Goal: Information Seeking & Learning: Learn about a topic

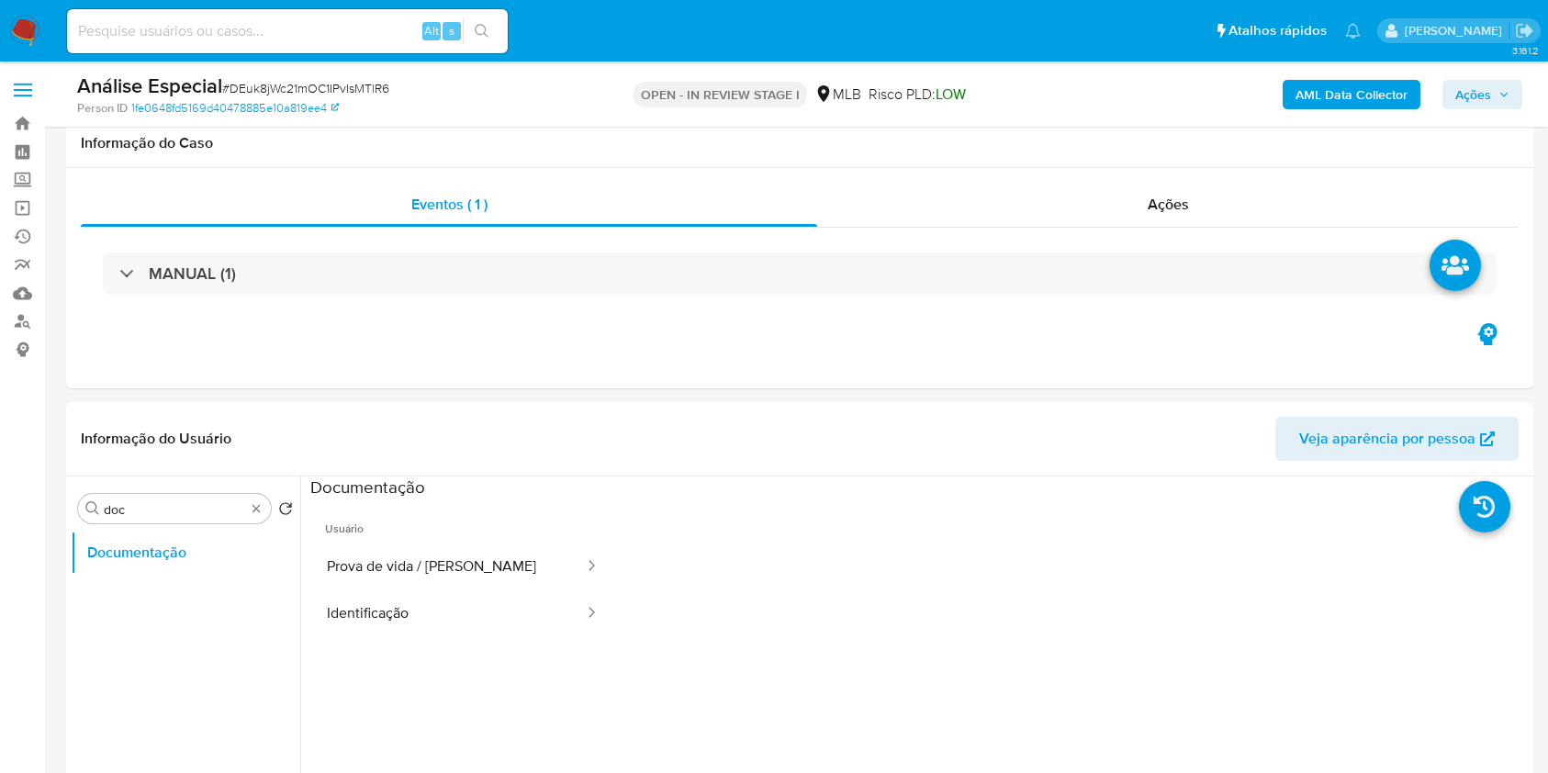
select select "10"
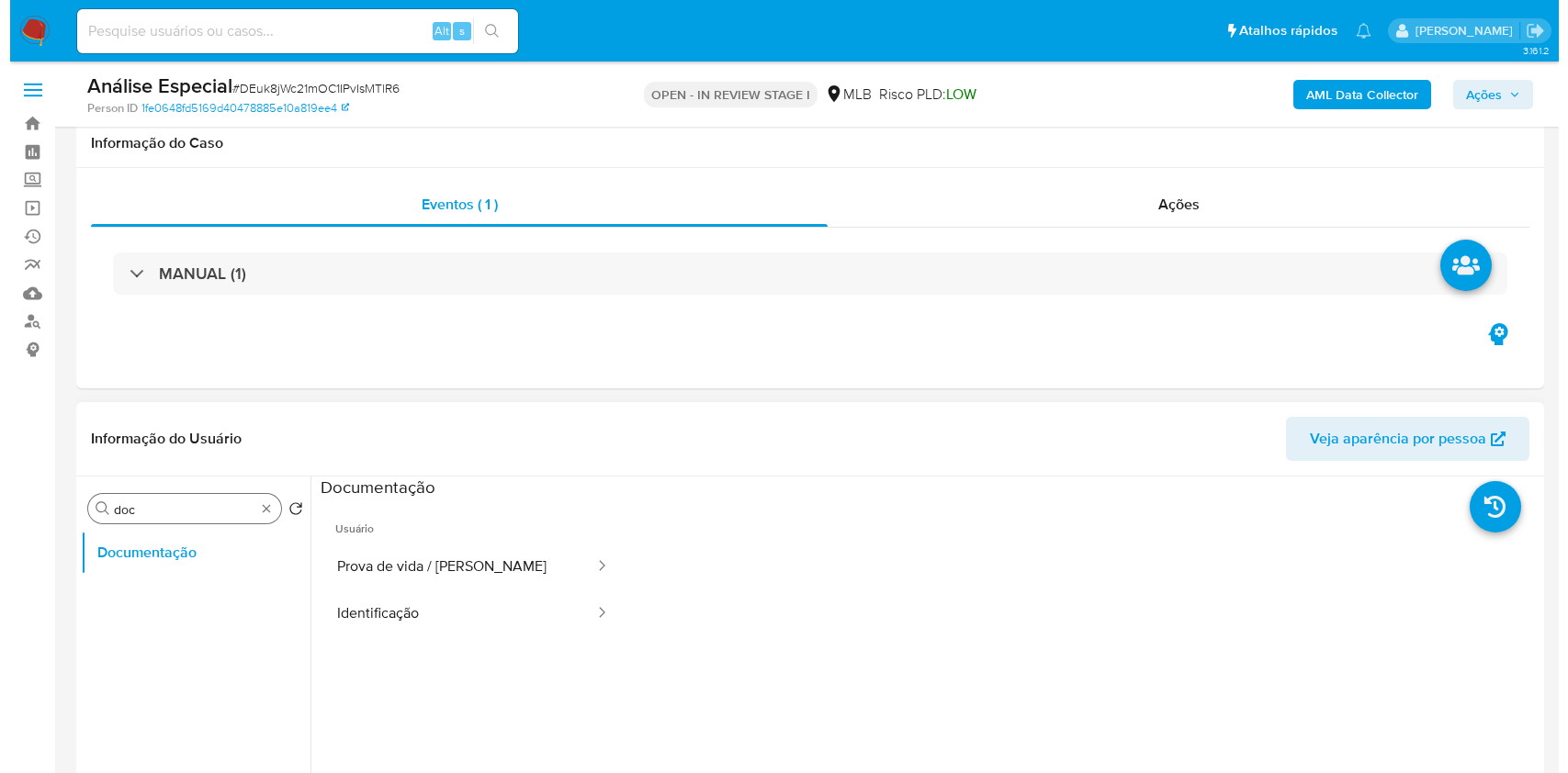
scroll to position [244, 0]
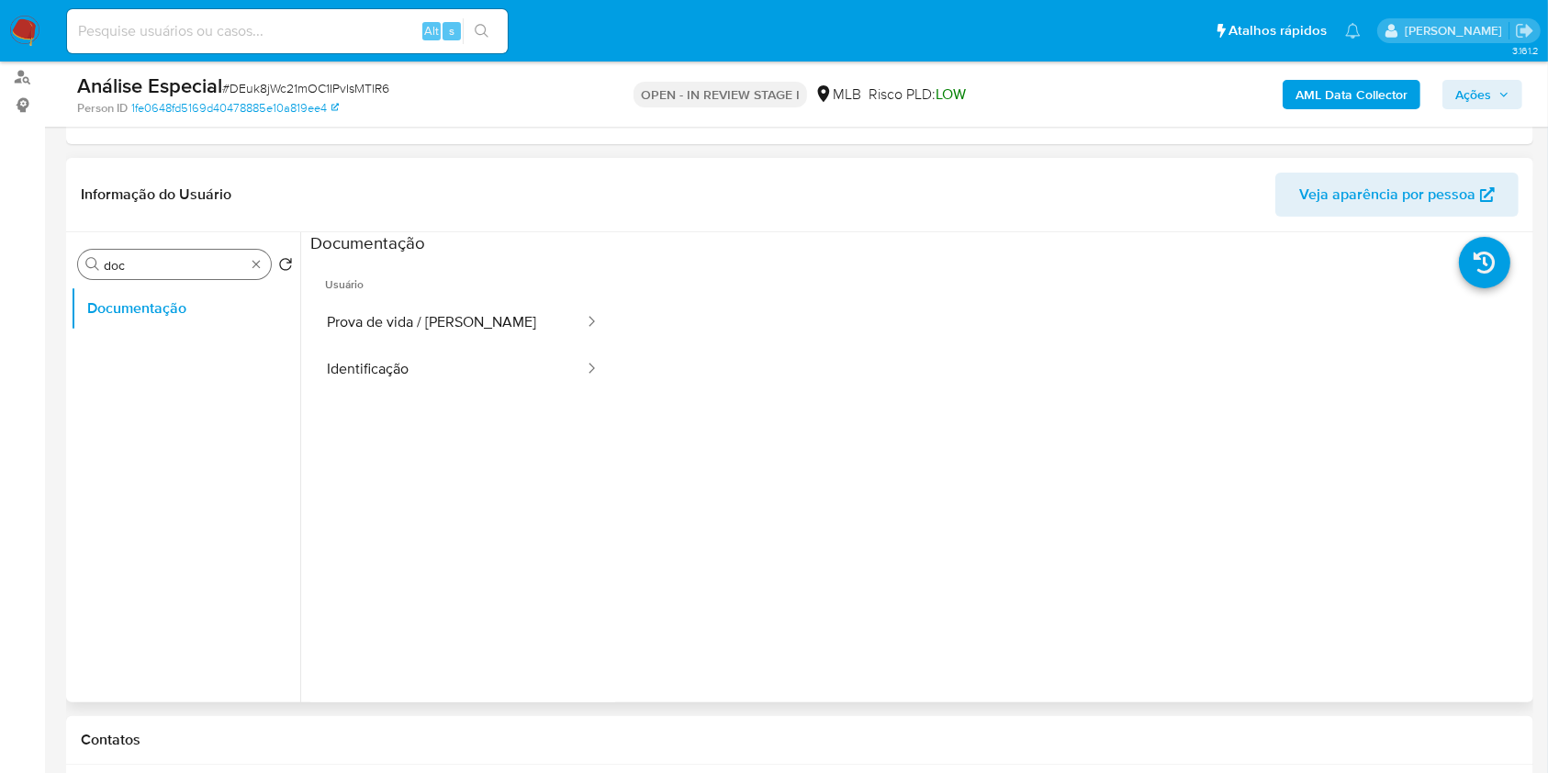
click at [257, 263] on div "Procurar doc" at bounding box center [174, 264] width 193 height 29
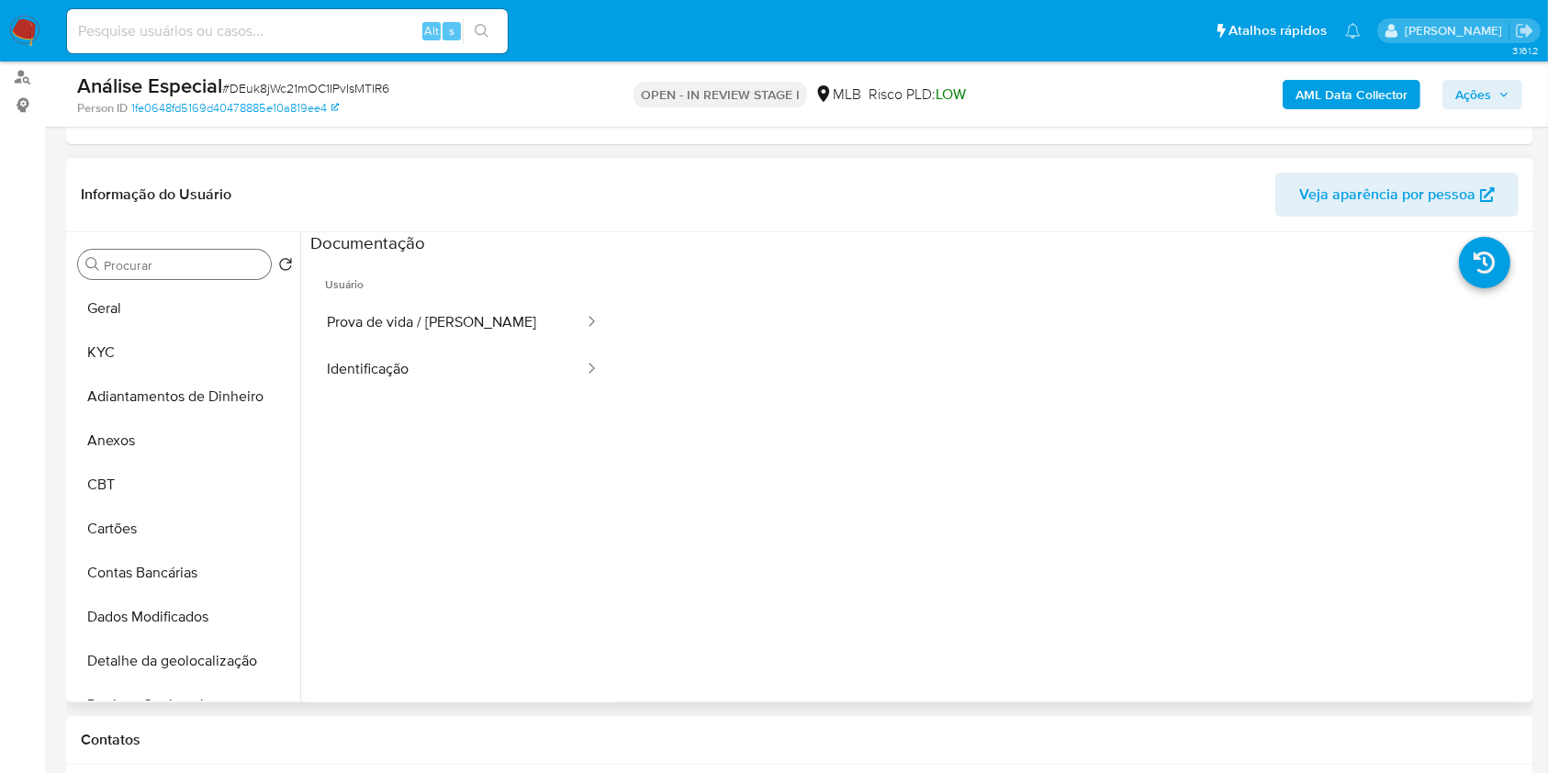
drag, startPoint x: 172, startPoint y: 450, endPoint x: 457, endPoint y: 478, distance: 287.0
click at [171, 449] on button "Anexos" at bounding box center [186, 441] width 230 height 44
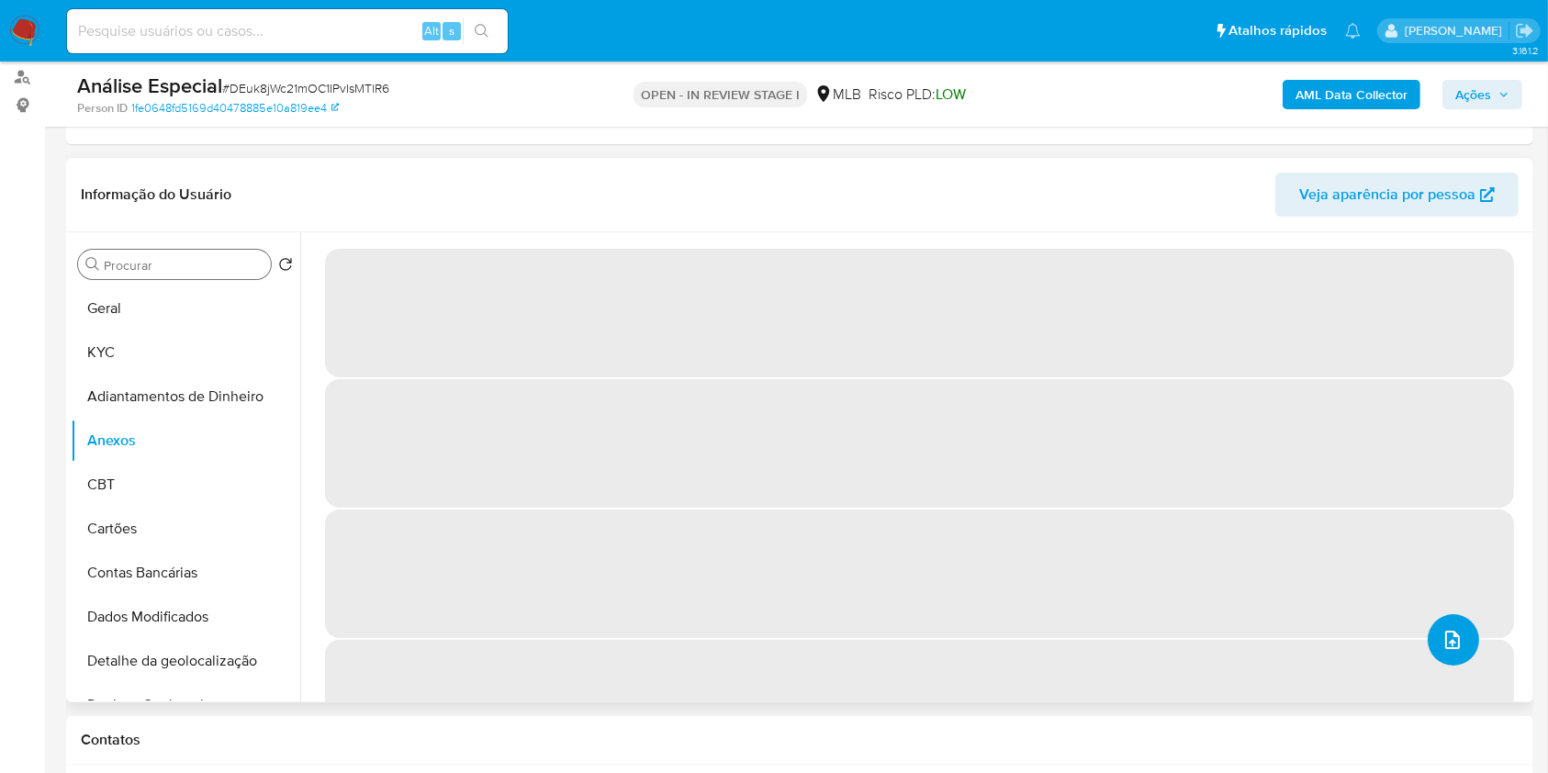
click at [1455, 640] on icon "upload-file" at bounding box center [1453, 640] width 22 height 22
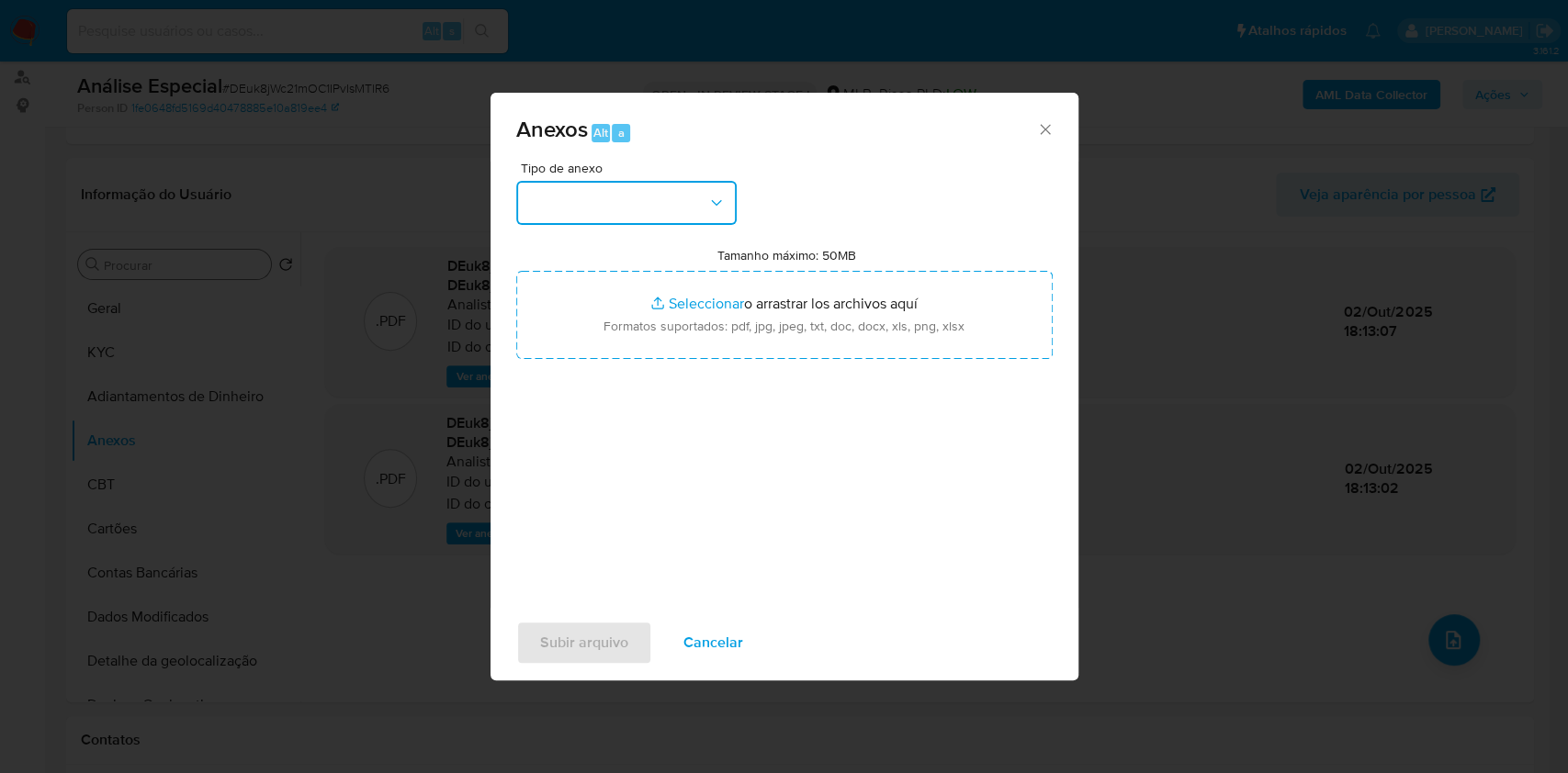
click at [721, 208] on icon "button" at bounding box center [716, 203] width 18 height 18
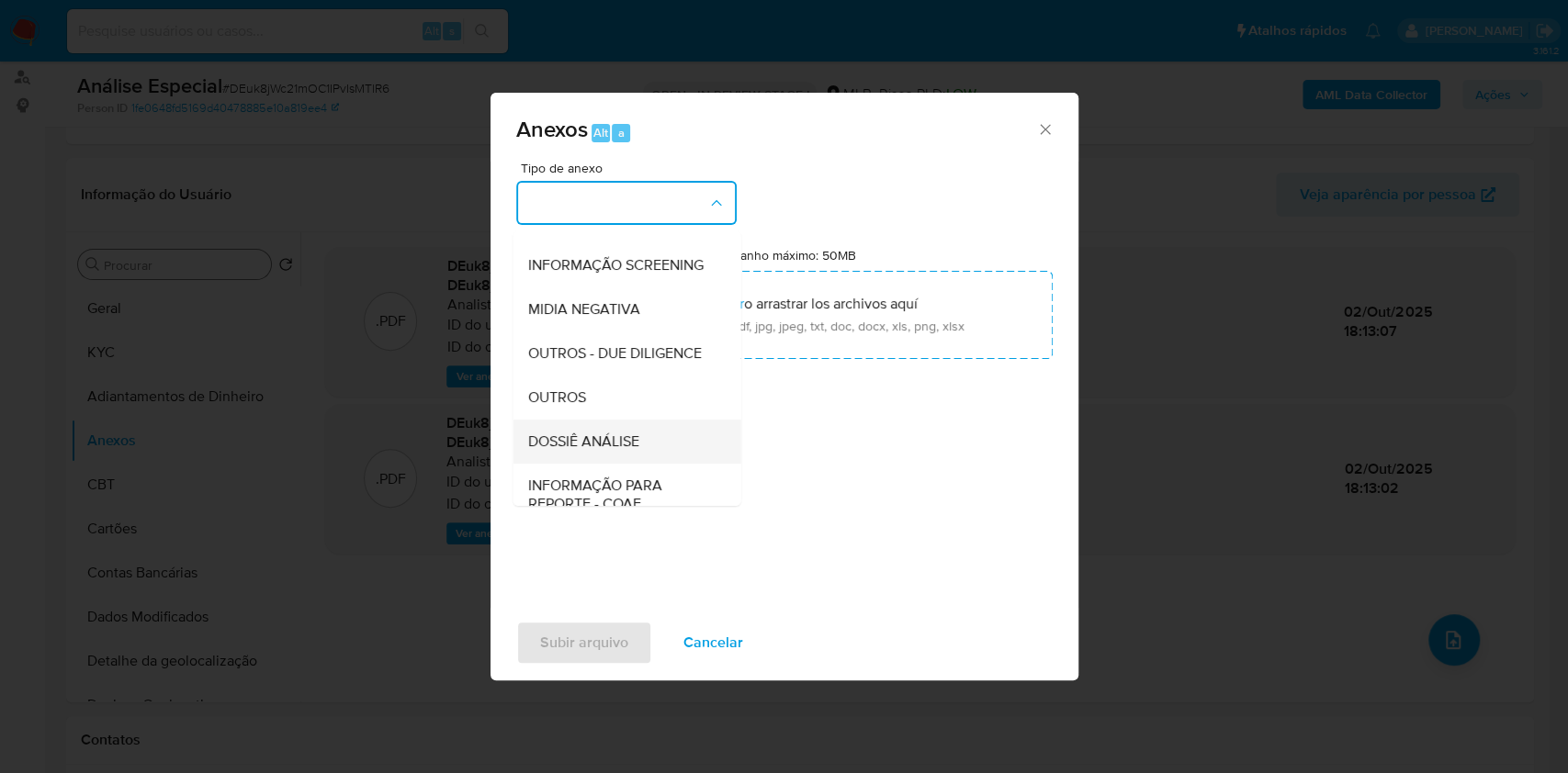
scroll to position [282, 0]
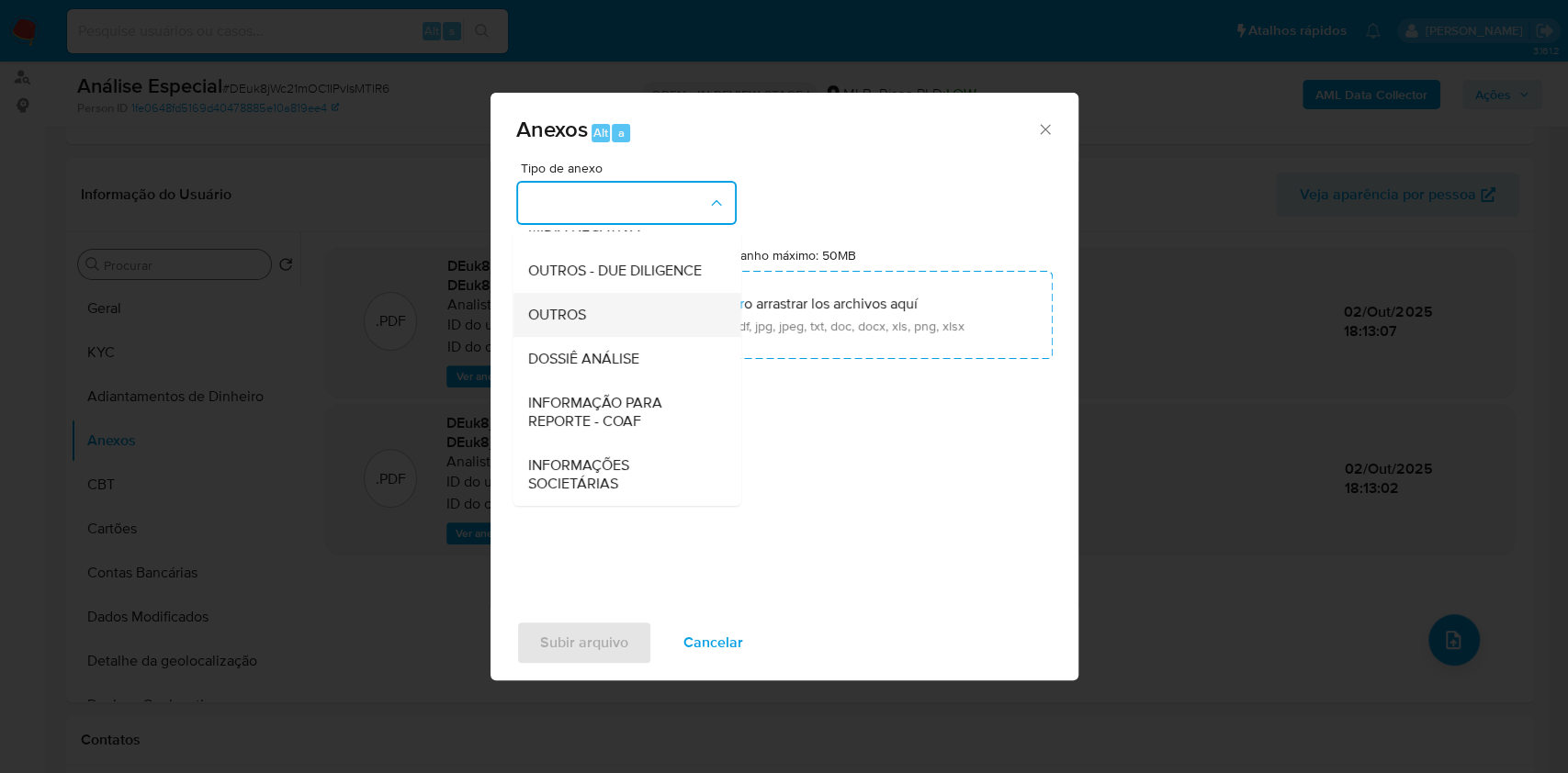
click at [614, 310] on div "OUTROS" at bounding box center [620, 315] width 187 height 44
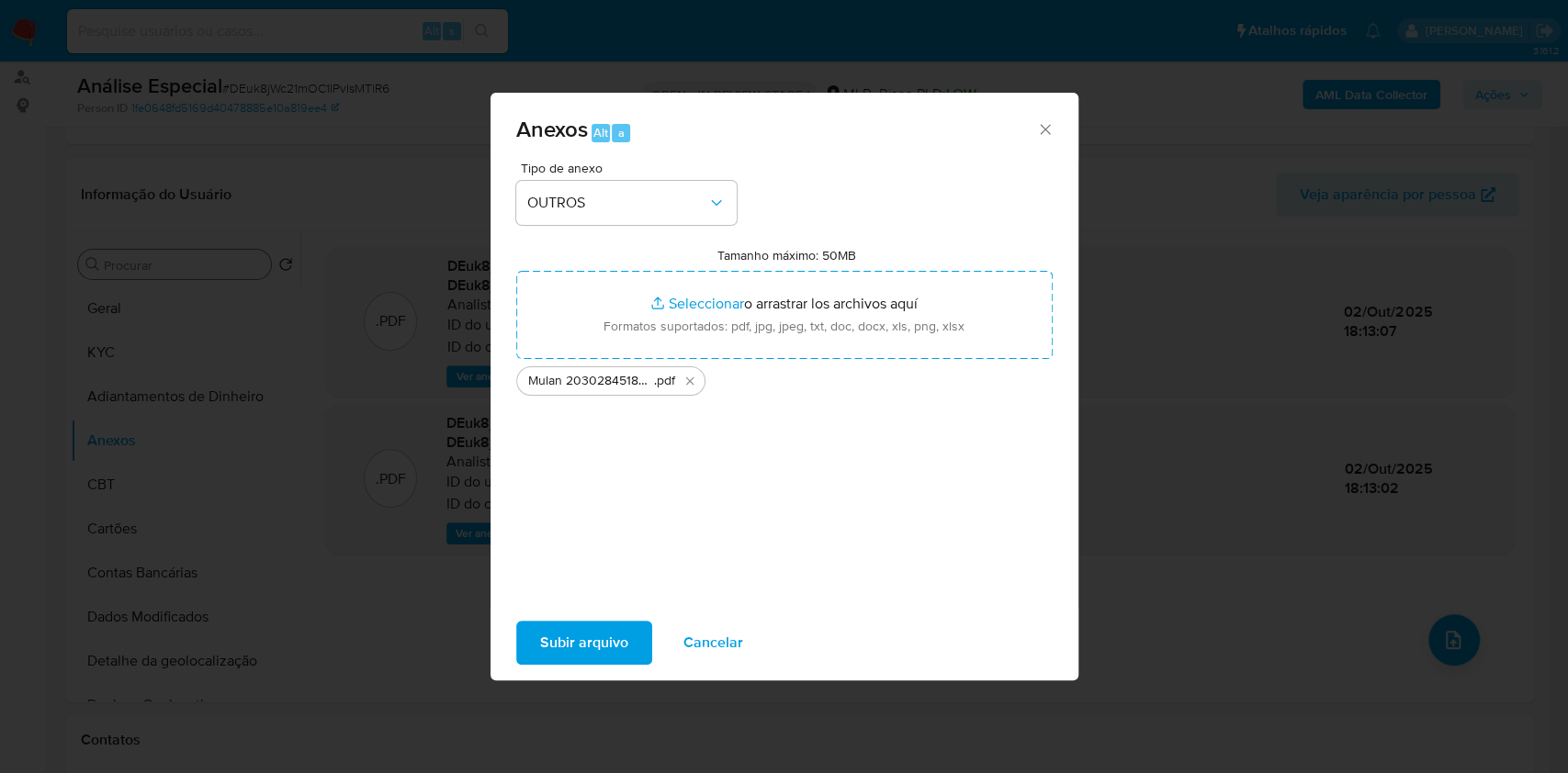
click at [598, 648] on span "Subir arquivo" at bounding box center [584, 643] width 88 height 40
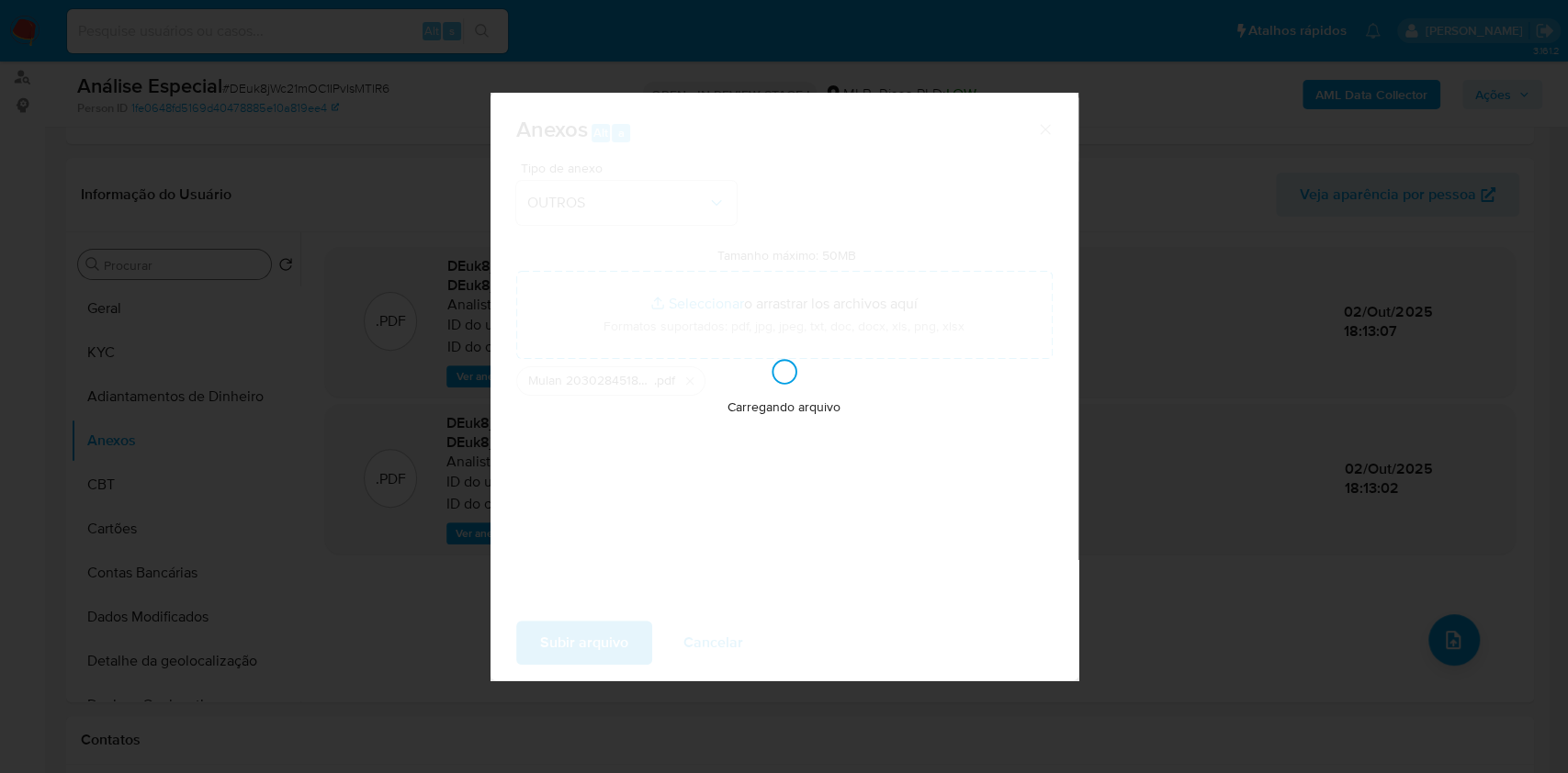
click at [1213, 558] on div "Anexos Alt a Tipo de anexo OUTROS Tamanho máximo: 50MB Seleccionar archivos Sel…" at bounding box center [784, 386] width 1568 height 773
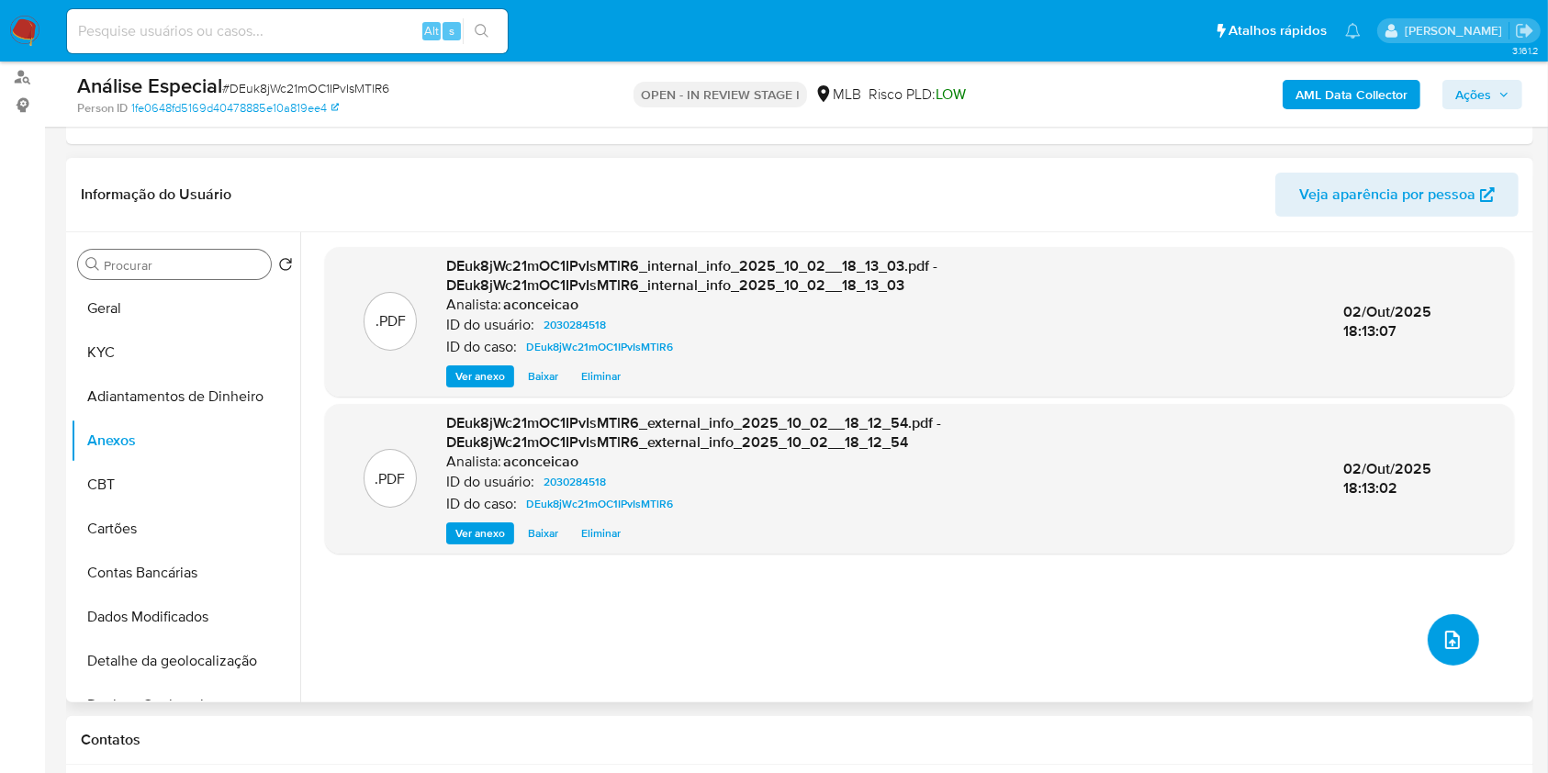
click at [1449, 629] on icon "upload-file" at bounding box center [1453, 640] width 22 height 22
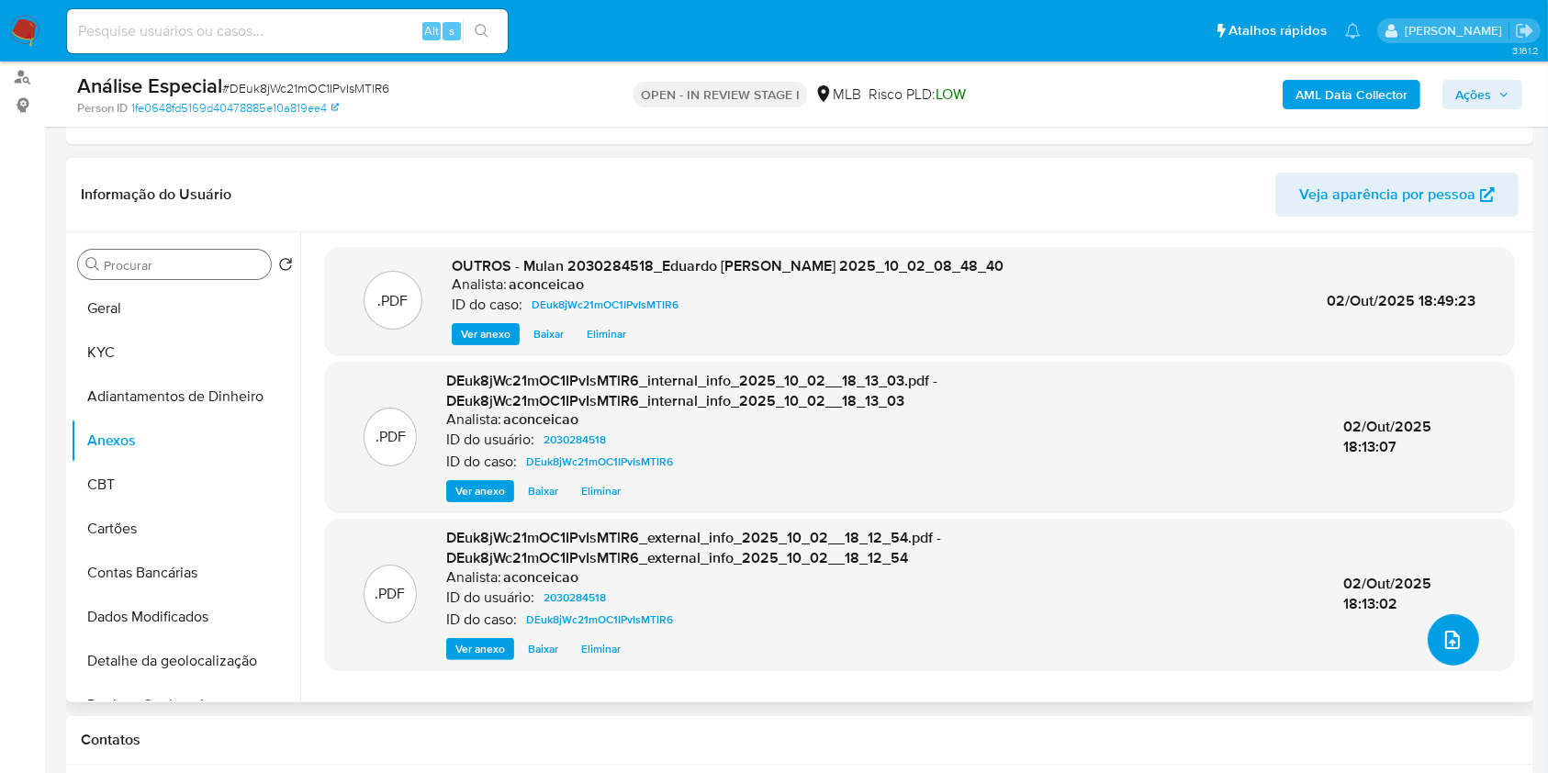
click at [1463, 650] on button "upload-file" at bounding box center [1453, 639] width 51 height 51
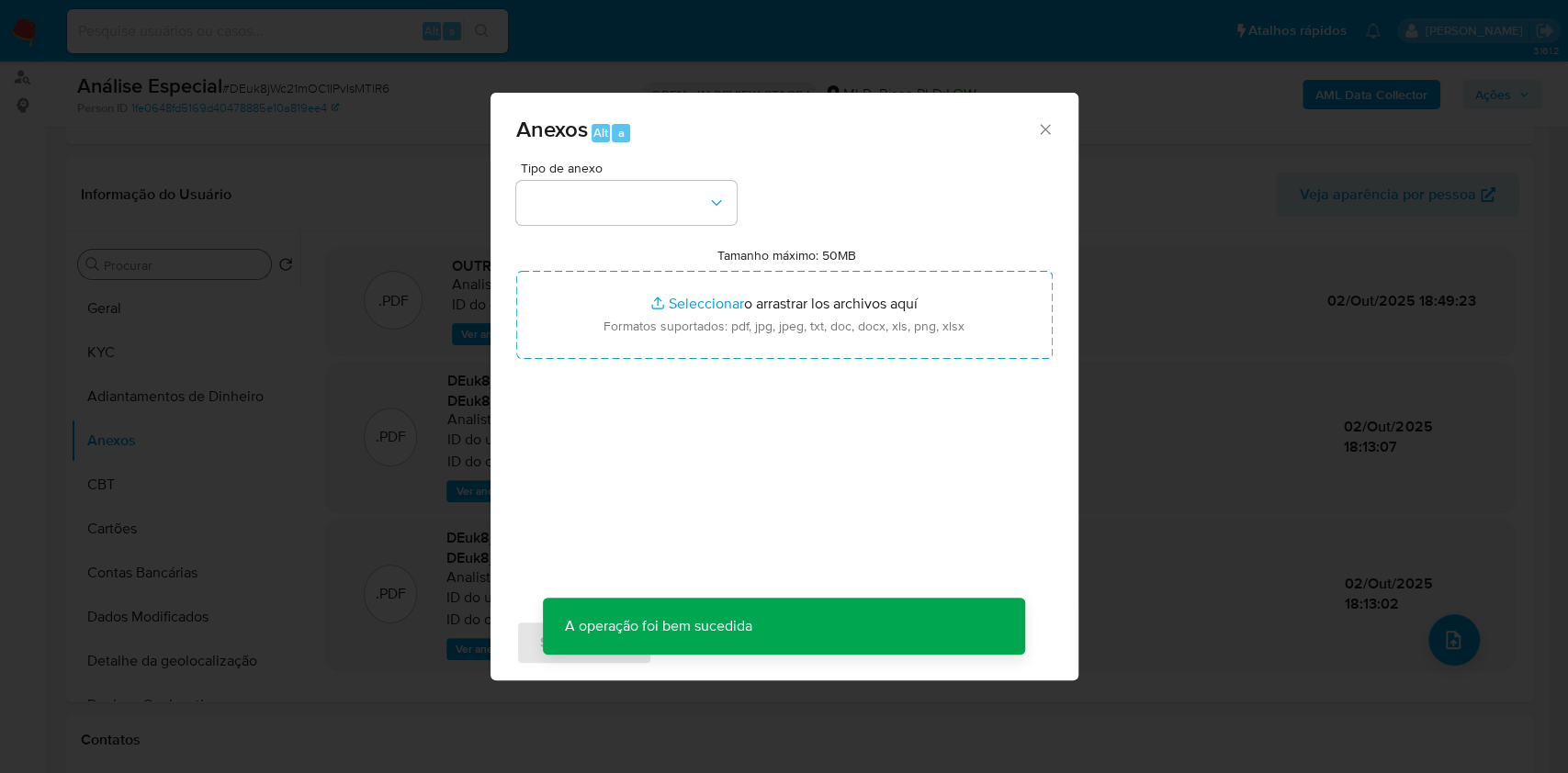
click at [636, 177] on div "Tipo de anexo" at bounding box center [626, 193] width 220 height 63
click at [639, 187] on button "button" at bounding box center [626, 203] width 220 height 44
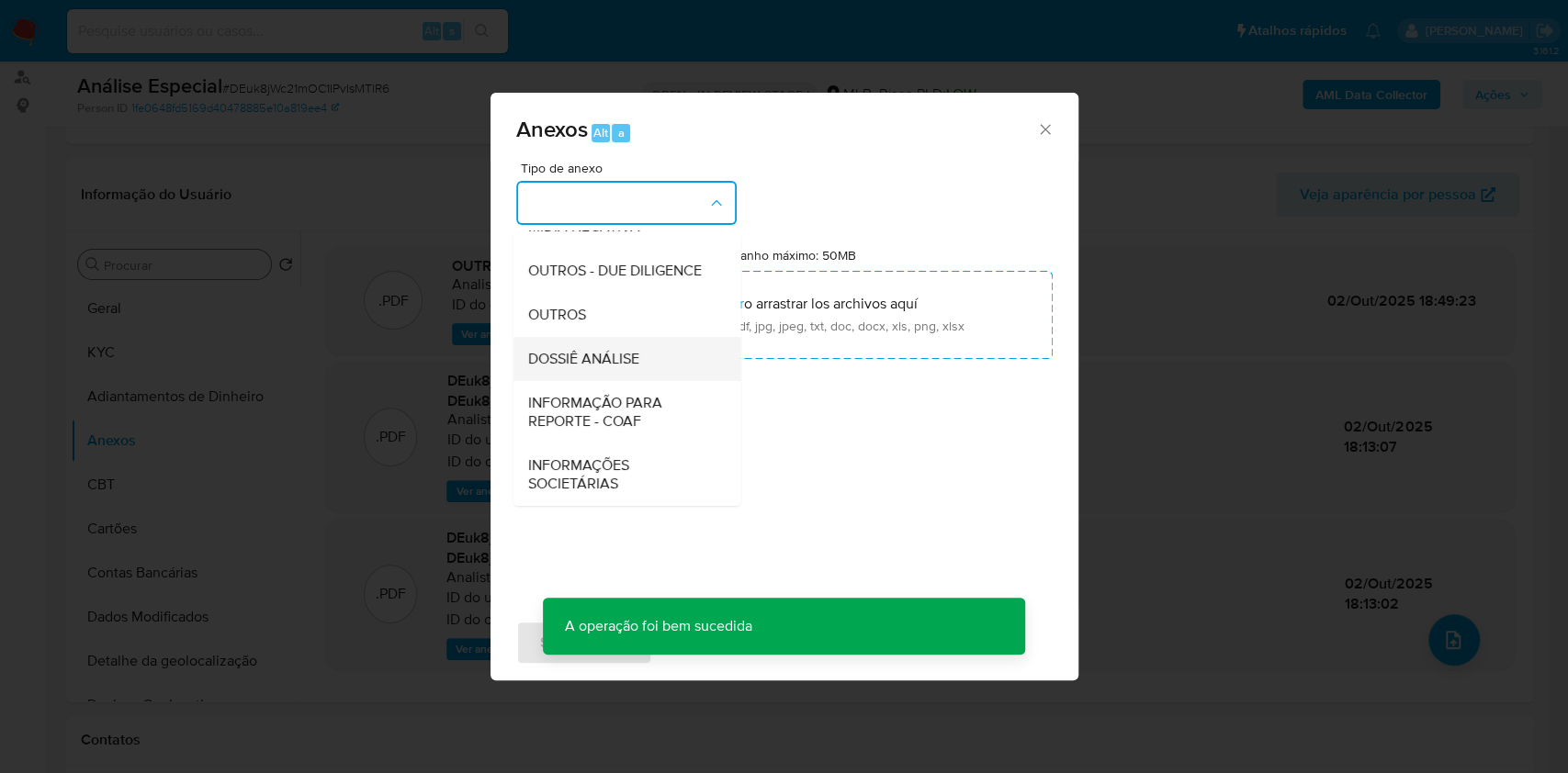
click at [620, 343] on div "DOSSIÊ ANÁLISE" at bounding box center [620, 359] width 187 height 44
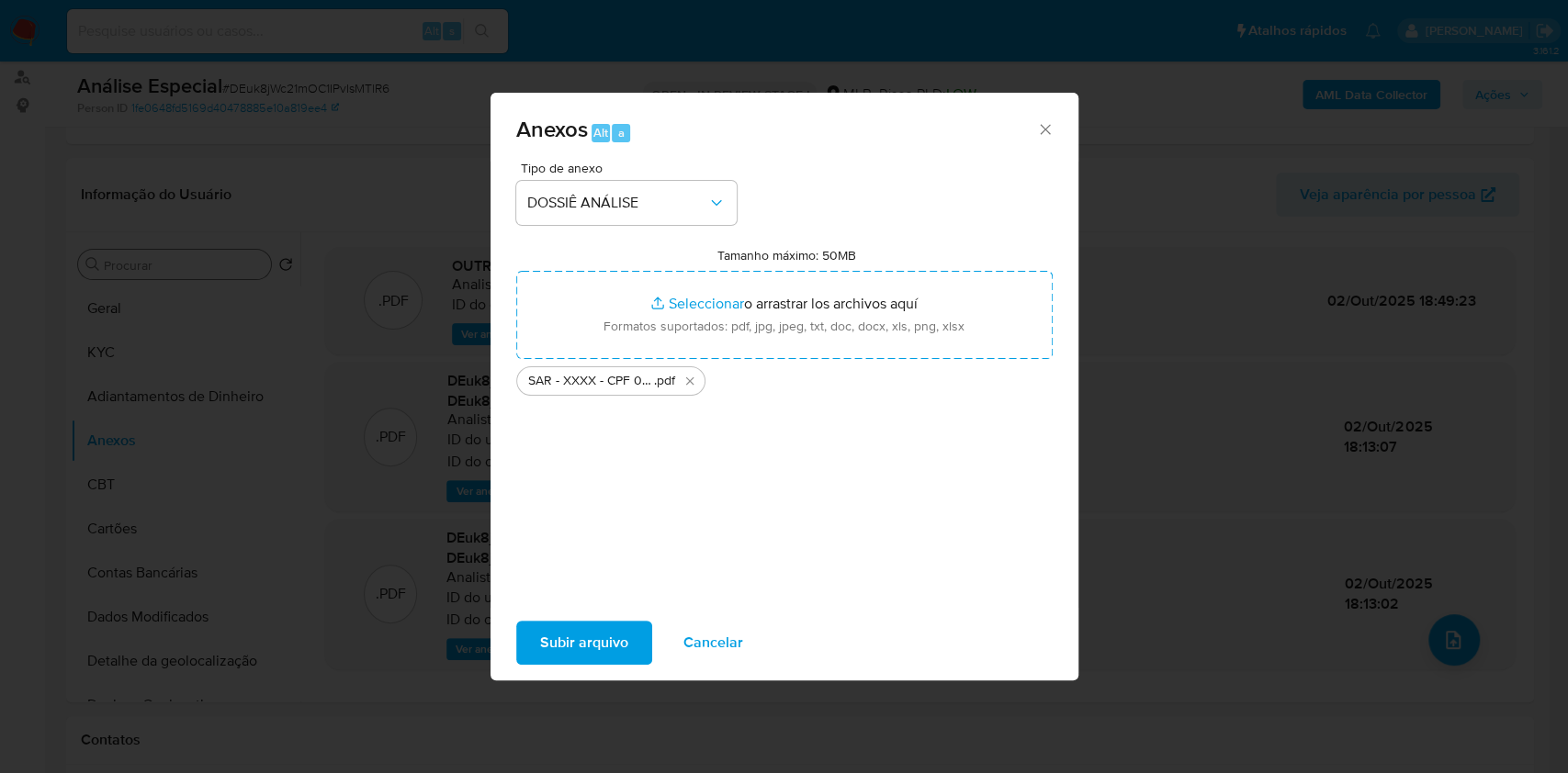
click at [621, 632] on span "Subir arquivo" at bounding box center [584, 643] width 88 height 40
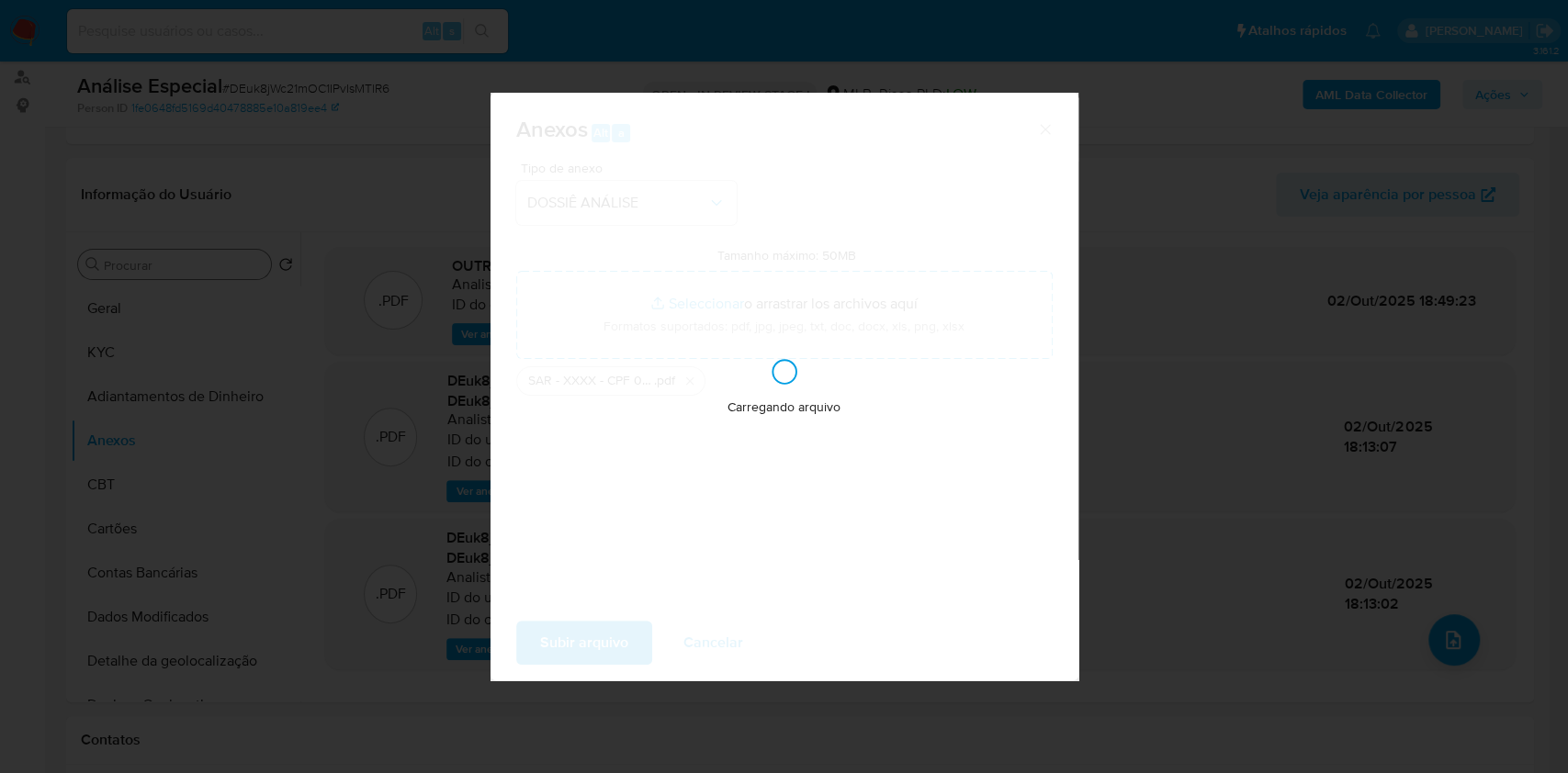
click at [1255, 425] on div "Anexos Alt a Tipo de anexo DOSSIÊ ANÁLISE Tamanho máximo: 50MB Seleccionar arch…" at bounding box center [784, 386] width 1568 height 773
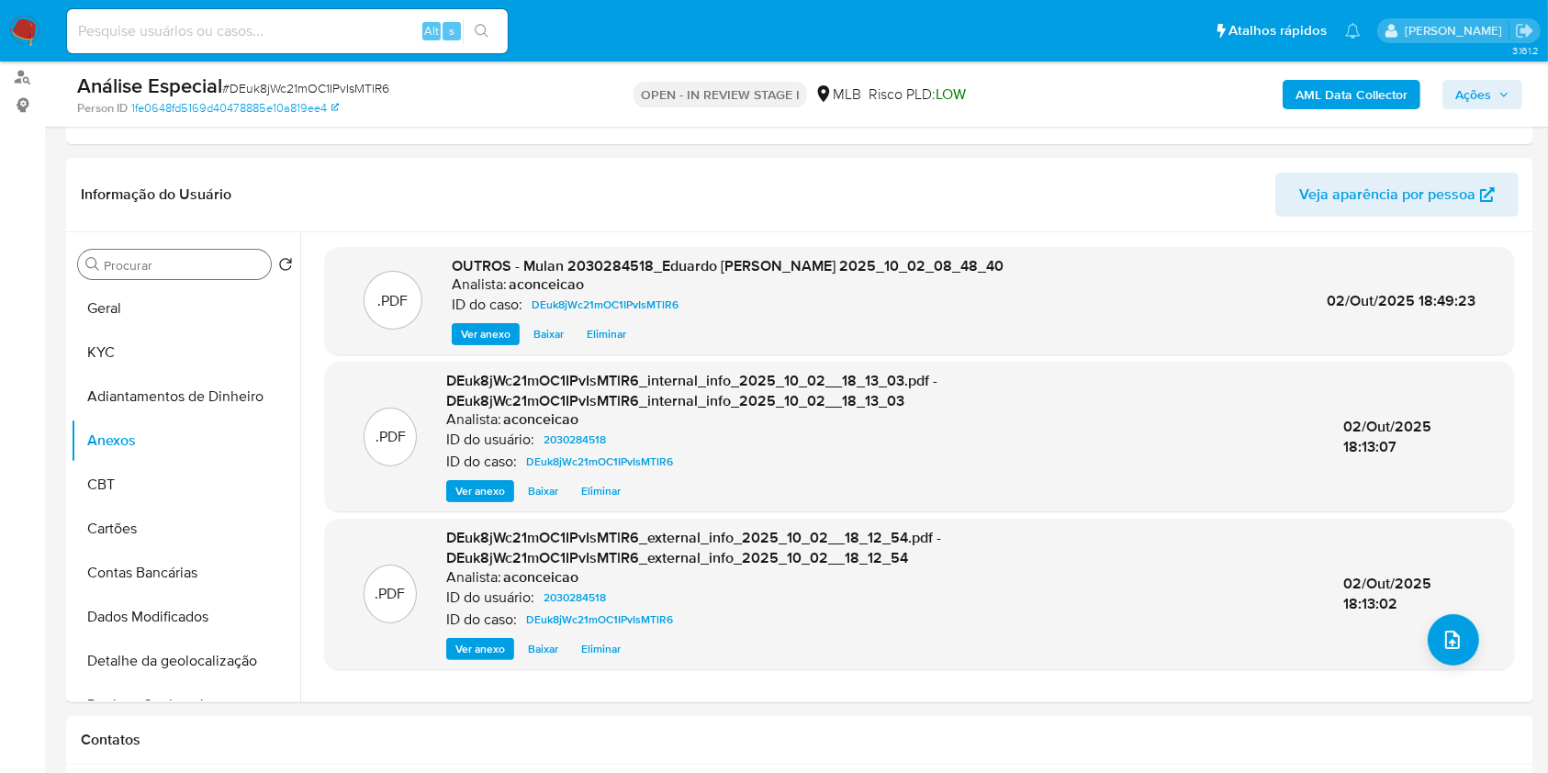
click at [1486, 106] on span "Ações" at bounding box center [1474, 94] width 36 height 29
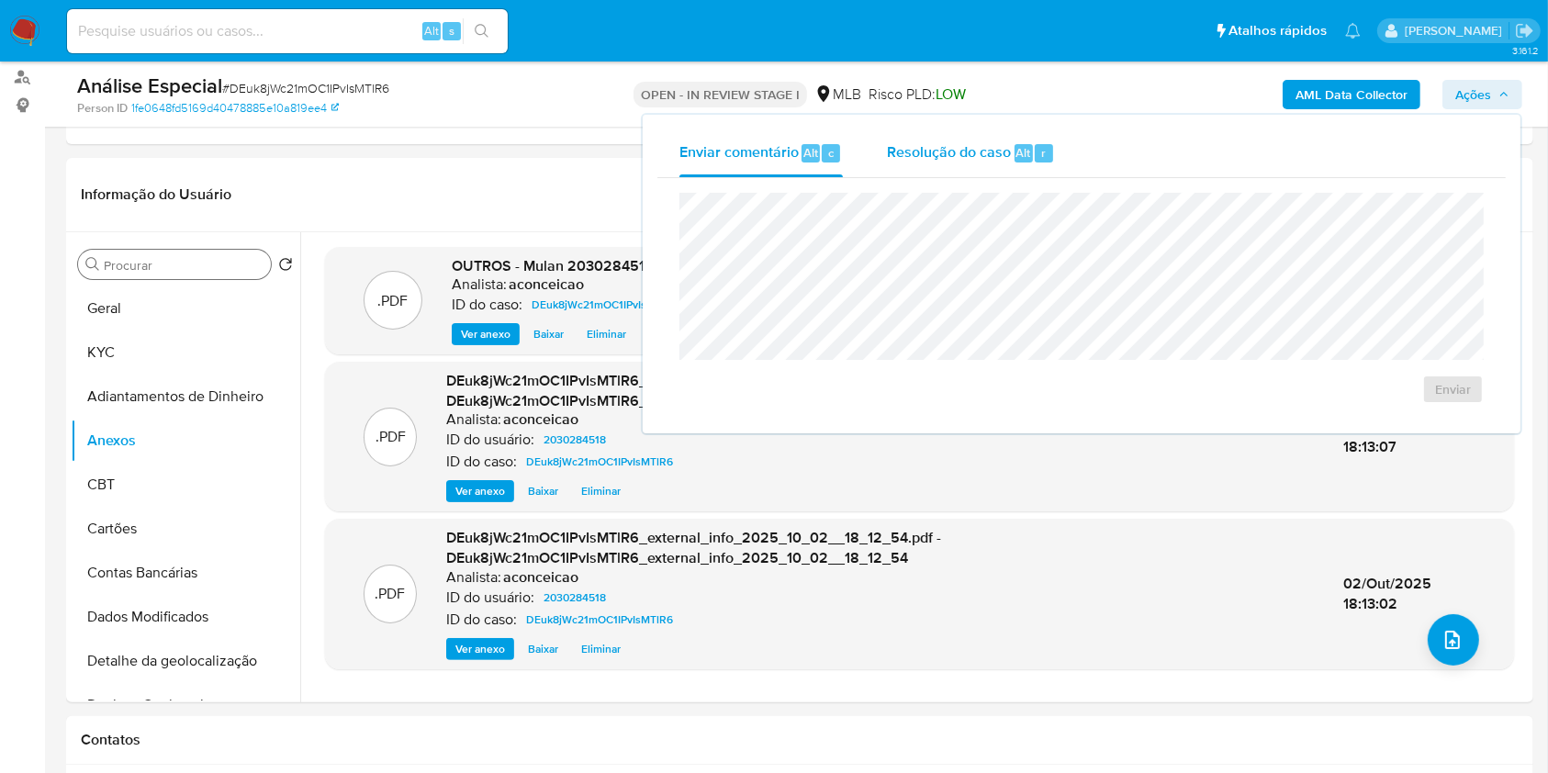
click at [1001, 166] on div "Resolução do caso Alt r" at bounding box center [971, 153] width 168 height 48
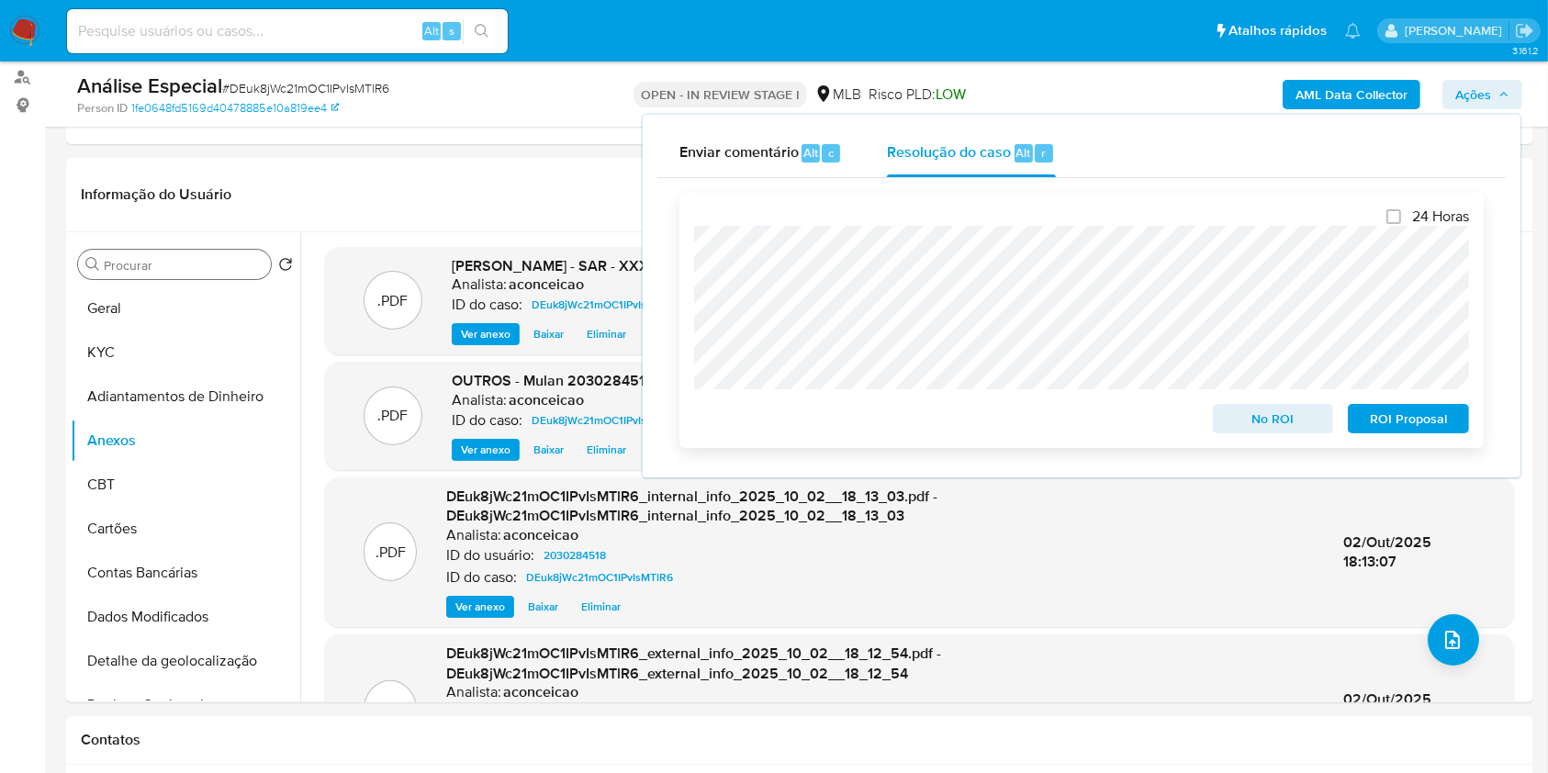
click at [1392, 422] on span "ROI Proposal" at bounding box center [1409, 419] width 96 height 26
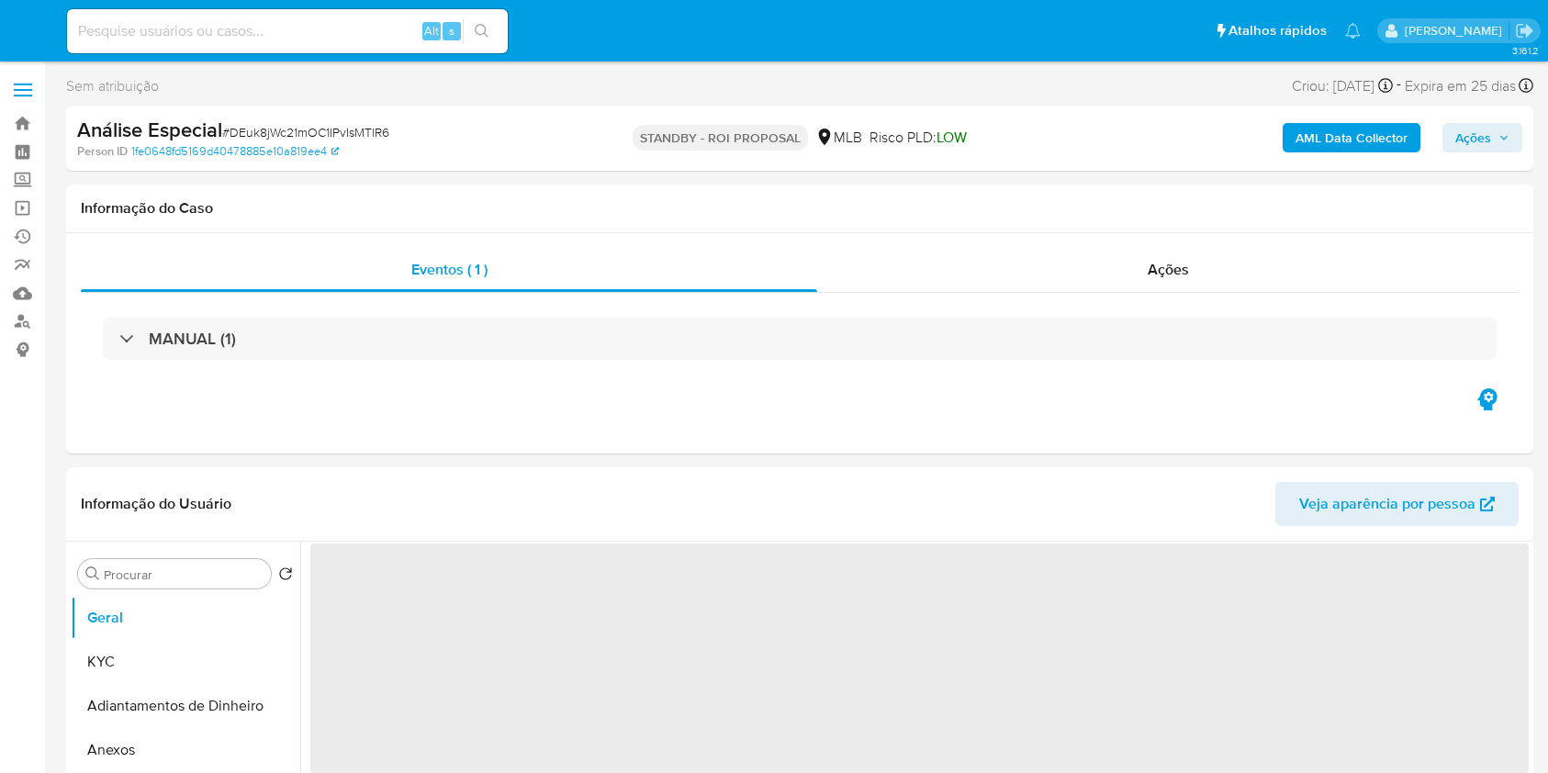
select select "10"
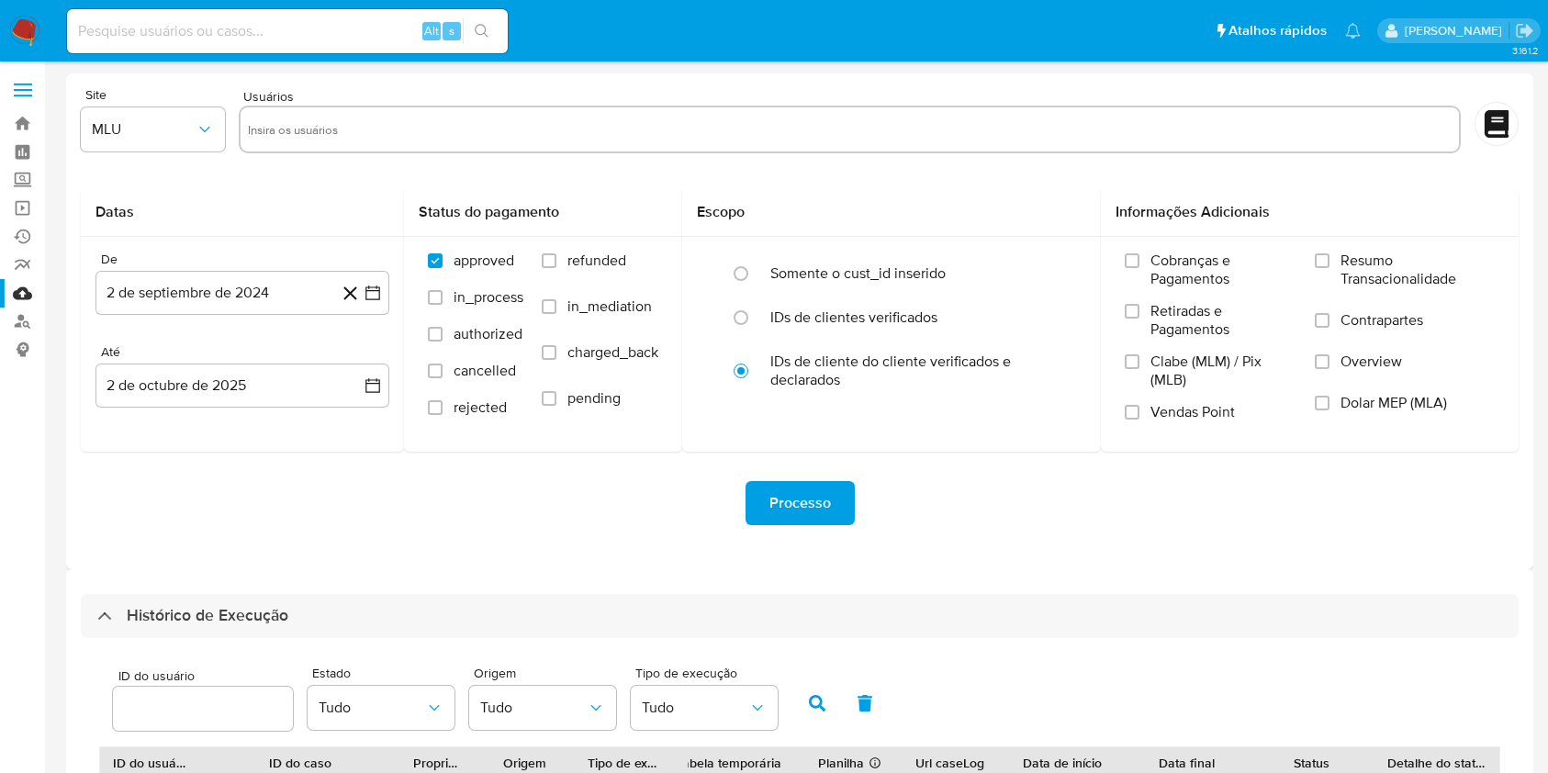
select select "20"
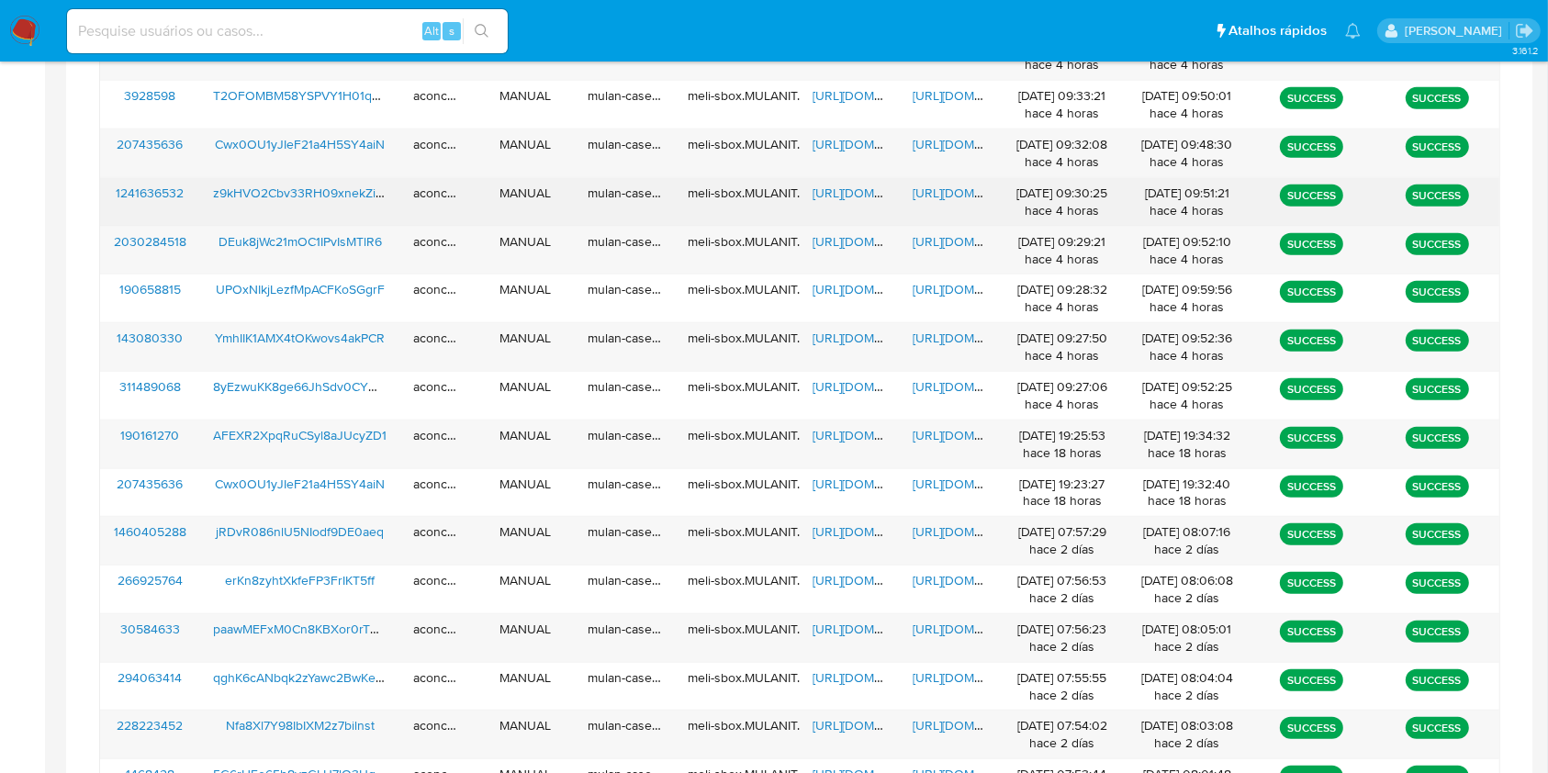
click at [860, 194] on span "https://docs.google.com/spreadsheets/d/1s3I0mQ4bj2A3GRUafKYpeyCly_E55LDmnj4kDkT…" at bounding box center [876, 193] width 127 height 18
click at [928, 184] on span "https://docs.google.com/document/d/1hMo6YejiFfgTp6rICDP6MRRGznfvjNfUflSNwom9dyM…" at bounding box center [976, 193] width 127 height 18
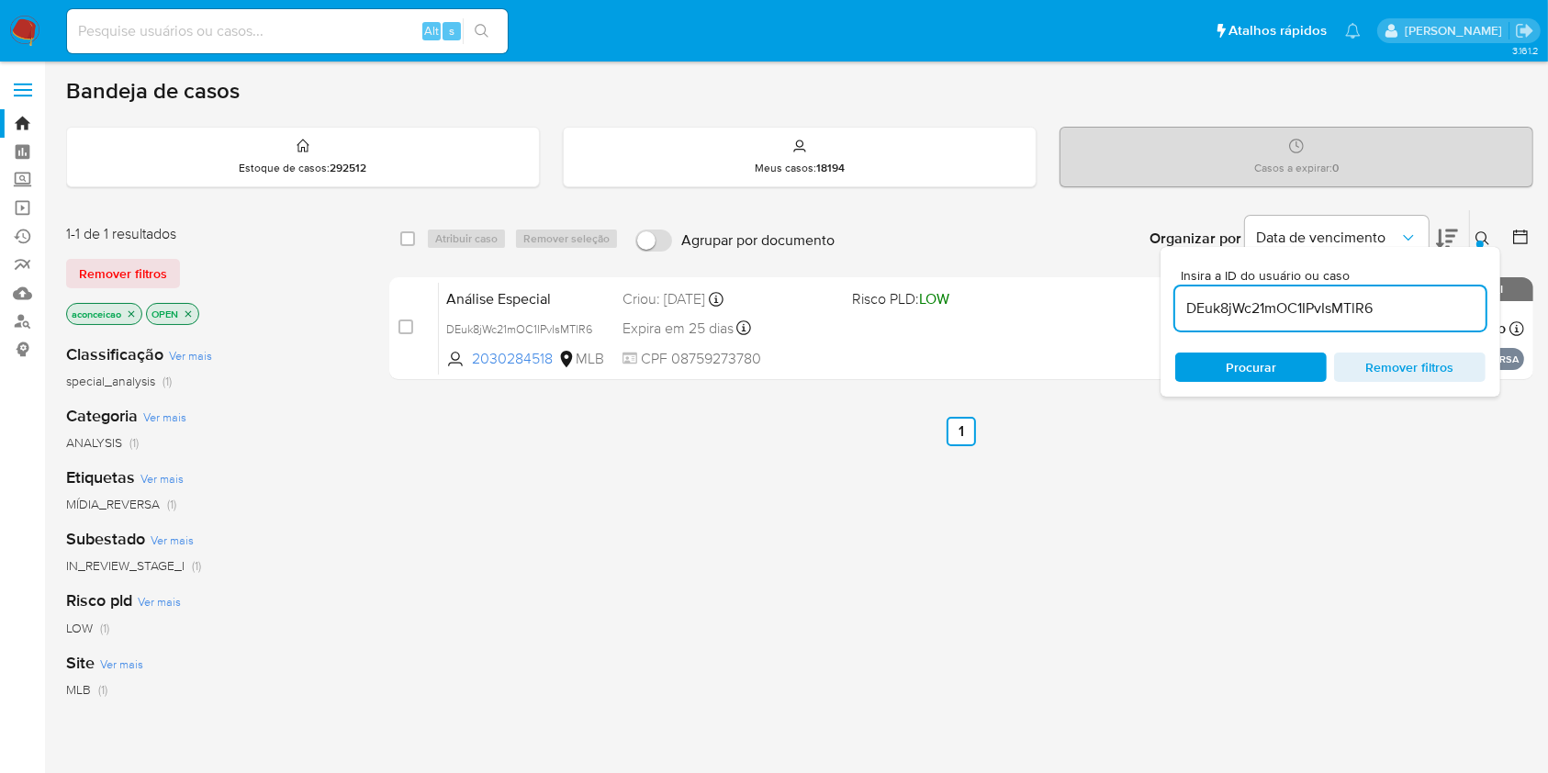
click at [1250, 298] on input "DEuk8jWc21mOC1IPvIsMTlR6" at bounding box center [1331, 309] width 310 height 24
paste input "z9kHVO2Cbv33RH09xnekZi8e"
type input "z9kHVO2Cbv33RH09xnekZi8e"
click at [1233, 374] on span "Procurar" at bounding box center [1251, 367] width 51 height 29
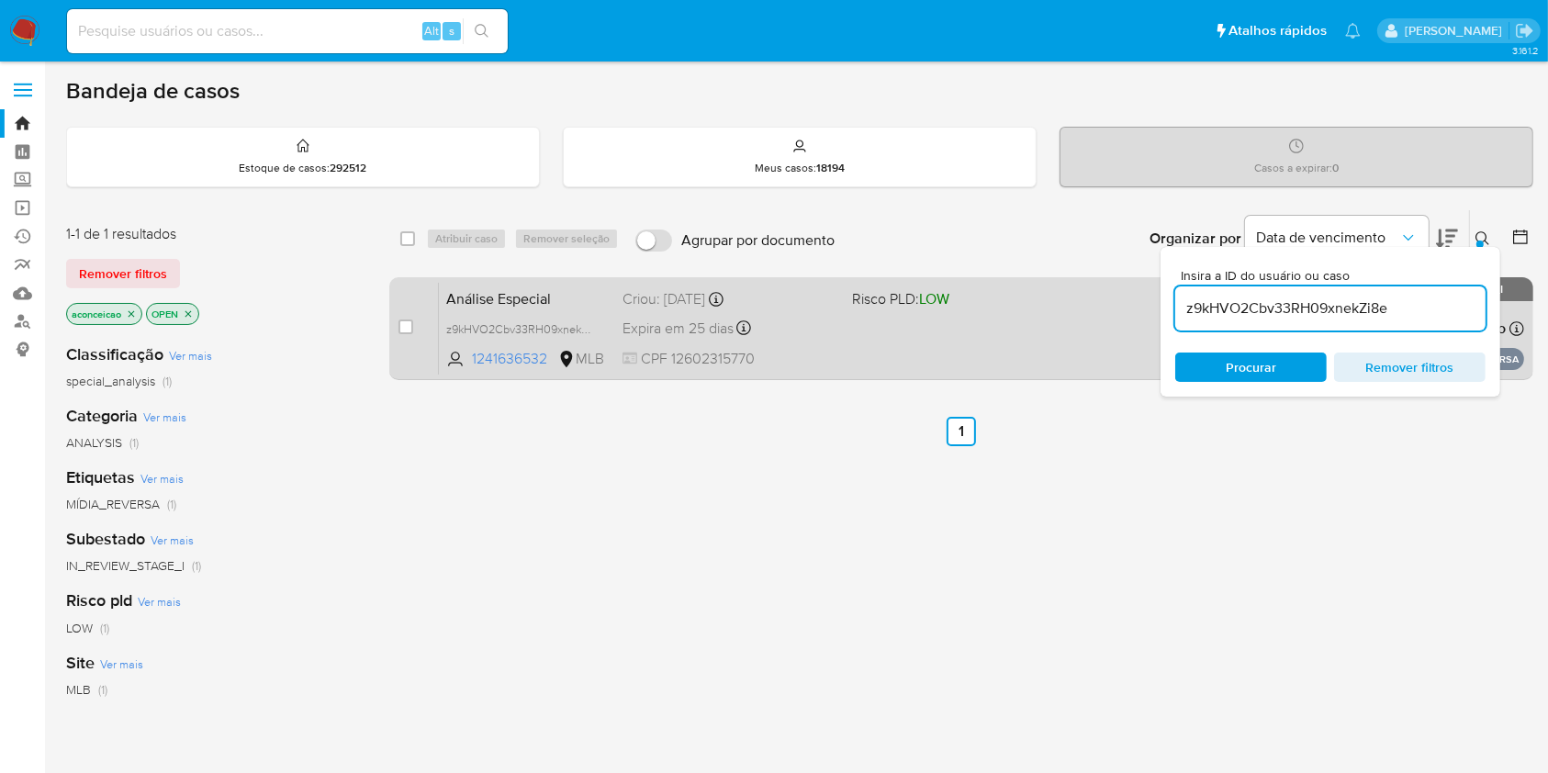
click at [1071, 347] on div "Análise Especial z9kHVO2Cbv33RH09xnekZi8e 1241636532 MLB Risco PLD: LOW Criou: …" at bounding box center [982, 328] width 1086 height 93
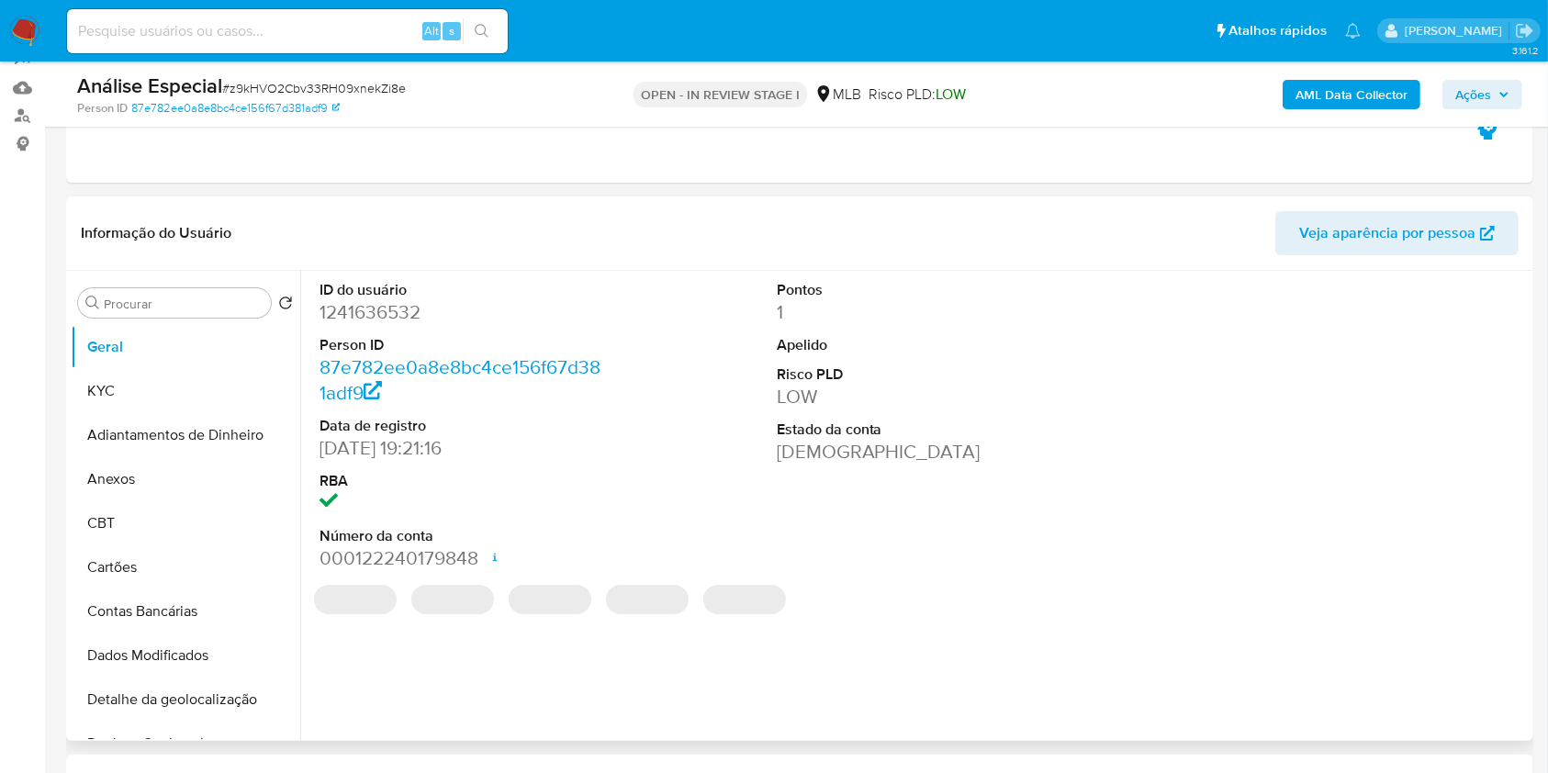
scroll to position [244, 0]
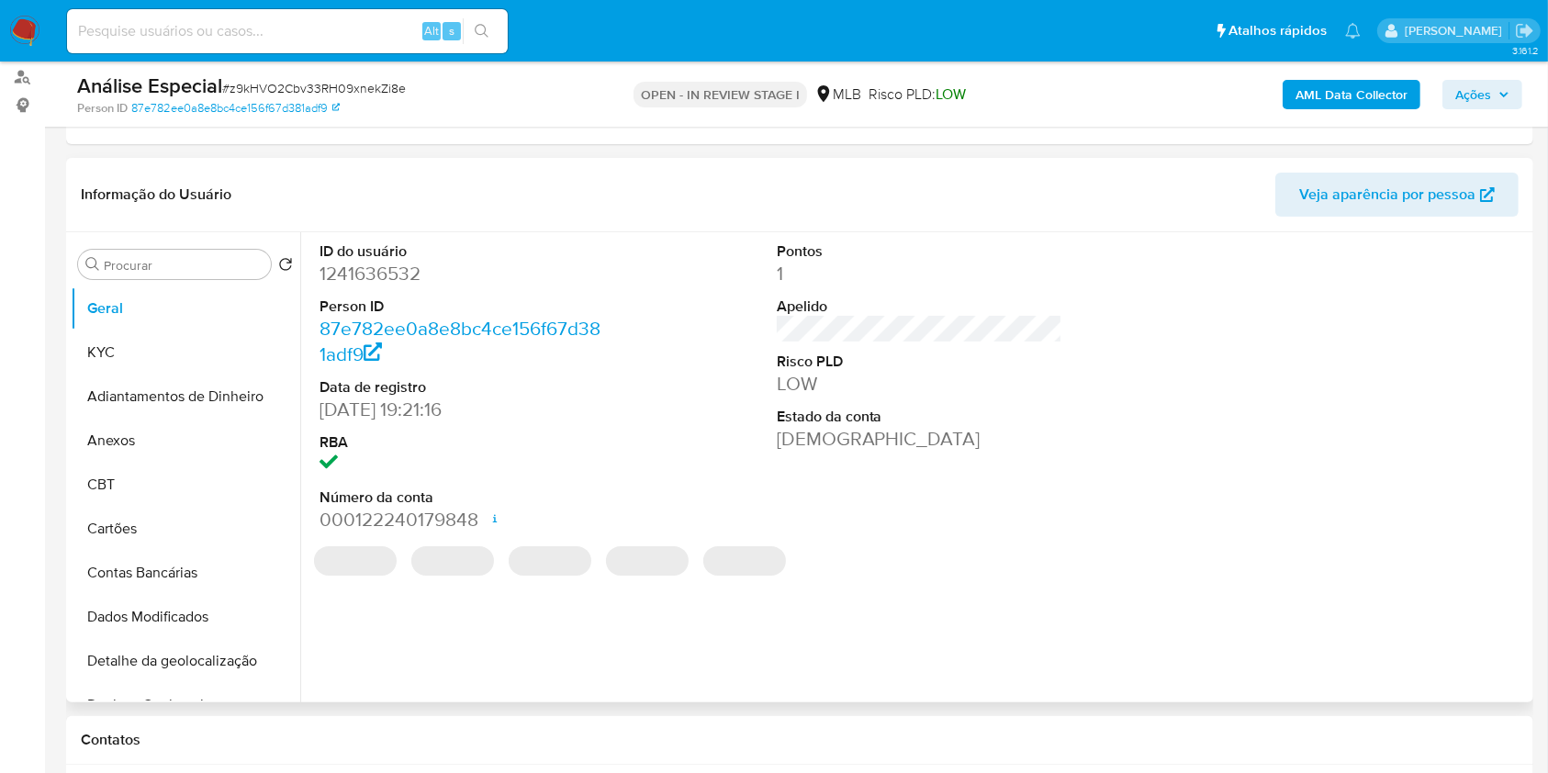
select select "10"
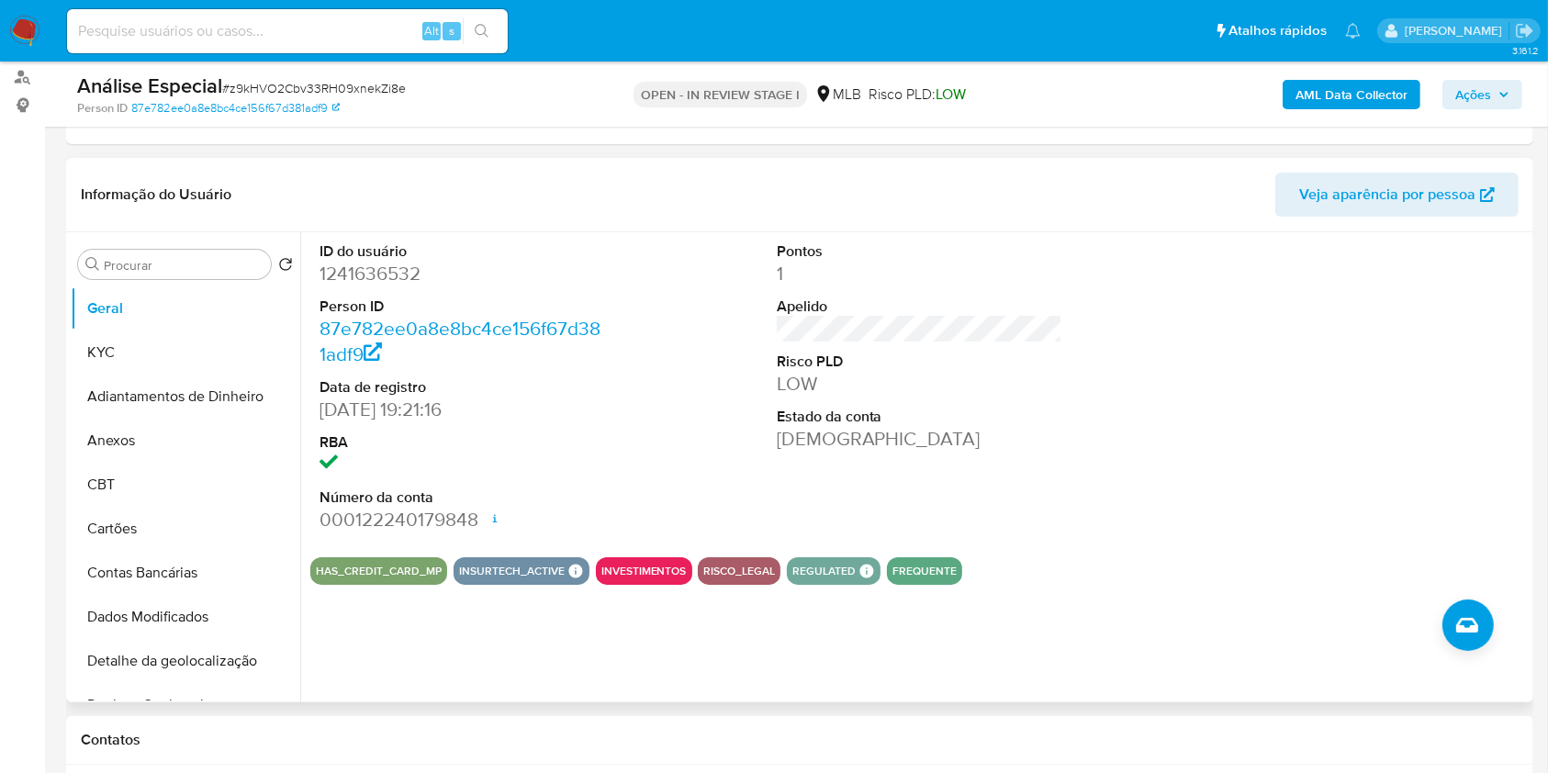
click at [197, 247] on div "Procurar Retornar ao pedido padrão Geral KYC Adiantamentos de Dinheiro Anexos C…" at bounding box center [186, 468] width 230 height 467
click at [197, 258] on input "Procurar" at bounding box center [184, 265] width 160 height 17
click at [160, 357] on button "KYC" at bounding box center [178, 353] width 215 height 44
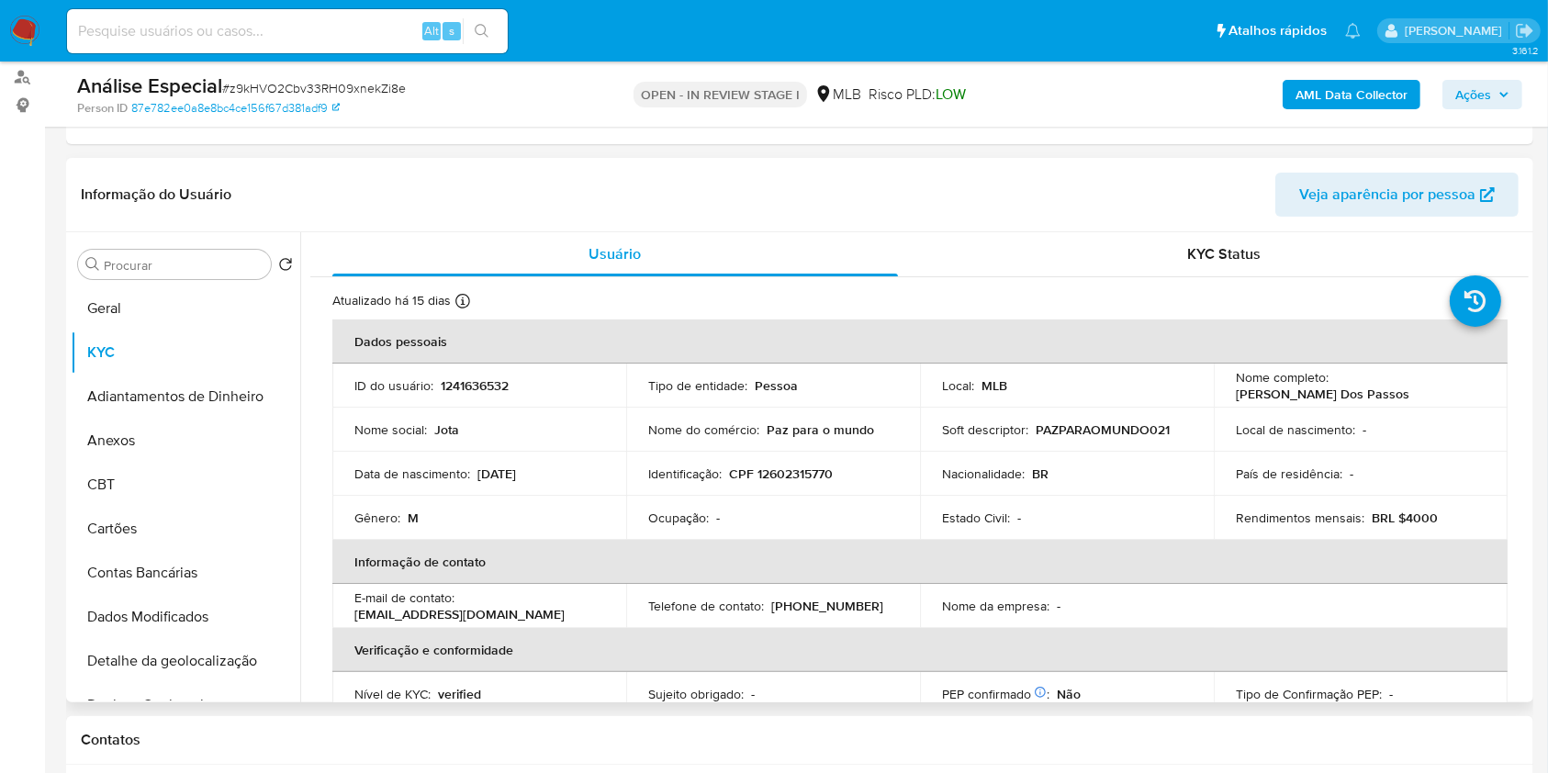
click at [211, 239] on div "Procurar Retornar ao pedido padrão Geral KYC Adiantamentos de Dinheiro Anexos C…" at bounding box center [186, 468] width 230 height 467
click at [211, 257] on input "Procurar" at bounding box center [184, 265] width 160 height 17
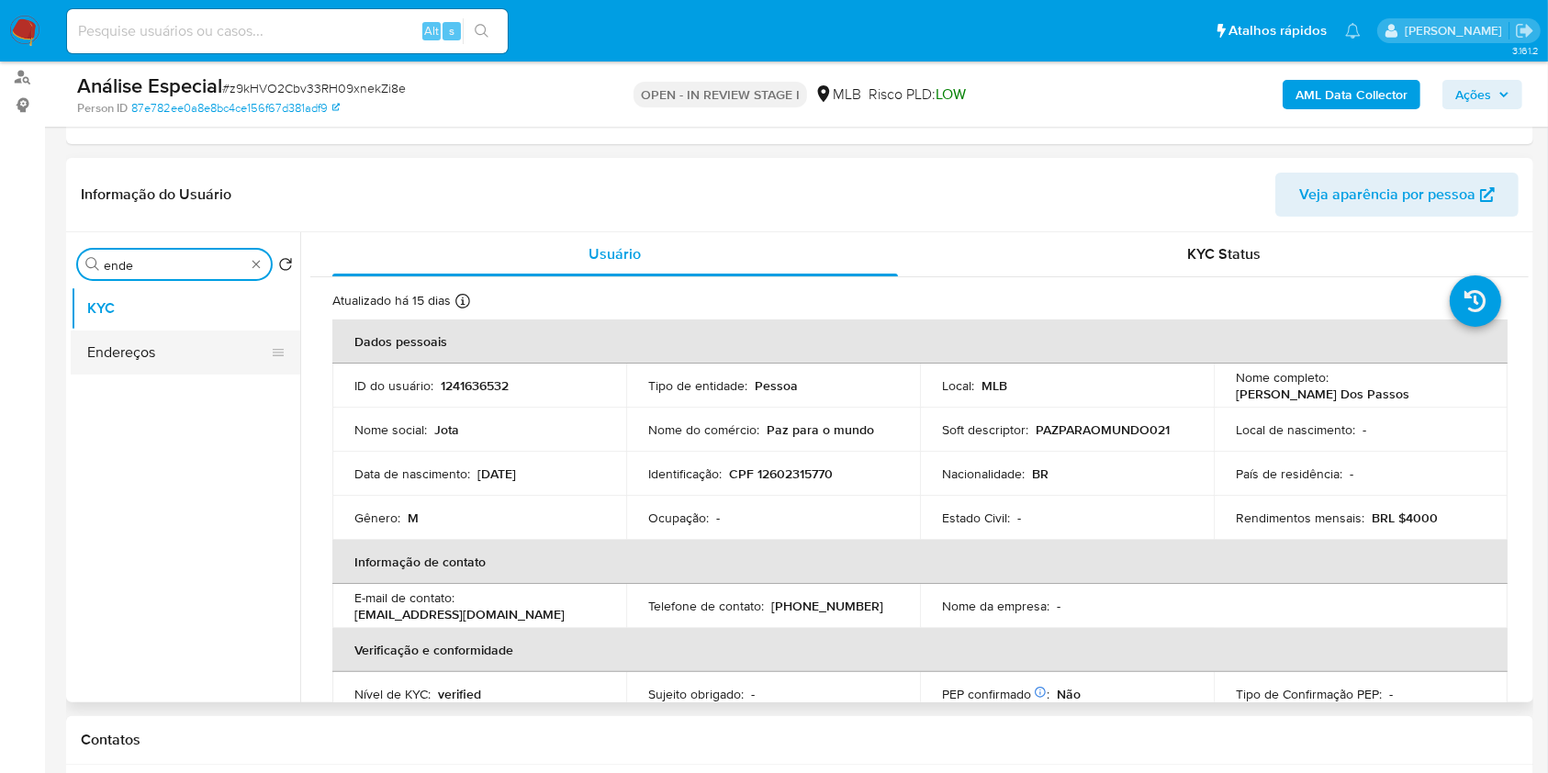
type input "ende"
click at [208, 349] on button "Endereços" at bounding box center [178, 353] width 215 height 44
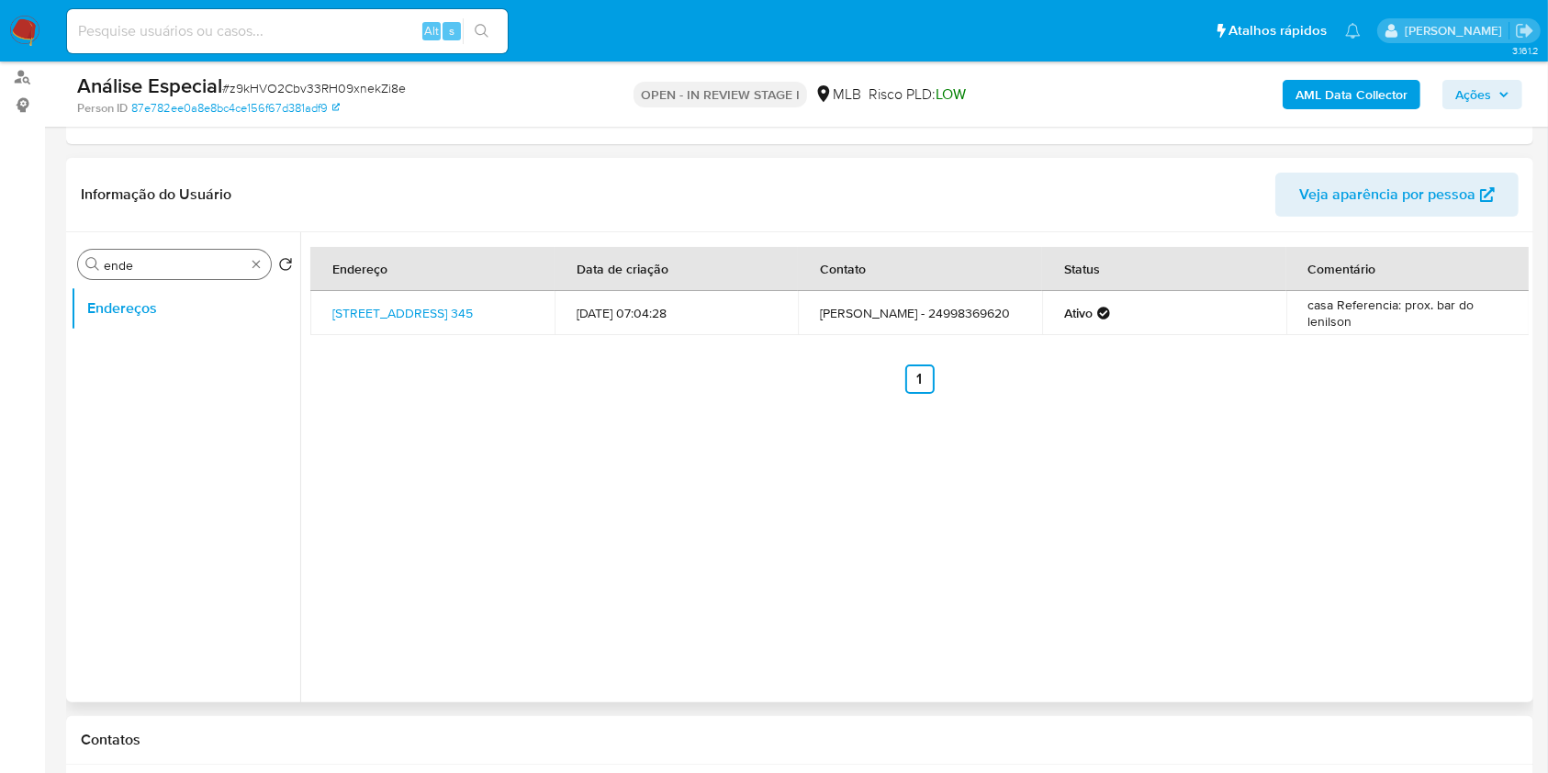
click at [249, 250] on div "Procurar ende" at bounding box center [174, 264] width 193 height 29
click at [246, 260] on div "Procurar ende" at bounding box center [174, 264] width 193 height 29
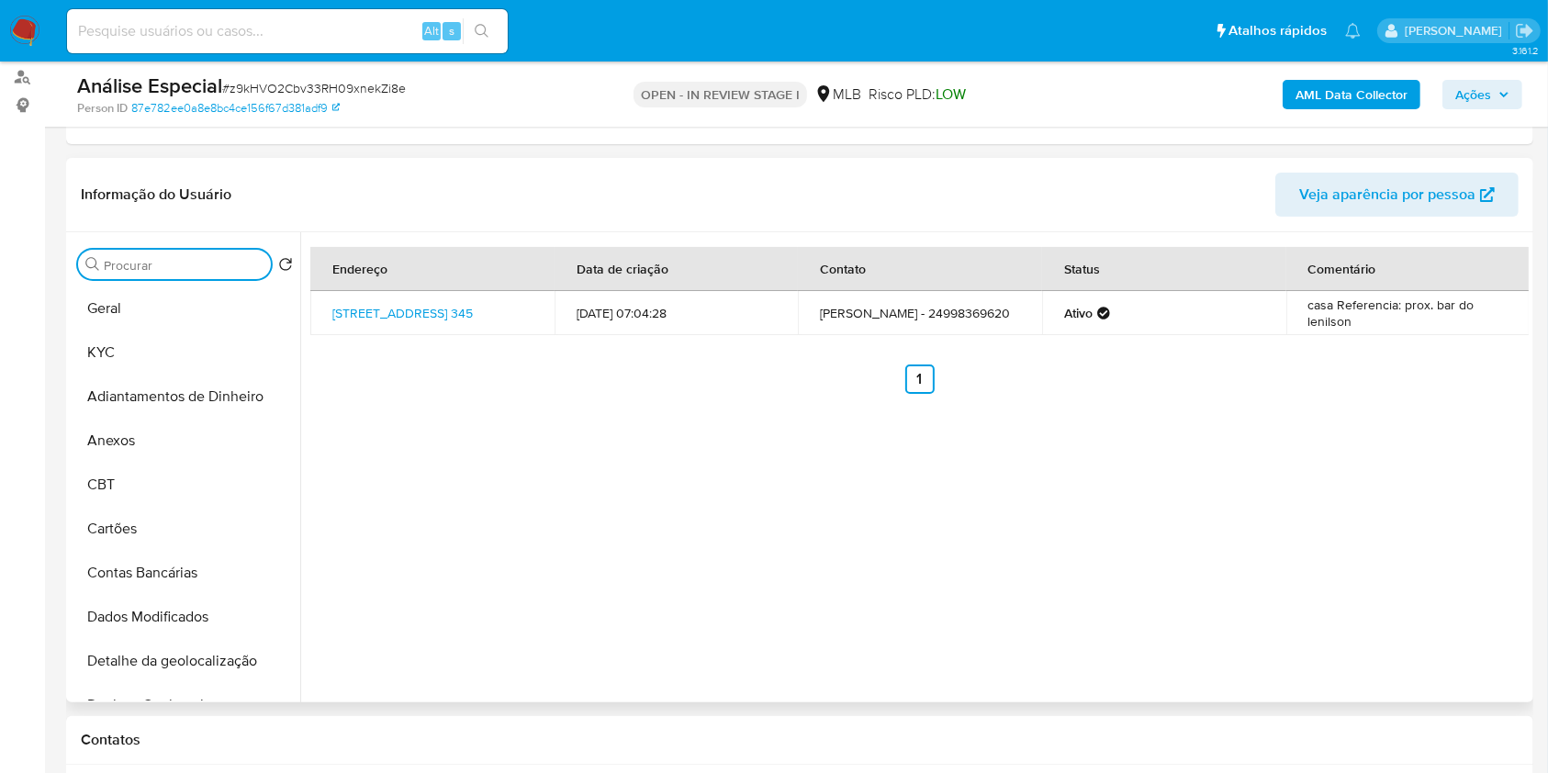
click at [242, 265] on input "Procurar" at bounding box center [184, 265] width 160 height 17
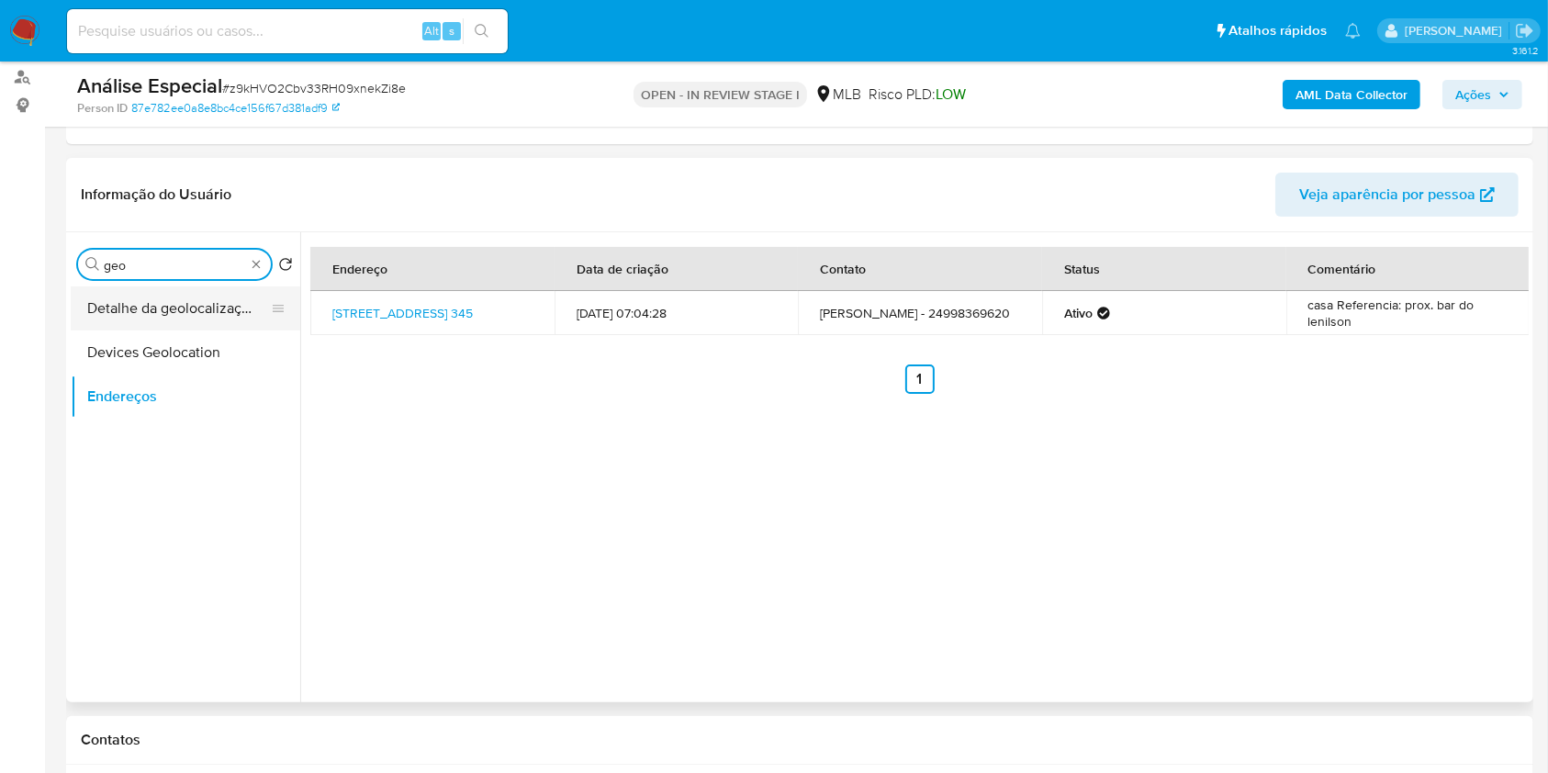
type input "geo"
click at [228, 316] on button "Detalhe da geolocalização" at bounding box center [178, 309] width 215 height 44
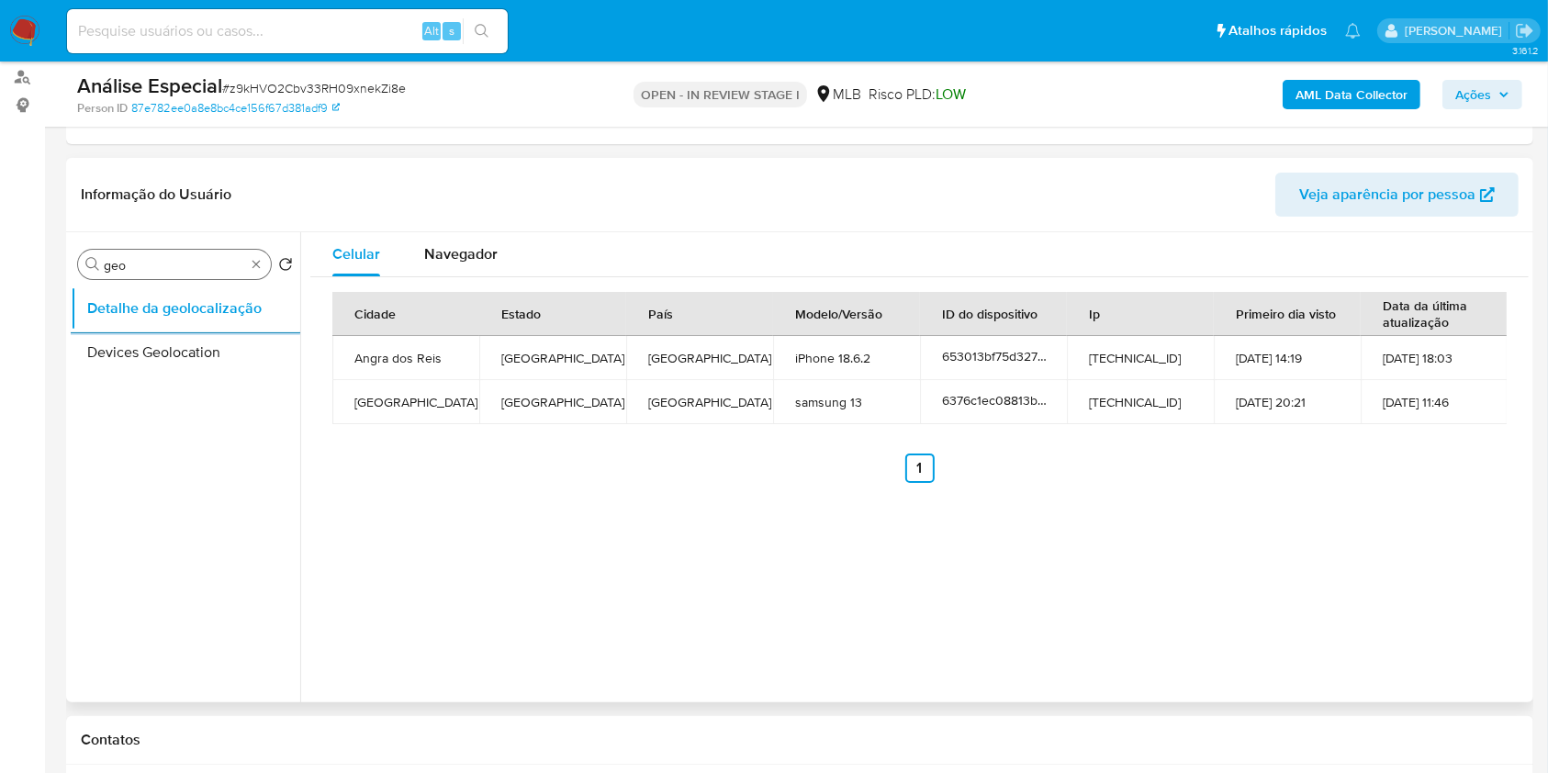
click at [260, 276] on div "Procurar geo" at bounding box center [174, 264] width 193 height 29
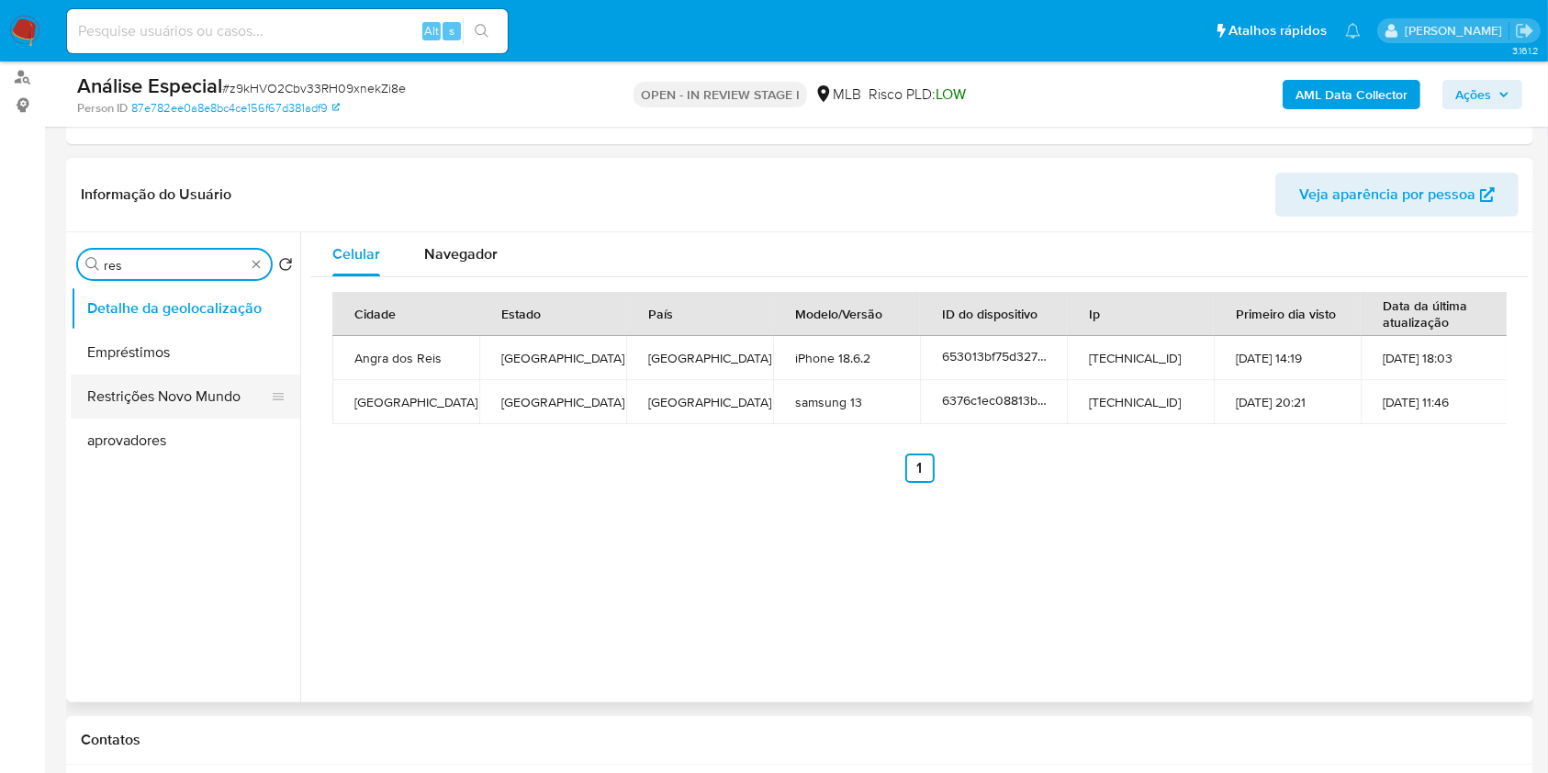
type input "res"
click at [215, 402] on button "Restrições Novo Mundo" at bounding box center [178, 397] width 215 height 44
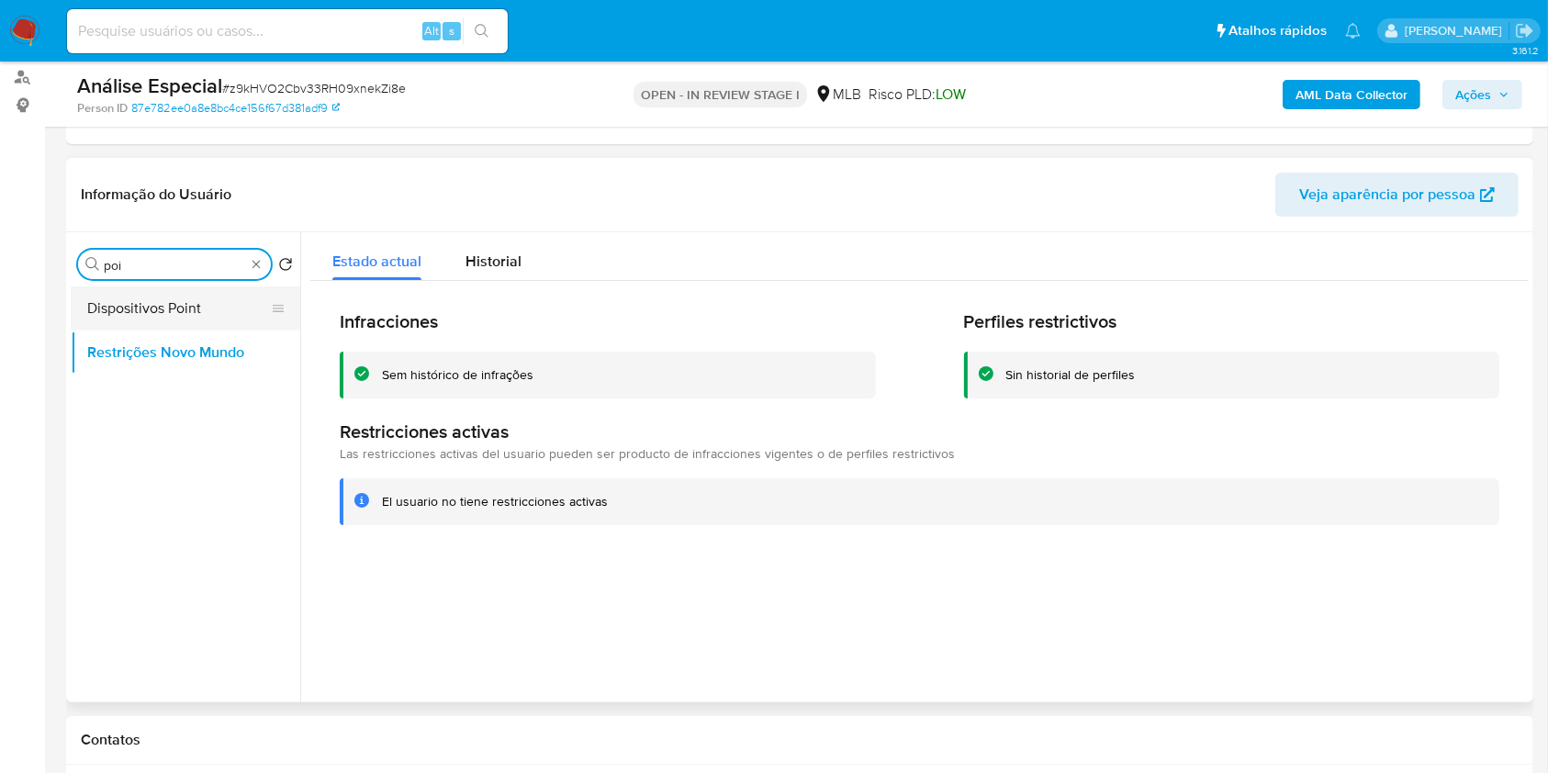
type input "poi"
click at [238, 299] on button "Dispositivos Point" at bounding box center [178, 309] width 215 height 44
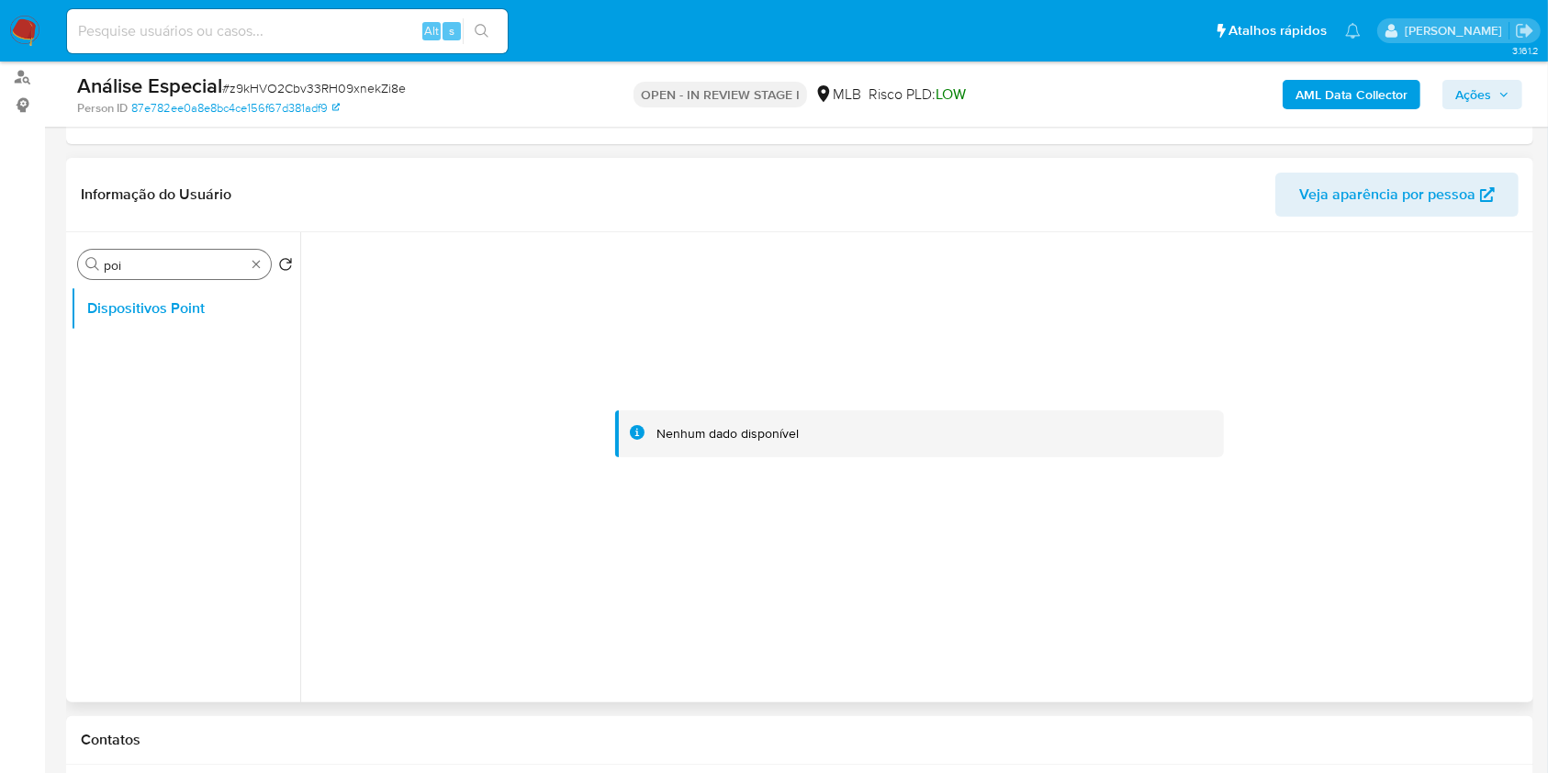
click at [264, 269] on div "Procurar poi" at bounding box center [174, 264] width 193 height 29
type input "doc"
click at [221, 348] on button "Documentação" at bounding box center [178, 353] width 215 height 44
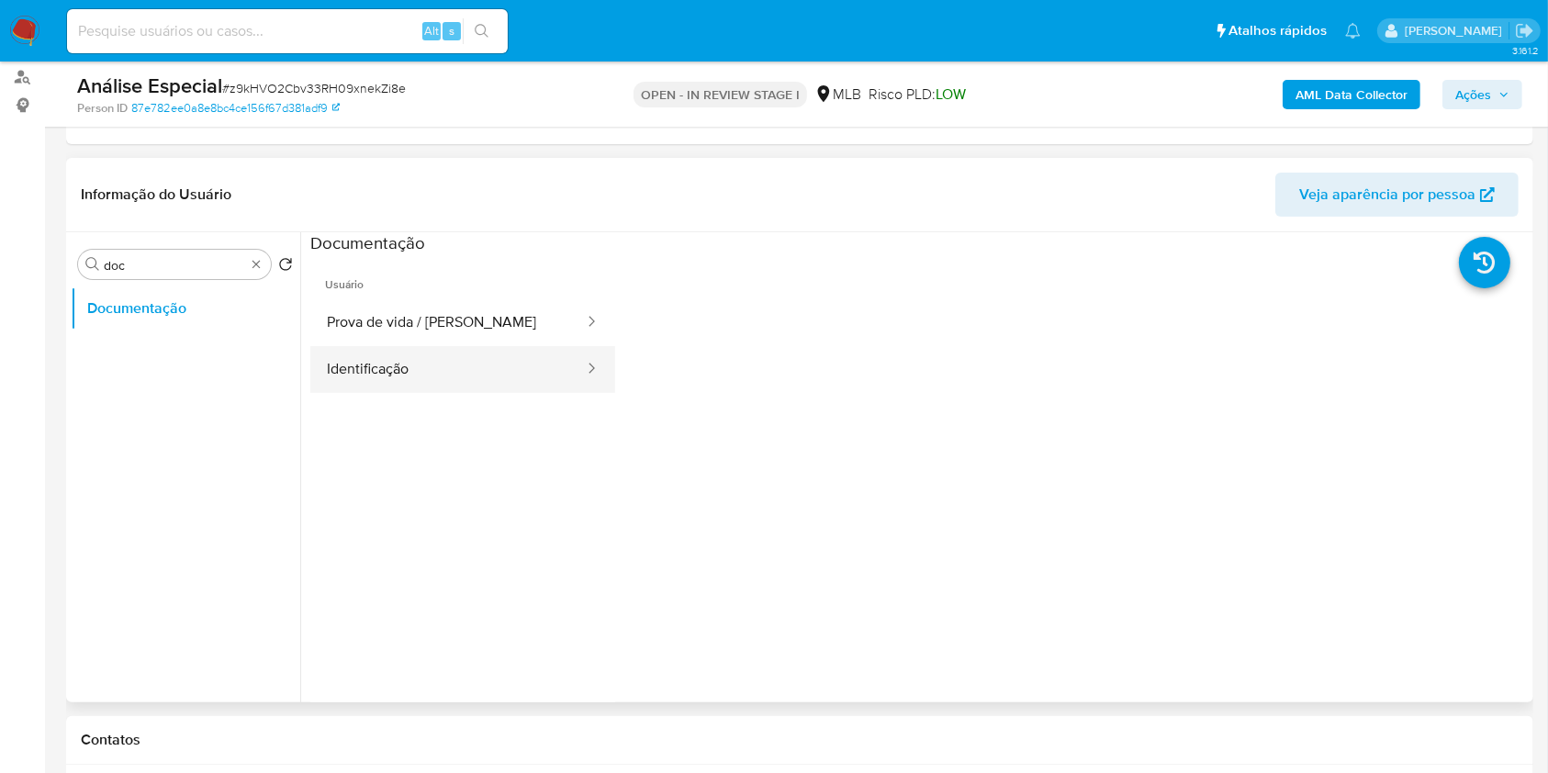
drag, startPoint x: 434, startPoint y: 366, endPoint x: 466, endPoint y: 374, distance: 32.3
click at [434, 366] on button "Identificação" at bounding box center [448, 369] width 276 height 47
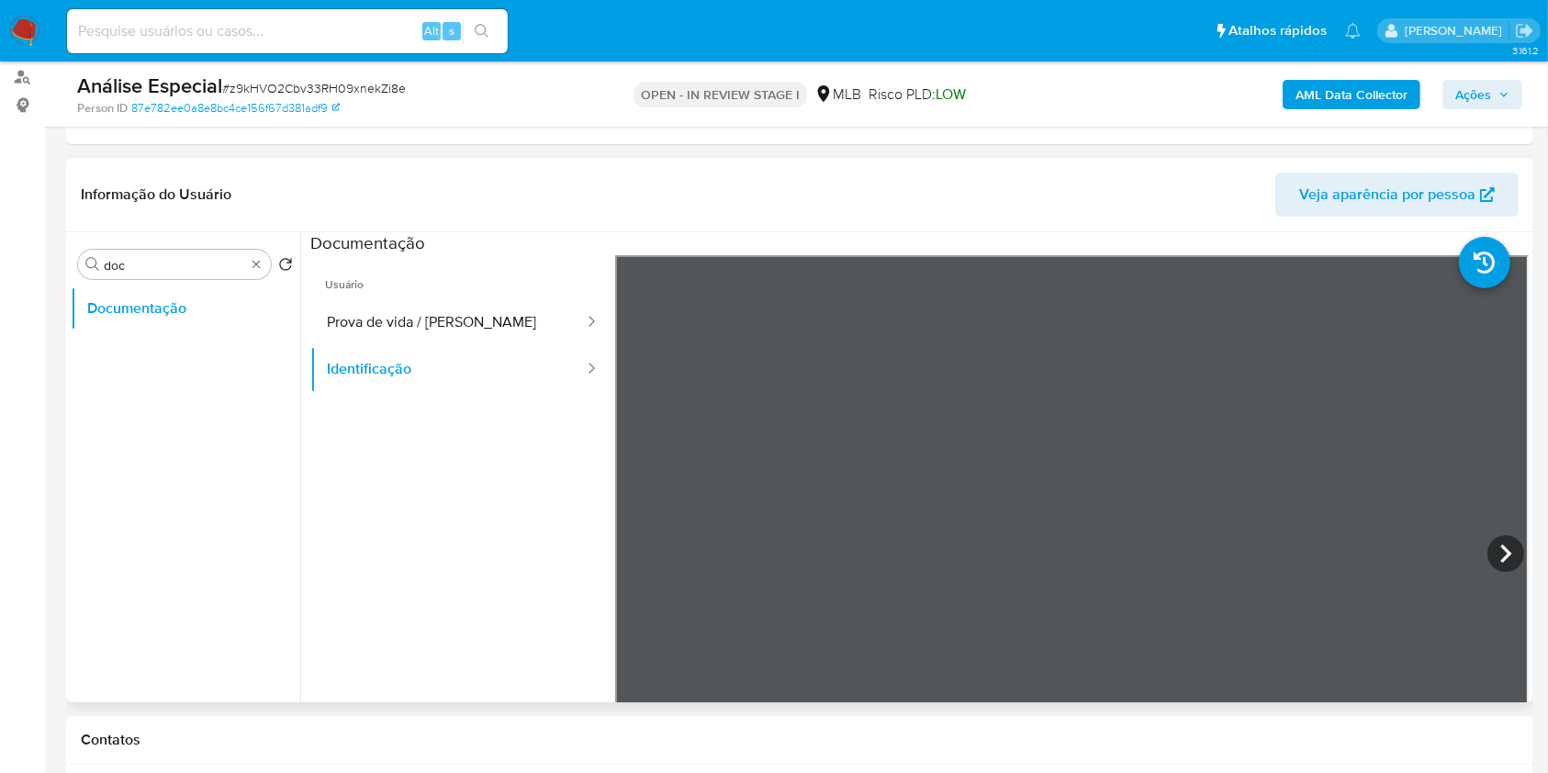
scroll to position [122, 0]
click at [472, 290] on span "Usuário" at bounding box center [462, 277] width 305 height 44
click at [470, 309] on button "Prova de vida / [PERSON_NAME]" at bounding box center [448, 322] width 276 height 47
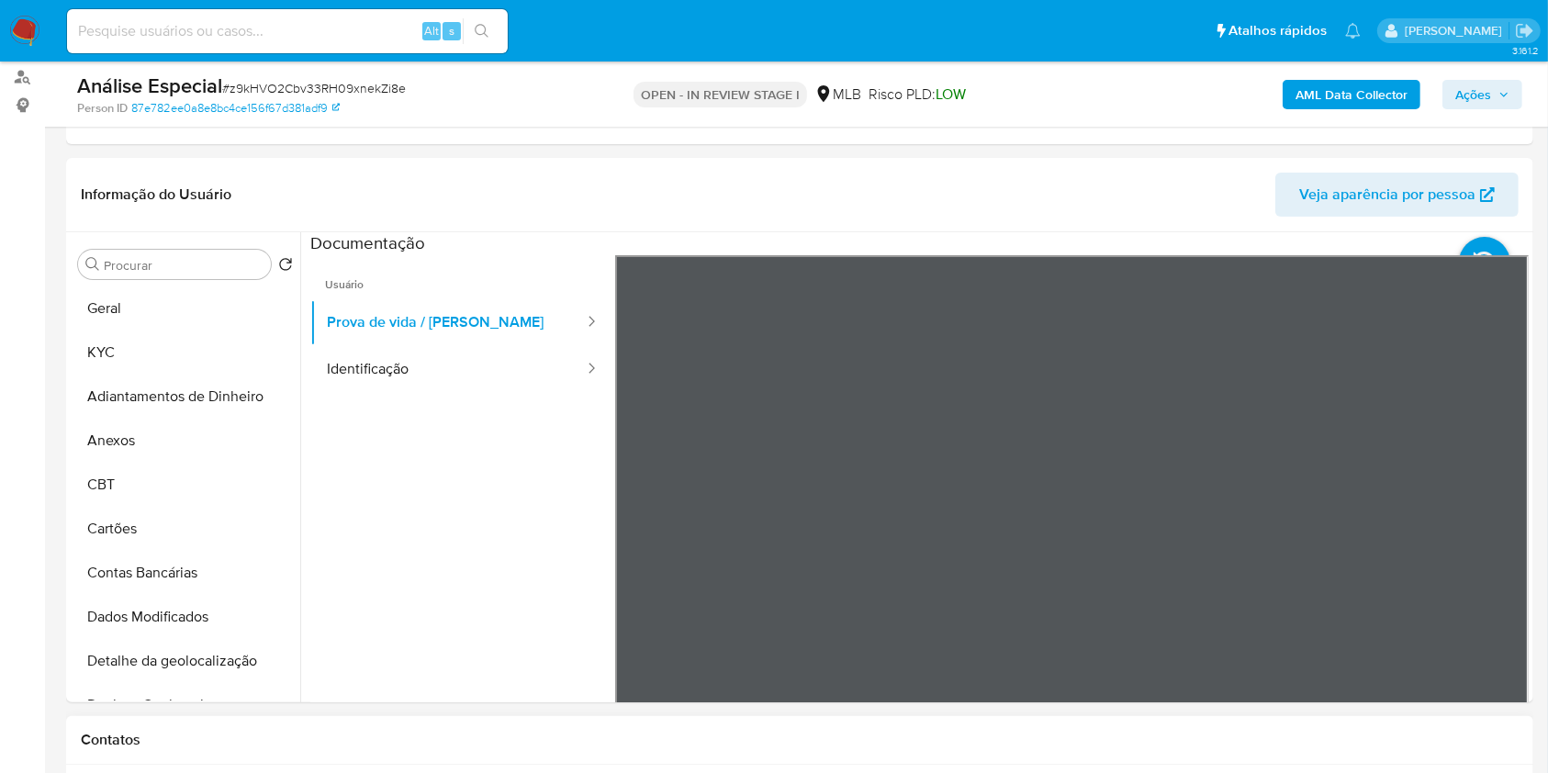
click at [1368, 748] on div "Contatos" at bounding box center [800, 740] width 1468 height 49
click at [1336, 105] on b "AML Data Collector" at bounding box center [1352, 94] width 112 height 29
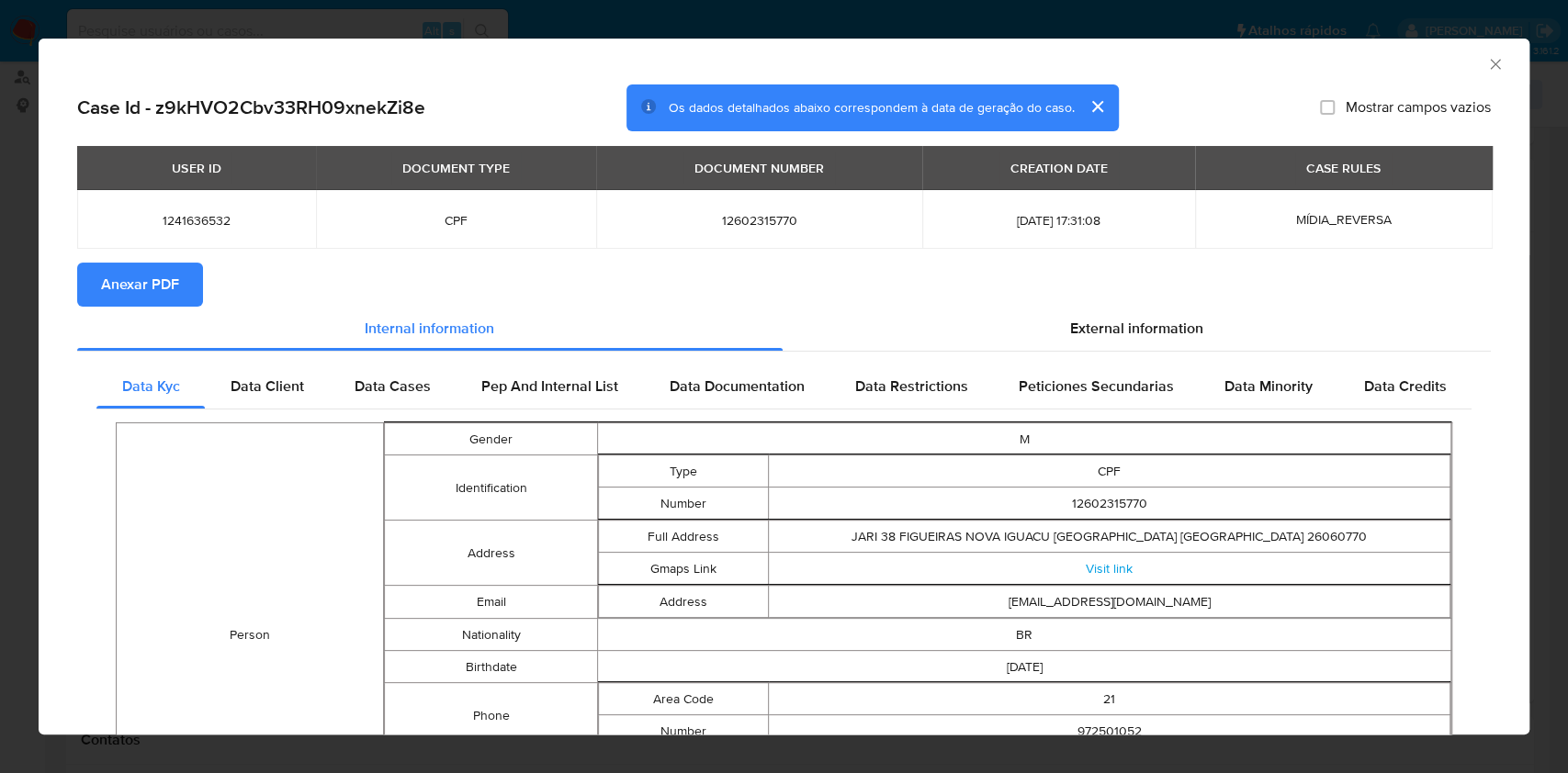
click at [191, 268] on button "Anexar PDF" at bounding box center [140, 285] width 126 height 44
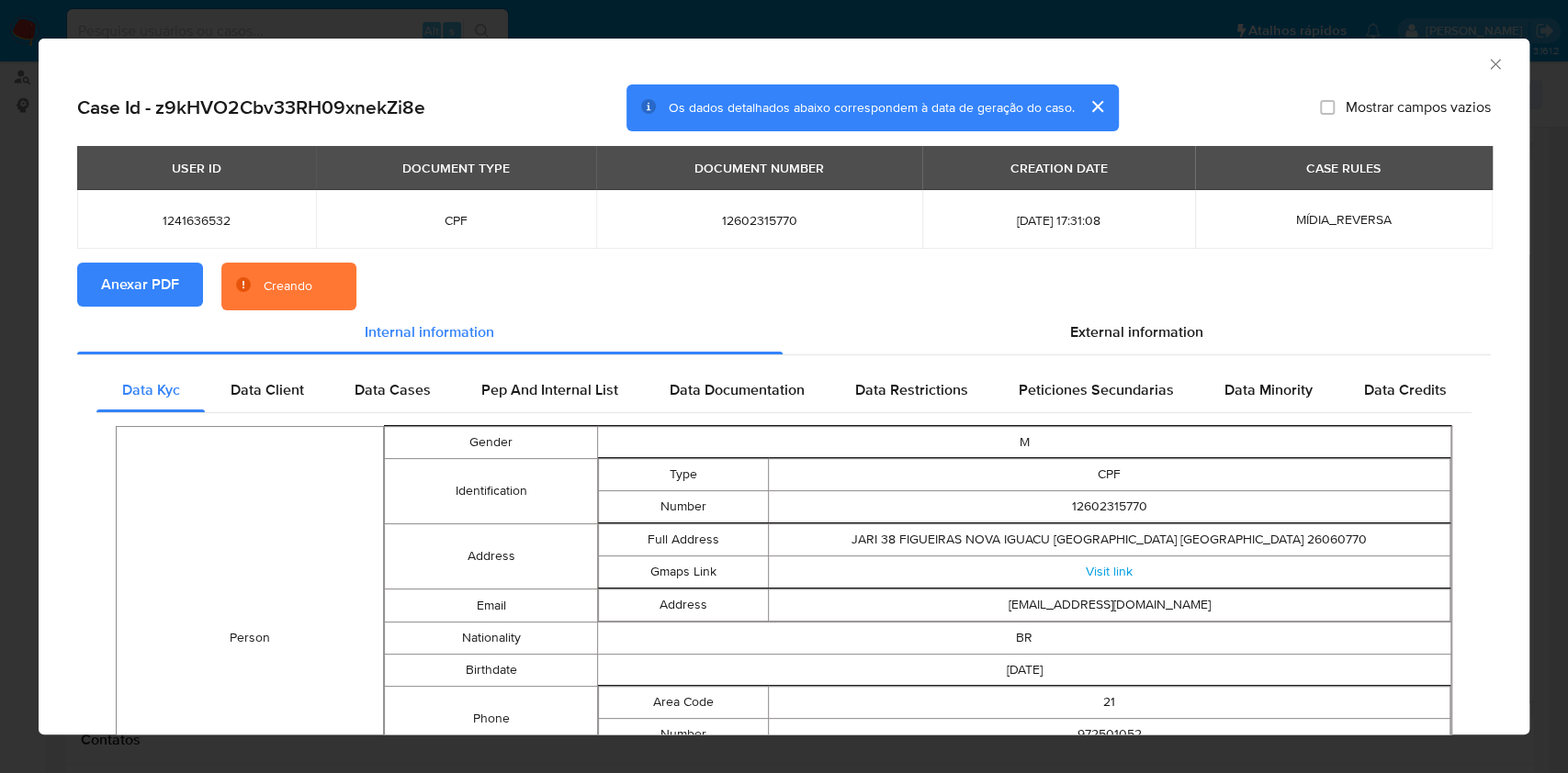
click at [706, 207] on td "12602315770" at bounding box center [759, 219] width 327 height 59
click at [705, 207] on td "12602315770" at bounding box center [759, 219] width 327 height 59
click at [720, 221] on span "12602315770" at bounding box center [759, 220] width 283 height 17
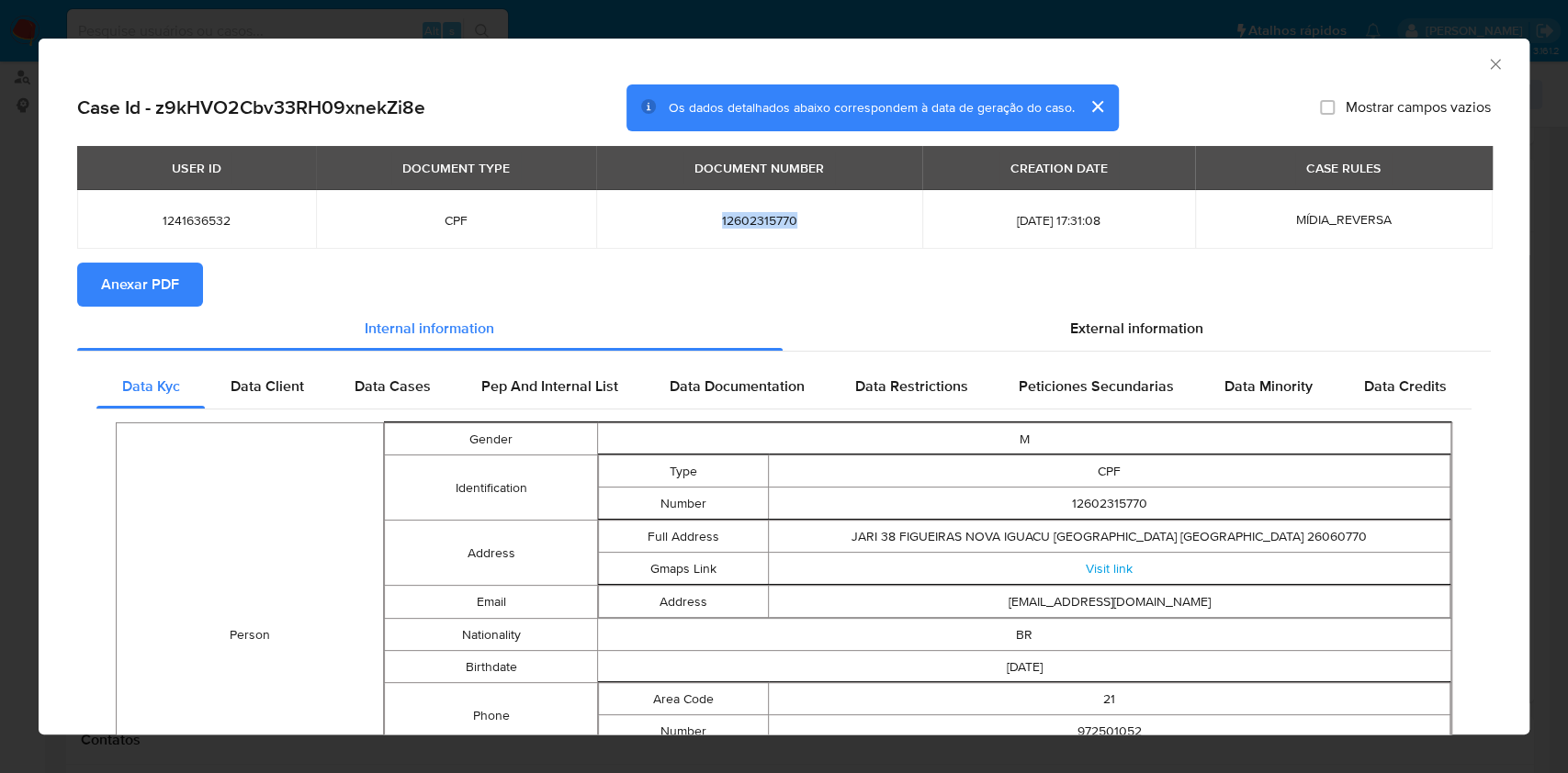
click at [1486, 55] on icon "Fechar a janela" at bounding box center [1495, 64] width 18 height 18
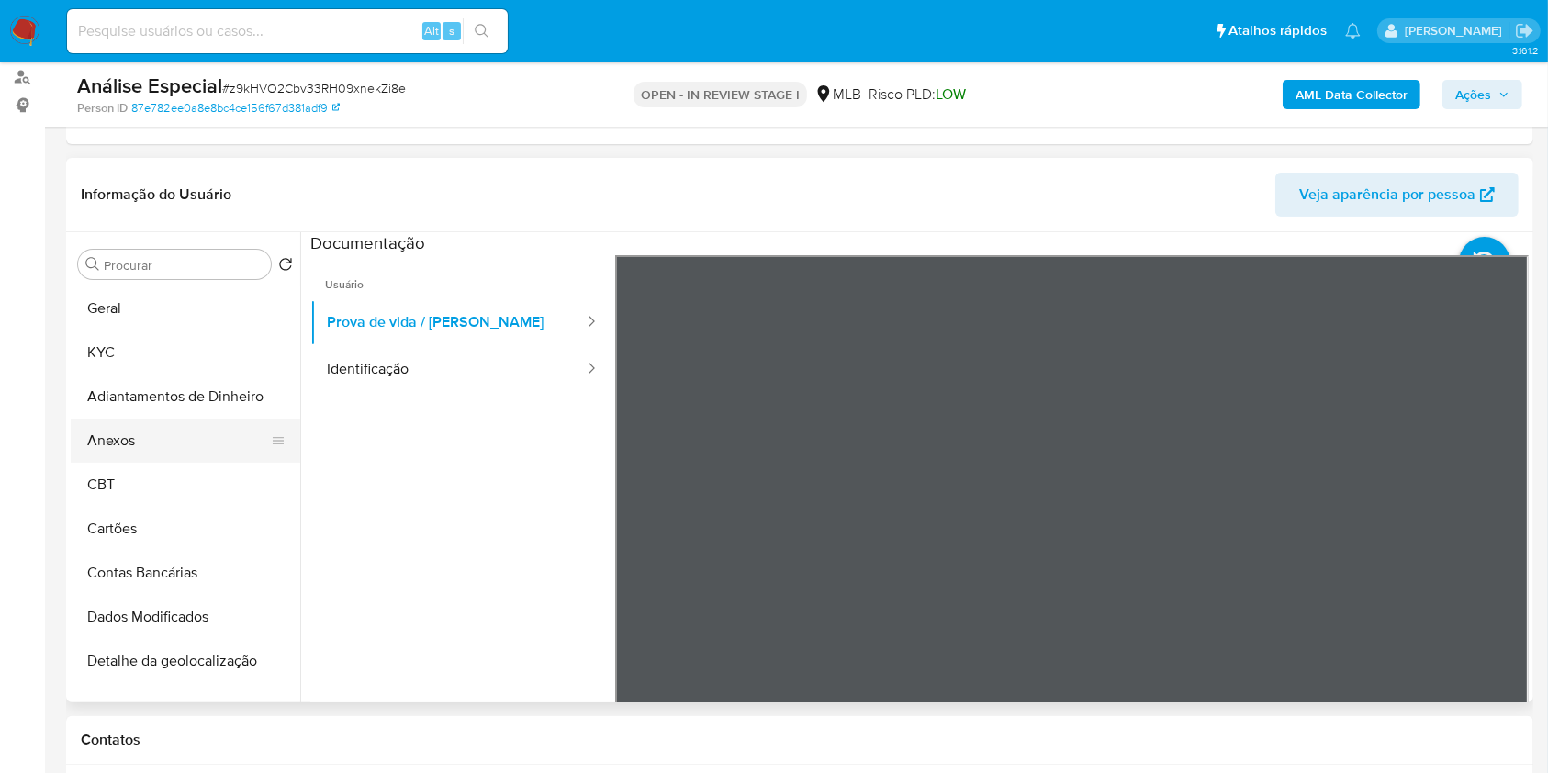
click at [183, 443] on button "Anexos" at bounding box center [178, 441] width 215 height 44
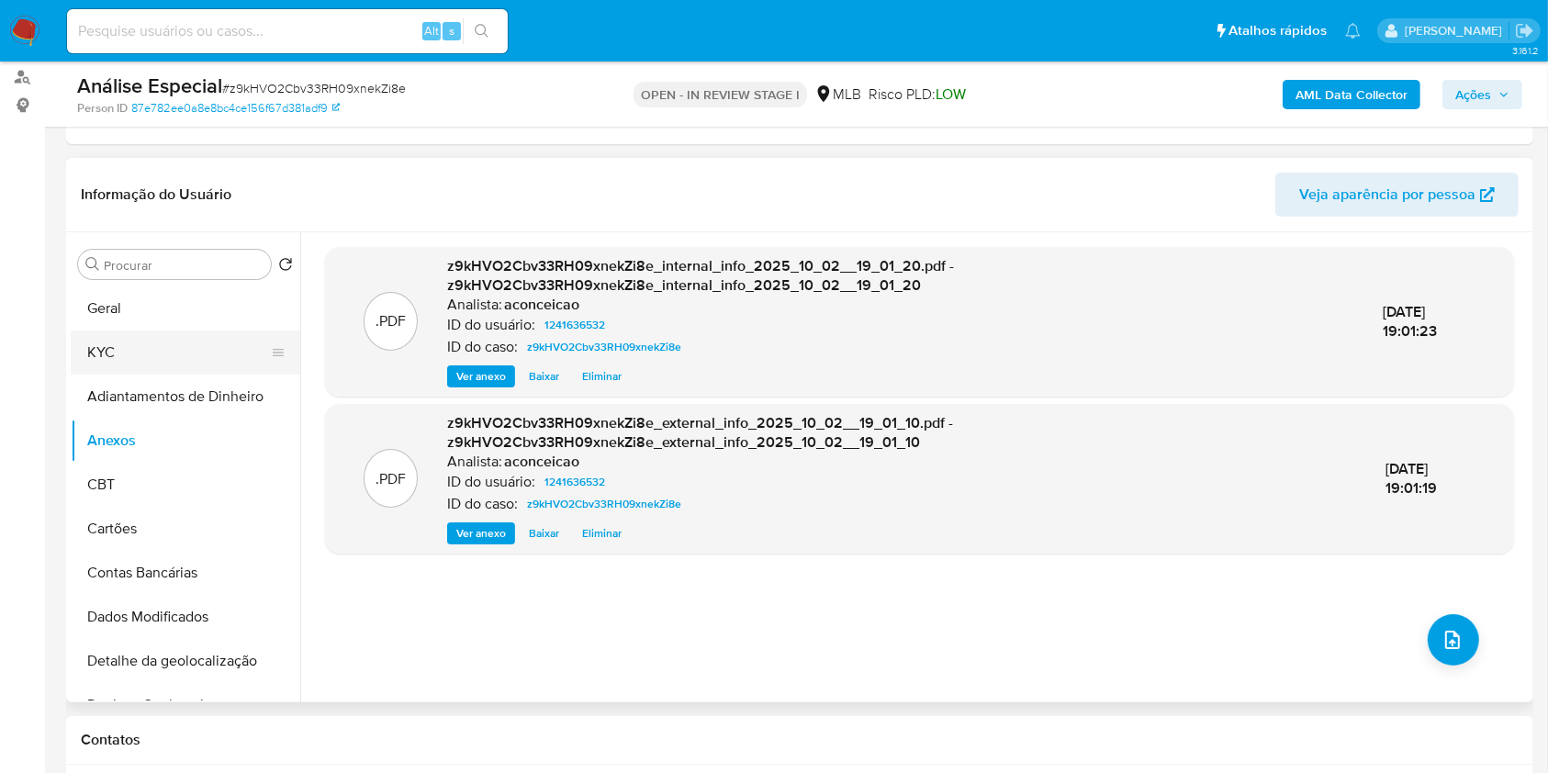
click at [161, 362] on button "KYC" at bounding box center [178, 353] width 215 height 44
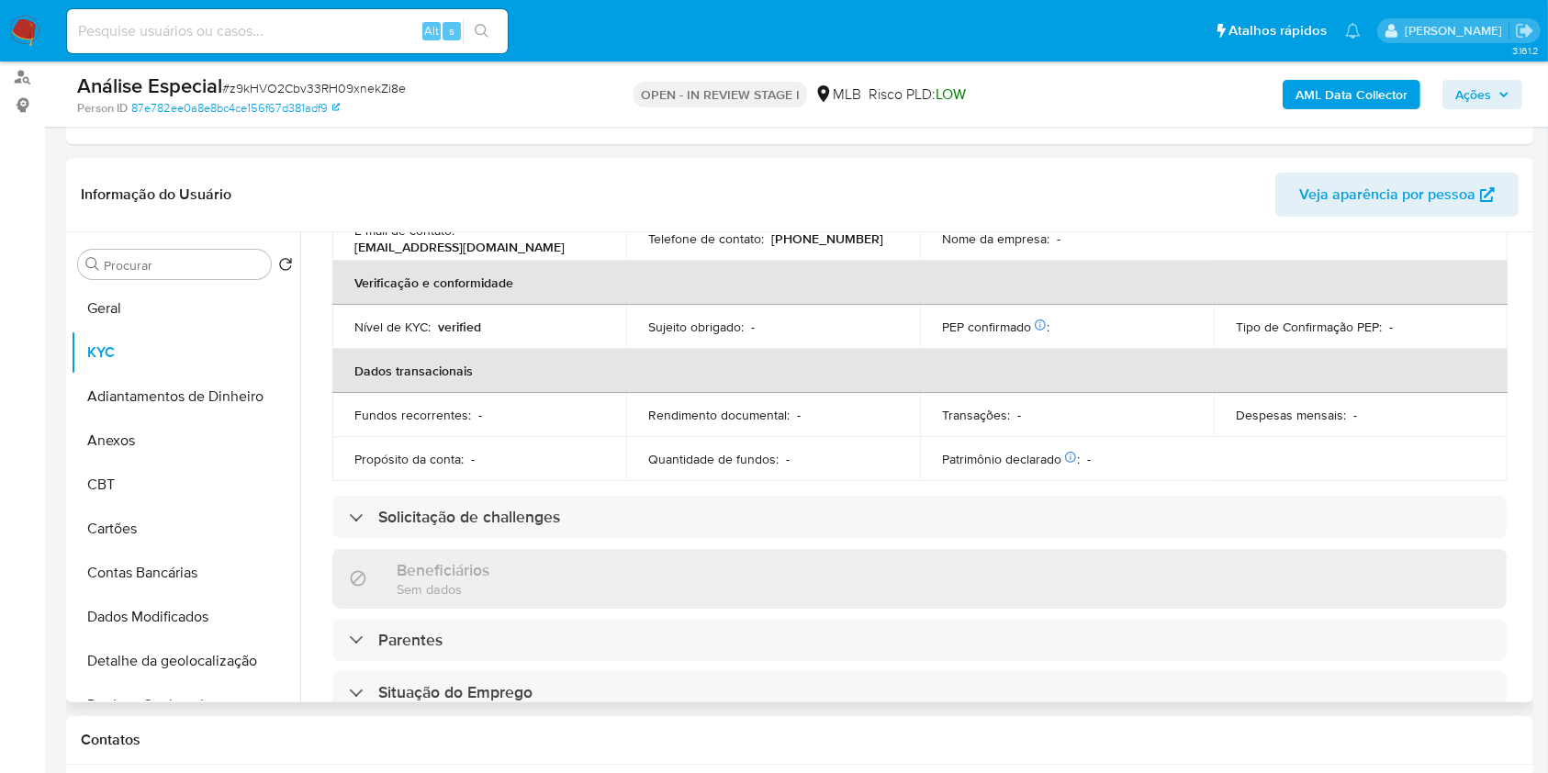
scroll to position [669, 0]
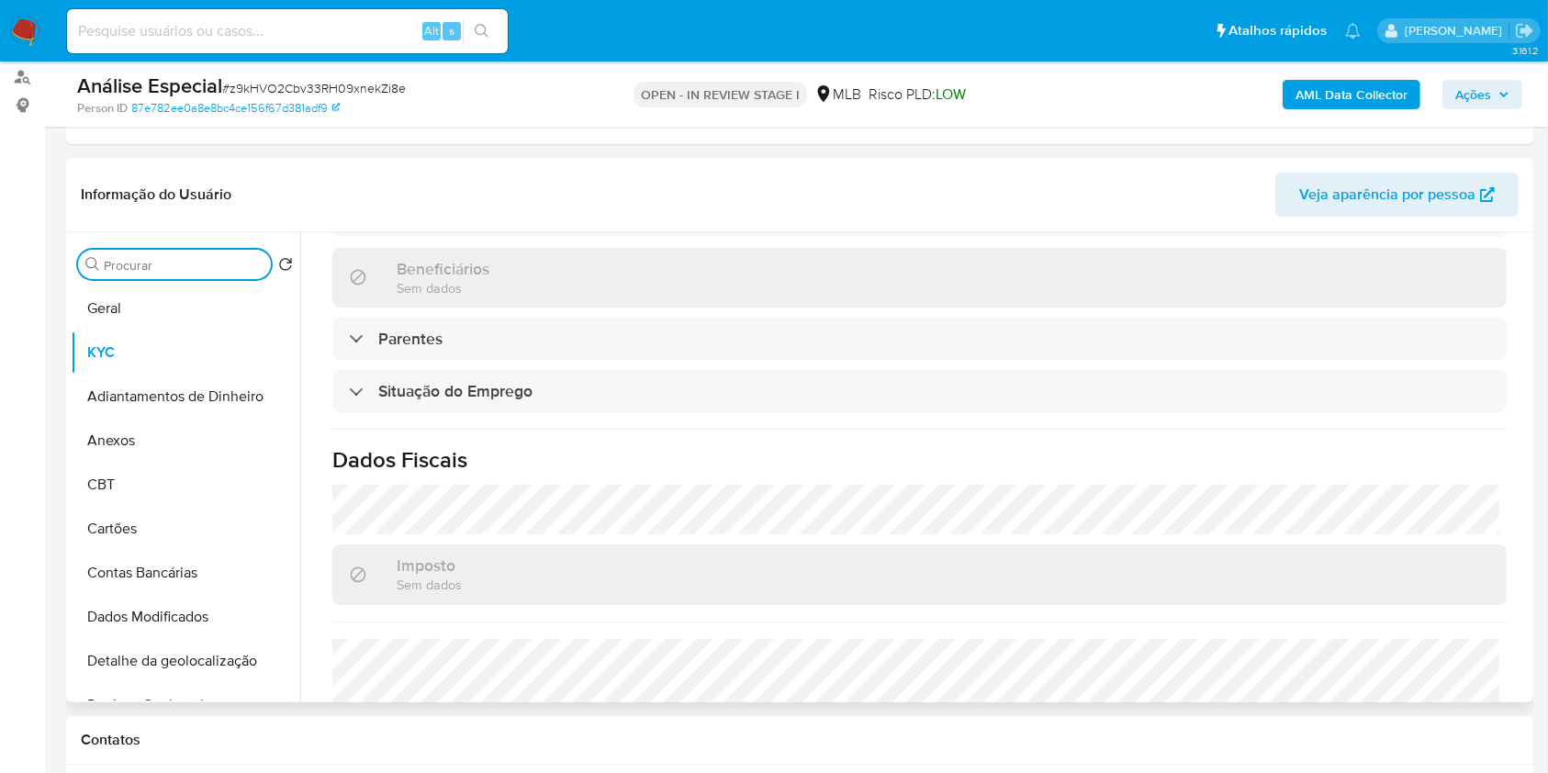
click at [186, 262] on input "Procurar" at bounding box center [184, 265] width 160 height 17
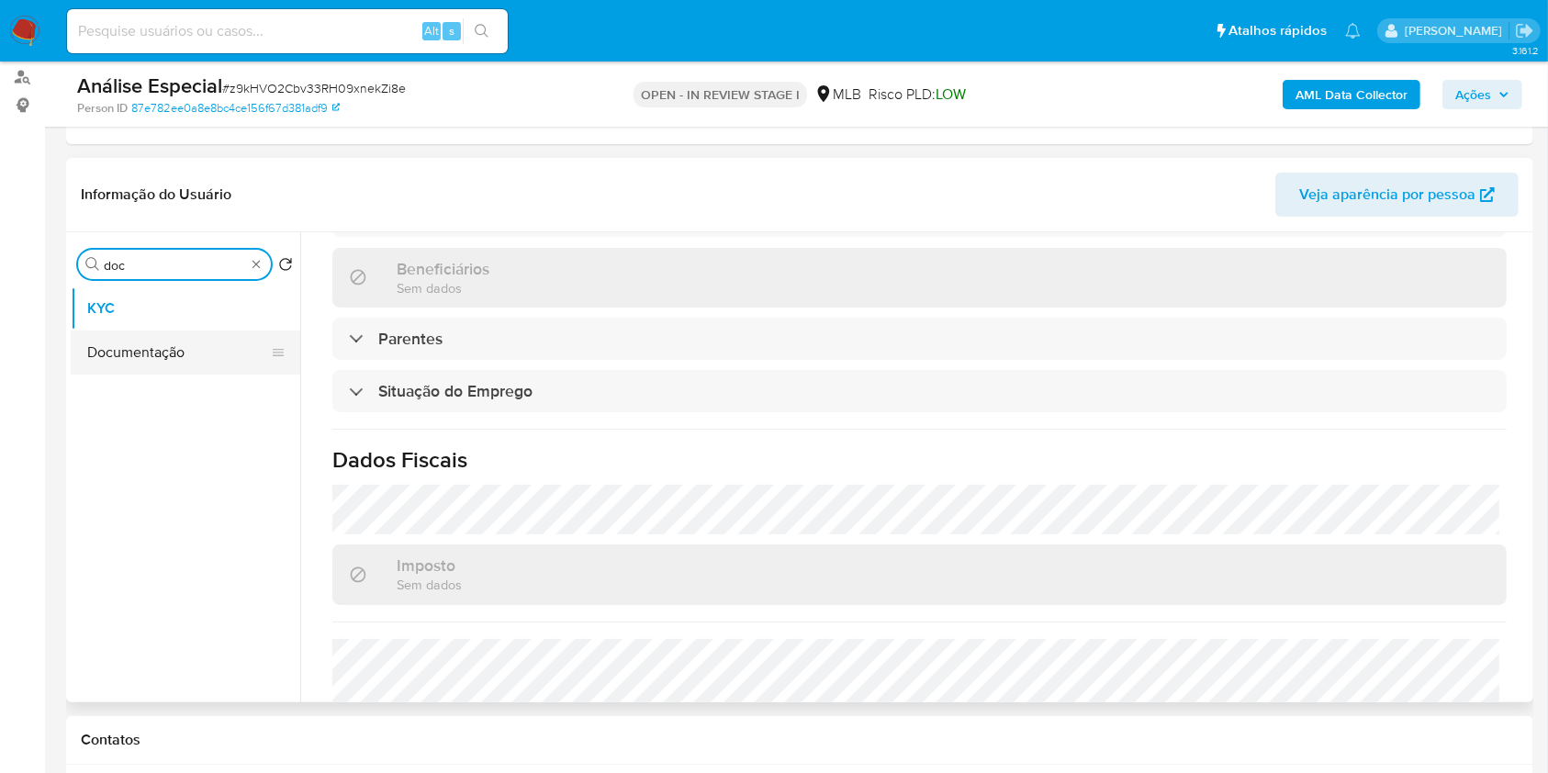
type input "doc"
click at [192, 343] on button "Documentação" at bounding box center [178, 353] width 215 height 44
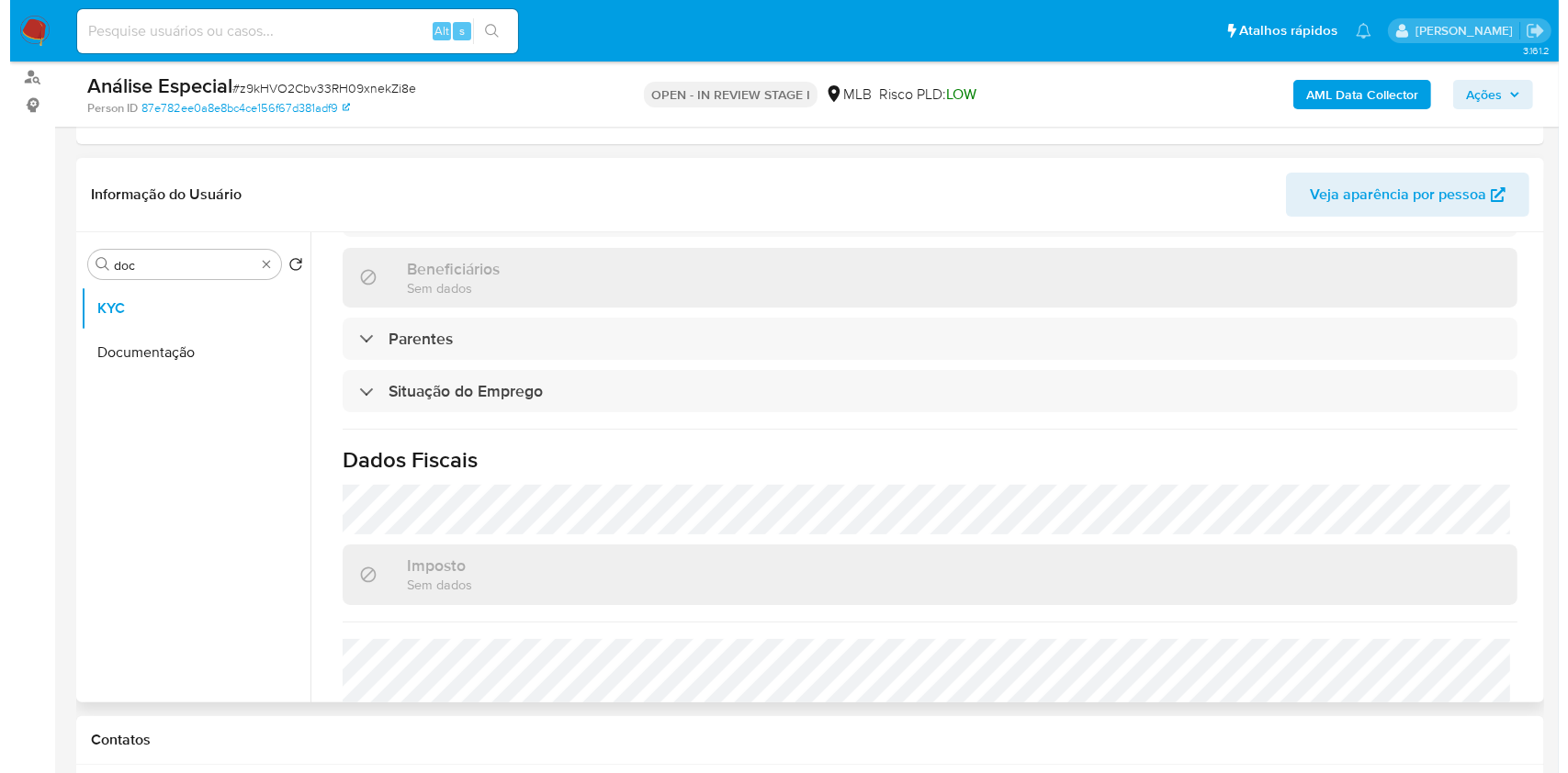
scroll to position [0, 0]
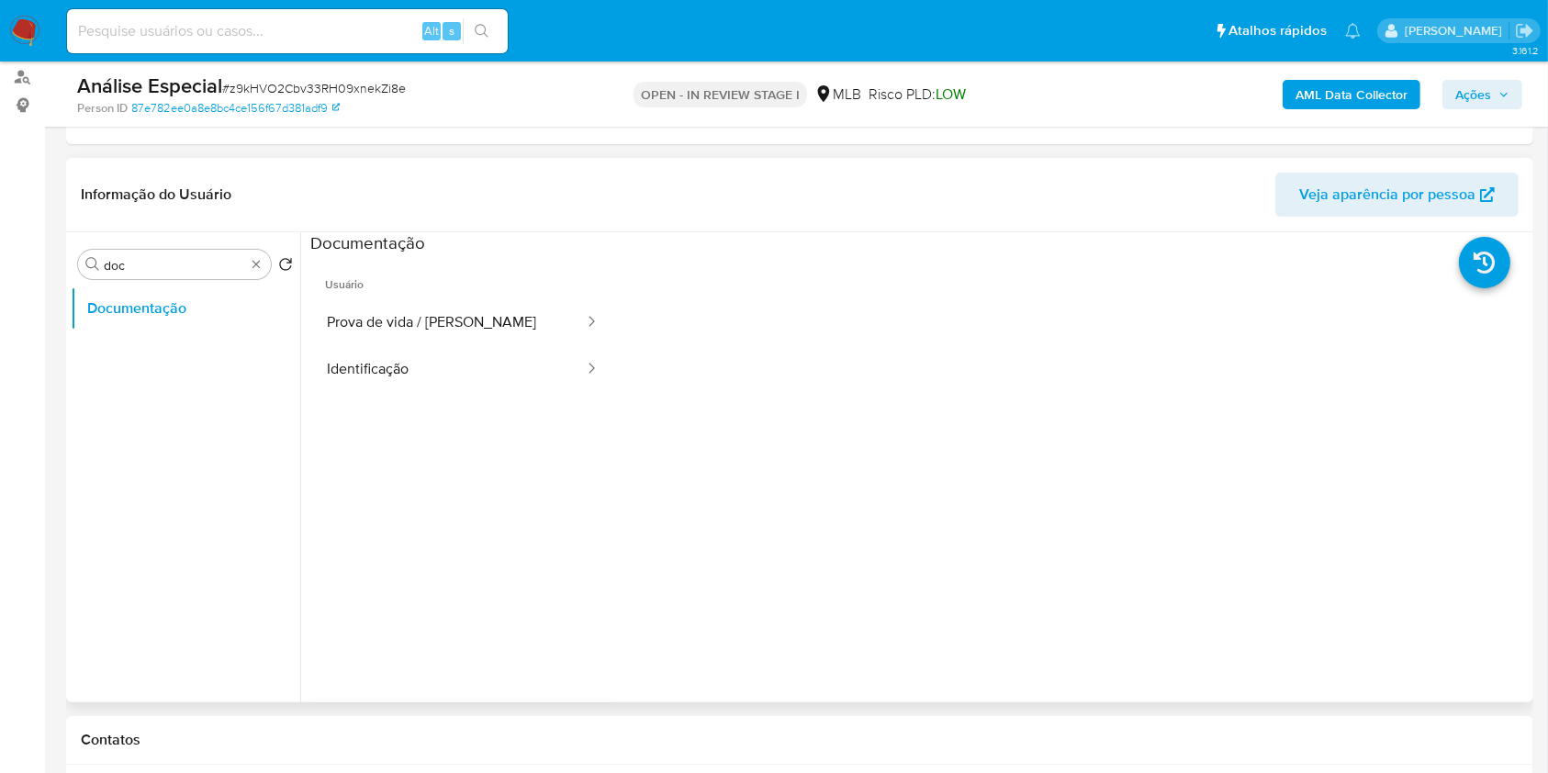
click at [495, 396] on ul "Usuário Prova de vida / Selfie Identificação" at bounding box center [462, 519] width 305 height 529
click at [454, 353] on button "Identificação" at bounding box center [448, 369] width 276 height 47
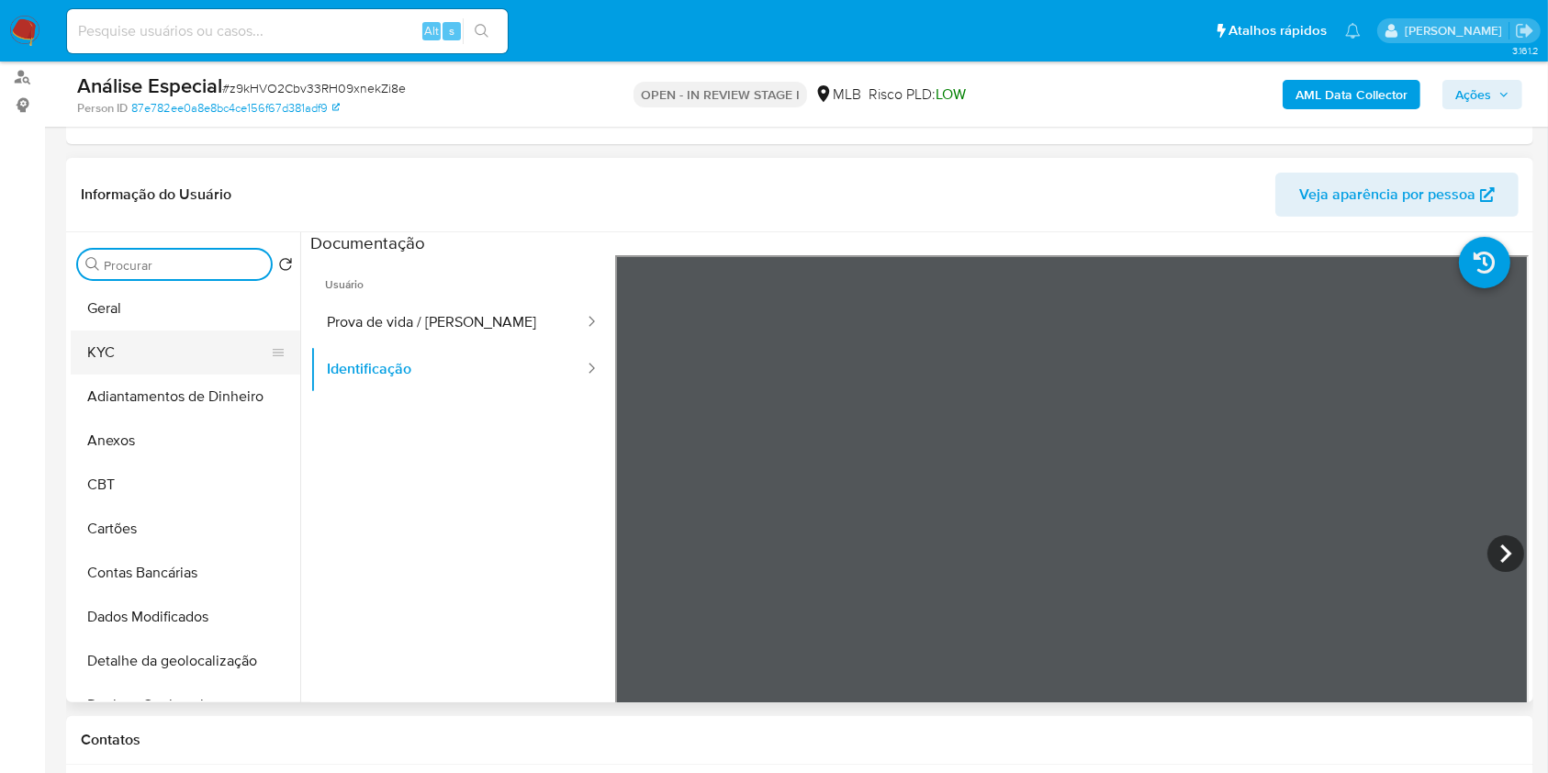
click at [200, 341] on button "KYC" at bounding box center [178, 353] width 215 height 44
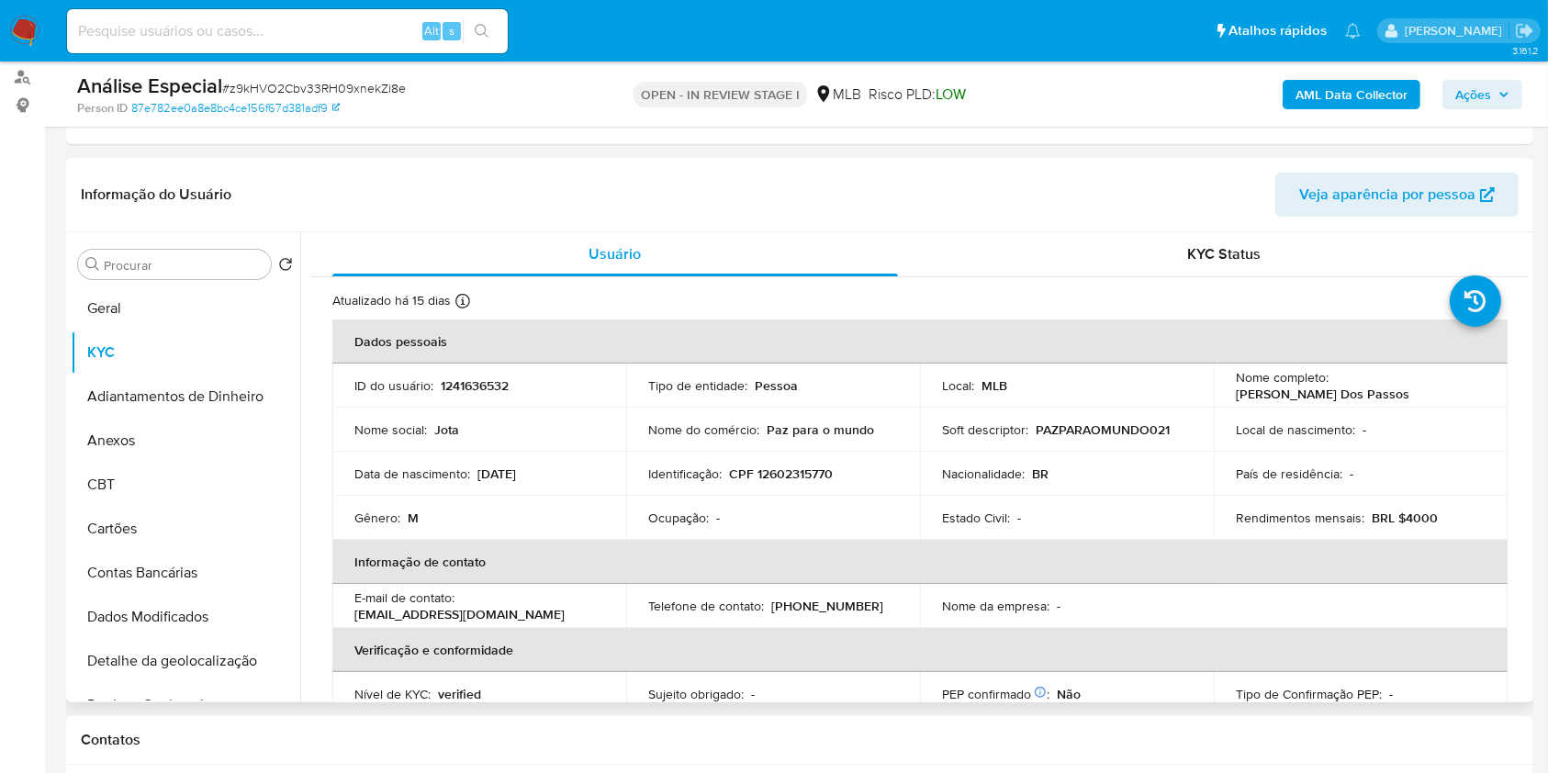
click at [794, 482] on td "Identificação : CPF 12602315770" at bounding box center [773, 474] width 294 height 44
click at [794, 470] on p "CPF 12602315770" at bounding box center [781, 474] width 104 height 17
copy p "12602315770"
click at [191, 437] on button "Anexos" at bounding box center [178, 441] width 215 height 44
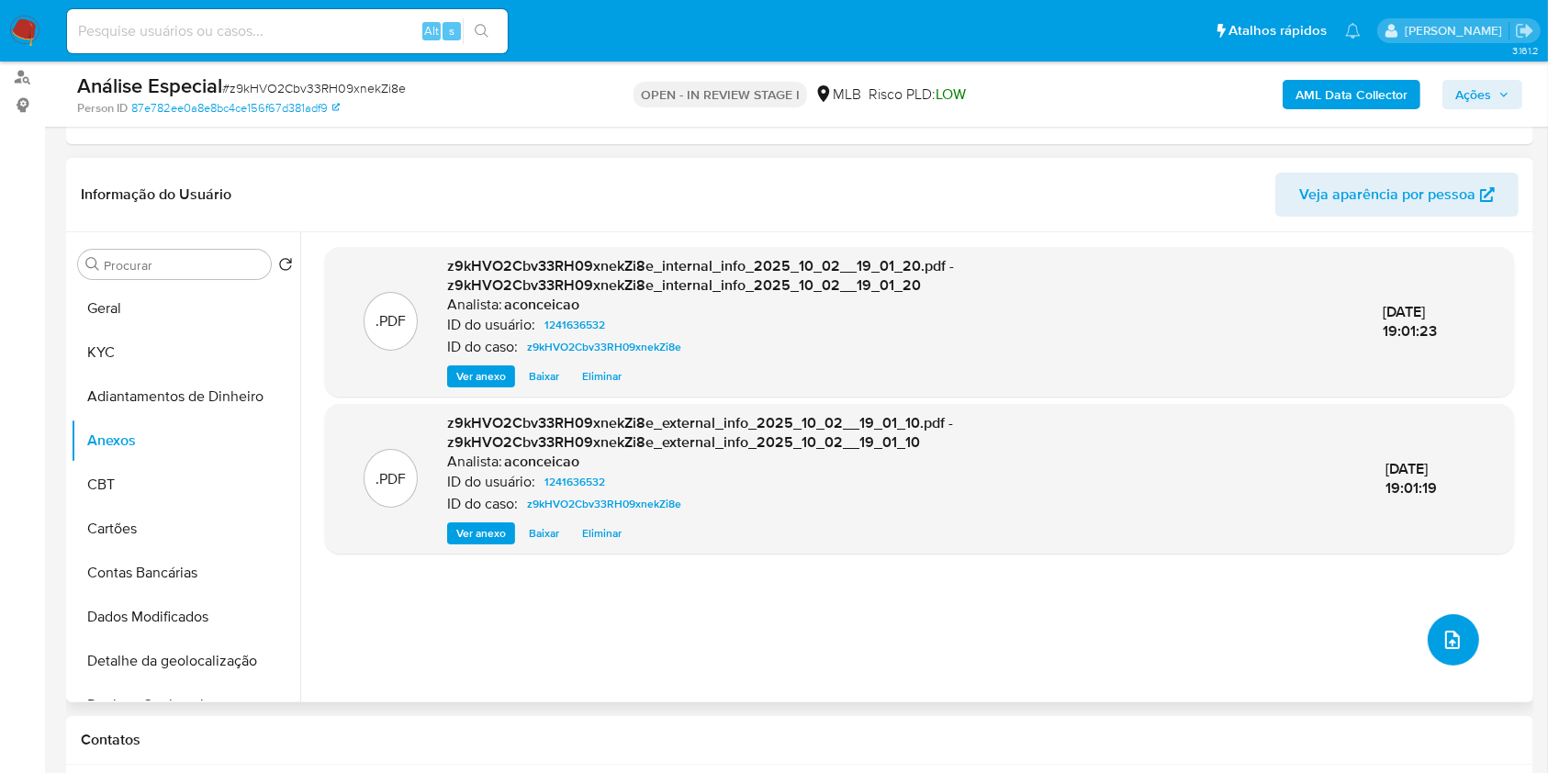
click at [1458, 641] on button "upload-file" at bounding box center [1453, 639] width 51 height 51
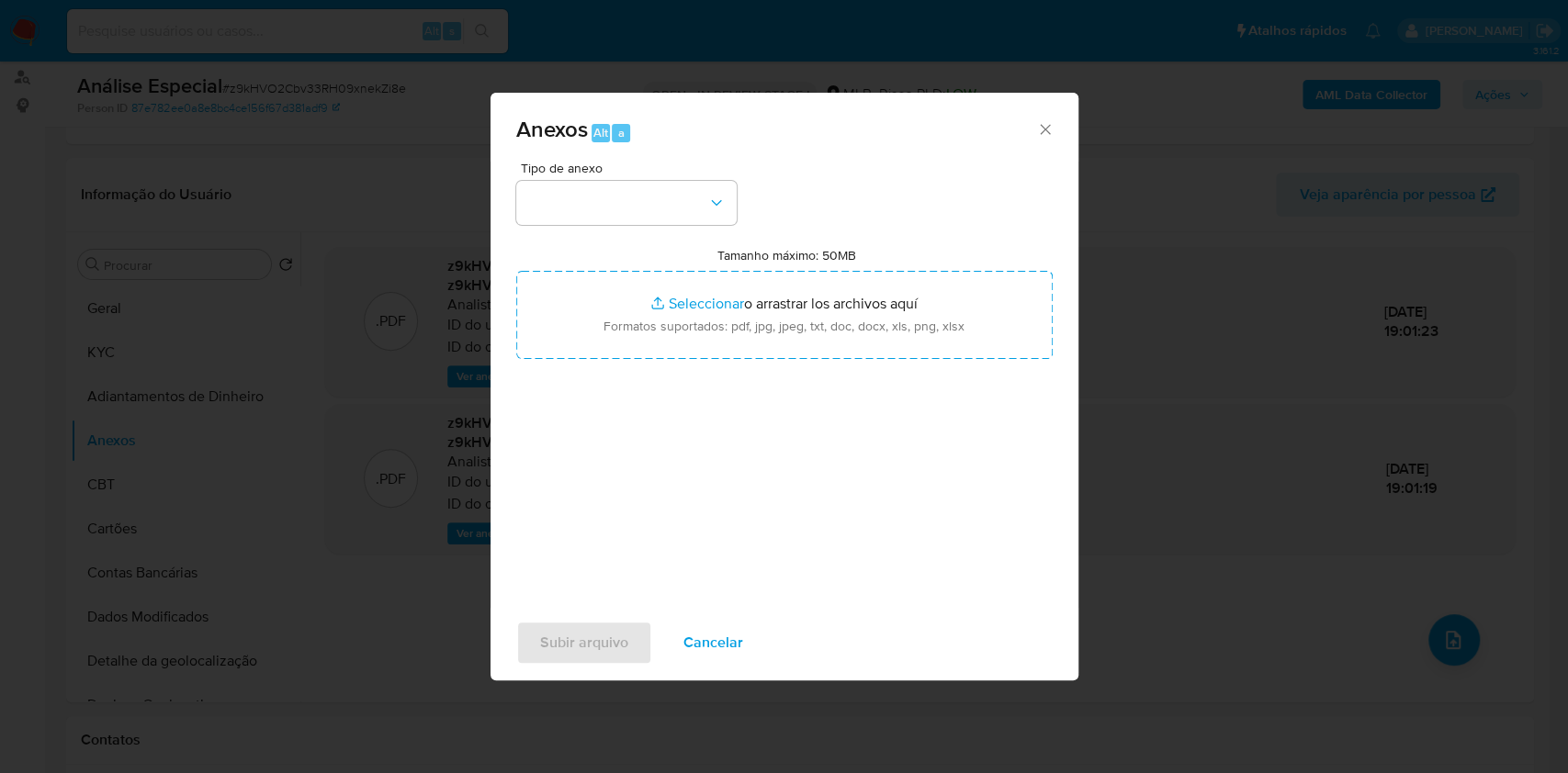
click at [614, 236] on div "Tipo de anexo Tamanho máximo: 50MB Seleccionar archivos Seleccionar o arrastrar…" at bounding box center [784, 378] width 536 height 433
drag, startPoint x: 612, startPoint y: 231, endPoint x: 591, endPoint y: 200, distance: 37.7
click at [603, 223] on div "Tipo de anexo Tamanho máximo: 50MB Seleccionar archivos Seleccionar o arrastrar…" at bounding box center [784, 378] width 536 height 433
click at [590, 197] on button "button" at bounding box center [626, 203] width 220 height 44
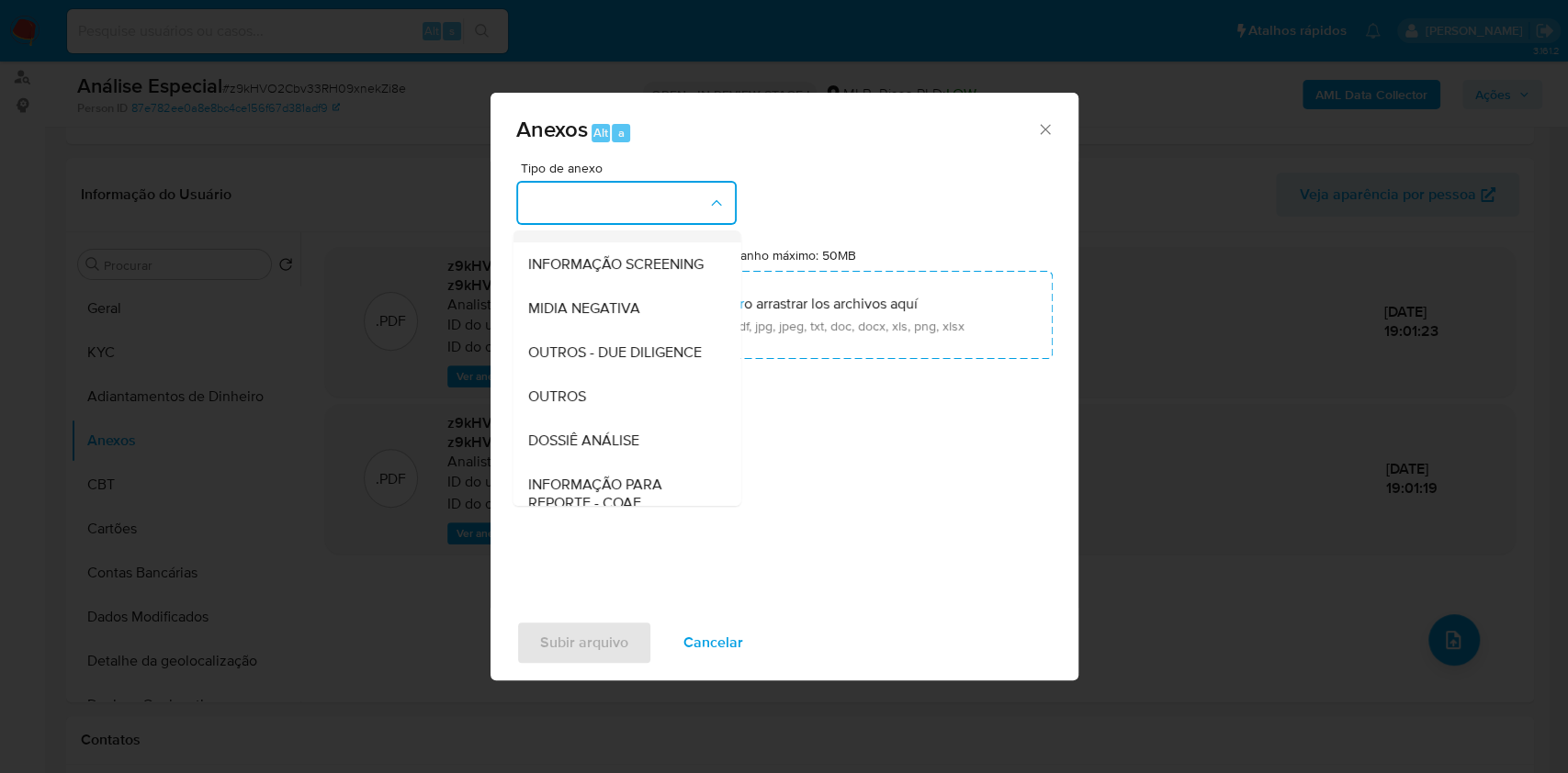
scroll to position [282, 0]
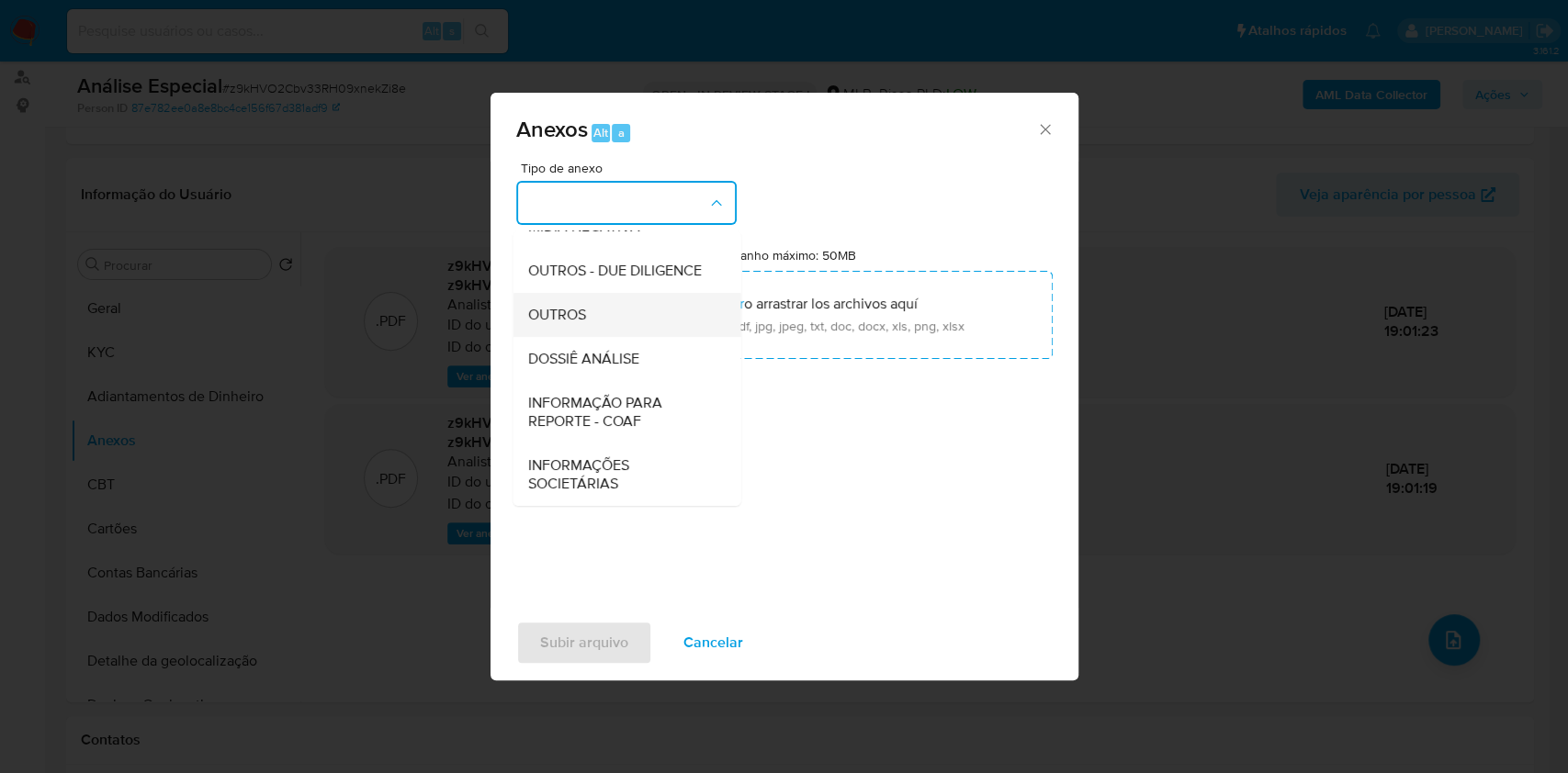
click at [602, 310] on div "OUTROS" at bounding box center [620, 315] width 187 height 44
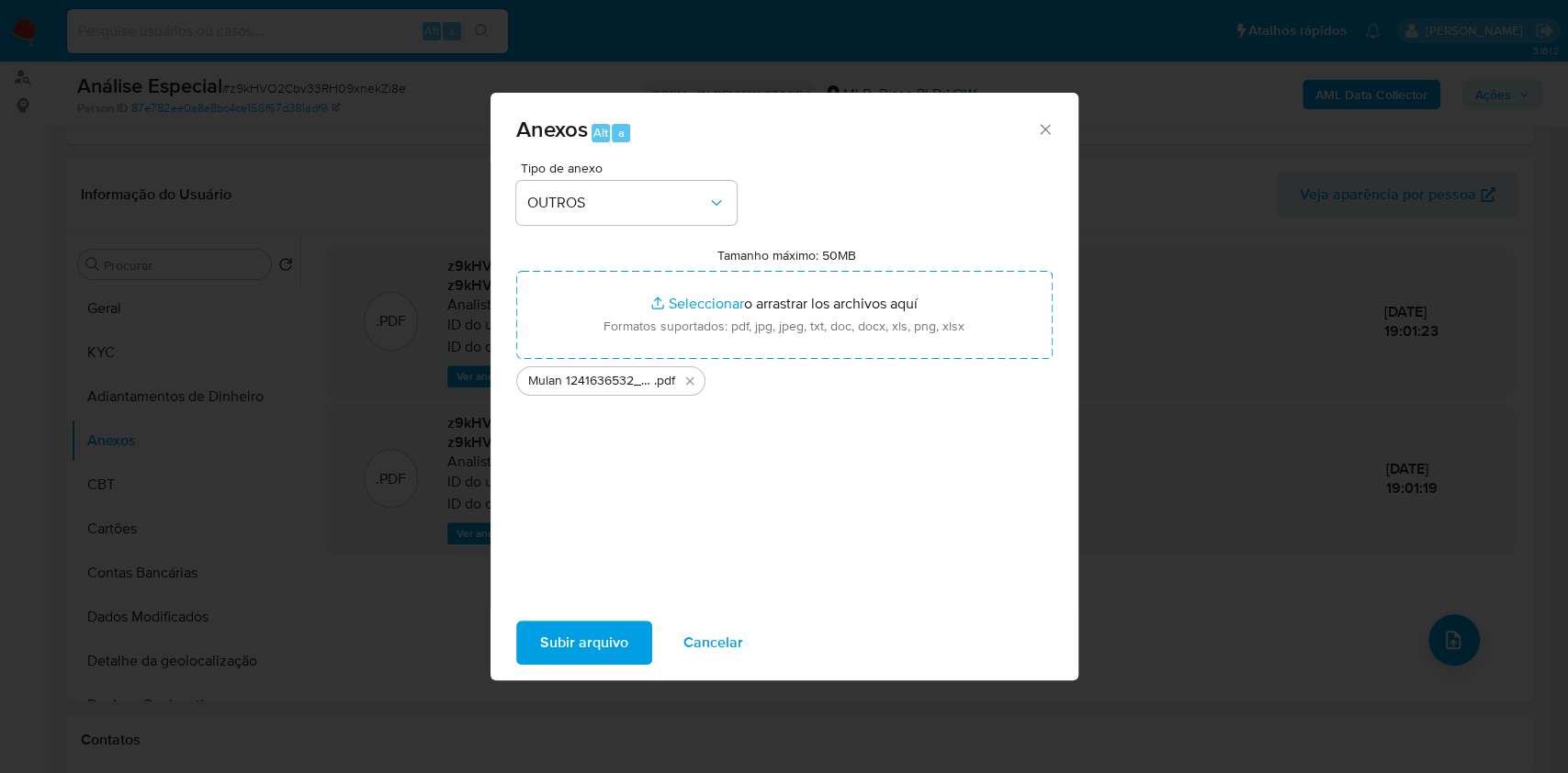
click at [597, 641] on span "Subir arquivo" at bounding box center [584, 643] width 88 height 40
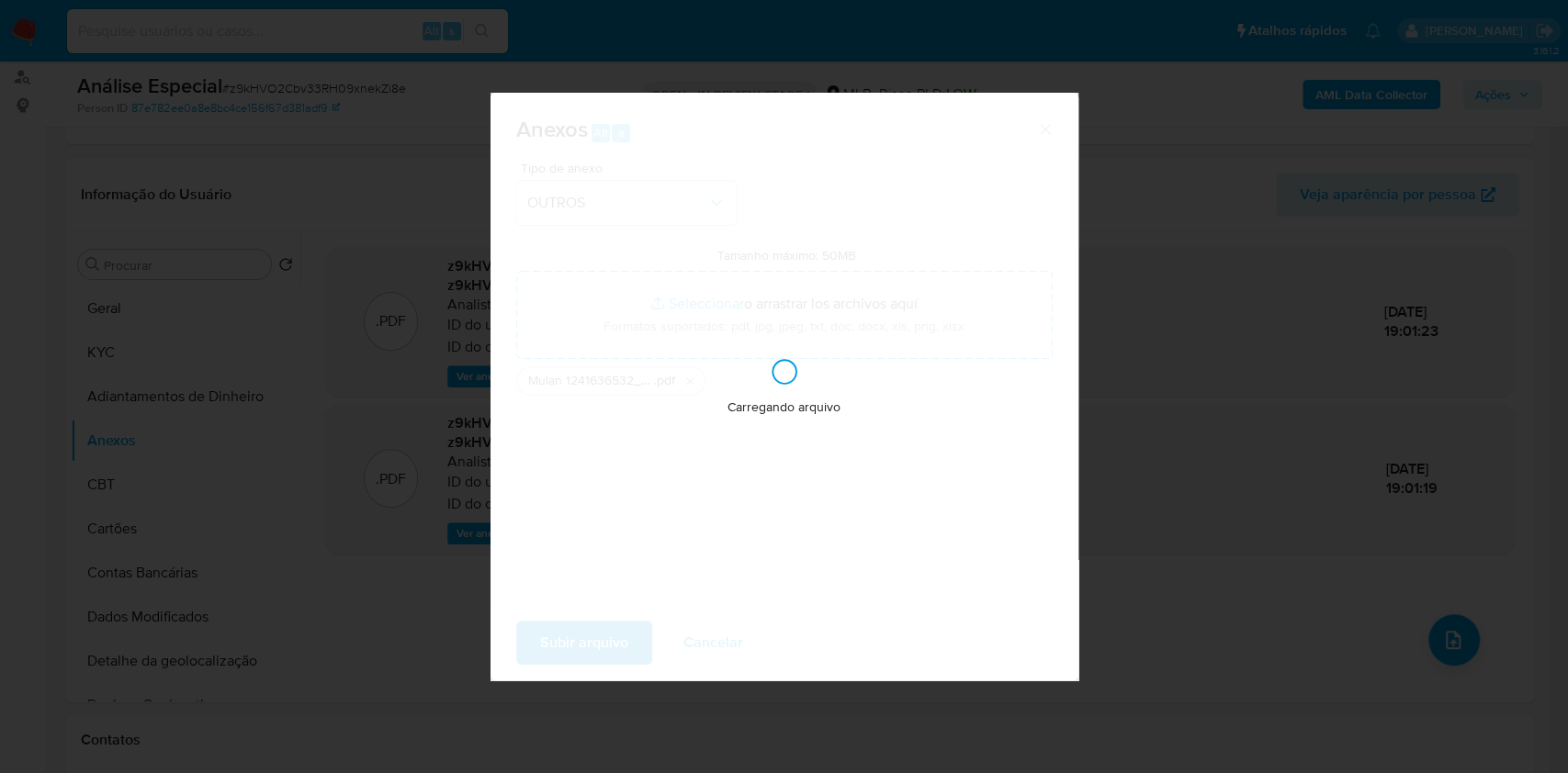
click at [1357, 408] on div "Anexos Alt a Tipo de anexo OUTROS Tamanho máximo: 50MB Seleccionar archivos Sel…" at bounding box center [784, 386] width 1568 height 773
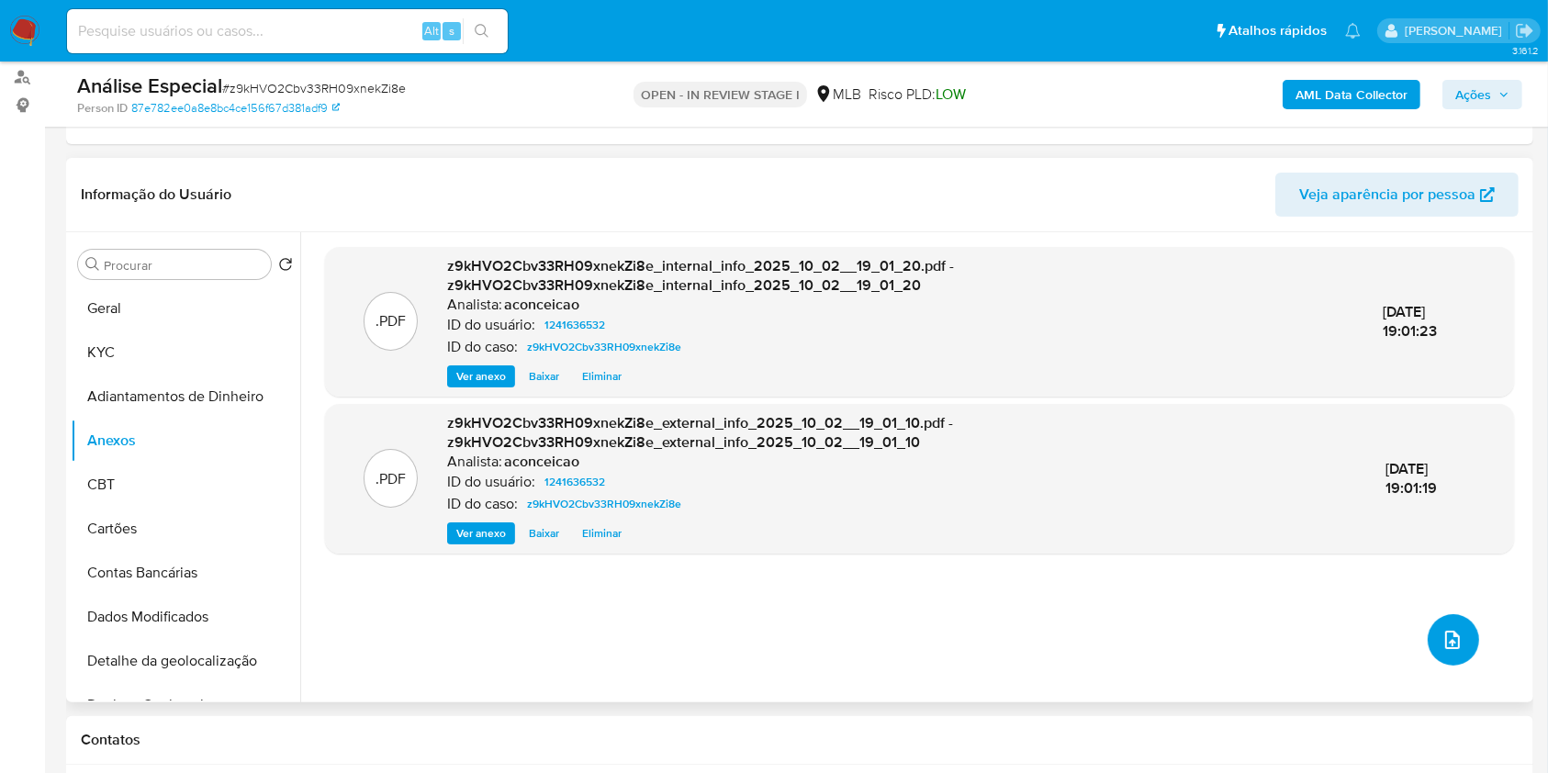
click at [1442, 633] on icon "upload-file" at bounding box center [1453, 640] width 22 height 22
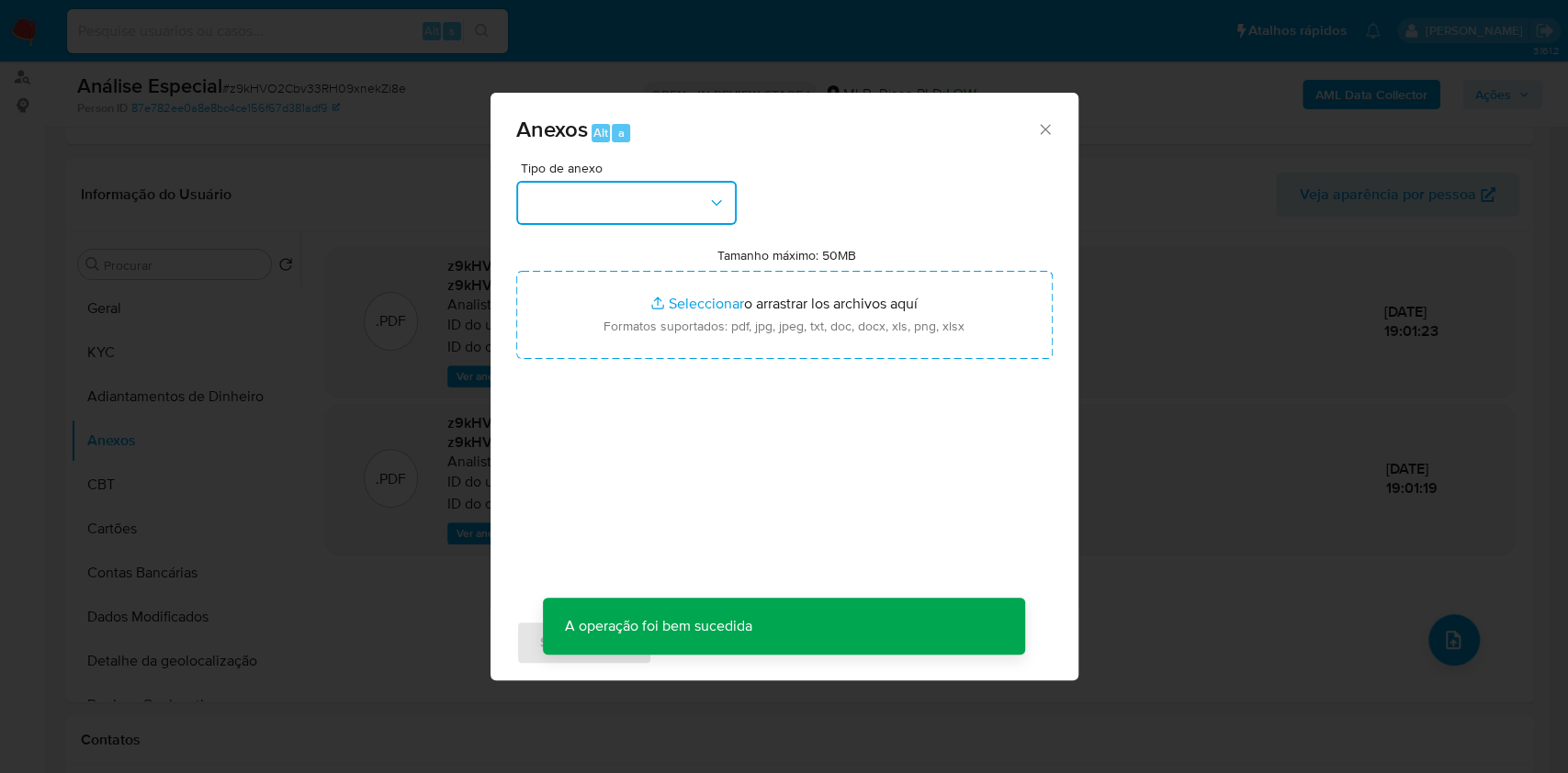
click at [690, 204] on button "button" at bounding box center [626, 203] width 220 height 44
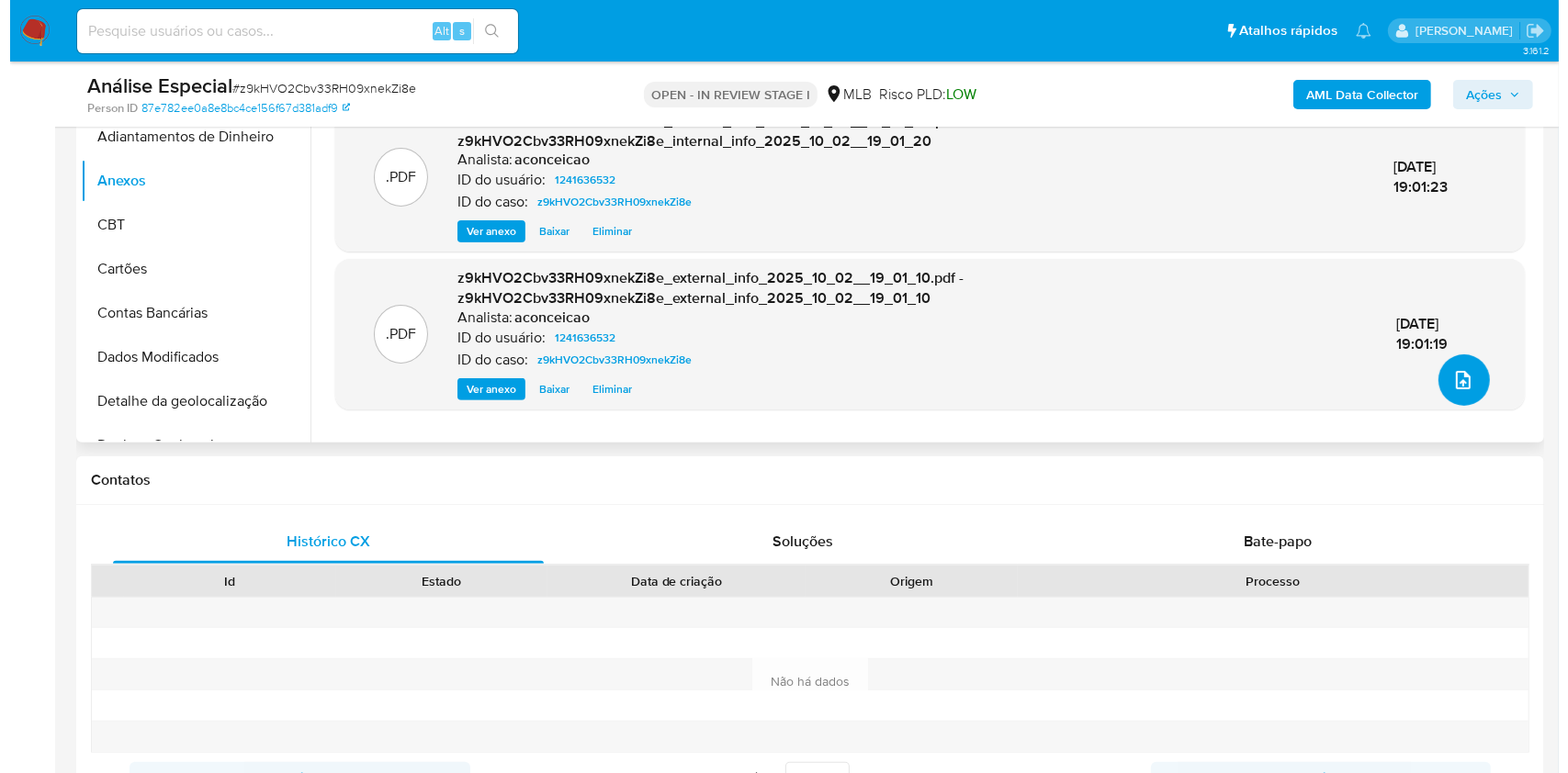
scroll to position [367, 0]
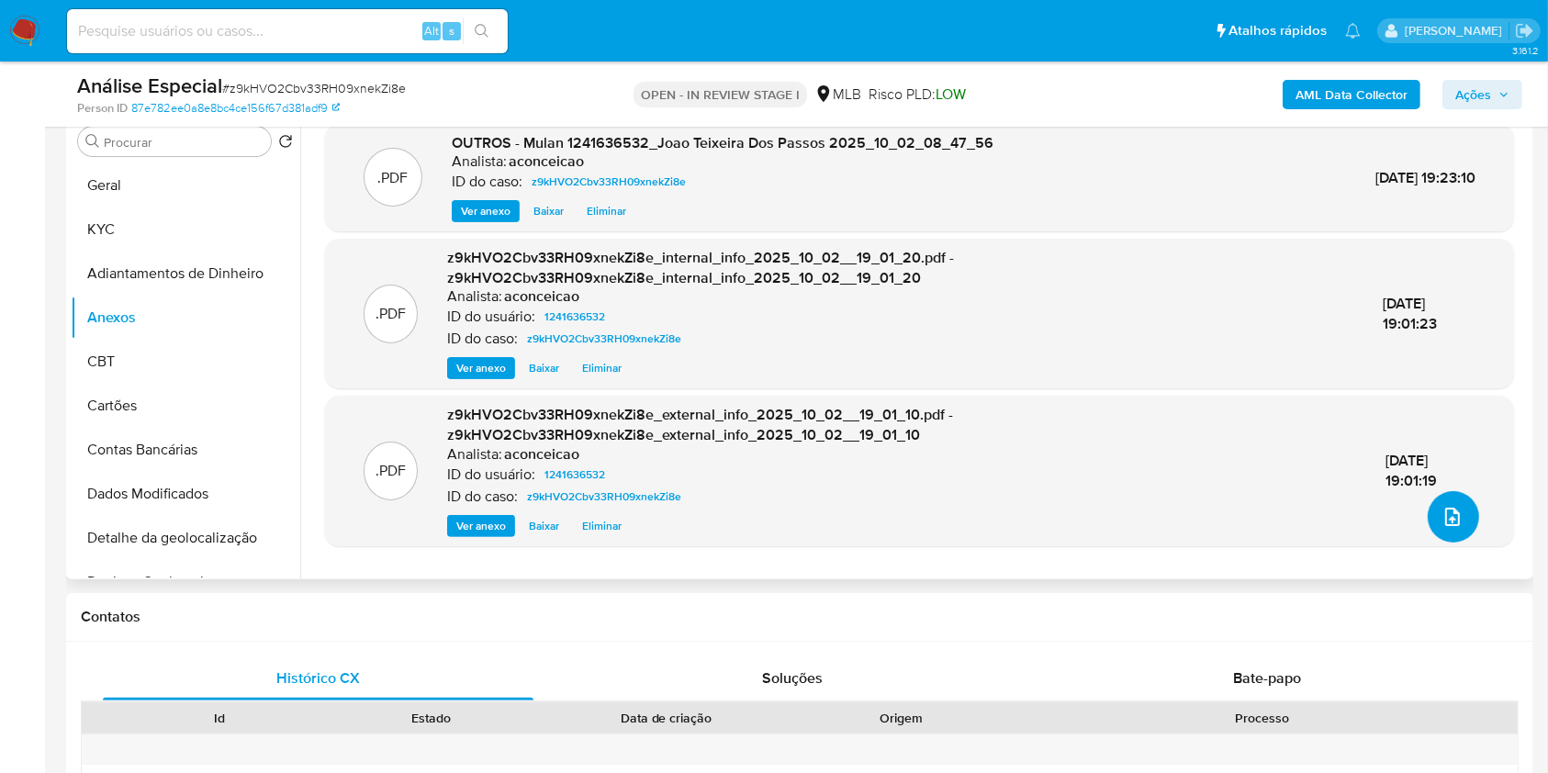
click at [1455, 515] on icon "upload-file" at bounding box center [1453, 517] width 22 height 22
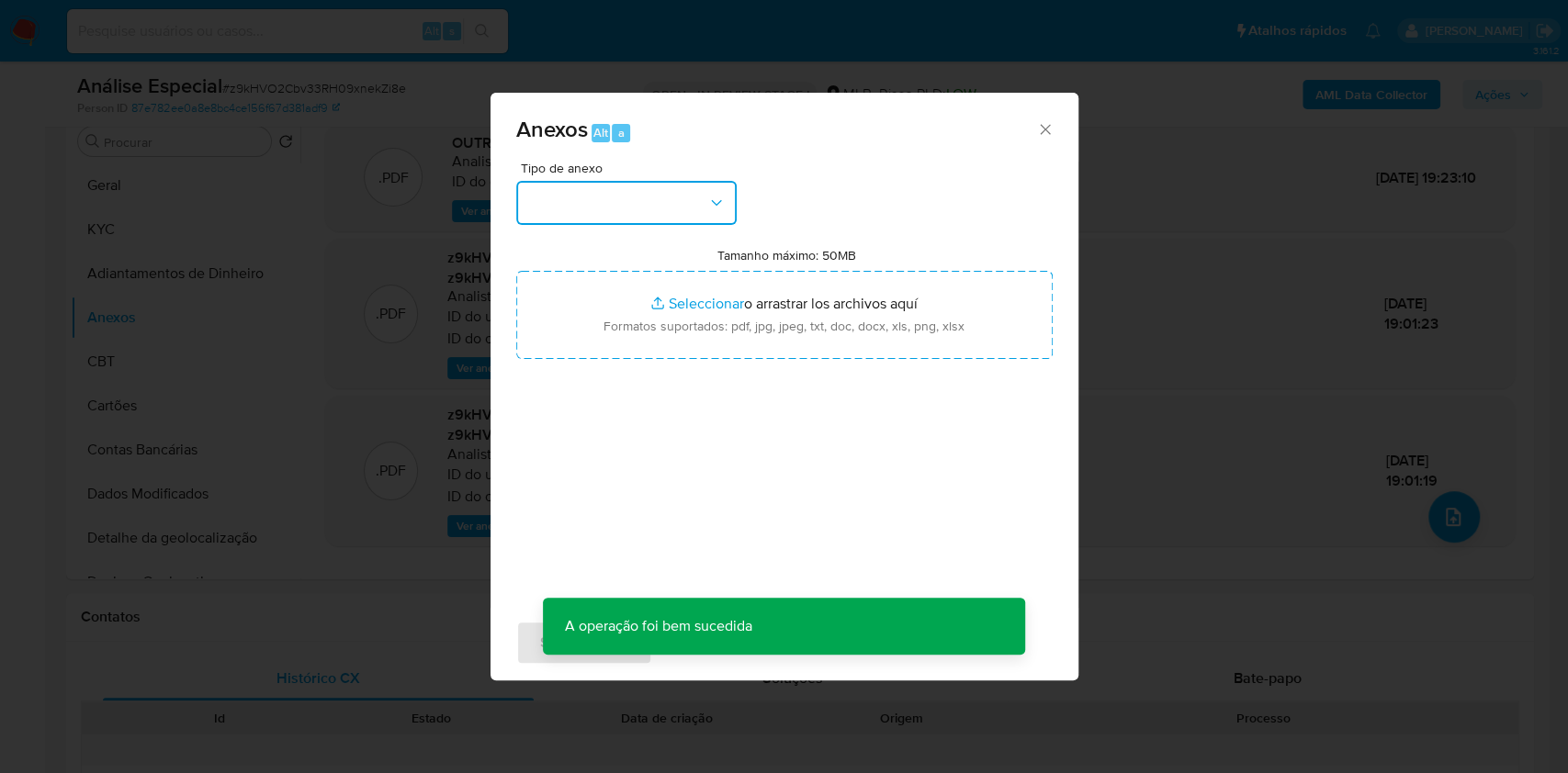
click at [657, 196] on button "button" at bounding box center [626, 203] width 220 height 44
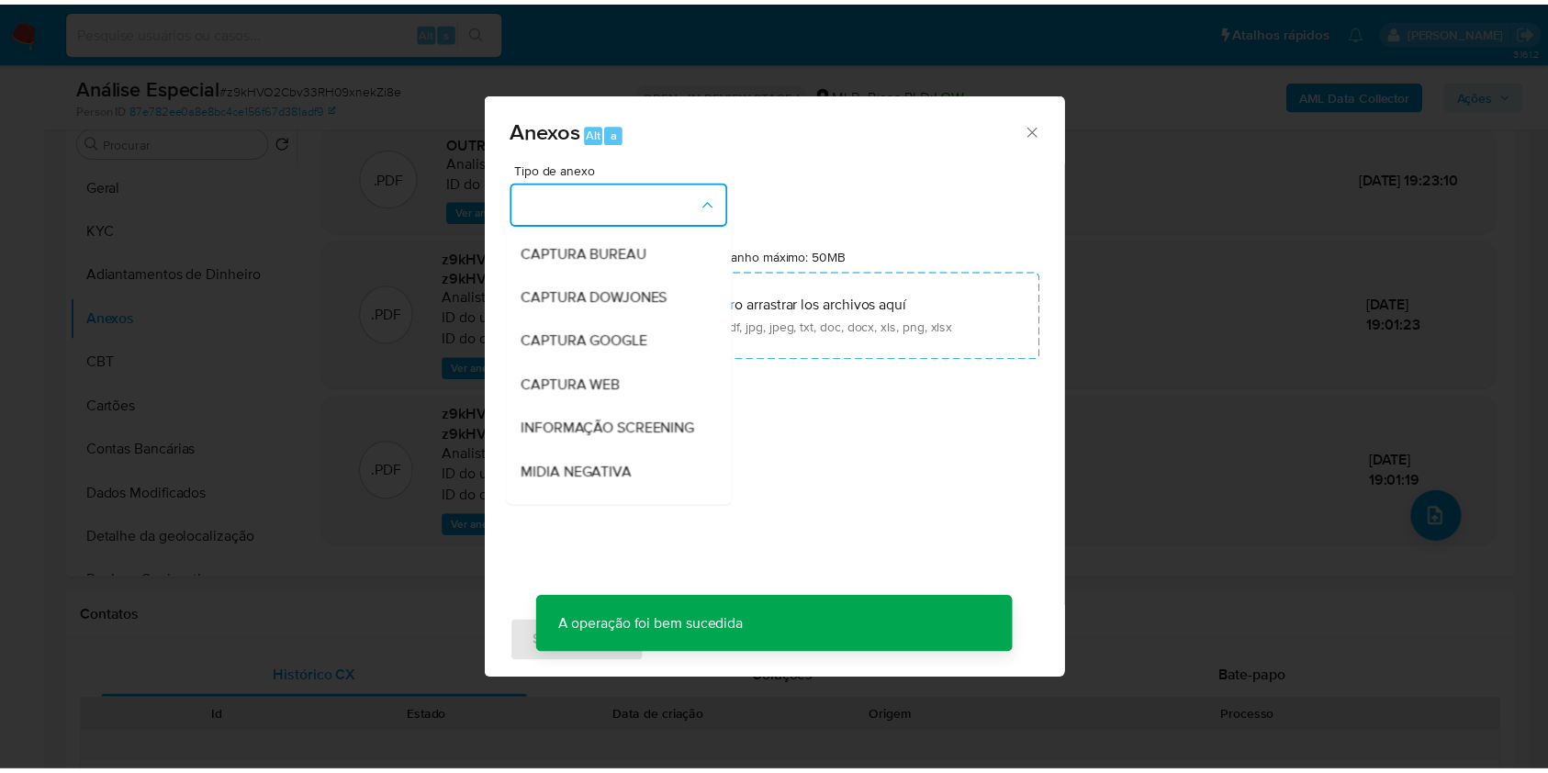
scroll to position [282, 0]
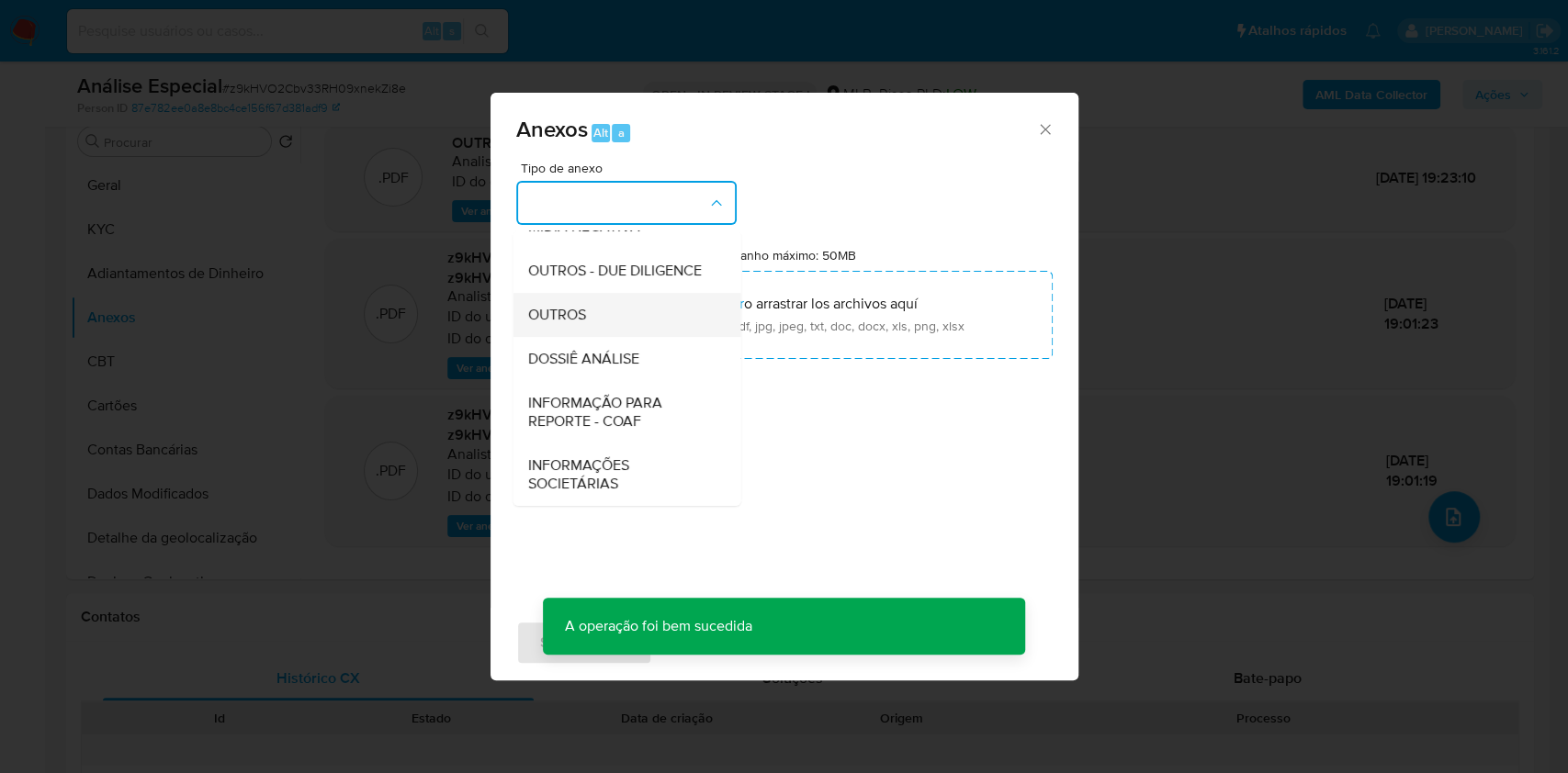
click at [613, 311] on div "OUTROS" at bounding box center [620, 315] width 187 height 44
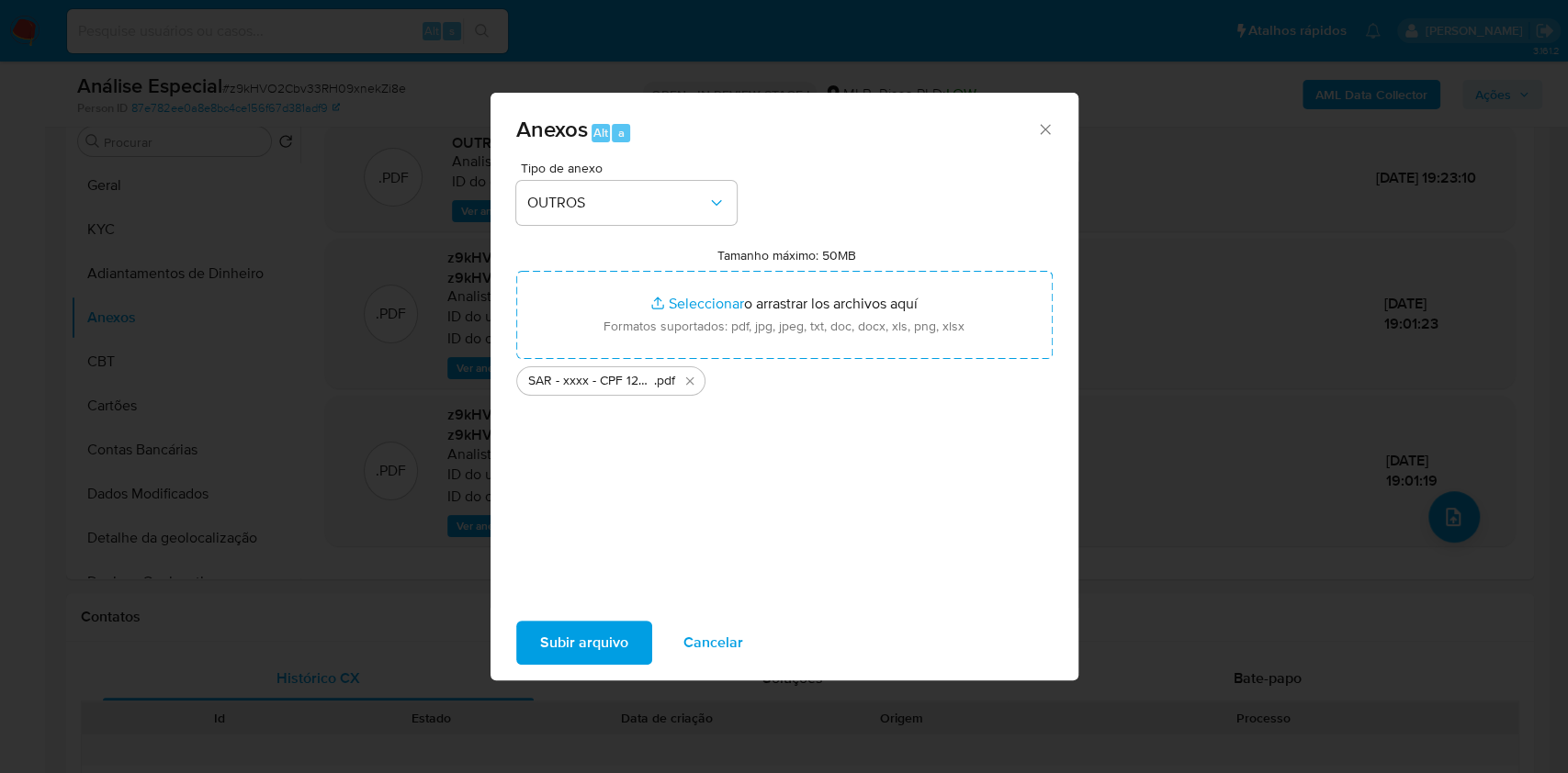
click at [600, 634] on span "Subir arquivo" at bounding box center [584, 643] width 88 height 40
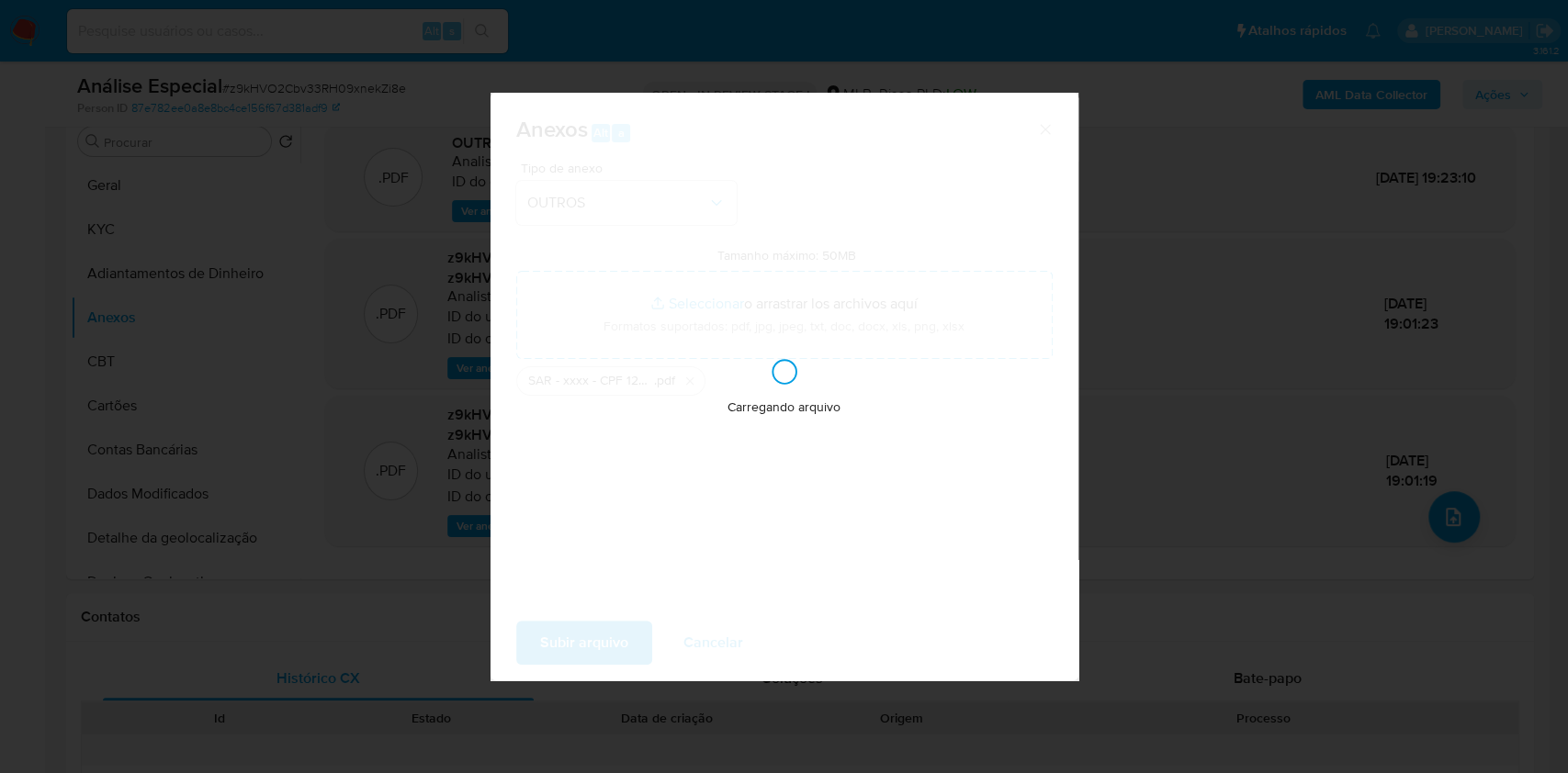
click at [1321, 398] on div "Anexos Alt a Tipo de anexo OUTROS Tamanho máximo: 50MB Seleccionar archivos Sel…" at bounding box center [784, 386] width 1568 height 773
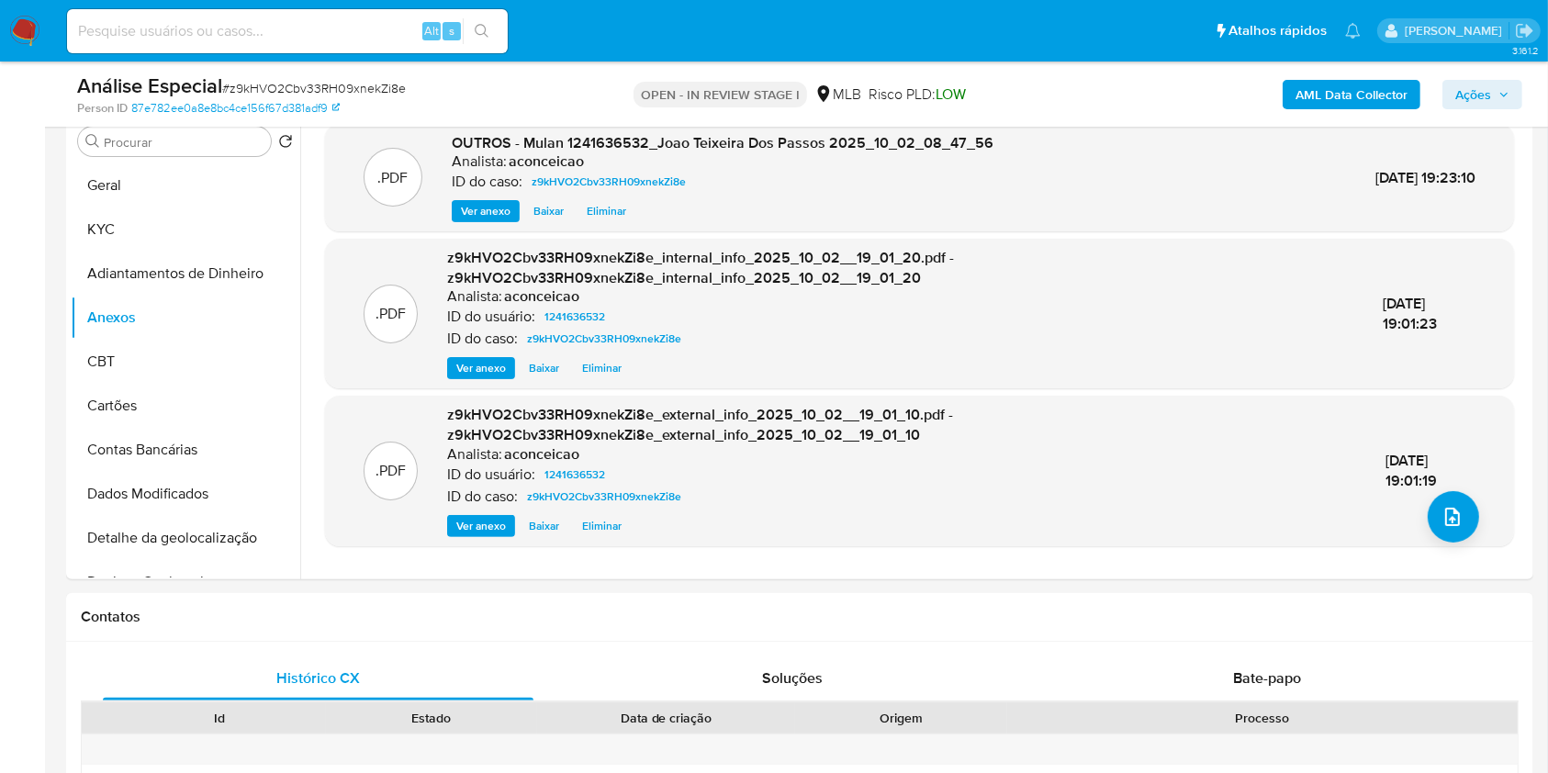
click at [1481, 103] on span "Ações" at bounding box center [1474, 94] width 36 height 29
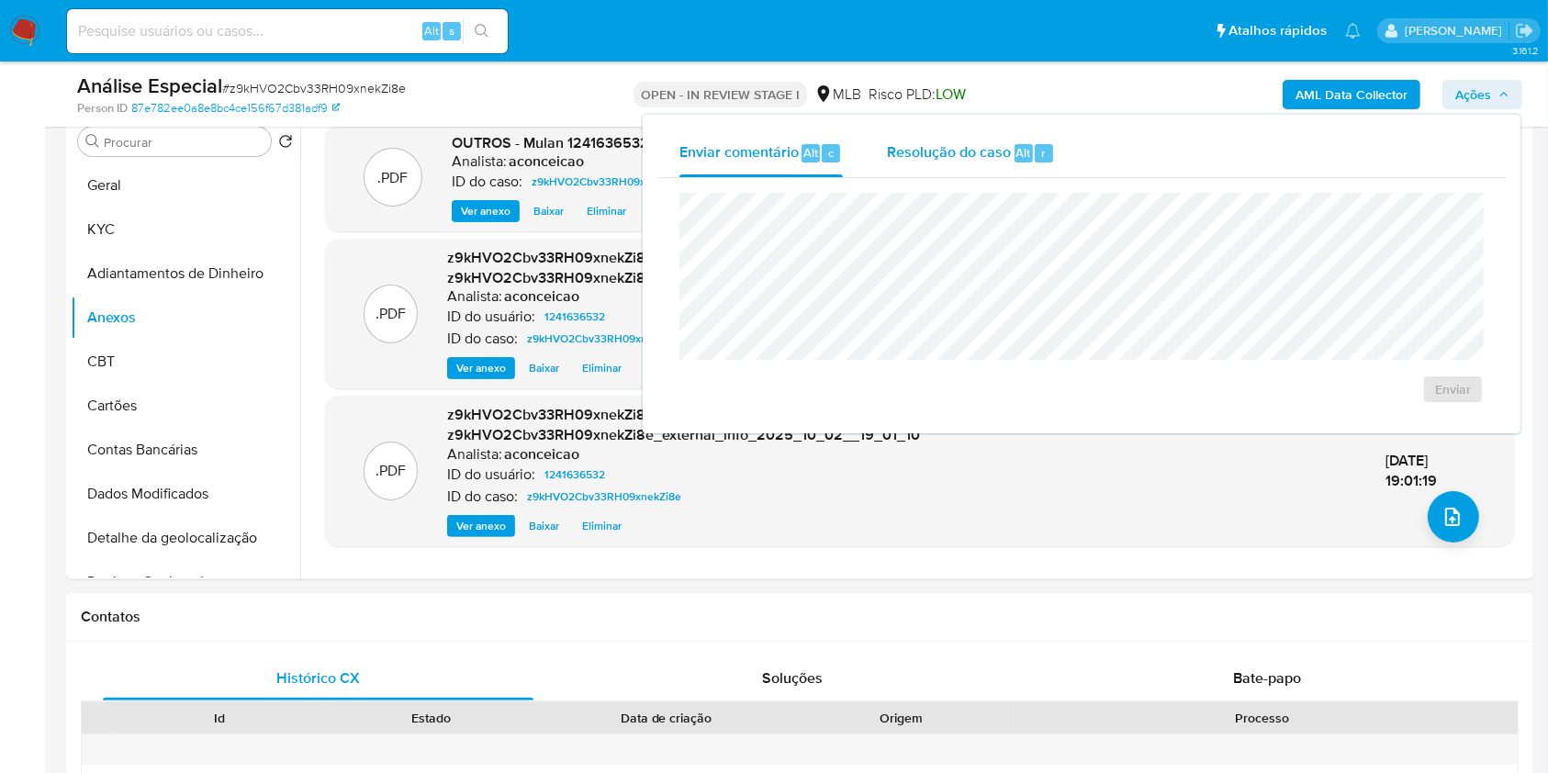
click at [999, 169] on div "Resolução do caso Alt r" at bounding box center [971, 153] width 168 height 48
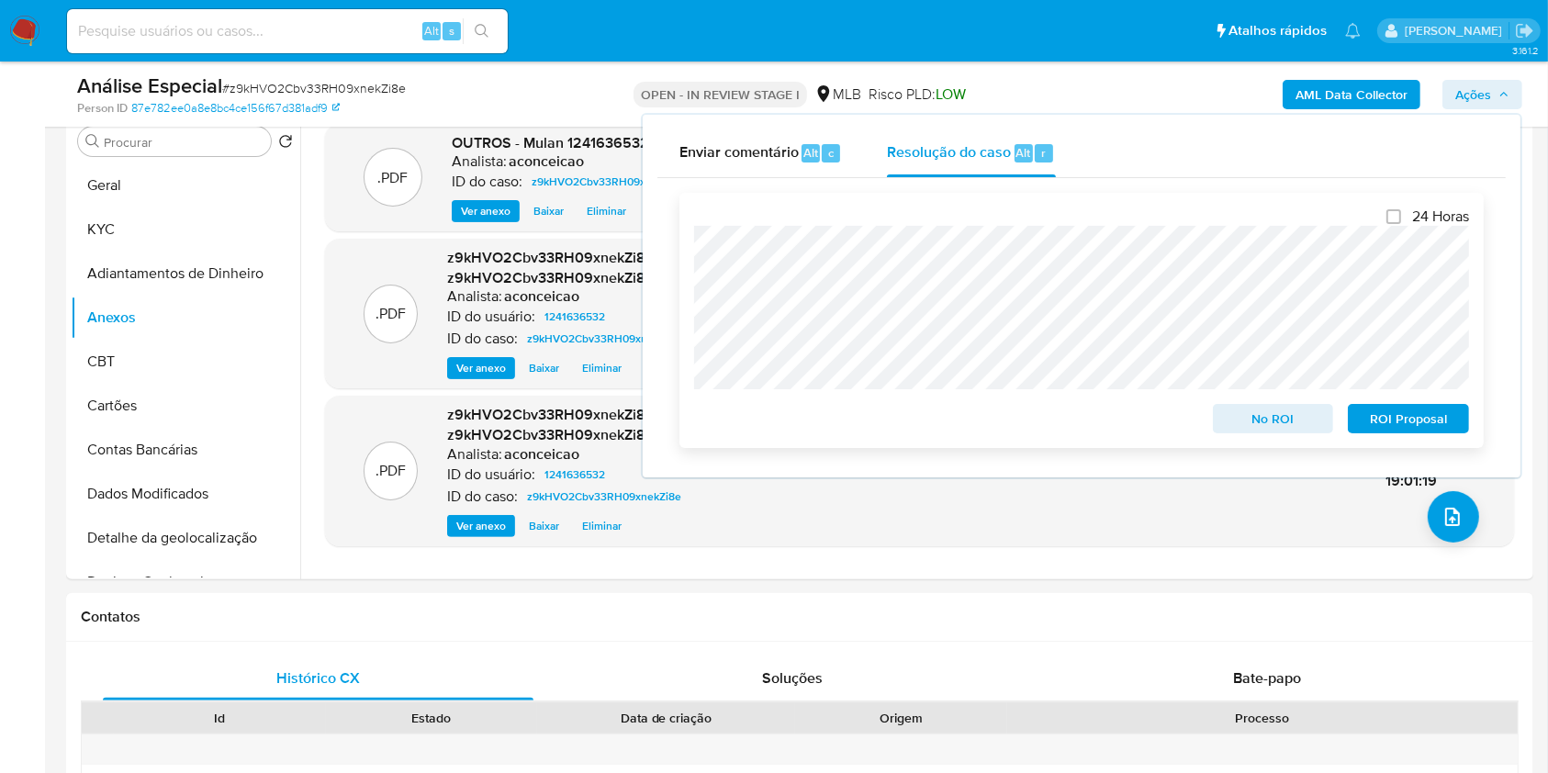
click at [1377, 418] on span "ROI Proposal" at bounding box center [1409, 419] width 96 height 26
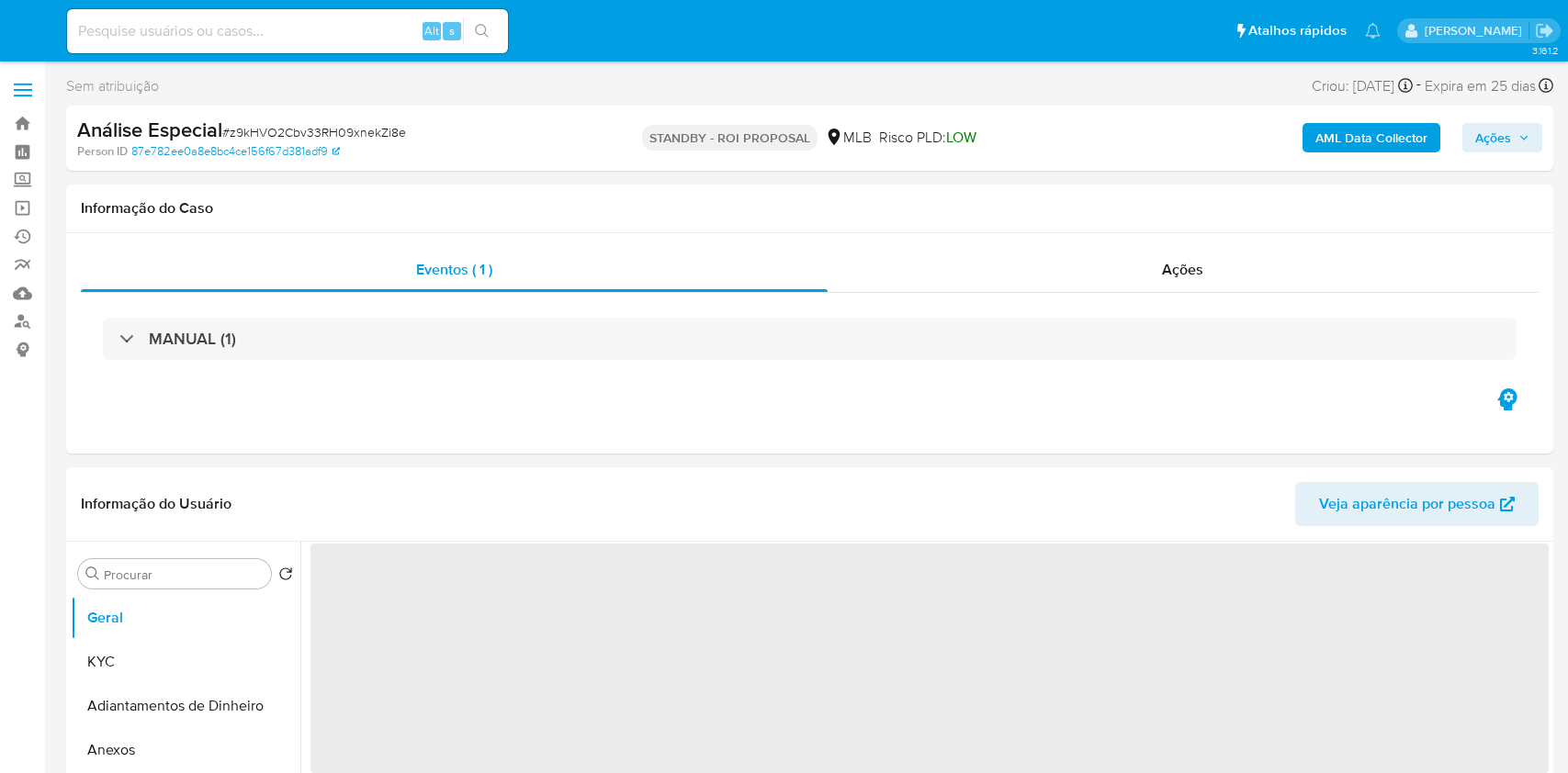
select select "10"
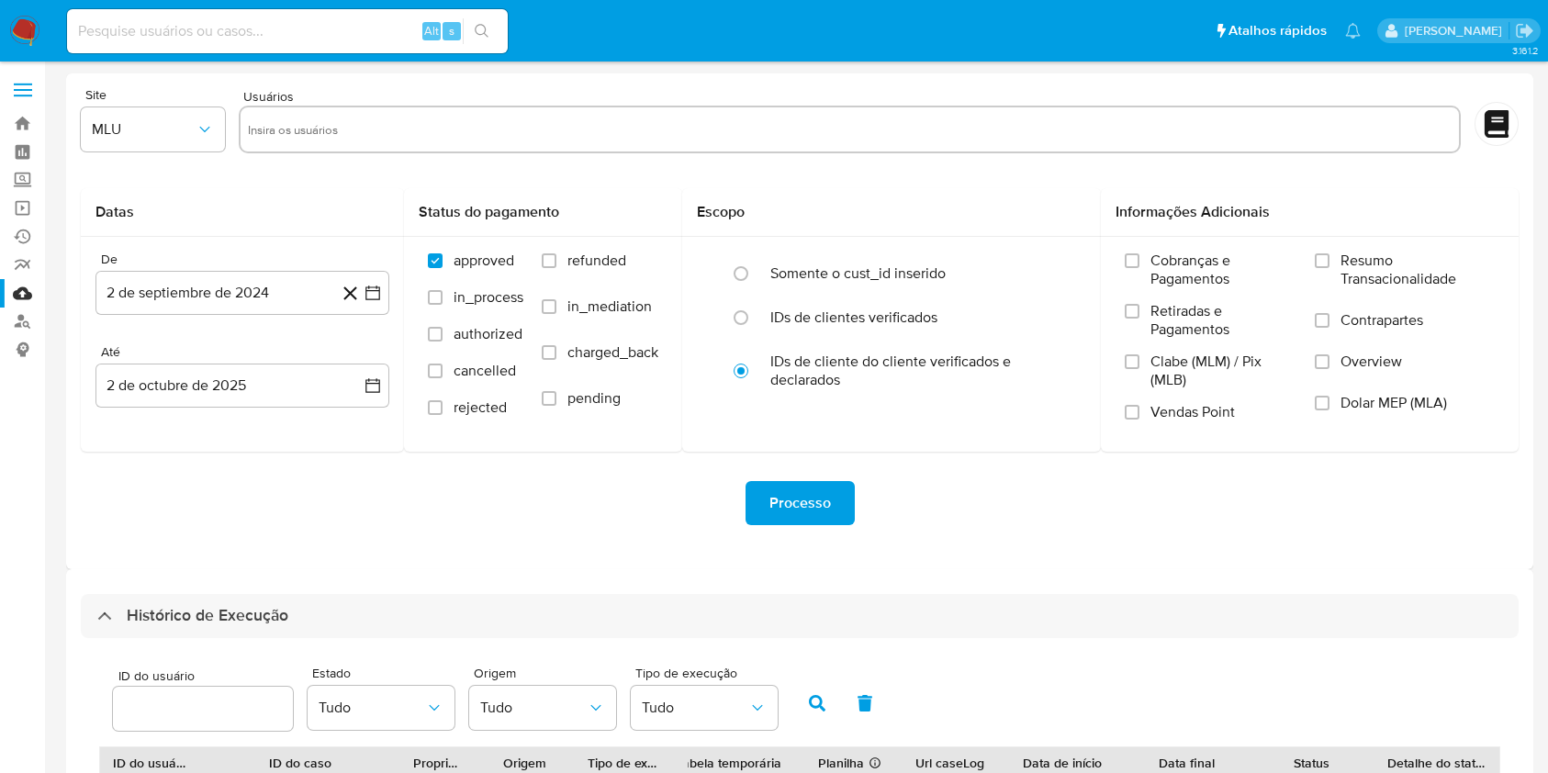
select select "20"
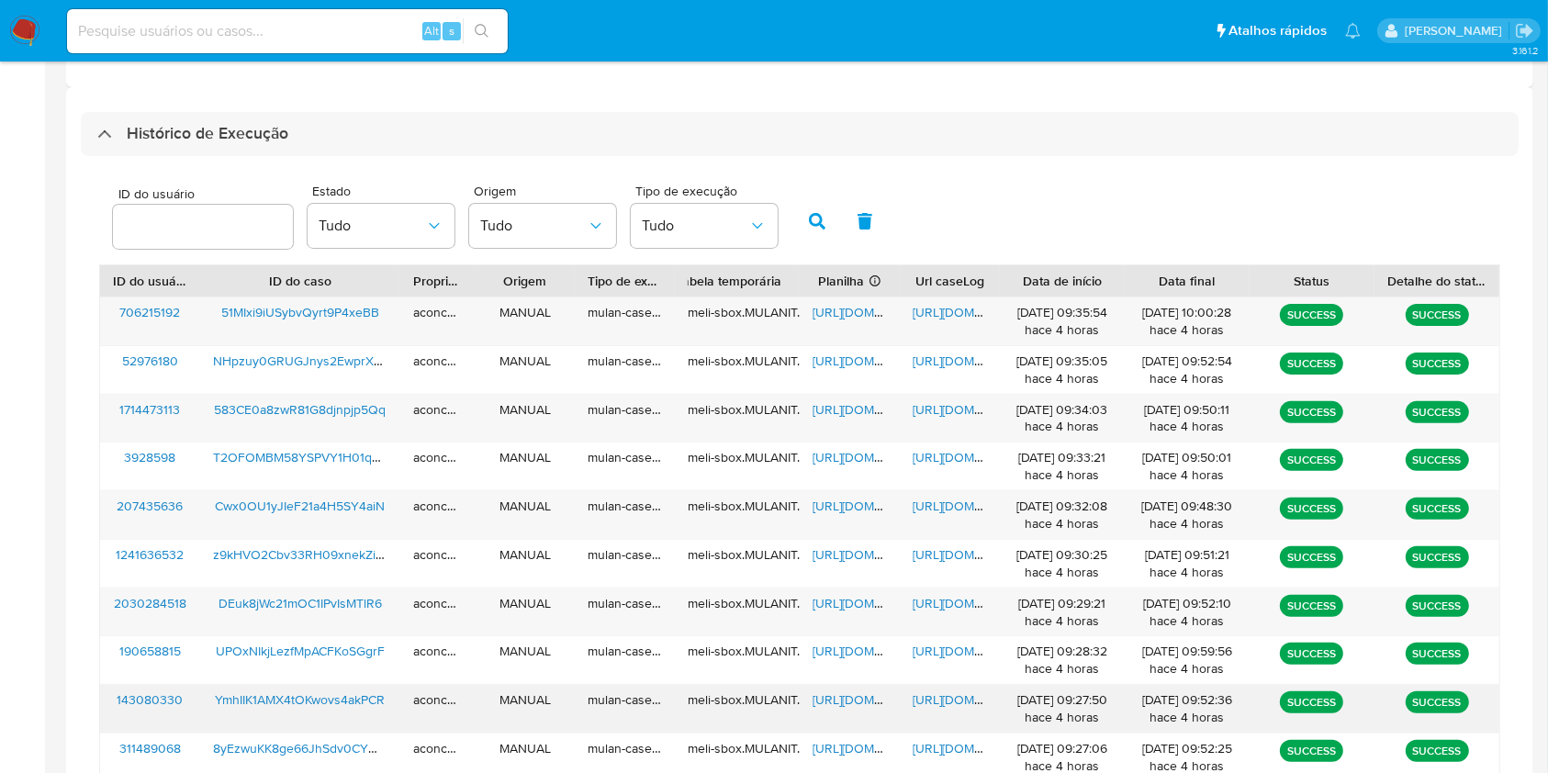
scroll to position [477, 0]
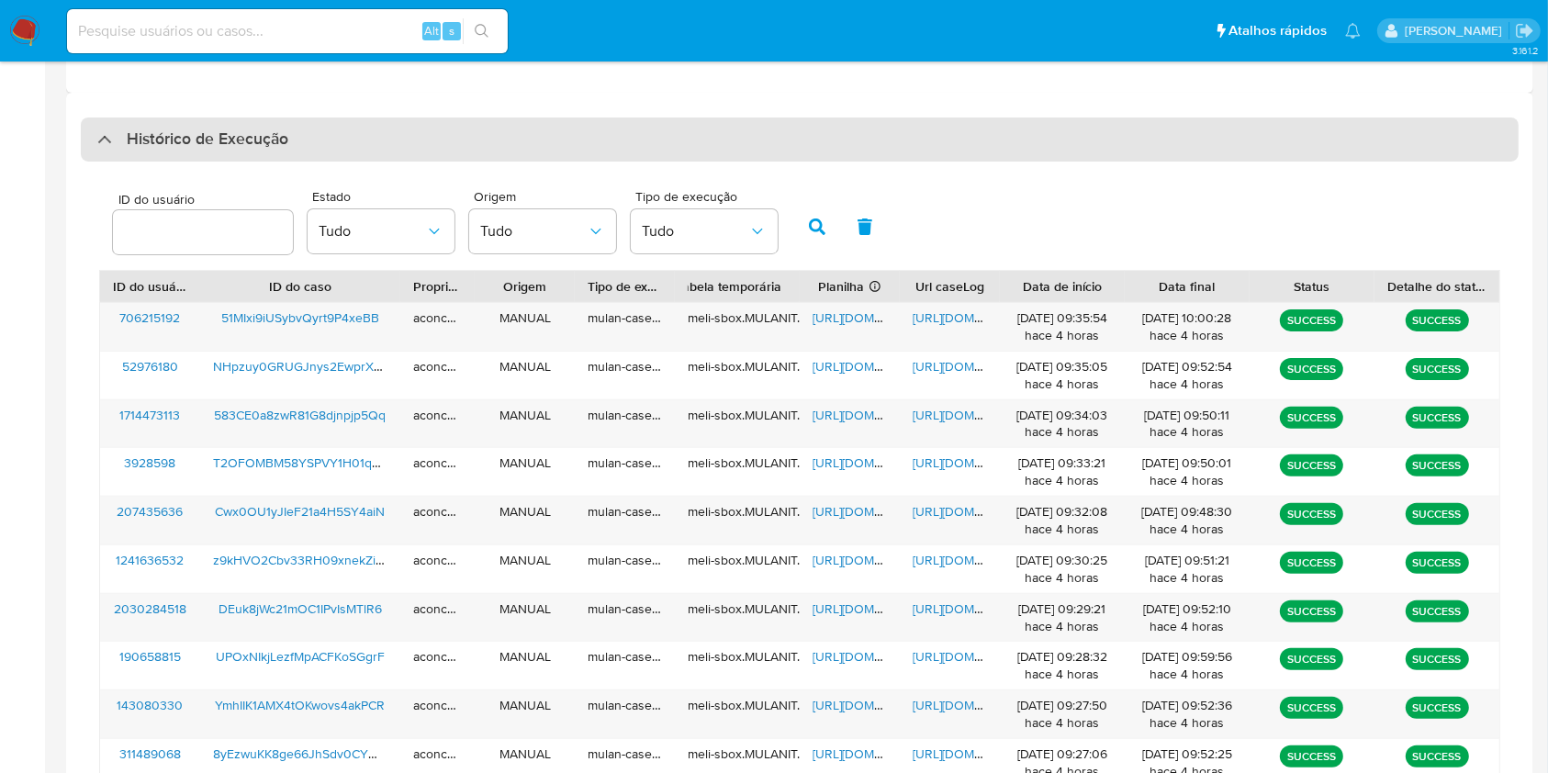
click at [511, 130] on div "Histórico de Execução" at bounding box center [800, 140] width 1438 height 44
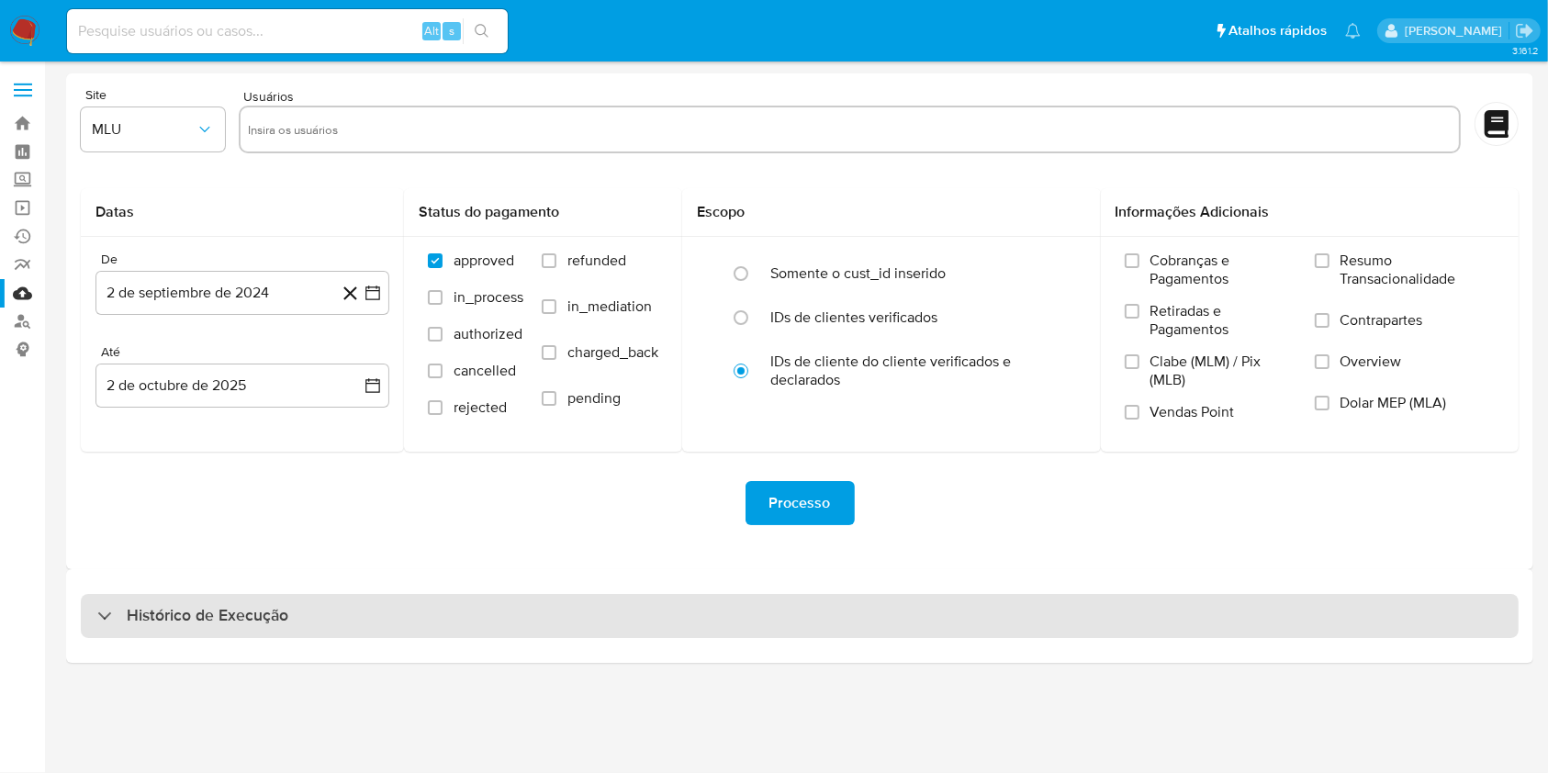
scroll to position [0, 0]
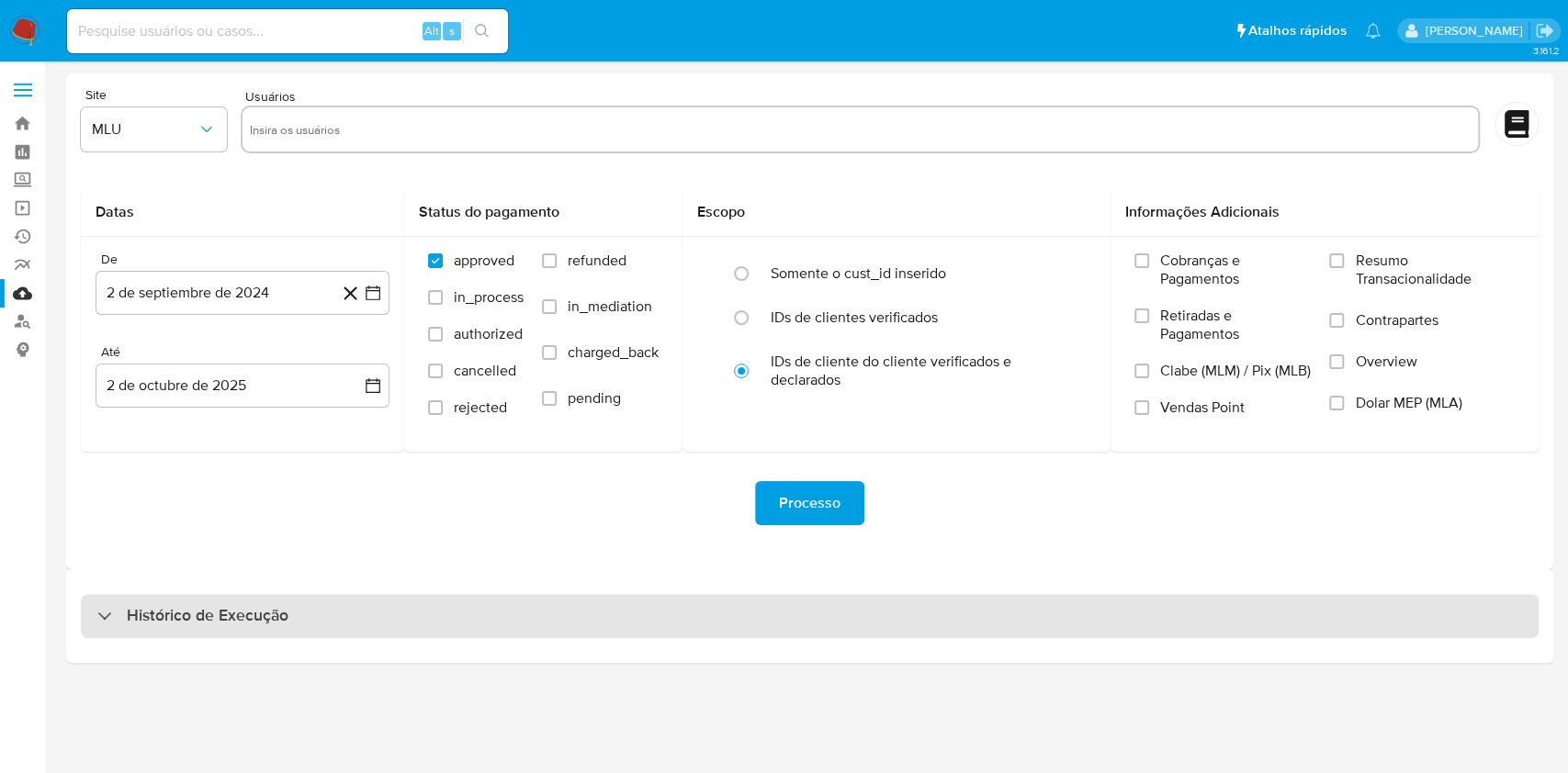
click at [511, 130] on input "text" at bounding box center [860, 129] width 1221 height 29
click at [727, 622] on div "Histórico de Execução" at bounding box center [810, 616] width 1458 height 44
select select "10"
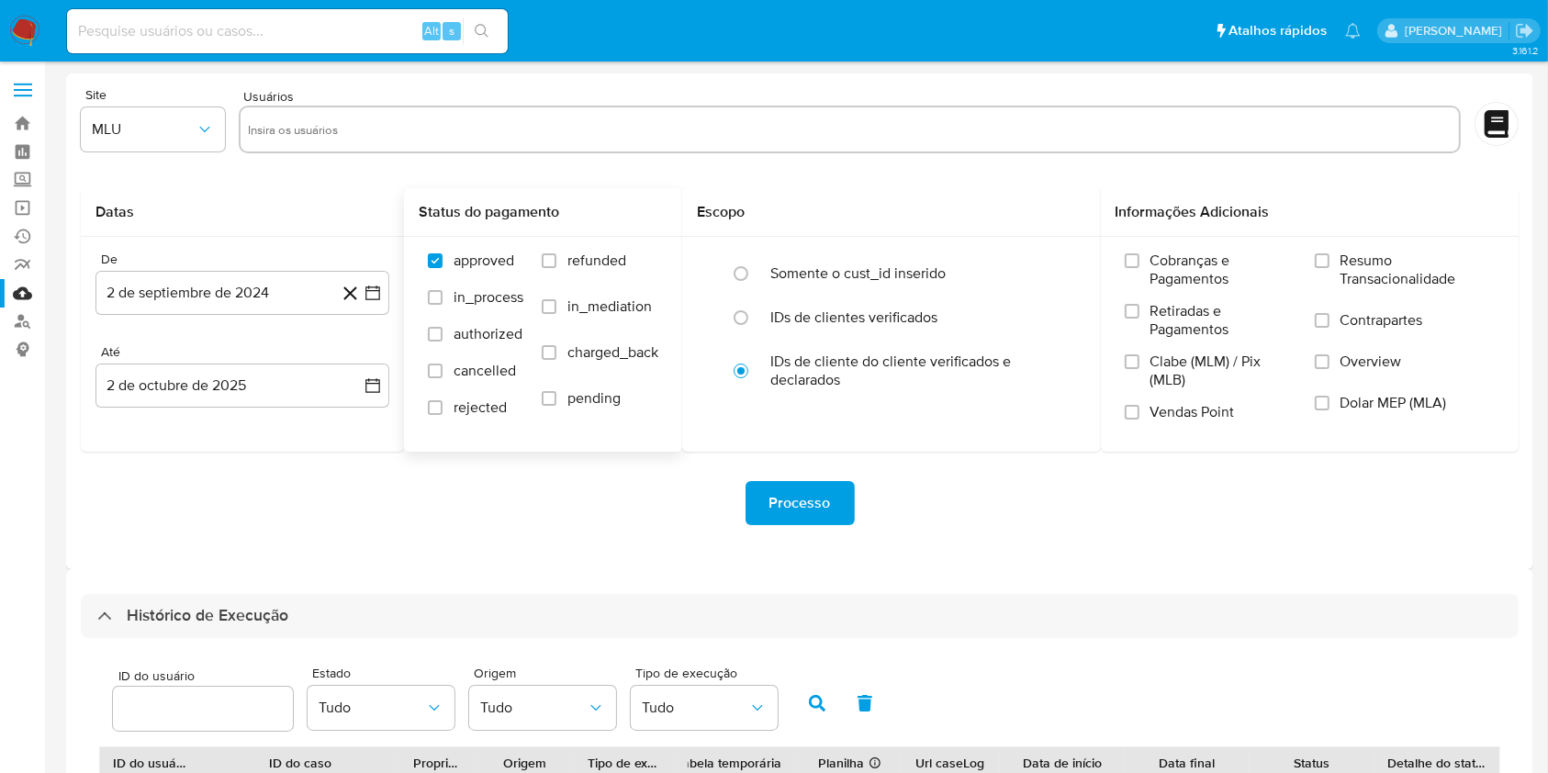
scroll to position [367, 0]
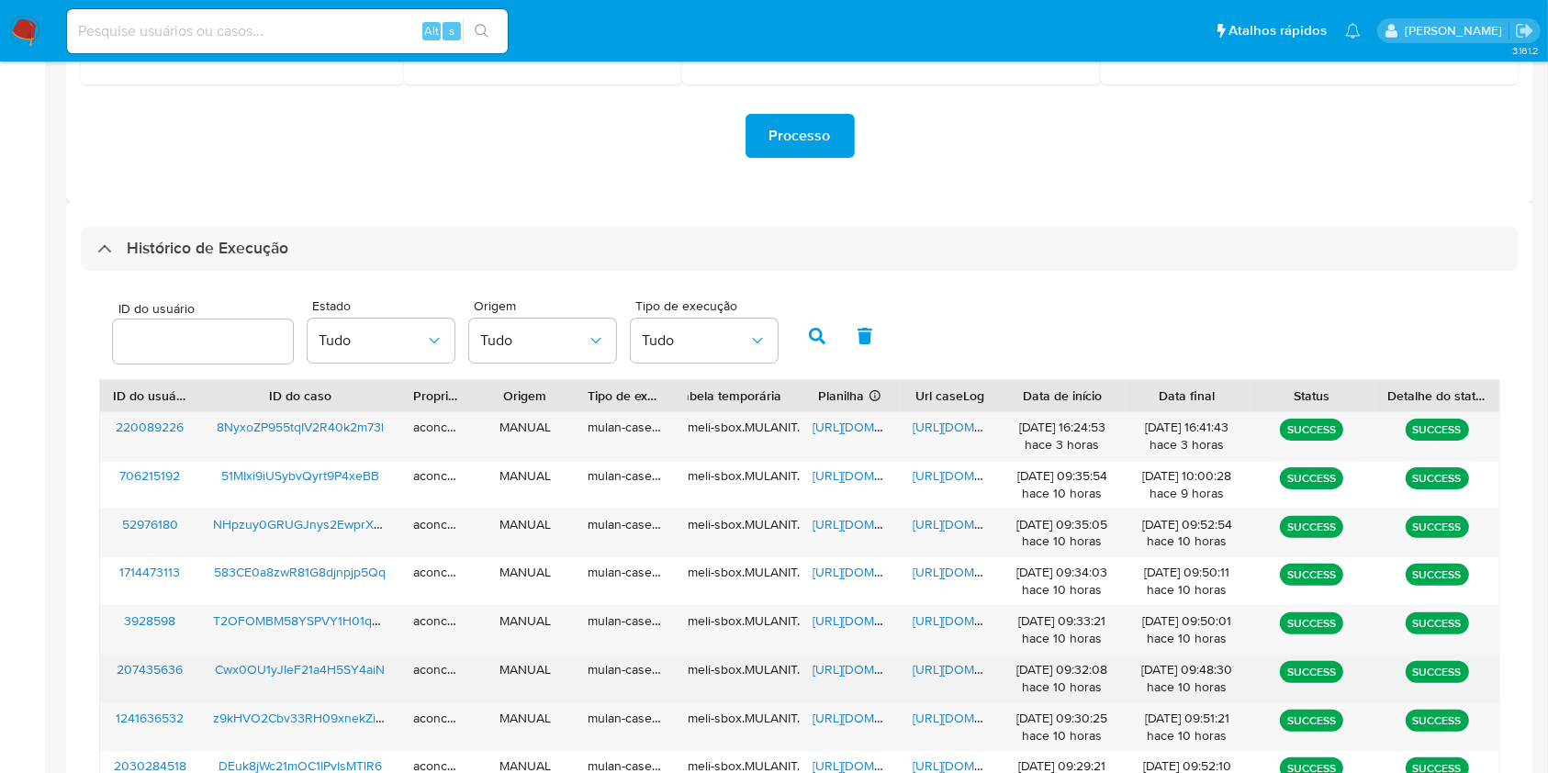
click at [865, 679] on span "https://docs.google.com/spreadsheets/d/106REs_kl_8ztWoB-Gu5HBa3IVjb72fZPOwGobsz…" at bounding box center [876, 669] width 127 height 18
click at [926, 666] on span "https://docs.google.com/document/d/1pA7VCGbdjyXK0ySyZk1CH0EvuGCoePQNKcLP3jWGM0o…" at bounding box center [976, 669] width 127 height 18
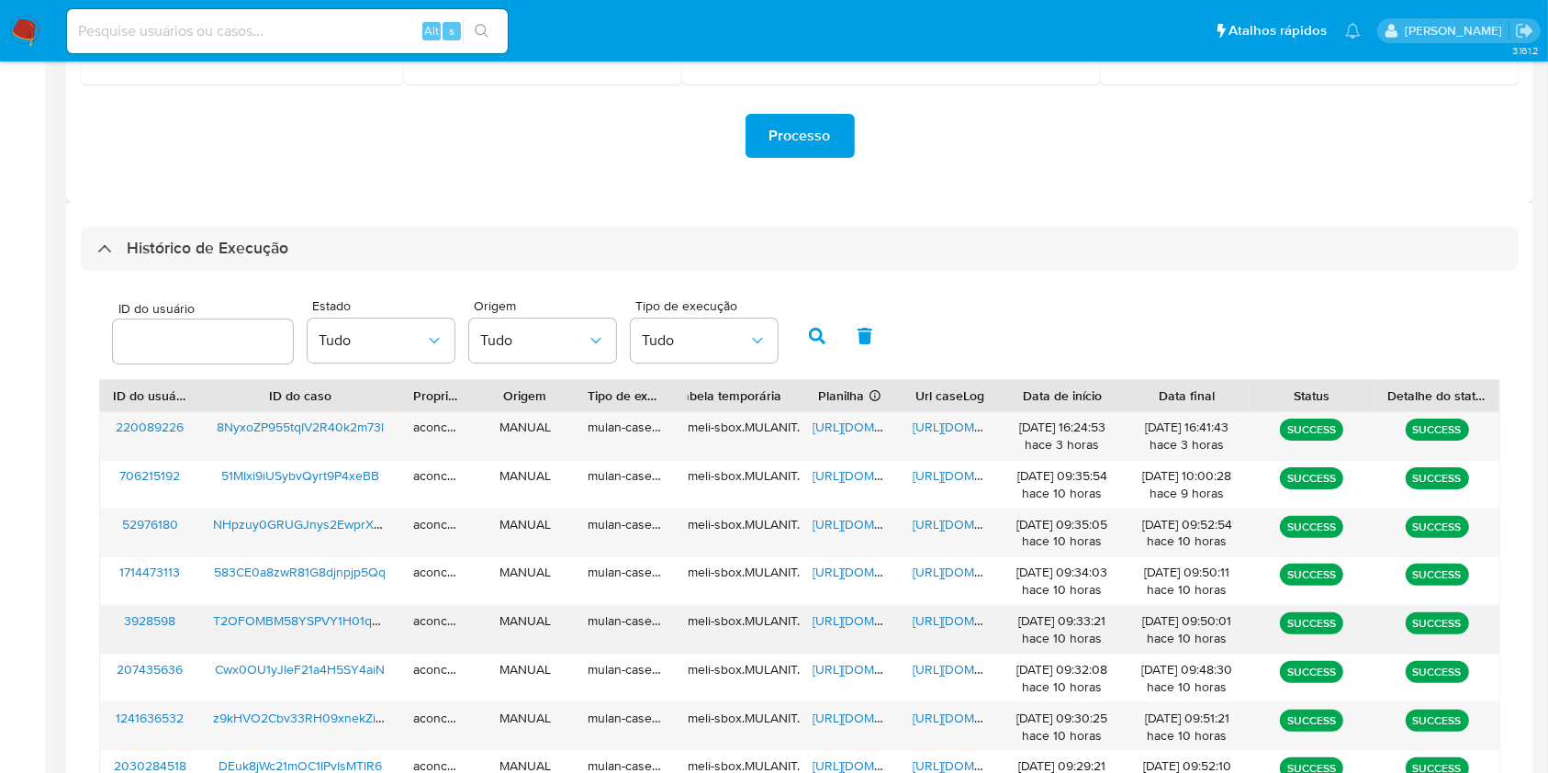
click at [845, 620] on span "https://docs.google.com/spreadsheets/d/1O41I95SjSCKfTC8L8An_ob2BWnk4PscWlUfCBxh…" at bounding box center [876, 621] width 127 height 18
click at [928, 619] on span "https://docs.google.com/document/d/1xyXgCdx6Gkq9u2VlzqWkpwgLj7_ahKsjfxzdXprLqAw…" at bounding box center [976, 621] width 127 height 18
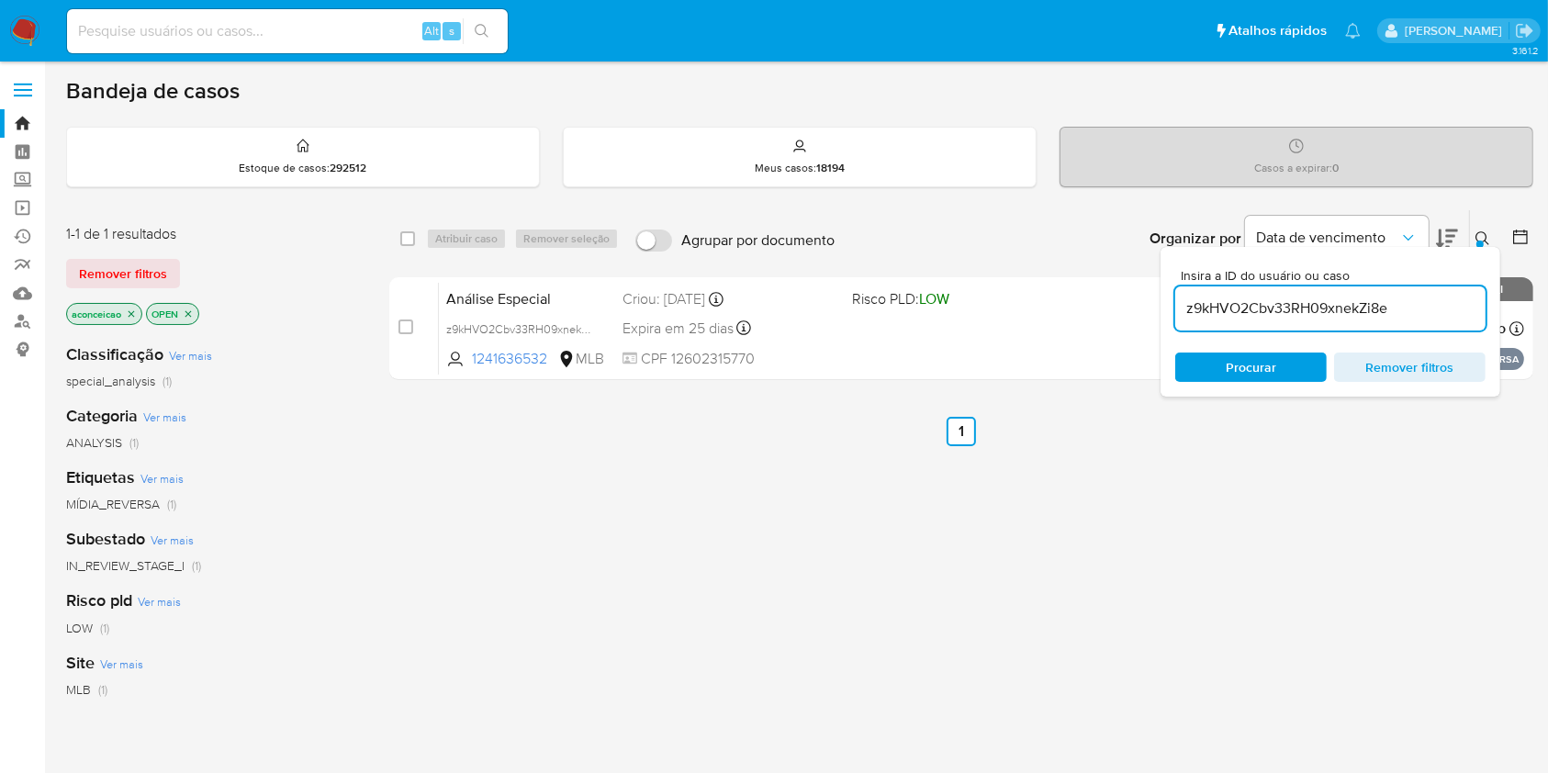
click at [1212, 306] on input "z9kHVO2Cbv33RH09xnekZi8e" at bounding box center [1331, 309] width 310 height 24
paste input "T2OFOMBM58YSPVY1H01qyWTC"
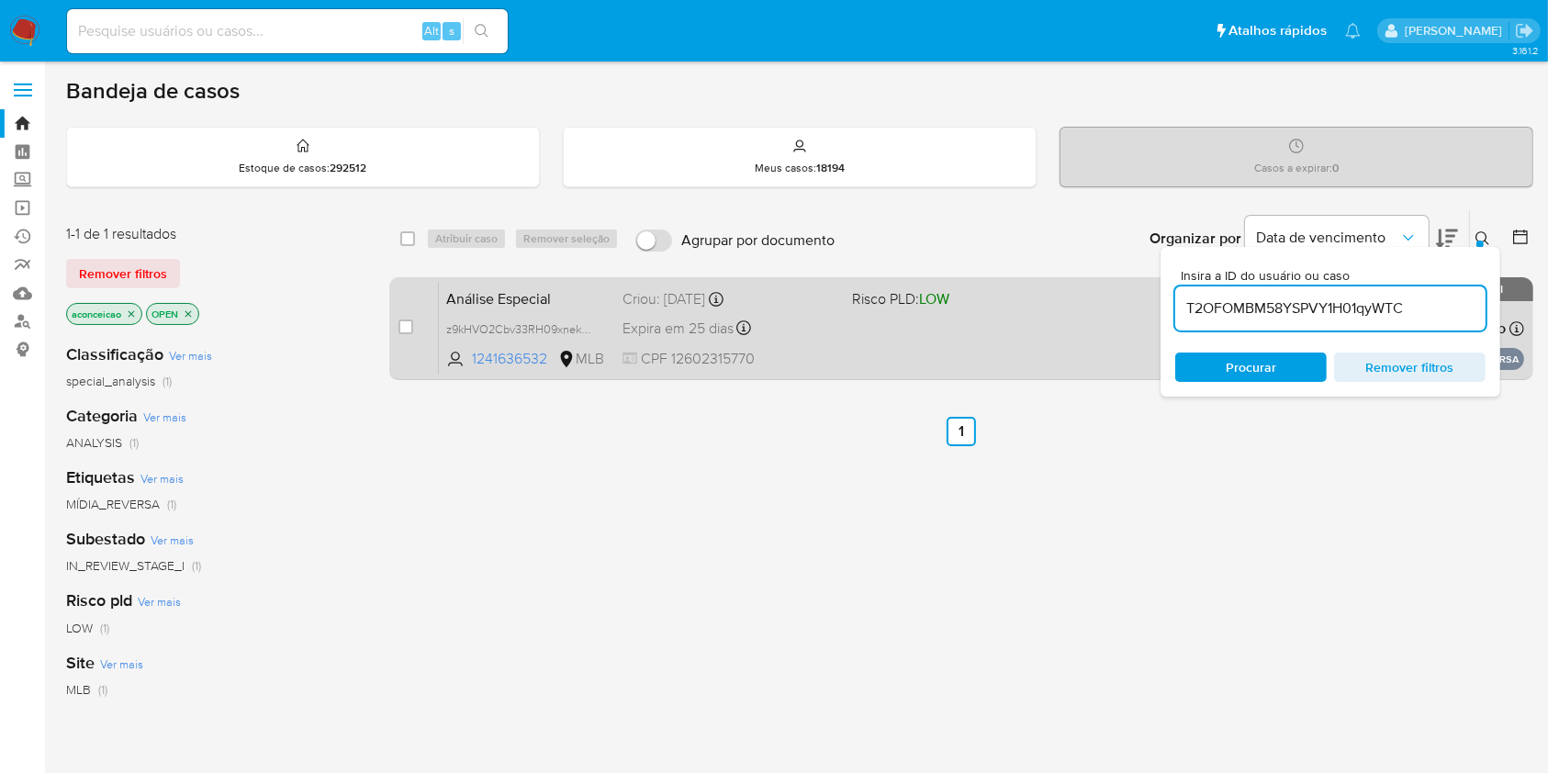
type input "T2OFOMBM58YSPVY1H01qyWTC"
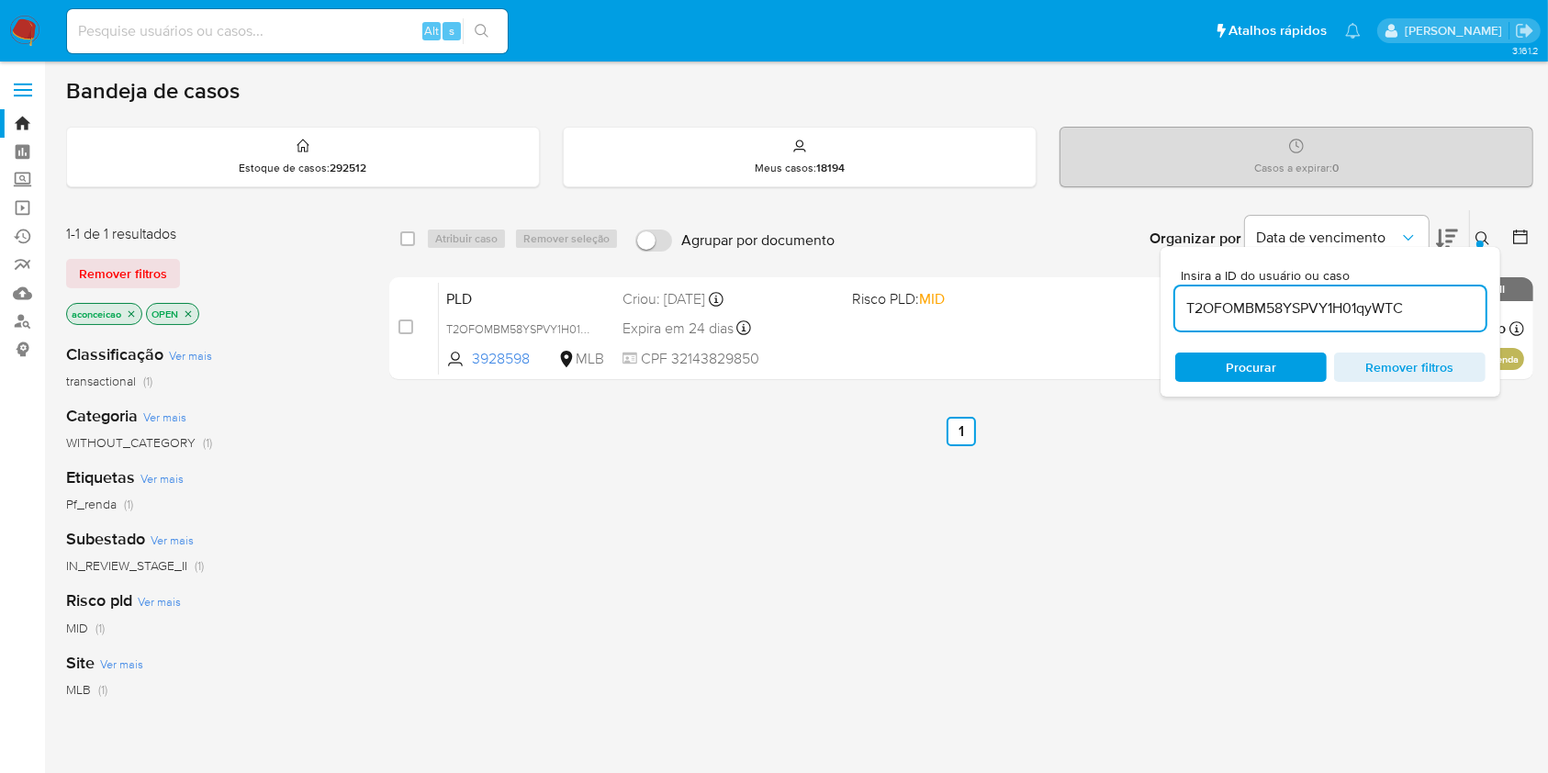
click at [964, 344] on div "PLD T2OFOMBM58YSPVY1H01qyWTC 3928598 MLB Risco PLD: MID Criou: [DATE] Criou: [D…" at bounding box center [982, 328] width 1086 height 93
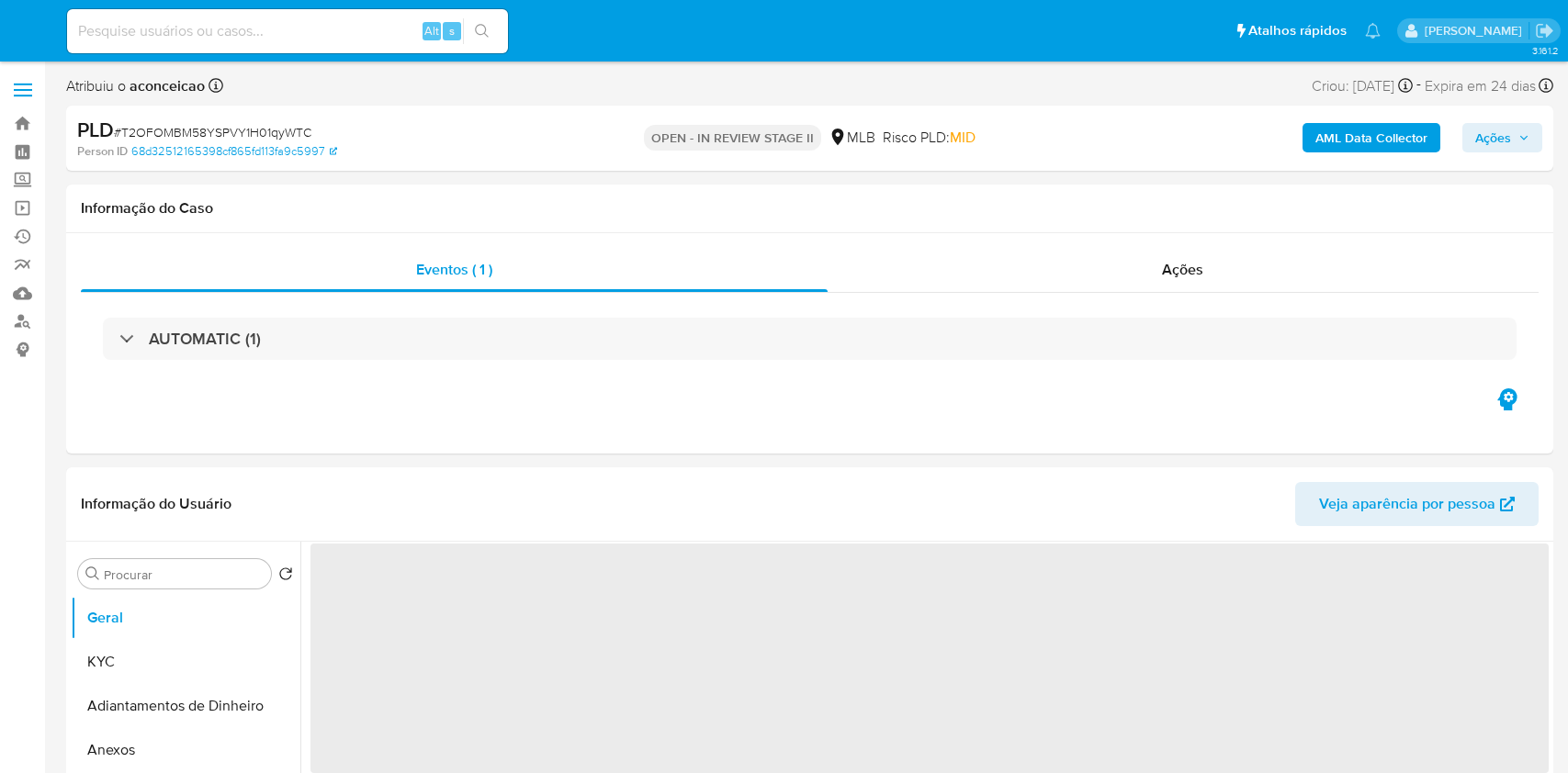
select select "10"
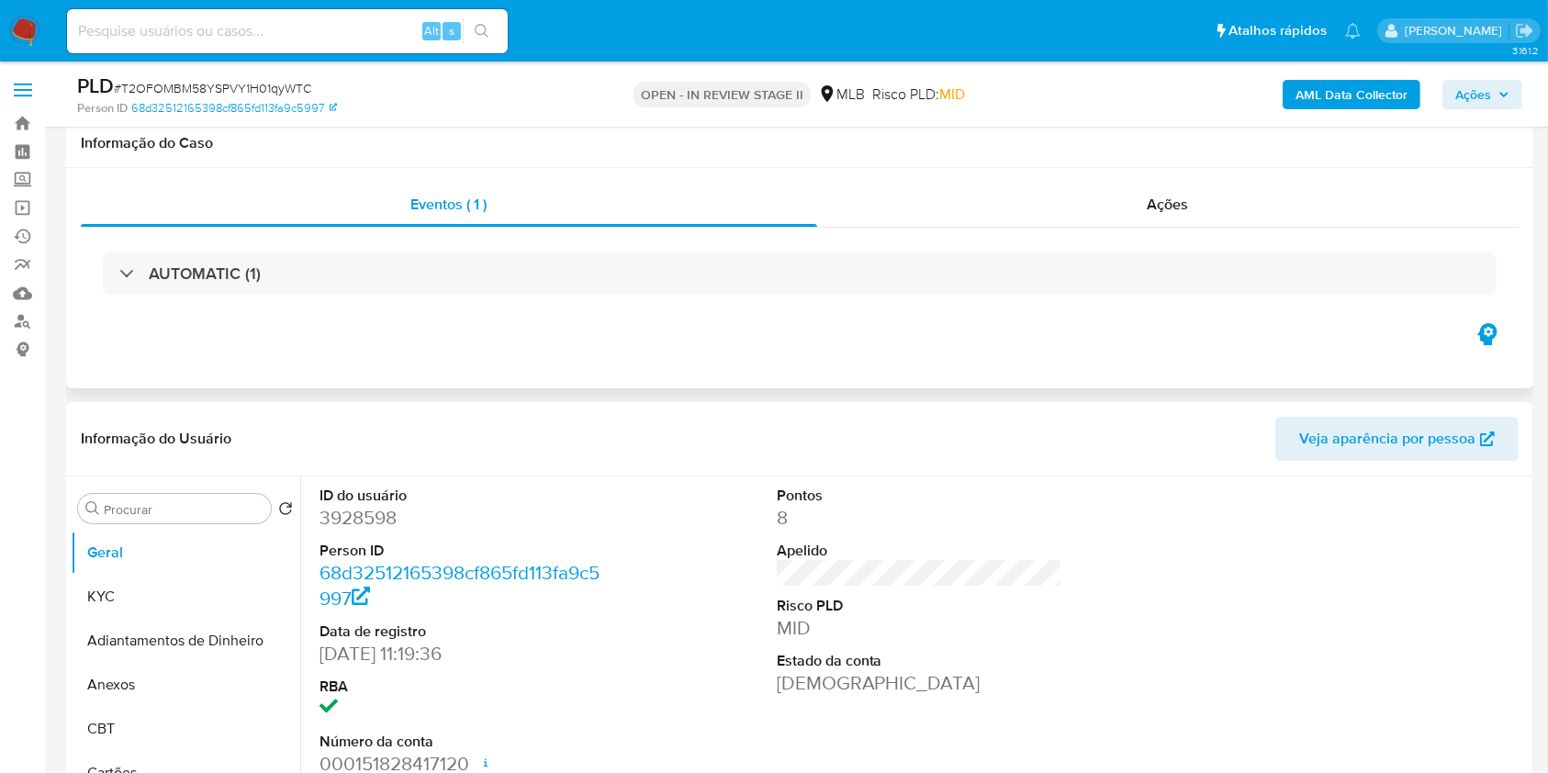
scroll to position [244, 0]
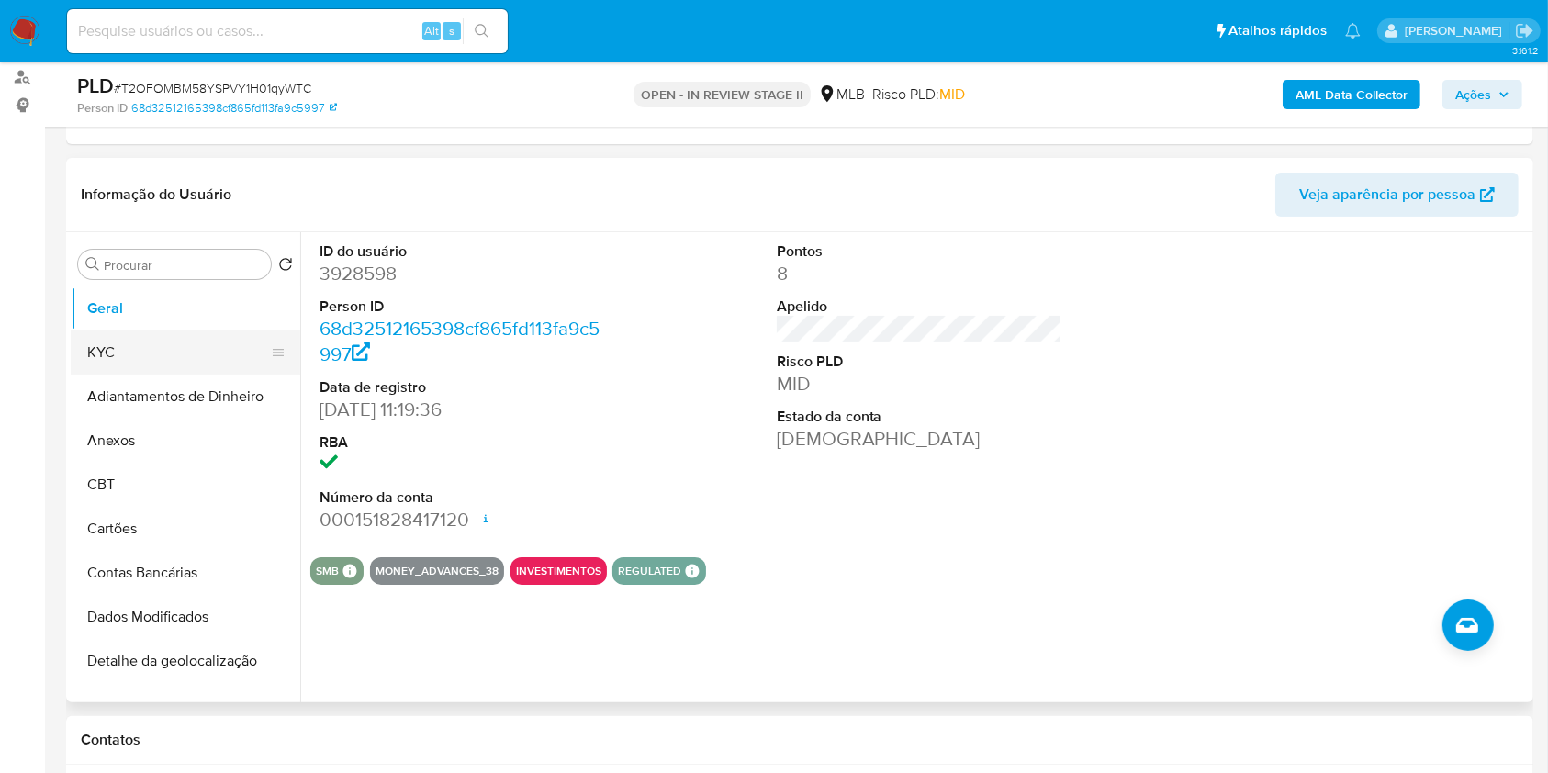
click at [182, 371] on button "KYC" at bounding box center [178, 353] width 215 height 44
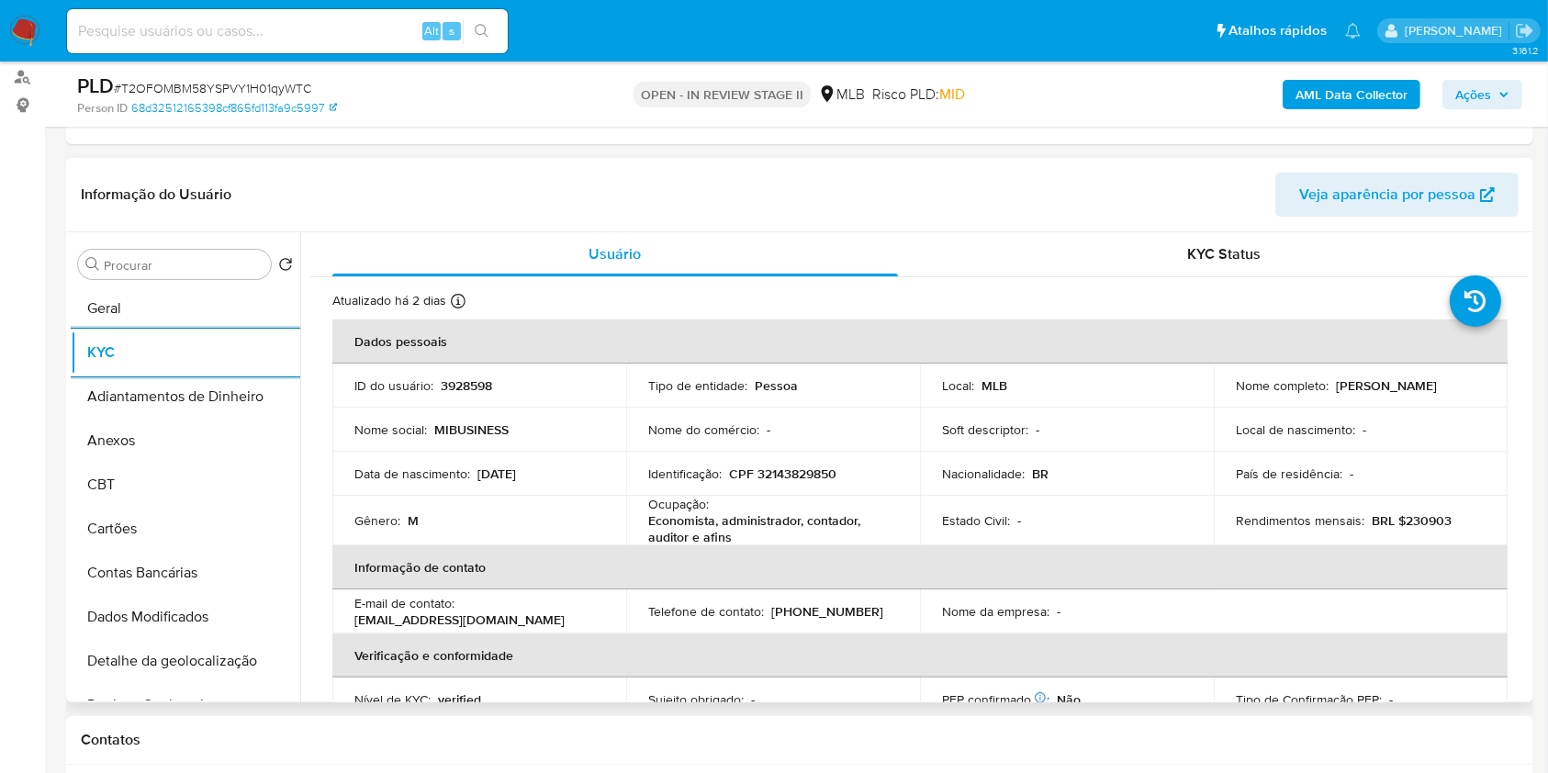
click at [807, 530] on p "Economista, administrador, contador, auditor e afins" at bounding box center [769, 528] width 242 height 33
click at [805, 523] on p "Economista, administrador, contador, auditor e afins" at bounding box center [769, 528] width 242 height 33
copy div "Ocupação : Economista, administrador, contador, auditor e afins"
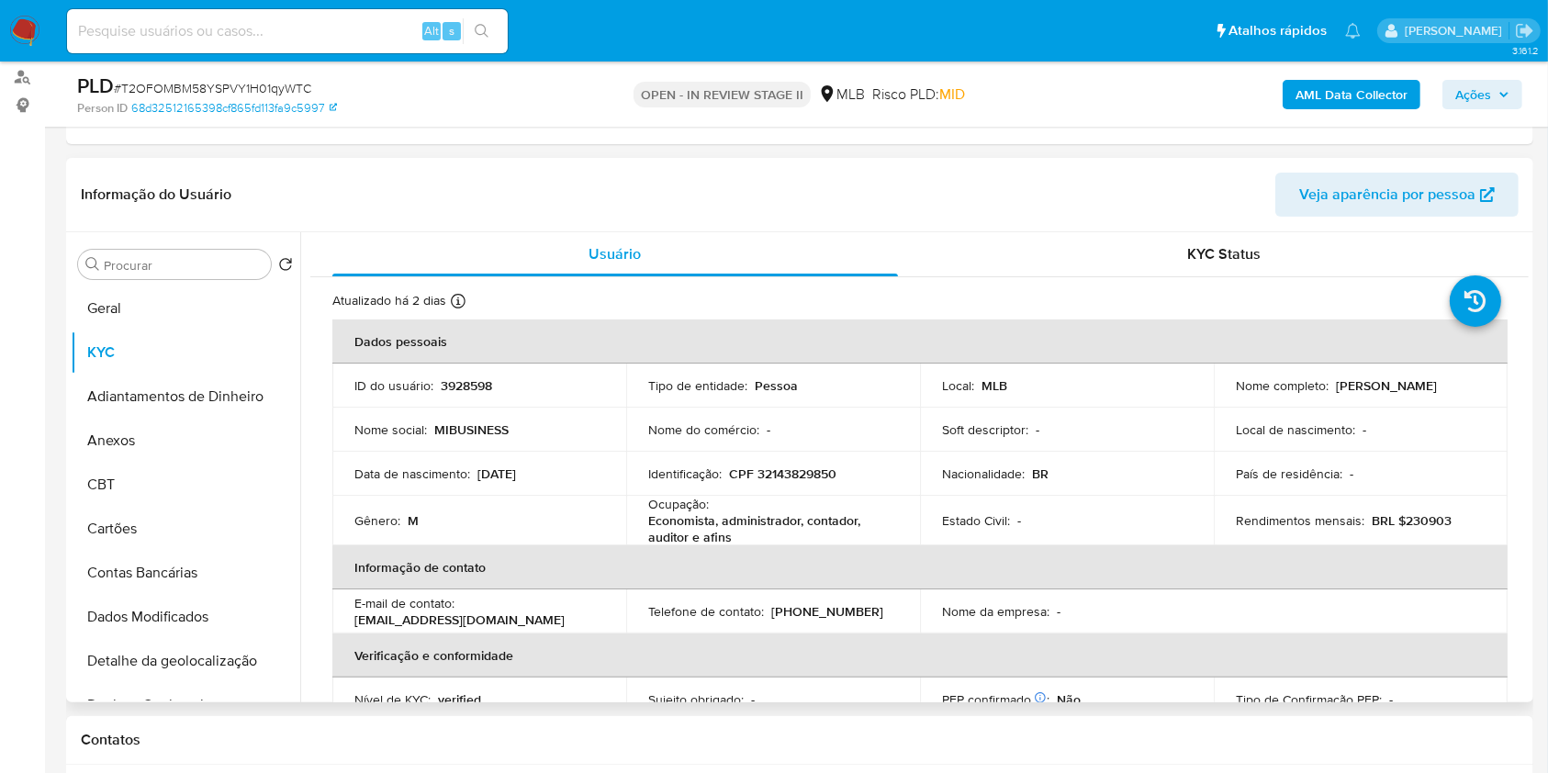
click at [837, 425] on div "Nome do comércio : -" at bounding box center [773, 430] width 250 height 17
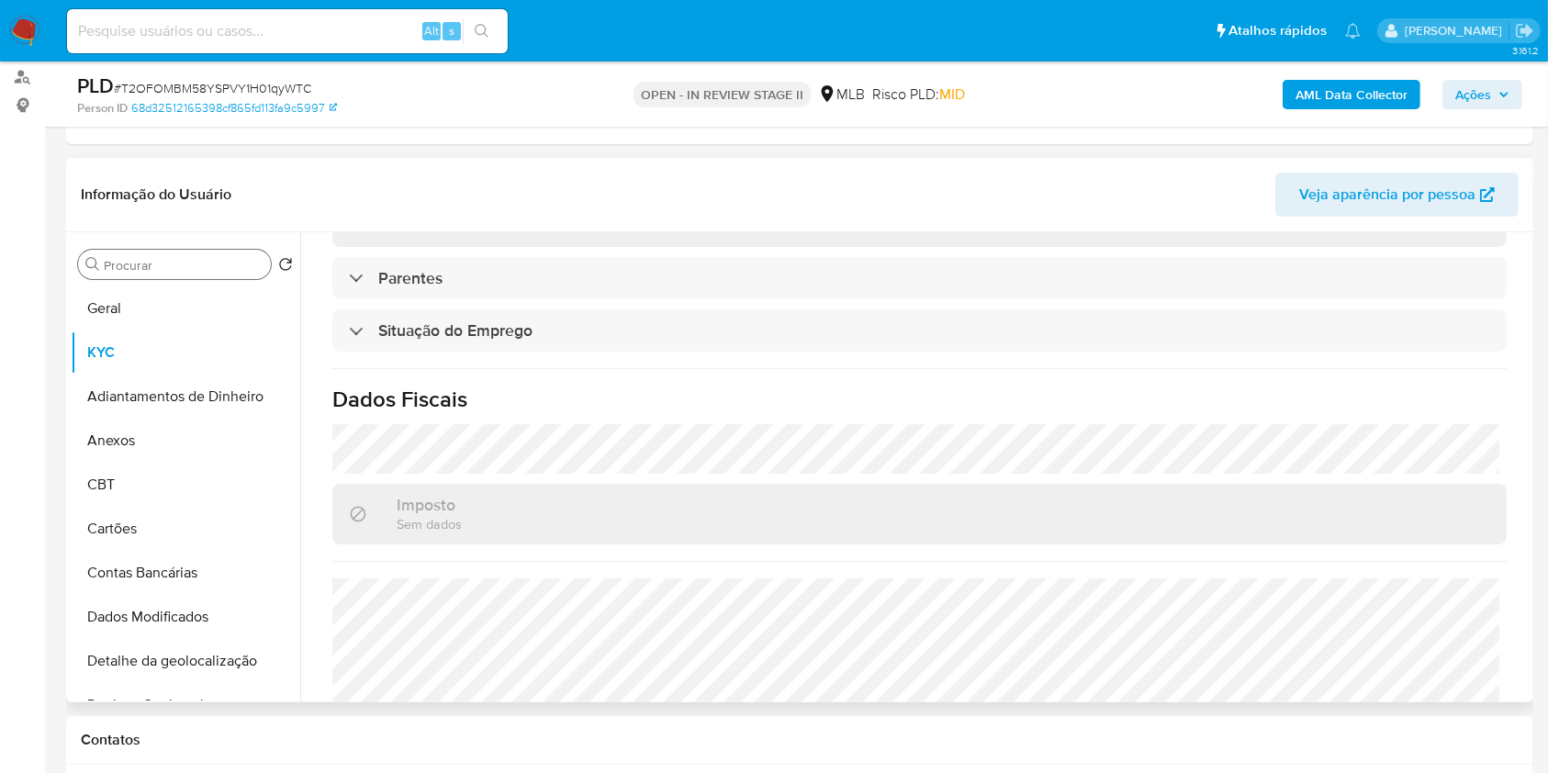
click at [184, 276] on div "Procurar" at bounding box center [174, 264] width 193 height 29
click at [178, 263] on input "Procurar" at bounding box center [184, 265] width 160 height 17
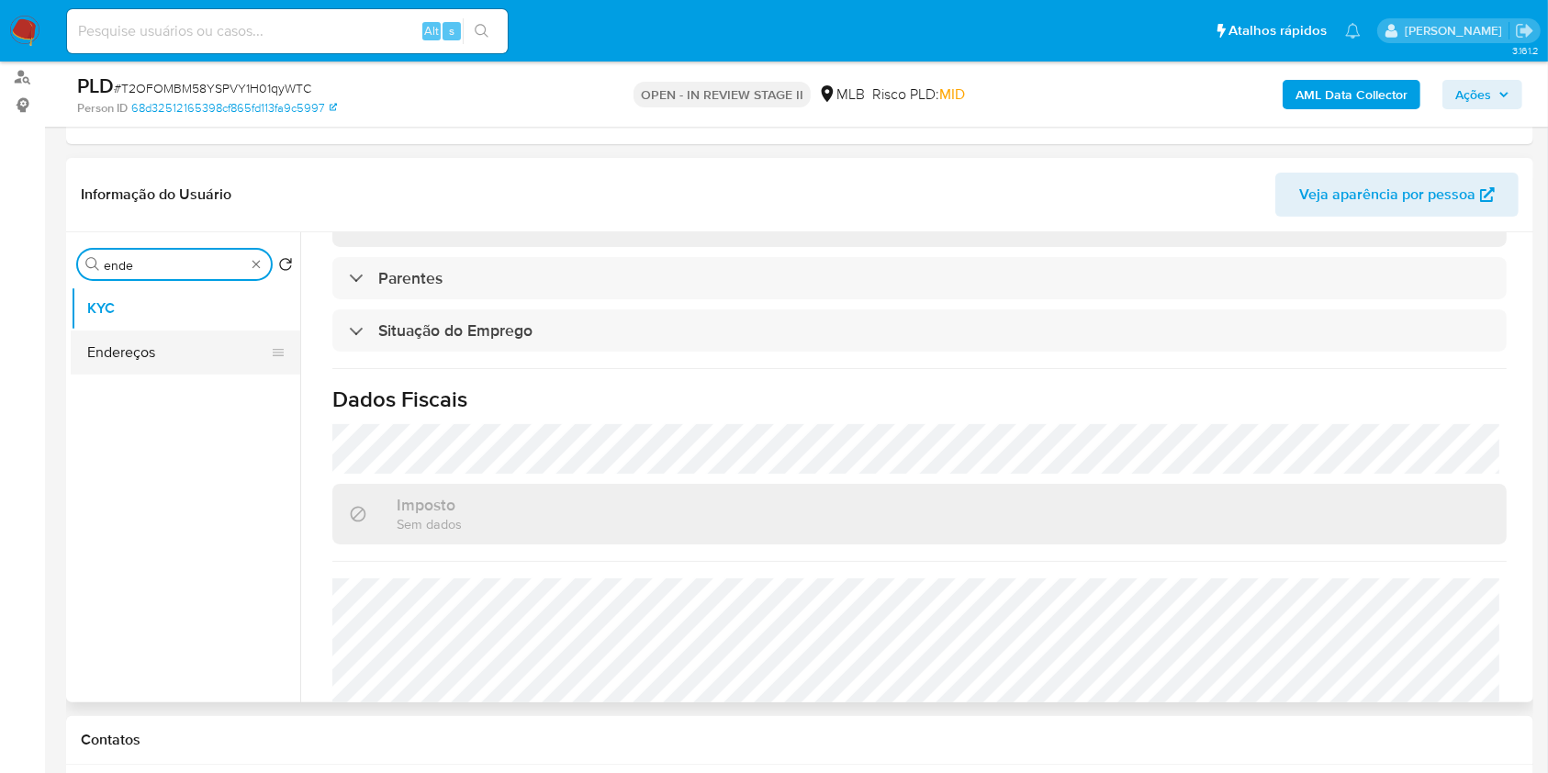
type input "ende"
click at [174, 357] on button "Endereços" at bounding box center [178, 353] width 215 height 44
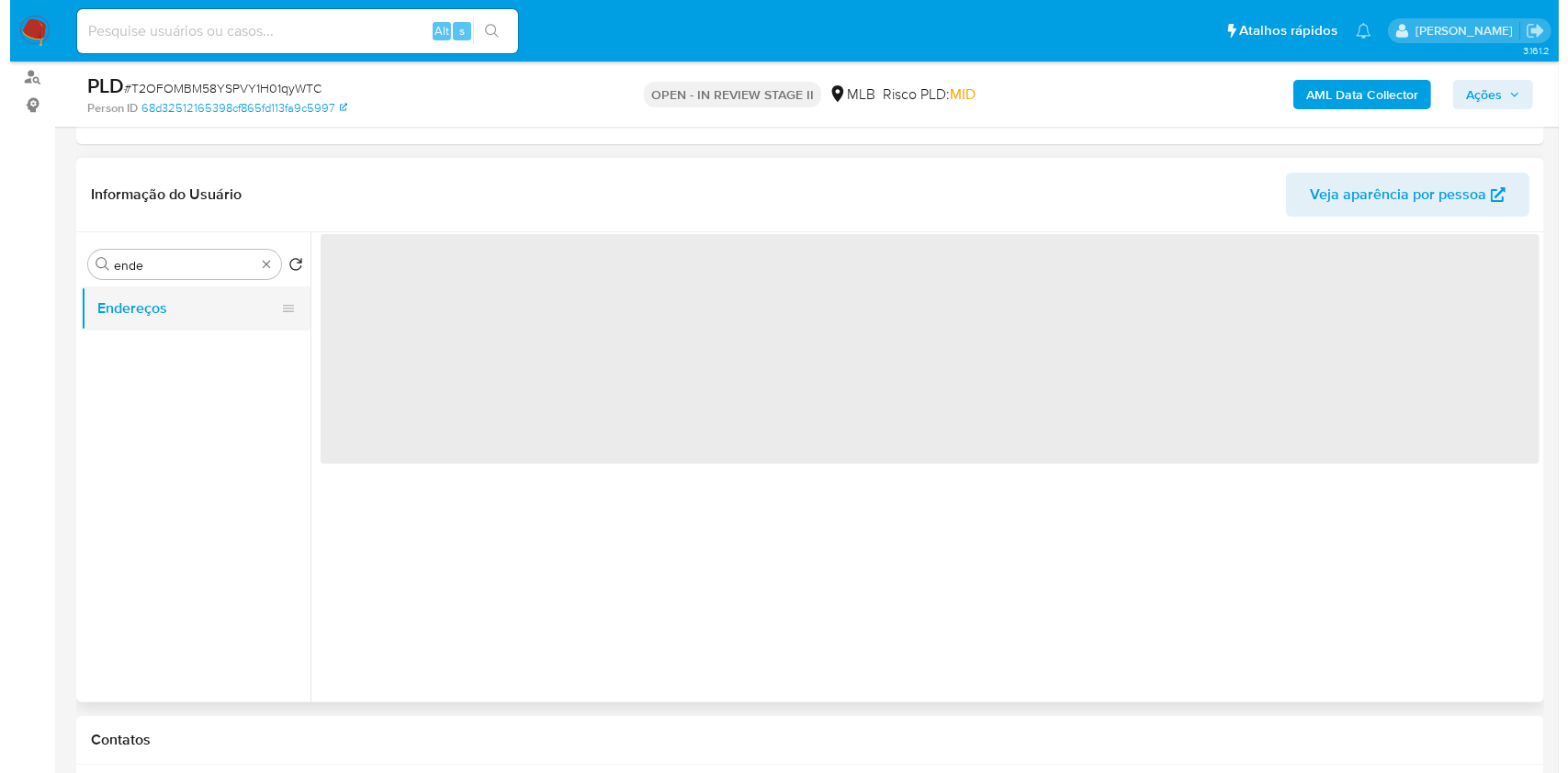
scroll to position [0, 0]
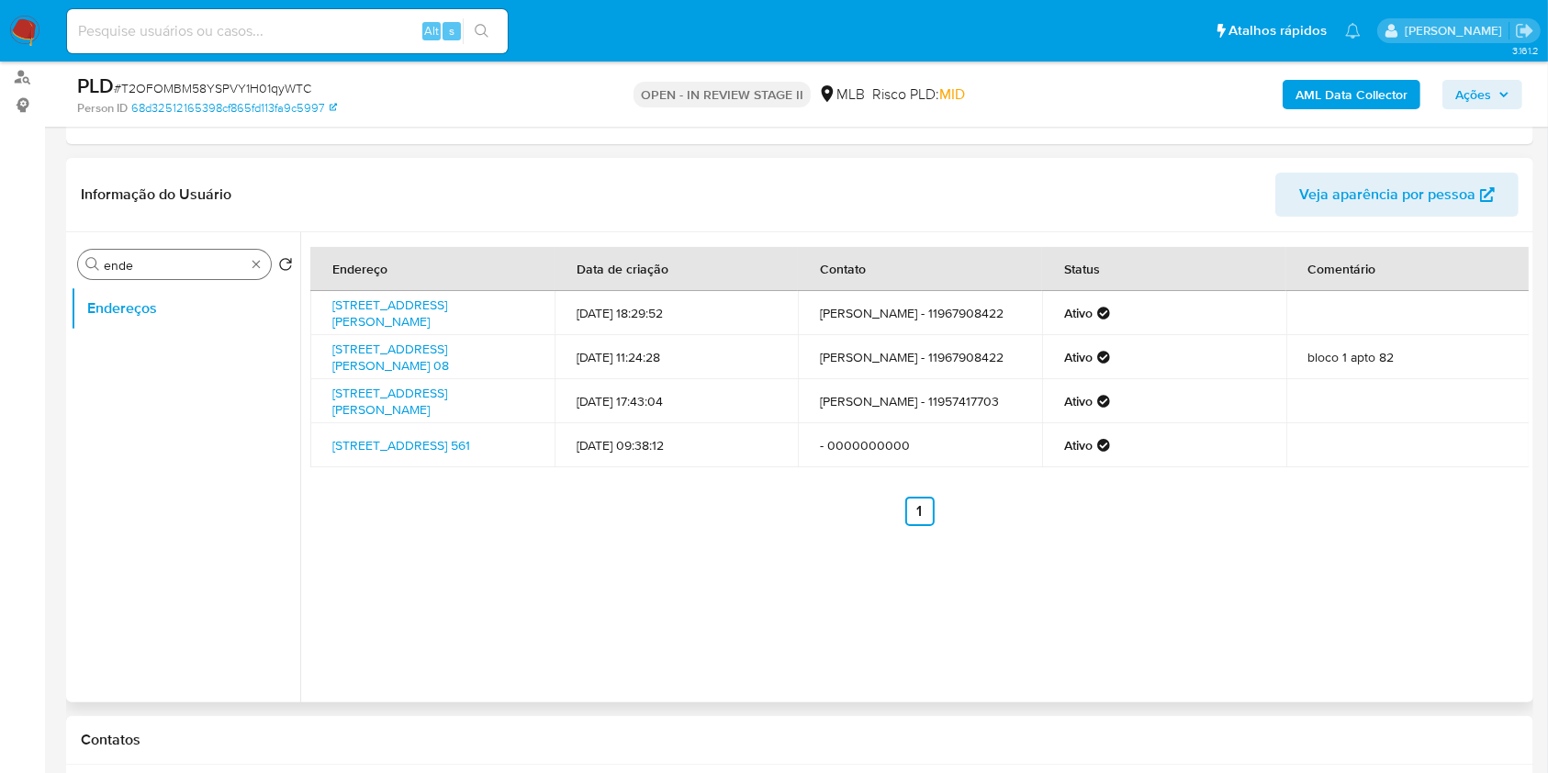
click at [265, 266] on div "Procurar ende" at bounding box center [174, 264] width 193 height 29
click at [247, 266] on div "Procurar ende" at bounding box center [174, 264] width 193 height 29
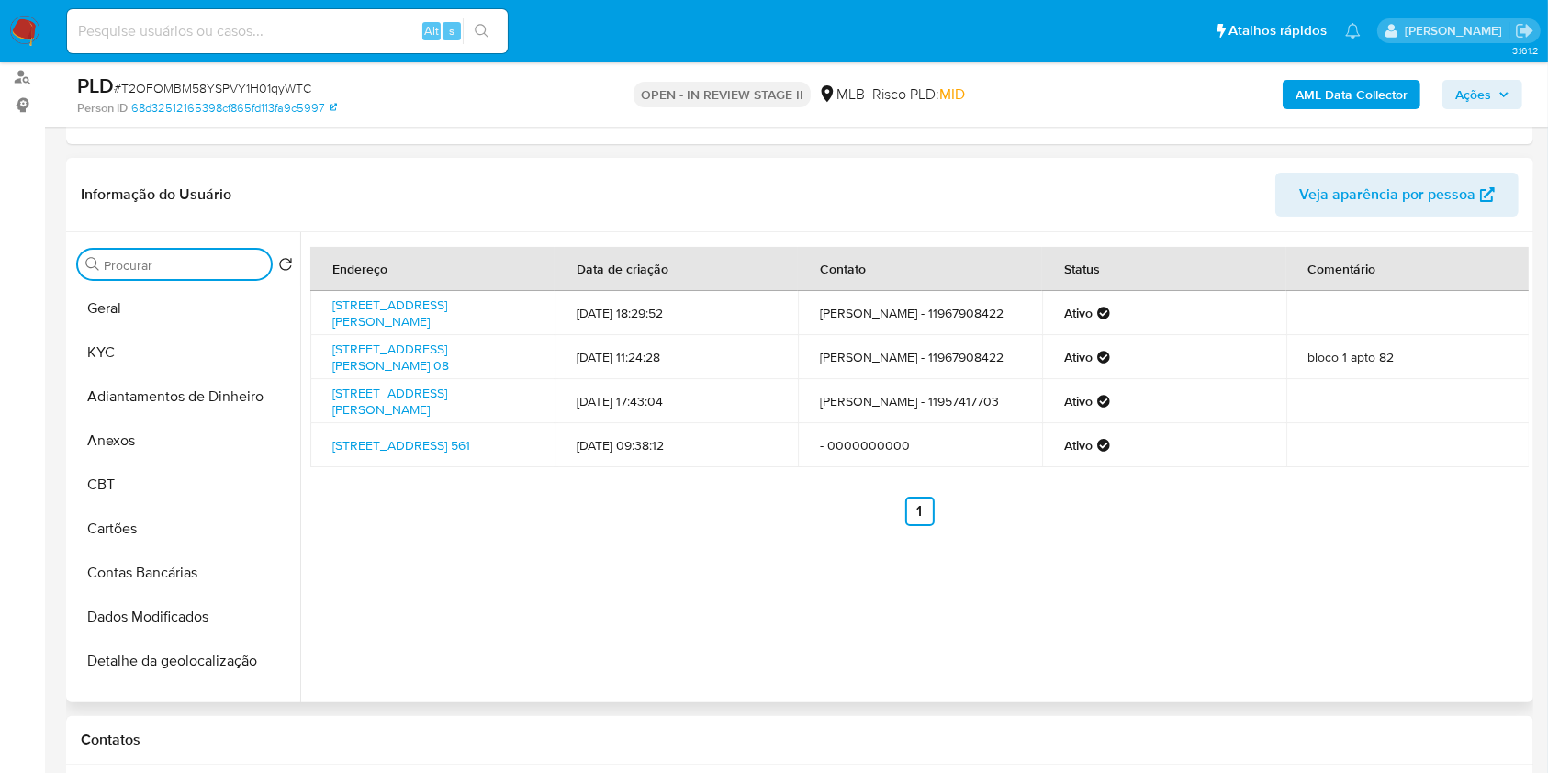
click at [239, 268] on input "Procurar" at bounding box center [184, 265] width 160 height 17
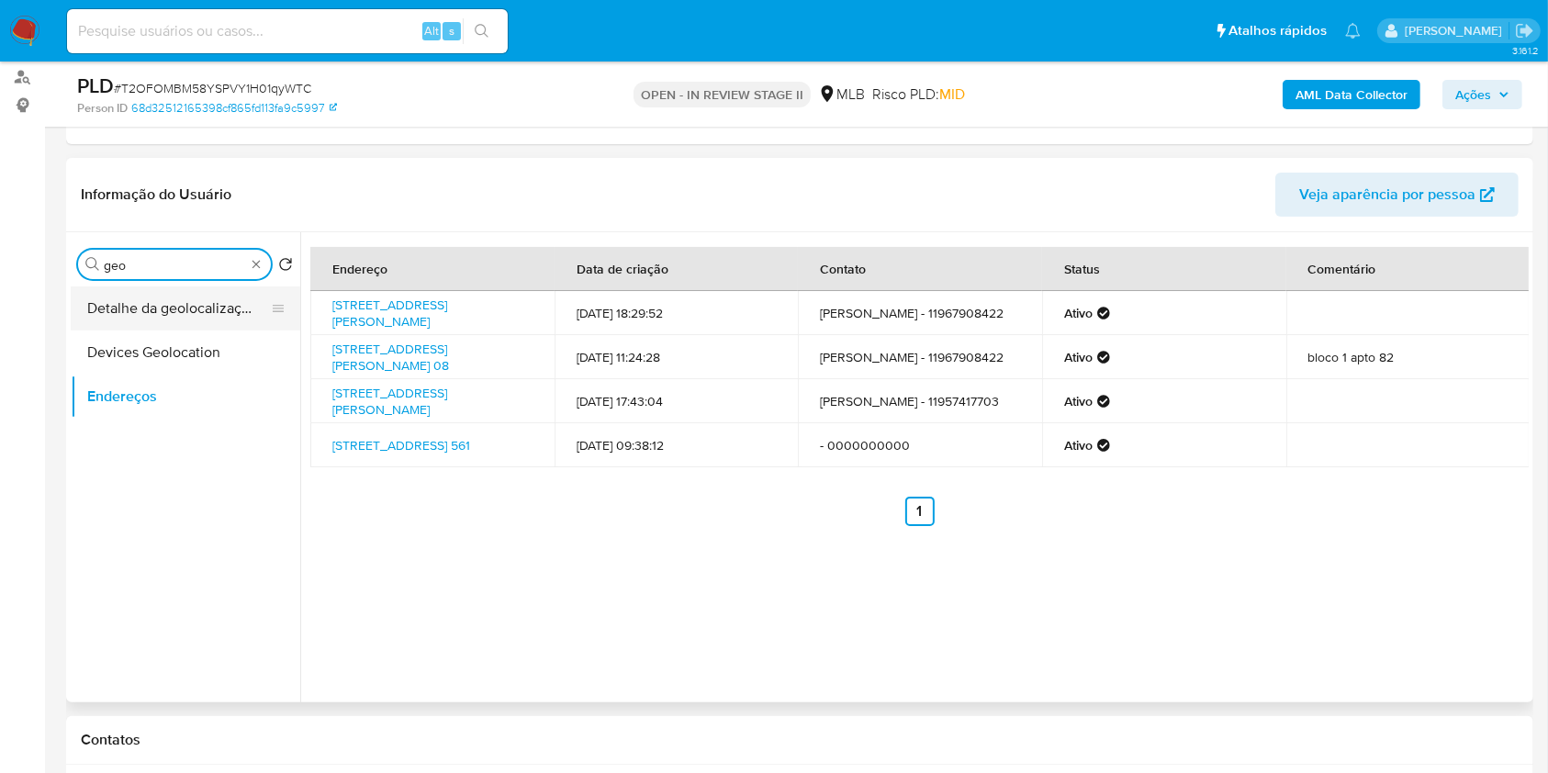
type input "geo"
click at [242, 312] on button "Detalhe da geolocalização" at bounding box center [178, 309] width 215 height 44
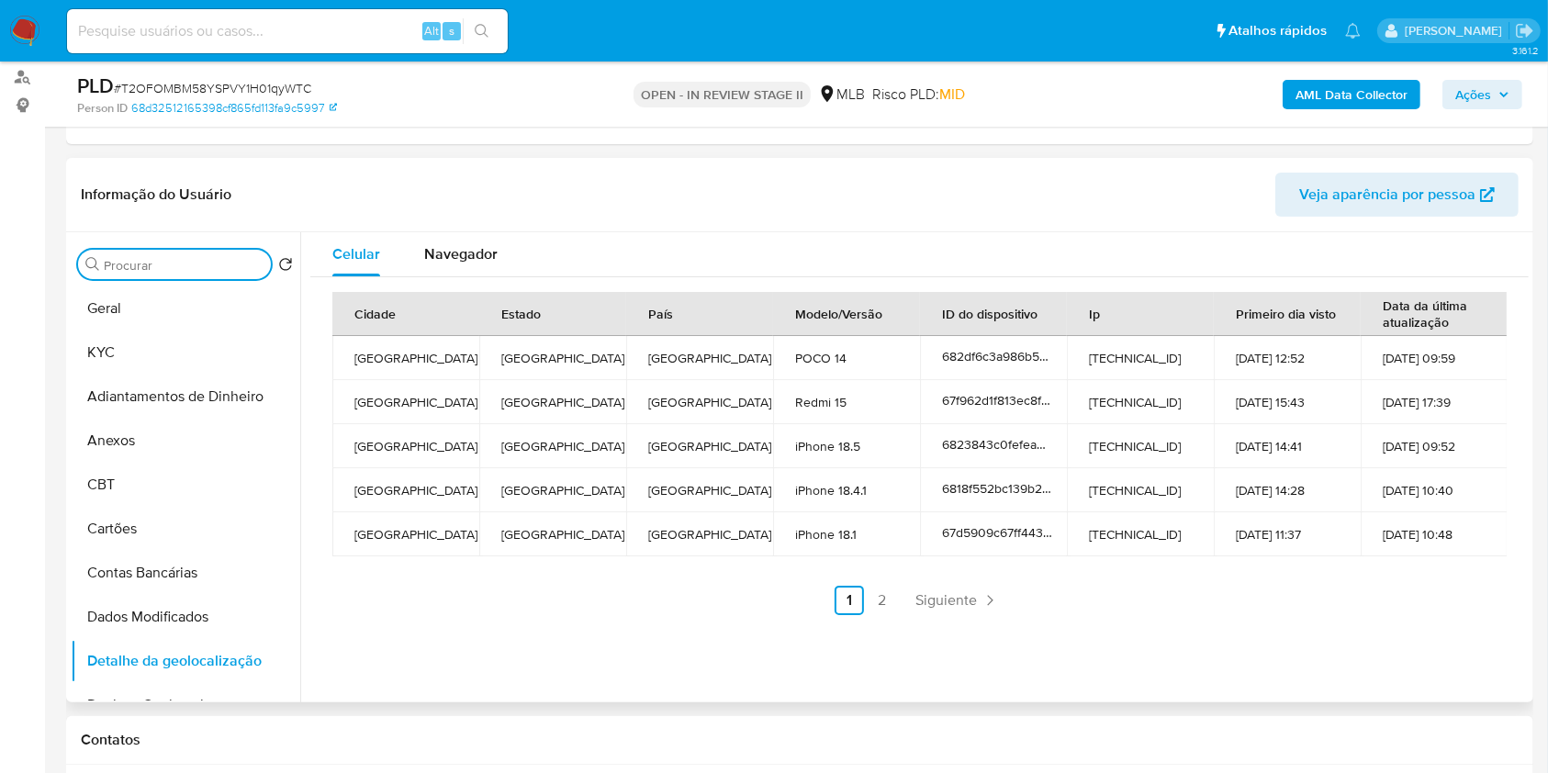
click at [249, 265] on input "Procurar" at bounding box center [184, 265] width 160 height 17
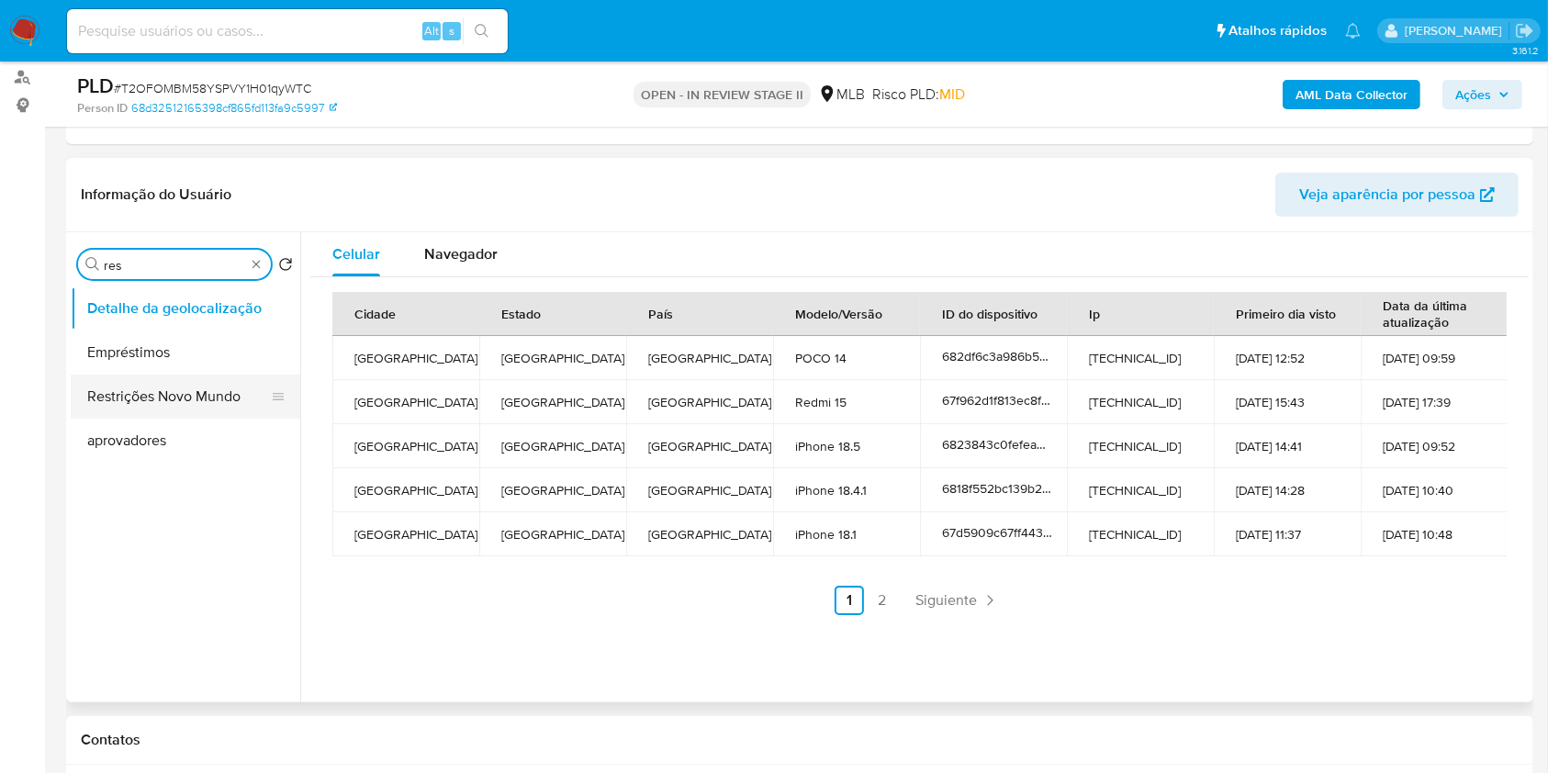
type input "res"
click at [220, 397] on button "Restrições Novo Mundo" at bounding box center [178, 397] width 215 height 44
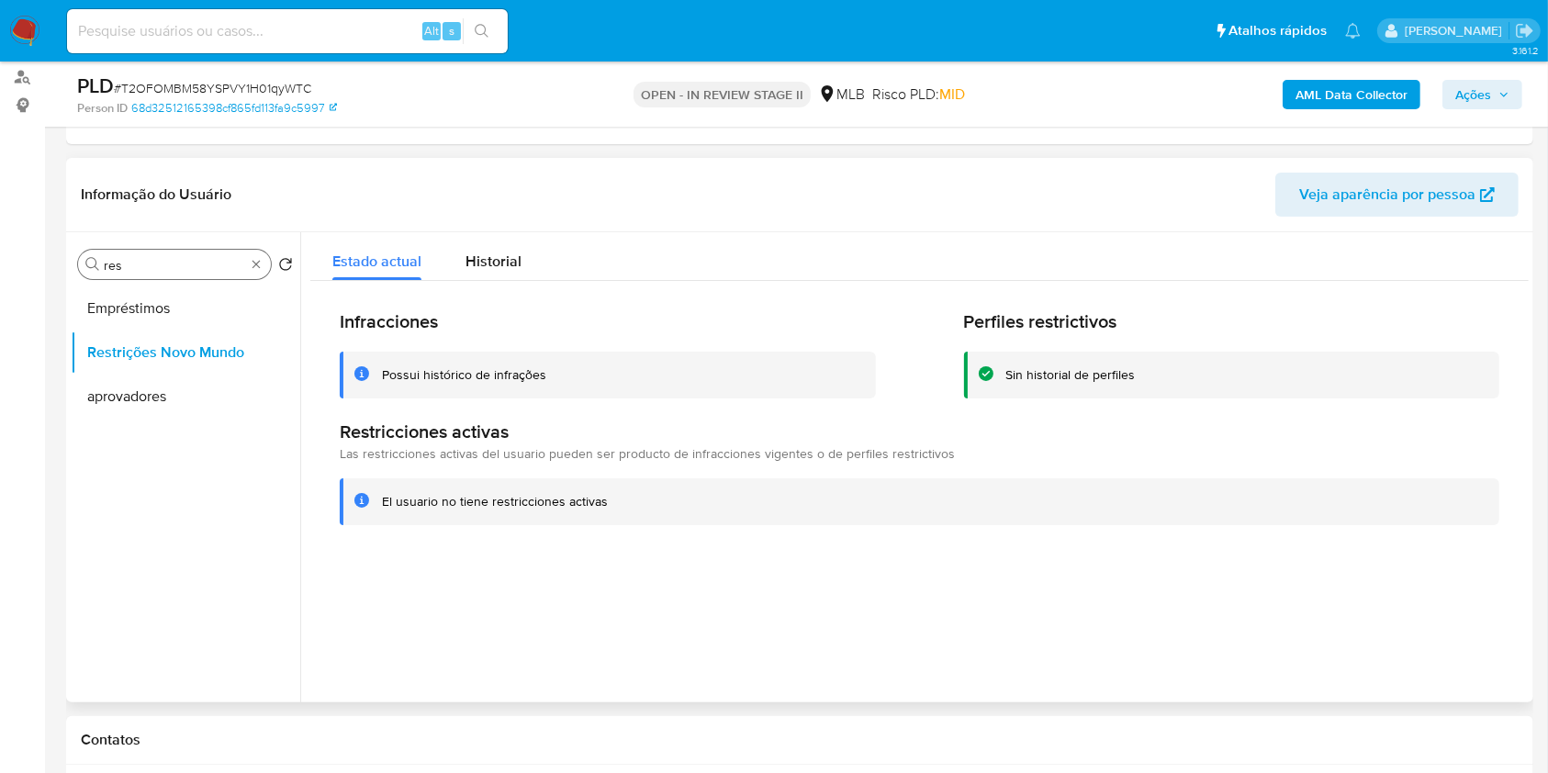
click at [253, 271] on div "Procurar res" at bounding box center [174, 264] width 193 height 29
type input "po"
click at [216, 299] on button "Dispositivos Point" at bounding box center [178, 309] width 215 height 44
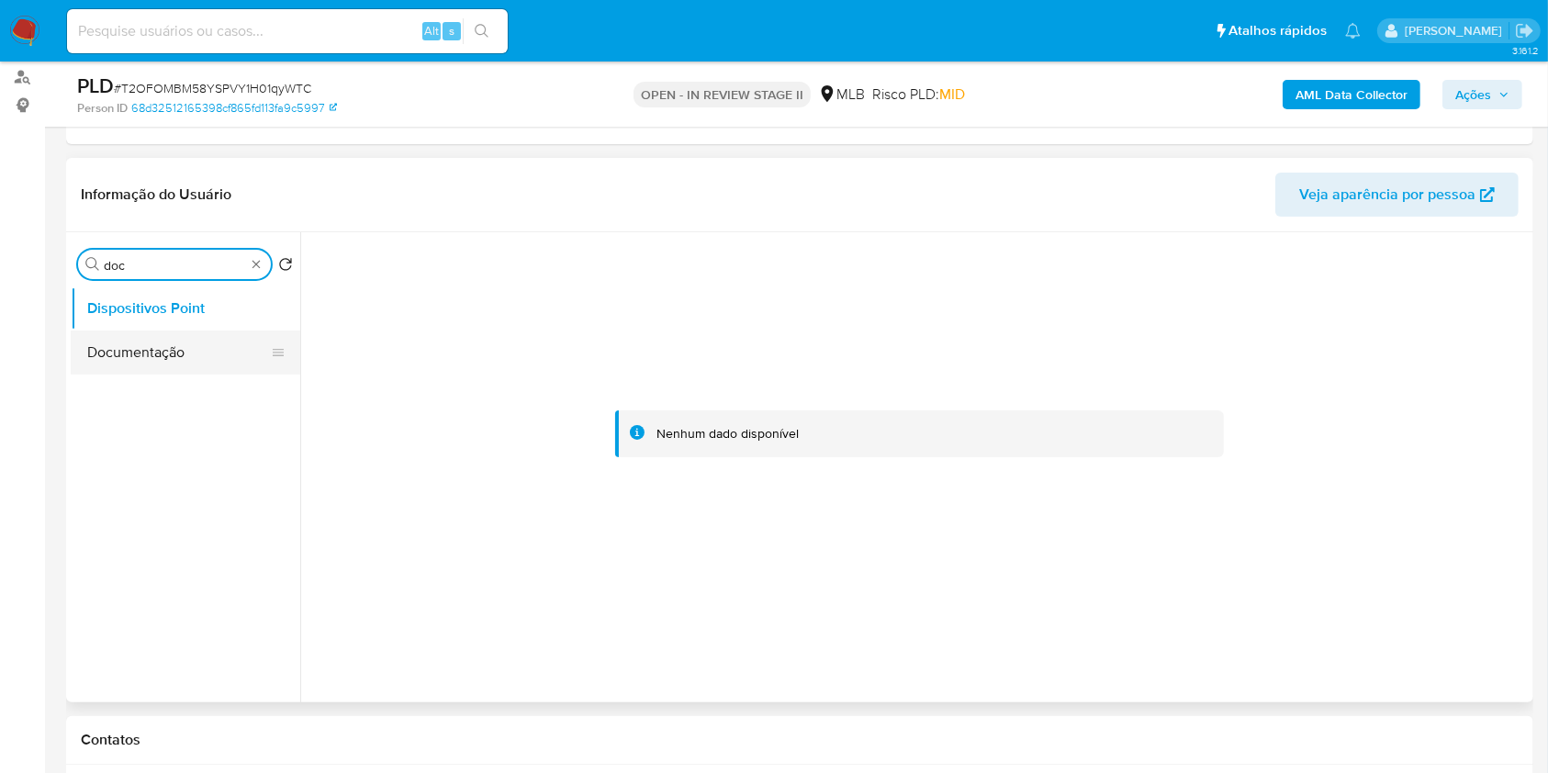
type input "doc"
click at [206, 340] on button "Documentação" at bounding box center [178, 353] width 215 height 44
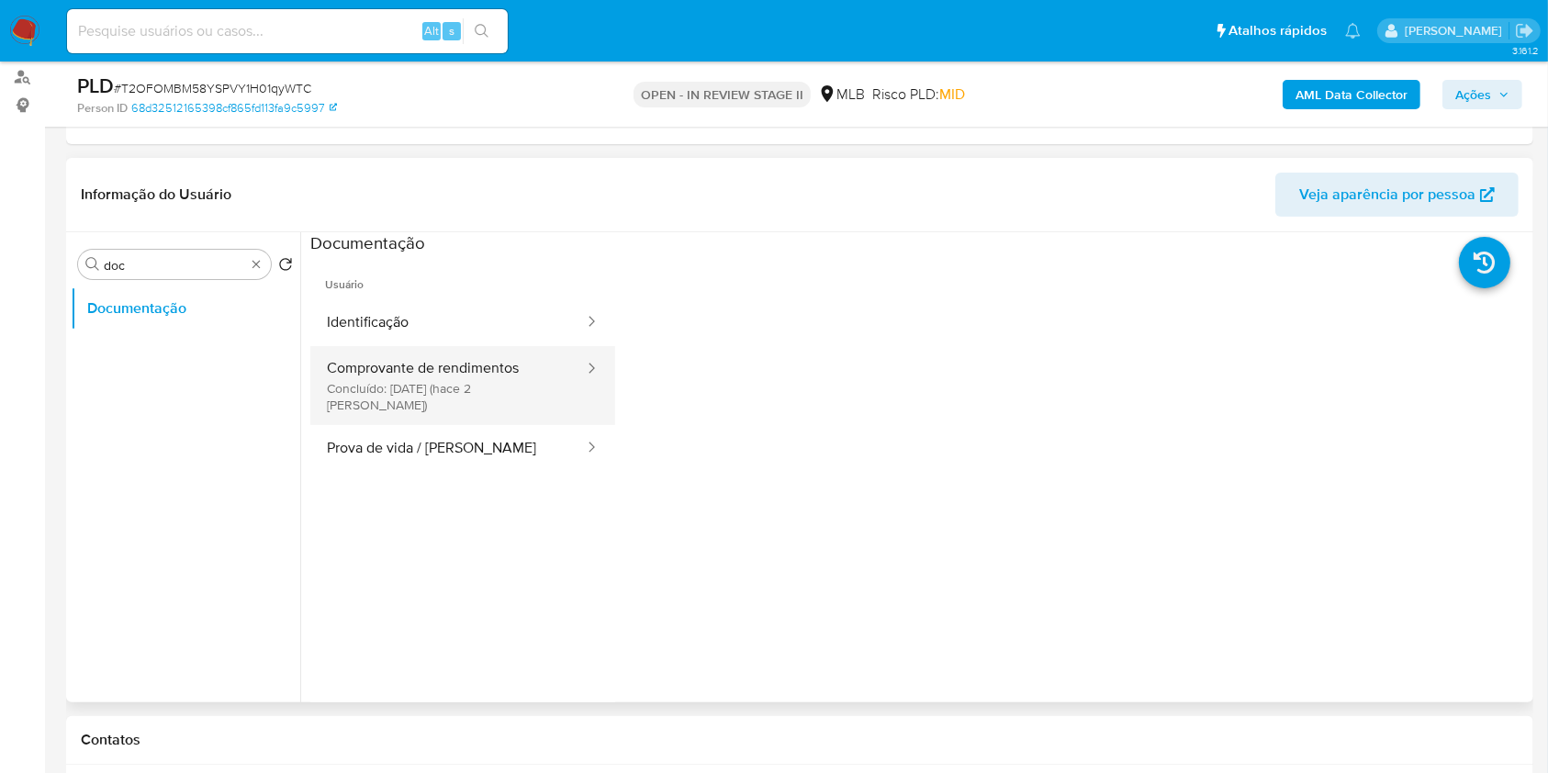
click at [468, 368] on button "Comprovante de rendimentos Concluído: 30/09/2025 (hace 2 días)" at bounding box center [448, 385] width 276 height 79
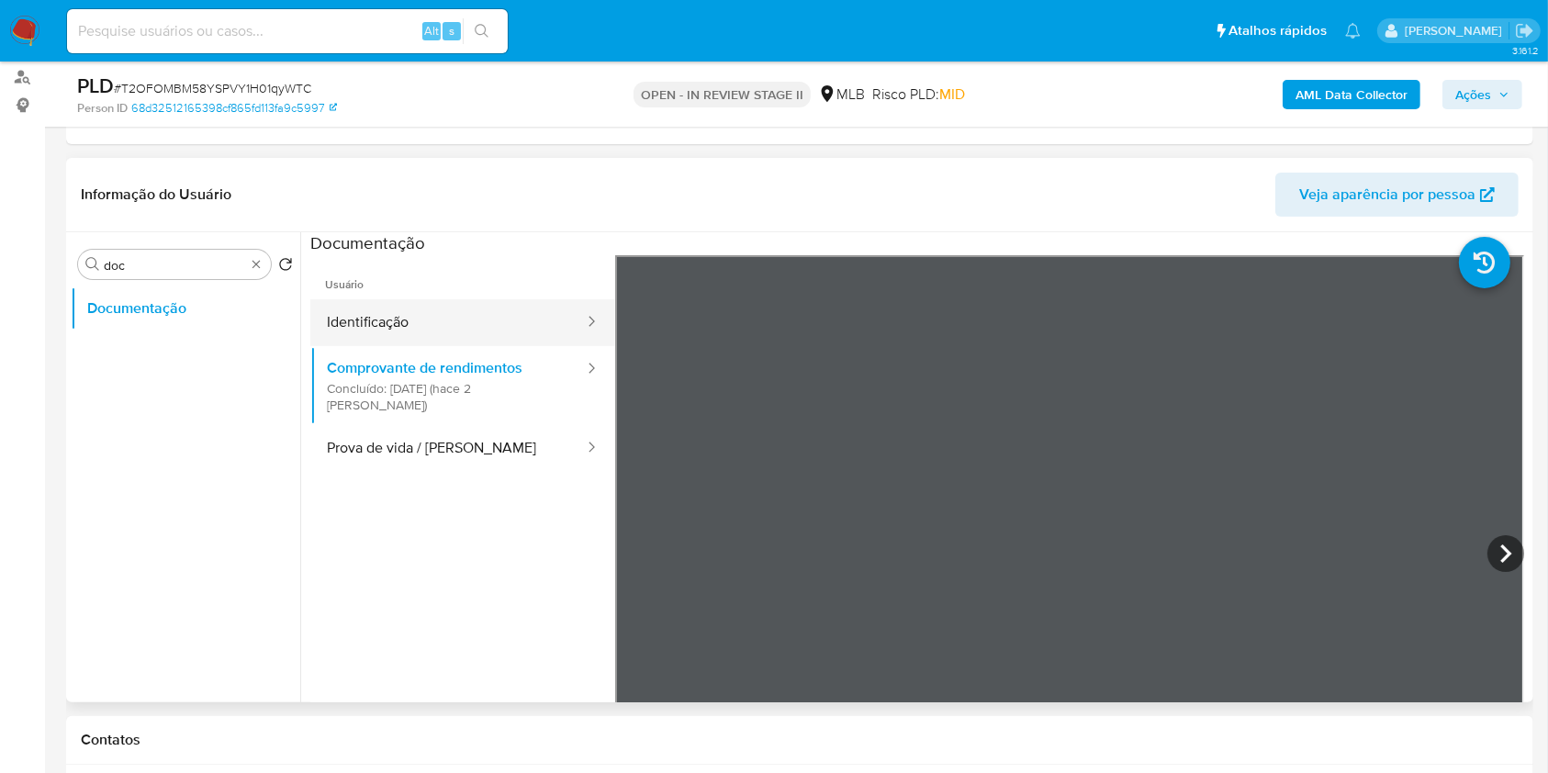
drag, startPoint x: 421, startPoint y: 332, endPoint x: 475, endPoint y: 329, distance: 54.3
click at [422, 332] on button "Identificação" at bounding box center [448, 322] width 276 height 47
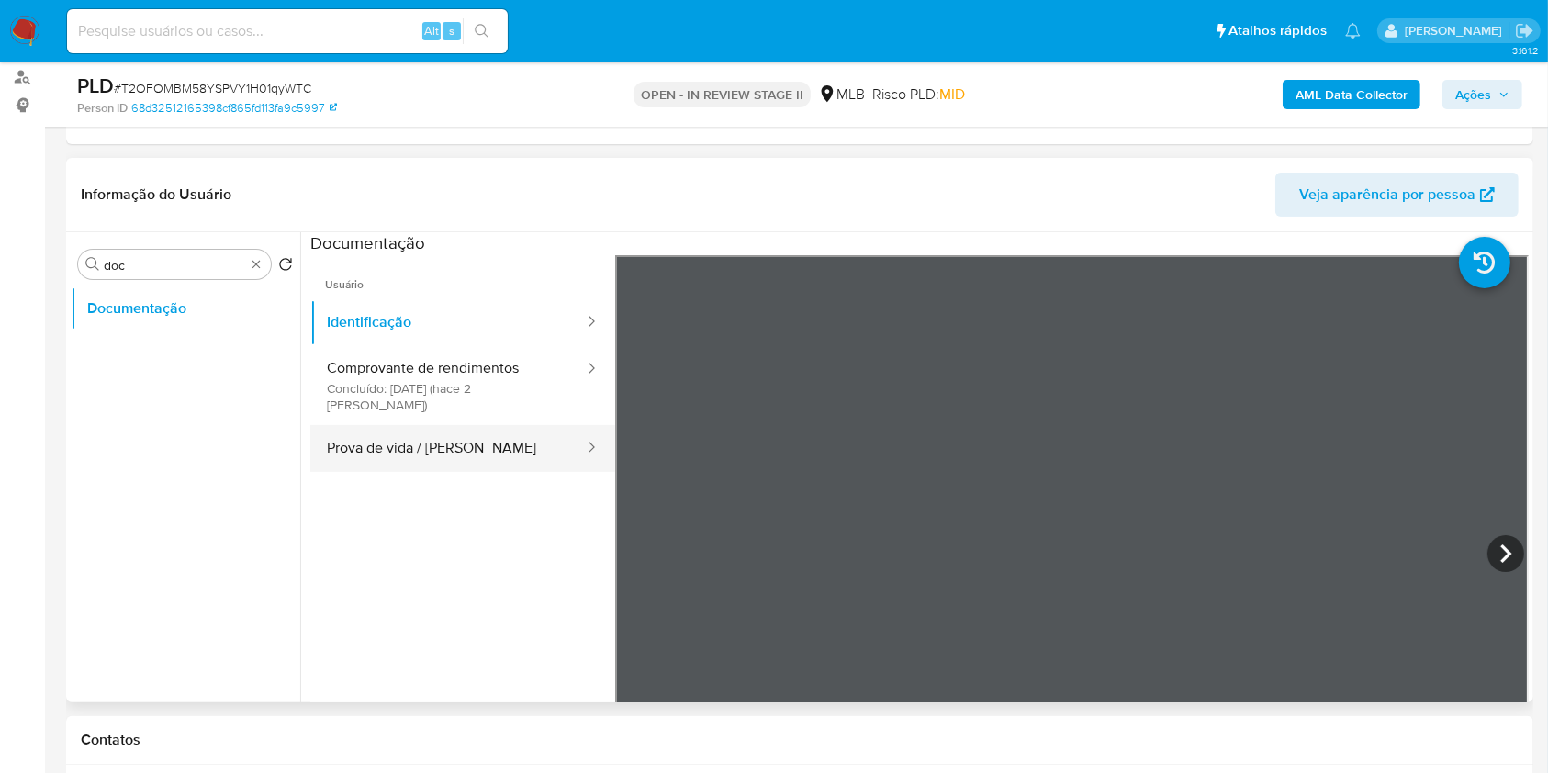
drag, startPoint x: 460, startPoint y: 431, endPoint x: 479, endPoint y: 447, distance: 25.4
click at [460, 432] on button "Prova de vida / Selfie" at bounding box center [448, 448] width 276 height 47
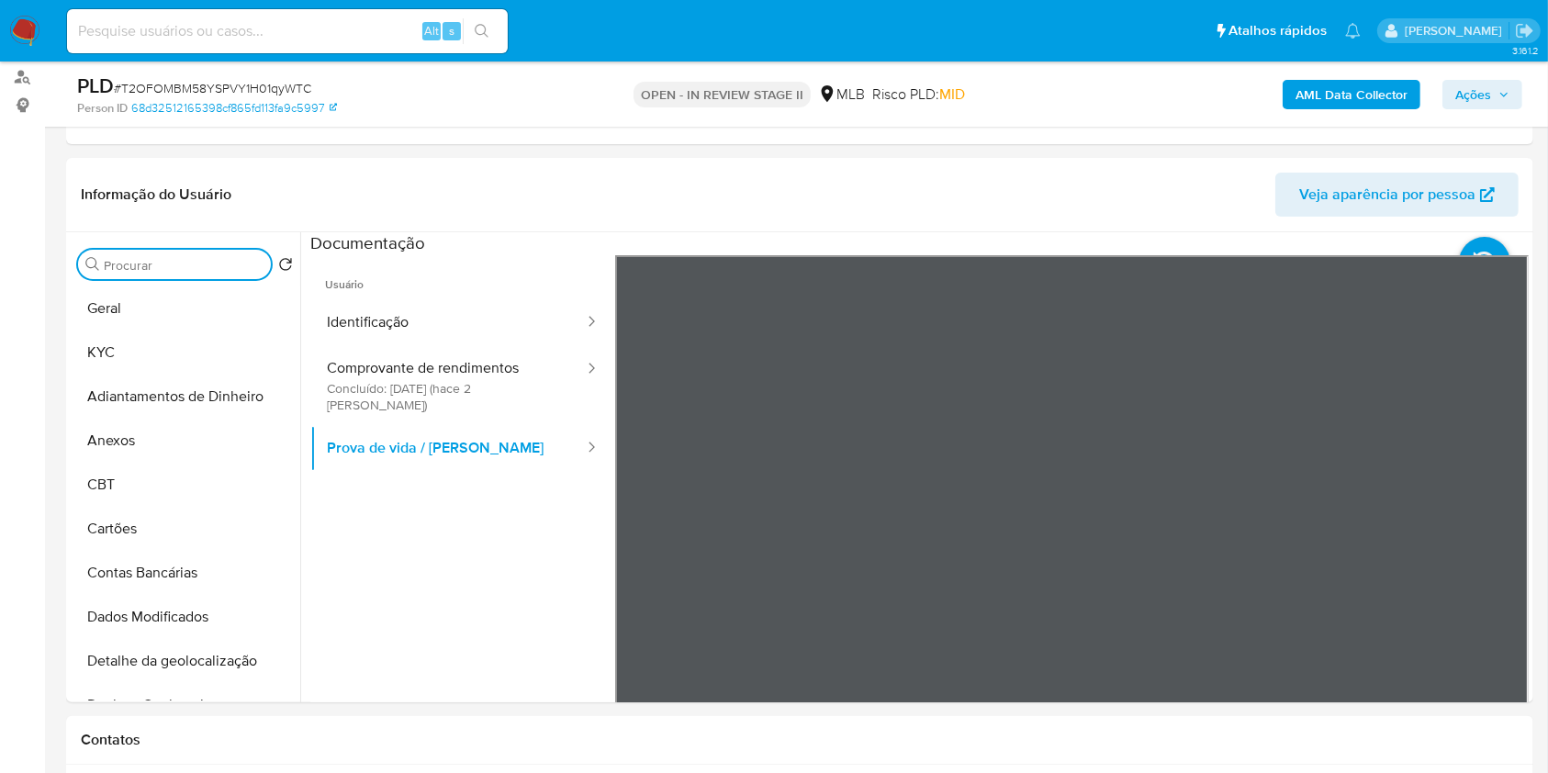
click at [1336, 101] on b "AML Data Collector" at bounding box center [1352, 94] width 112 height 29
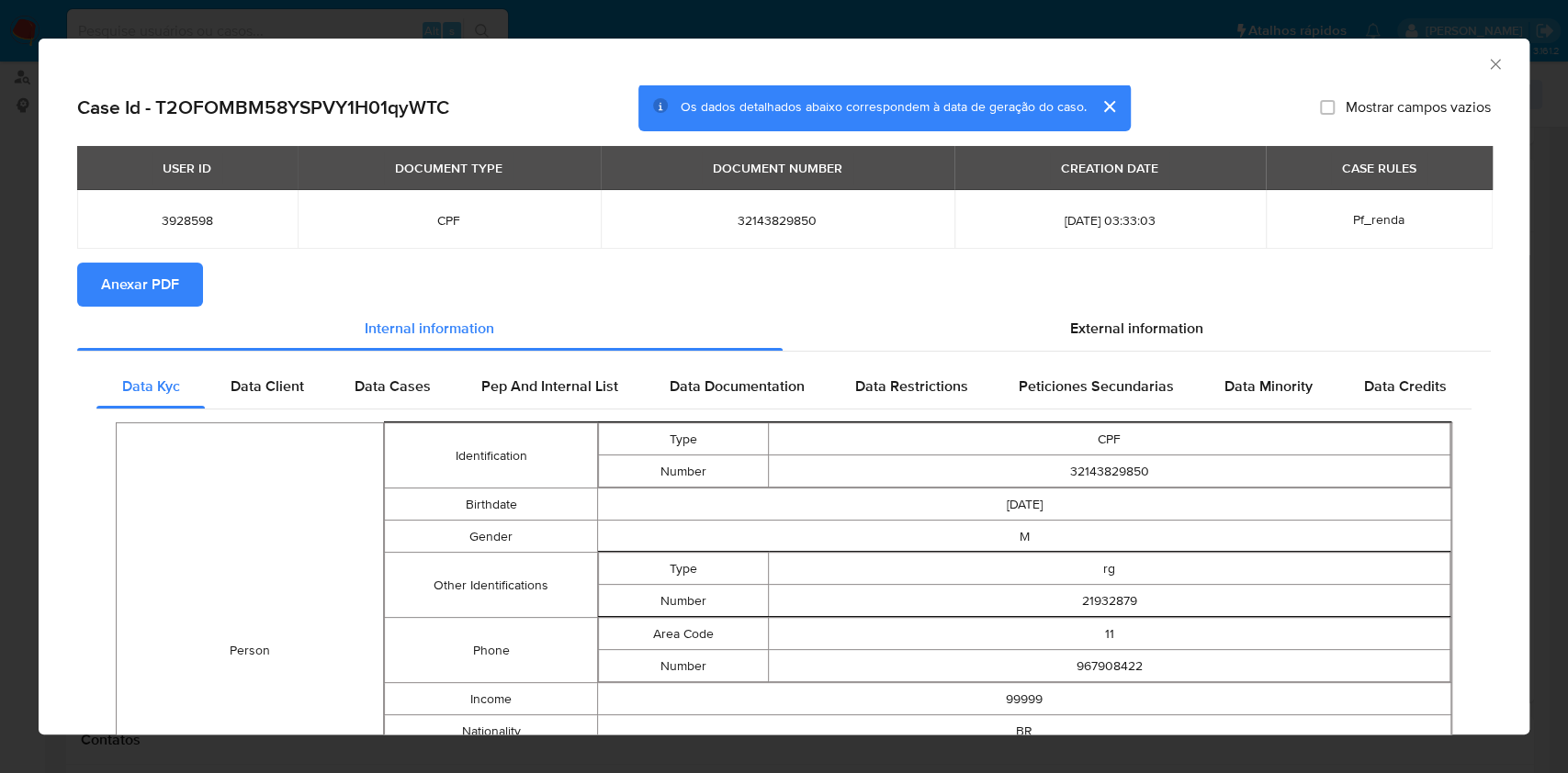
drag, startPoint x: 174, startPoint y: 276, endPoint x: 289, endPoint y: 253, distance: 118.0
click at [174, 276] on span "Anexar PDF" at bounding box center [140, 285] width 78 height 40
click at [746, 224] on span "32143829850" at bounding box center [778, 220] width 310 height 17
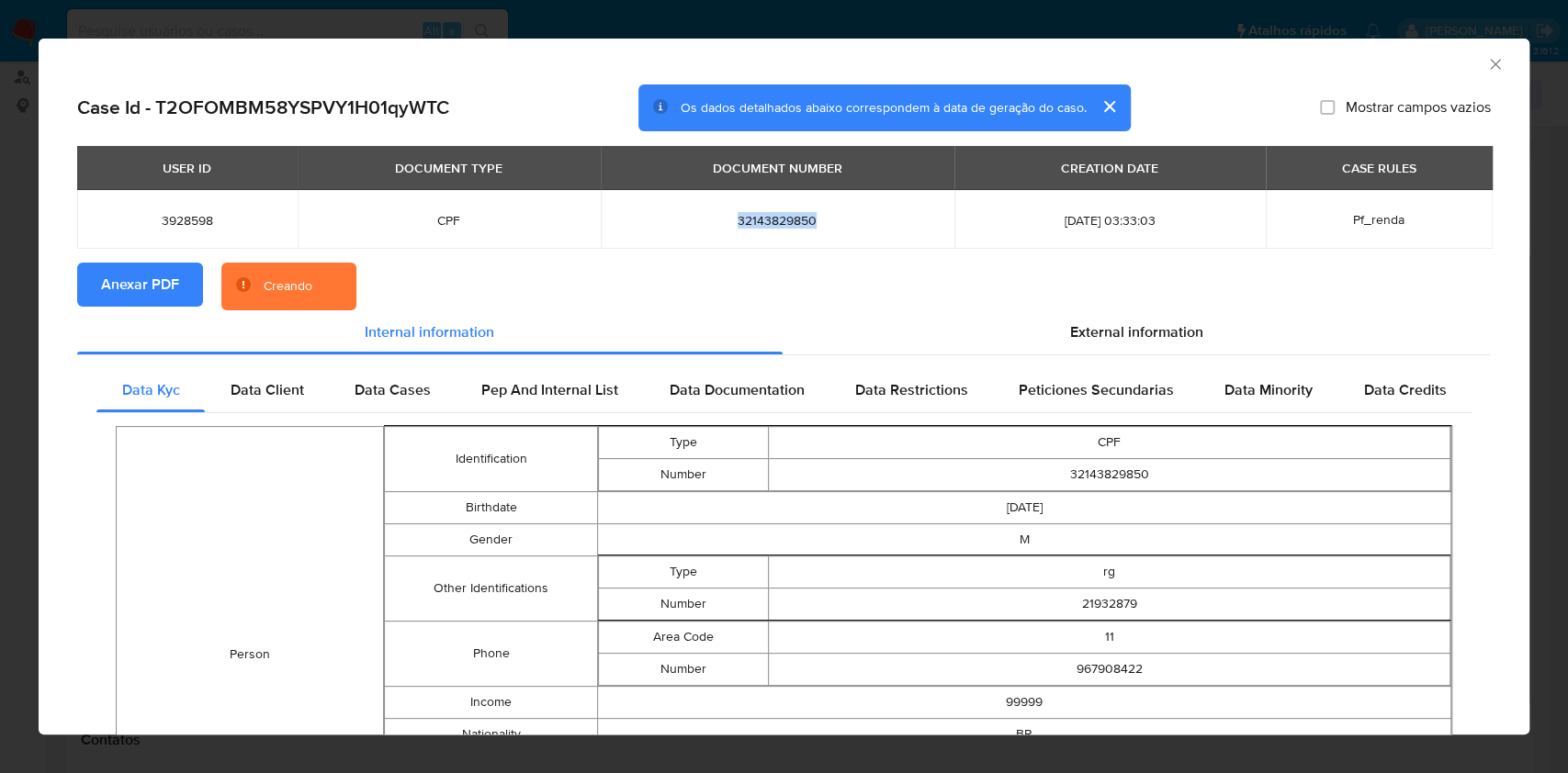
click at [746, 224] on span "32143829850" at bounding box center [778, 220] width 310 height 17
copy span "32143829850"
drag, startPoint x: 1481, startPoint y: 62, endPoint x: 1291, endPoint y: 107, distance: 195.4
click at [1486, 63] on icon "Fechar a janela" at bounding box center [1495, 64] width 18 height 18
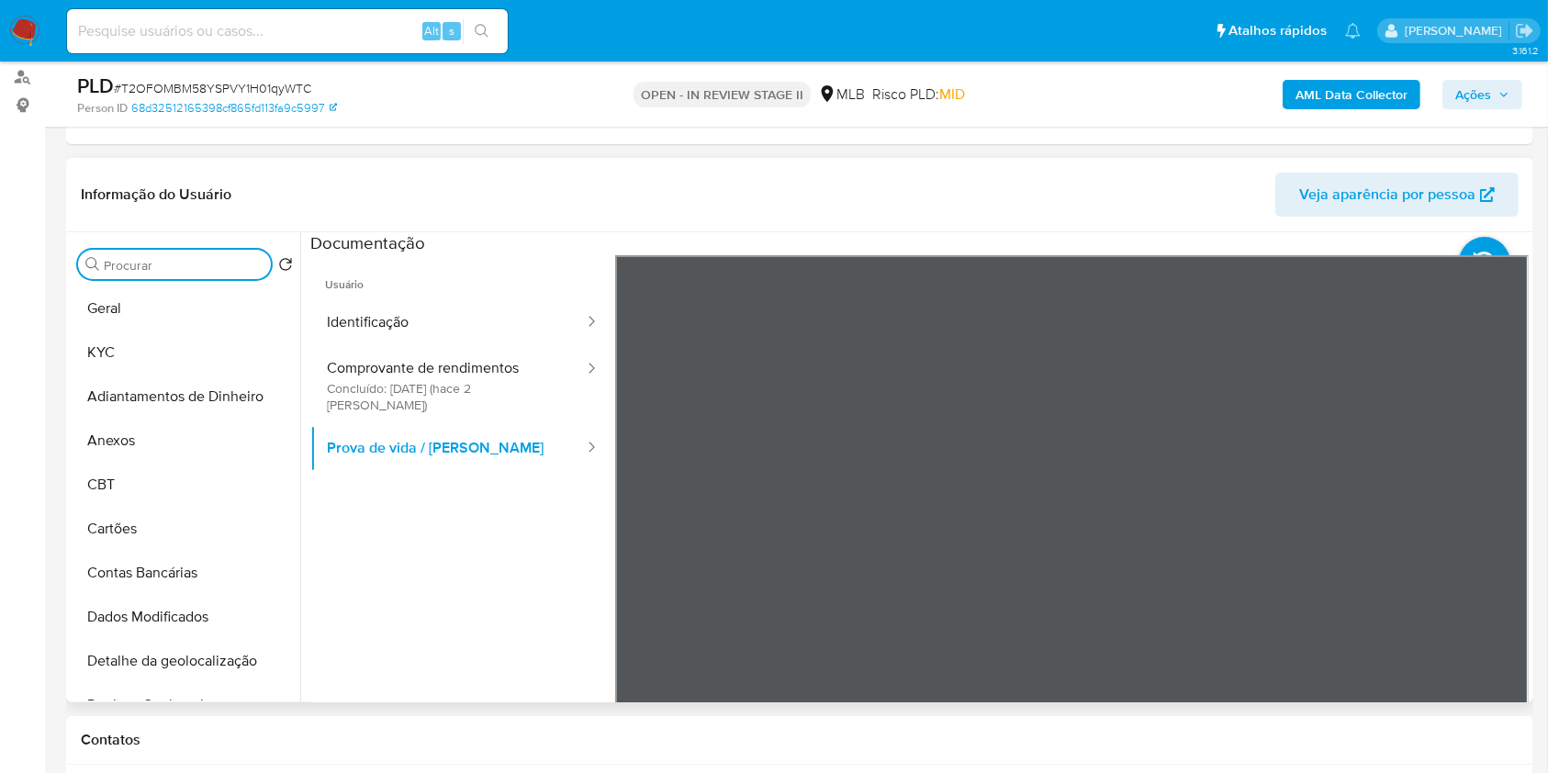
click at [175, 268] on input "Procurar" at bounding box center [184, 265] width 160 height 17
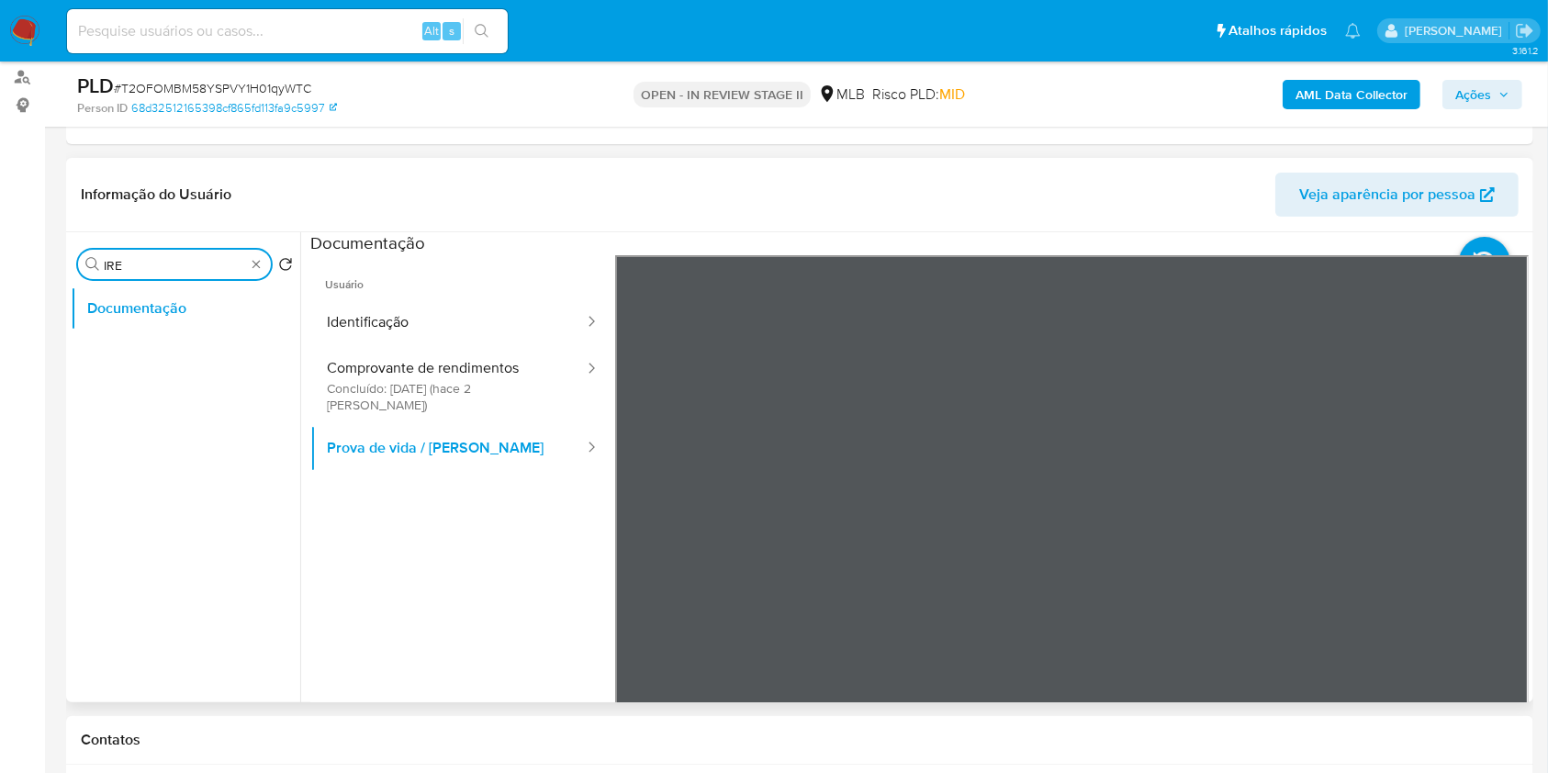
click at [173, 268] on input "IRE" at bounding box center [174, 265] width 141 height 17
type input "ITE"
click at [162, 374] on ul "Documentação Items" at bounding box center [186, 494] width 230 height 414
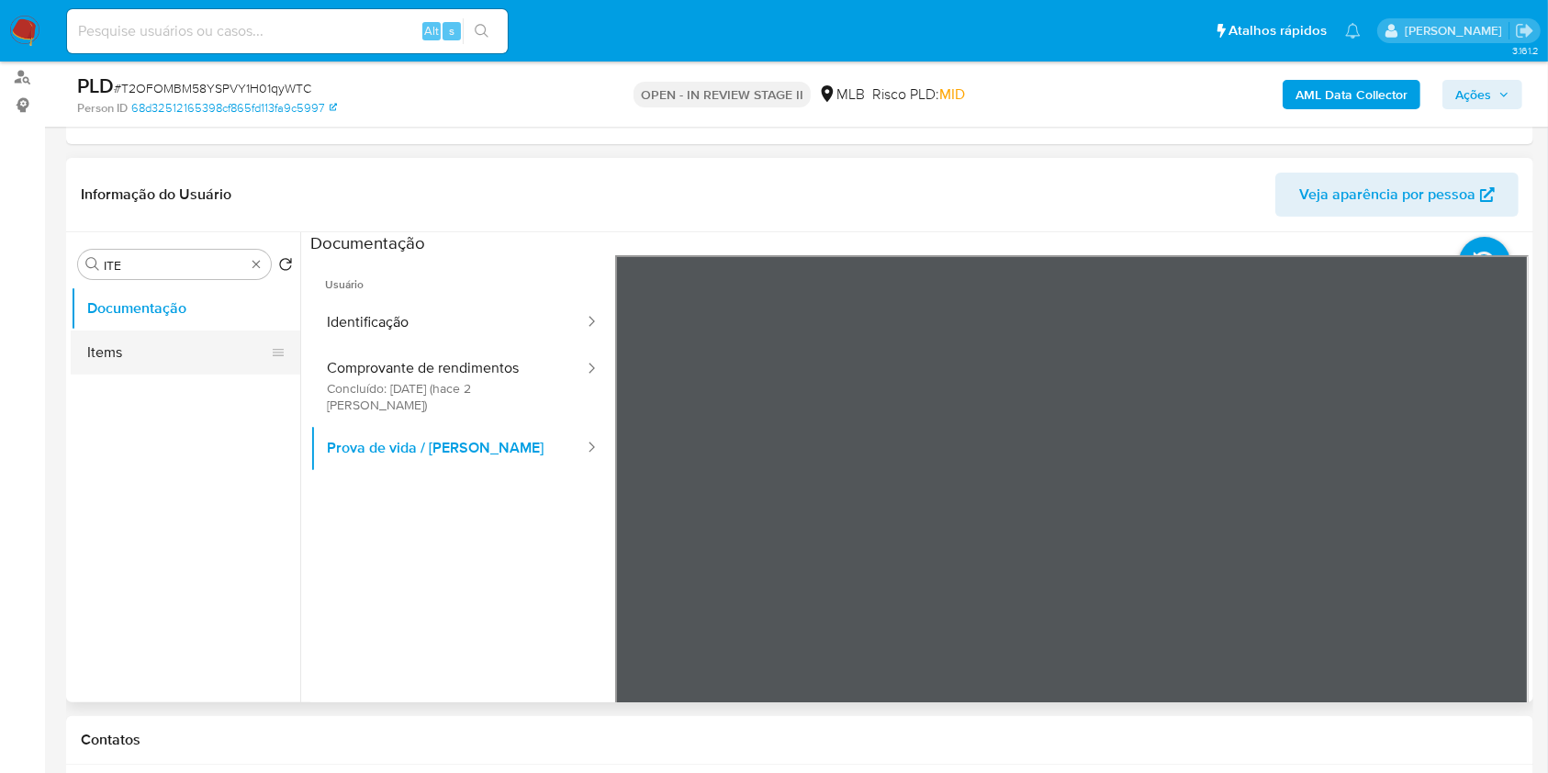
click at [162, 359] on button "Items" at bounding box center [178, 353] width 215 height 44
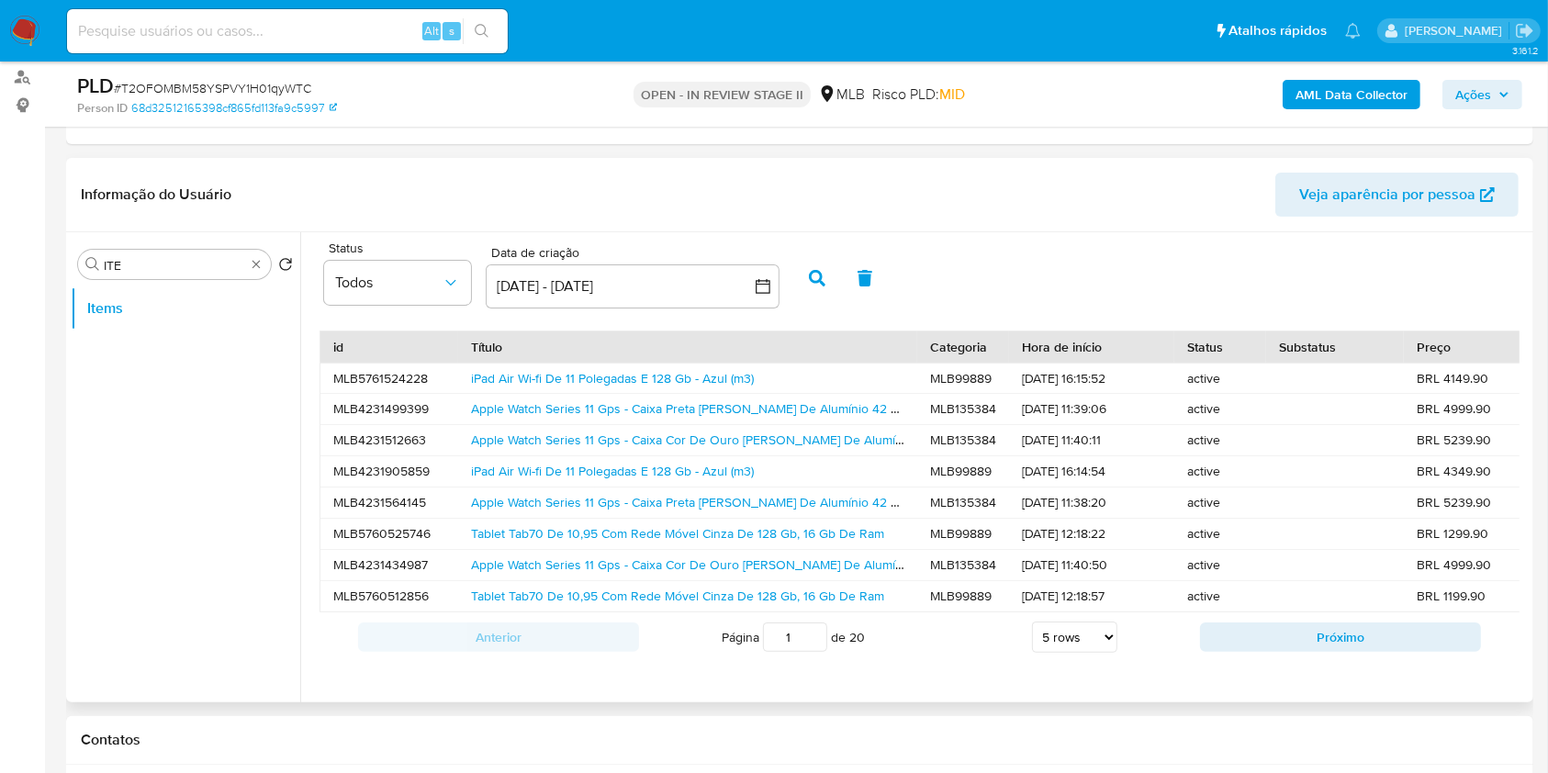
click at [579, 429] on div "Apple Watch Series 11 Gps - Caixa Cor De Ouro Rosa De Alumínio 42 Mm - Pulseira…" at bounding box center [687, 440] width 459 height 30
click at [588, 437] on link "Apple Watch Series 11 Gps - Caixa Cor De Ouro Rosa De Alumínio 42 Mm - Pulseira…" at bounding box center [850, 440] width 758 height 18
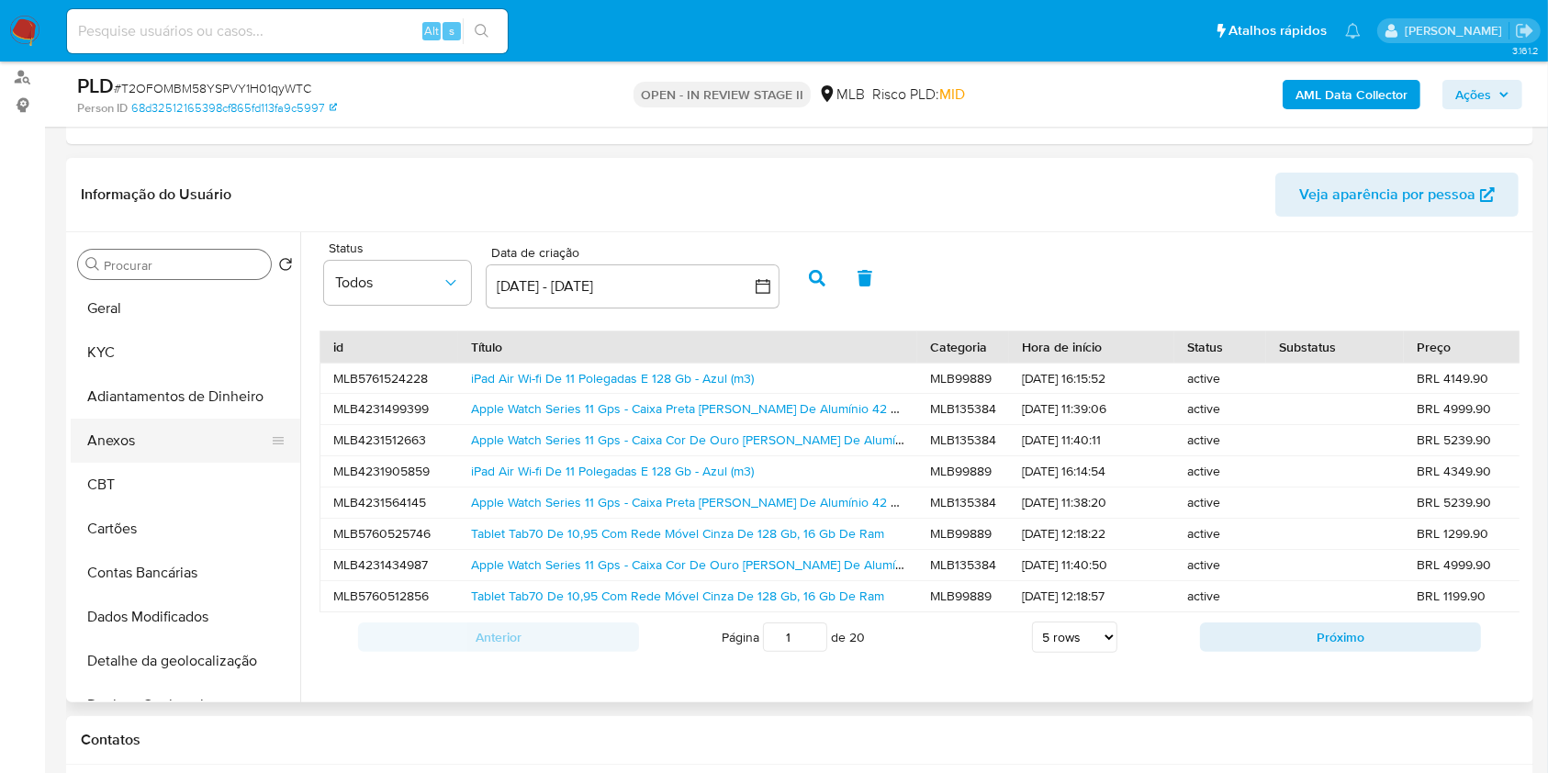
click at [137, 424] on button "Anexos" at bounding box center [178, 441] width 215 height 44
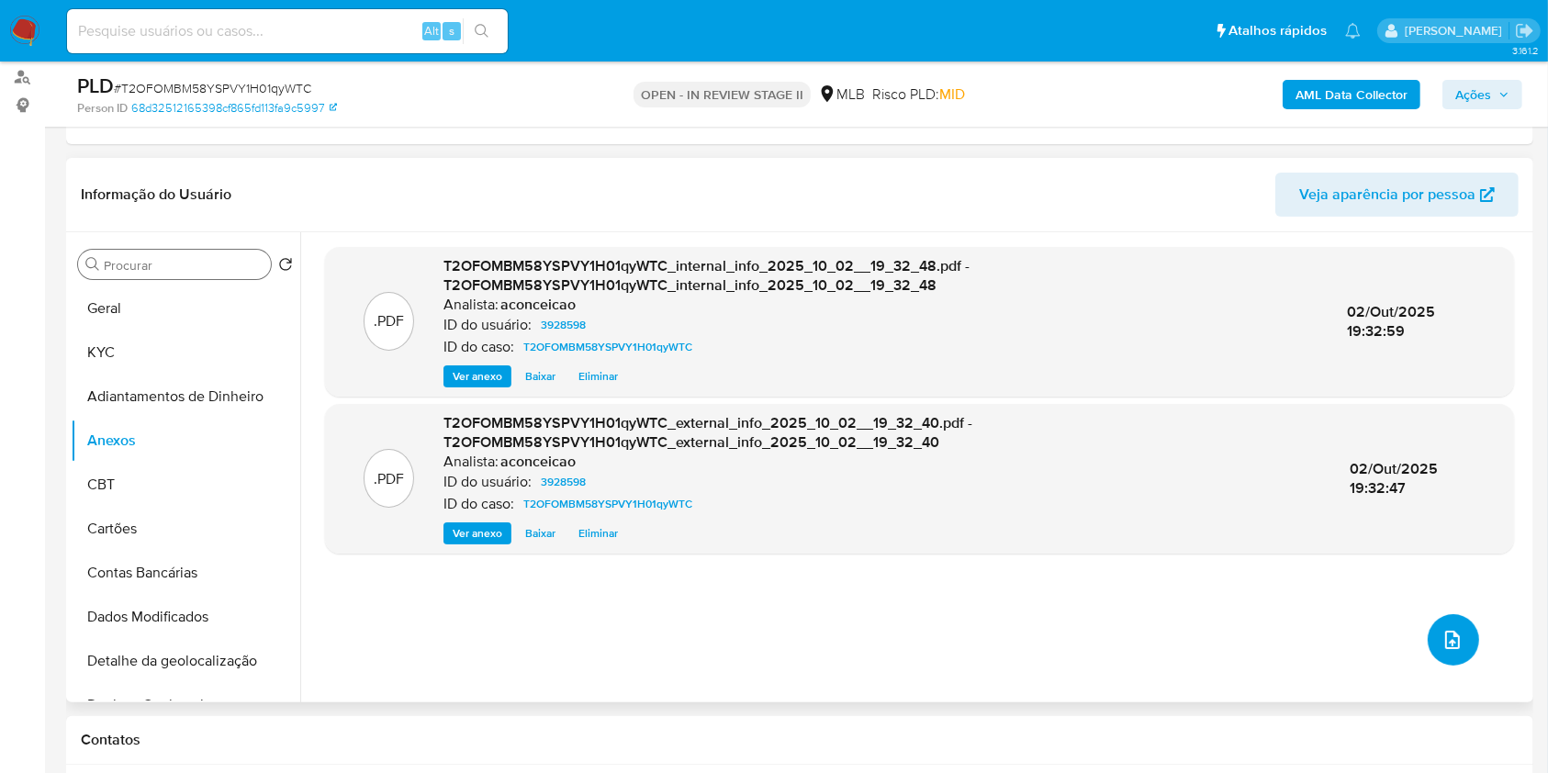
click at [1452, 633] on icon "upload-file" at bounding box center [1453, 640] width 15 height 18
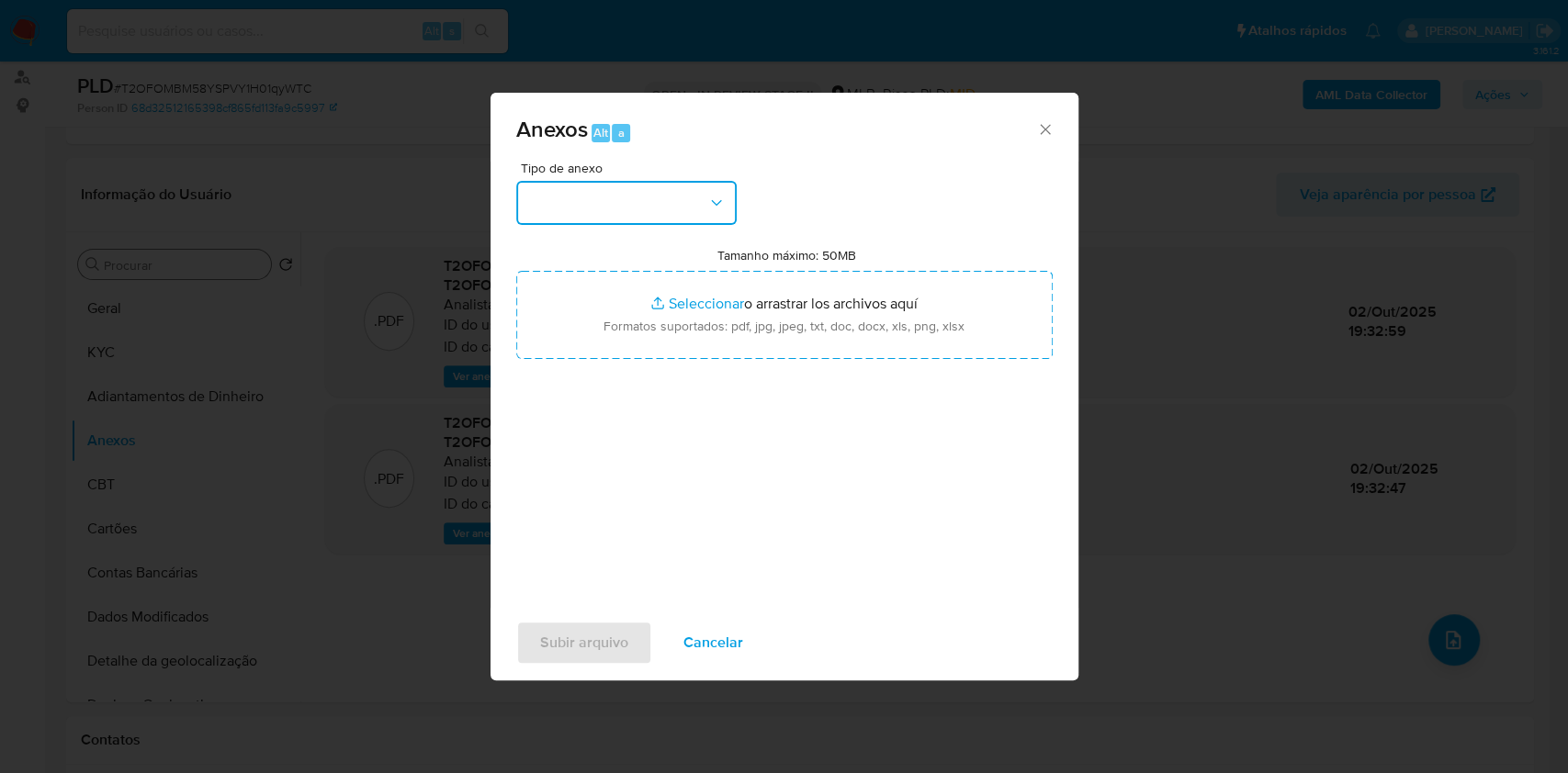
click at [693, 214] on button "button" at bounding box center [626, 203] width 220 height 44
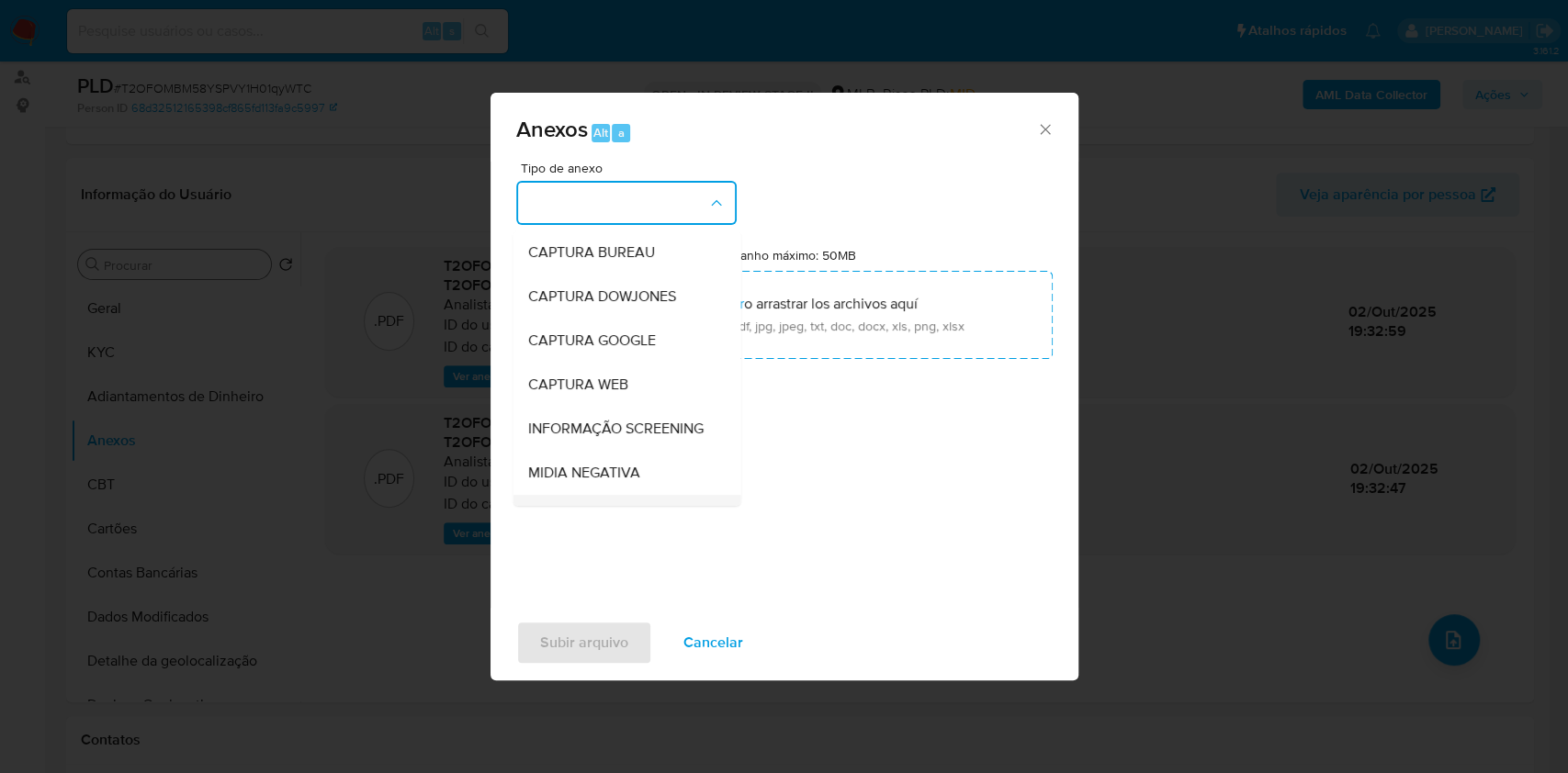
scroll to position [282, 0]
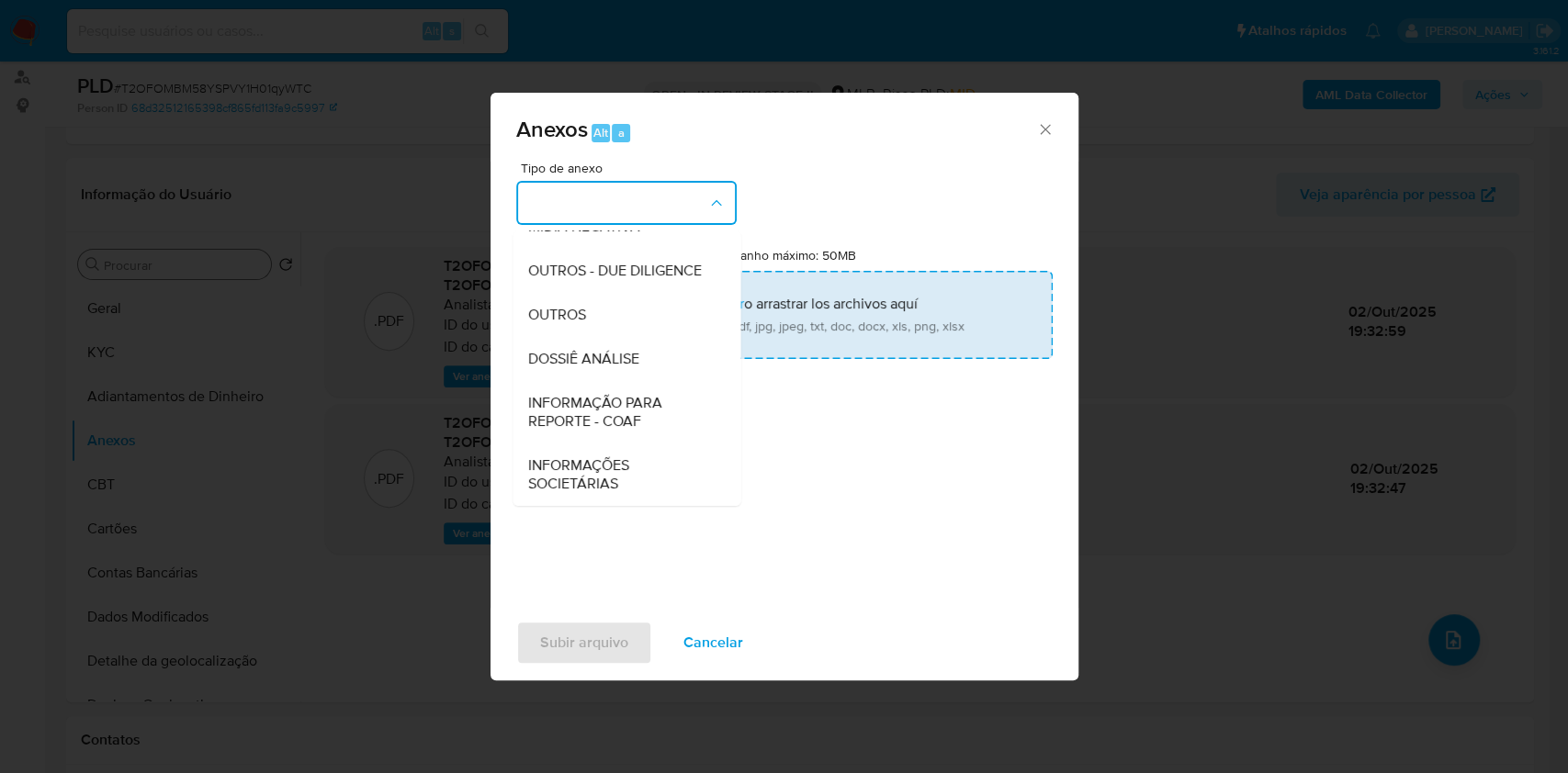
drag, startPoint x: 593, startPoint y: 321, endPoint x: 944, endPoint y: 276, distance: 353.7
click at [593, 321] on div "OUTROS" at bounding box center [620, 315] width 187 height 44
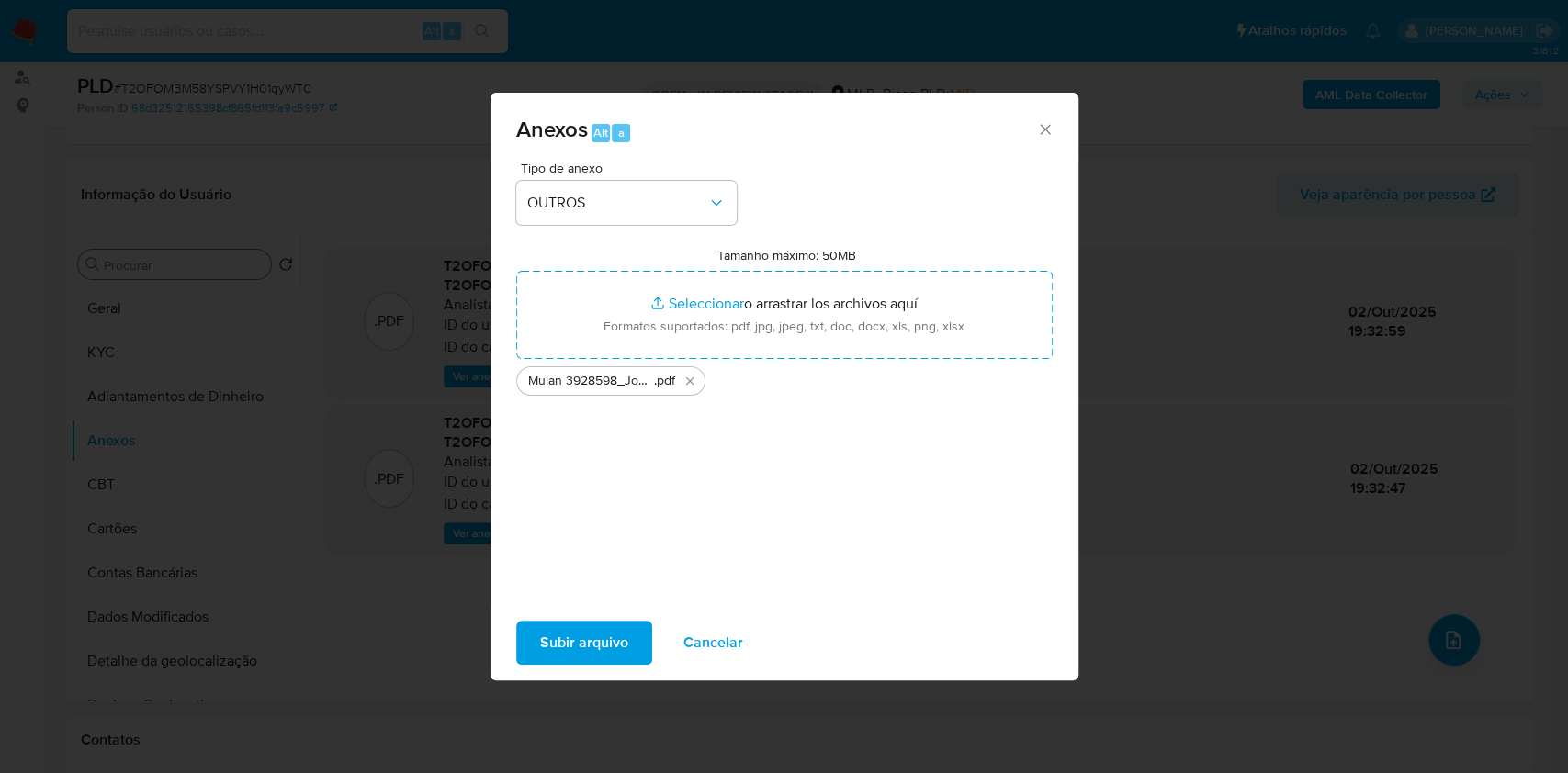
click at [602, 640] on span "Subir arquivo" at bounding box center [584, 643] width 88 height 40
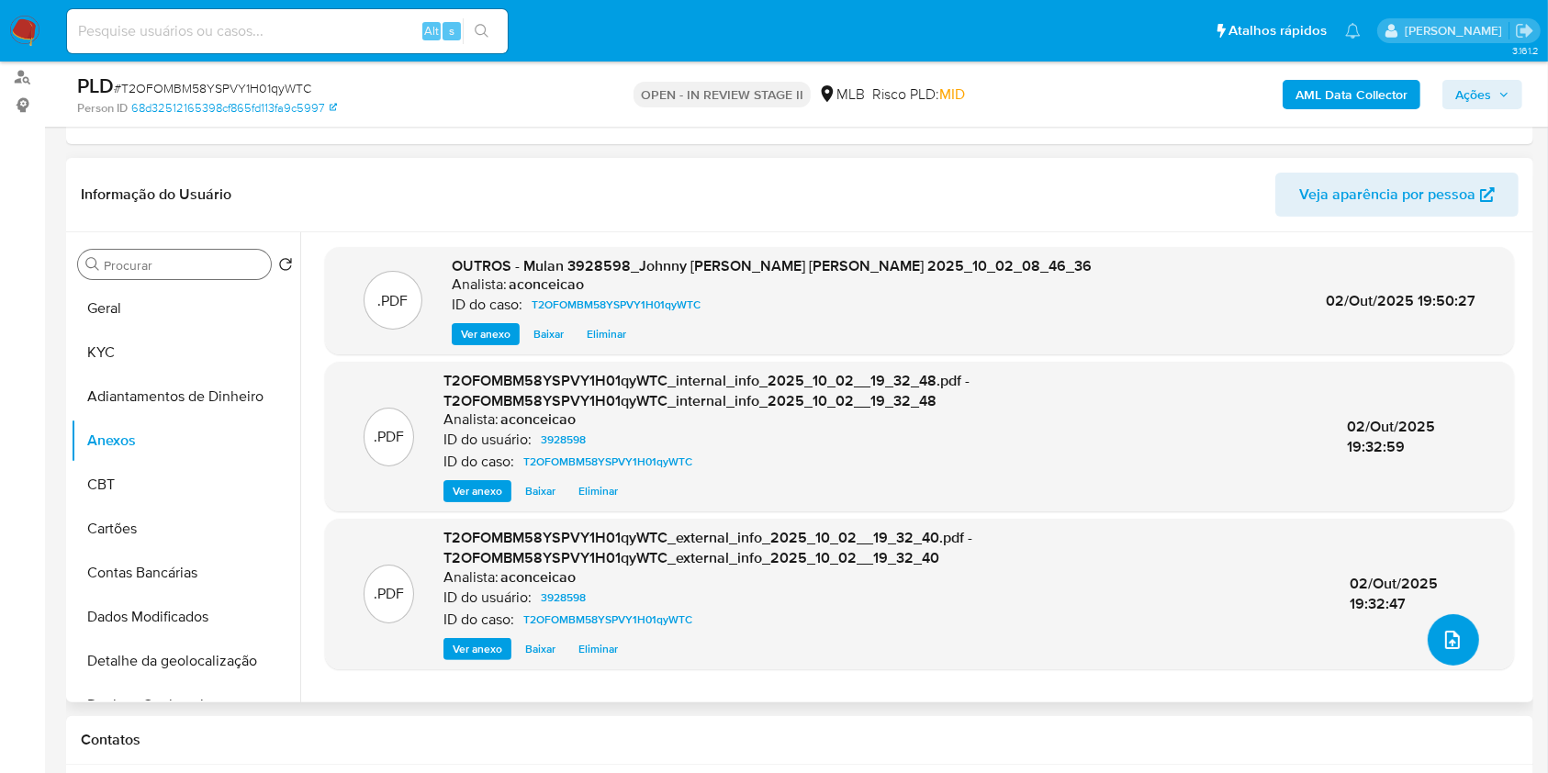
click at [1461, 656] on button "upload-file" at bounding box center [1453, 639] width 51 height 51
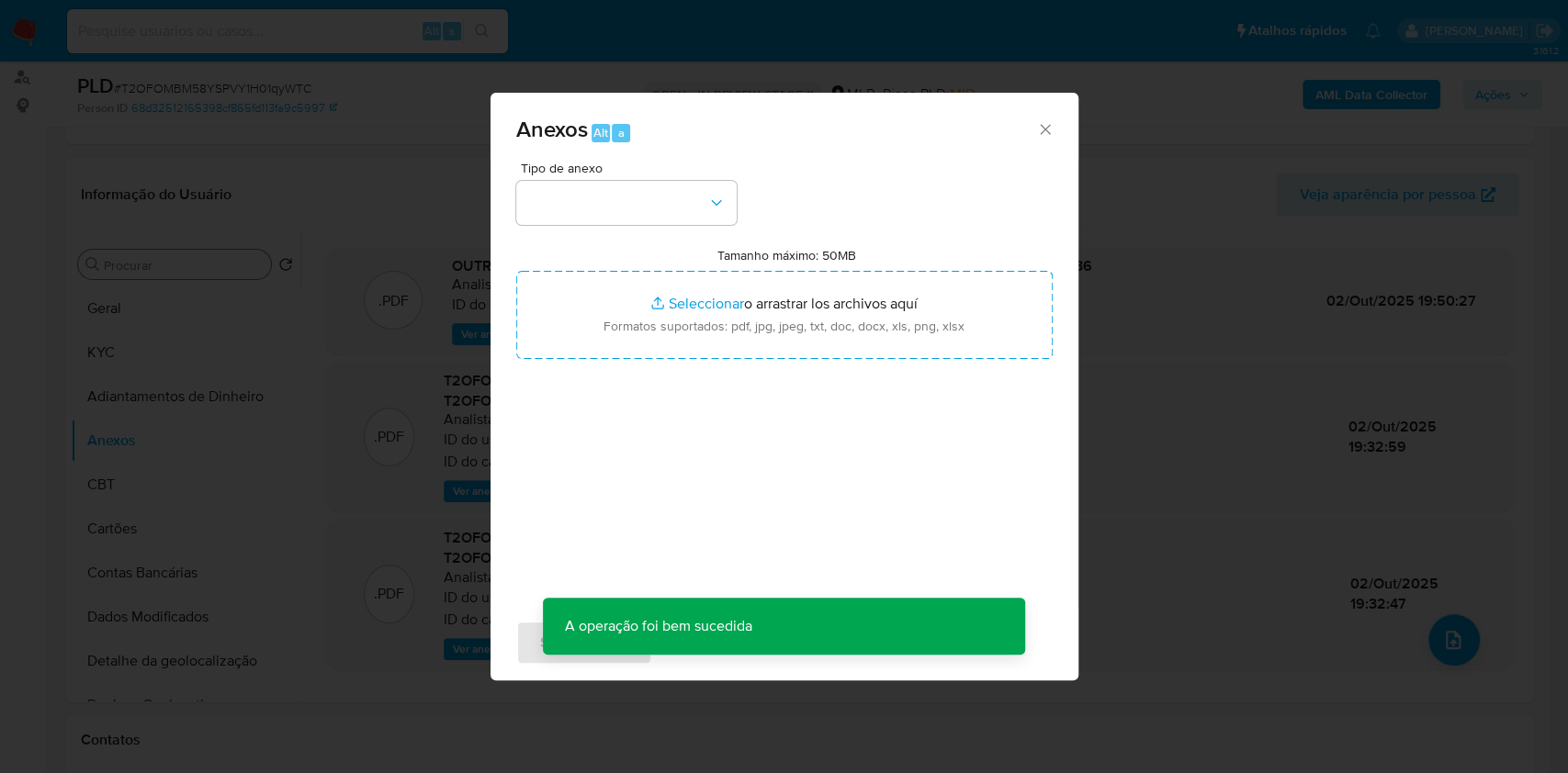
click at [744, 213] on div "Tipo de anexo Tamanho máximo: 50MB Seleccionar archivos Seleccionar o arrastrar…" at bounding box center [784, 378] width 536 height 433
click at [728, 207] on button "button" at bounding box center [626, 203] width 220 height 44
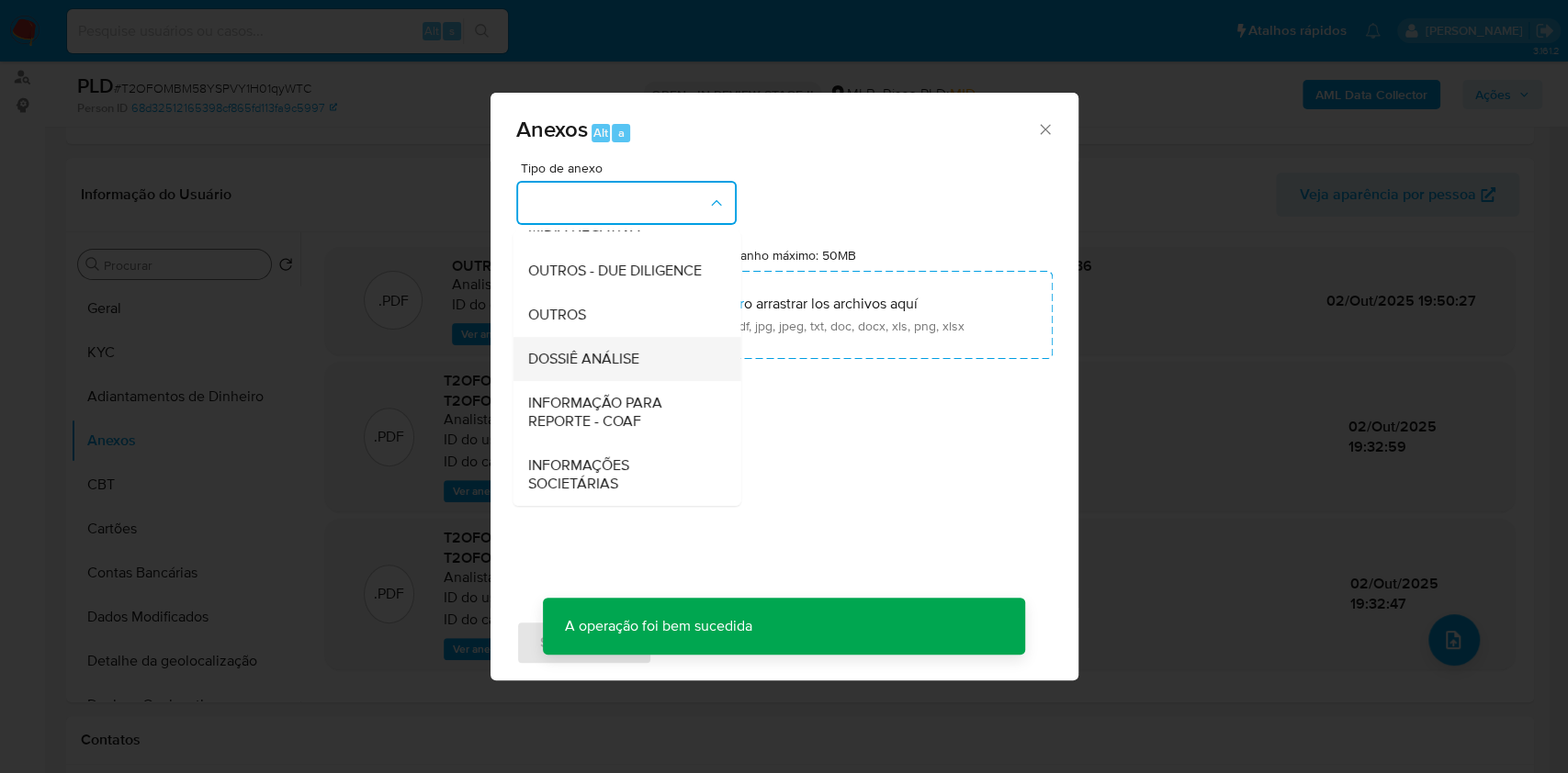
click at [627, 356] on span "DOSSIÊ ANÁLISE" at bounding box center [582, 359] width 111 height 18
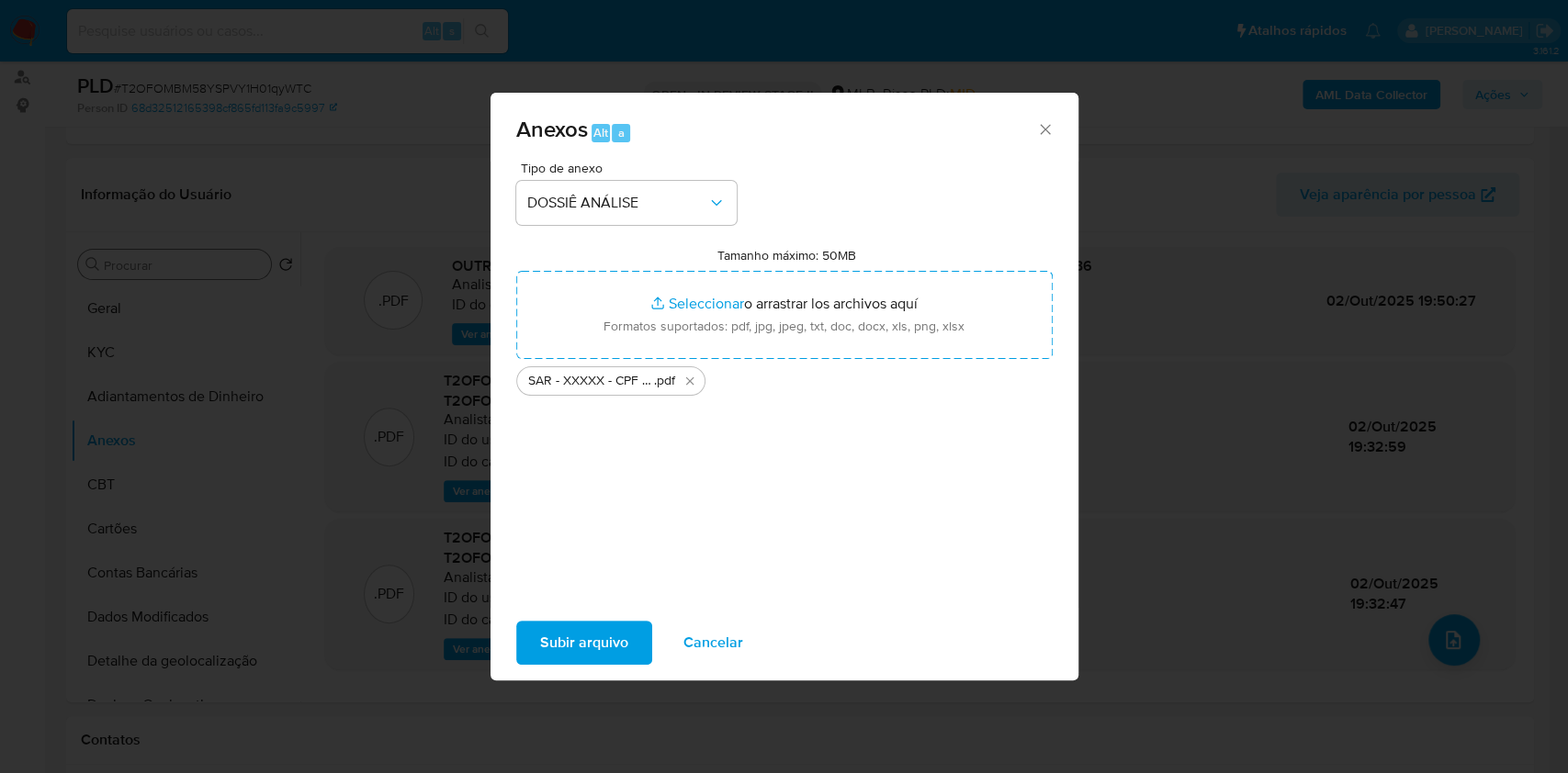
click at [605, 637] on span "Subir arquivo" at bounding box center [584, 643] width 88 height 40
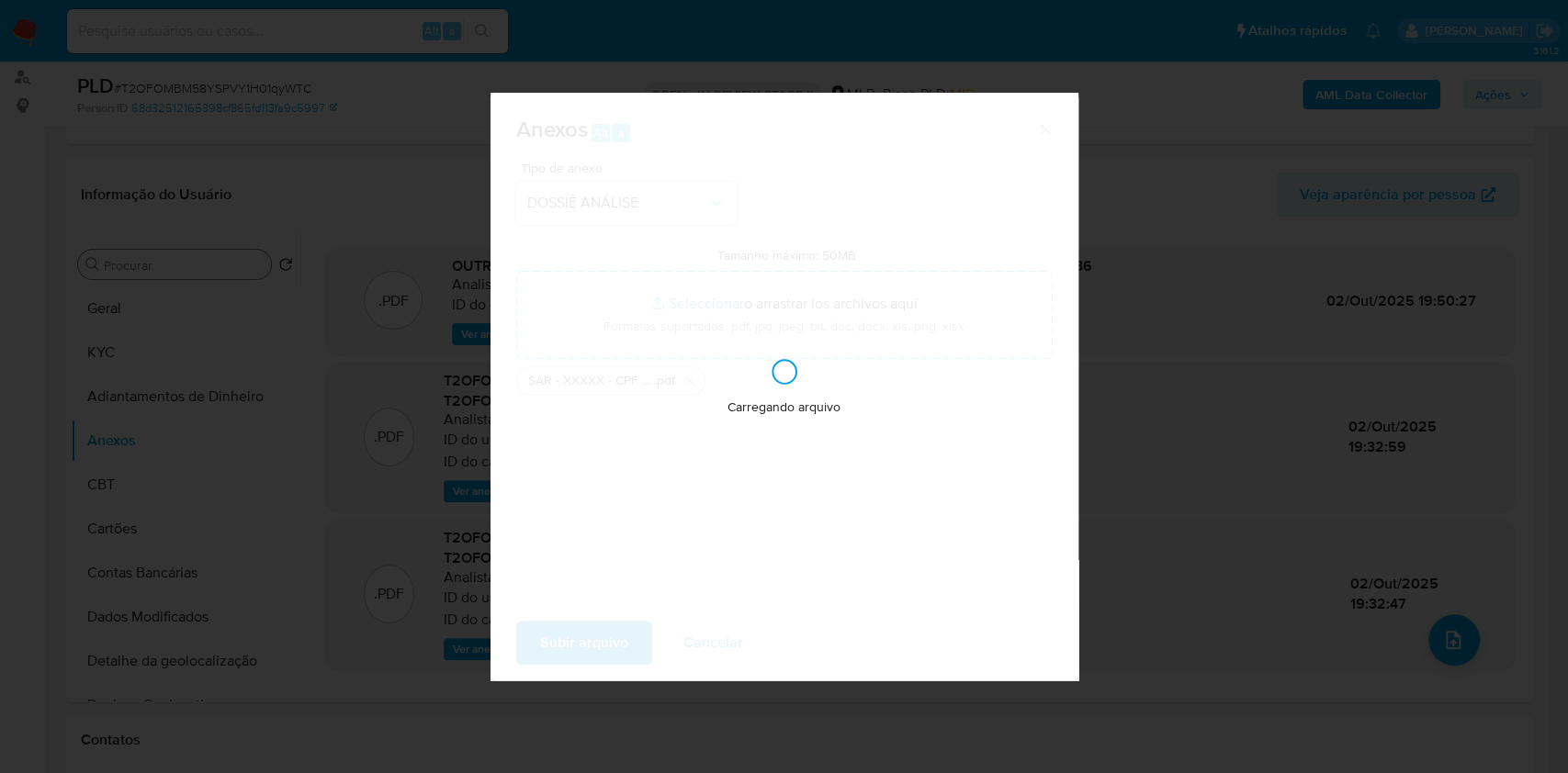
click at [1330, 234] on div "Anexos Alt a Tipo de anexo DOSSIÊ ANÁLISE Tamanho máximo: 50MB Seleccionar arch…" at bounding box center [784, 386] width 1568 height 773
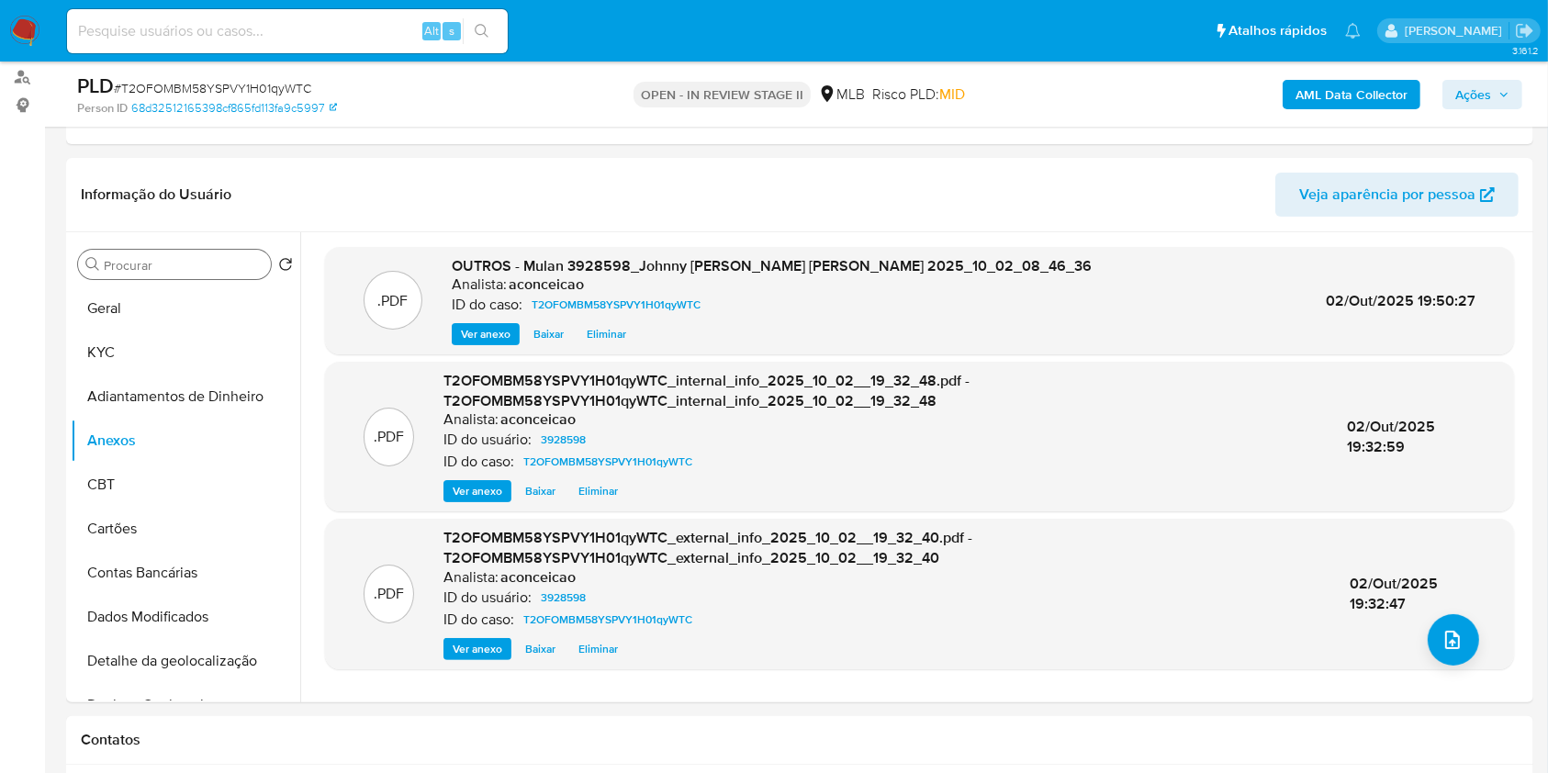
click at [1460, 95] on span "Ações" at bounding box center [1474, 94] width 36 height 29
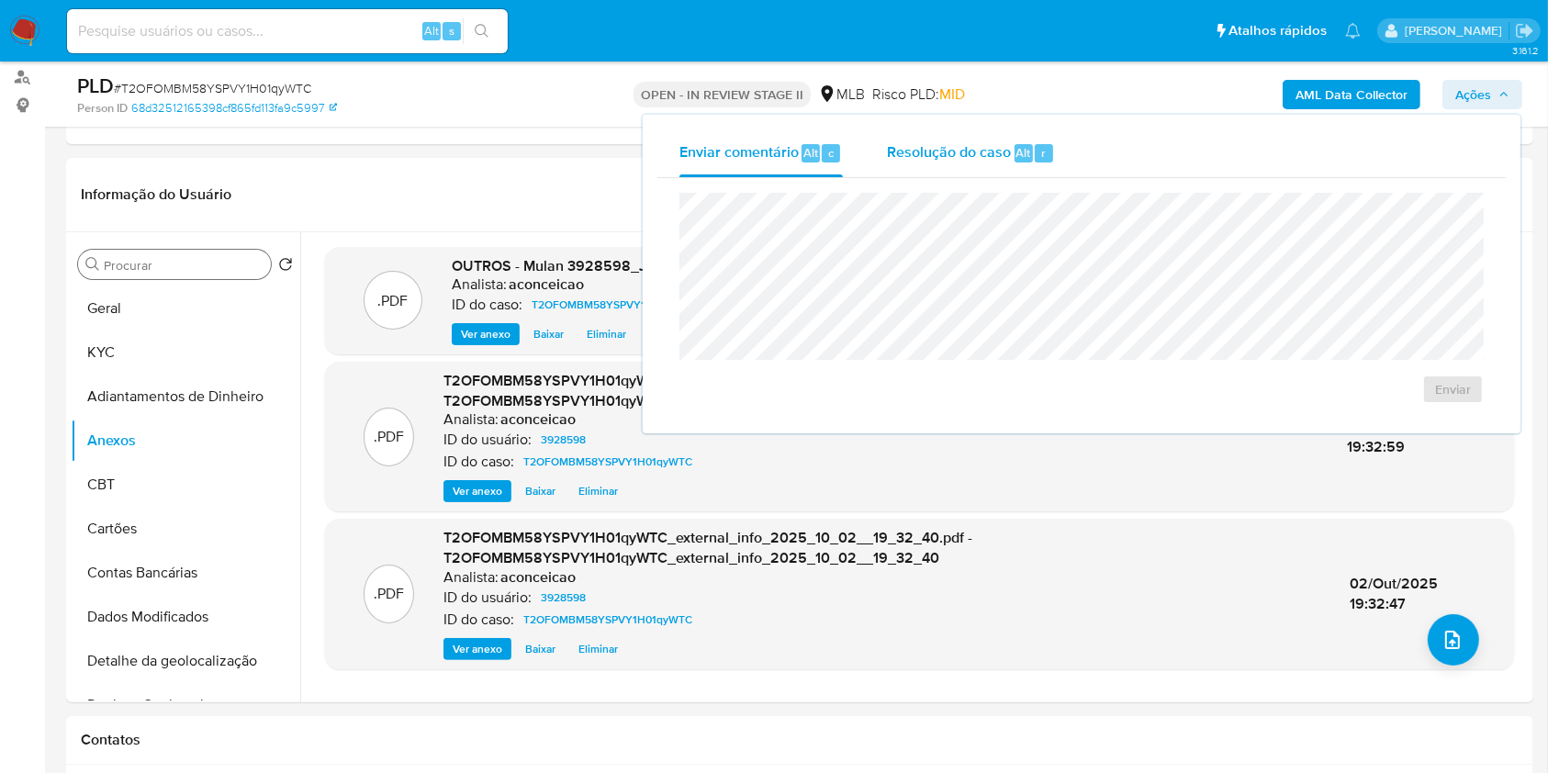
click at [1051, 144] on div "Alt r" at bounding box center [1034, 153] width 39 height 18
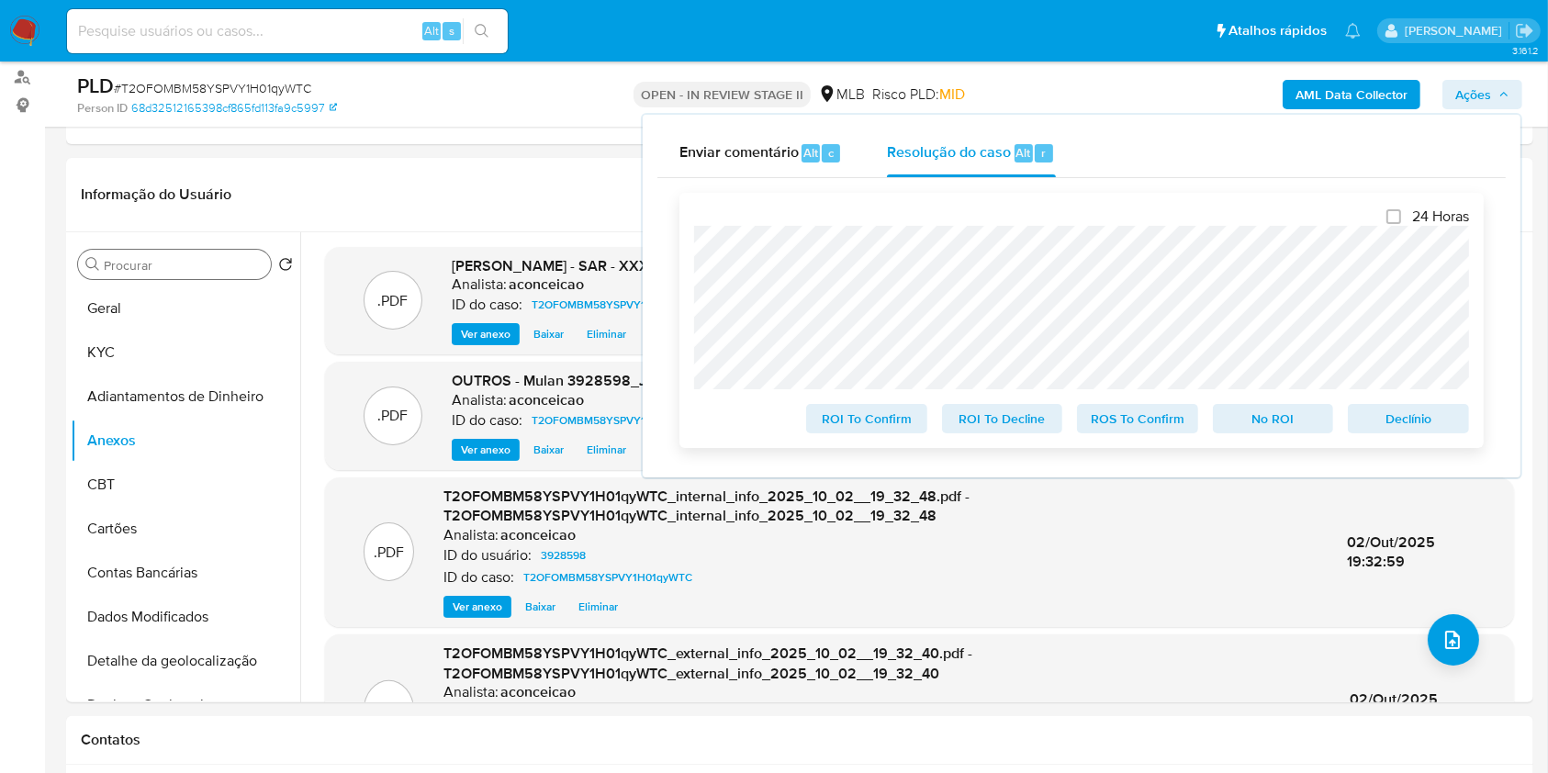
click at [1146, 418] on span "ROS To Confirm" at bounding box center [1138, 419] width 96 height 26
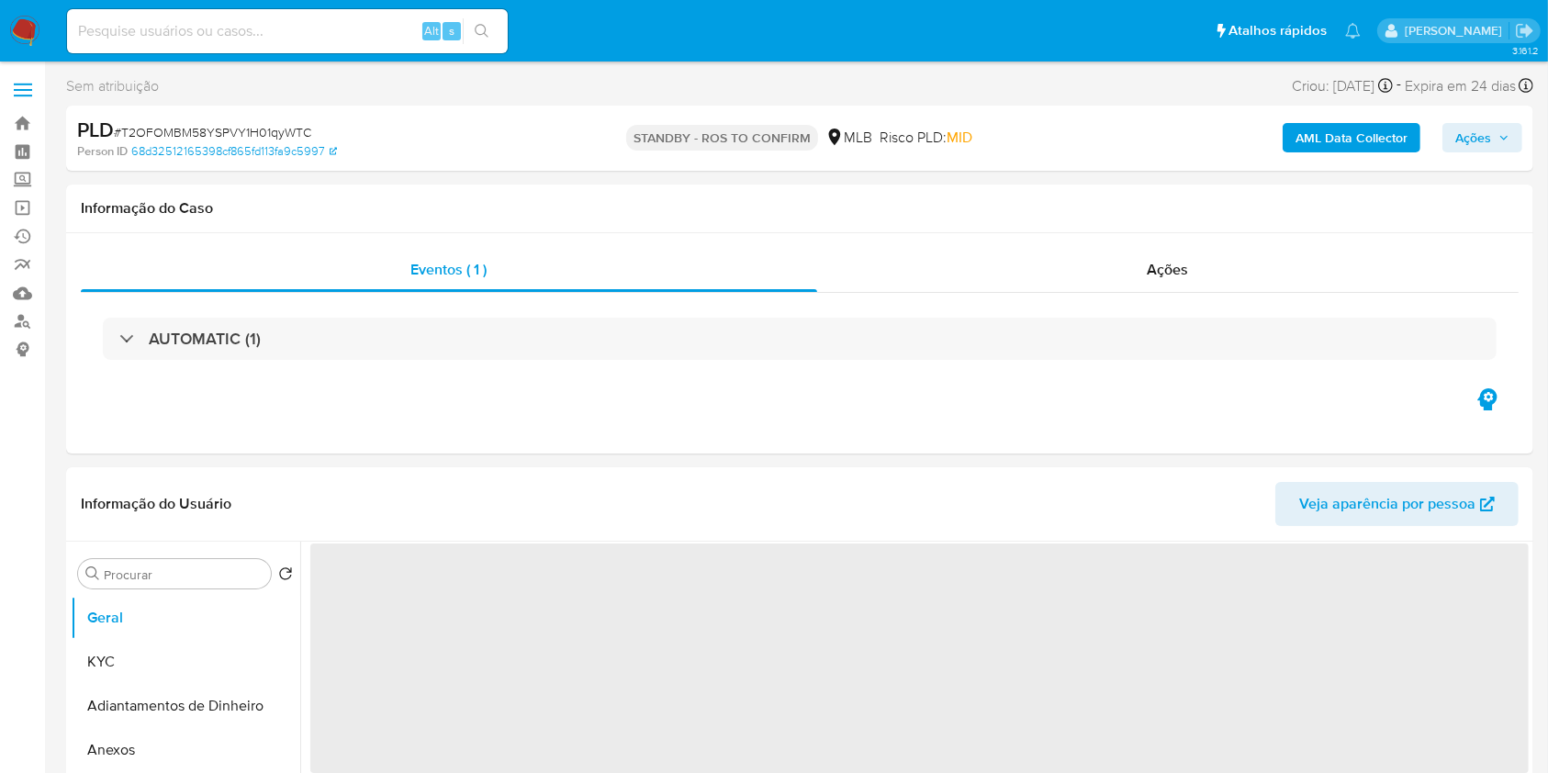
select select "10"
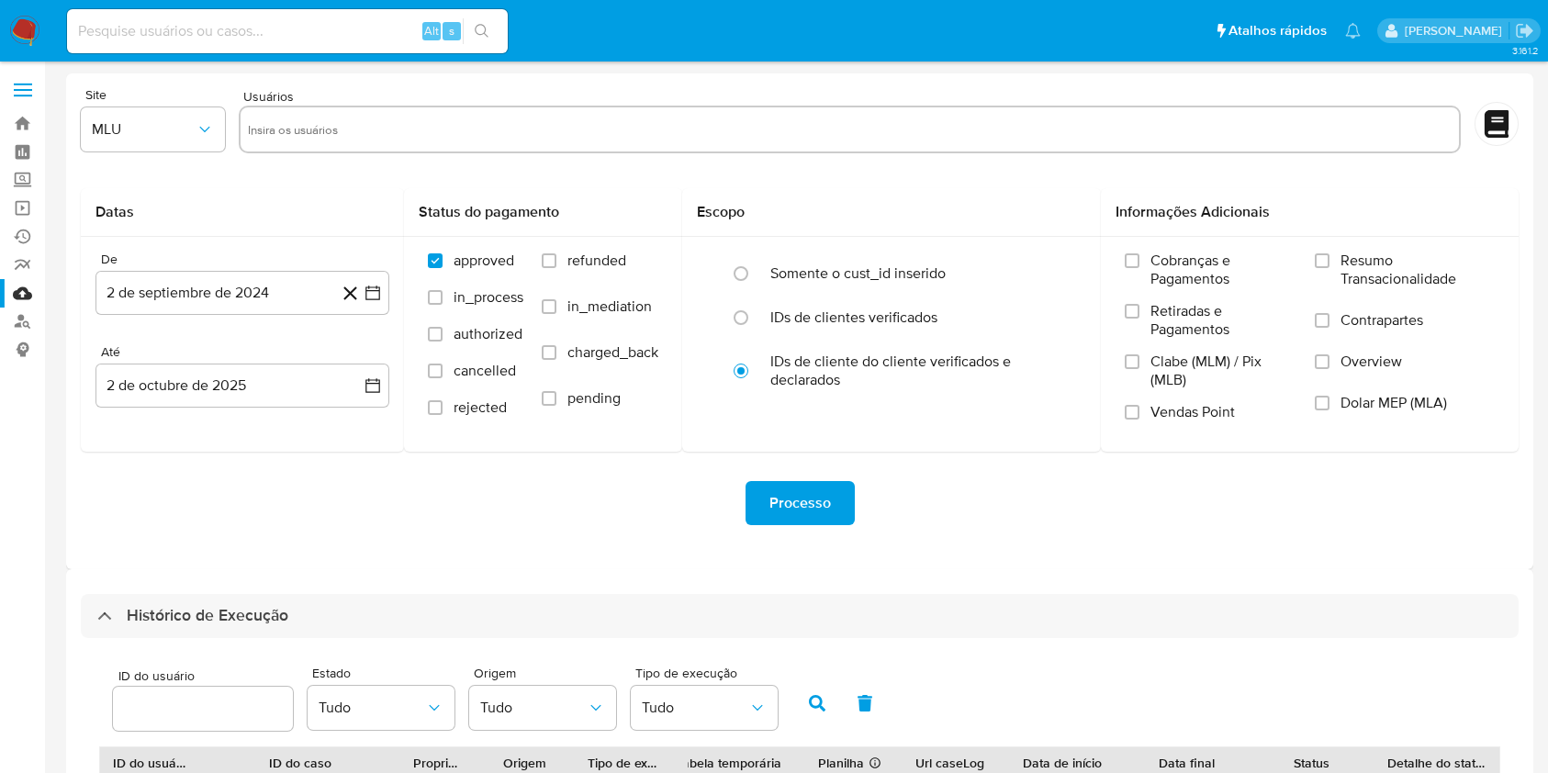
select select "10"
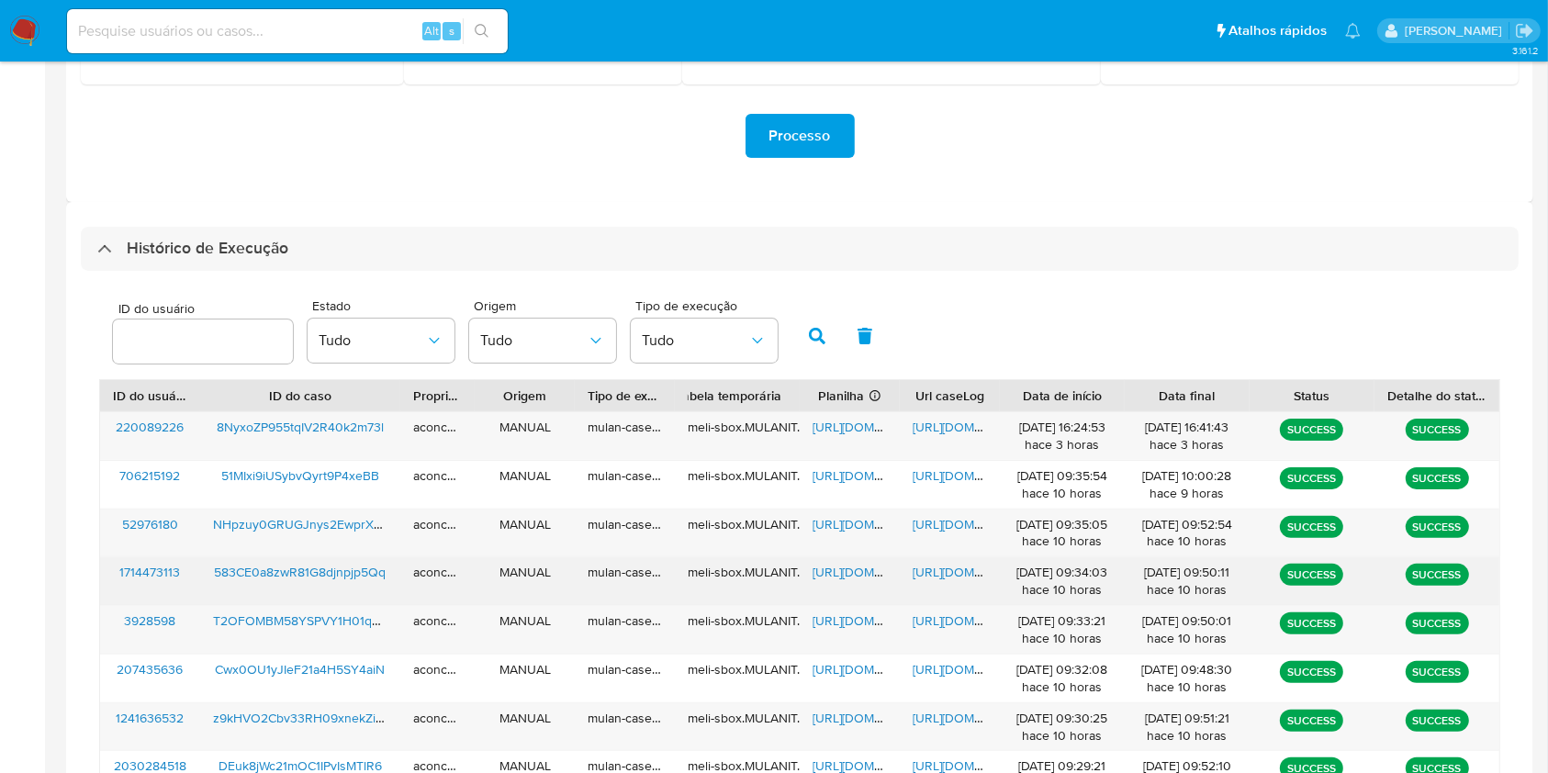
click at [850, 562] on div "[URL][DOMAIN_NAME]" at bounding box center [850, 581] width 100 height 48
click at [850, 574] on span "[URL][DOMAIN_NAME]" at bounding box center [876, 572] width 127 height 18
click at [926, 569] on span "[URL][DOMAIN_NAME]" at bounding box center [976, 572] width 127 height 18
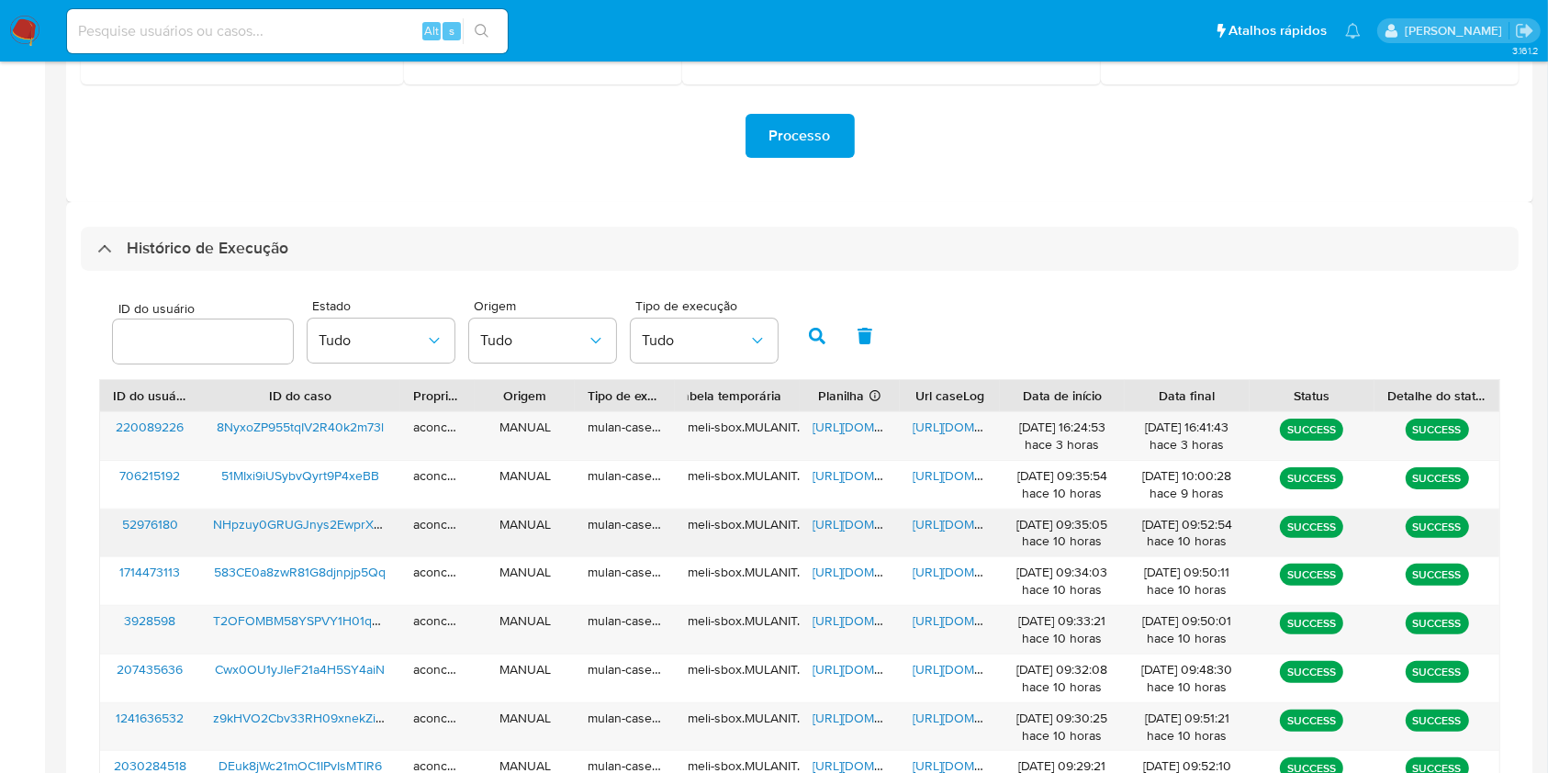
click at [830, 525] on span "https://docs.google.com/spreadsheets/d/1jnCypIuQCMmtdMerEzmDsWzeo215HoftVOKH7SV…" at bounding box center [876, 524] width 127 height 18
click at [926, 520] on span "https://docs.google.com/document/d/1lr1AQz_mnJh2aTe3erLkiM0DqNm6NHciOzz4w013wEc…" at bounding box center [976, 524] width 127 height 18
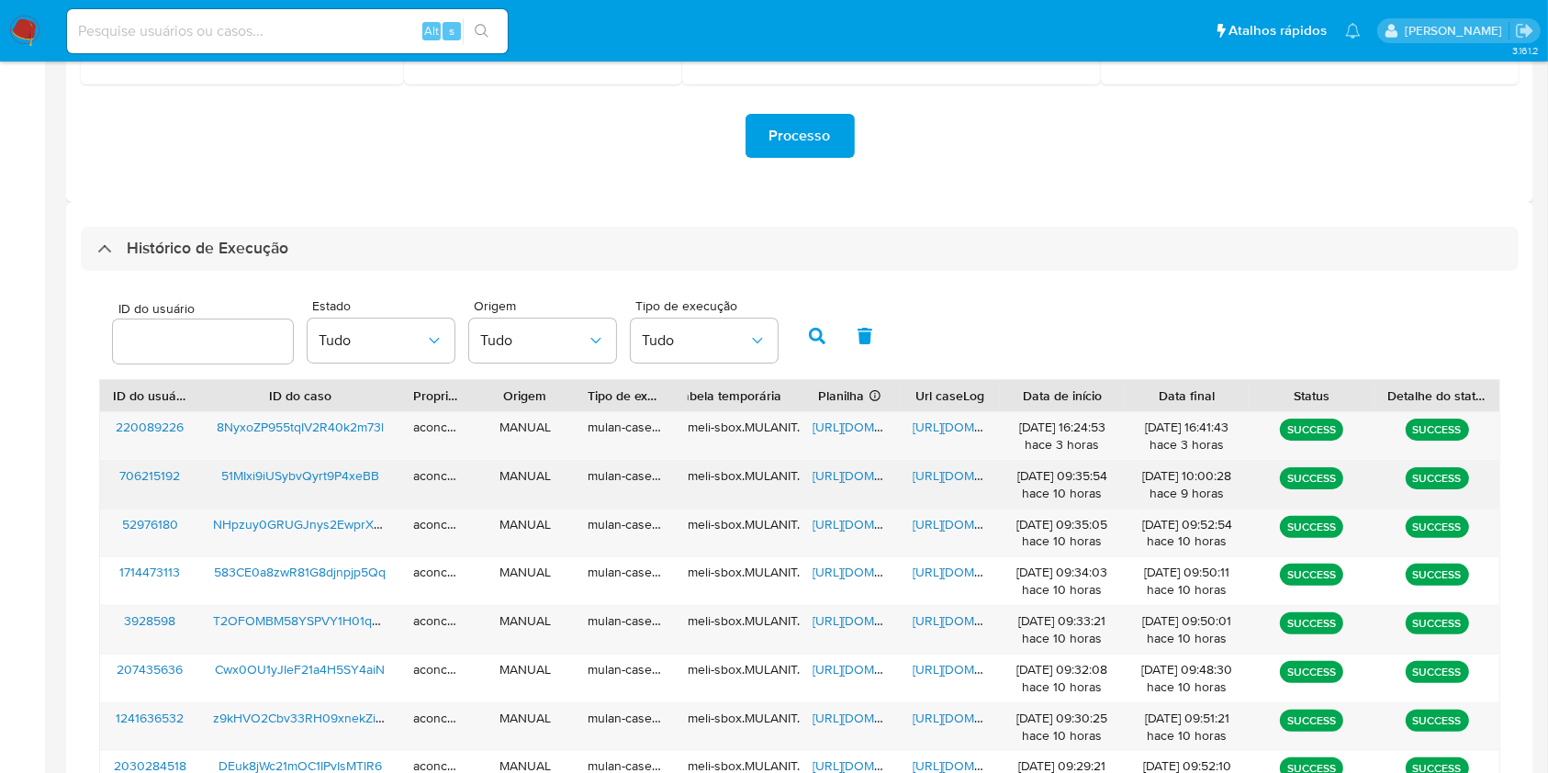
click at [850, 478] on span "https://docs.google.com/spreadsheets/d/1yB7gEI1aarHTi8rUzPvq19_CAAzy_jR7Fks4_Zd…" at bounding box center [876, 476] width 127 height 18
click at [925, 468] on span "https://docs.google.com/document/d/1MsS6zToynSdfoIqjzkKjpIz7Hj8lOw6Oen0qh0kPFUk…" at bounding box center [976, 476] width 127 height 18
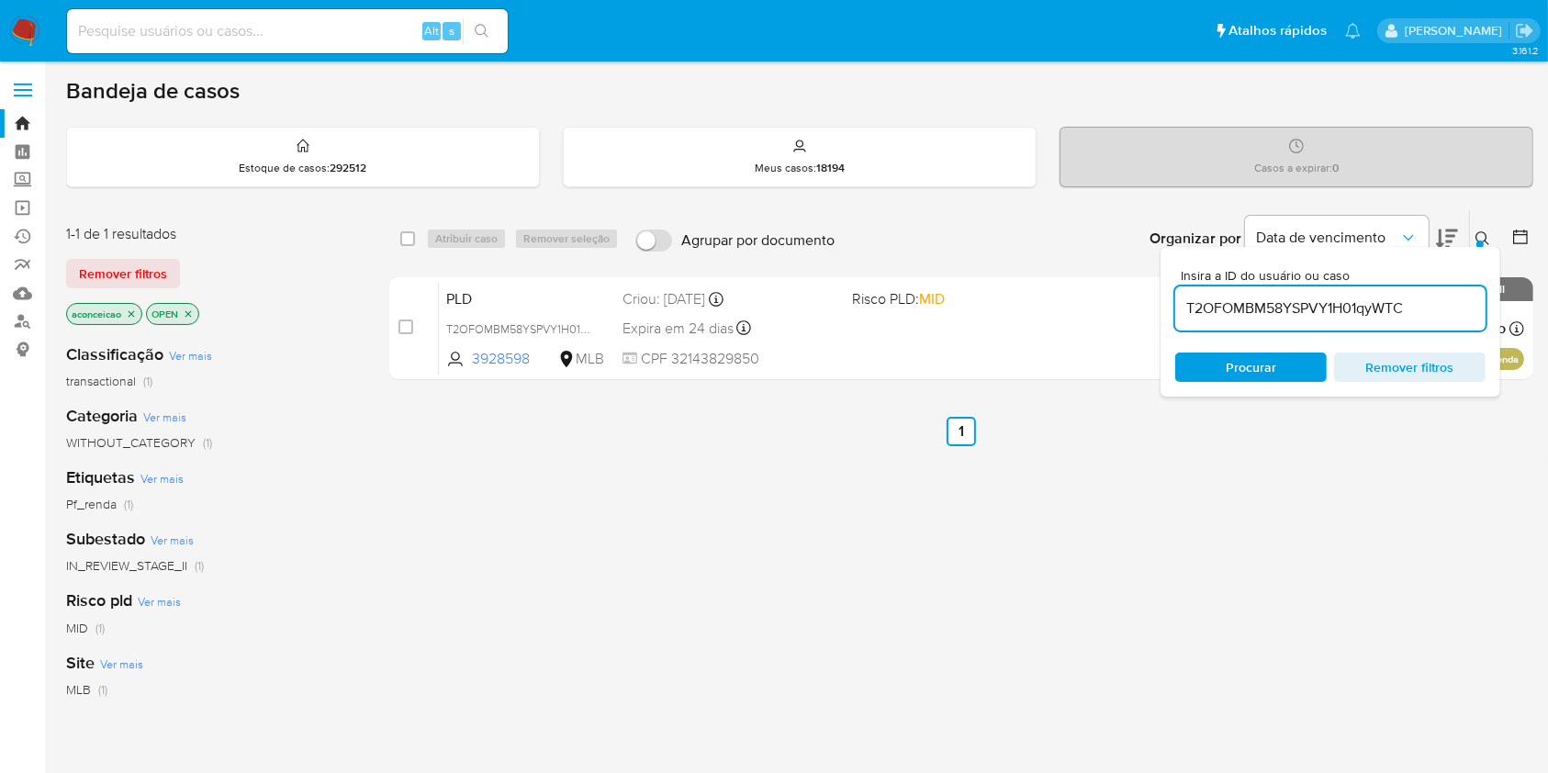
click at [1402, 312] on input "T2OFOMBM58YSPVY1H01qyWTC" at bounding box center [1331, 309] width 310 height 24
paste input "583CE0a8zwR81G8djnpjp5Qq"
click at [1402, 312] on input "T2OFOMBM58YSPVY1H01qyWTC" at bounding box center [1331, 309] width 310 height 24
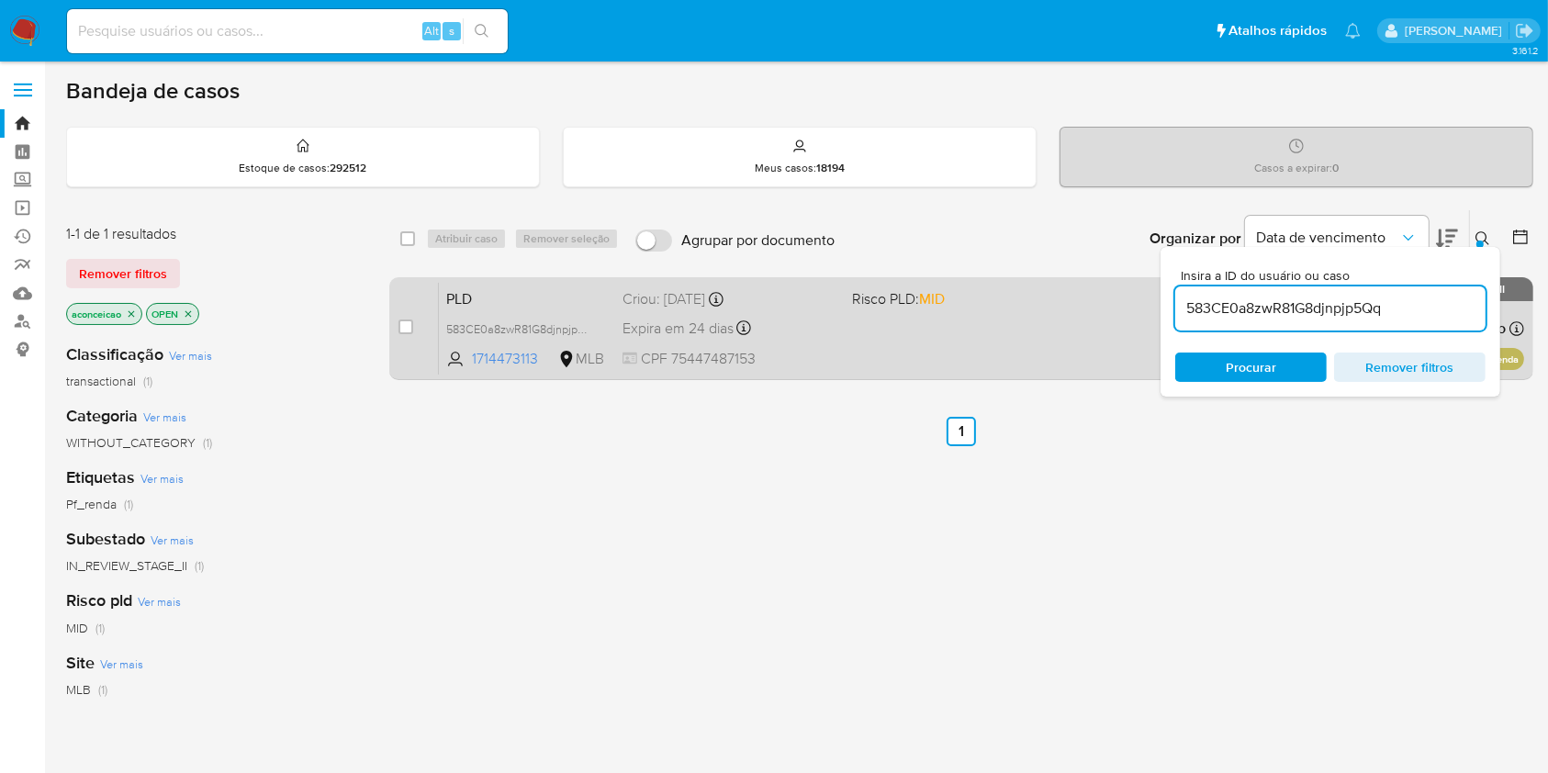
click at [1079, 343] on div "PLD 583CE0a8zwR81G8djnpjp5Qq 1714473113 MLB Risco PLD: MID Criou: [DATE] Criou:…" at bounding box center [982, 328] width 1086 height 93
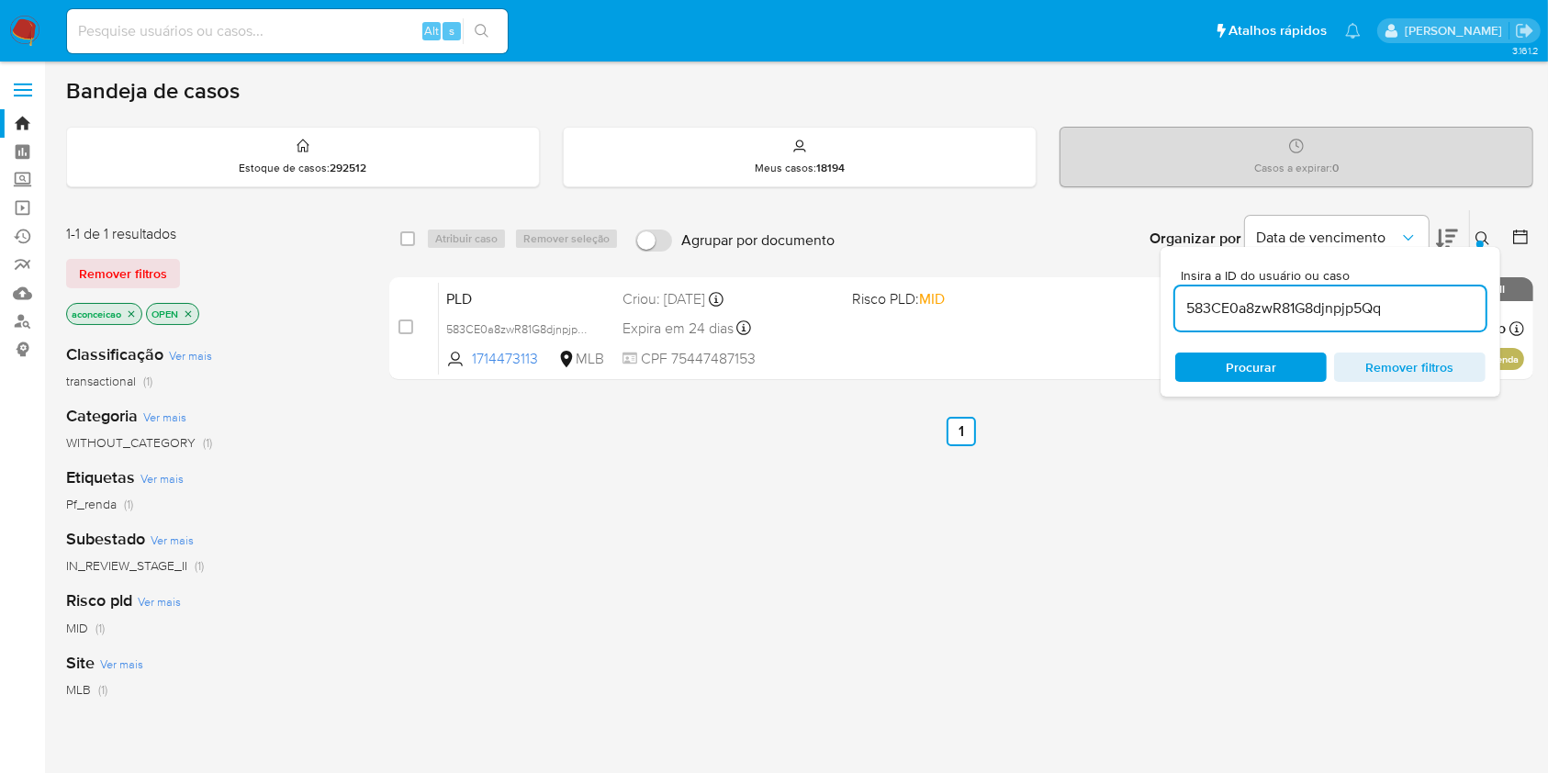
click at [1258, 306] on input "583CE0a8zwR81G8djnpjp5Qq" at bounding box center [1331, 309] width 310 height 24
paste input "NHpzuy0GRUGJnys2EwprXOdZ"
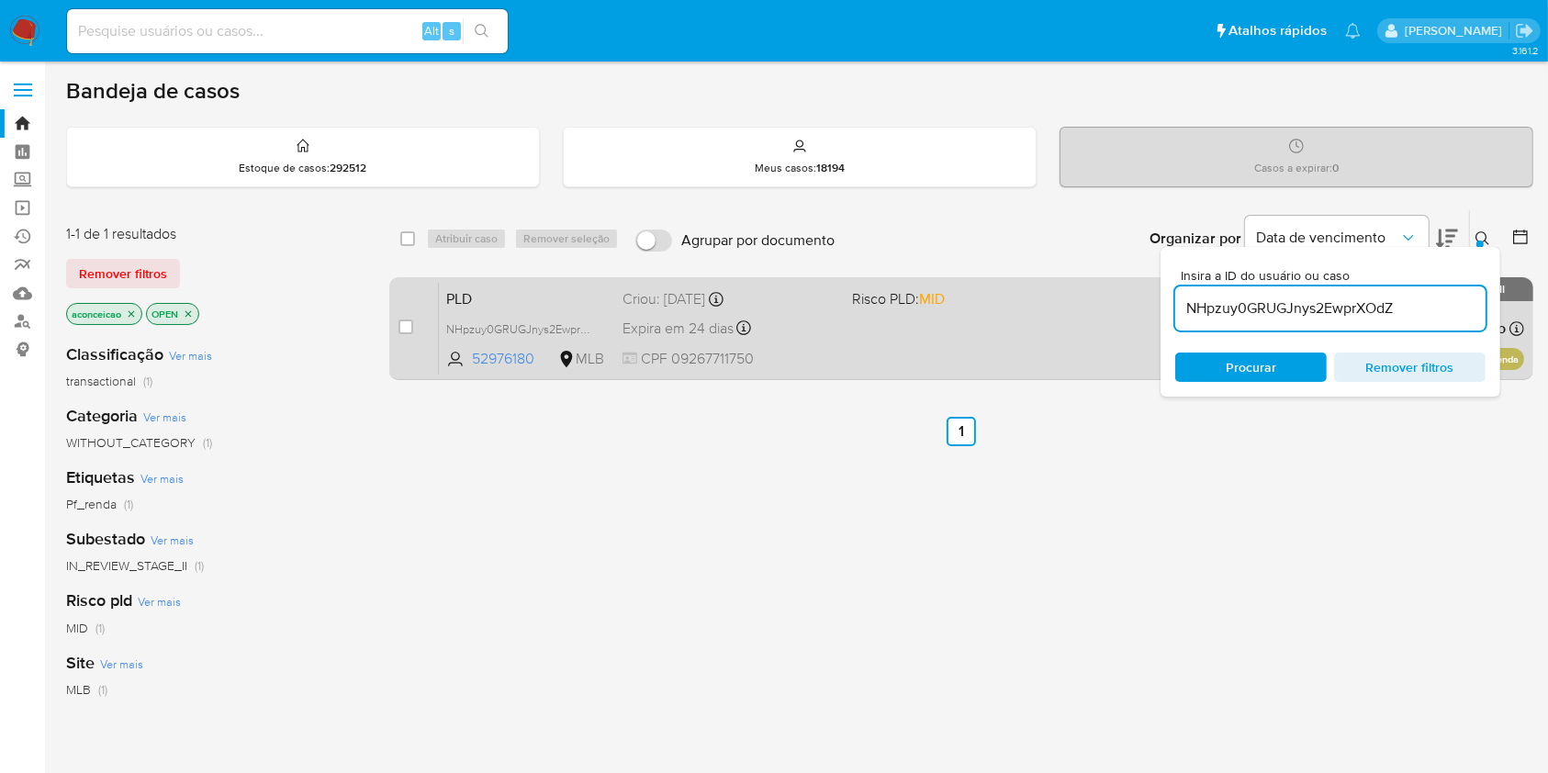
click at [910, 341] on div "PLD NHpzuy0GRUGJnys2EwprXOdZ 52976180 MLB Risco PLD: MID Criou: 12/09/2025 Crio…" at bounding box center [982, 328] width 1086 height 93
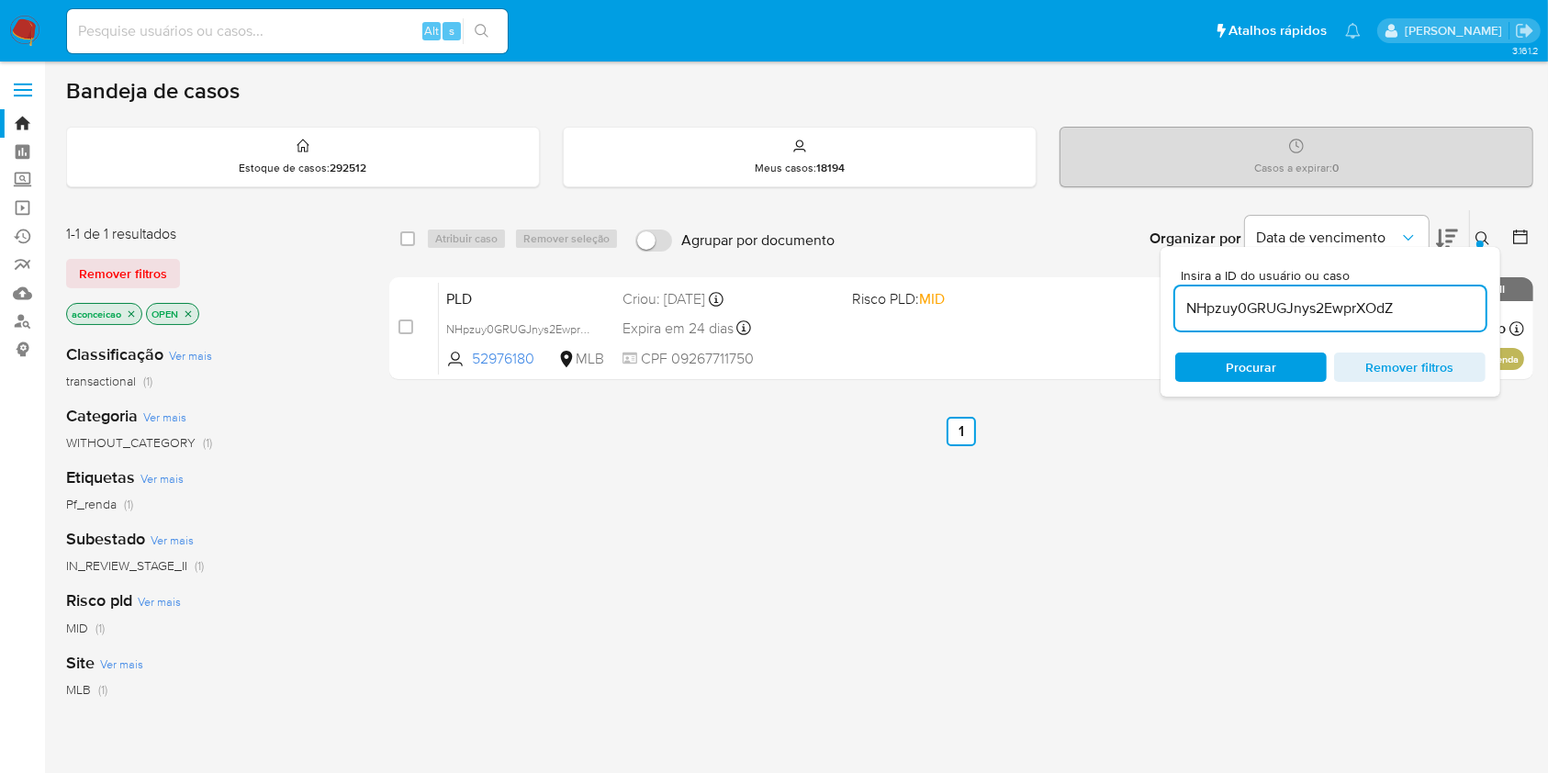
click at [1208, 310] on input "NHpzuy0GRUGJnys2EwprXOdZ" at bounding box center [1331, 309] width 310 height 24
paste input "51MIxi9iUSybvQyrt9P4xeBB"
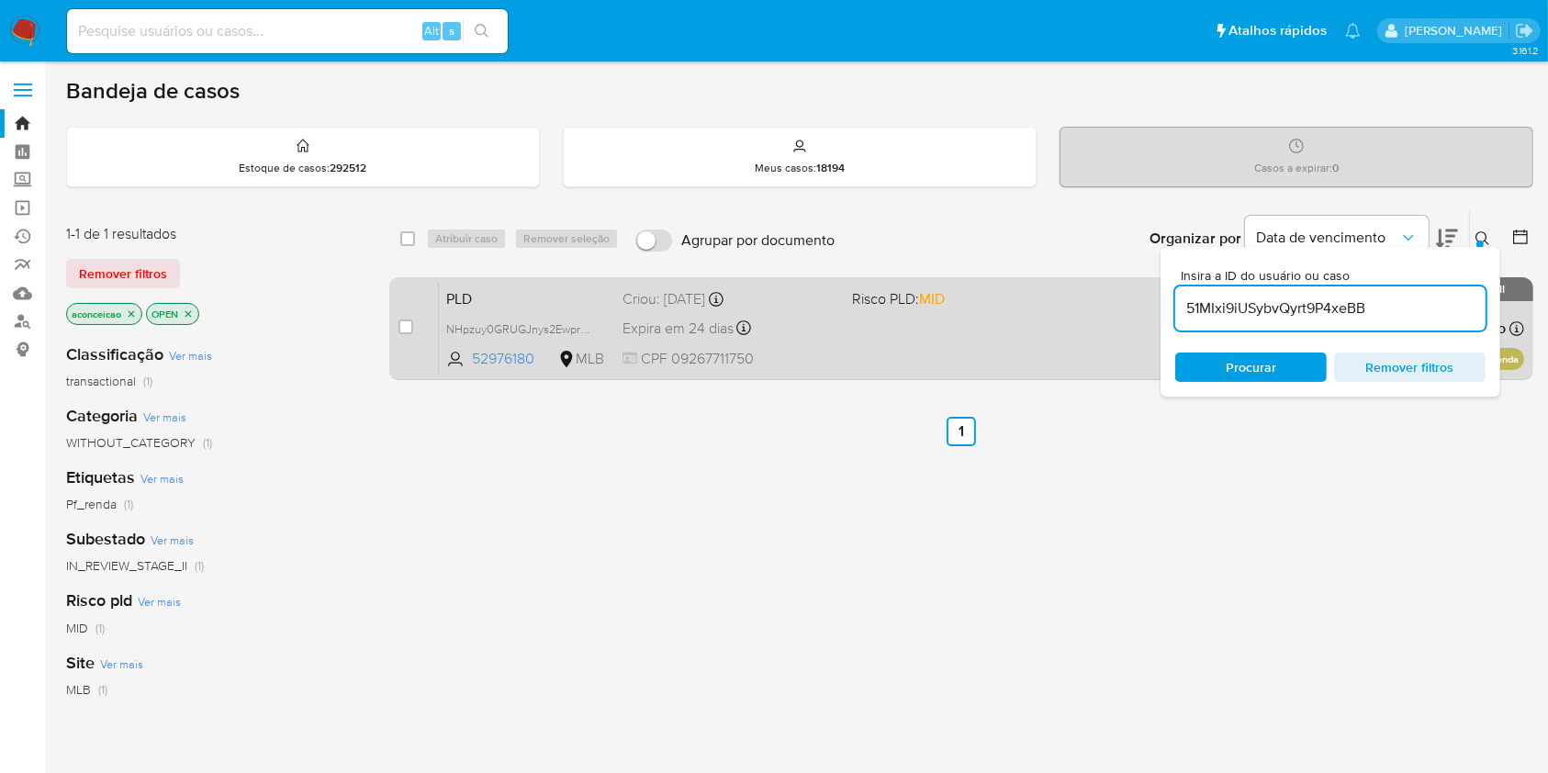
type input "51MIxi9iUSybvQyrt9P4xeBB"
click at [1041, 326] on span at bounding box center [959, 328] width 214 height 4
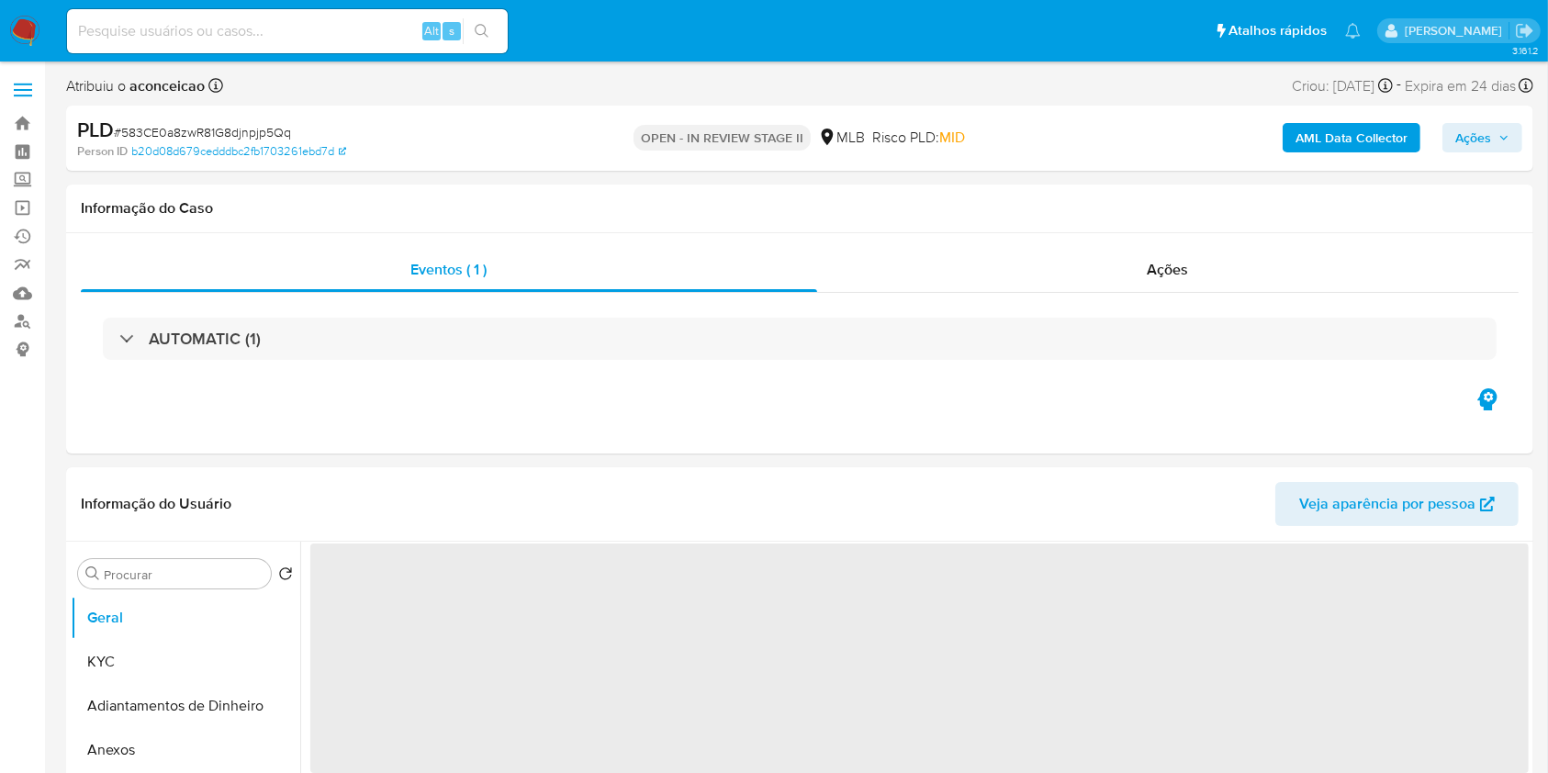
select select "10"
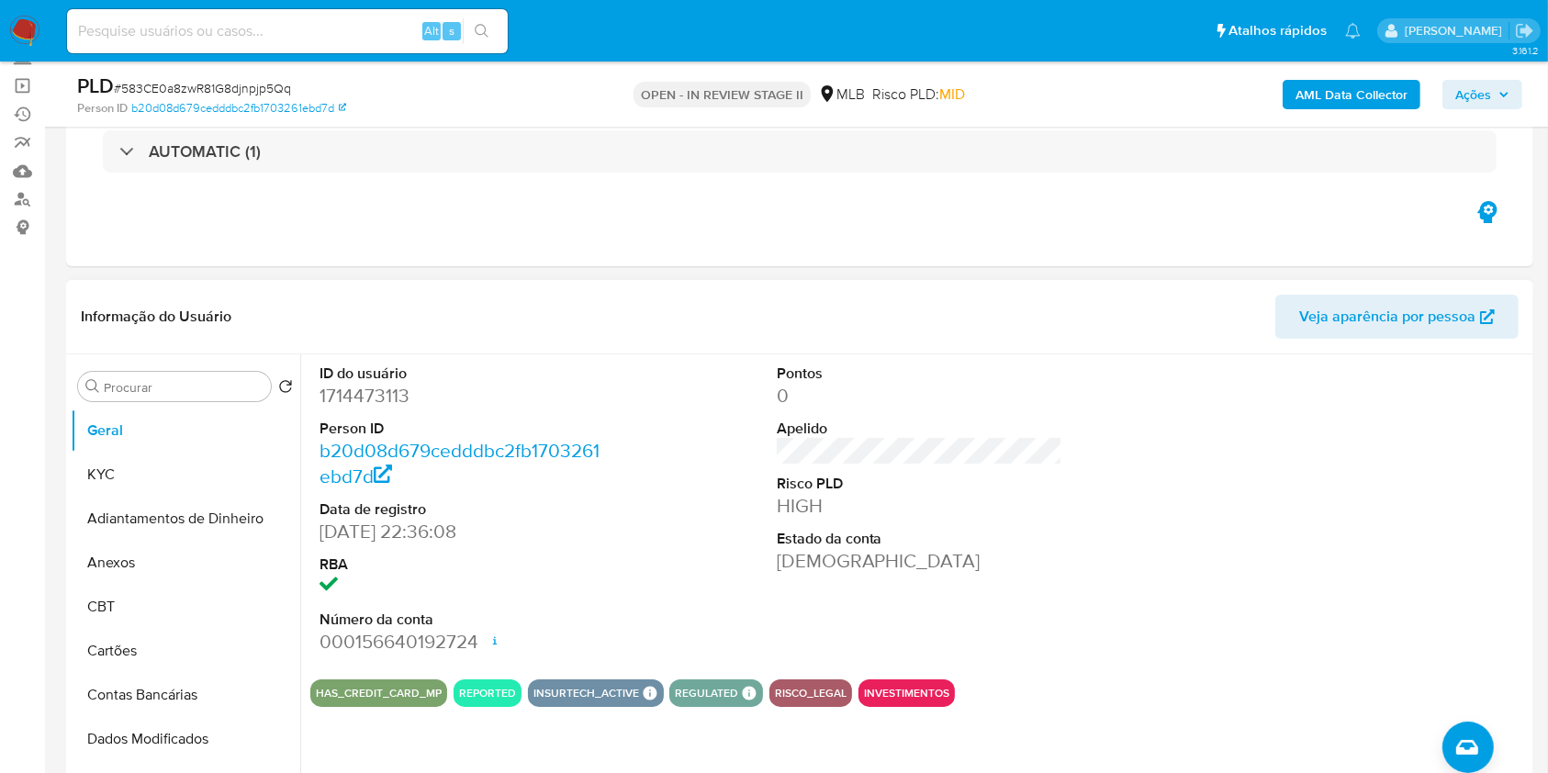
scroll to position [244, 0]
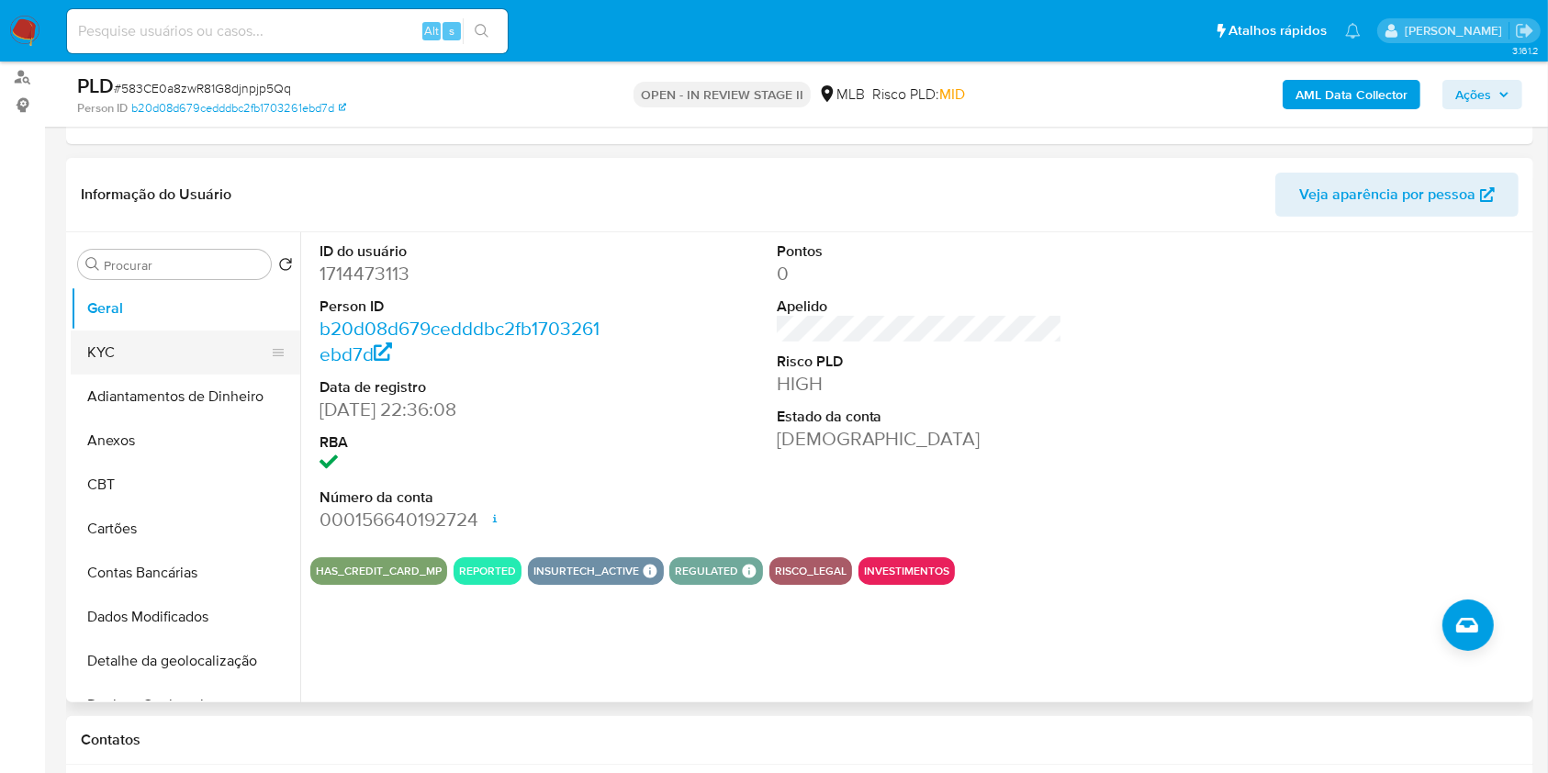
click at [191, 352] on button "KYC" at bounding box center [178, 353] width 215 height 44
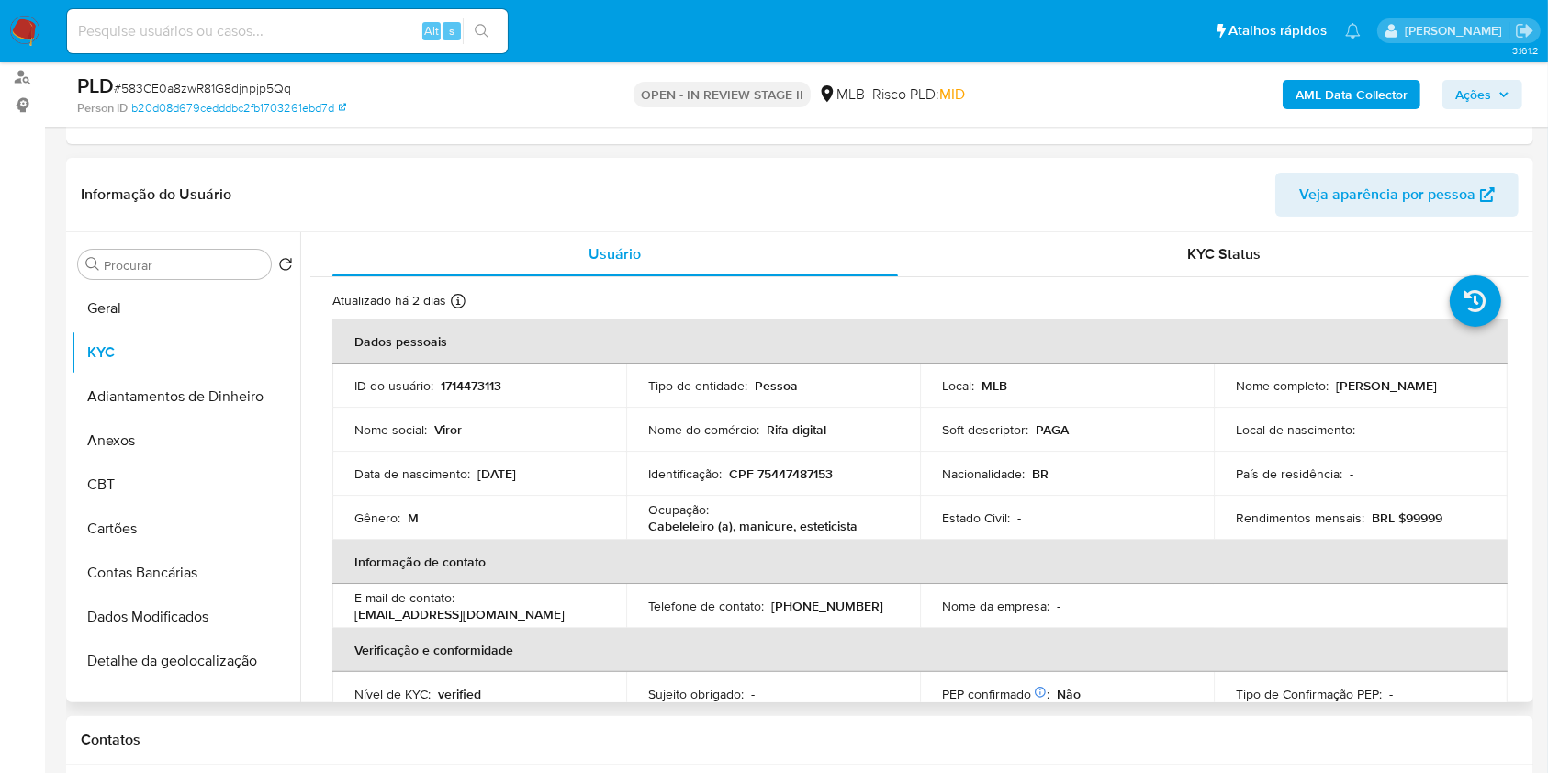
click at [726, 452] on td "Identificação : CPF 75447487153" at bounding box center [773, 474] width 294 height 44
click at [207, 277] on div "Procurar" at bounding box center [174, 264] width 193 height 29
click at [204, 269] on input "Procurar" at bounding box center [184, 265] width 160 height 17
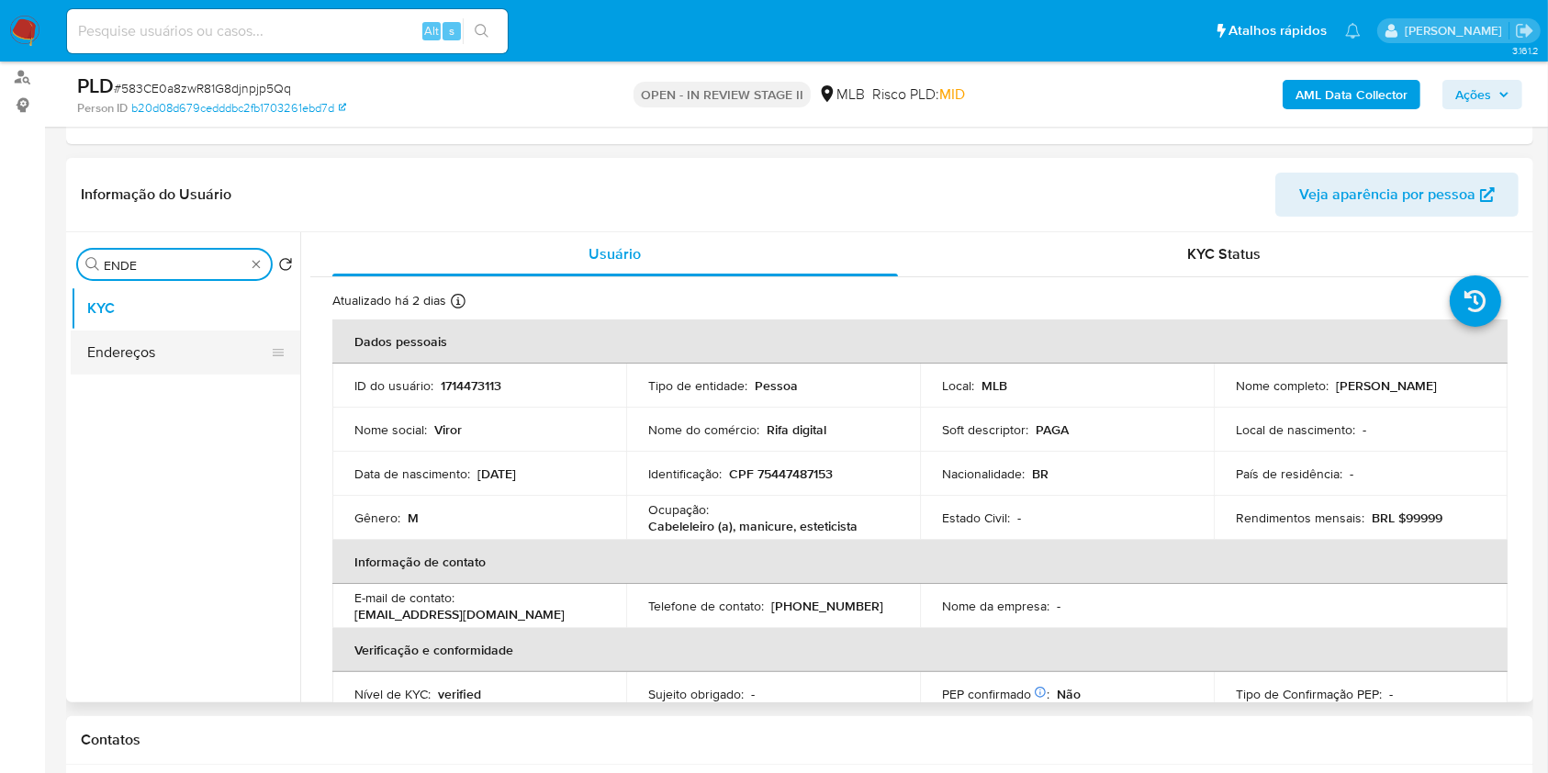
type input "ENDE"
click at [177, 353] on button "Endereços" at bounding box center [178, 353] width 215 height 44
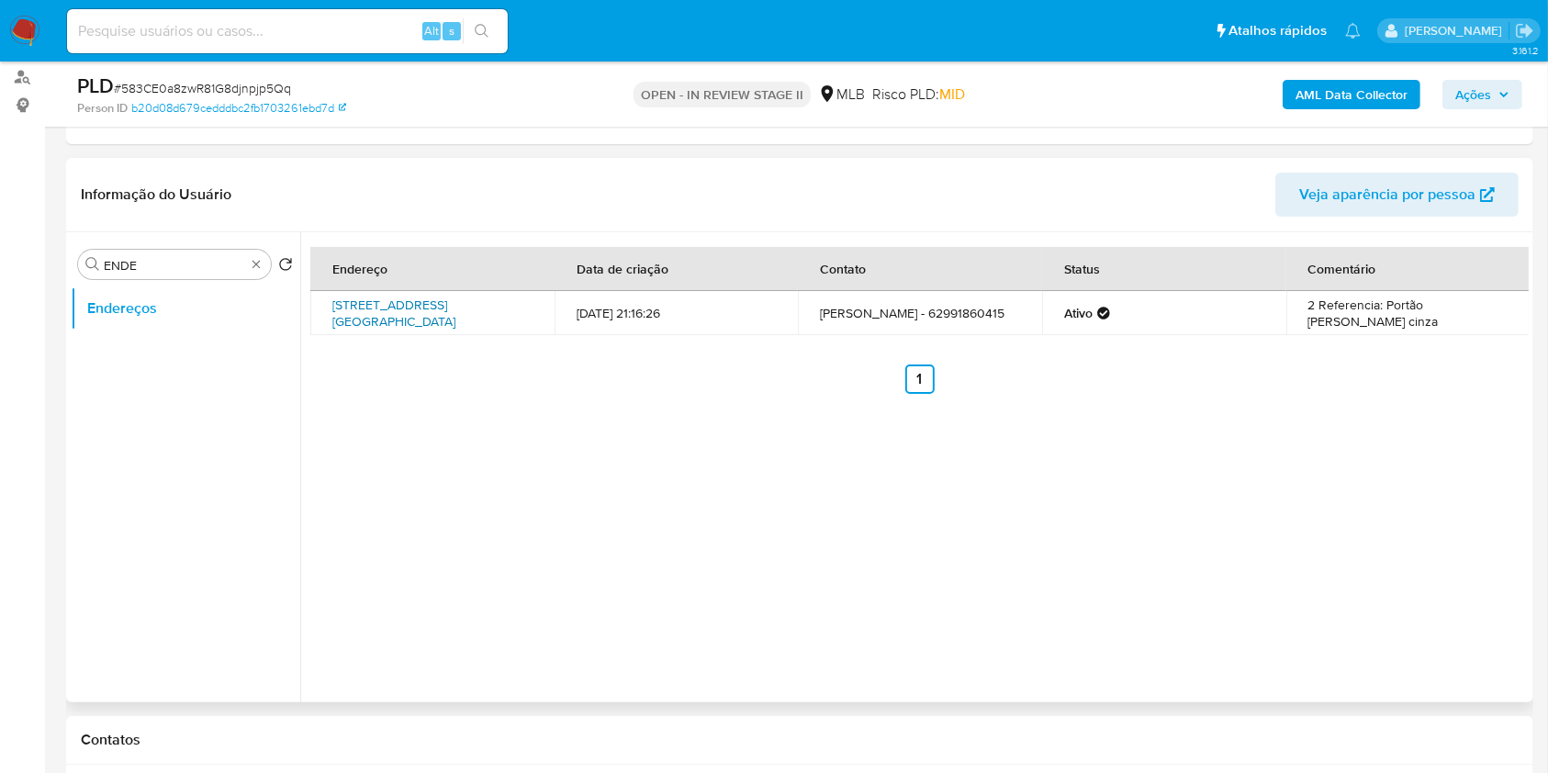
click at [404, 316] on link "Rua Tr 4 Casa, Goiânia, Goiás, 74769753, Brasil Casa" at bounding box center [393, 313] width 123 height 35
drag, startPoint x: 269, startPoint y: 268, endPoint x: 253, endPoint y: 267, distance: 15.6
click at [265, 267] on div "Procurar ENDE" at bounding box center [174, 264] width 193 height 29
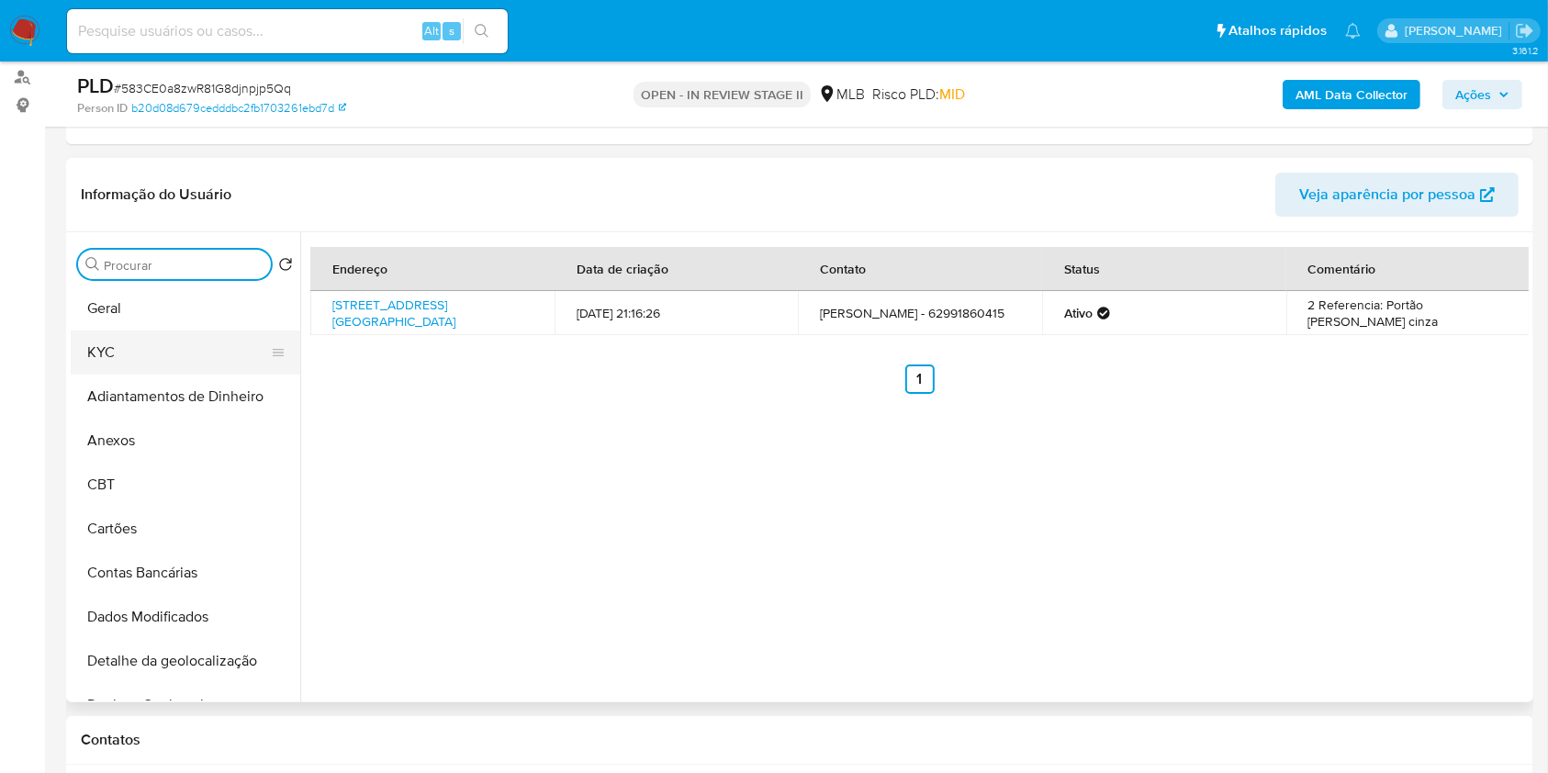
click at [184, 349] on button "KYC" at bounding box center [178, 353] width 215 height 44
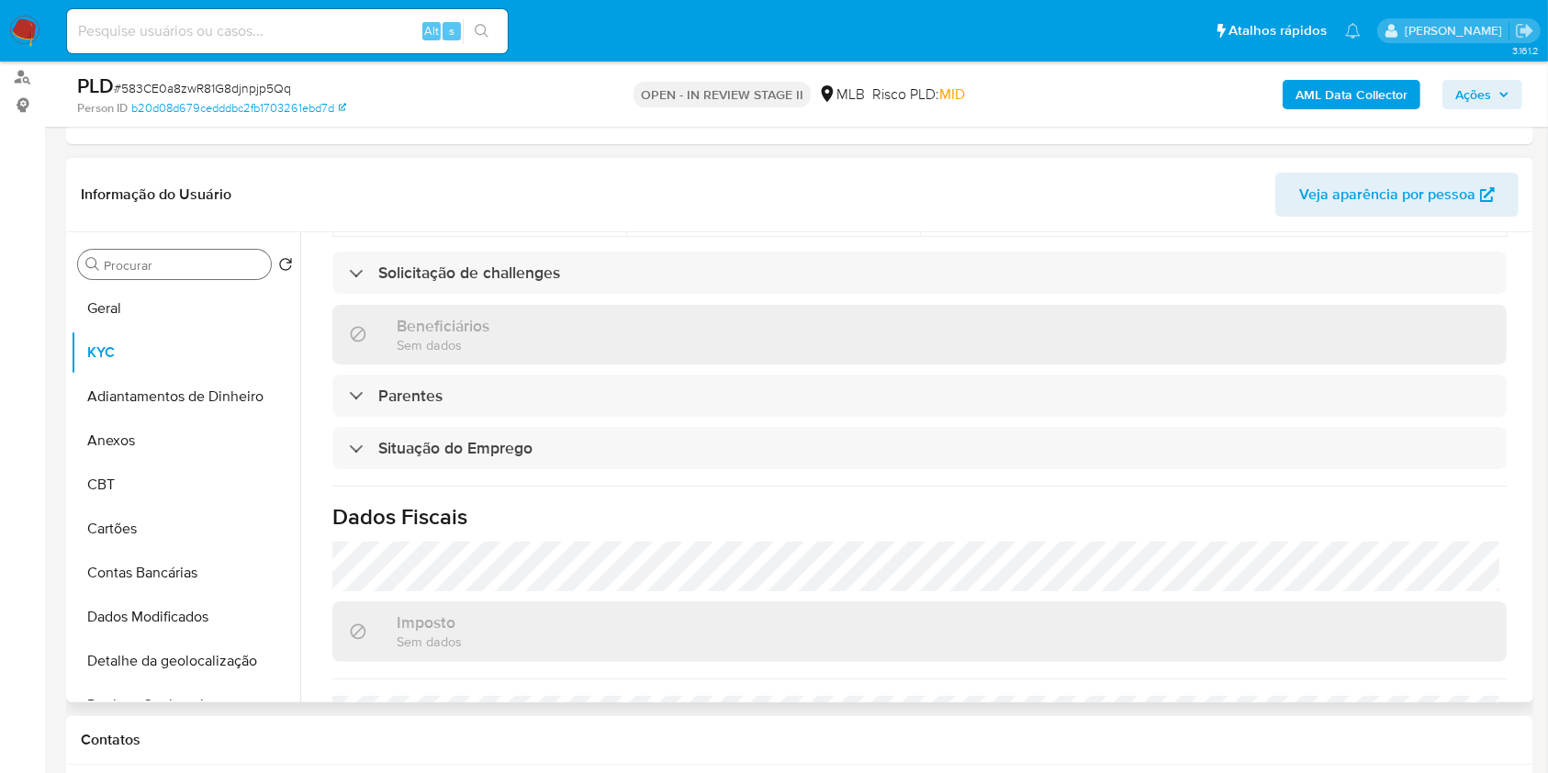
scroll to position [735, 0]
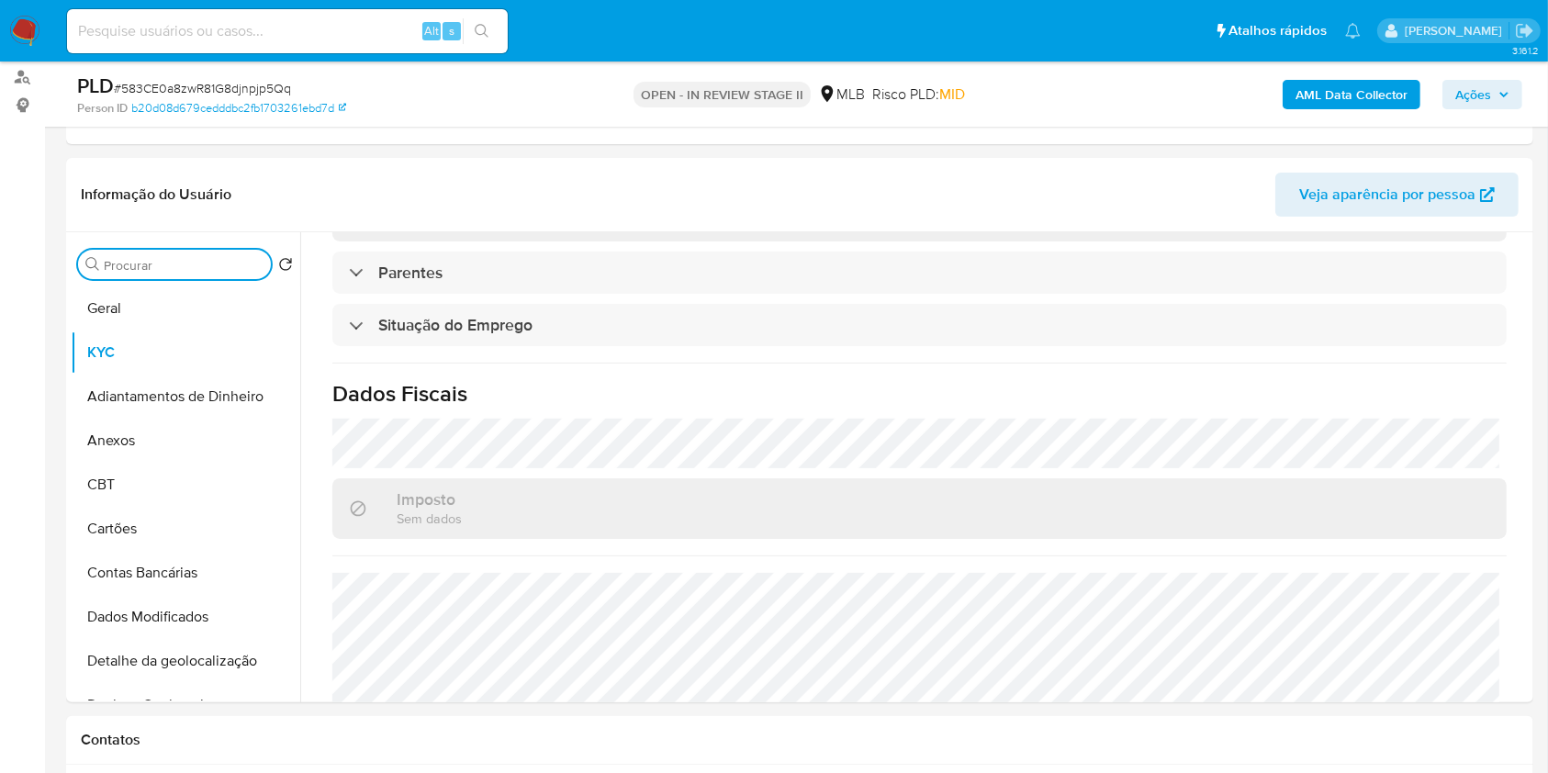
click at [161, 268] on input "Procurar" at bounding box center [184, 265] width 160 height 17
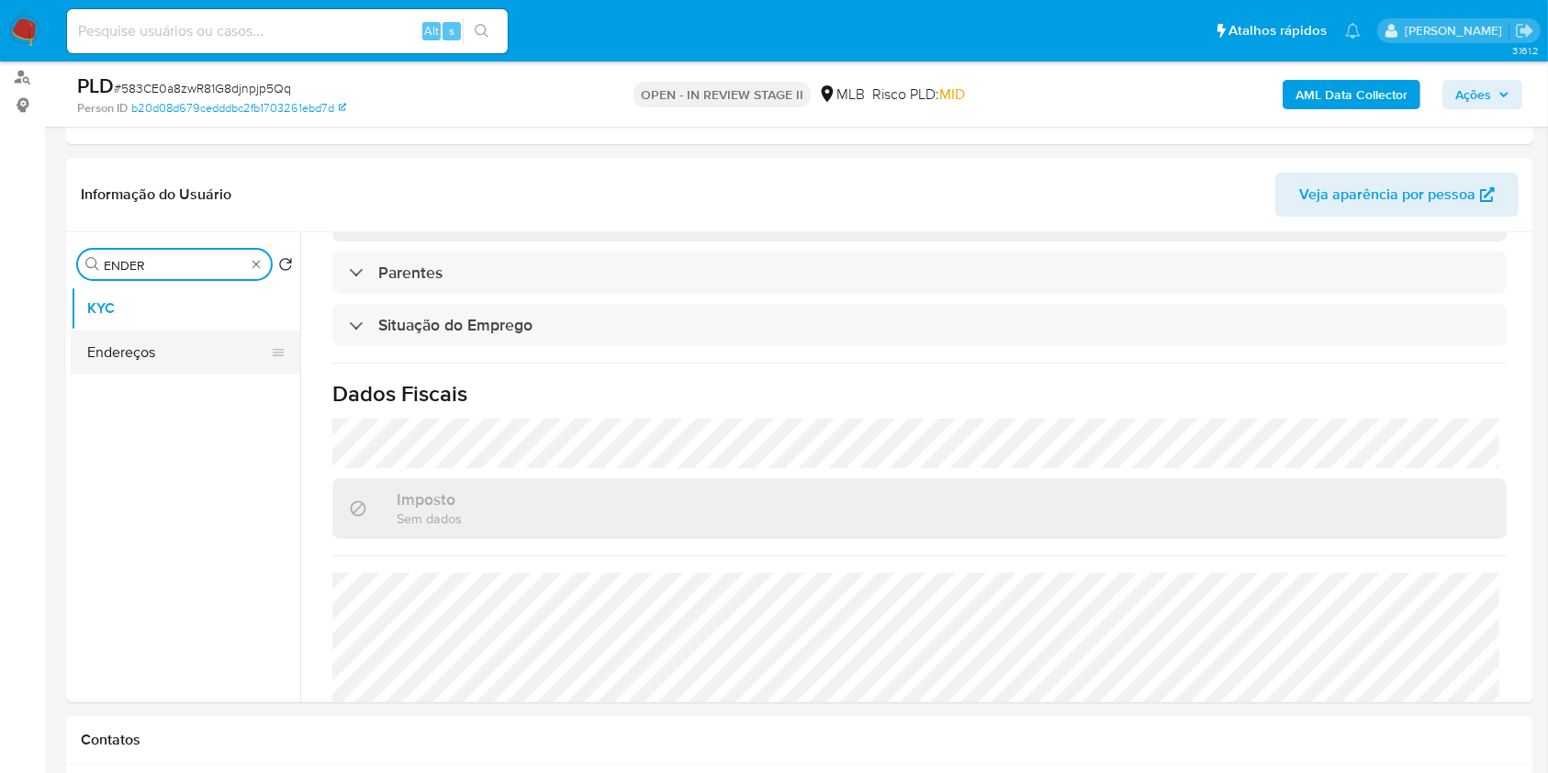
type input "ENDER"
click at [175, 344] on button "Endereços" at bounding box center [178, 353] width 215 height 44
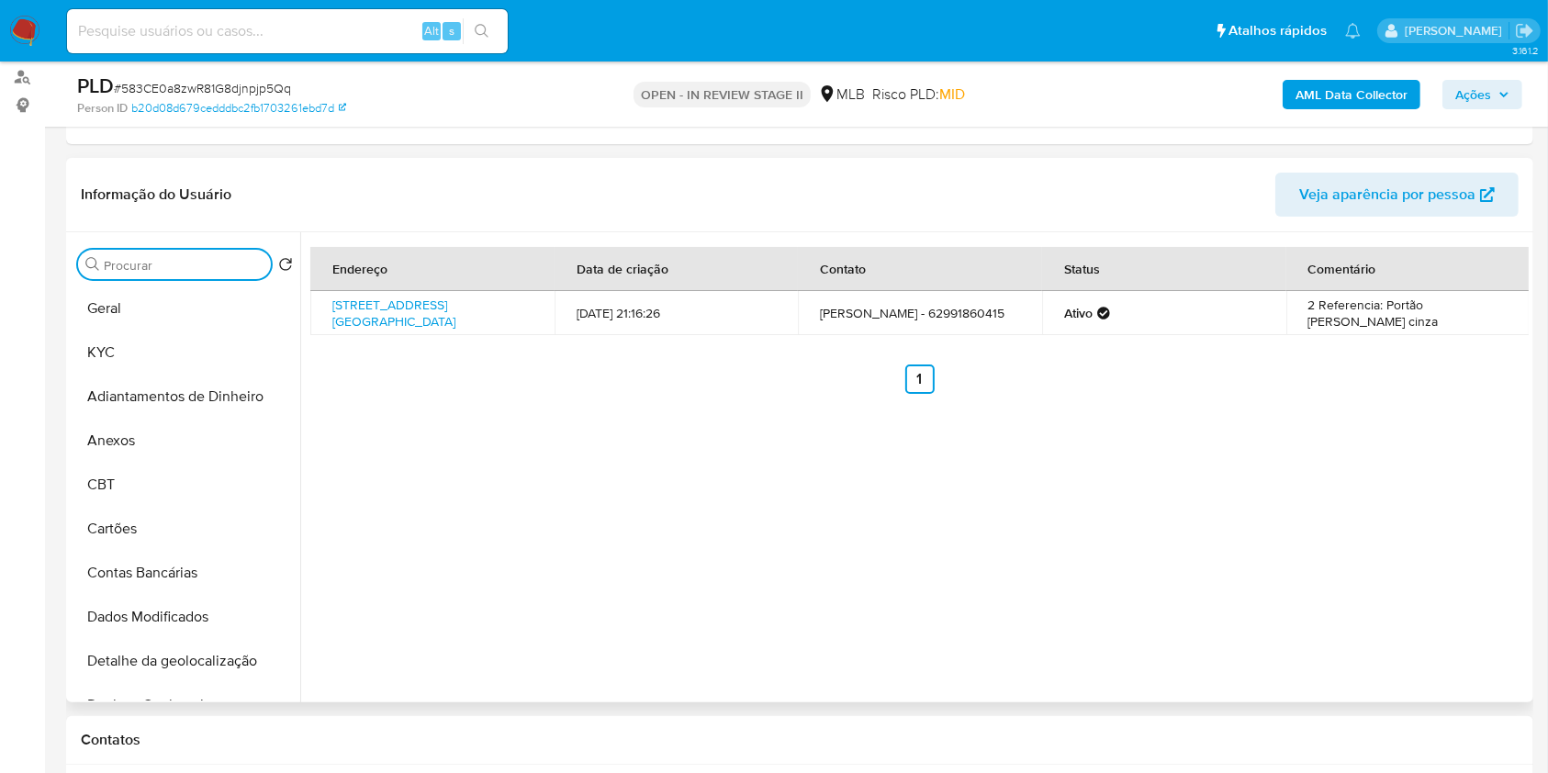
click at [240, 268] on input "Procurar" at bounding box center [184, 265] width 160 height 17
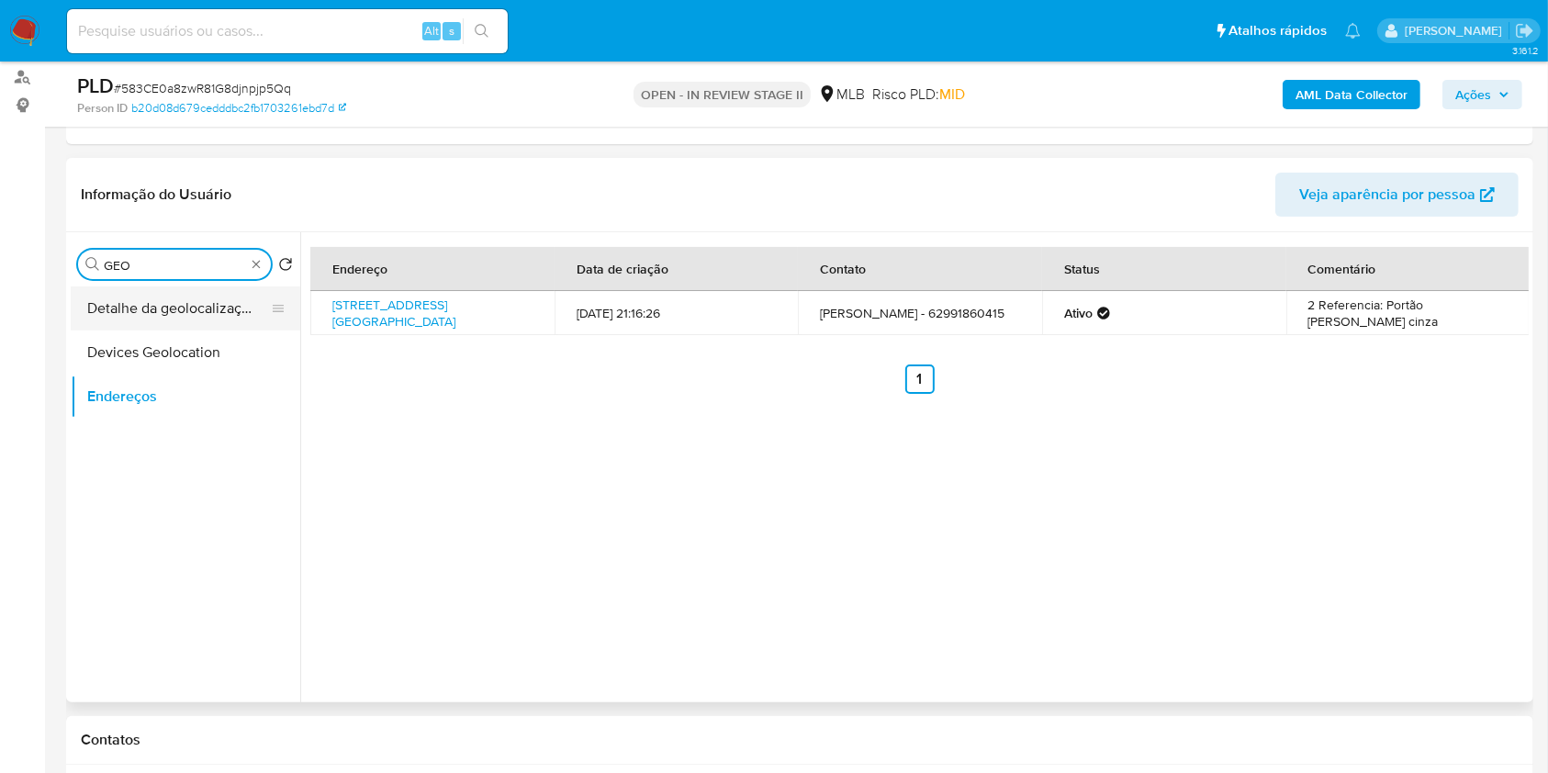
type input "GEO"
click at [200, 303] on button "Detalhe da geolocalização" at bounding box center [178, 309] width 215 height 44
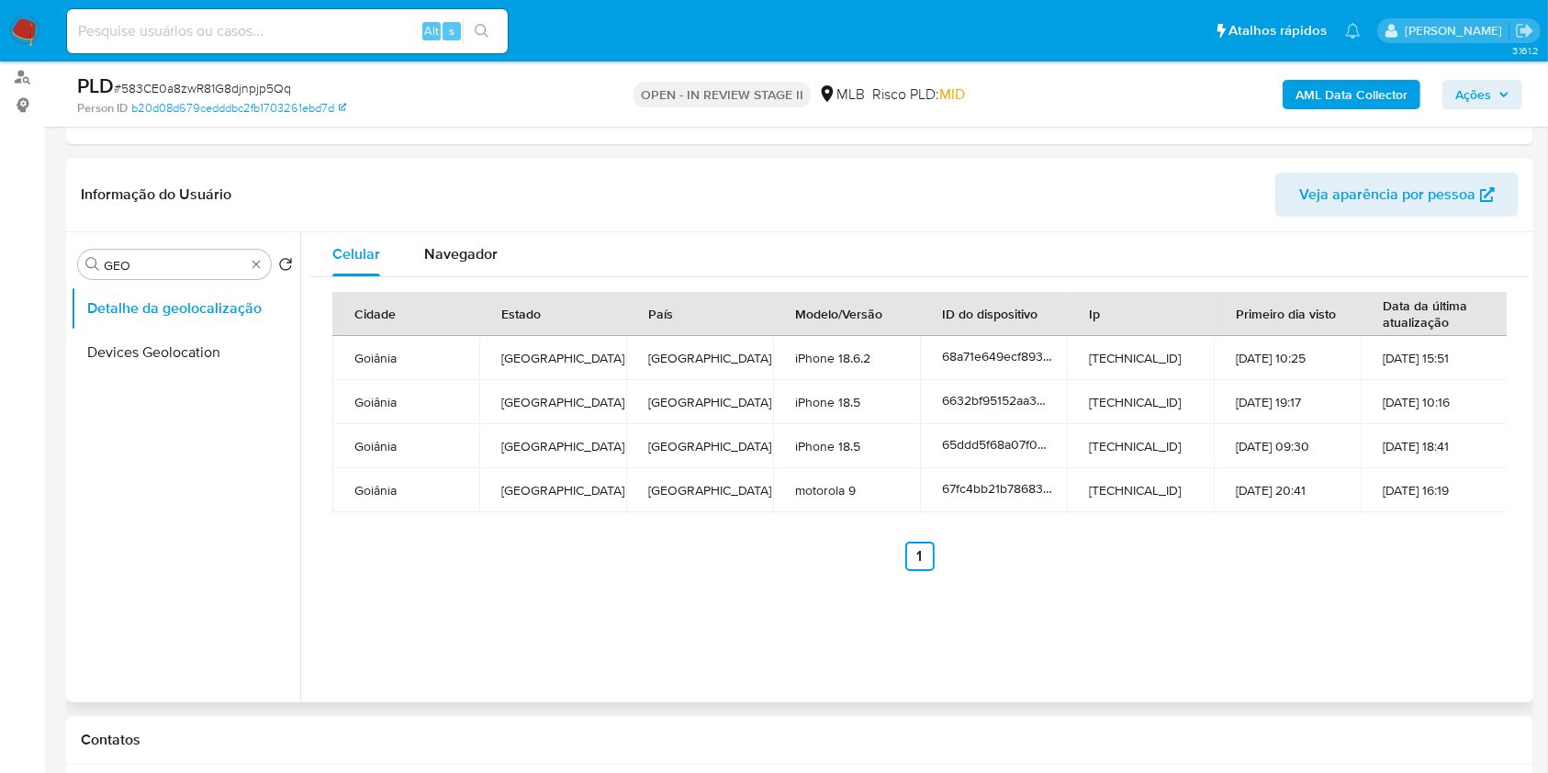
click at [485, 305] on th "Estado" at bounding box center [552, 314] width 147 height 44
click at [456, 265] on div "Navegador" at bounding box center [460, 254] width 73 height 44
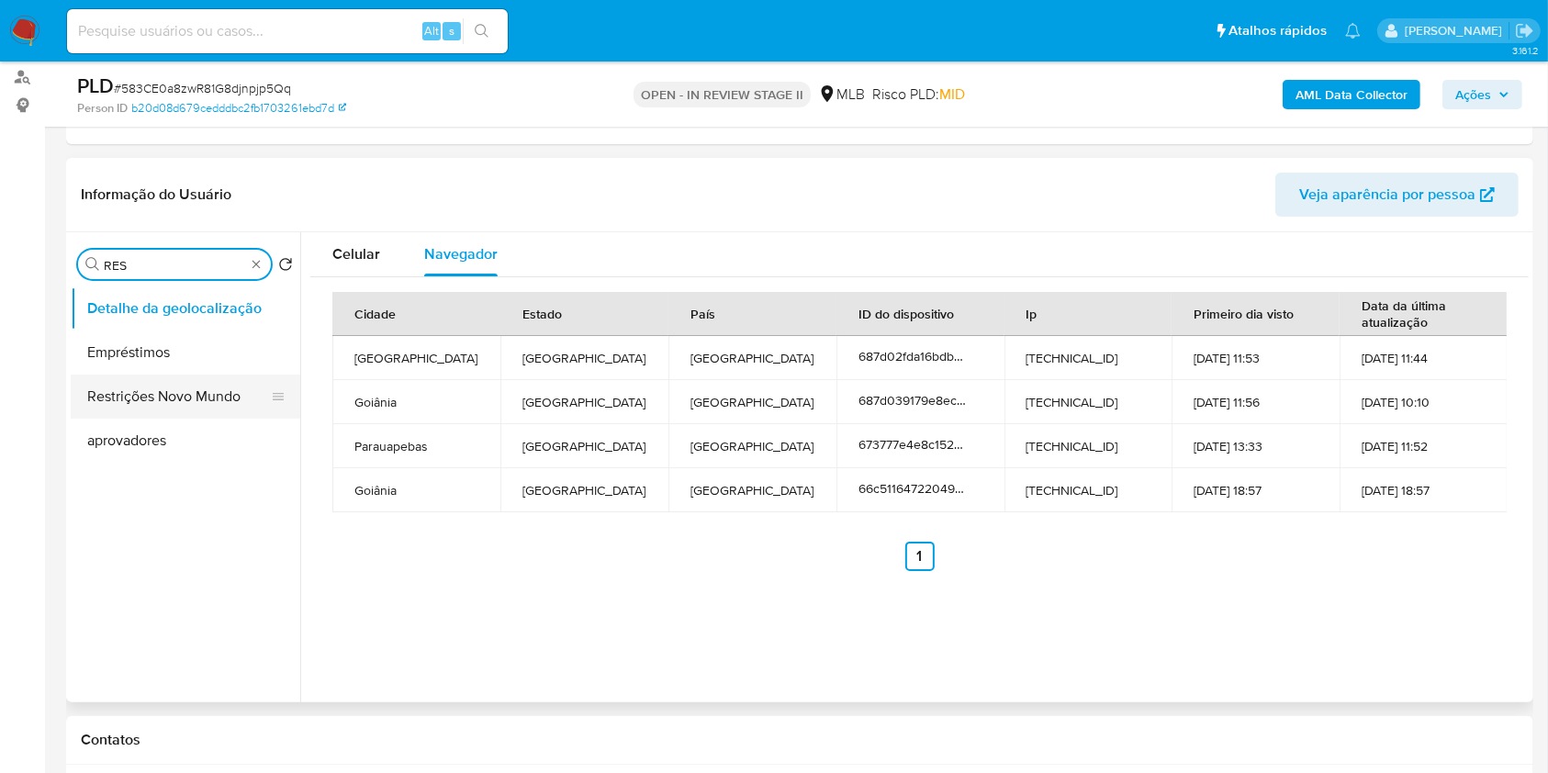
type input "RES"
click at [206, 394] on button "Restrições Novo Mundo" at bounding box center [178, 397] width 215 height 44
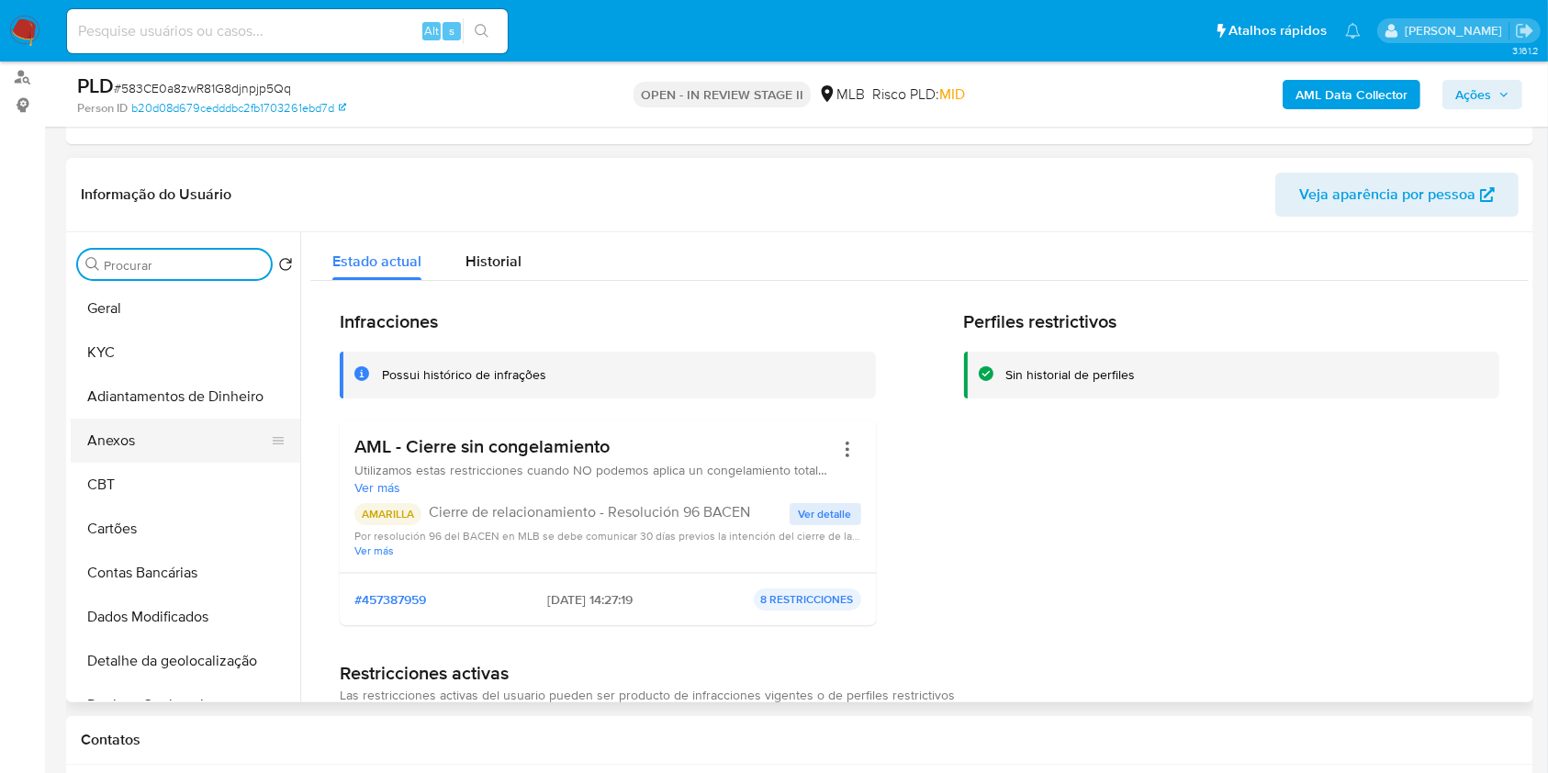
click at [174, 422] on button "Anexos" at bounding box center [178, 441] width 215 height 44
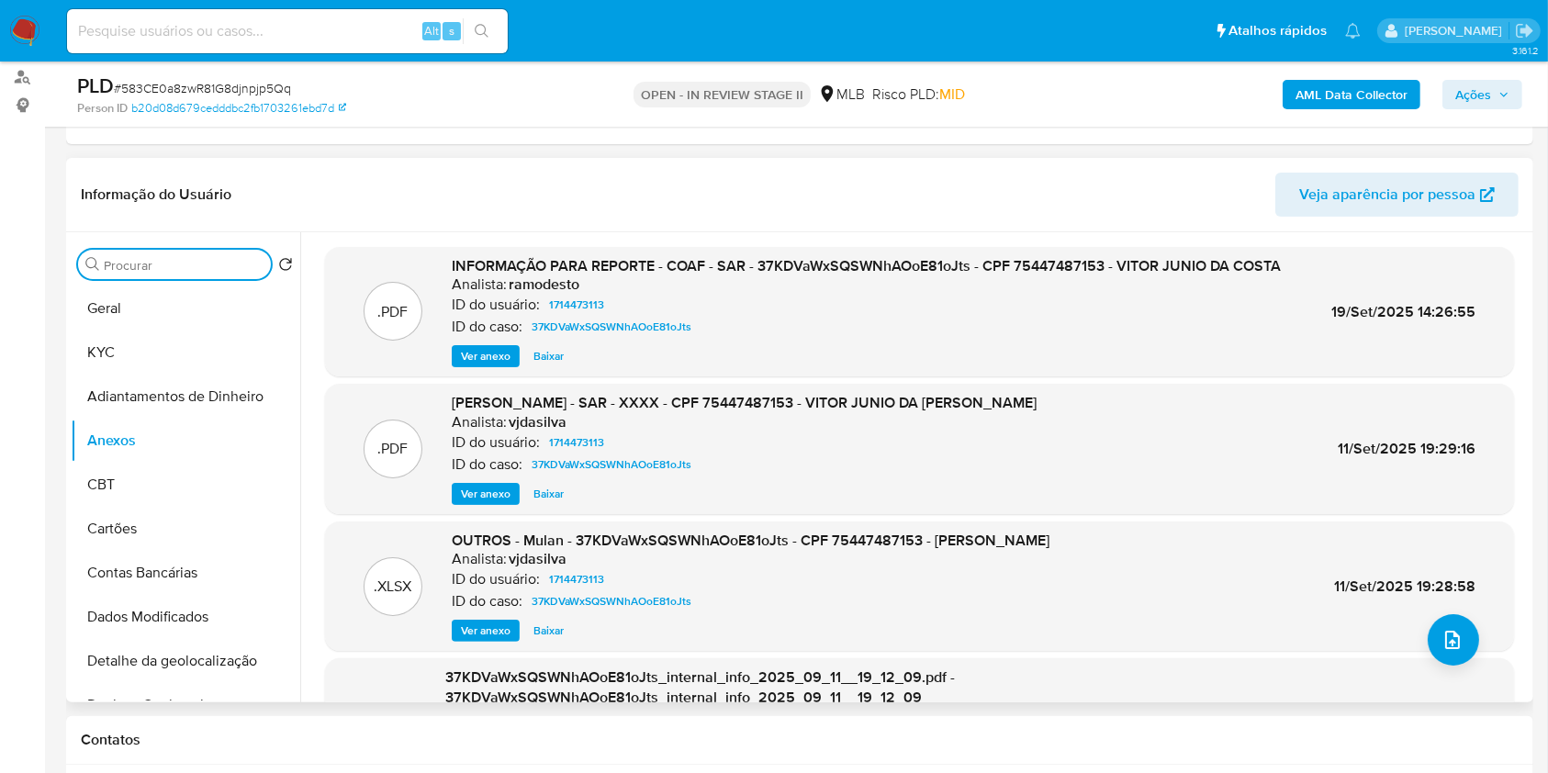
click at [234, 269] on input "Procurar" at bounding box center [184, 265] width 160 height 17
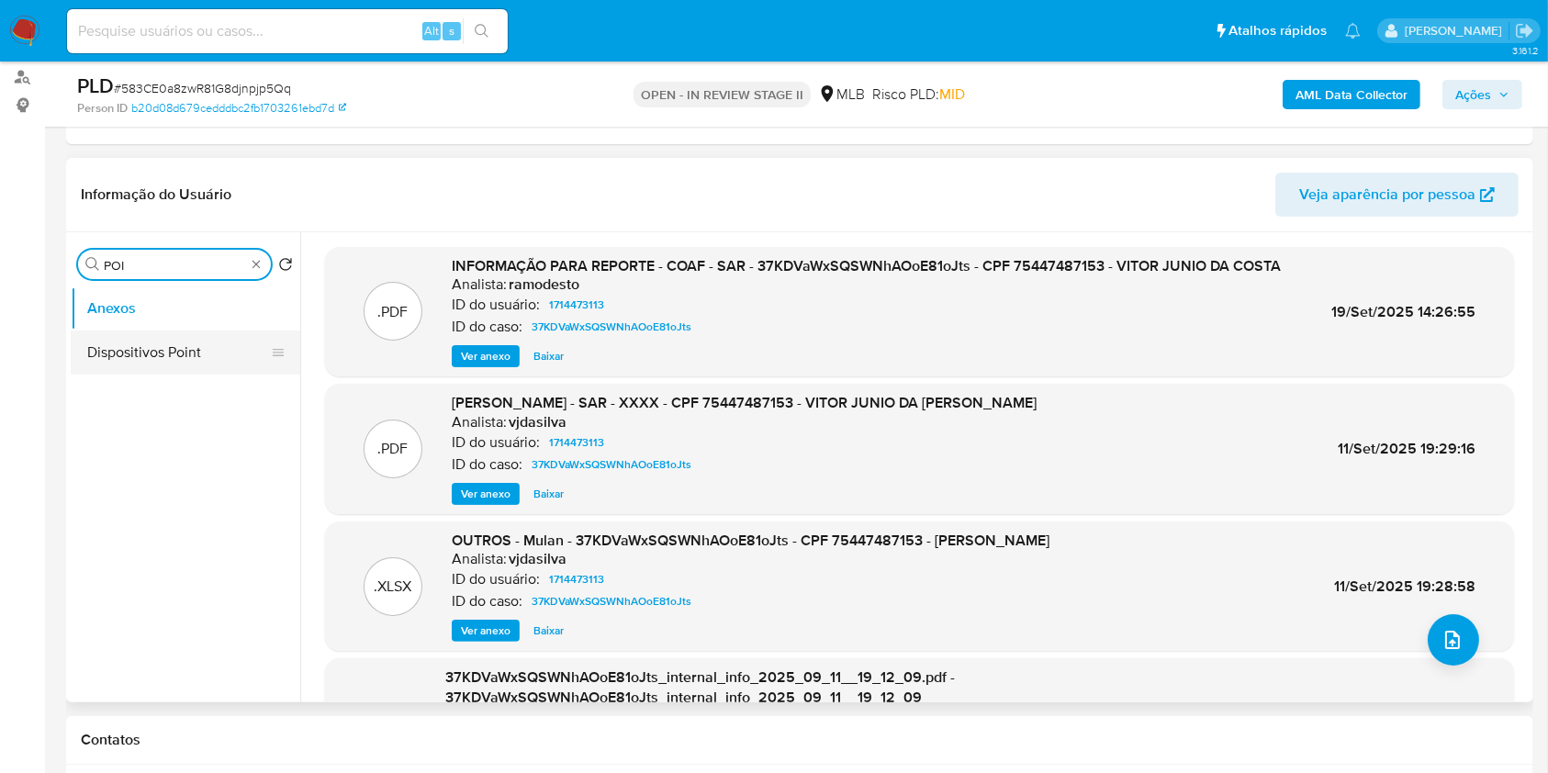
type input "POI"
click at [163, 342] on button "Dispositivos Point" at bounding box center [178, 353] width 215 height 44
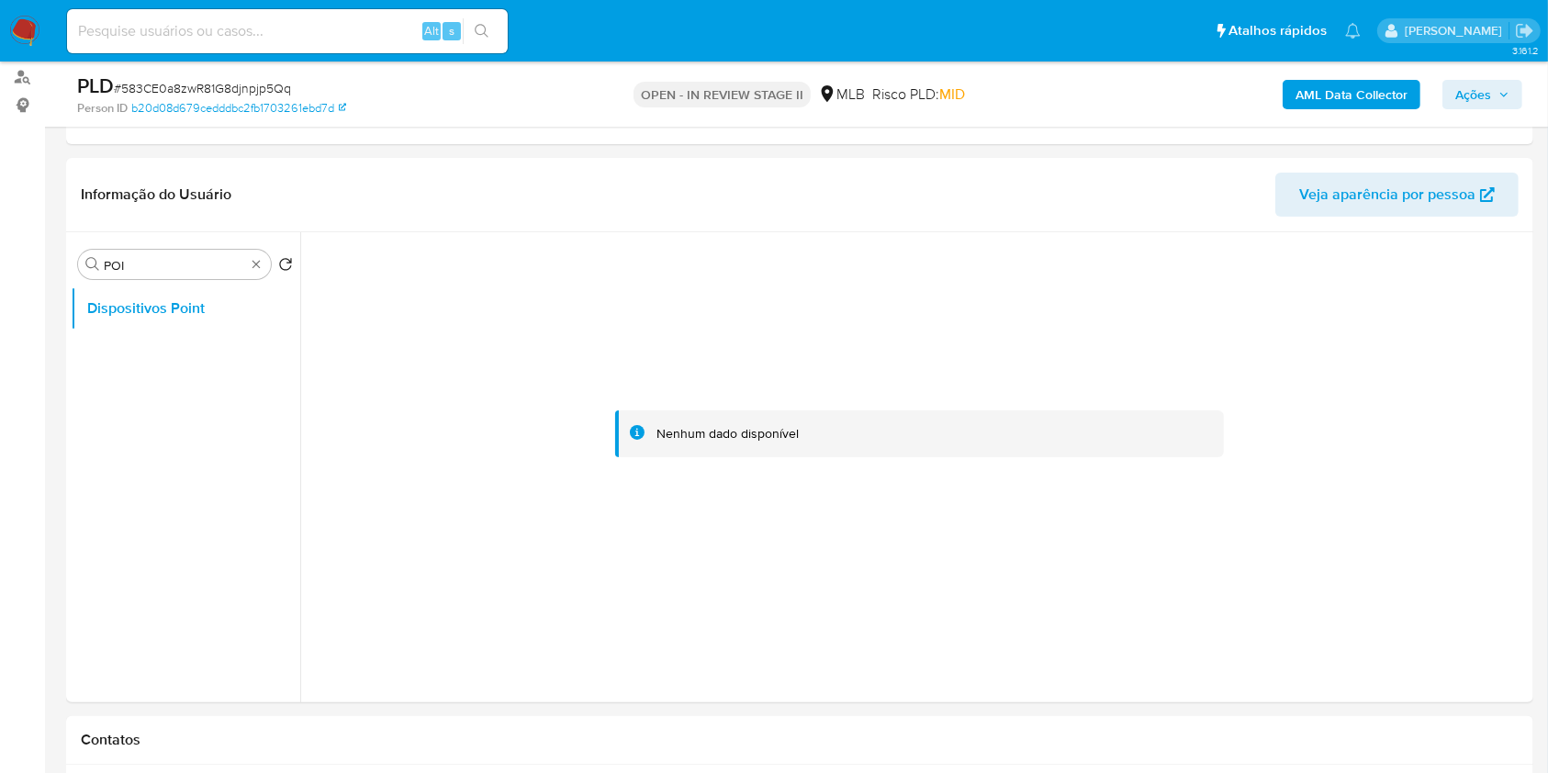
click at [1332, 96] on b "AML Data Collector" at bounding box center [1352, 94] width 112 height 29
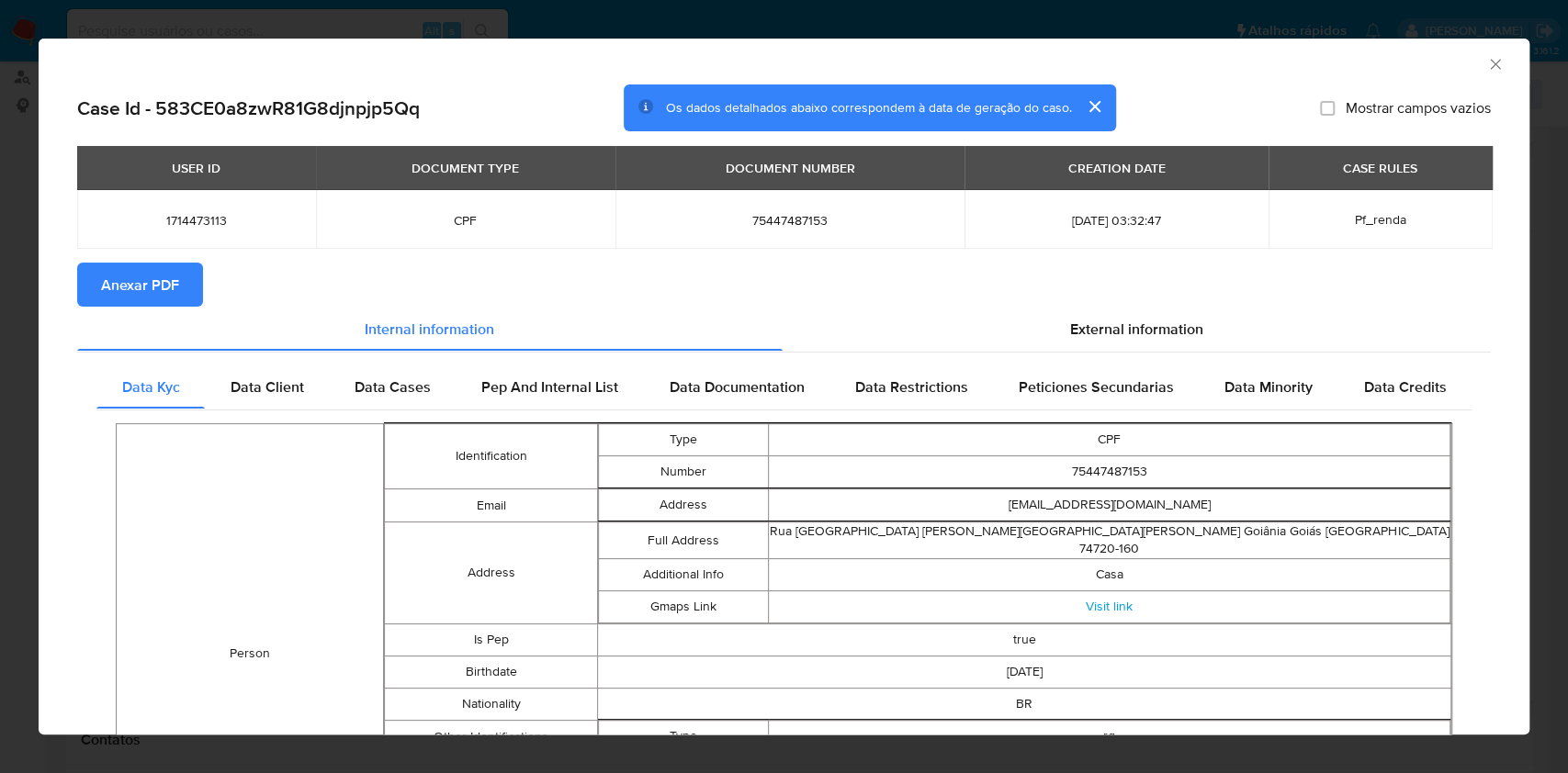
drag, startPoint x: 155, startPoint y: 278, endPoint x: 165, endPoint y: 276, distance: 10.5
click at [156, 279] on span "Anexar PDF" at bounding box center [140, 285] width 78 height 40
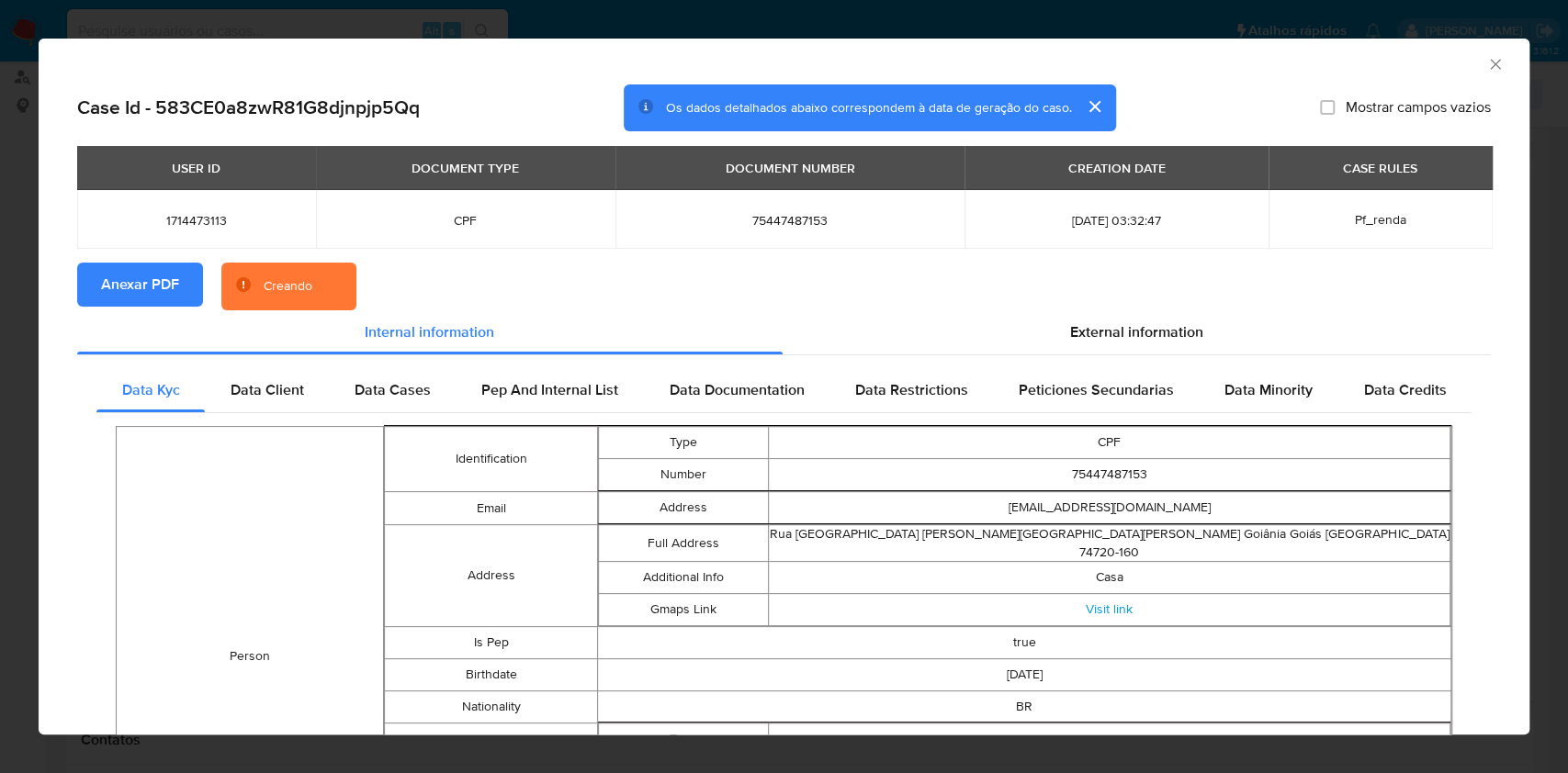
click at [765, 215] on span "75447487153" at bounding box center [790, 220] width 306 height 17
copy span "75447487153"
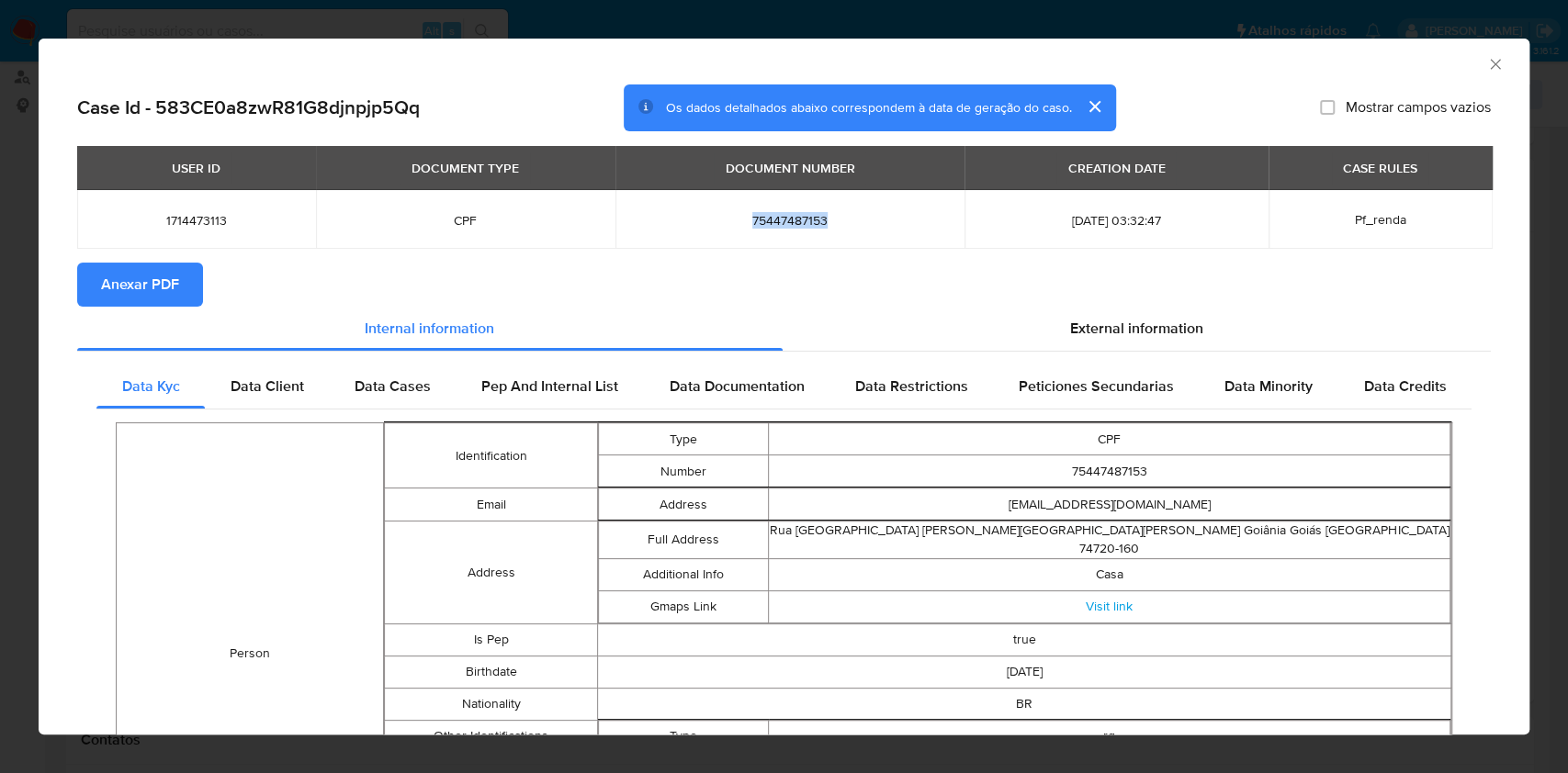
click at [1486, 69] on icon "Fechar a janela" at bounding box center [1495, 64] width 18 height 18
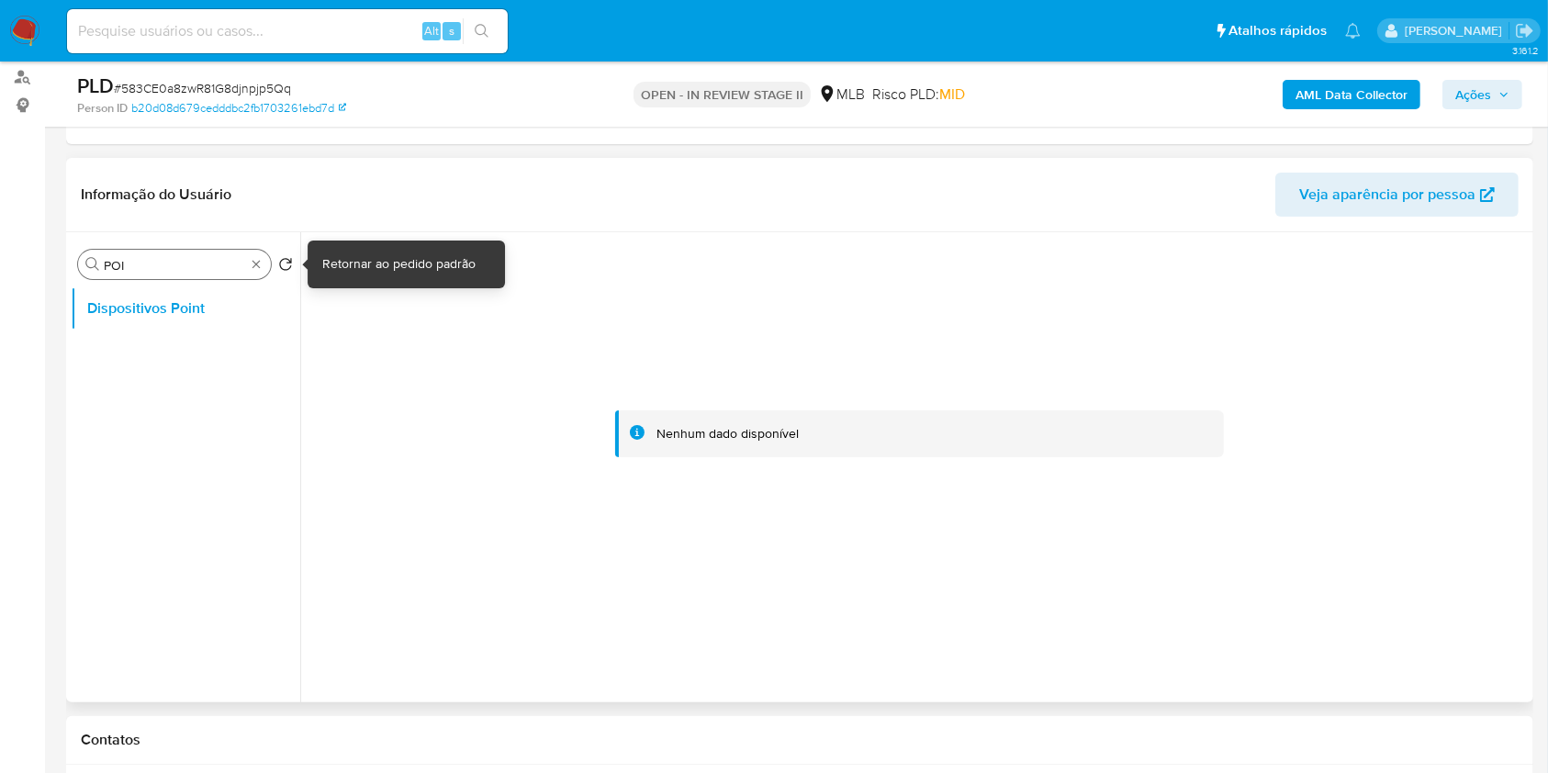
click at [265, 268] on div "Procurar POI" at bounding box center [174, 264] width 193 height 29
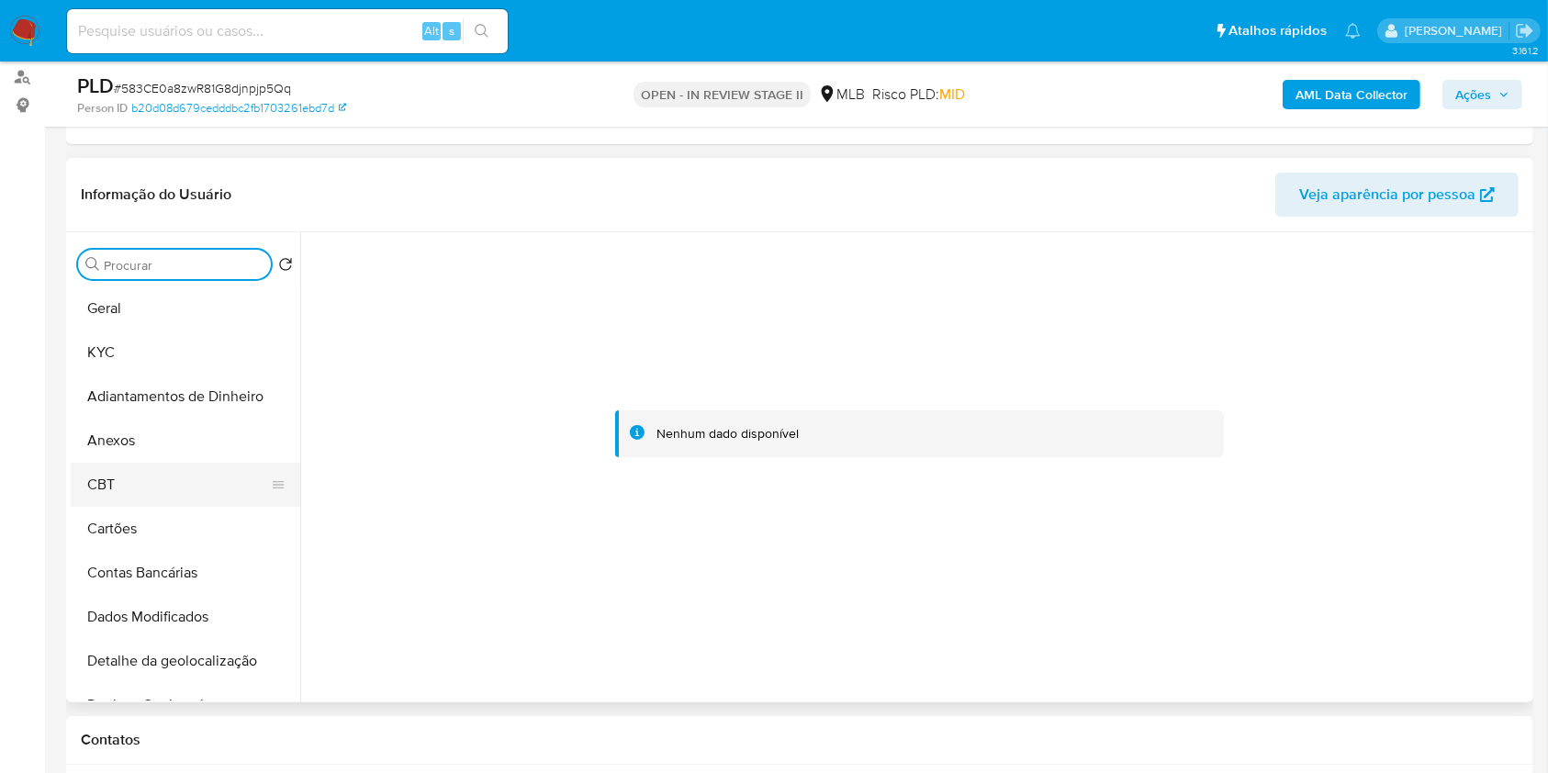
click at [162, 463] on button "CBT" at bounding box center [178, 485] width 215 height 44
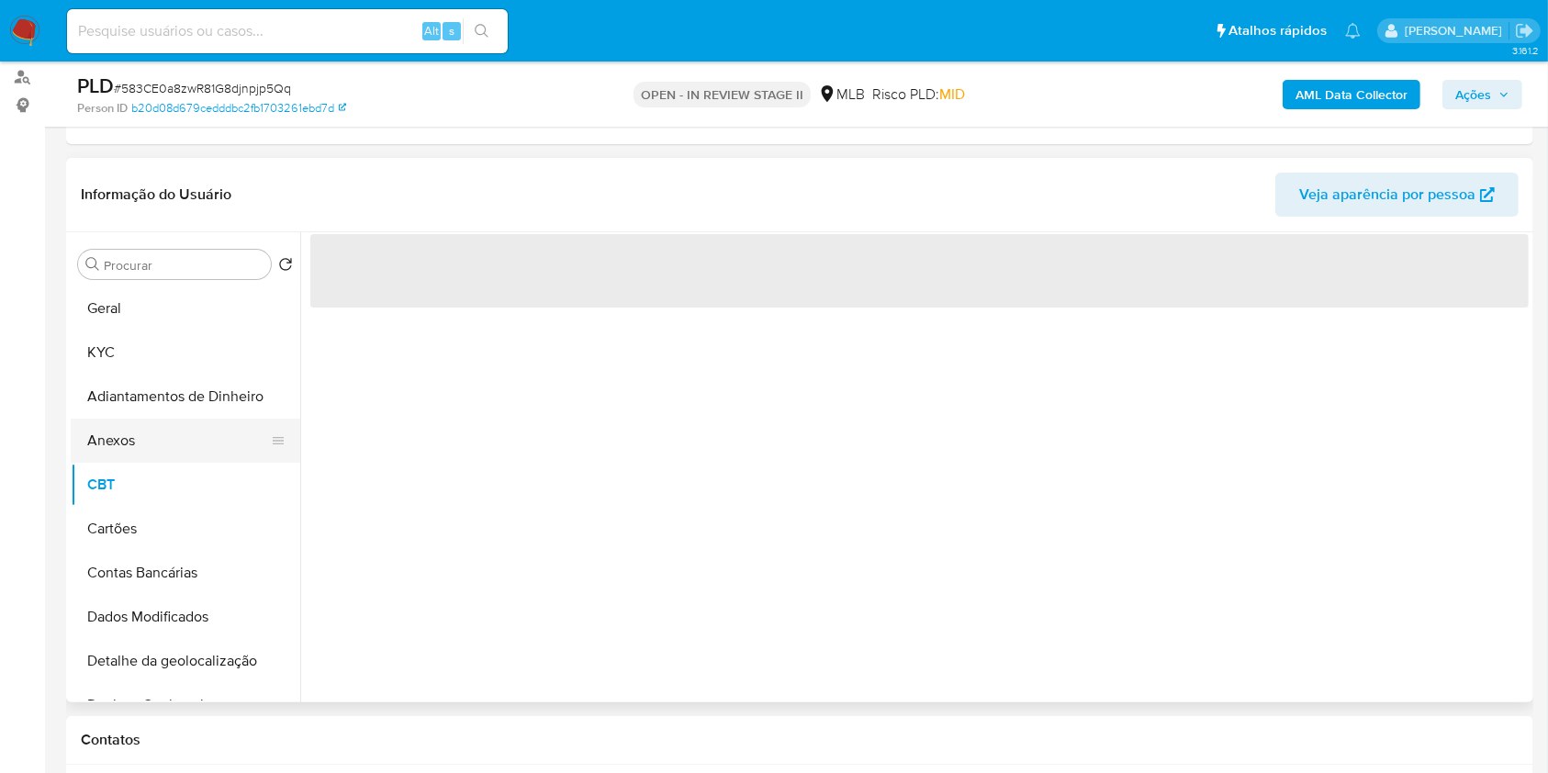
click at [168, 442] on button "Anexos" at bounding box center [178, 441] width 215 height 44
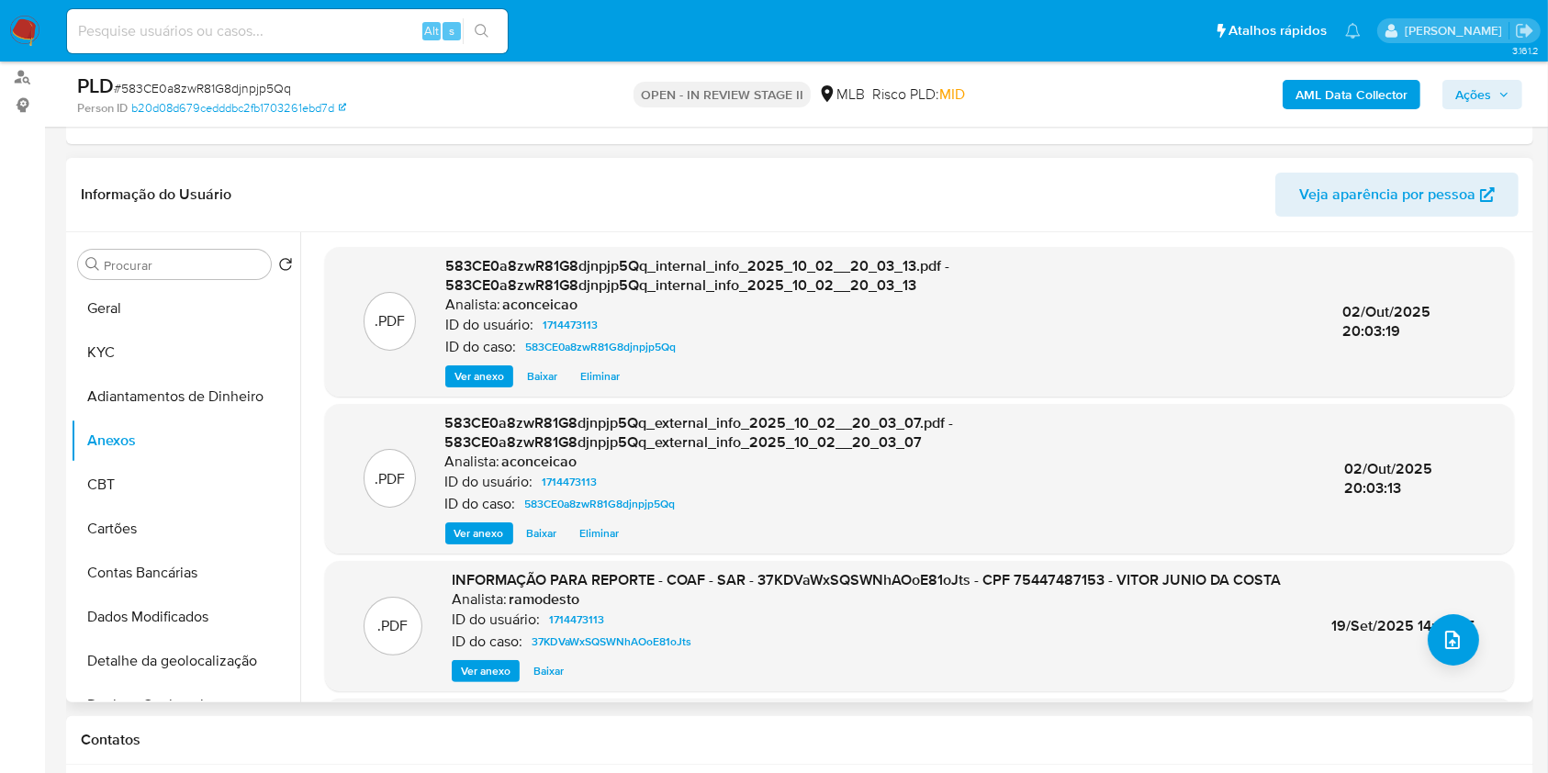
click at [488, 672] on span "Ver anexo" at bounding box center [486, 671] width 50 height 18
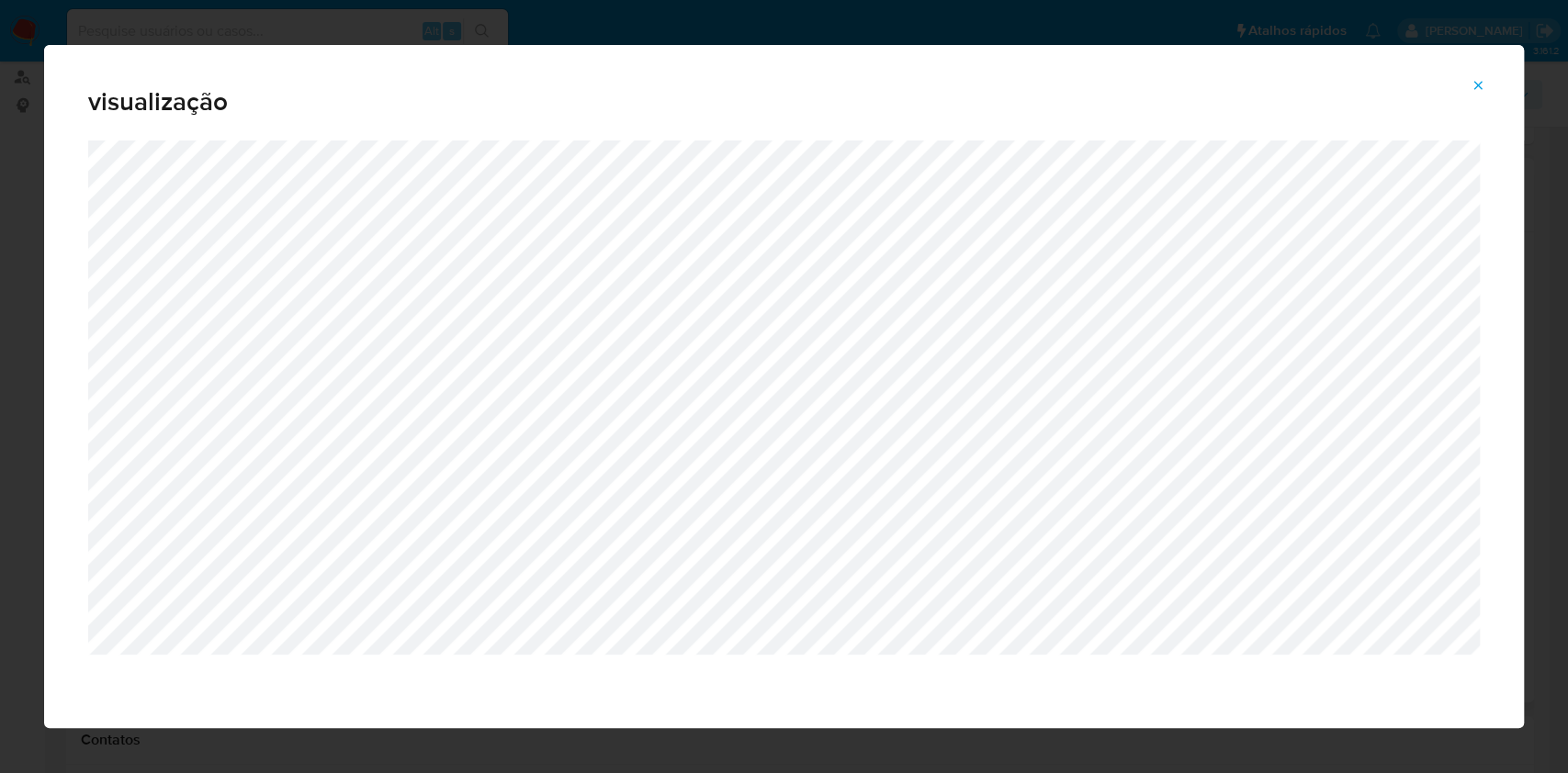
click at [1474, 78] on icon "Attachment preview" at bounding box center [1477, 85] width 15 height 15
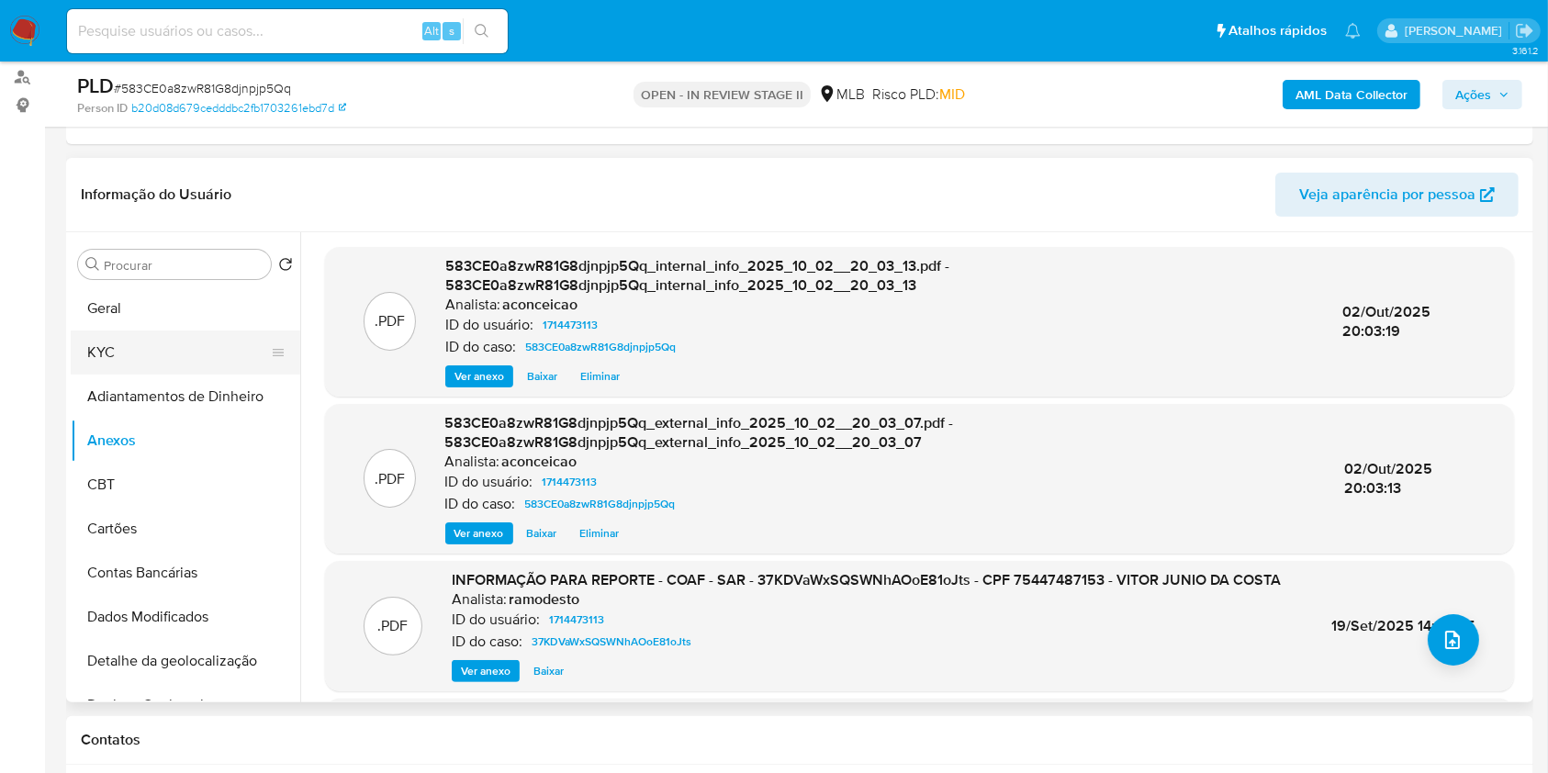
click at [128, 371] on button "KYC" at bounding box center [178, 353] width 215 height 44
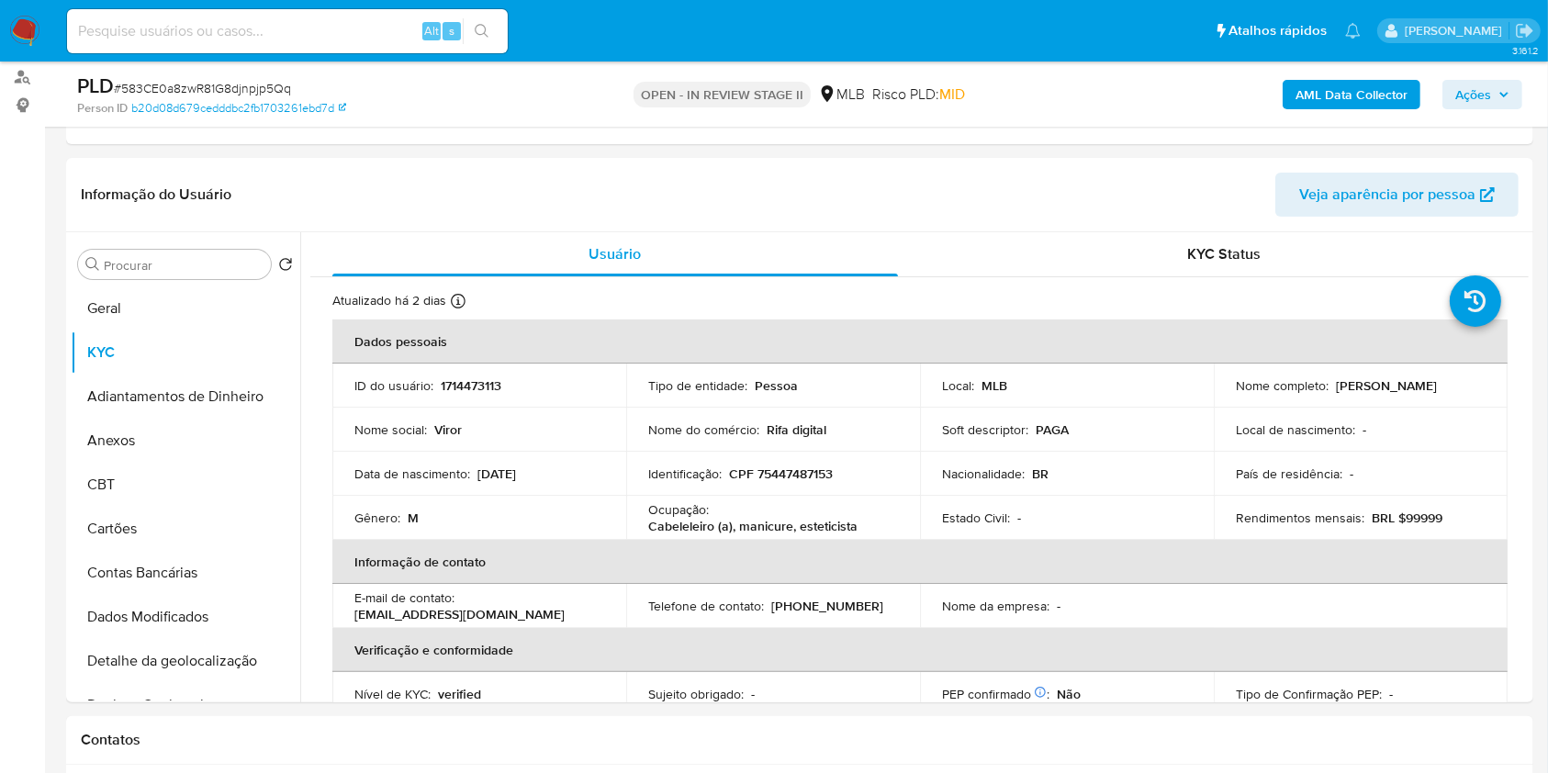
click at [844, 529] on p "Cabeleleiro (a), manicure, esteticista" at bounding box center [752, 526] width 209 height 17
copy div "Ocupação : Cabeleleiro (a), manicure, esteticista"
click at [163, 430] on button "Anexos" at bounding box center [178, 441] width 215 height 44
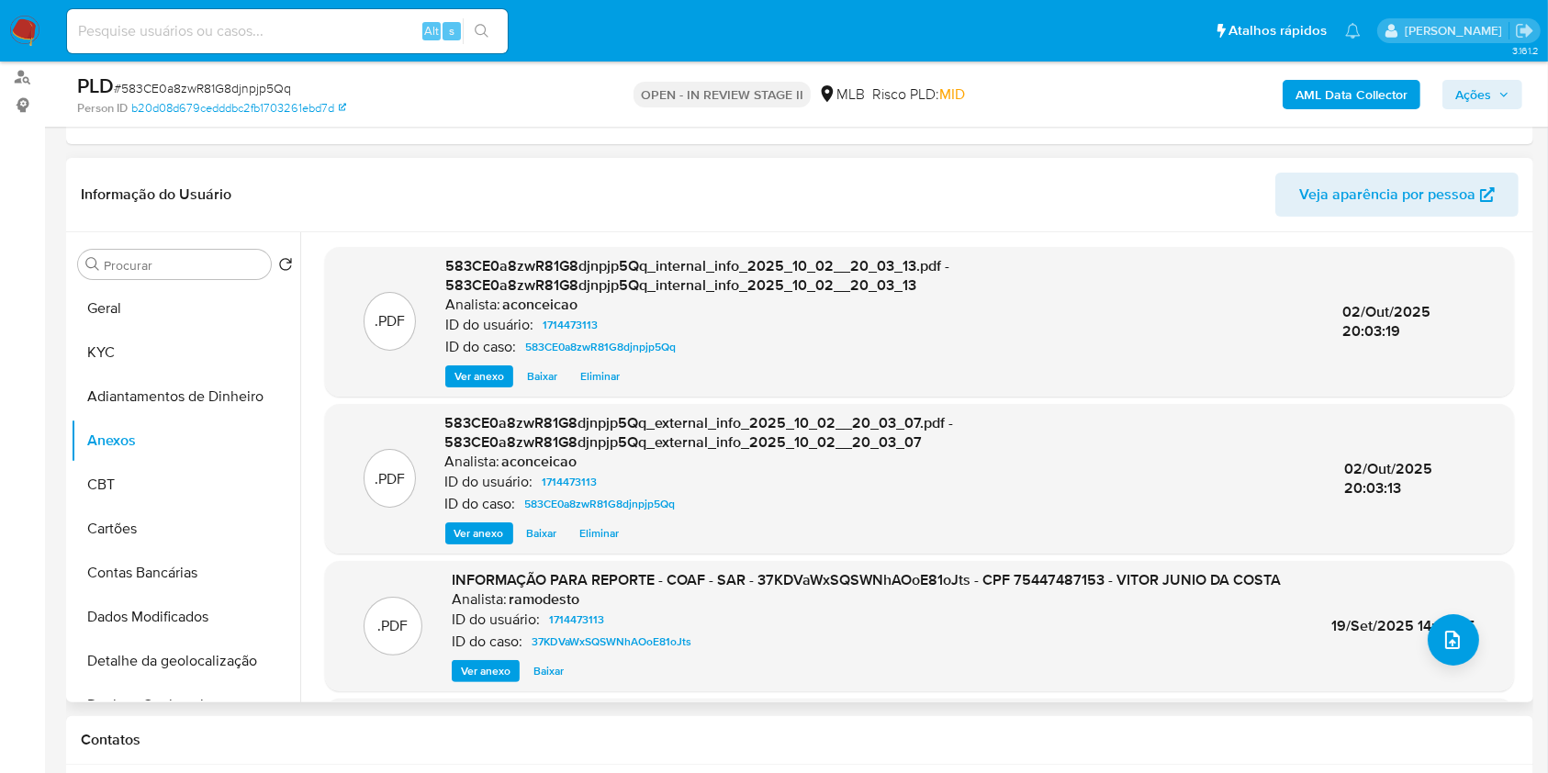
click at [498, 668] on span "Ver anexo" at bounding box center [486, 671] width 50 height 18
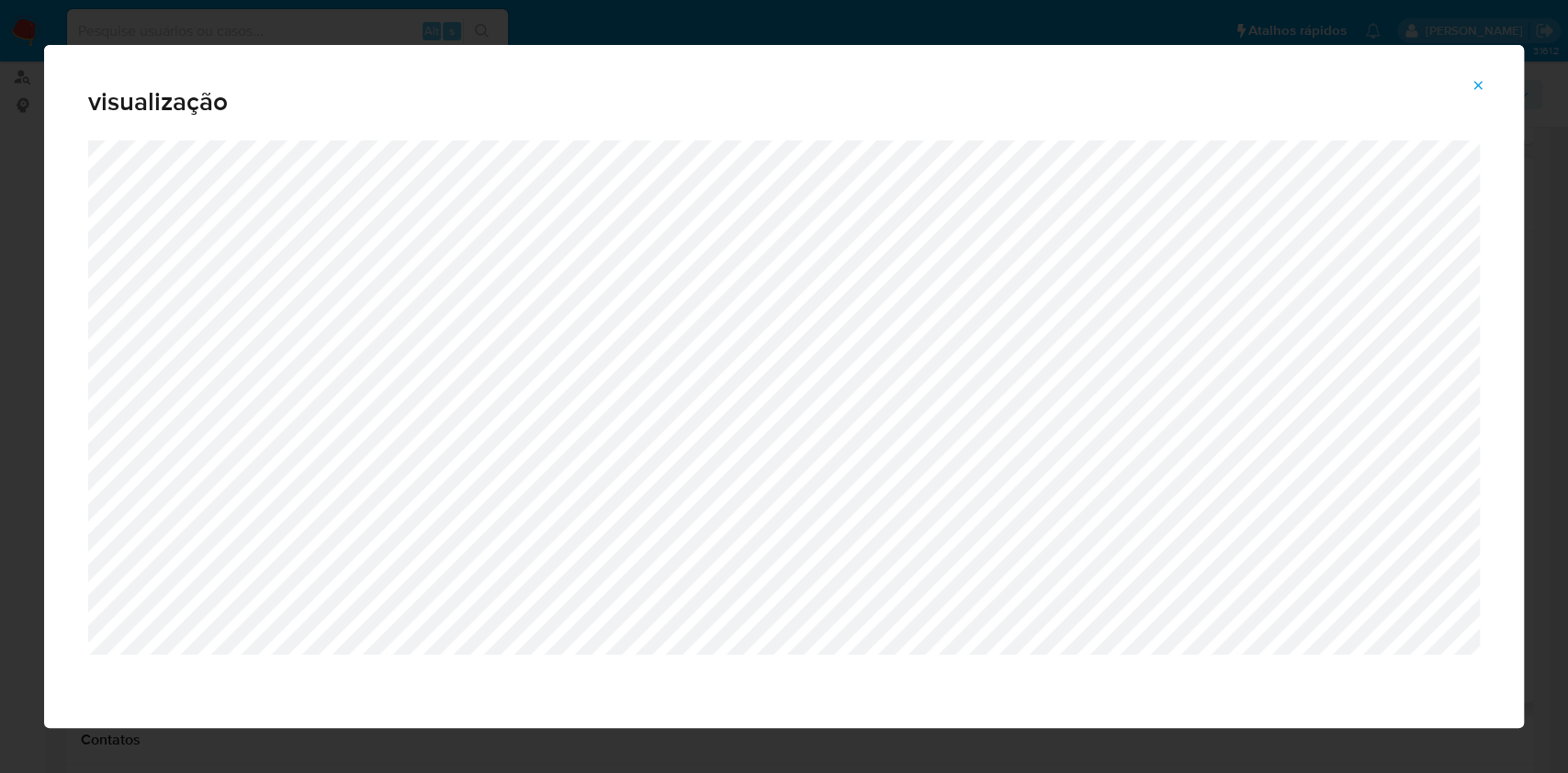
click at [1483, 82] on icon "Attachment preview" at bounding box center [1477, 85] width 15 height 15
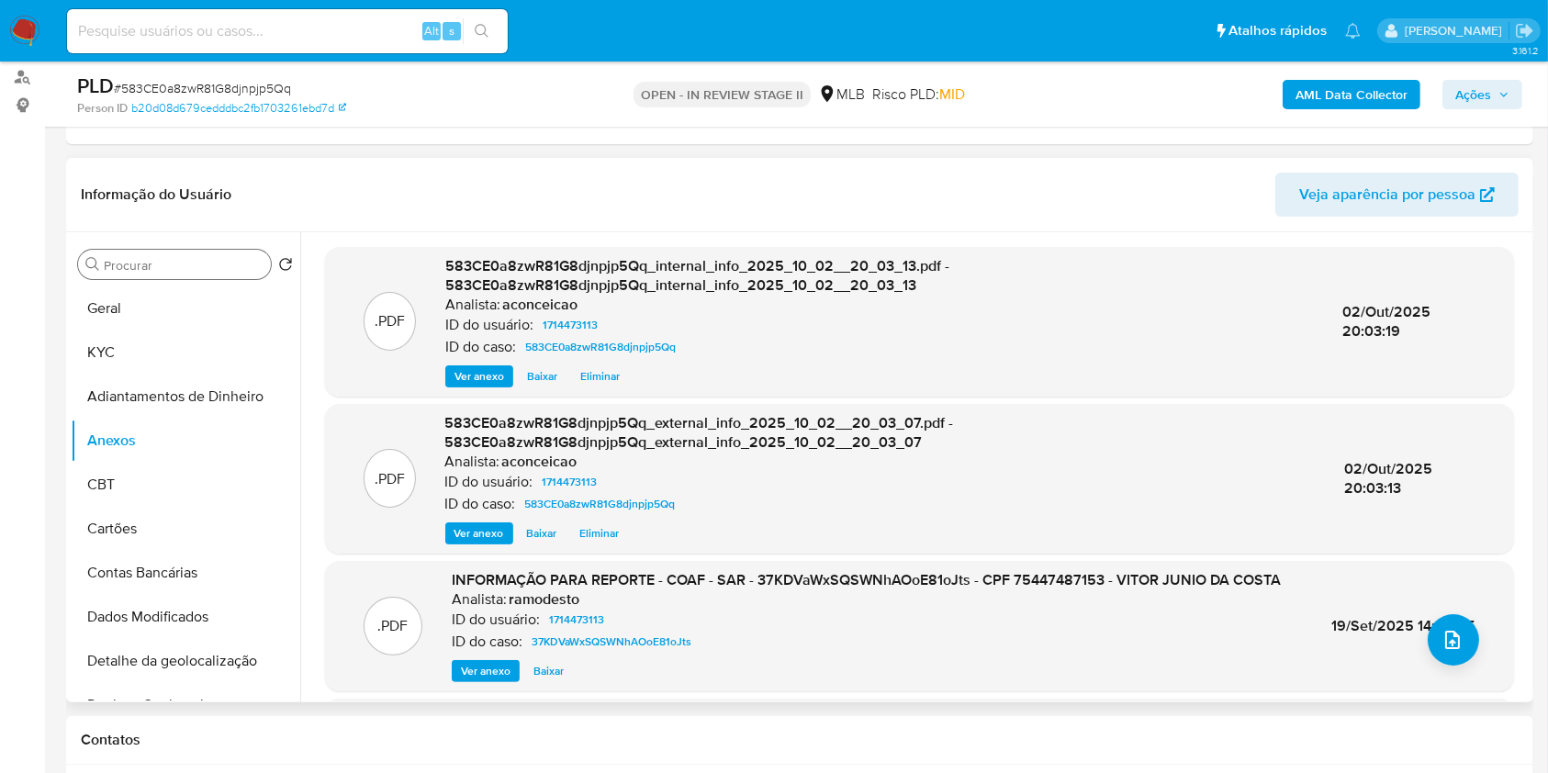
click at [174, 266] on input "Procurar" at bounding box center [184, 265] width 160 height 17
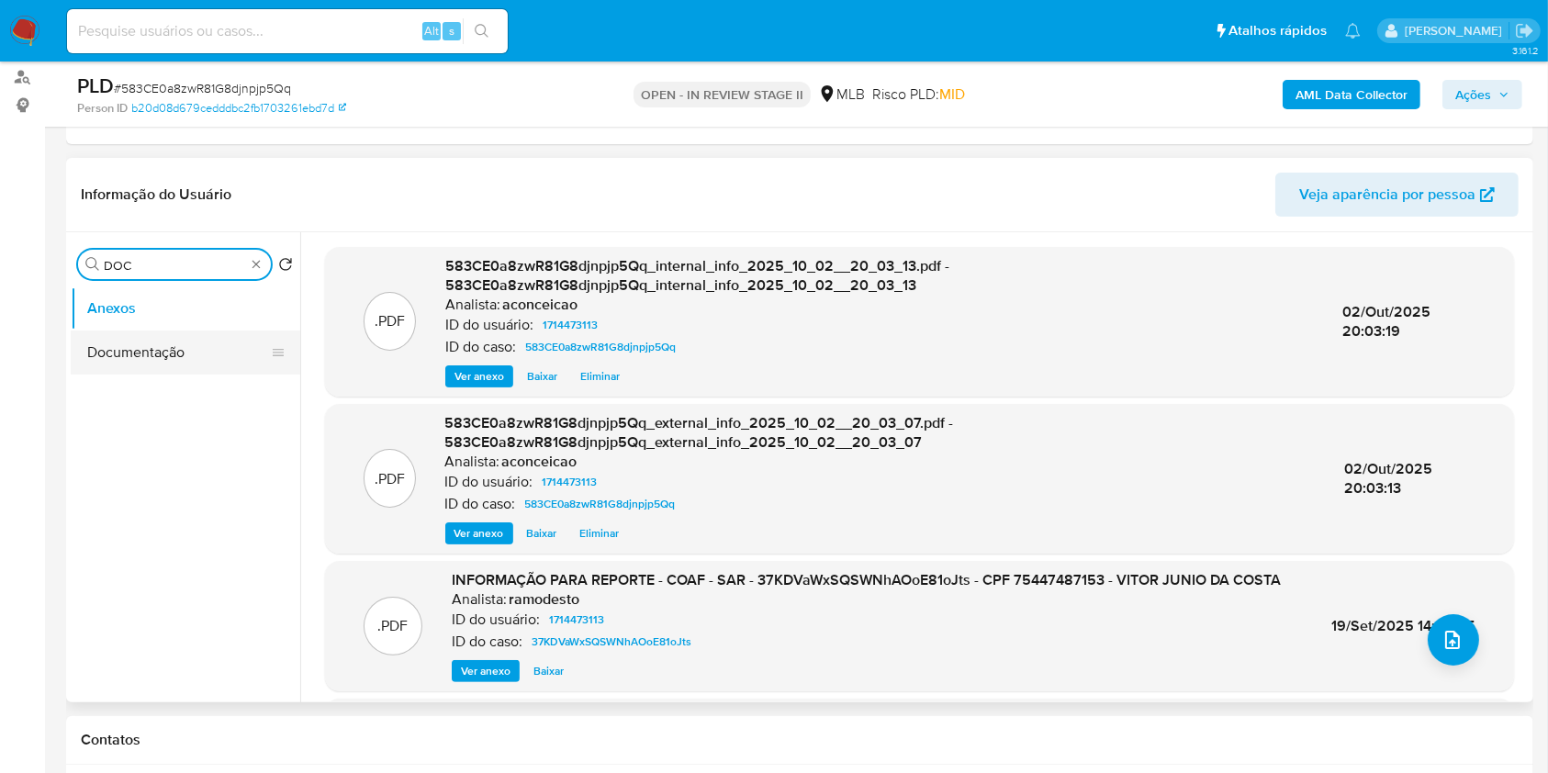
type input "DOC"
click at [136, 337] on button "Documentação" at bounding box center [178, 353] width 215 height 44
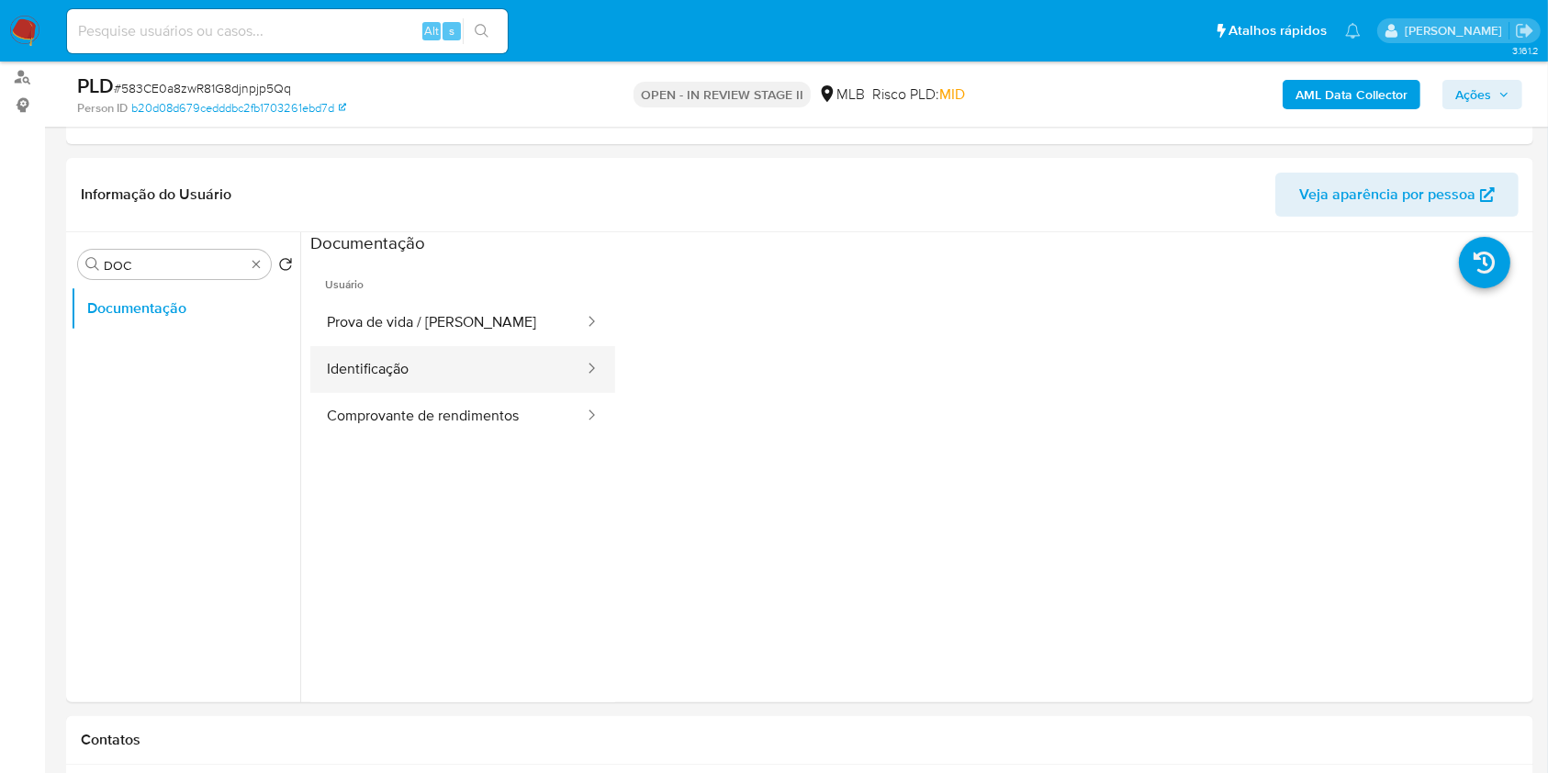
click at [431, 372] on button "Identificação" at bounding box center [448, 369] width 276 height 47
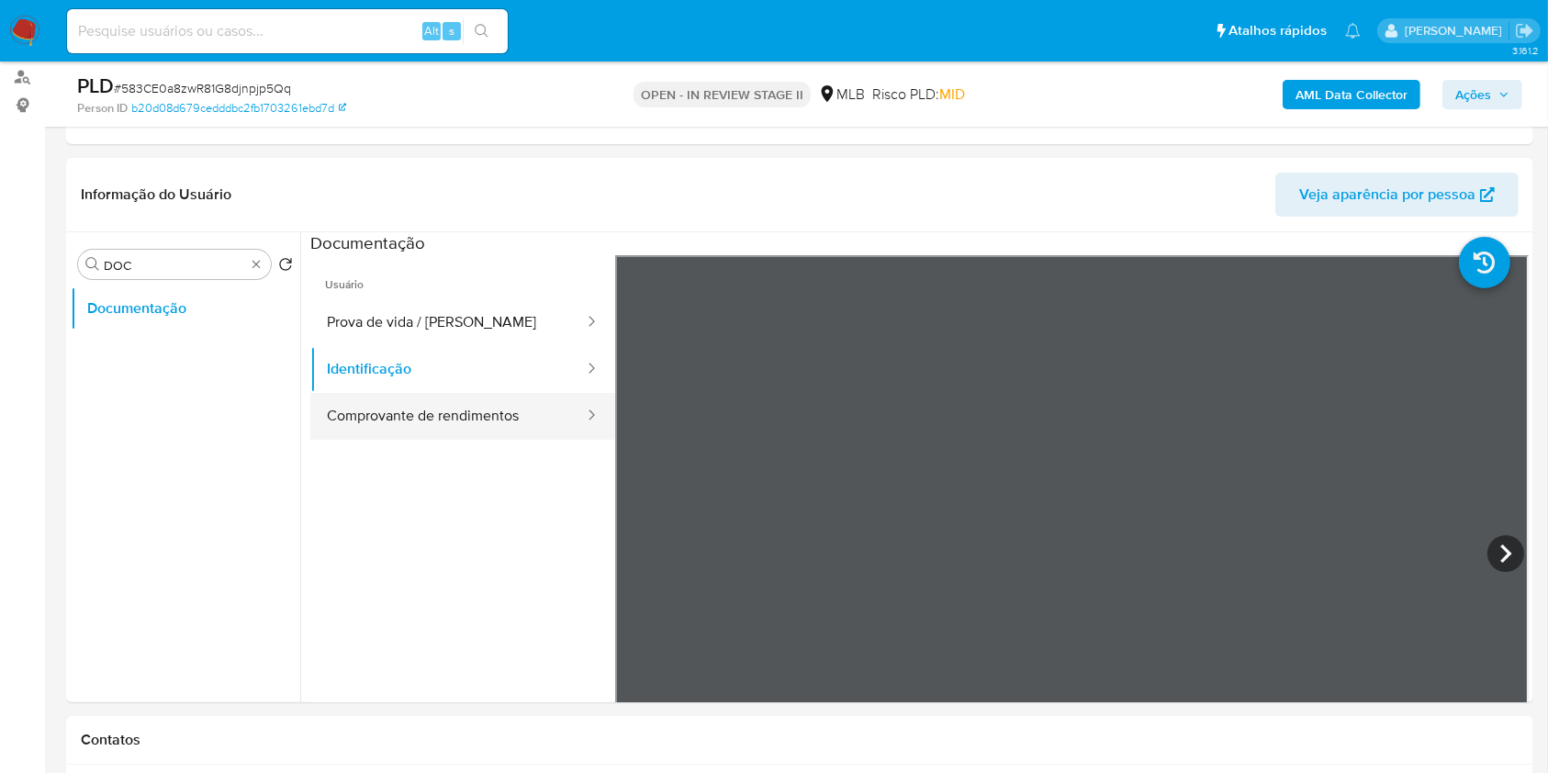
click at [479, 415] on button "Comprovante de rendimentos" at bounding box center [448, 416] width 276 height 47
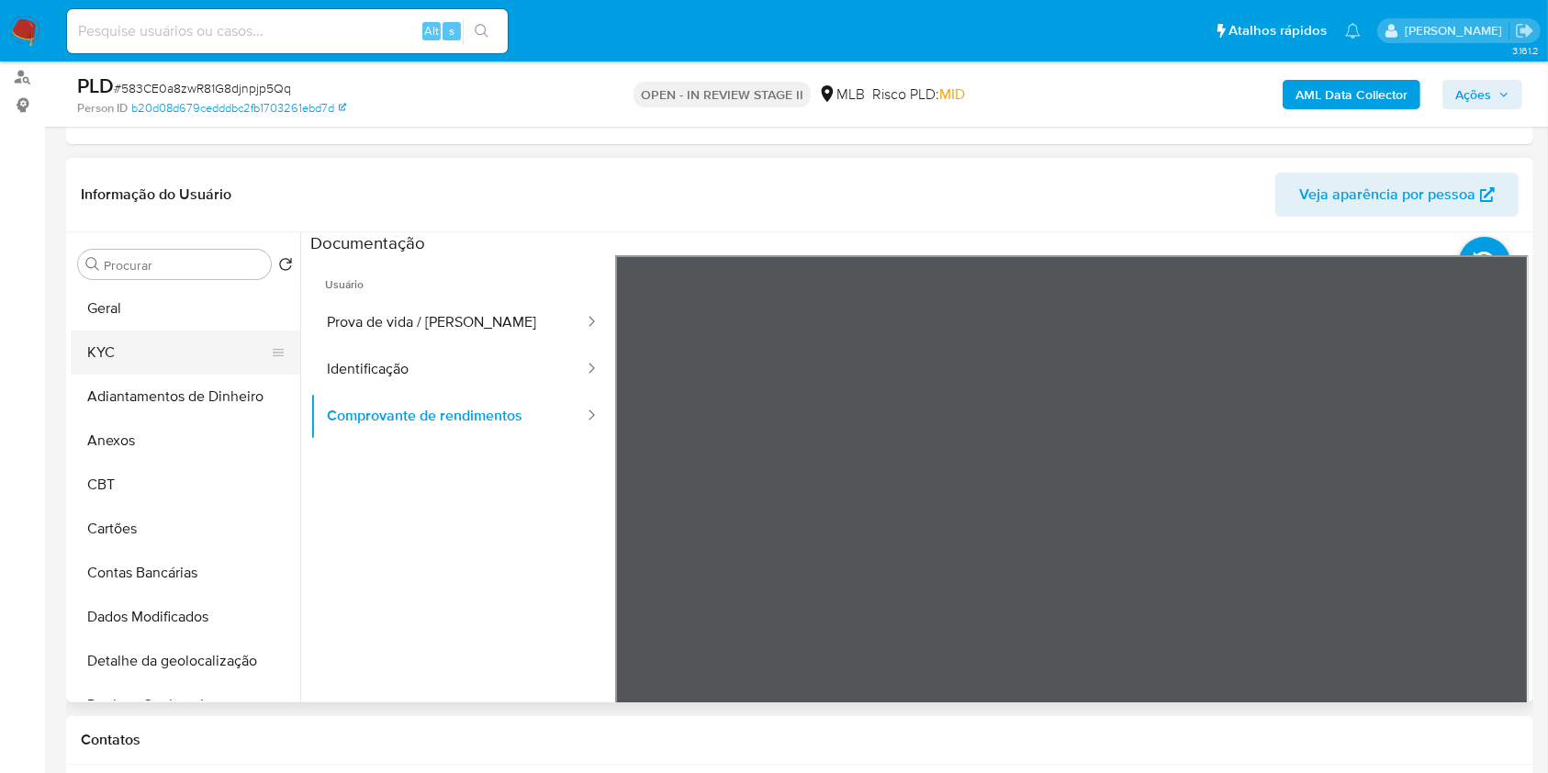
click at [206, 344] on button "KYC" at bounding box center [178, 353] width 215 height 44
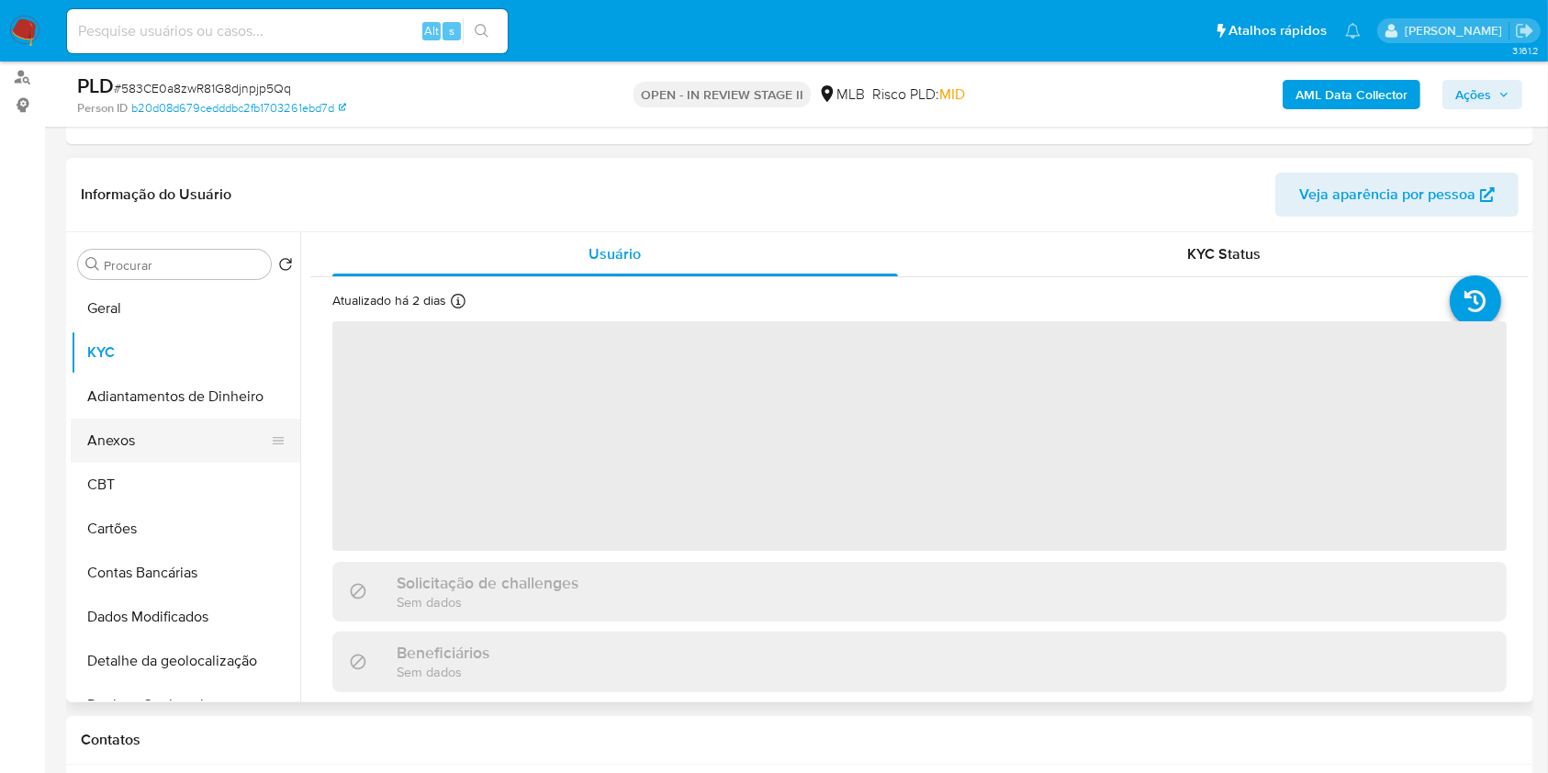
click at [177, 445] on button "Anexos" at bounding box center [178, 441] width 215 height 44
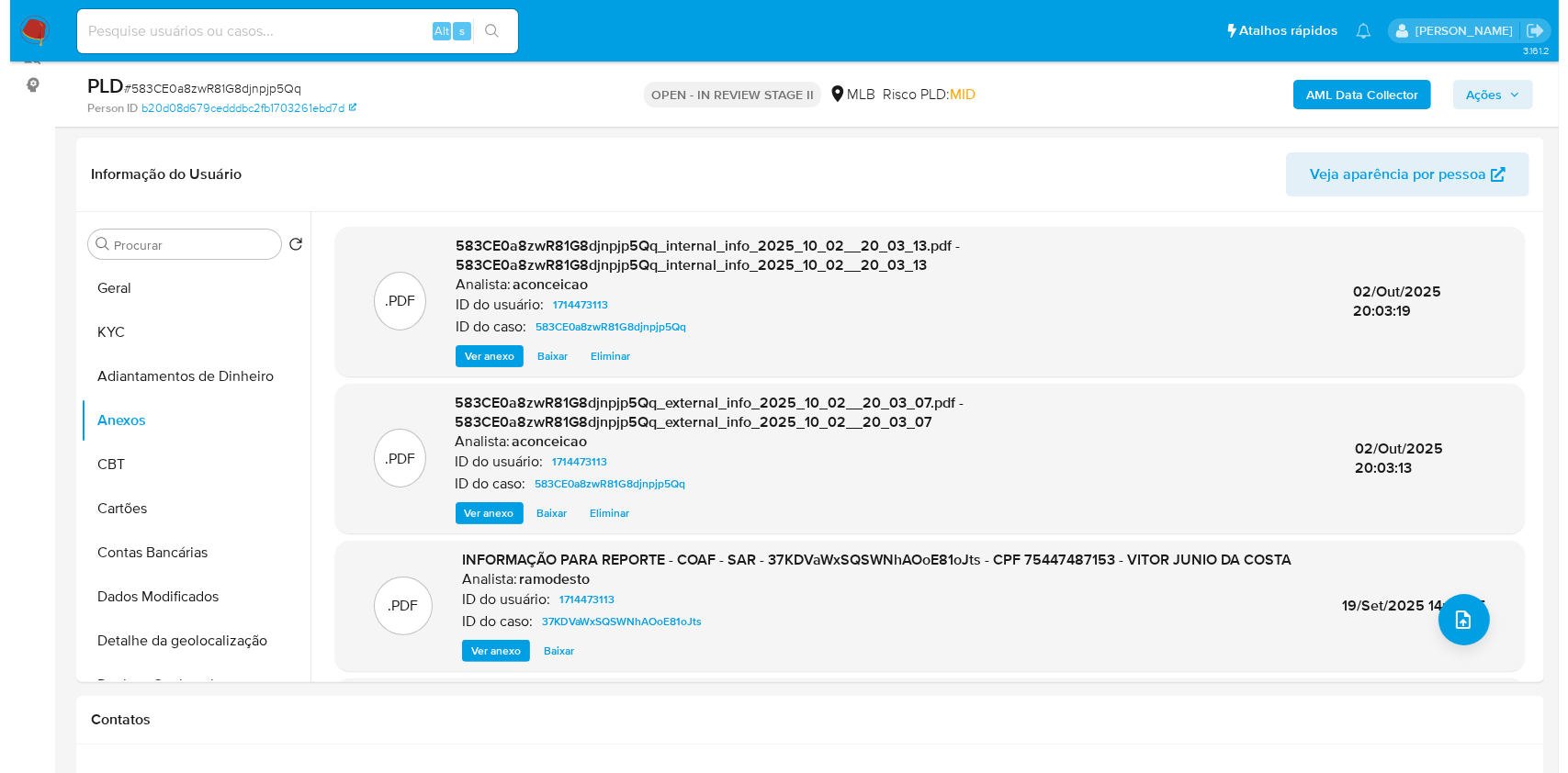
scroll to position [244, 0]
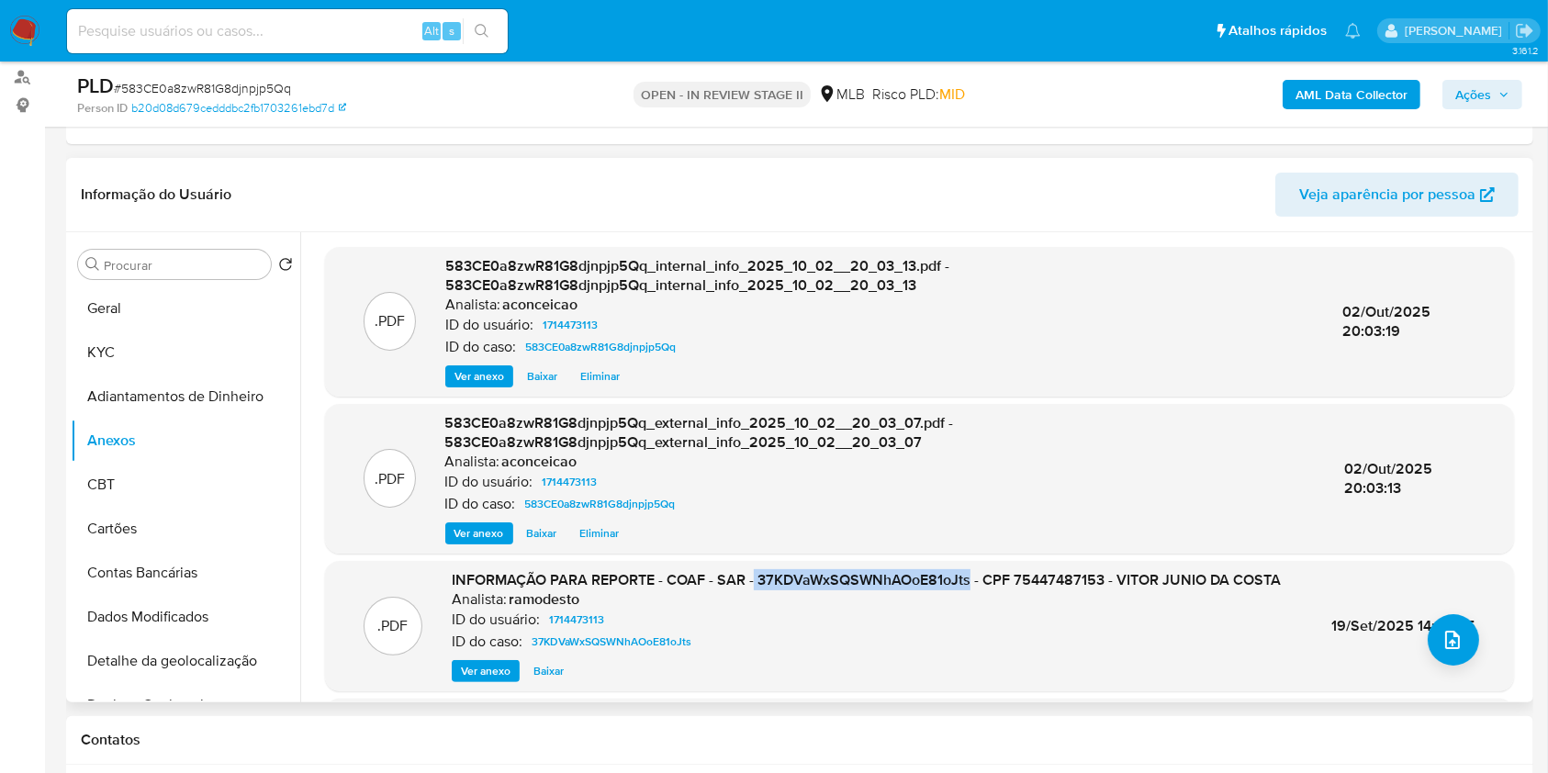
copy span "37KDVaWxSQSWNhAOoE81oJts"
drag, startPoint x: 752, startPoint y: 584, endPoint x: 970, endPoint y: 582, distance: 217.7
click at [970, 582] on span "INFORMAÇÃO PARA REPORTE - COAF - SAR - 37KDVaWxSQSWNhAOoE81oJts - CPF 754474871…" at bounding box center [866, 579] width 829 height 21
click at [1383, 628] on span "19/Set/2025 14:26:55" at bounding box center [1404, 625] width 144 height 21
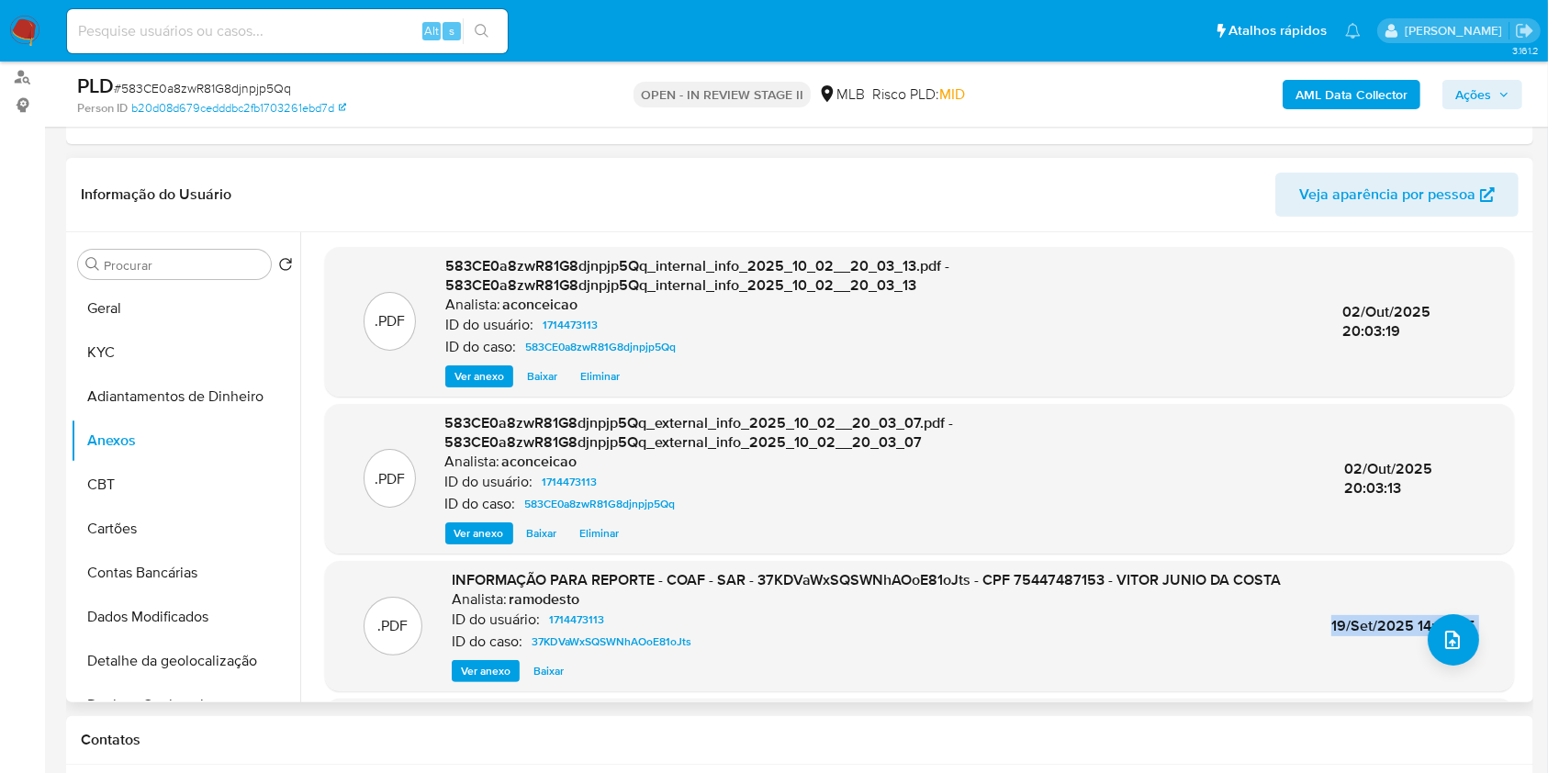
click at [1383, 628] on span "19/Set/2025 14:26:55" at bounding box center [1404, 625] width 144 height 21
click at [1385, 628] on span "19/Set/2025 14:26:55" at bounding box center [1404, 625] width 144 height 21
click at [1402, 630] on span "19/Set/2025 14:26:55" at bounding box center [1404, 625] width 144 height 21
copy span "9/Set/2025"
drag, startPoint x: 1409, startPoint y: 626, endPoint x: 1334, endPoint y: 620, distance: 75.6
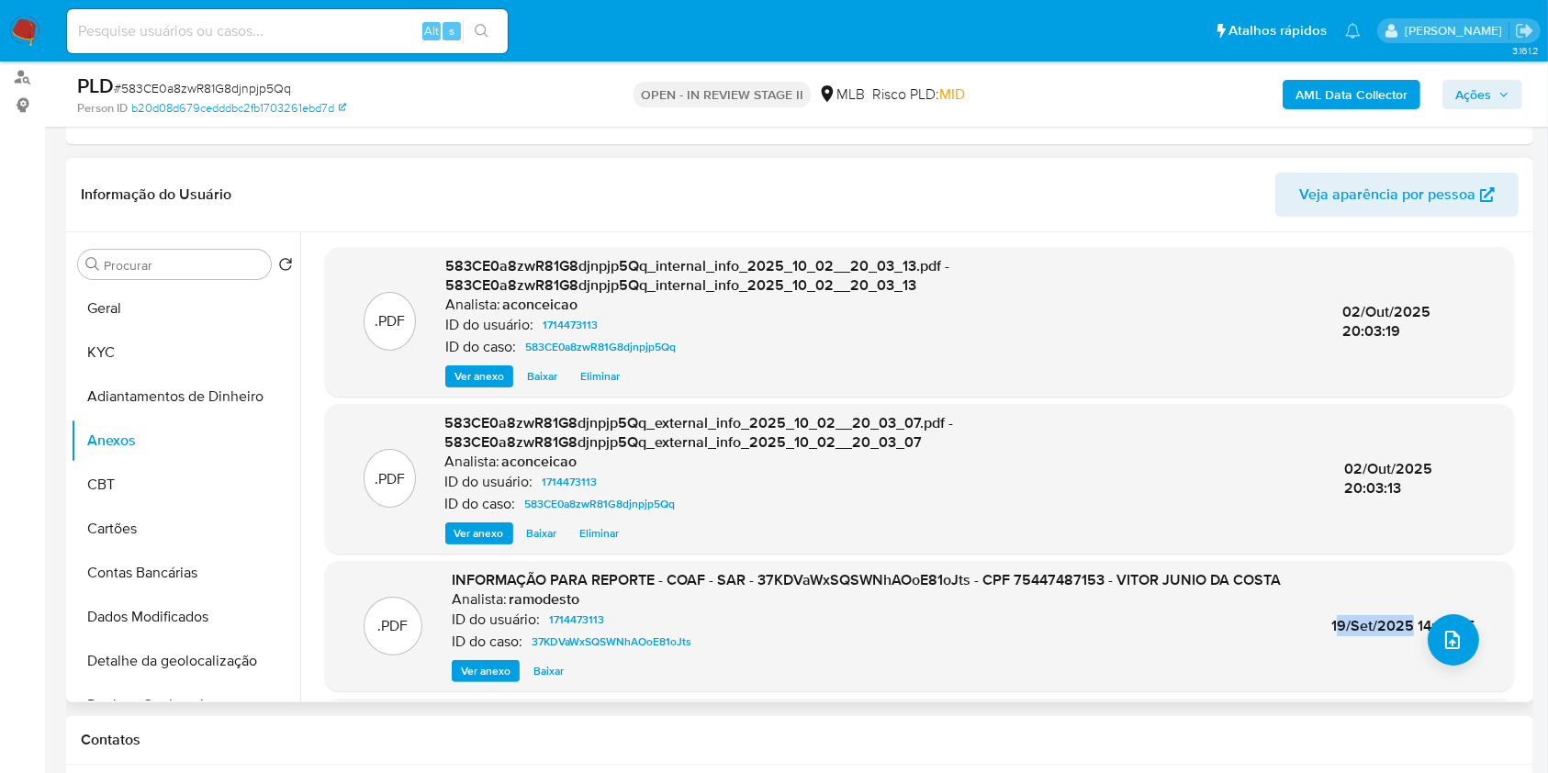
click at [1332, 620] on span "19/Set/2025 14:26:55" at bounding box center [1404, 625] width 144 height 21
click at [1456, 647] on span "upload-file" at bounding box center [1453, 640] width 22 height 22
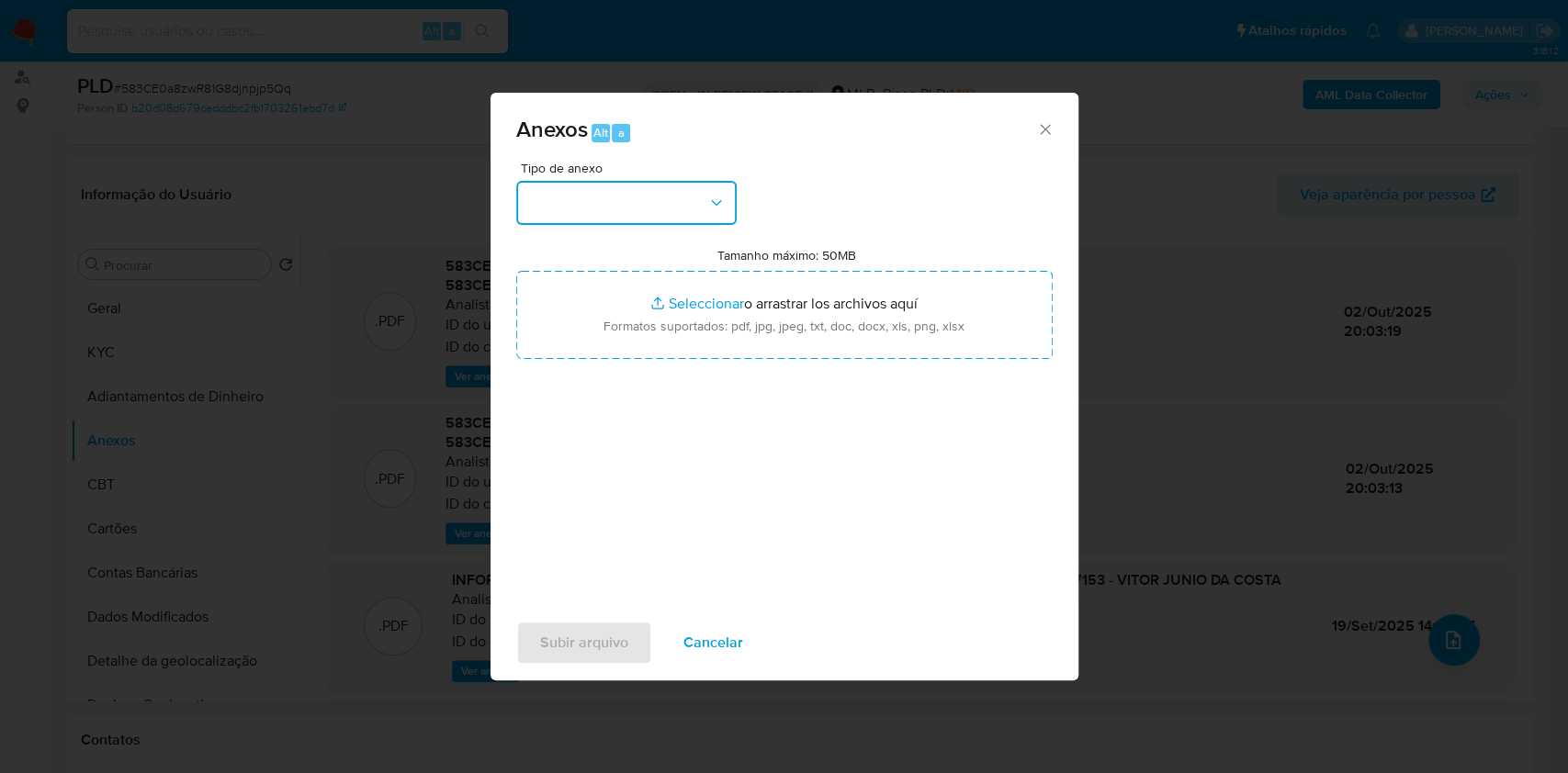
click at [605, 207] on button "button" at bounding box center [626, 203] width 220 height 44
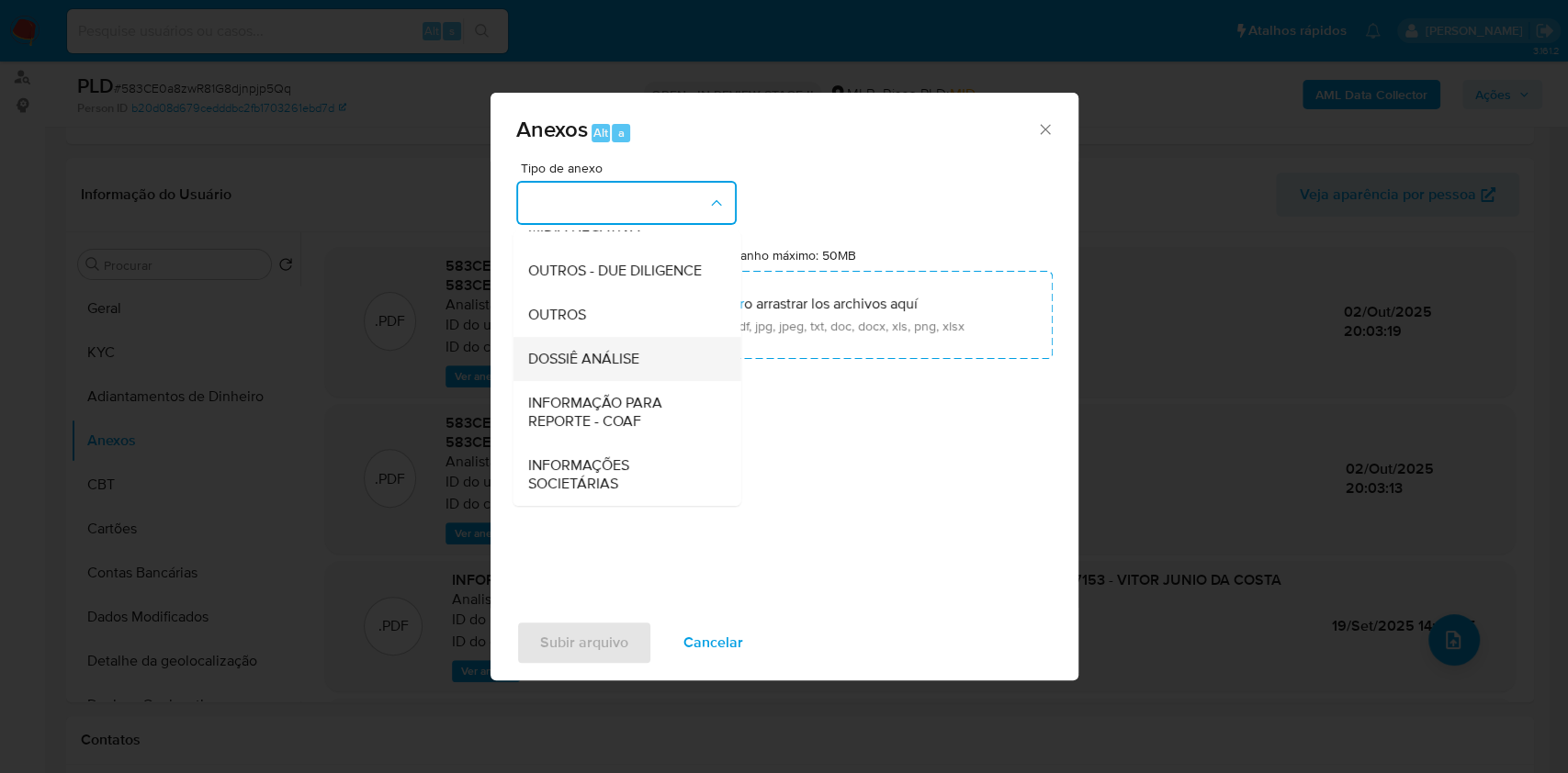
scroll to position [282, 0]
click at [598, 321] on div "OUTROS" at bounding box center [620, 315] width 187 height 44
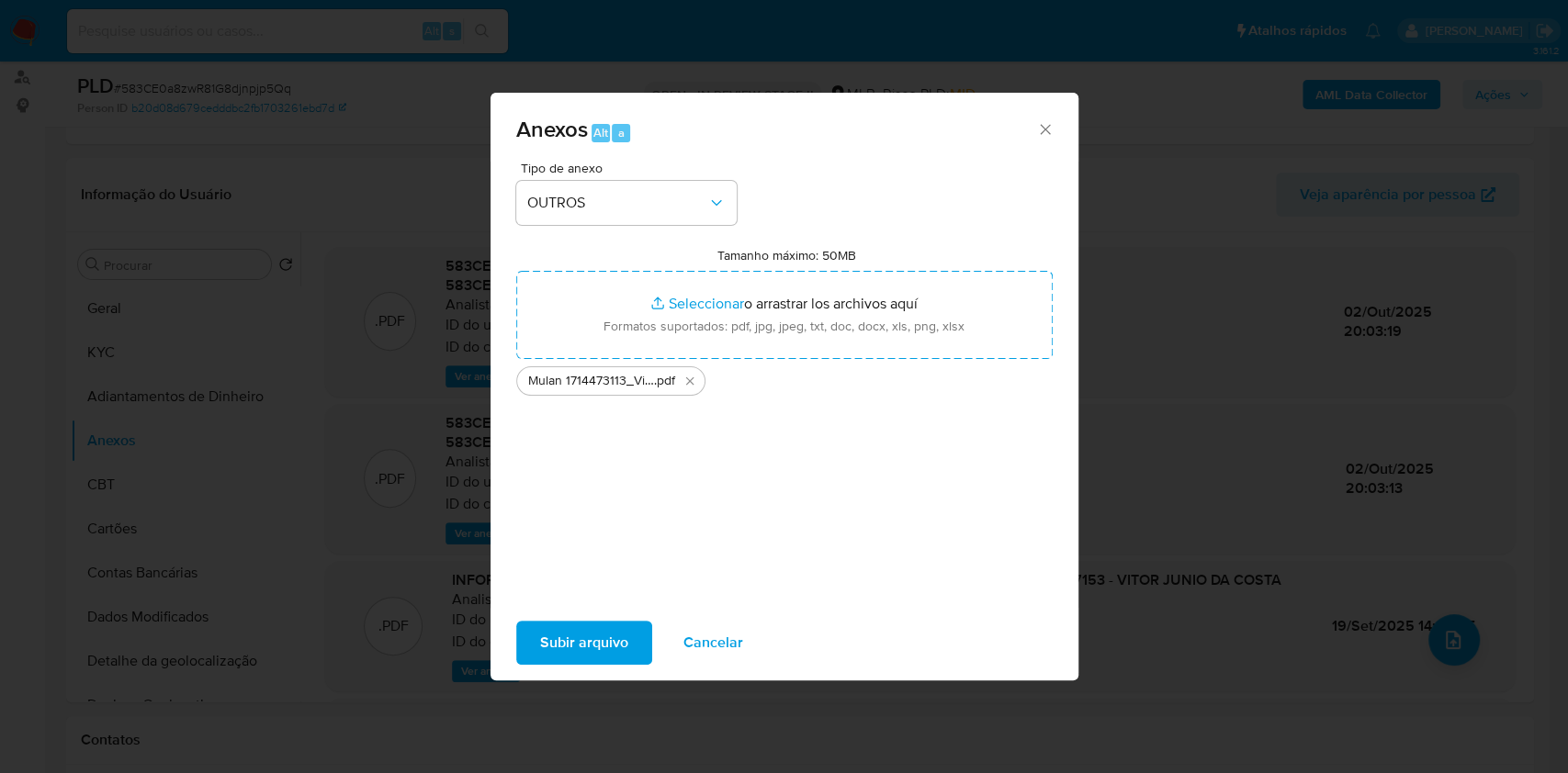
click at [598, 654] on span "Subir arquivo" at bounding box center [584, 643] width 88 height 40
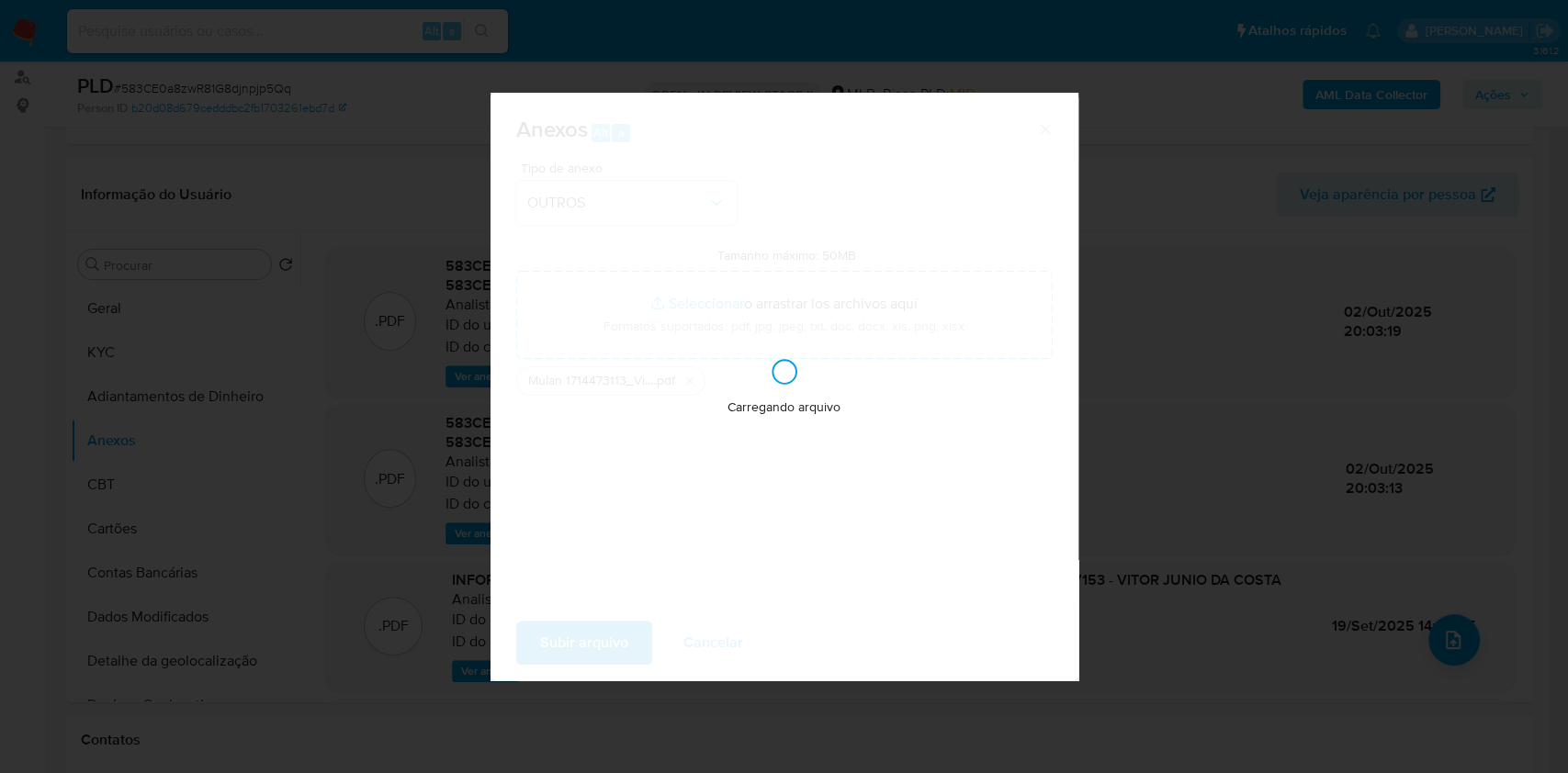
click at [1413, 692] on div "Anexos Alt a Tipo de anexo OUTROS Tamanho máximo: 50MB Seleccionar archivos Sel…" at bounding box center [784, 386] width 1568 height 773
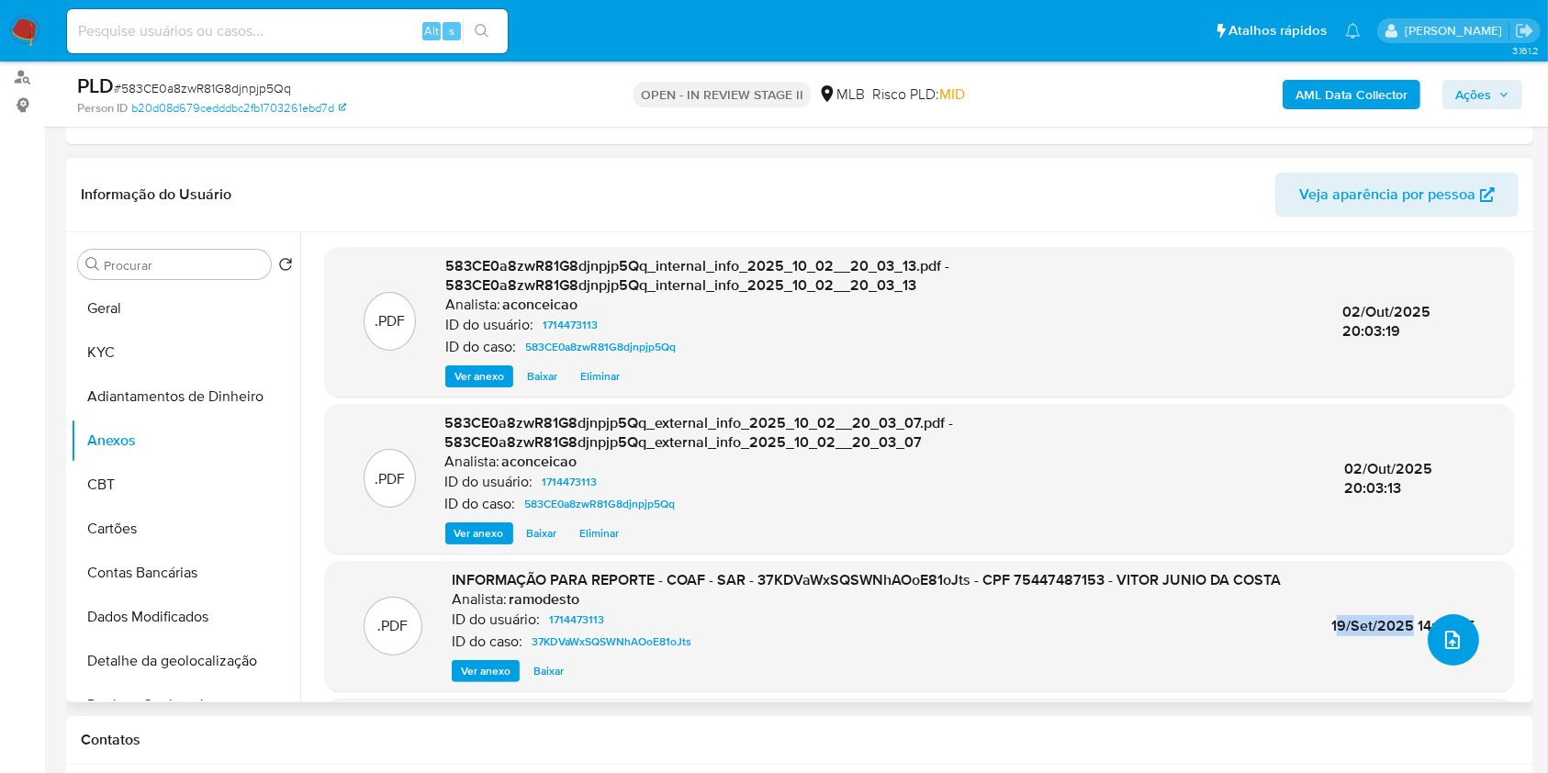
click at [1442, 637] on icon "upload-file" at bounding box center [1453, 640] width 22 height 22
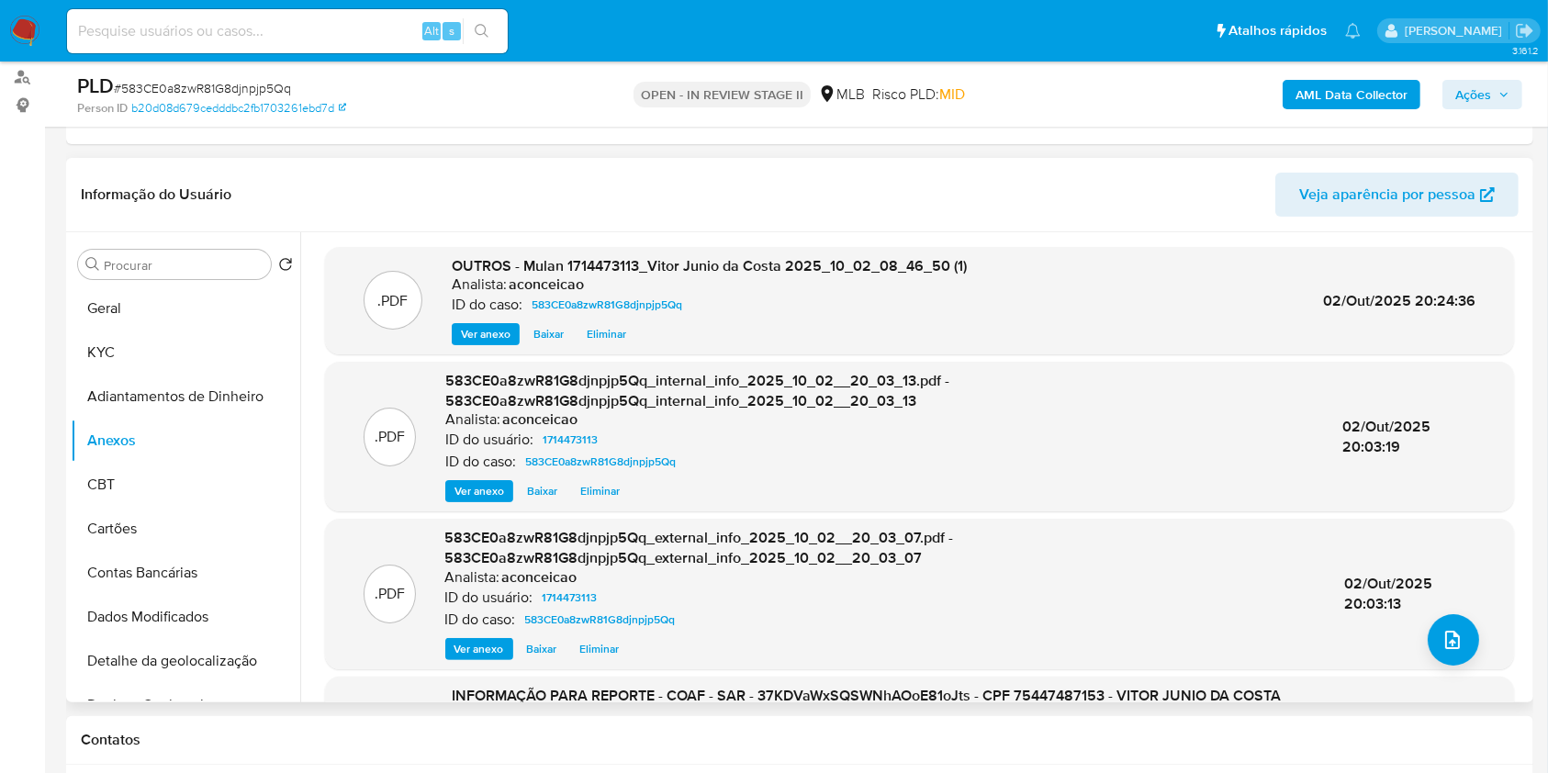
click at [1417, 623] on div ".PDF 583CE0a8zwR81G8djnpjp5Qq_external_info_2025_10_02__20_03_07.pdf - 583CE0a8…" at bounding box center [919, 593] width 1171 height 131
click at [1442, 632] on span "upload-file" at bounding box center [1453, 640] width 22 height 22
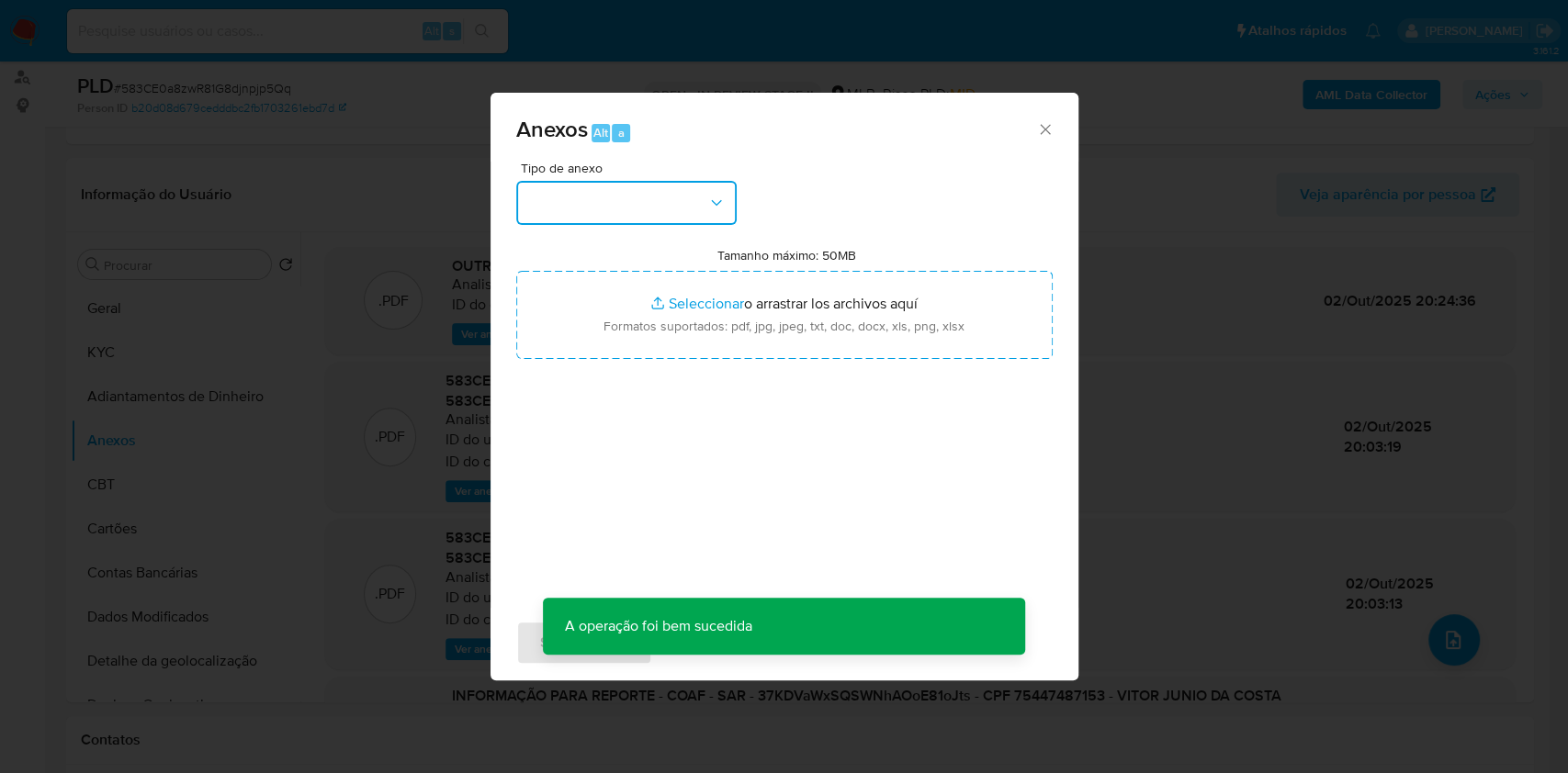
drag, startPoint x: 661, startPoint y: 183, endPoint x: 665, endPoint y: 207, distance: 24.2
click at [661, 188] on button "button" at bounding box center [626, 203] width 220 height 44
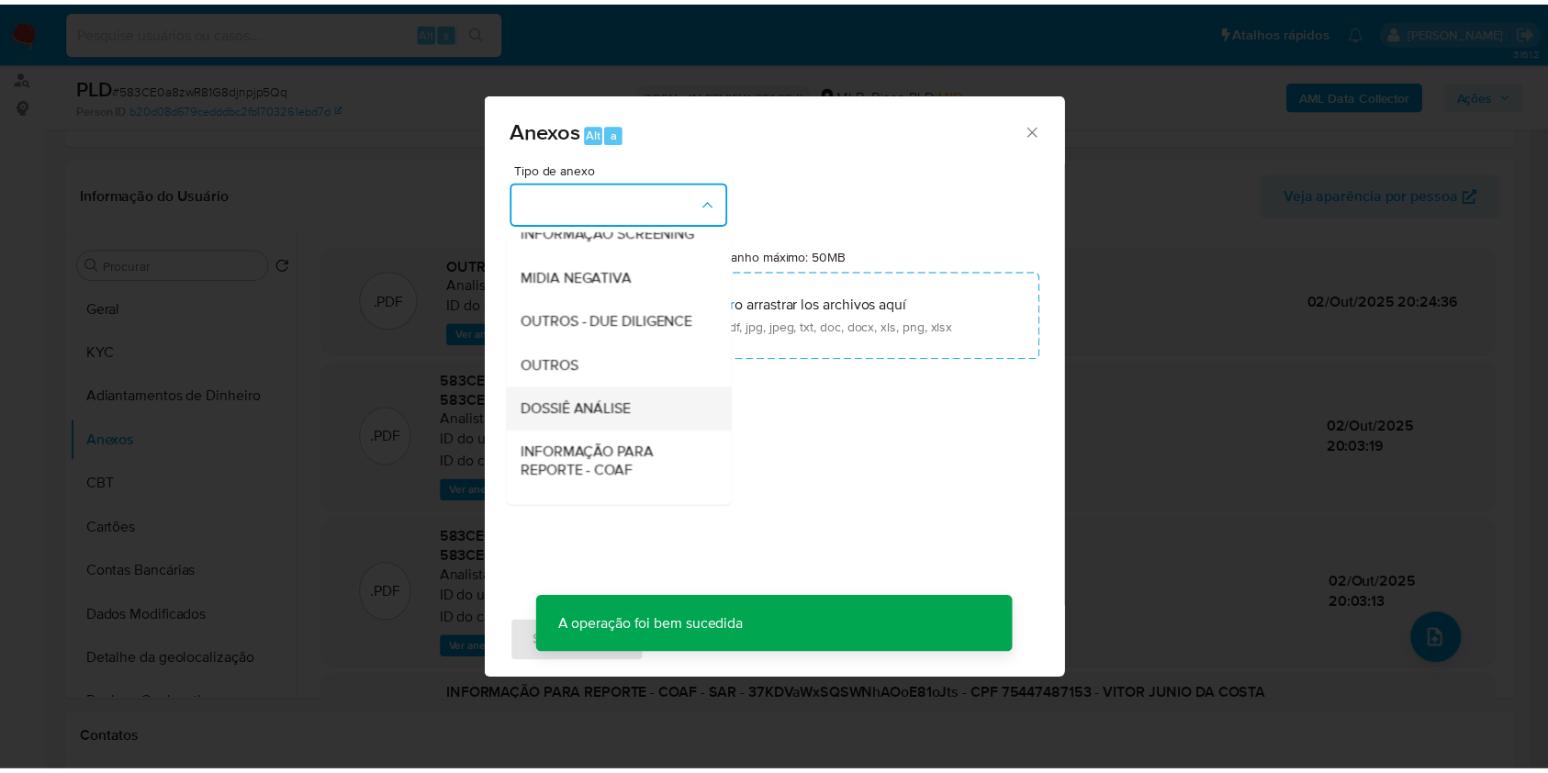
scroll to position [244, 0]
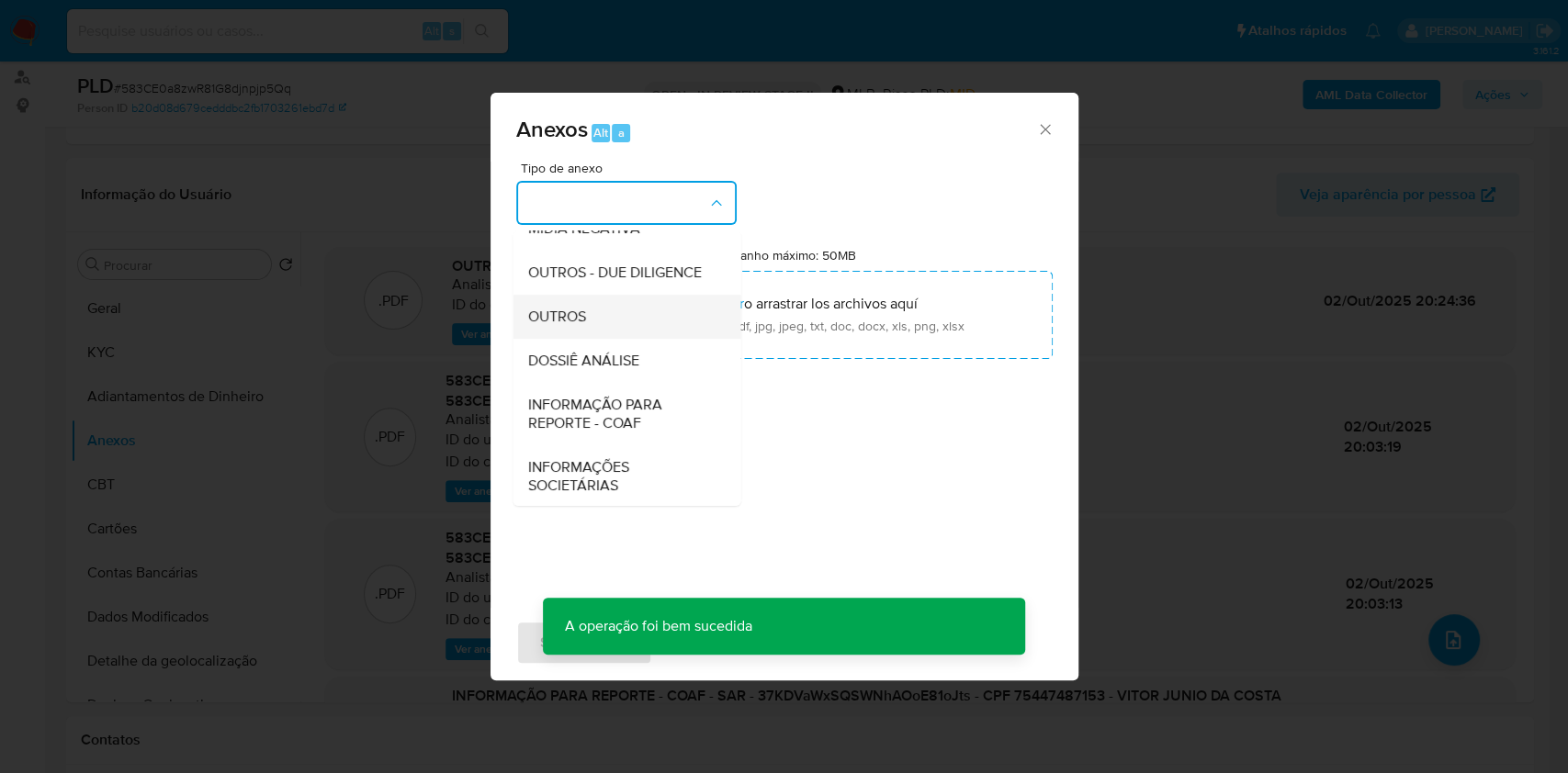
click at [614, 339] on div "OUTROS" at bounding box center [620, 317] width 187 height 44
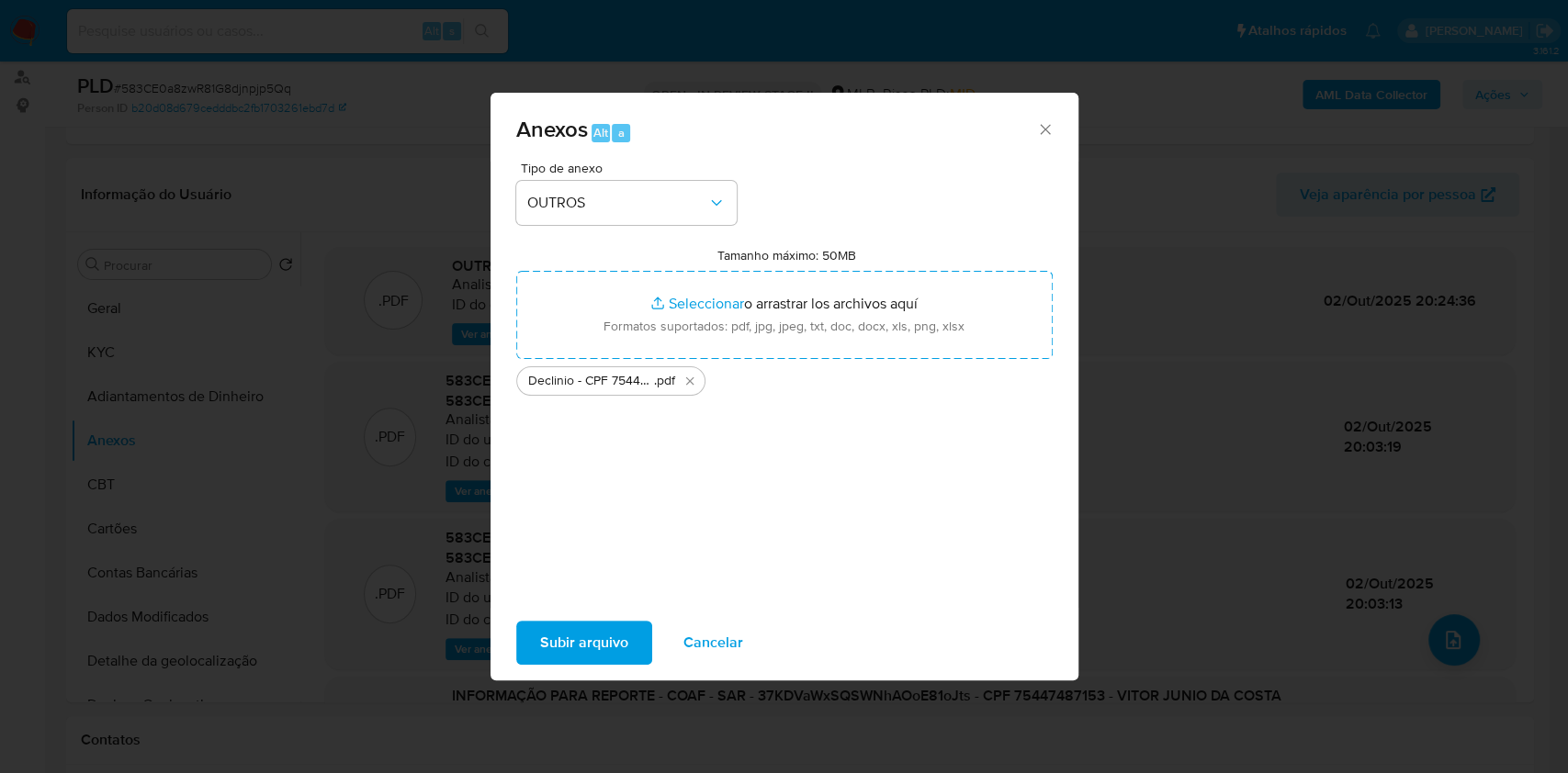
click at [592, 643] on span "Subir arquivo" at bounding box center [584, 643] width 88 height 40
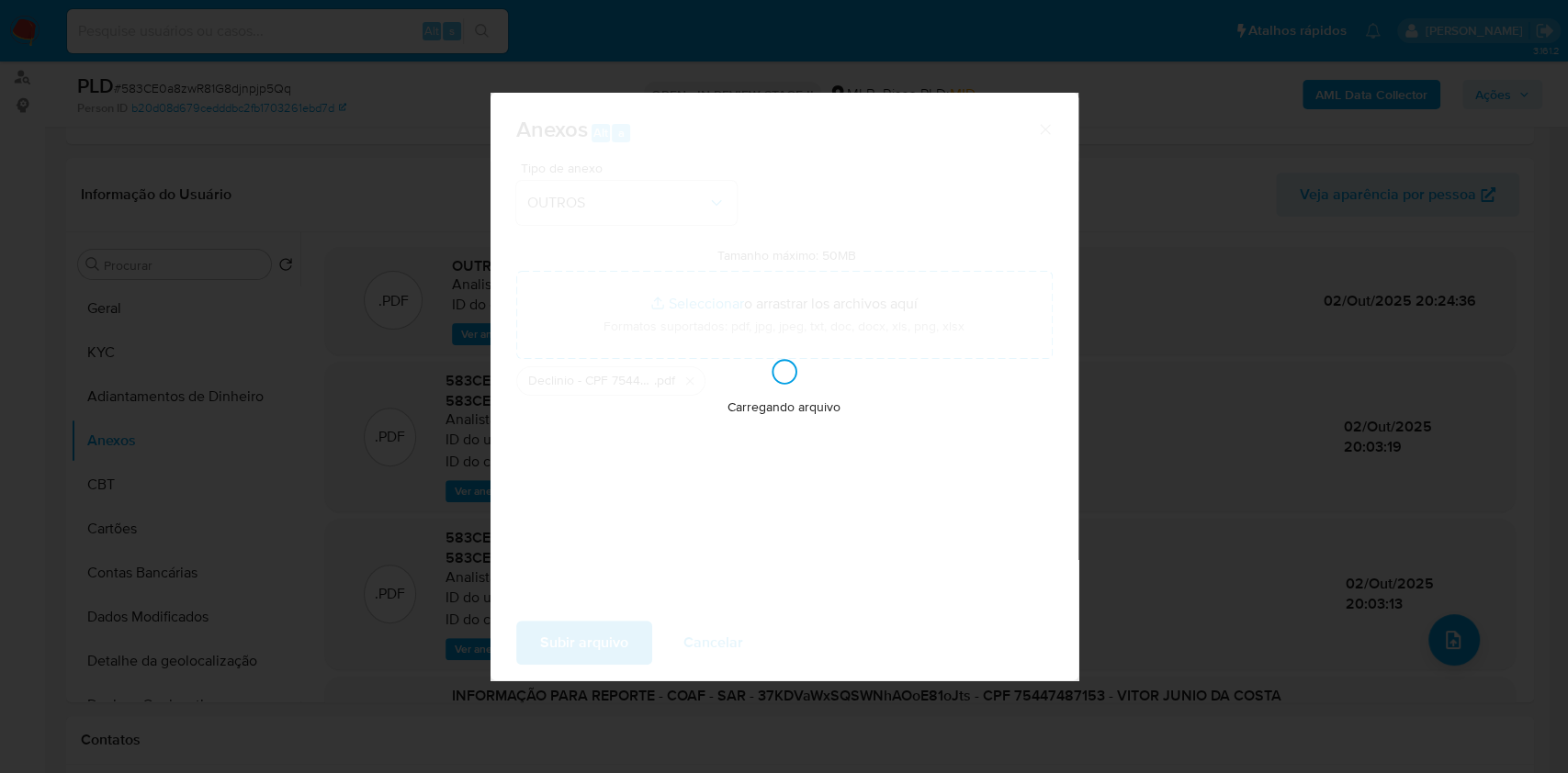
click at [1282, 378] on div "Anexos Alt a Tipo de anexo OUTROS Tamanho máximo: 50MB Seleccionar archivos Sel…" at bounding box center [784, 386] width 1568 height 773
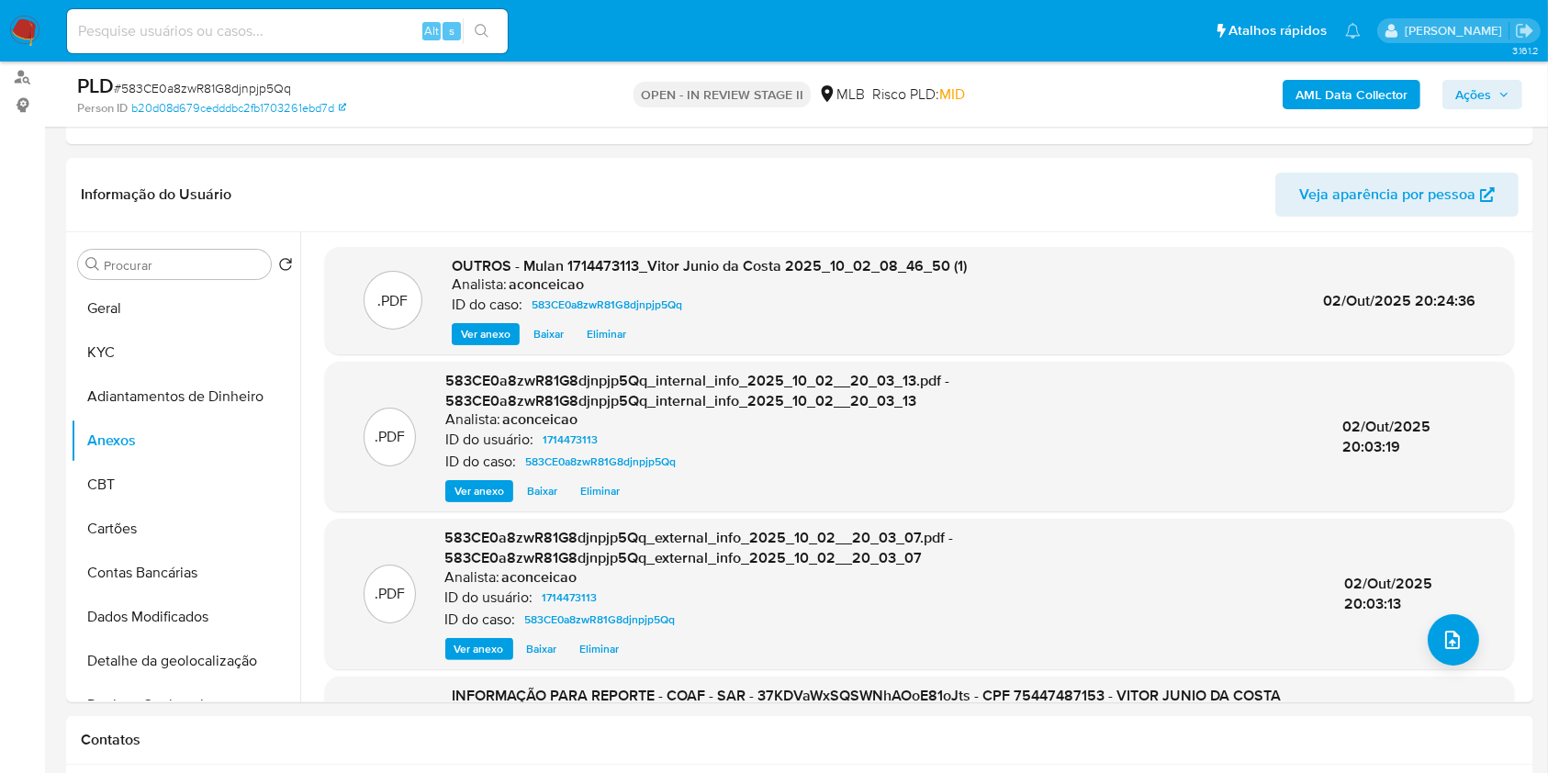
click at [1488, 97] on span "Ações" at bounding box center [1474, 94] width 36 height 29
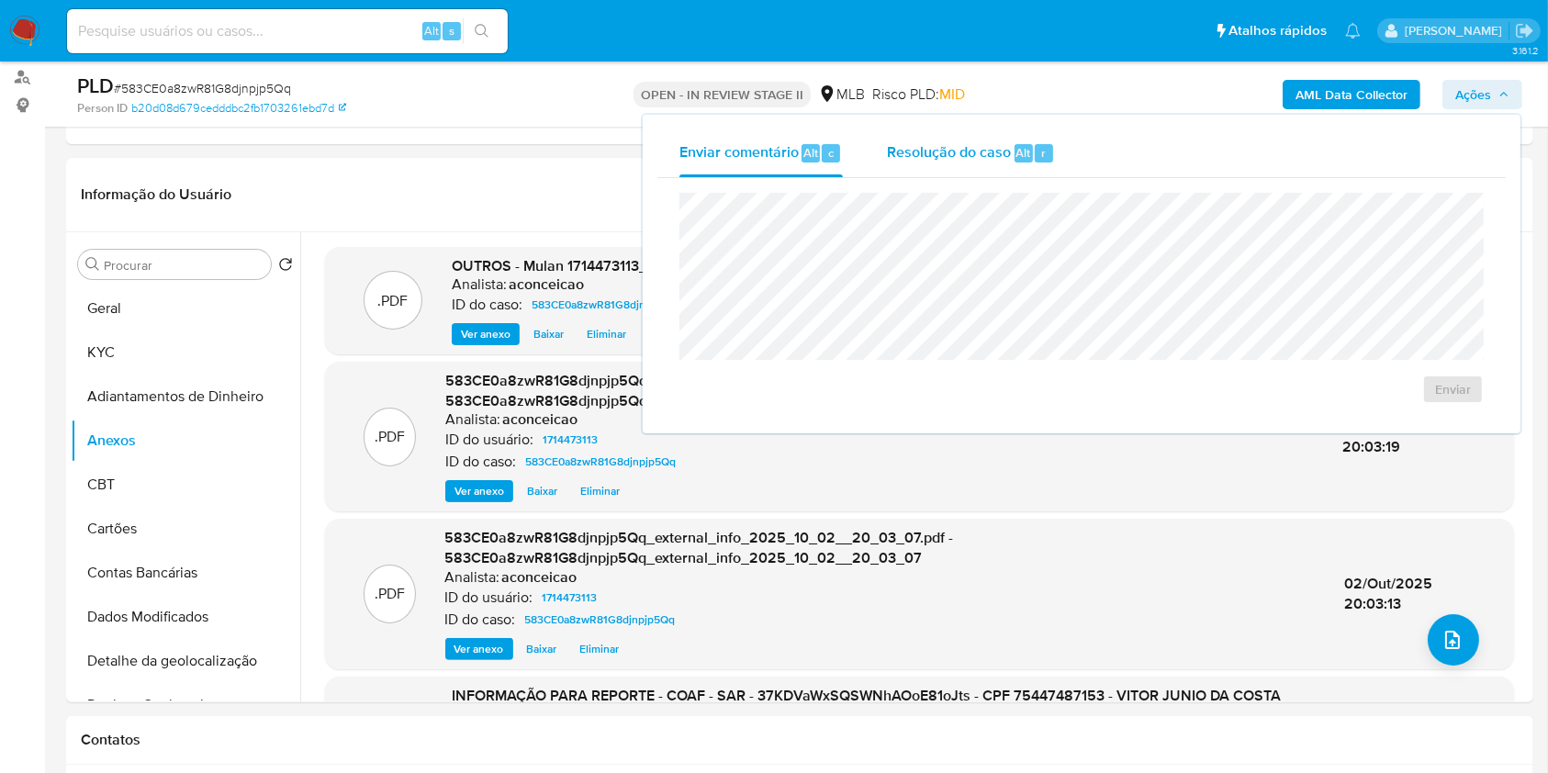
click at [960, 157] on span "Resolução do caso" at bounding box center [949, 151] width 124 height 21
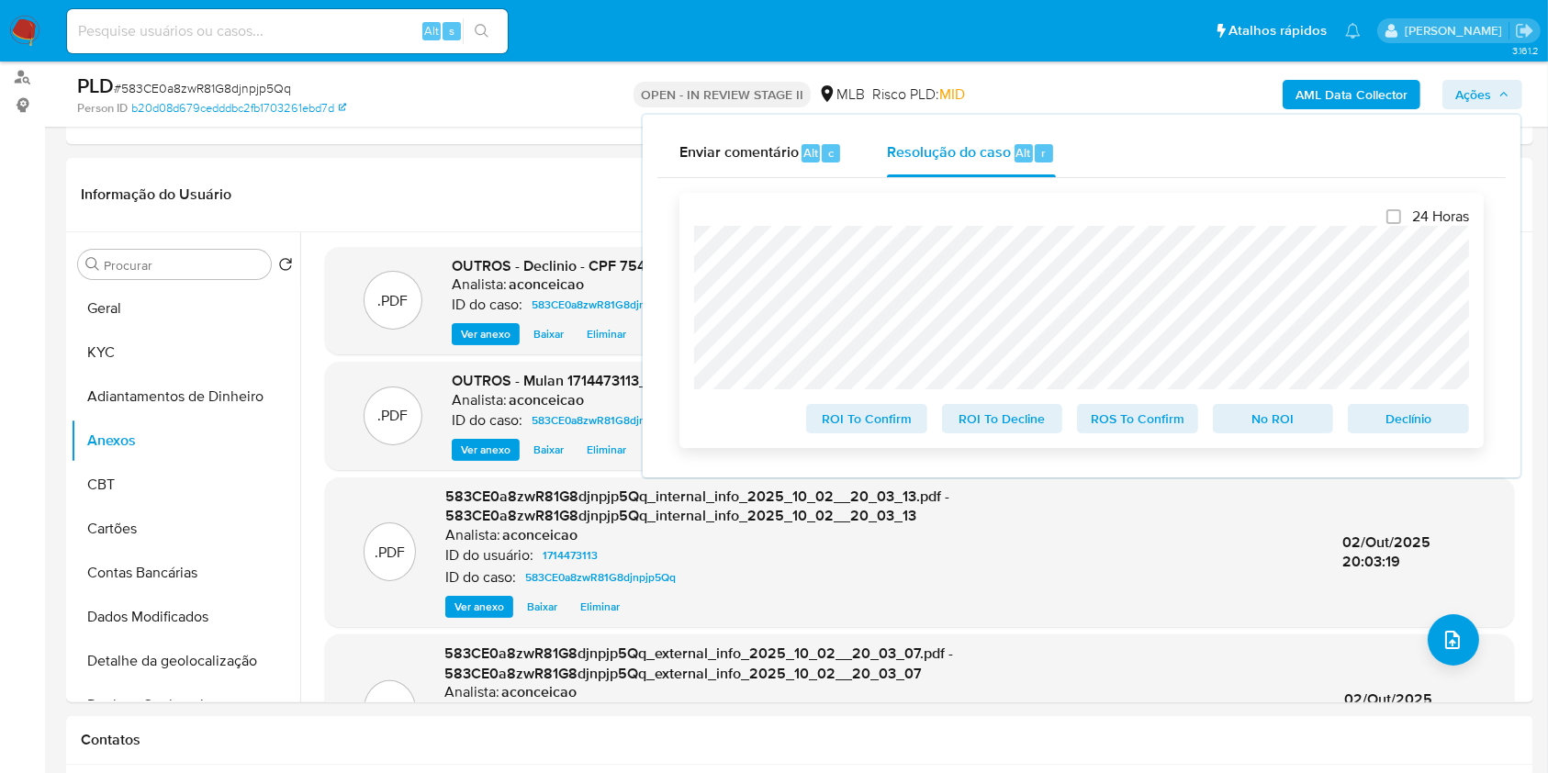
click at [1381, 426] on span "Declínio" at bounding box center [1409, 419] width 96 height 26
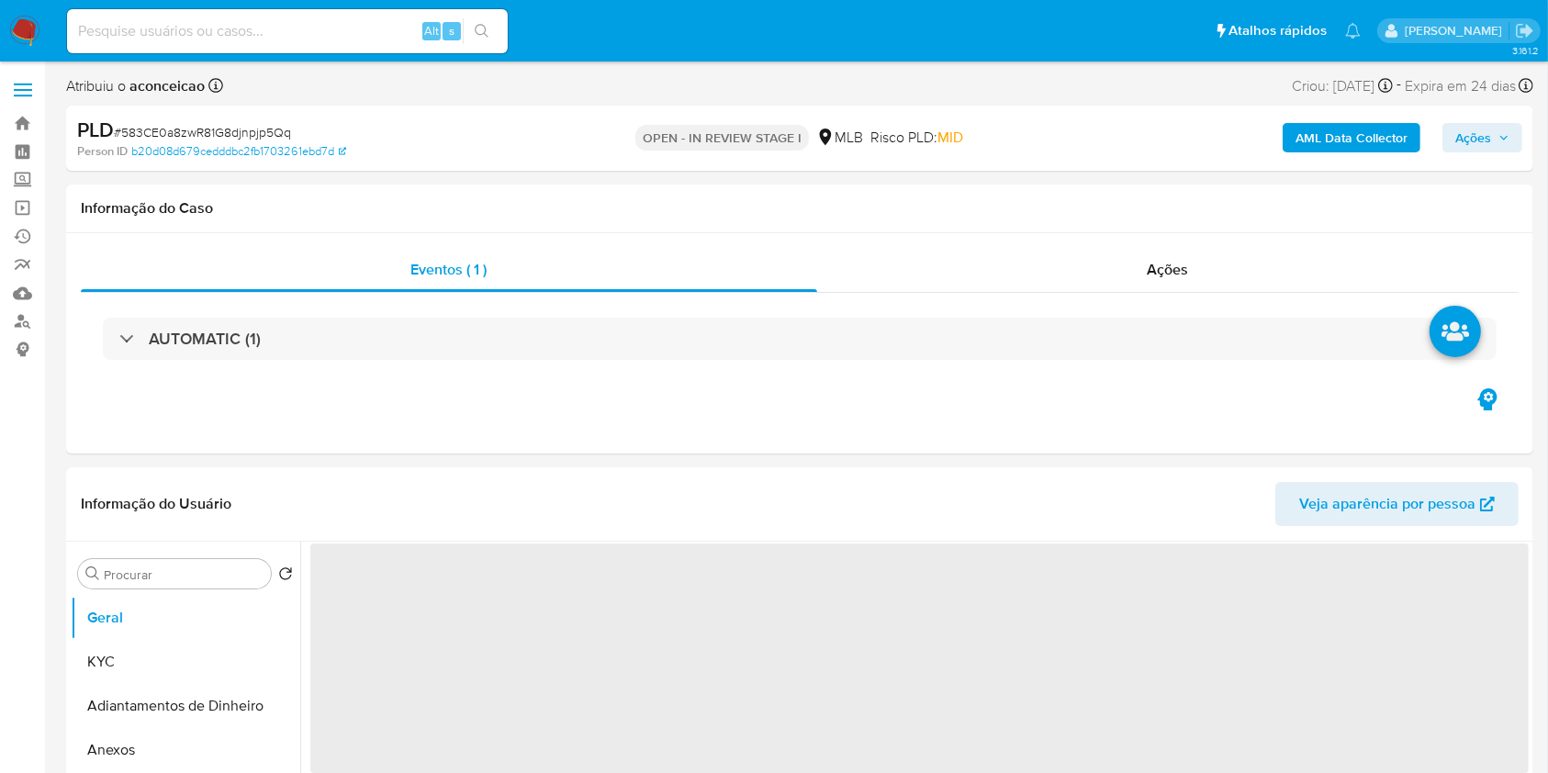
click at [1465, 129] on span "Ações" at bounding box center [1474, 137] width 36 height 29
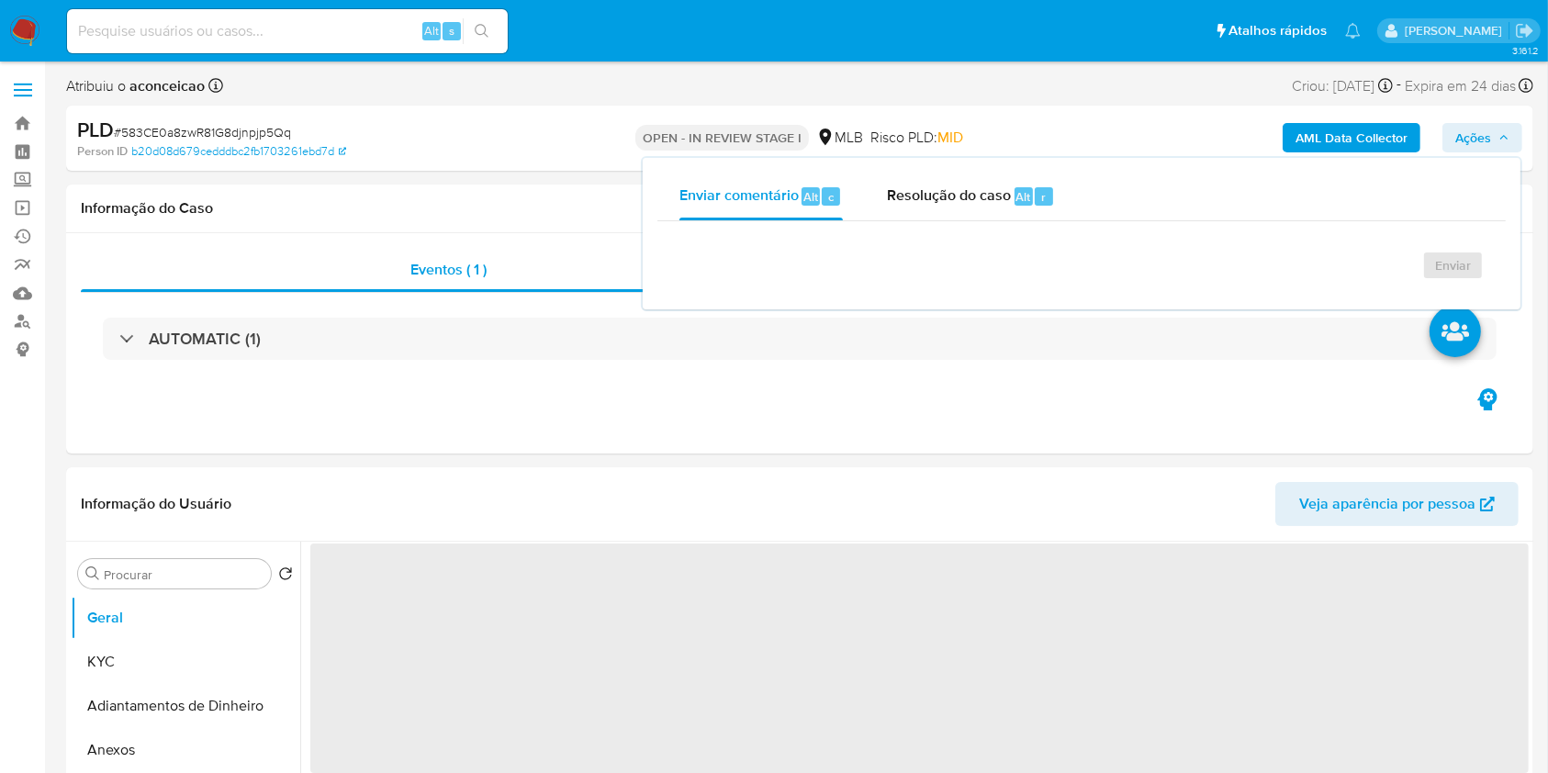
select select "10"
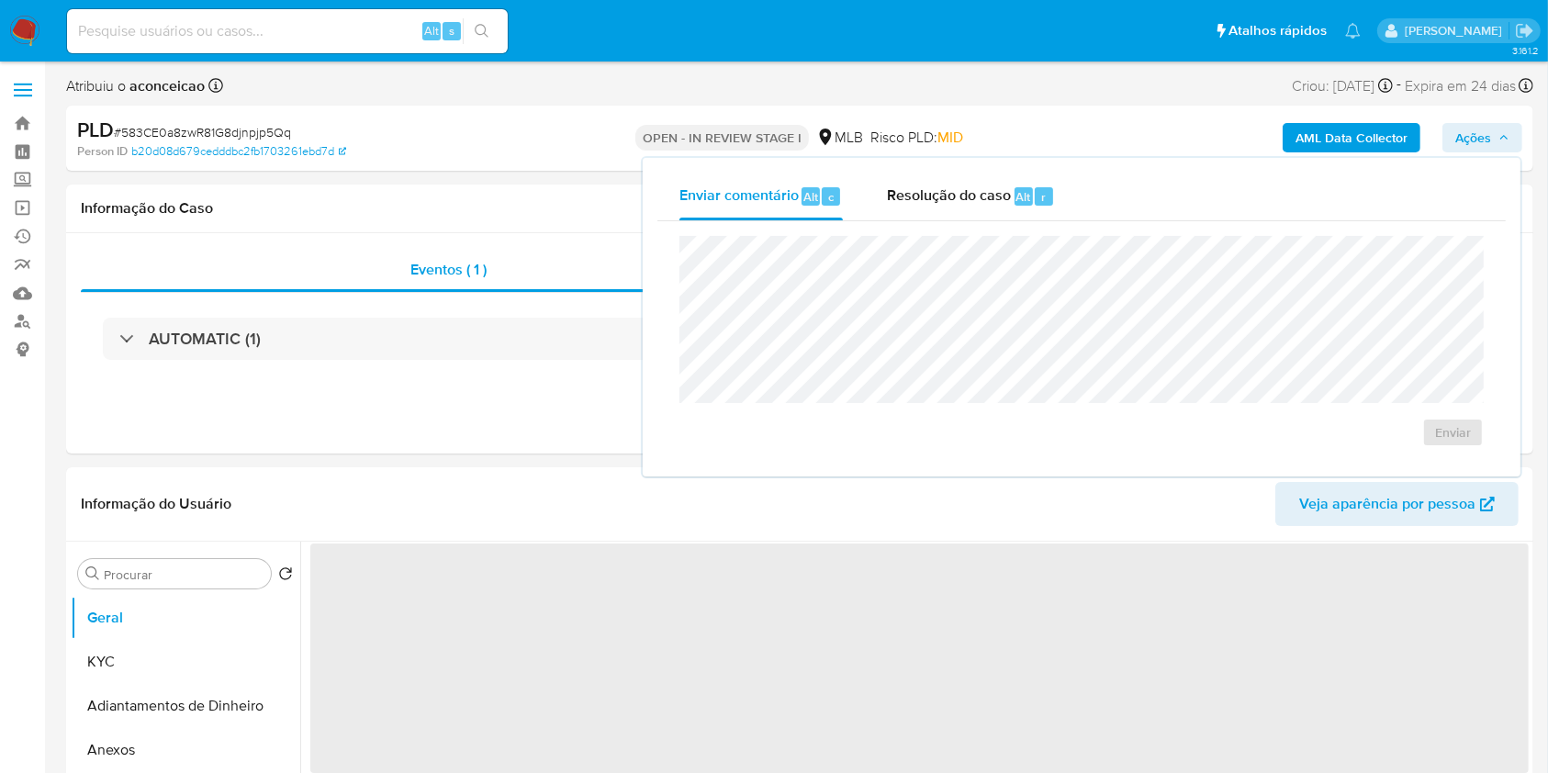
click at [998, 201] on span "Resolução do caso" at bounding box center [949, 196] width 124 height 21
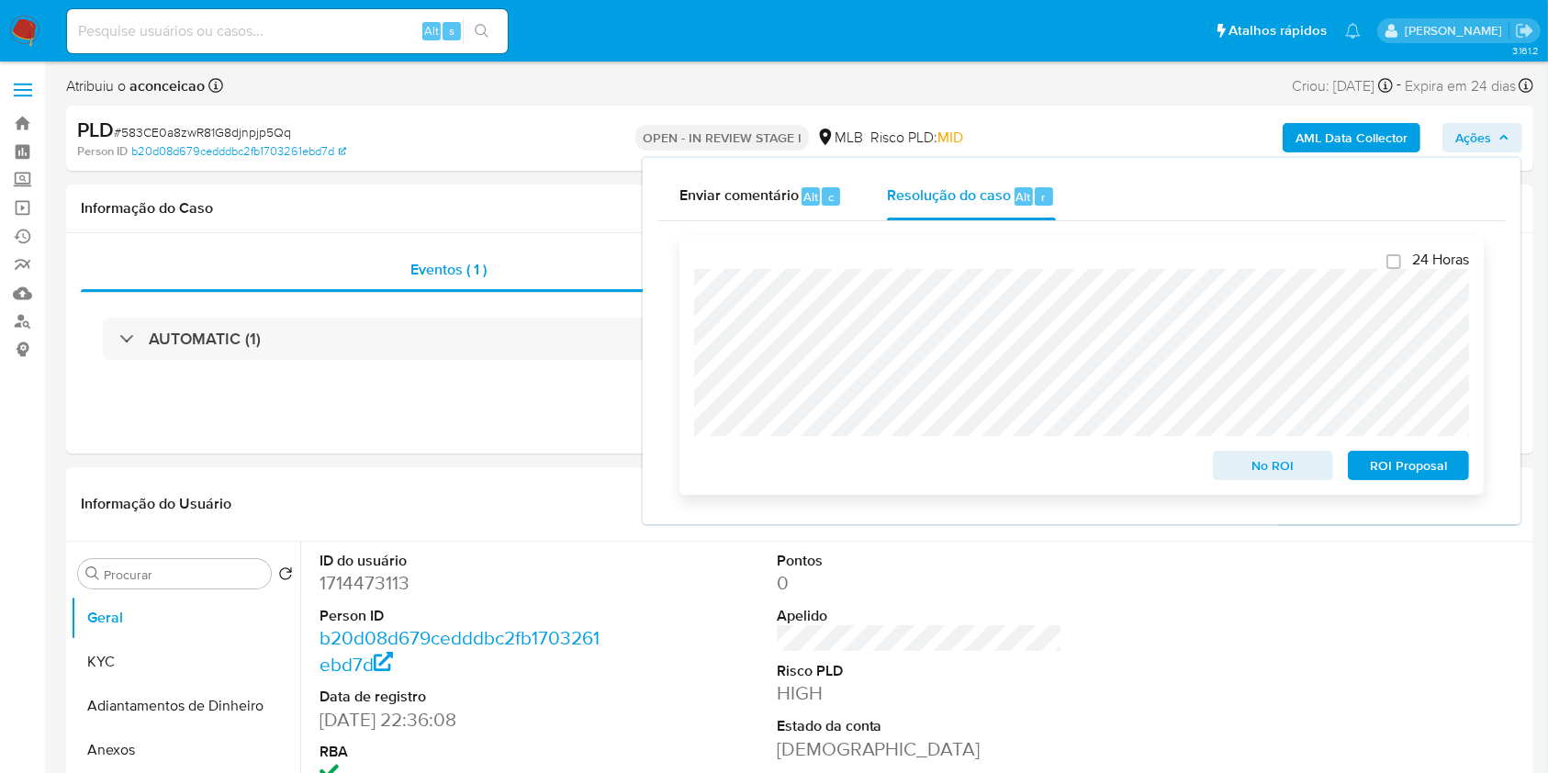
click at [1278, 462] on span "No ROI" at bounding box center [1274, 466] width 96 height 26
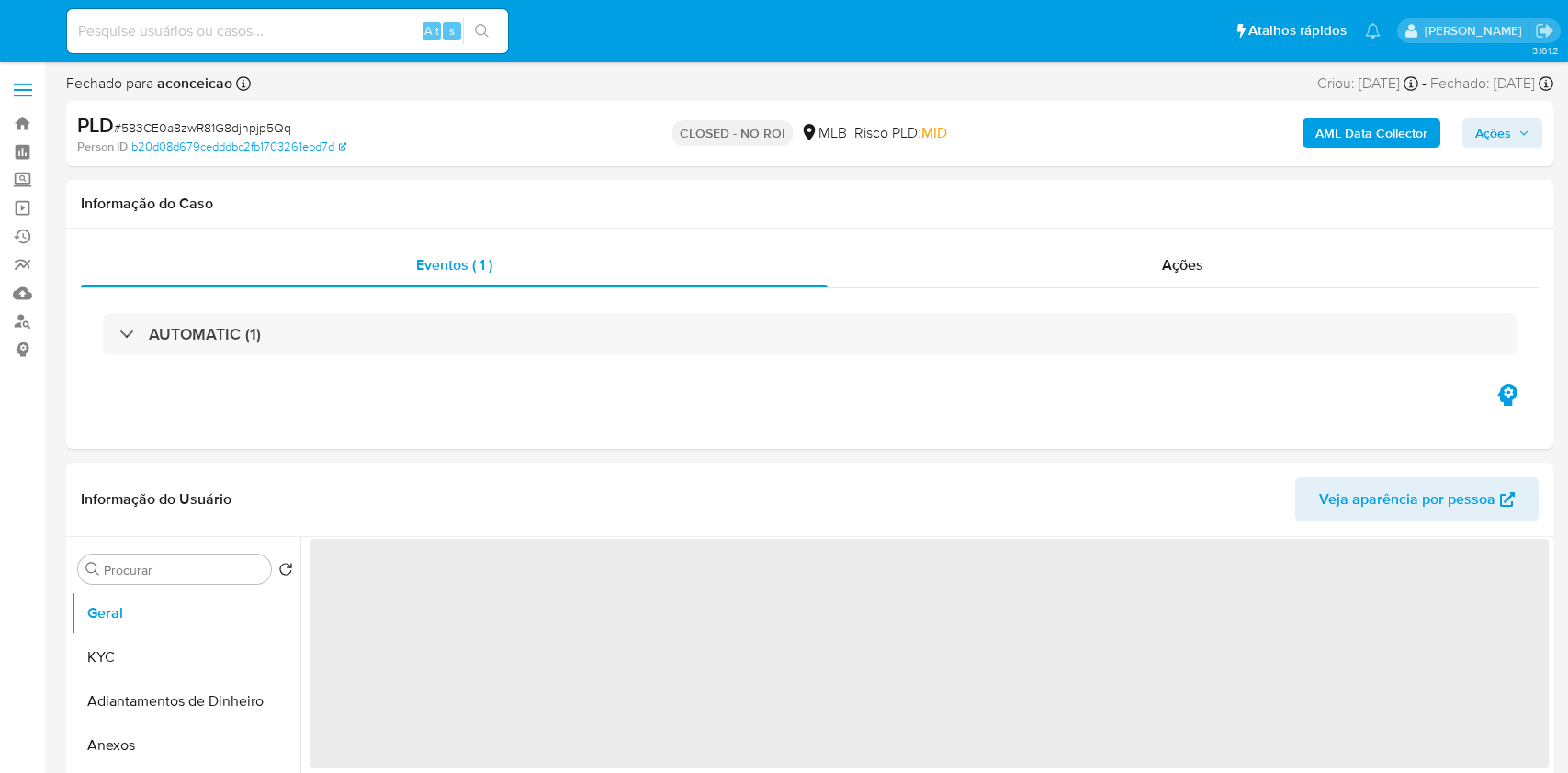
select select "10"
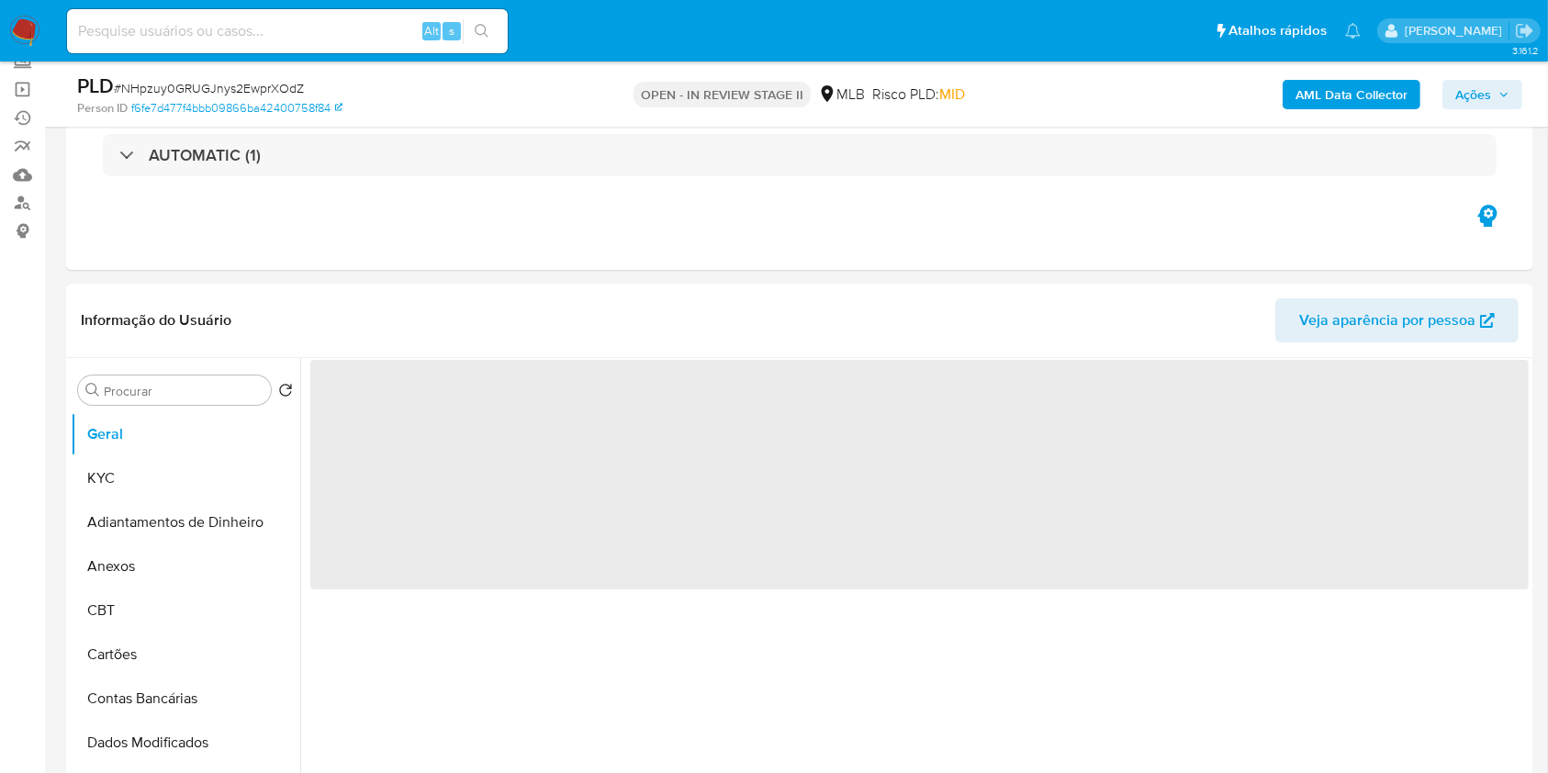
scroll to position [122, 0]
select select "10"
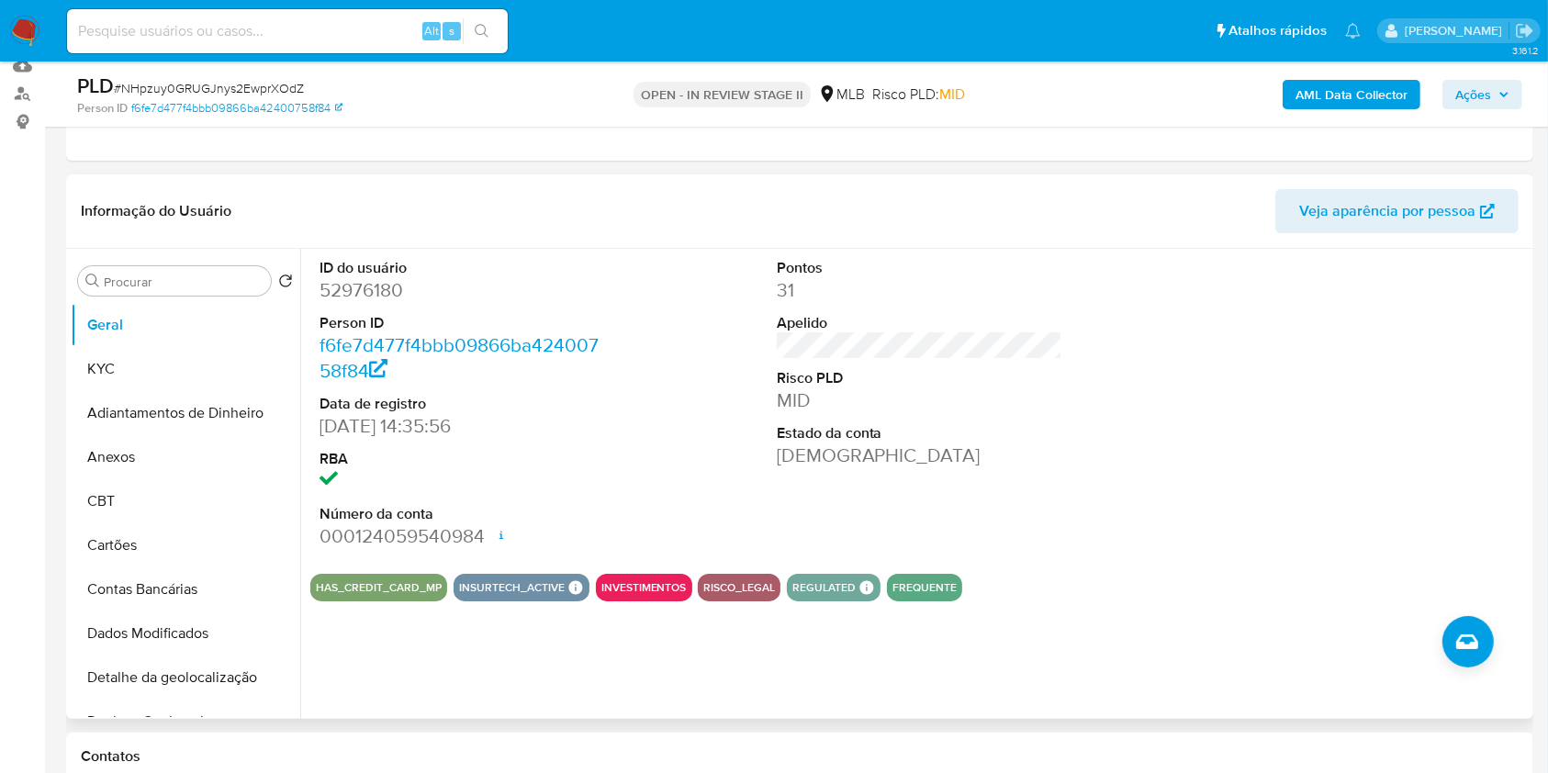
scroll to position [244, 0]
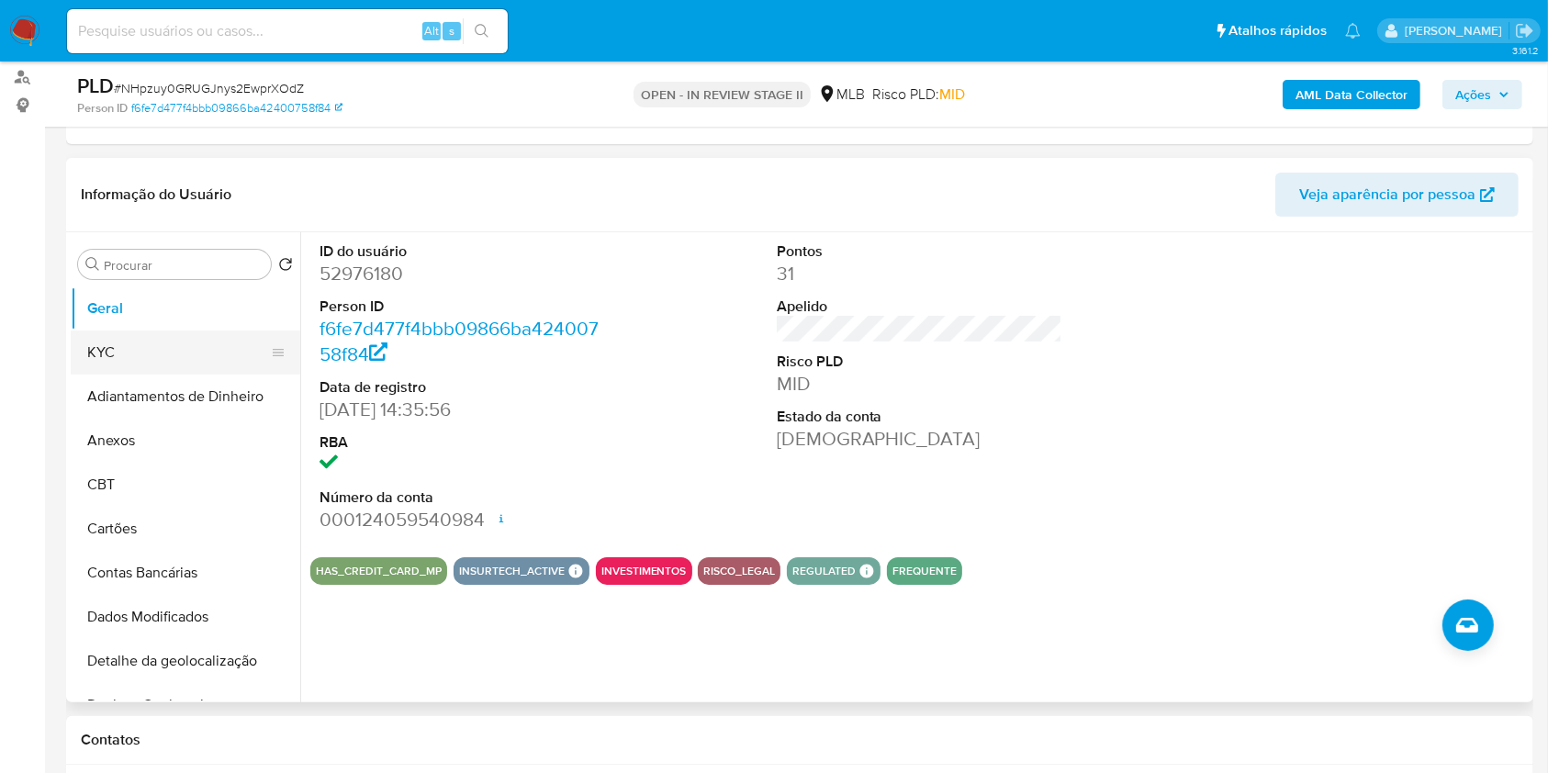
click at [160, 343] on button "KYC" at bounding box center [178, 353] width 215 height 44
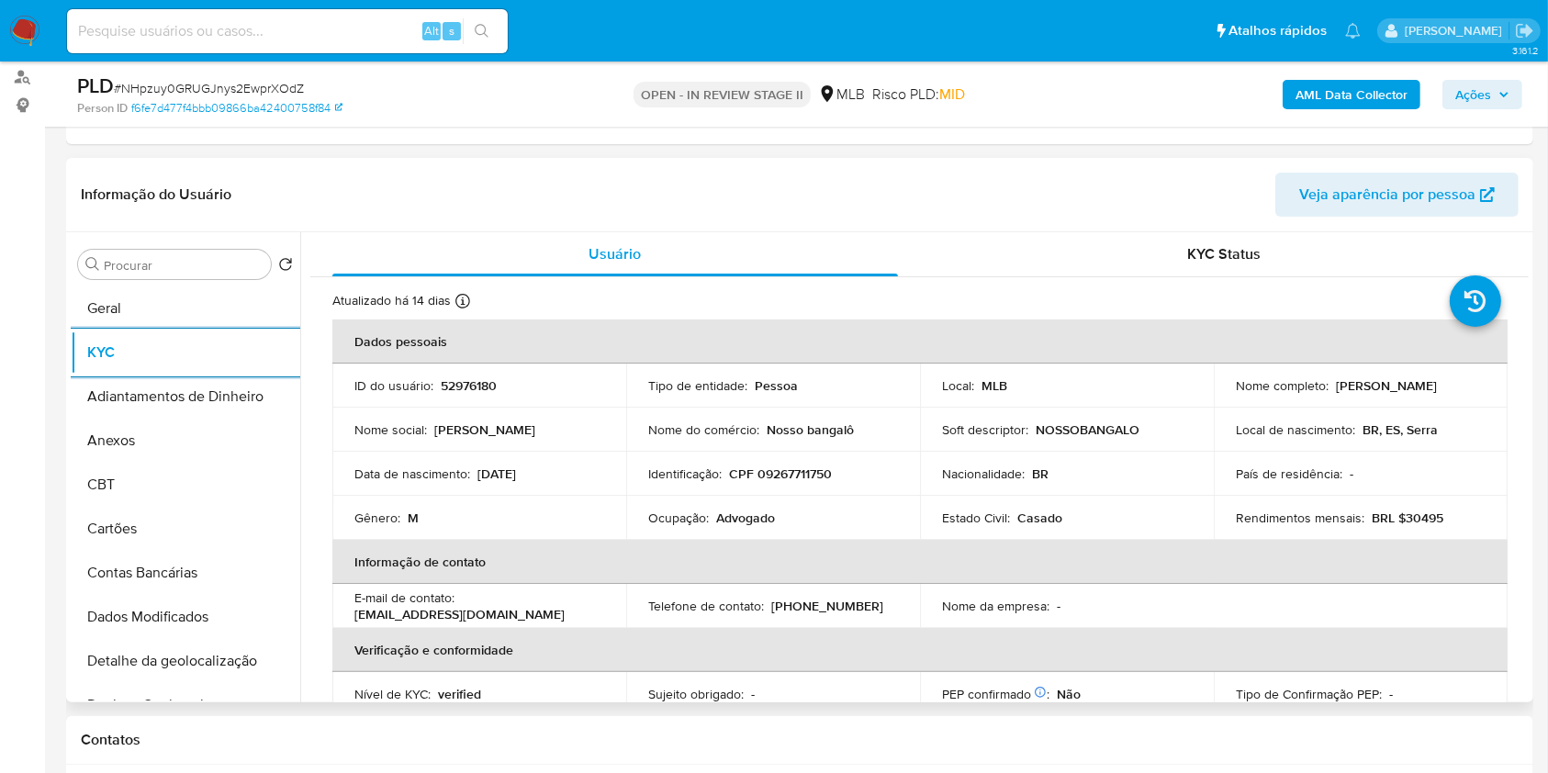
click at [737, 511] on p "Advogado" at bounding box center [745, 518] width 59 height 17
copy div "Ocupação : Advogado"
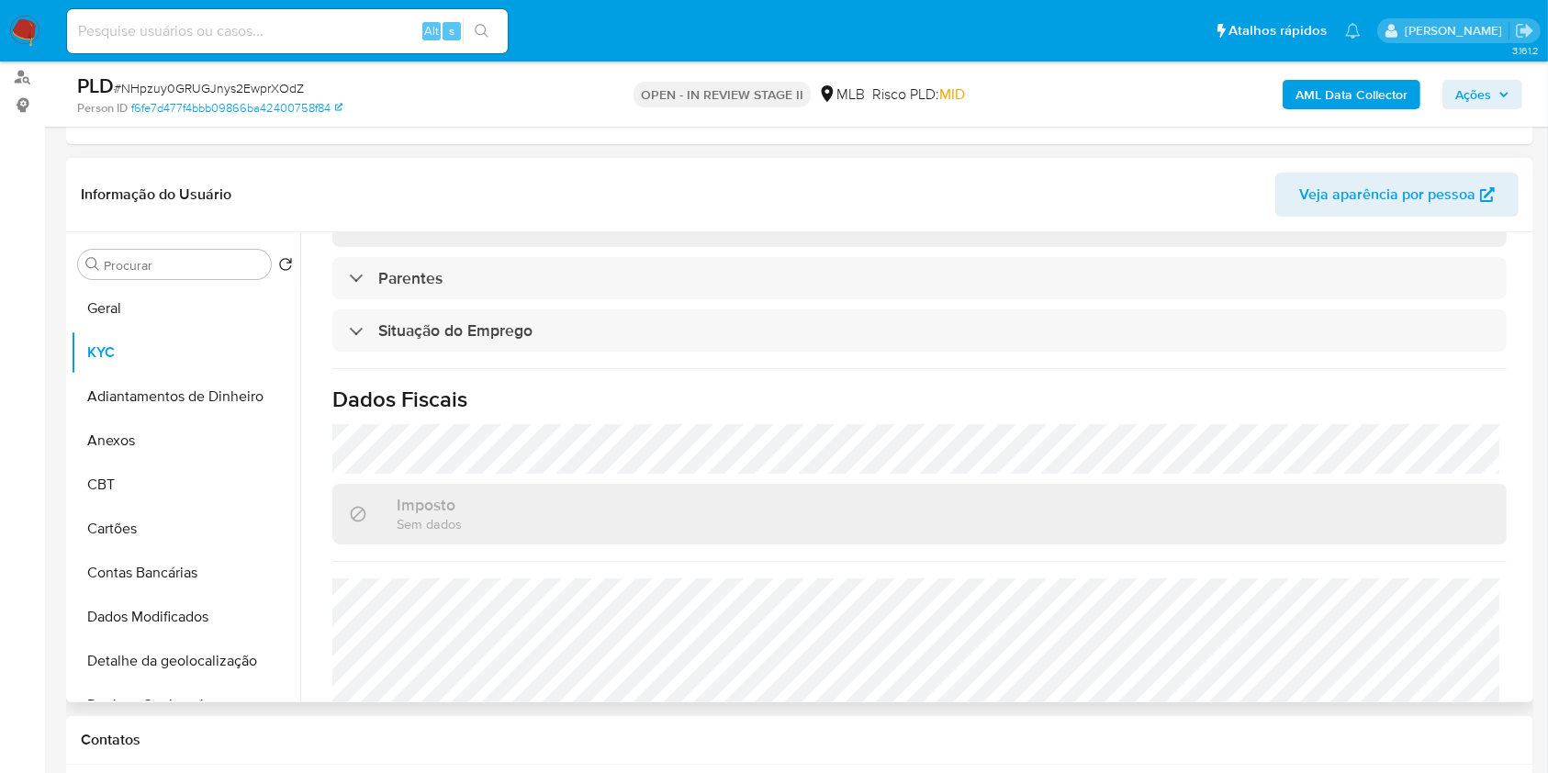
scroll to position [781, 0]
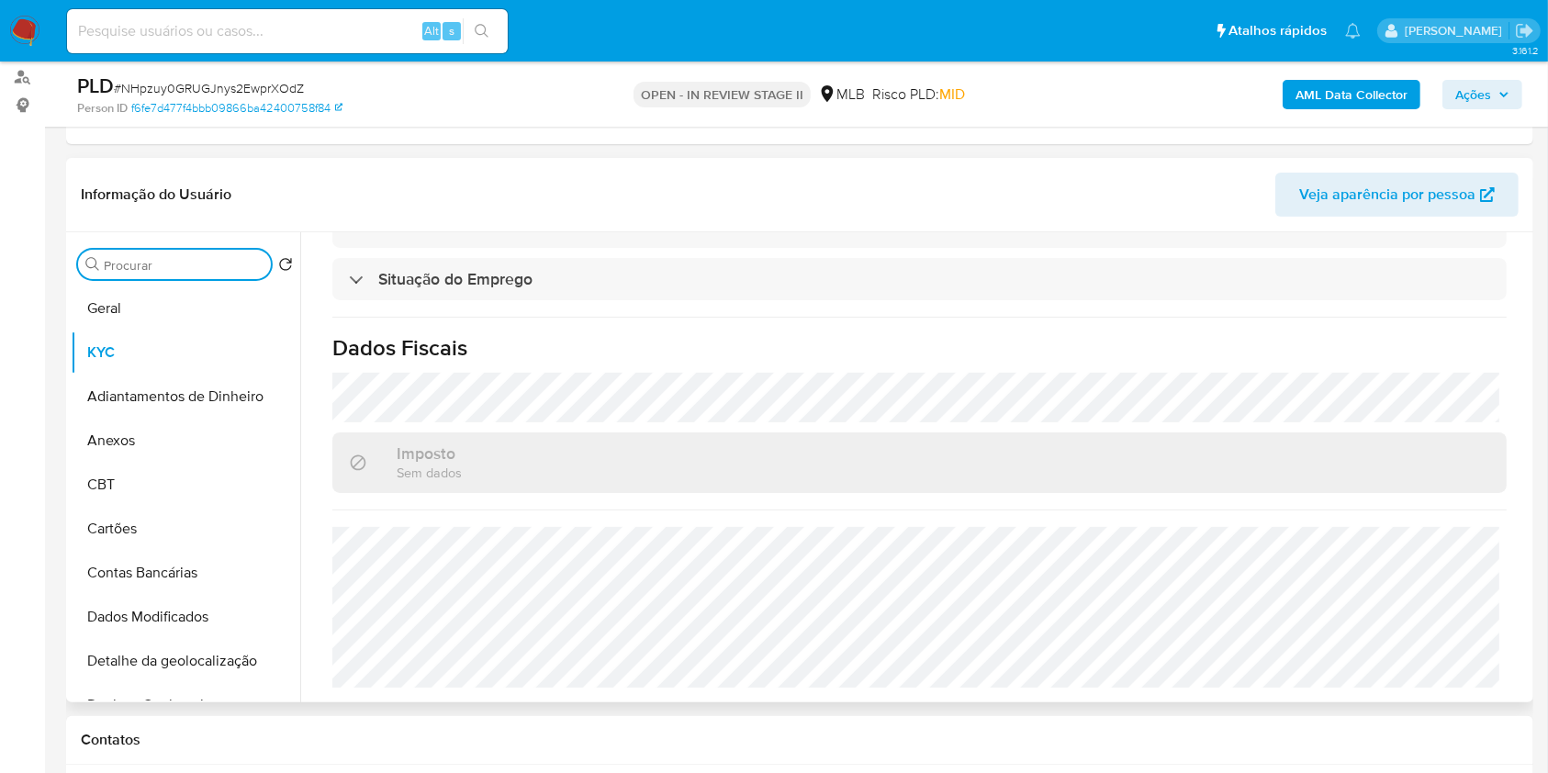
click at [153, 257] on input "Procurar" at bounding box center [184, 265] width 160 height 17
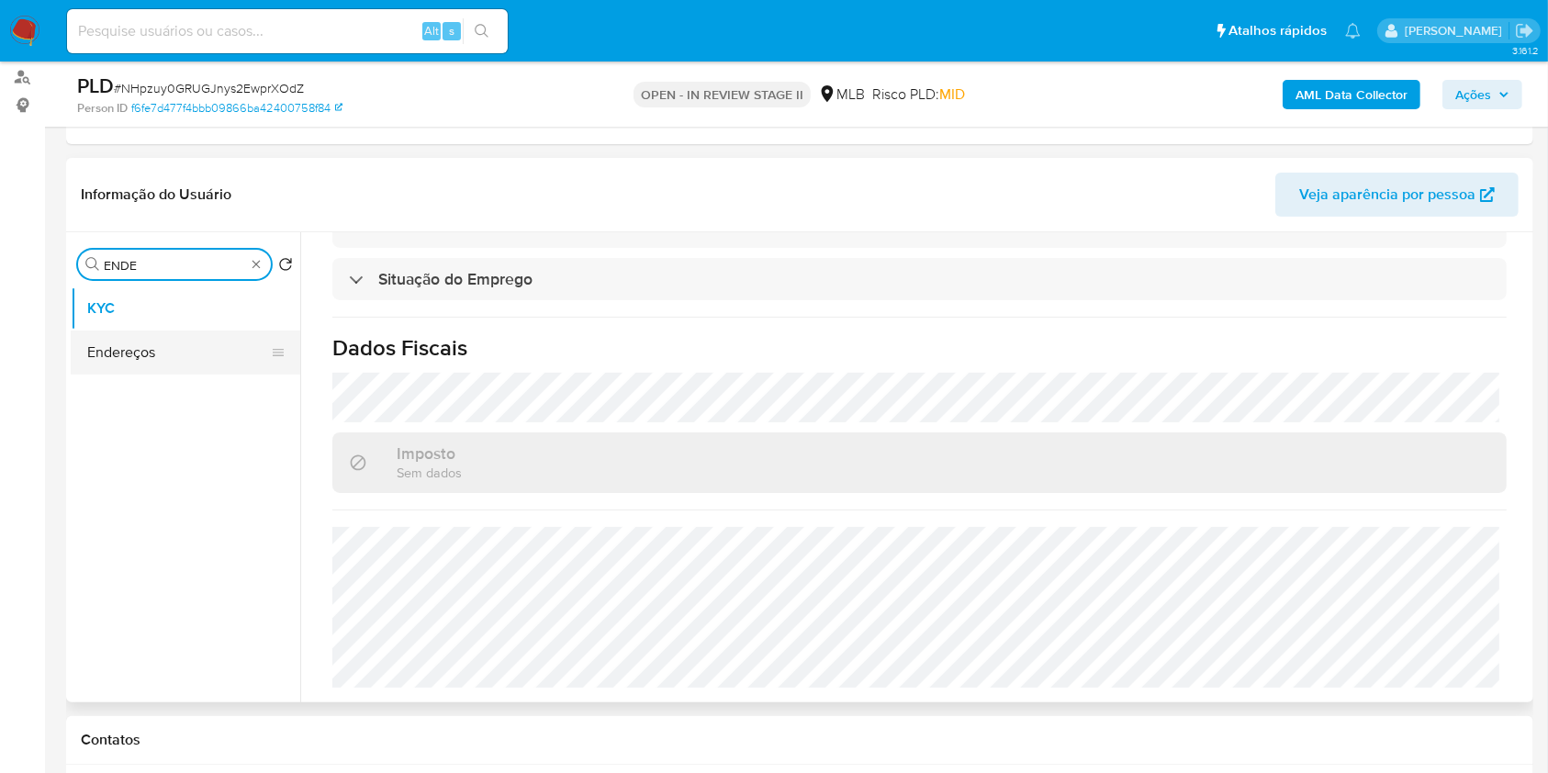
type input "ENDE"
drag, startPoint x: 197, startPoint y: 346, endPoint x: 253, endPoint y: 366, distance: 58.7
click at [197, 347] on button "Endereços" at bounding box center [186, 353] width 230 height 44
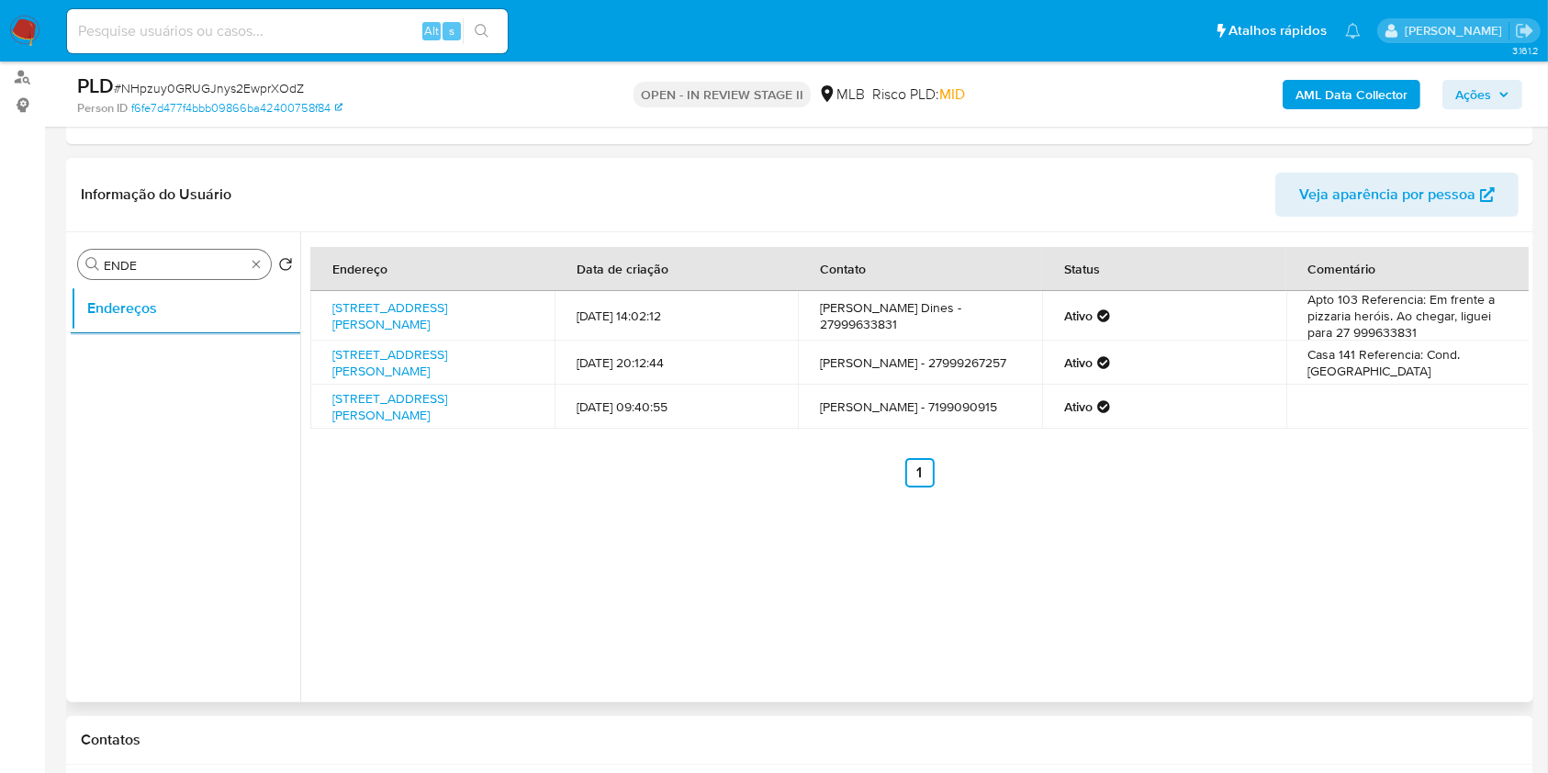
click at [264, 263] on div "Procurar ENDE" at bounding box center [174, 264] width 193 height 29
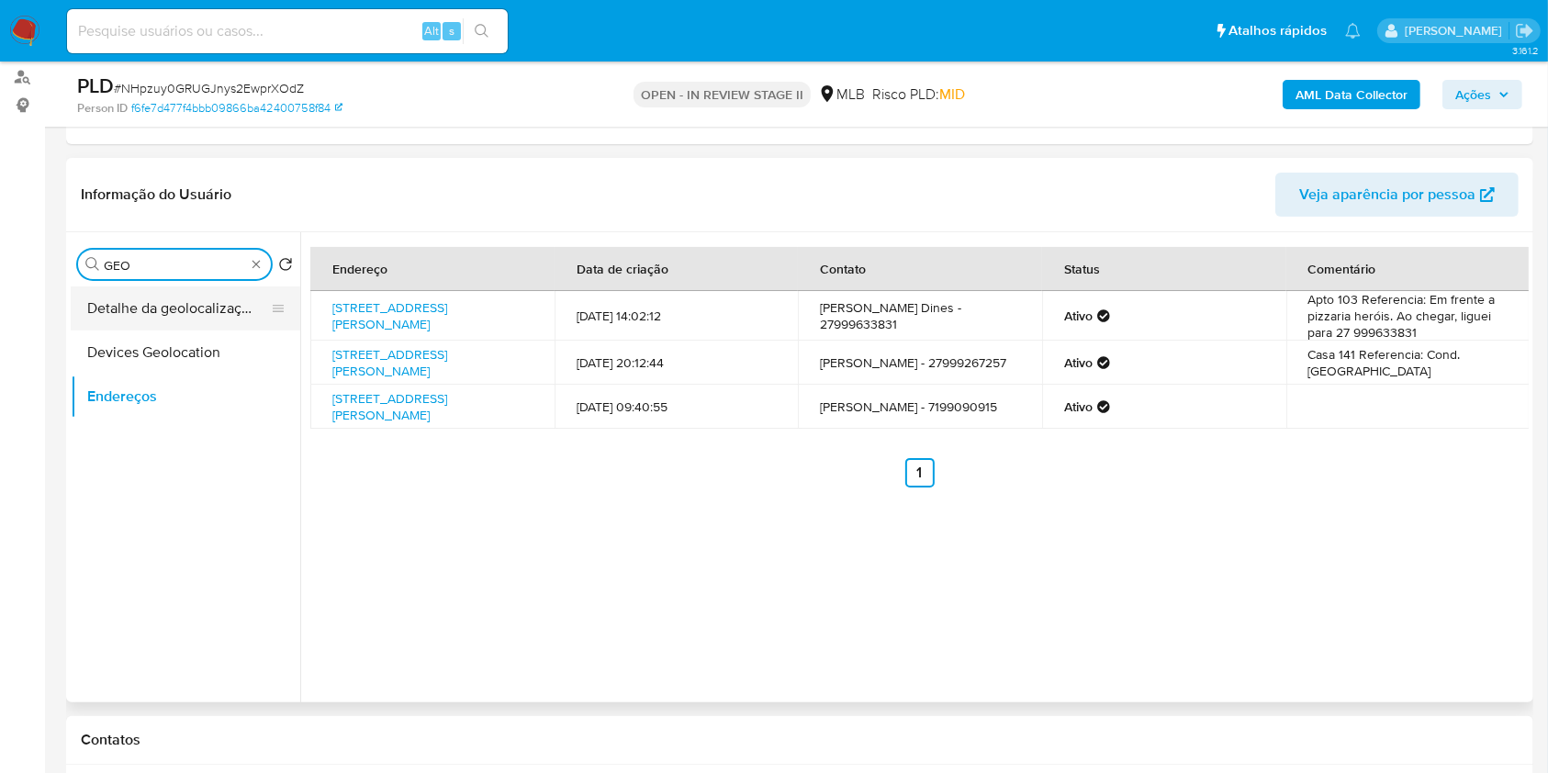
type input "GEO"
click at [208, 318] on button "Detalhe da geolocalização" at bounding box center [178, 309] width 215 height 44
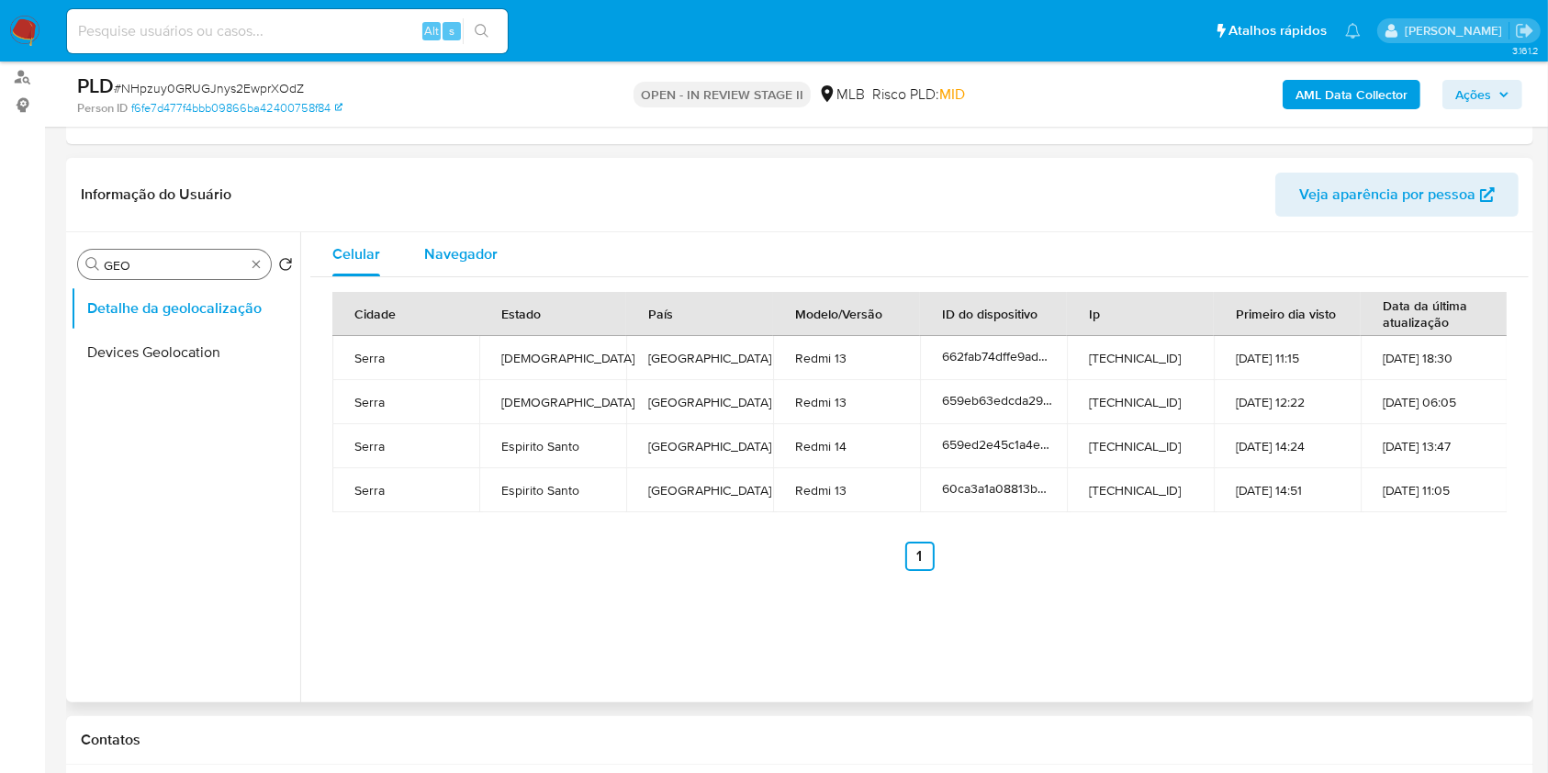
click at [429, 260] on span "Navegador" at bounding box center [460, 253] width 73 height 21
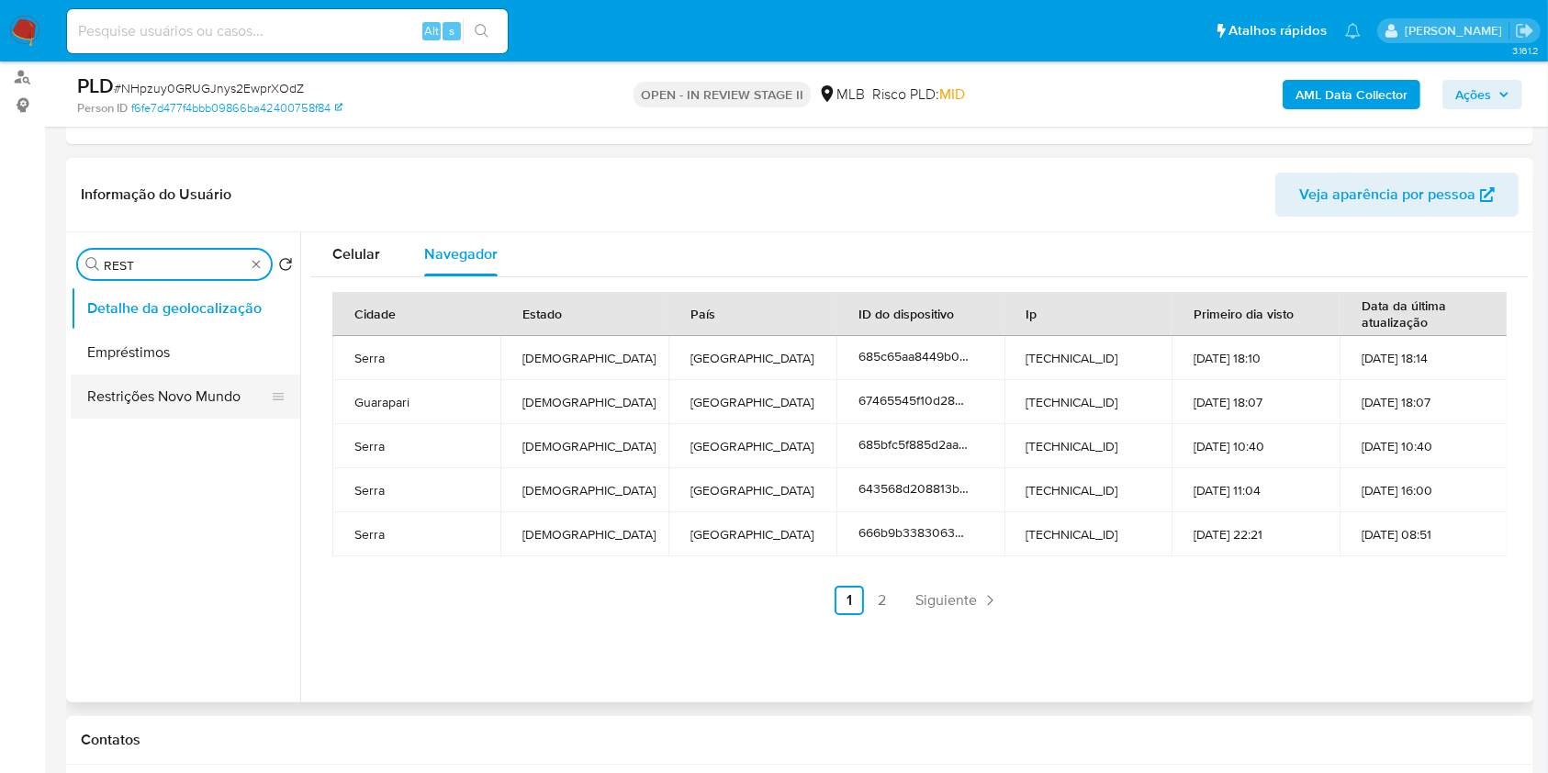
type input "REST"
click at [193, 385] on button "Restrições Novo Mundo" at bounding box center [178, 397] width 215 height 44
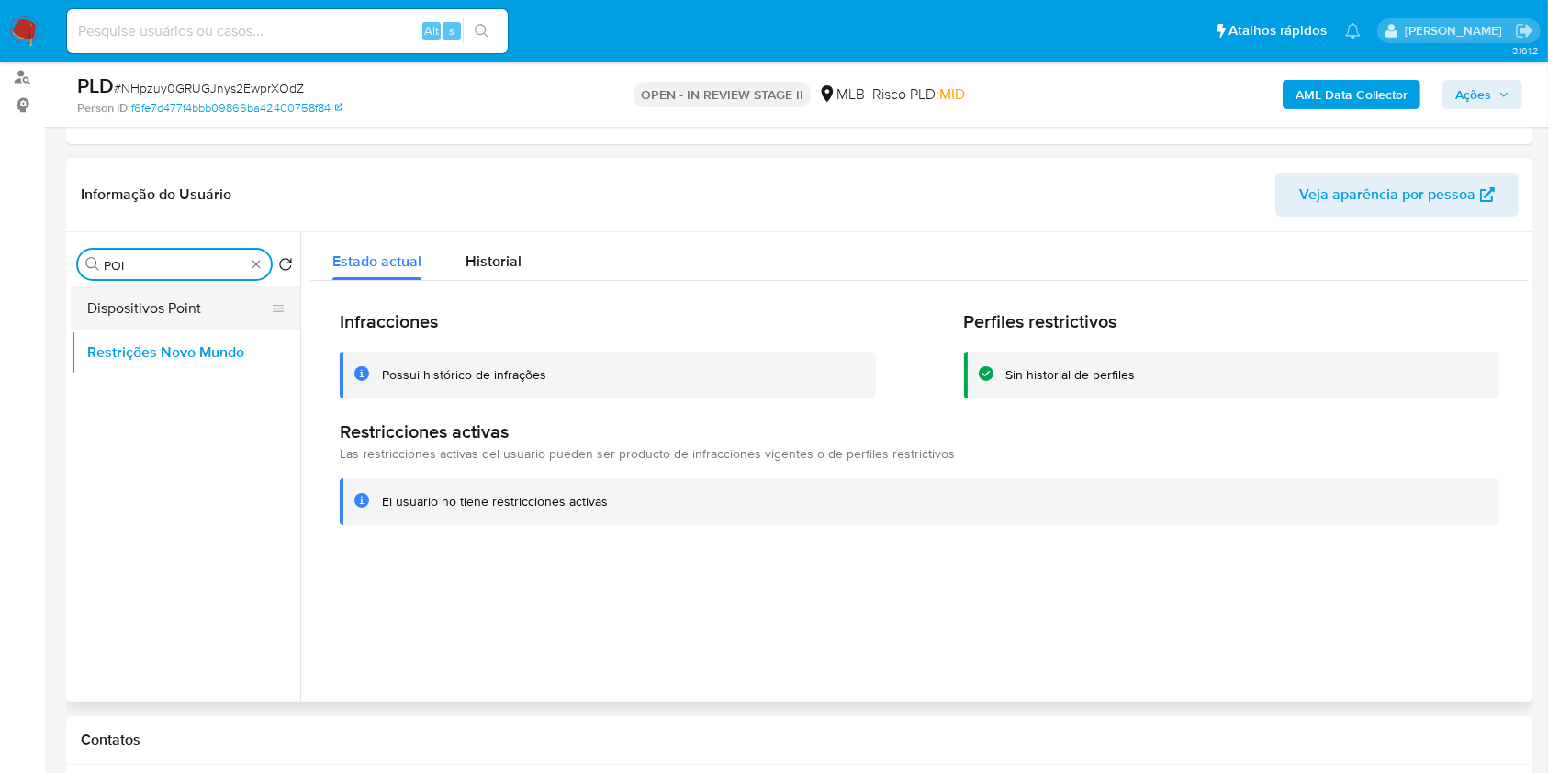
type input "POI"
click at [191, 313] on button "Dispositivos Point" at bounding box center [178, 309] width 215 height 44
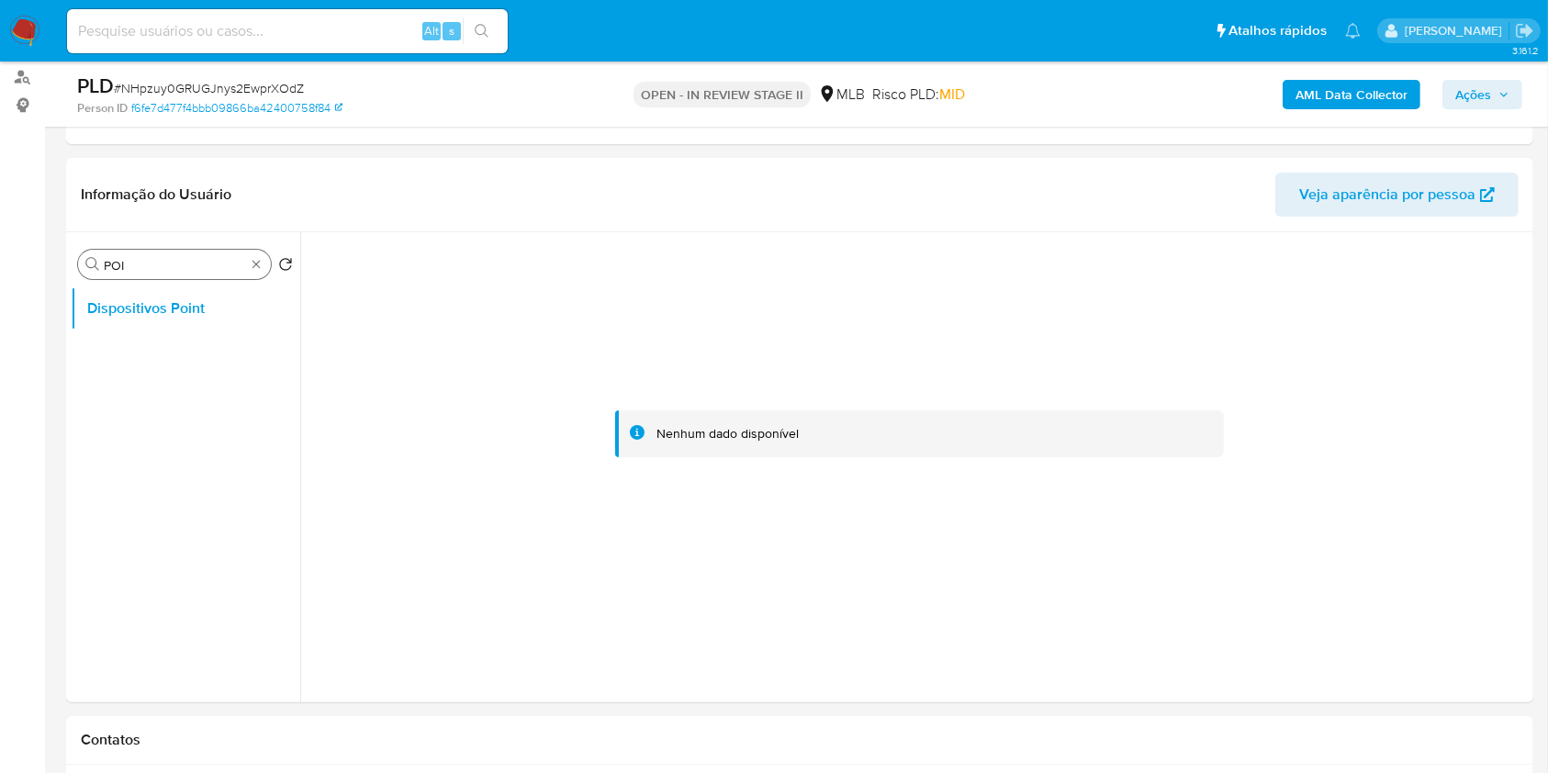
click at [252, 272] on div "Procurar POI" at bounding box center [174, 264] width 193 height 29
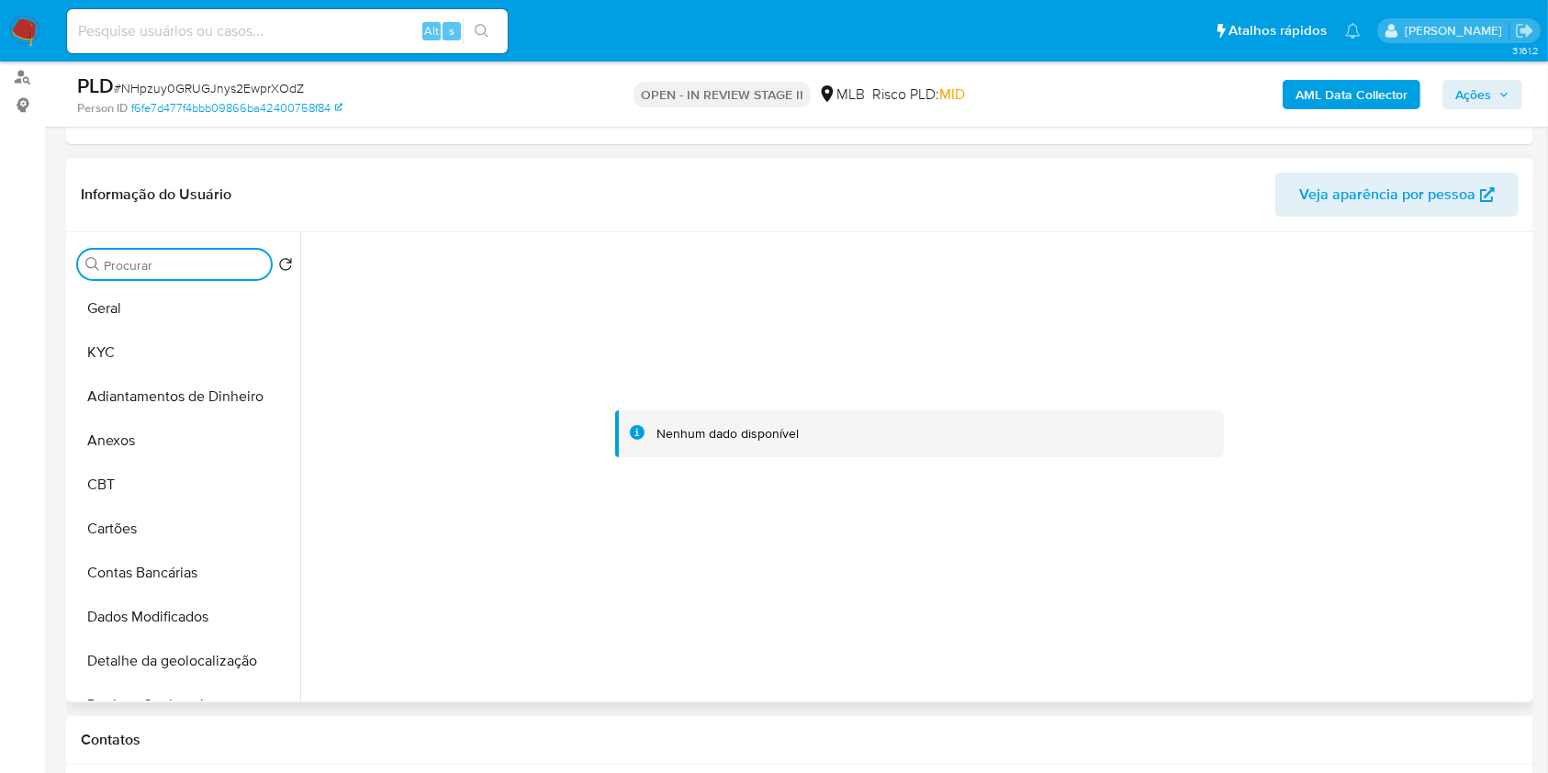
click at [251, 267] on input "Procurar" at bounding box center [184, 265] width 160 height 17
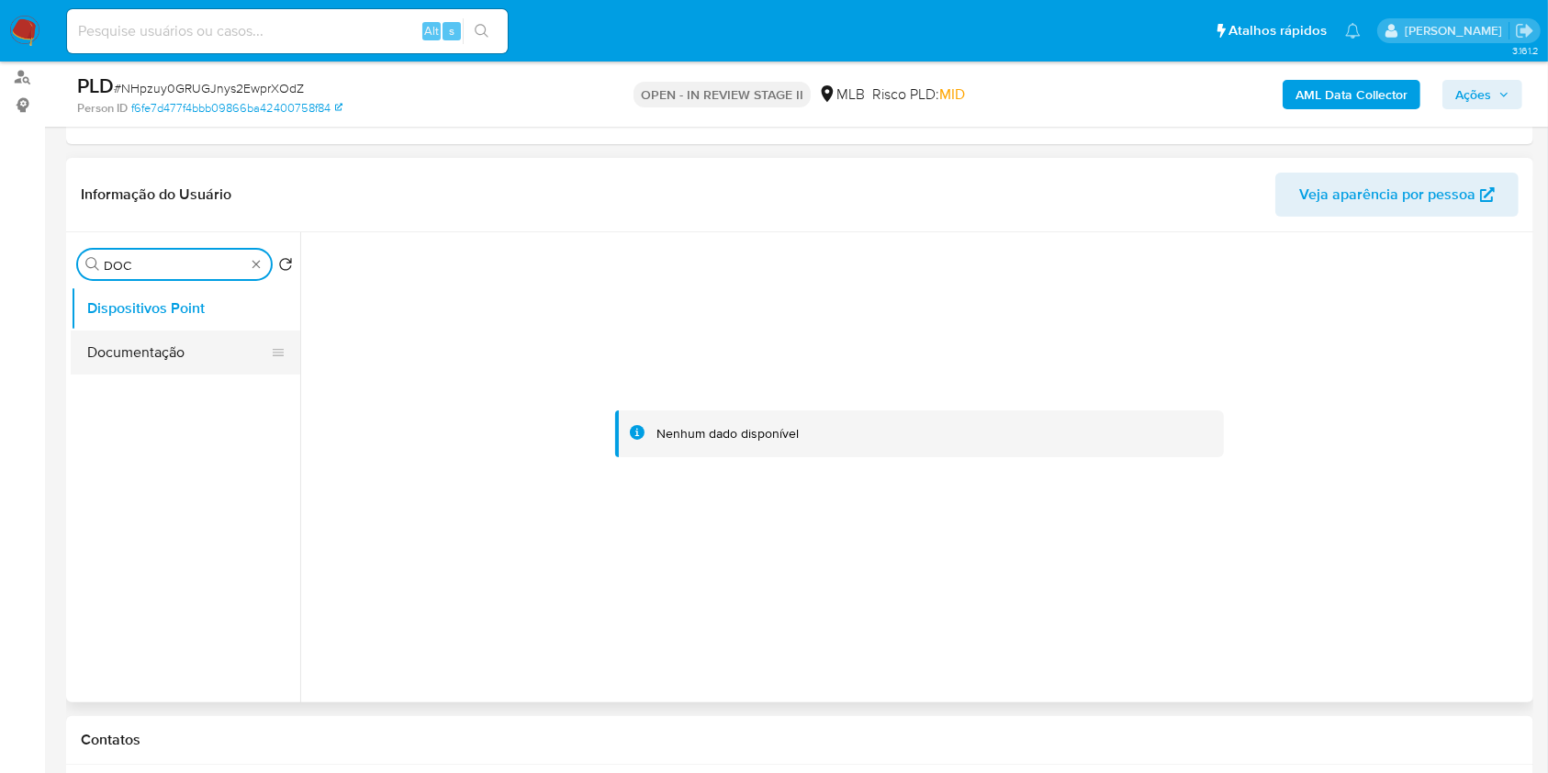
type input "DOC"
click at [134, 366] on button "Documentação" at bounding box center [178, 353] width 215 height 44
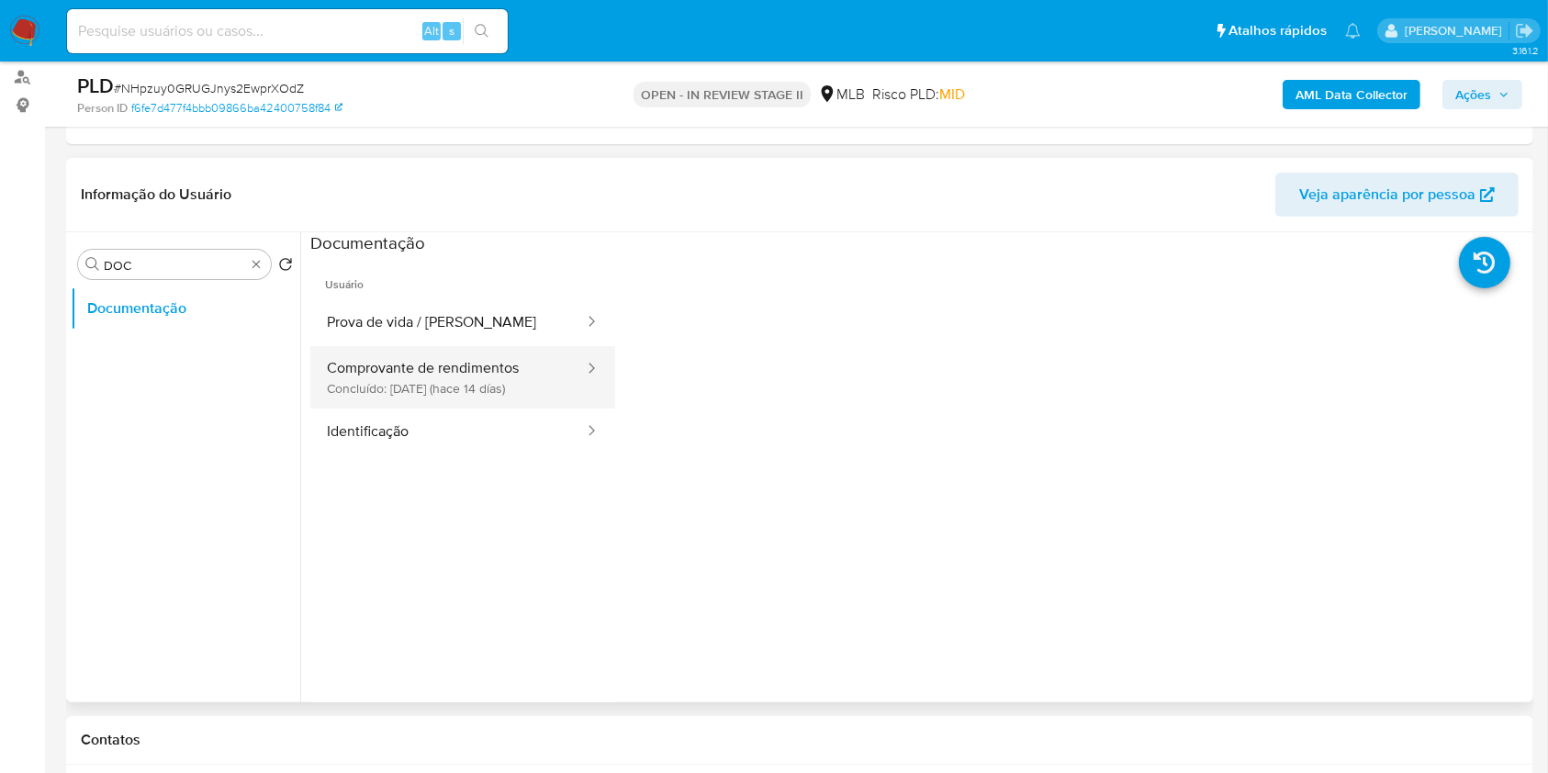
click at [450, 365] on button "Comprovante de rendimentos Concluído: 18/09/2025 (hace 14 días)" at bounding box center [448, 377] width 276 height 62
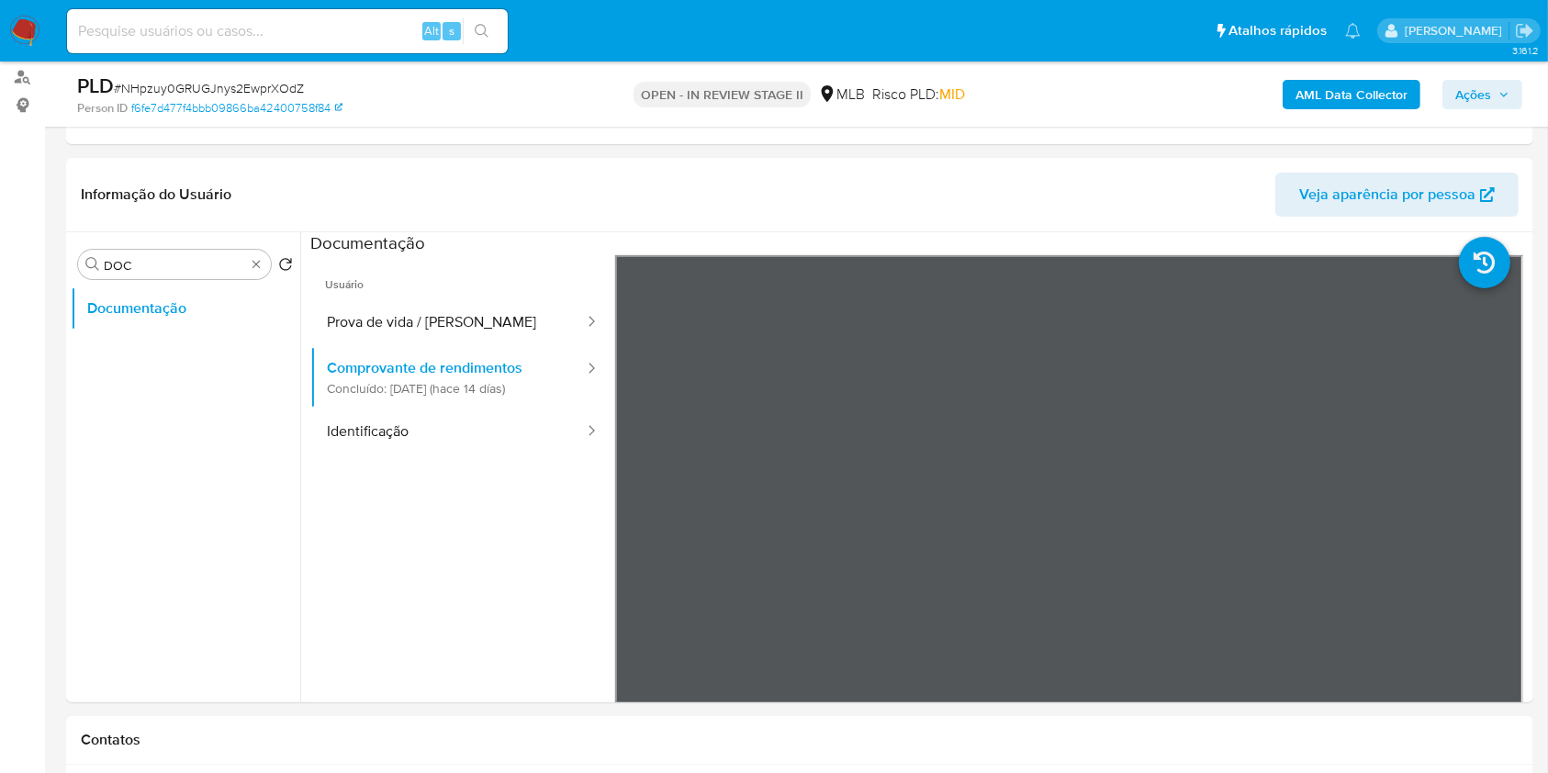
scroll to position [122, 0]
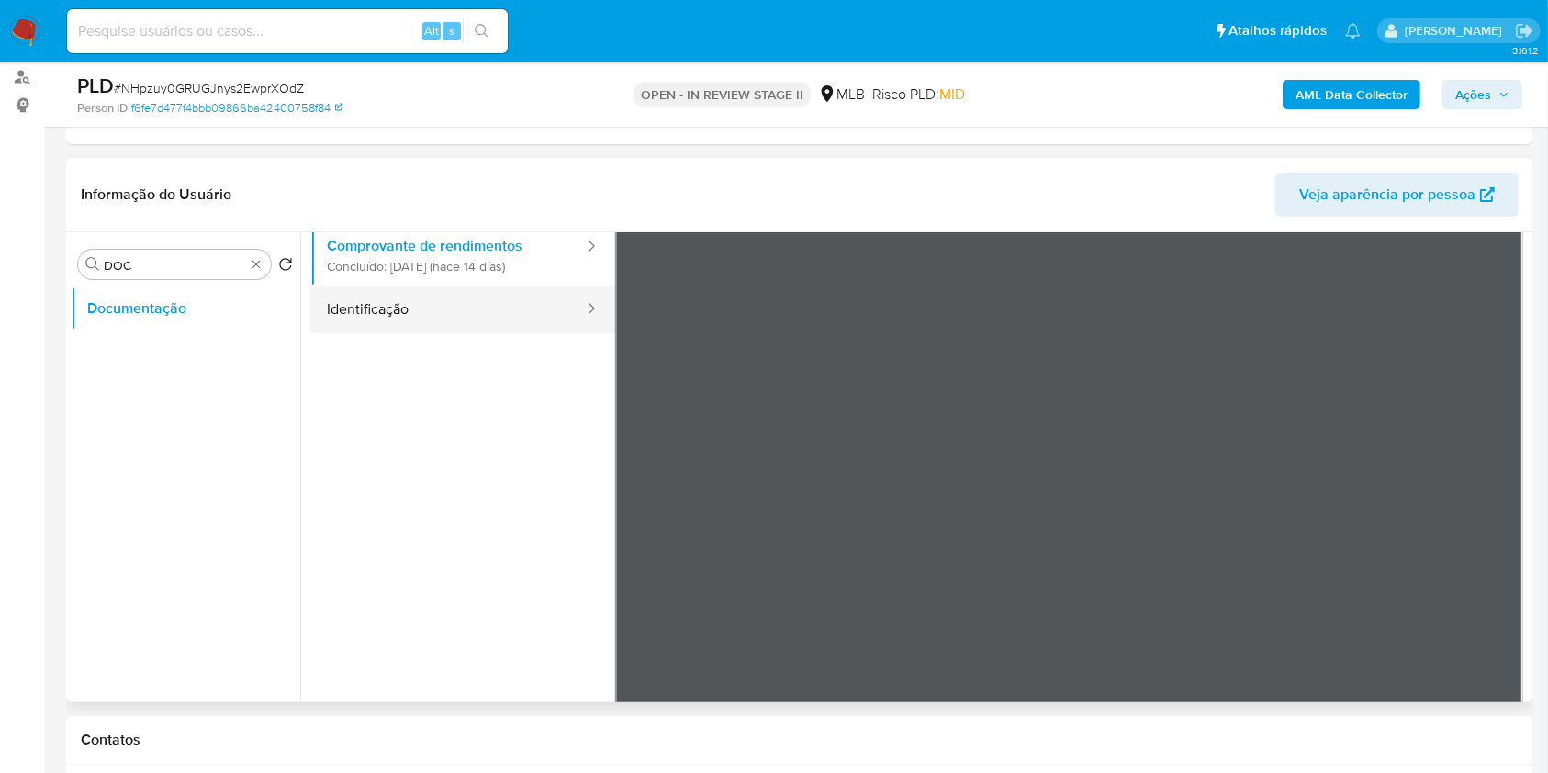
click at [477, 305] on button "Identificação" at bounding box center [448, 310] width 276 height 47
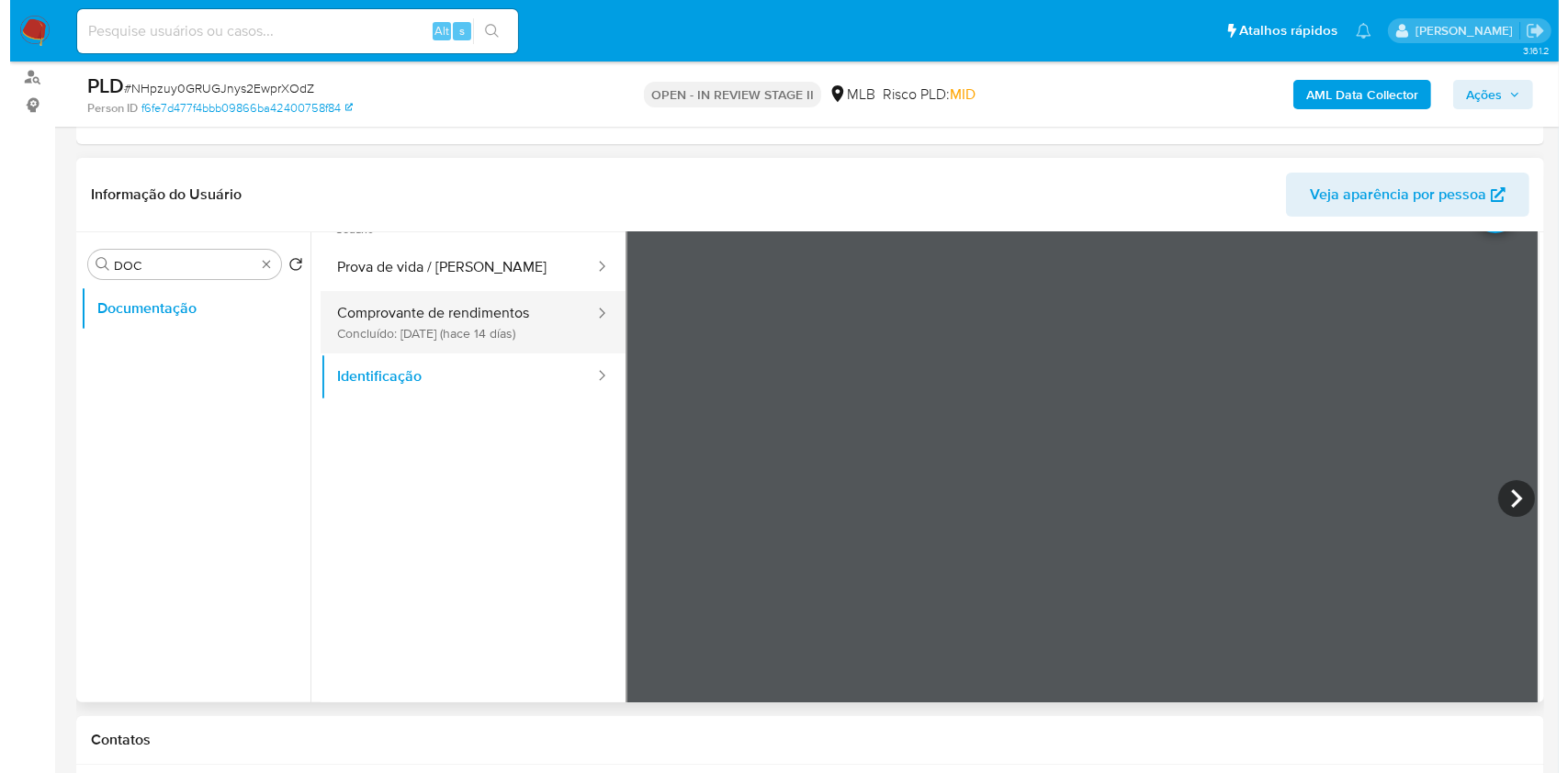
scroll to position [0, 0]
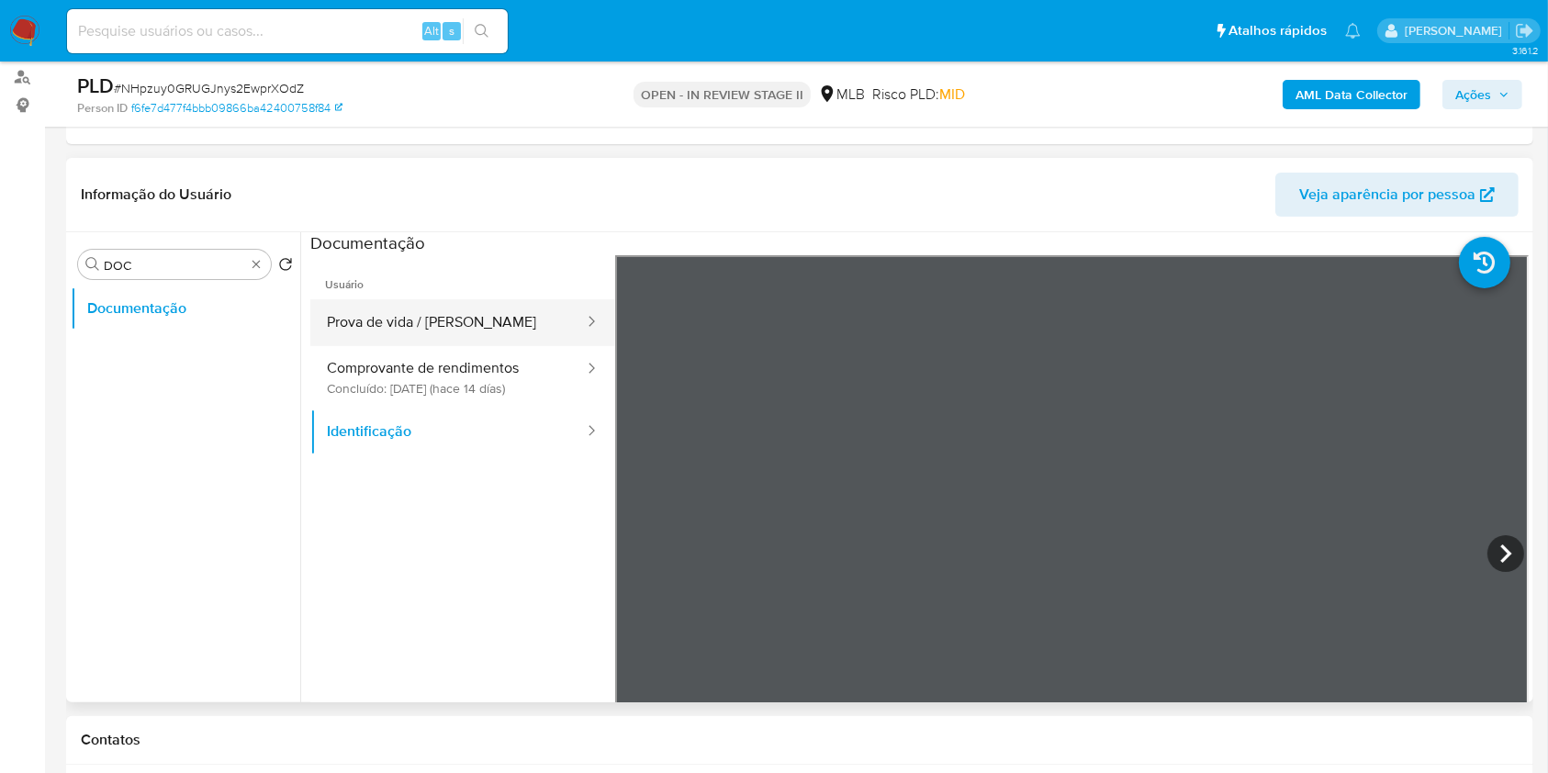
click at [433, 325] on button "Prova de vida / [PERSON_NAME]" at bounding box center [448, 322] width 276 height 47
drag, startPoint x: 264, startPoint y: 263, endPoint x: 248, endPoint y: 261, distance: 15.7
click at [248, 261] on div "Procurar DOC" at bounding box center [174, 264] width 193 height 29
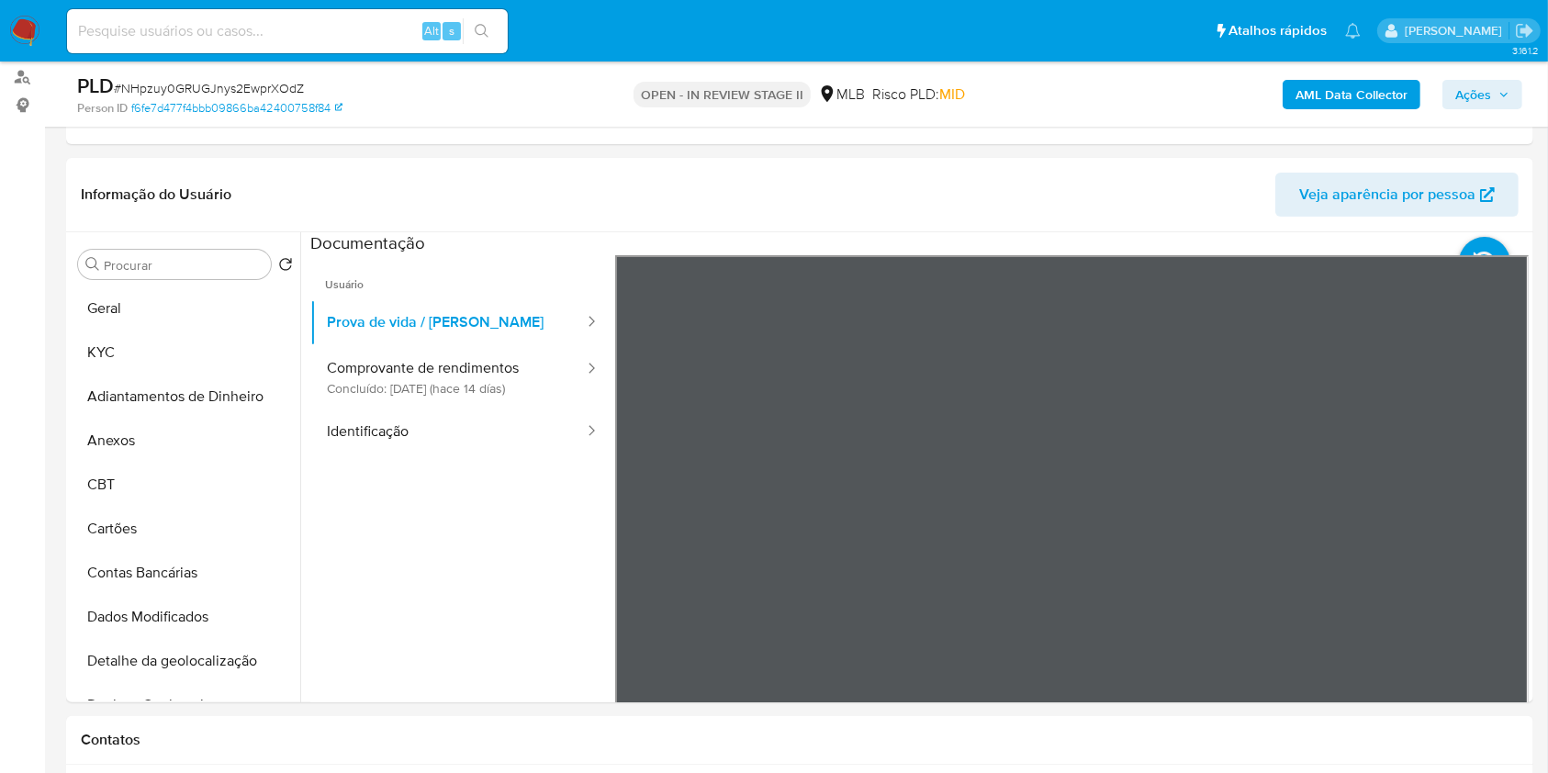
click at [1336, 89] on b "AML Data Collector" at bounding box center [1352, 94] width 112 height 29
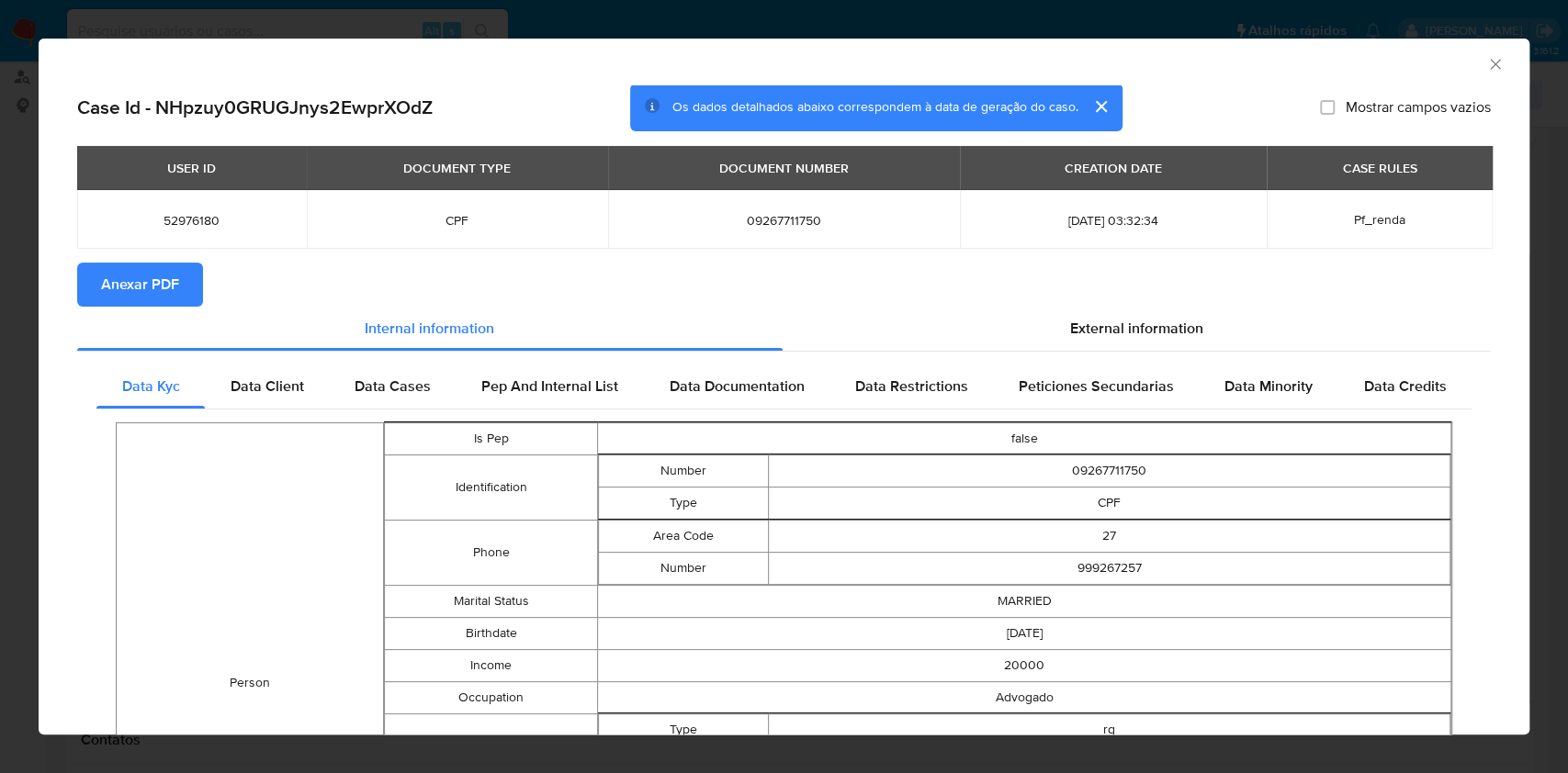
click at [190, 288] on button "Anexar PDF" at bounding box center [140, 285] width 126 height 44
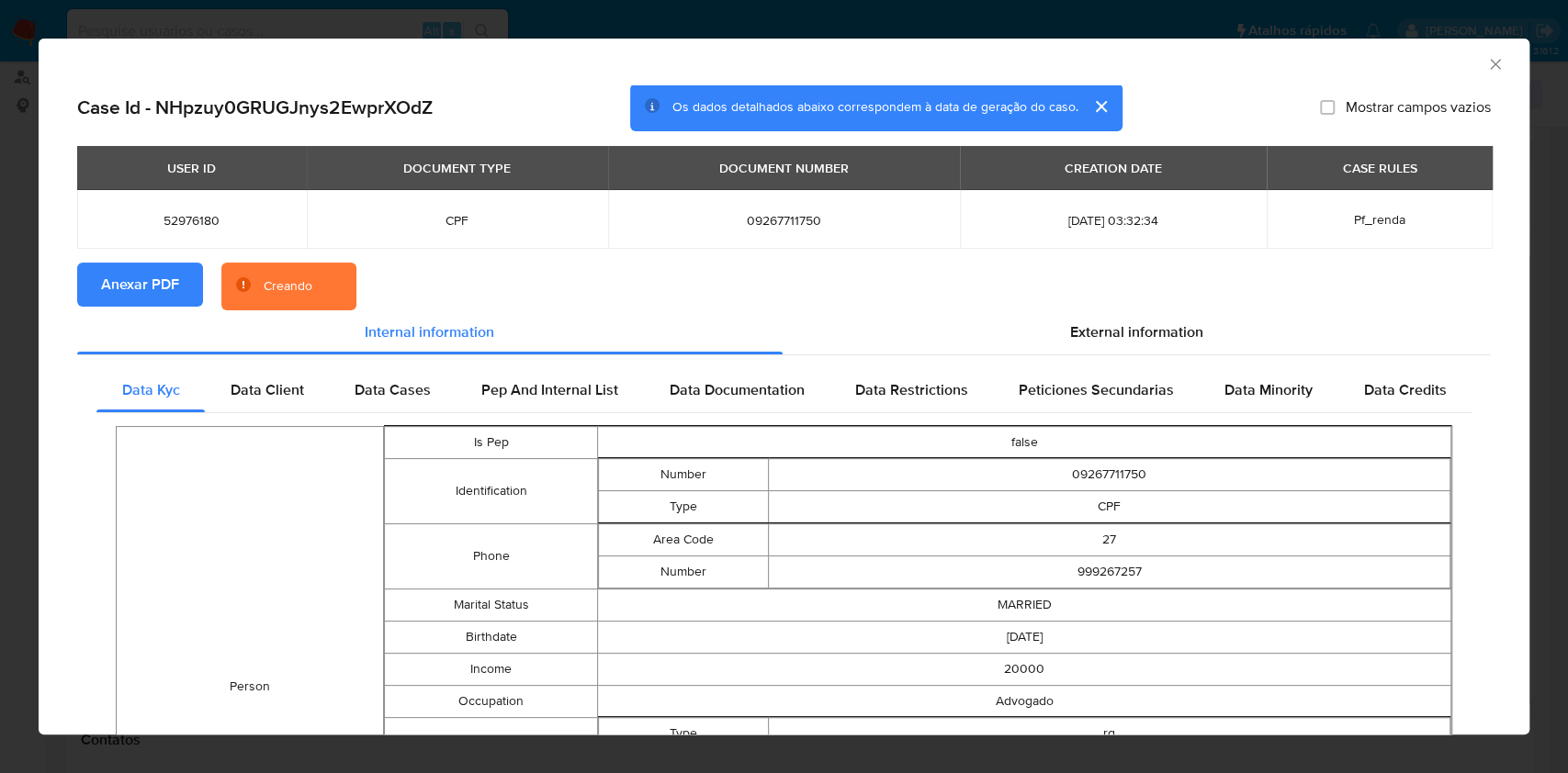
click at [727, 224] on span "09267711750" at bounding box center [784, 220] width 308 height 17
copy span "09267711750"
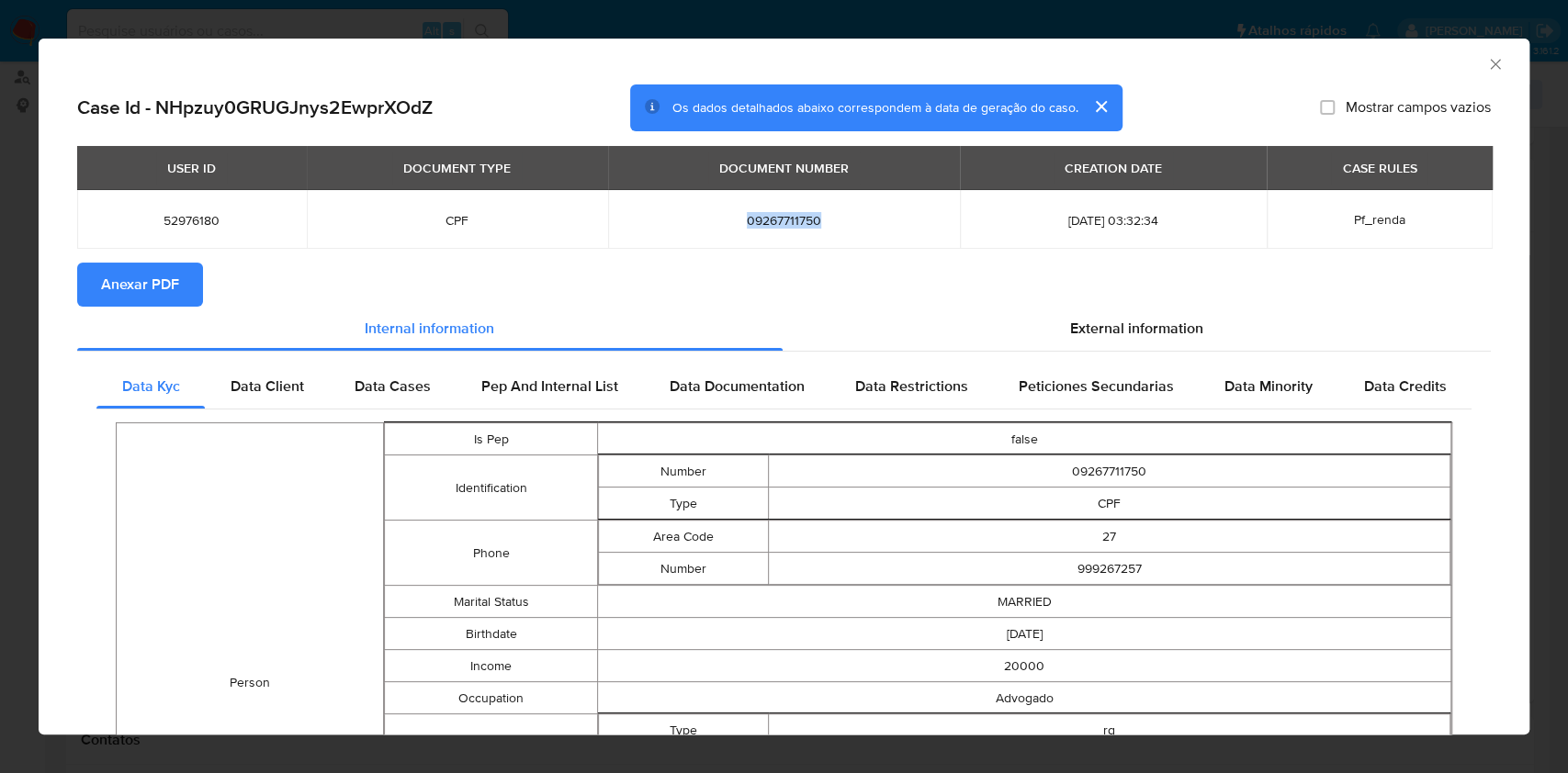
click at [1486, 72] on icon "Fechar a janela" at bounding box center [1495, 64] width 18 height 18
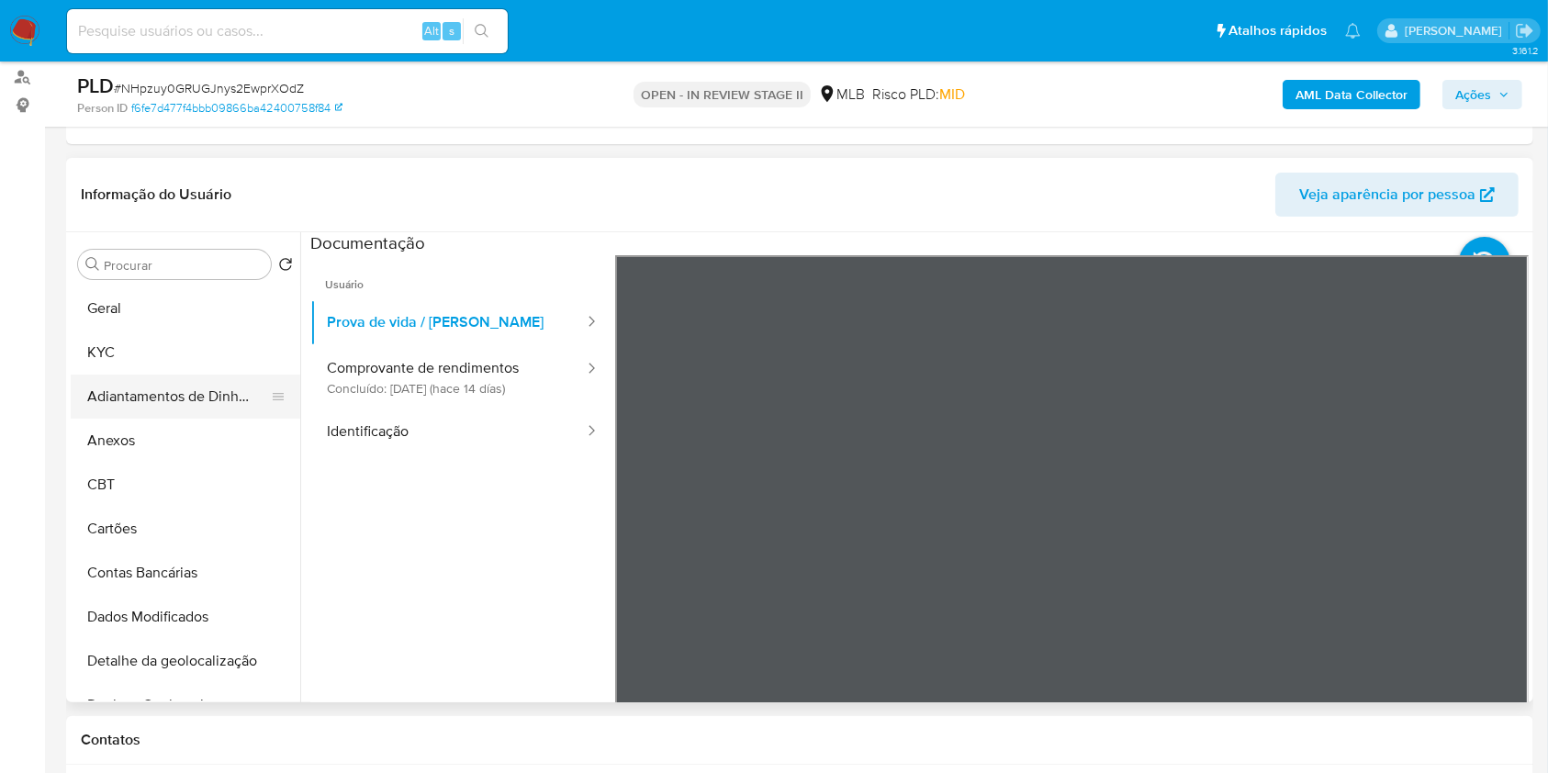
click at [155, 413] on button "Adiantamentos de Dinheiro" at bounding box center [178, 397] width 215 height 44
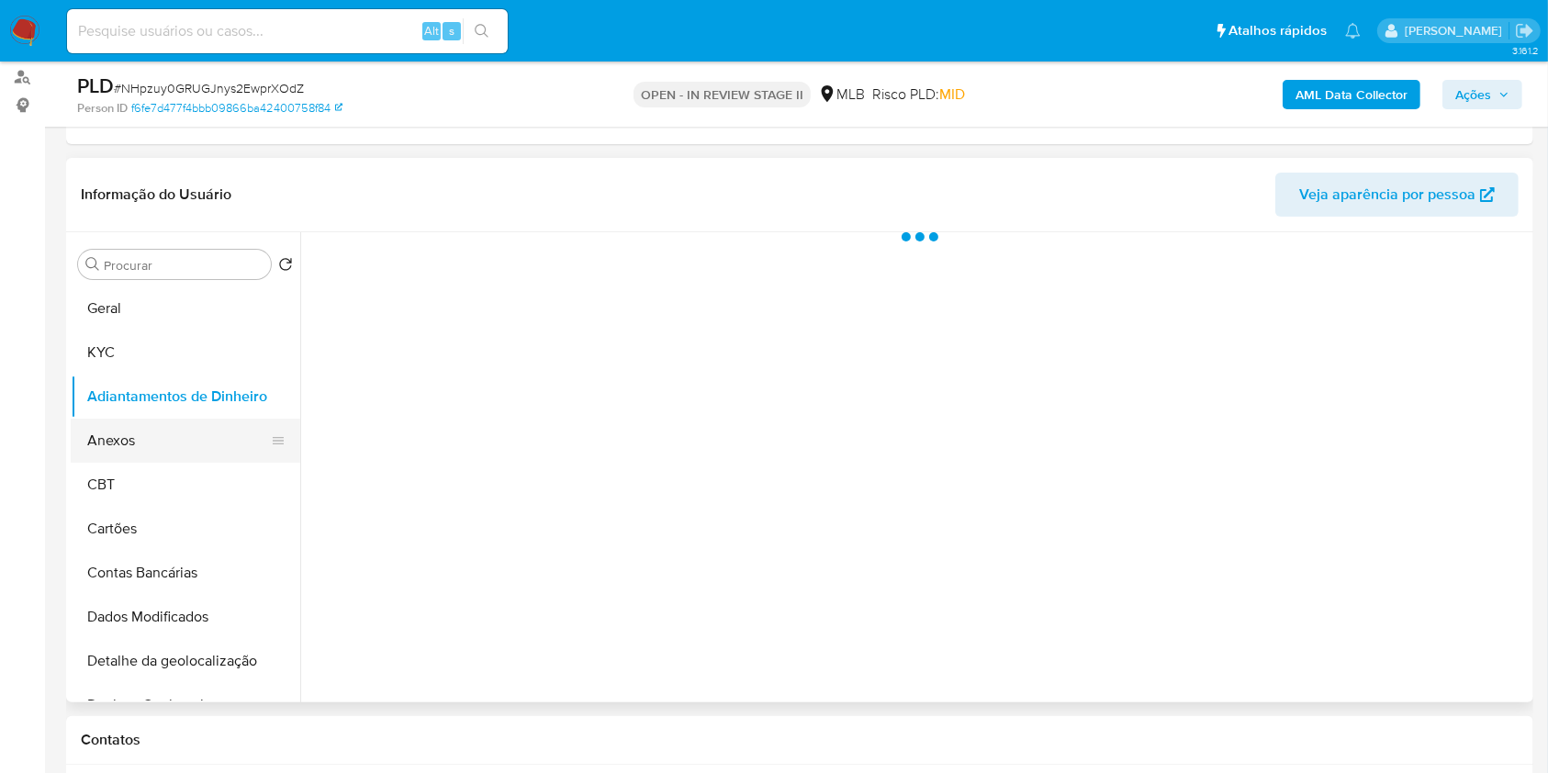
click at [162, 422] on button "Anexos" at bounding box center [178, 441] width 215 height 44
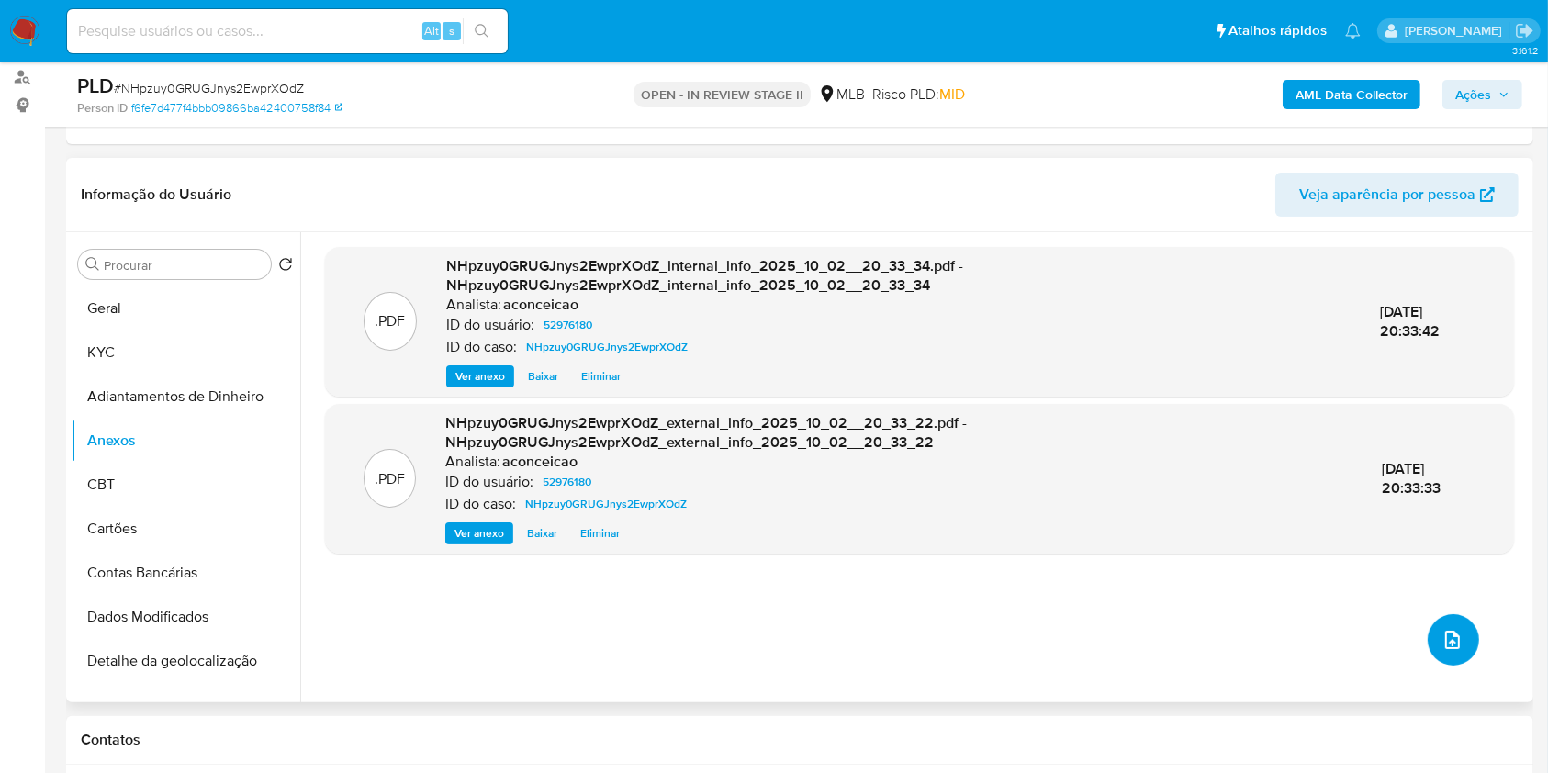
click at [1458, 642] on button "upload-file" at bounding box center [1453, 639] width 51 height 51
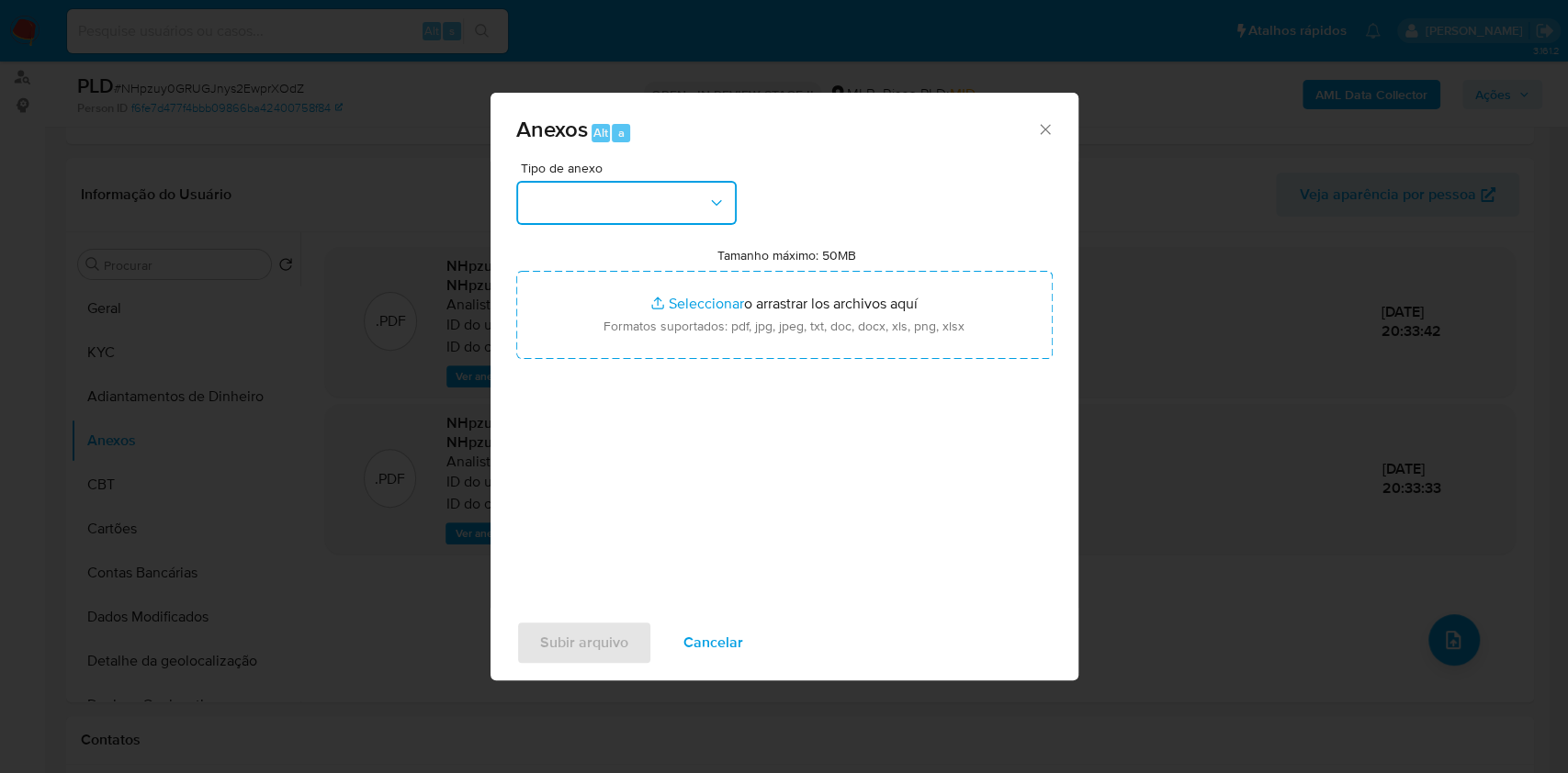
click at [684, 219] on button "button" at bounding box center [626, 203] width 220 height 44
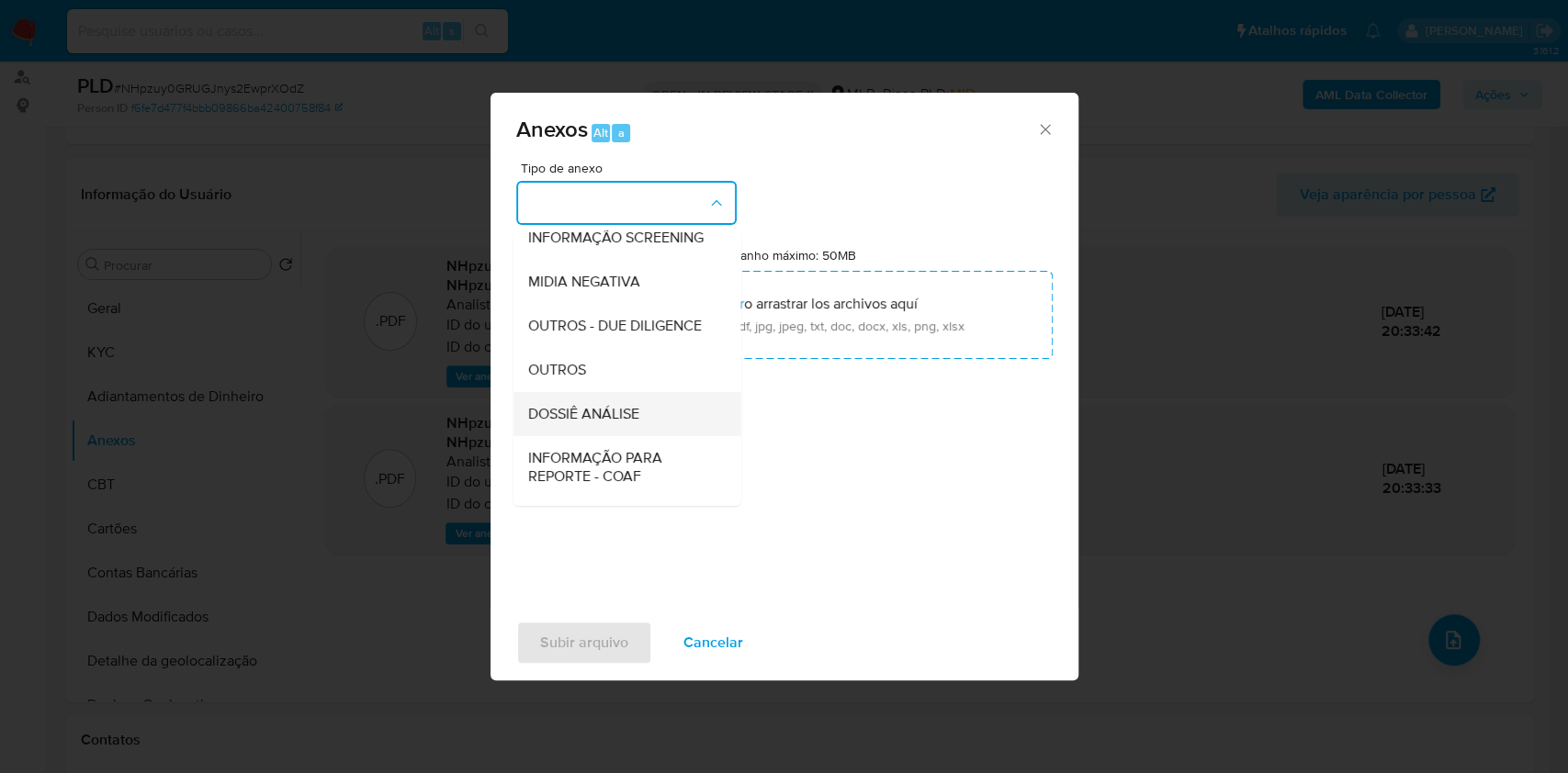
scroll to position [282, 0]
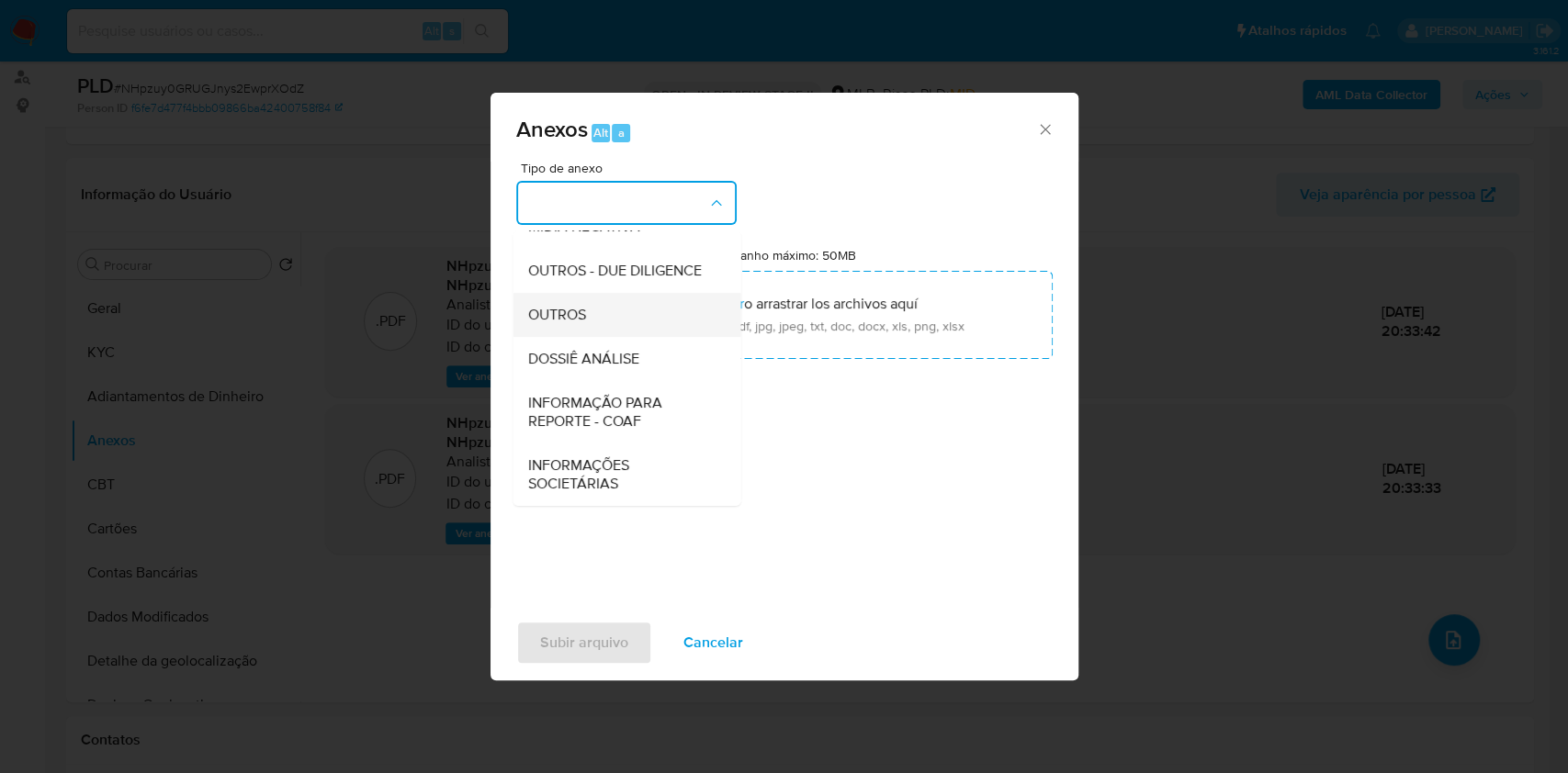
click at [642, 327] on div "OUTROS" at bounding box center [620, 315] width 187 height 44
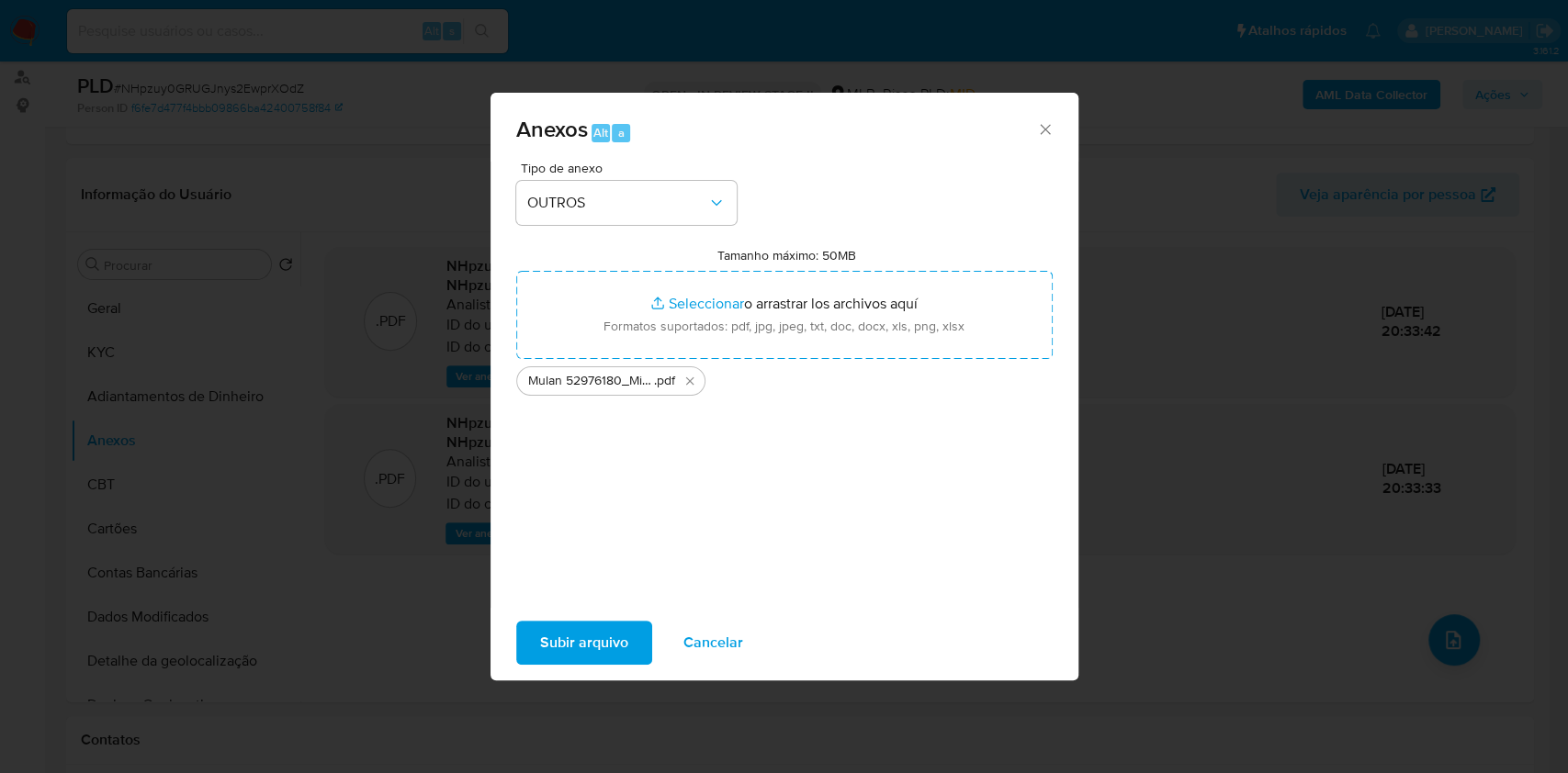
click at [592, 661] on span "Subir arquivo" at bounding box center [584, 643] width 88 height 40
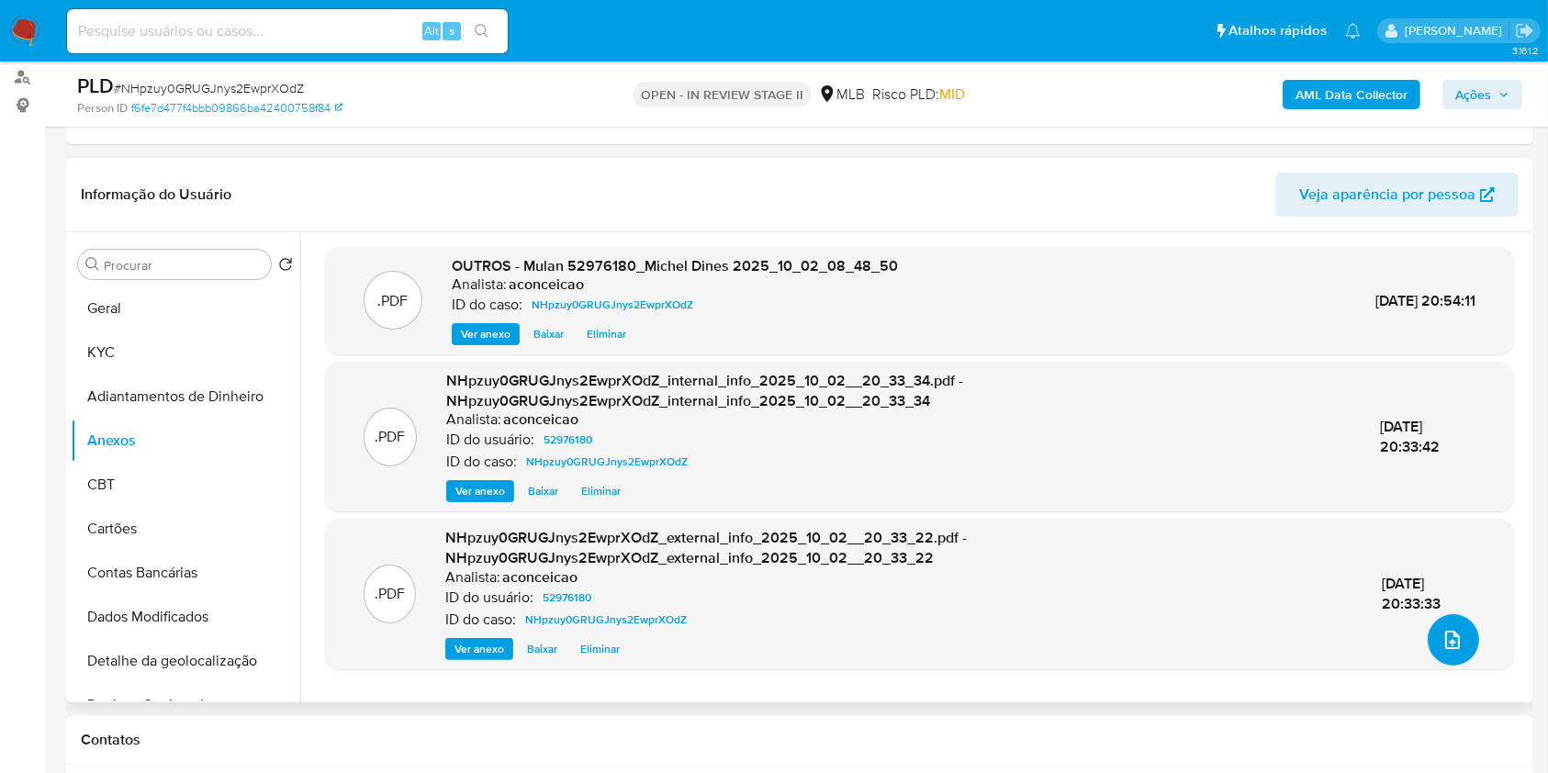
click at [1430, 633] on button "upload-file" at bounding box center [1453, 639] width 51 height 51
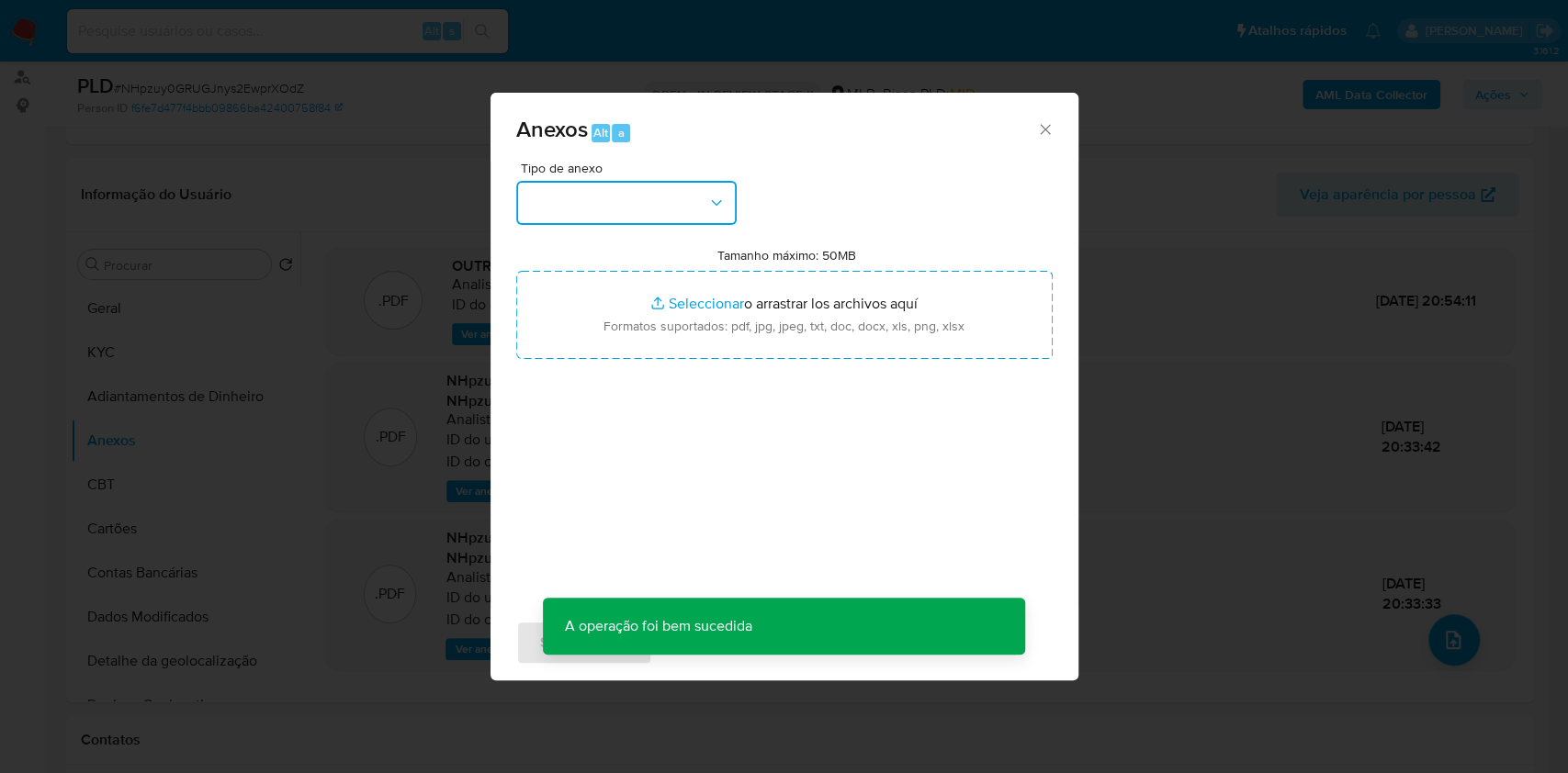
click at [653, 205] on button "button" at bounding box center [626, 203] width 220 height 44
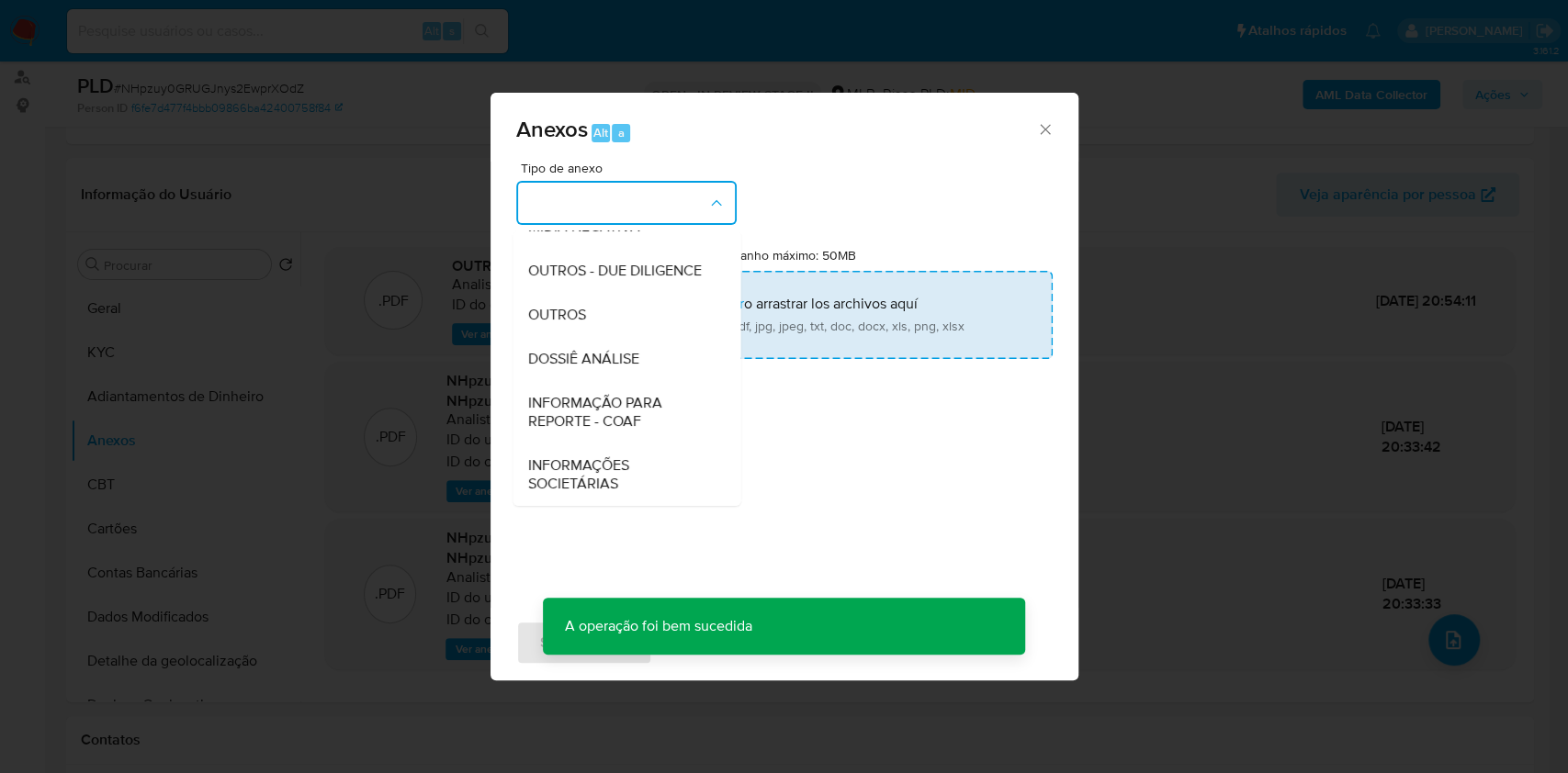
click at [638, 365] on span "DOSSIÊ ANÁLISE" at bounding box center [582, 359] width 111 height 18
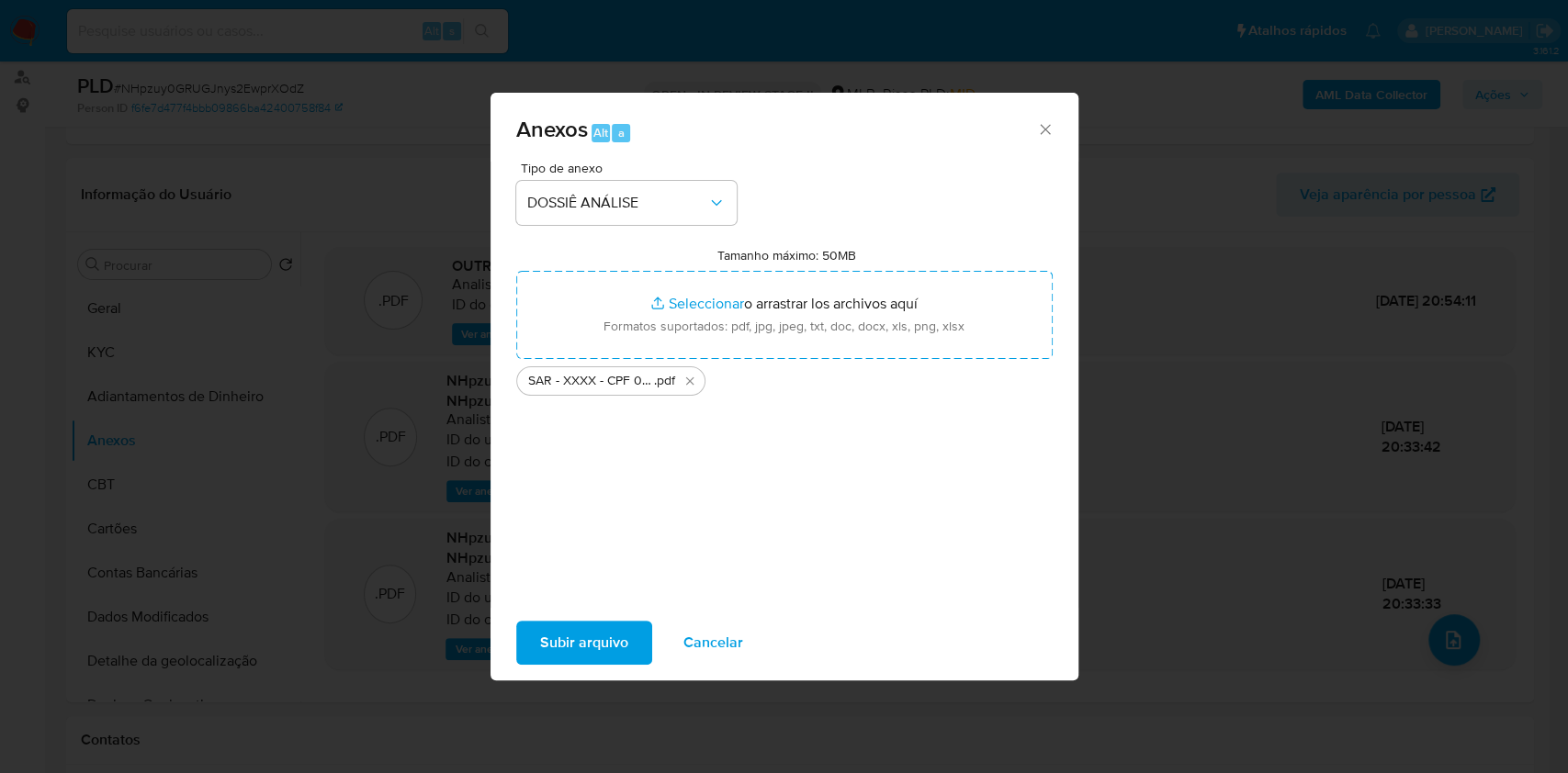
click at [617, 643] on span "Subir arquivo" at bounding box center [584, 643] width 88 height 40
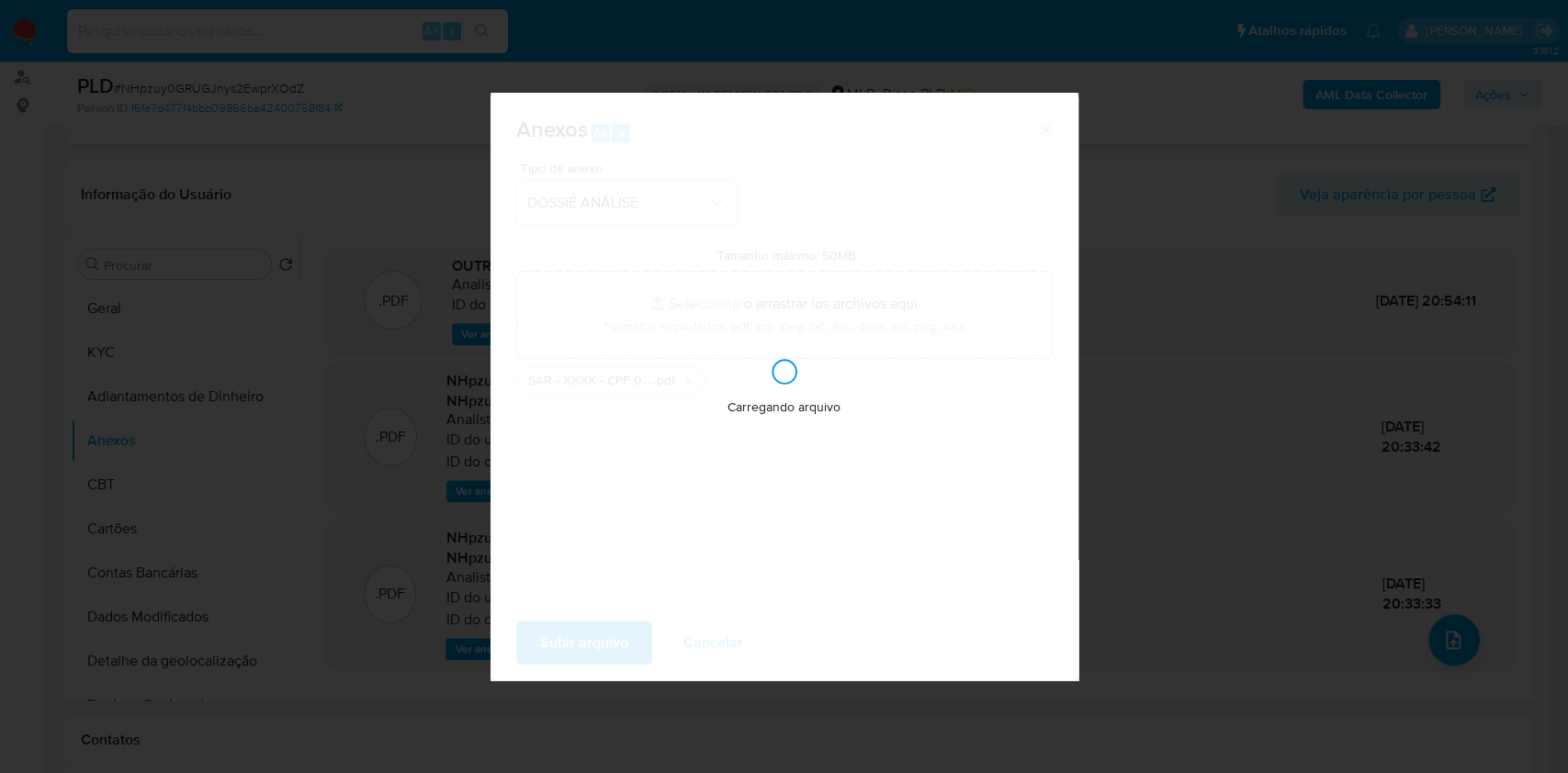
click at [1411, 381] on div "Anexos Alt a Tipo de anexo DOSSIÊ ANÁLISE Tamanho máximo: 50MB Seleccionar arch…" at bounding box center [784, 386] width 1568 height 773
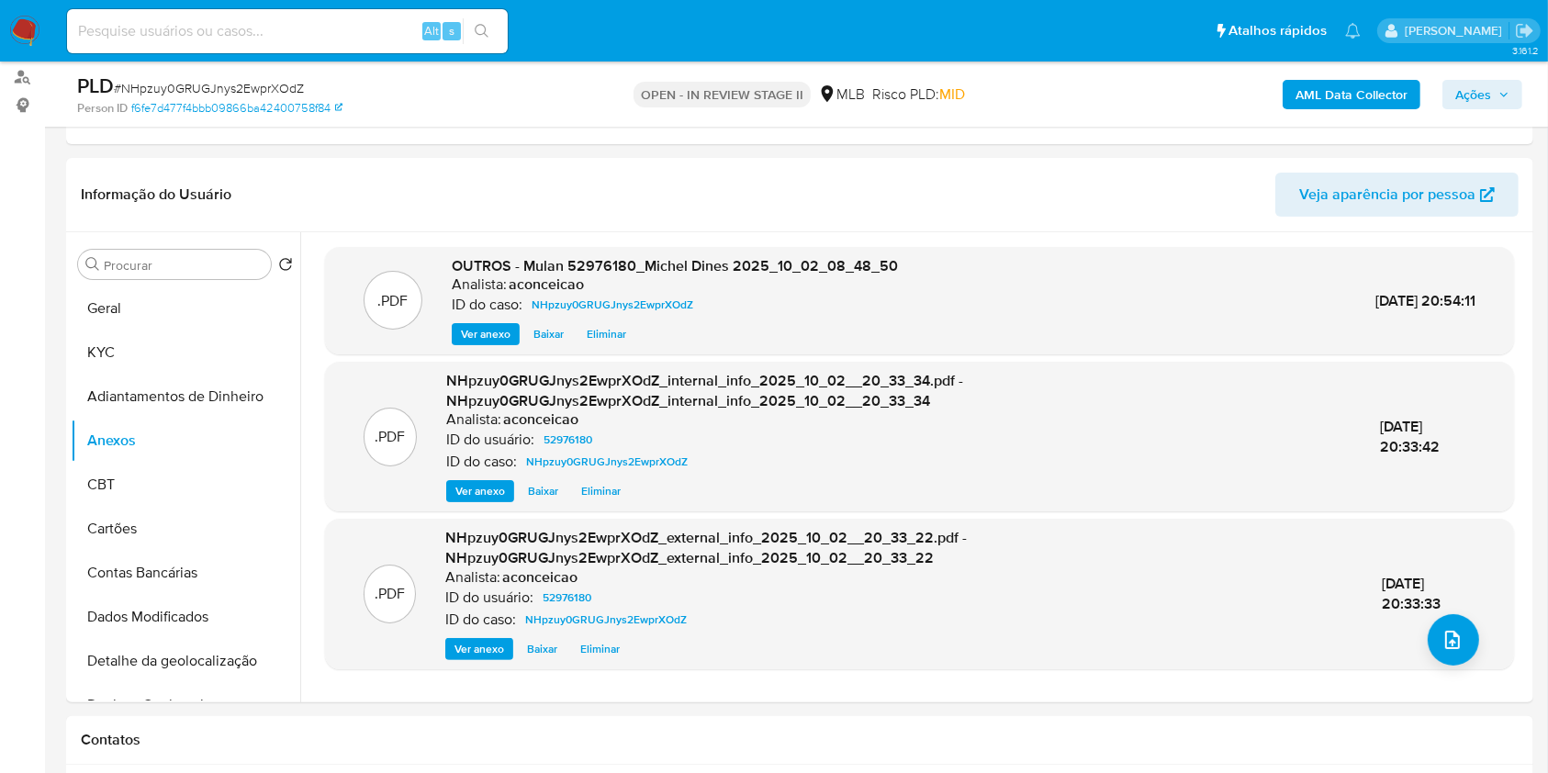
click at [1469, 99] on span "Ações" at bounding box center [1474, 94] width 36 height 29
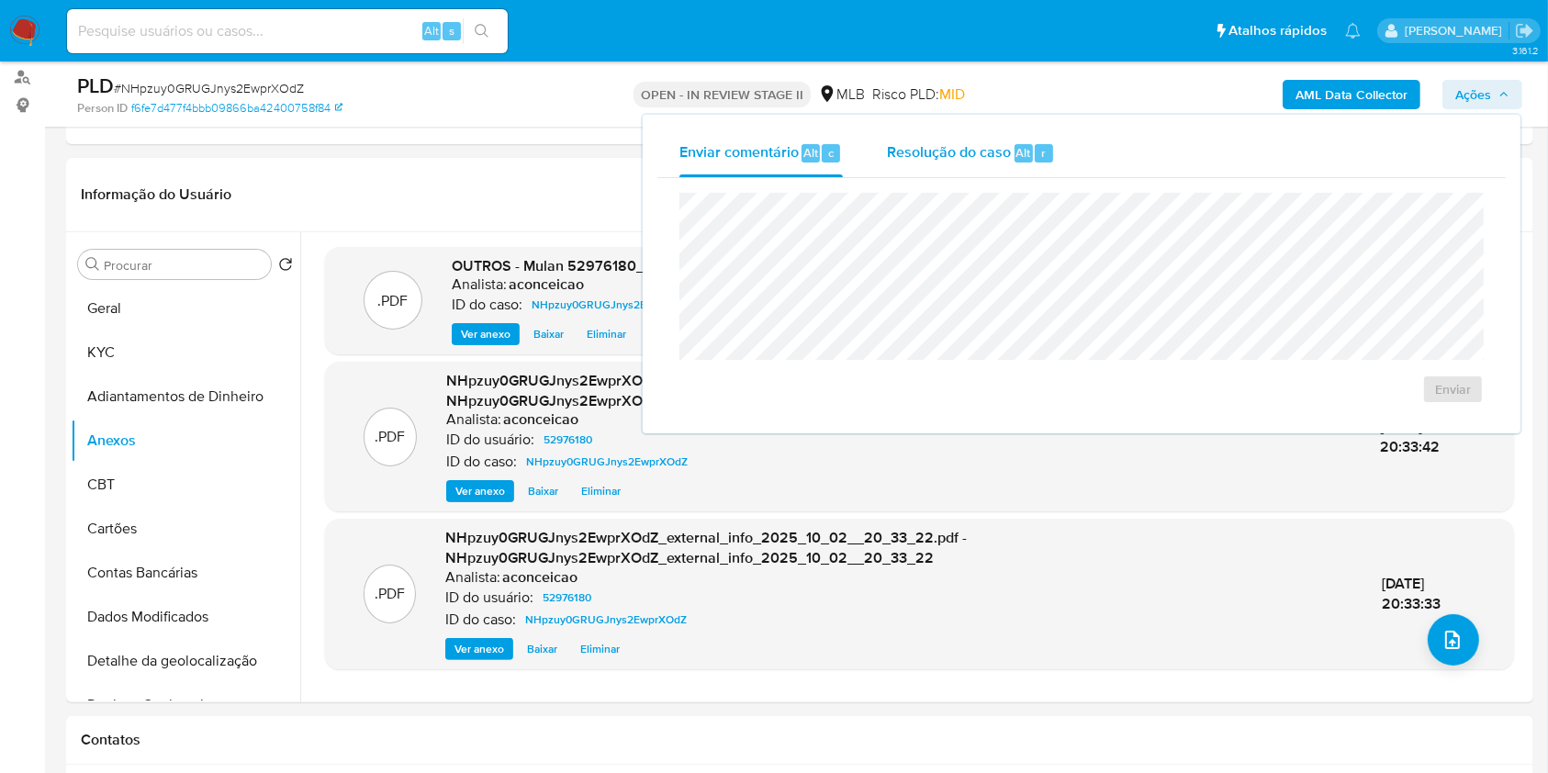
click at [958, 158] on span "Resolução do caso" at bounding box center [949, 151] width 124 height 21
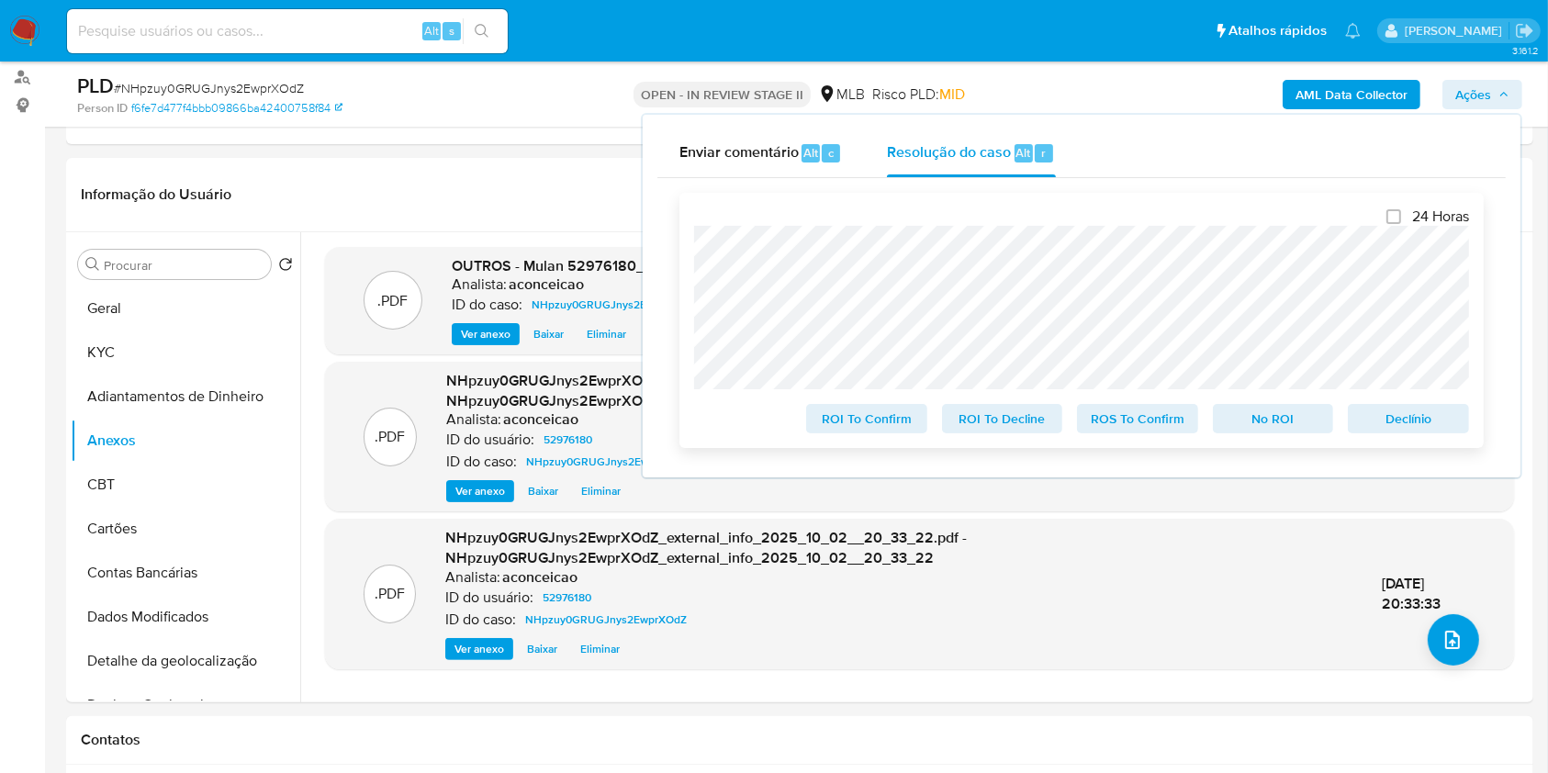
click at [1147, 417] on span "ROS To Confirm" at bounding box center [1138, 419] width 96 height 26
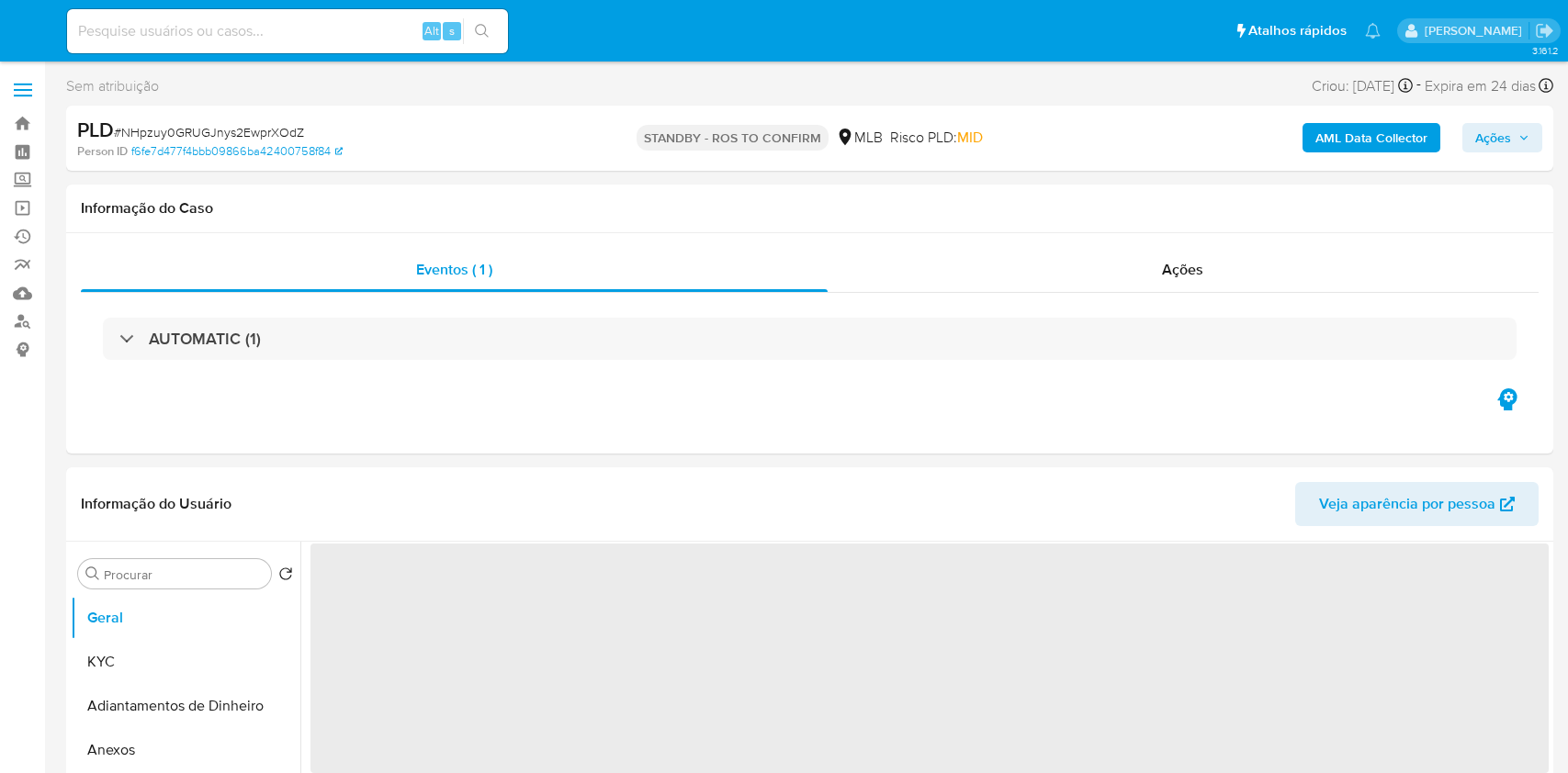
select select "10"
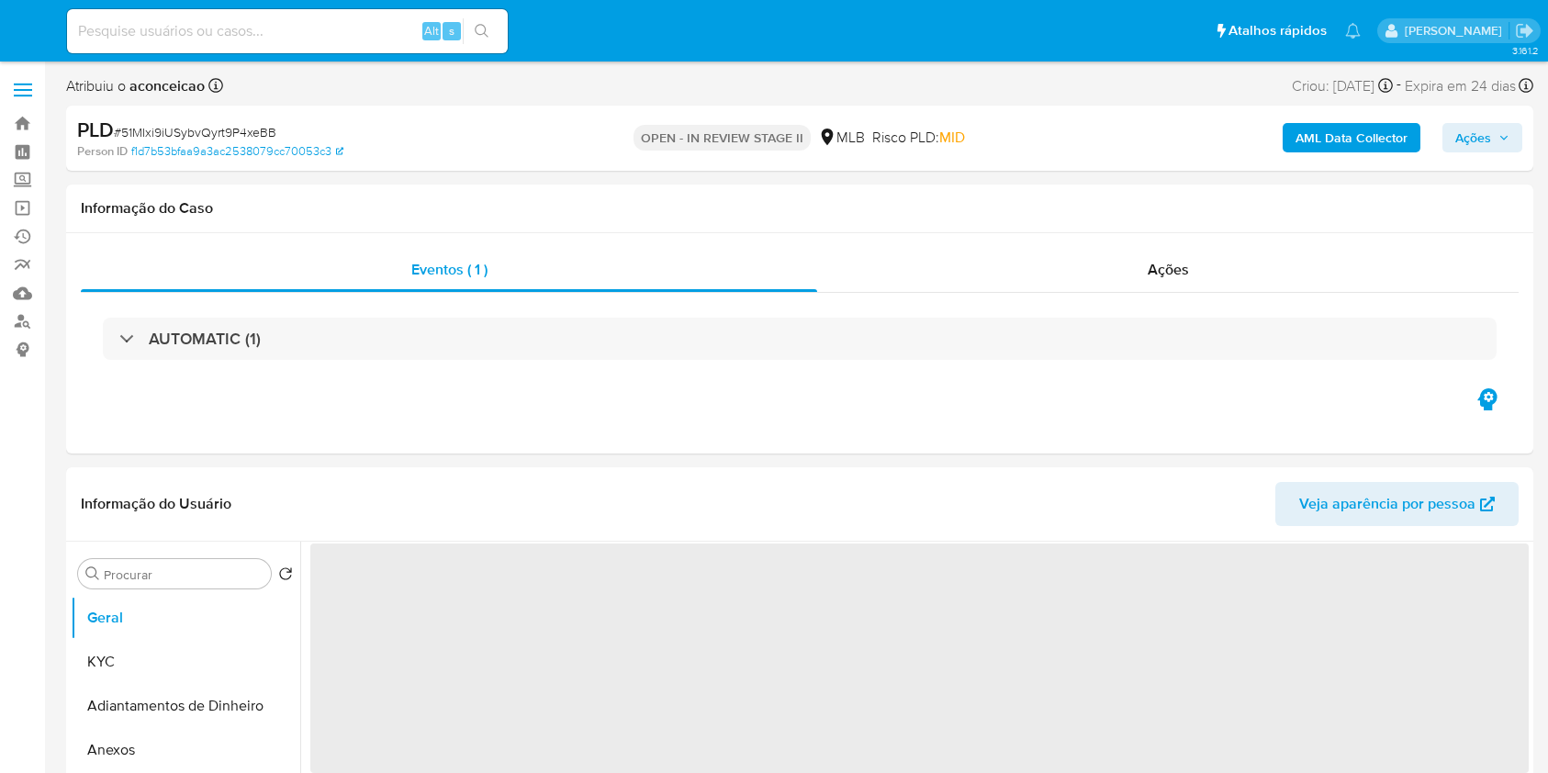
select select "10"
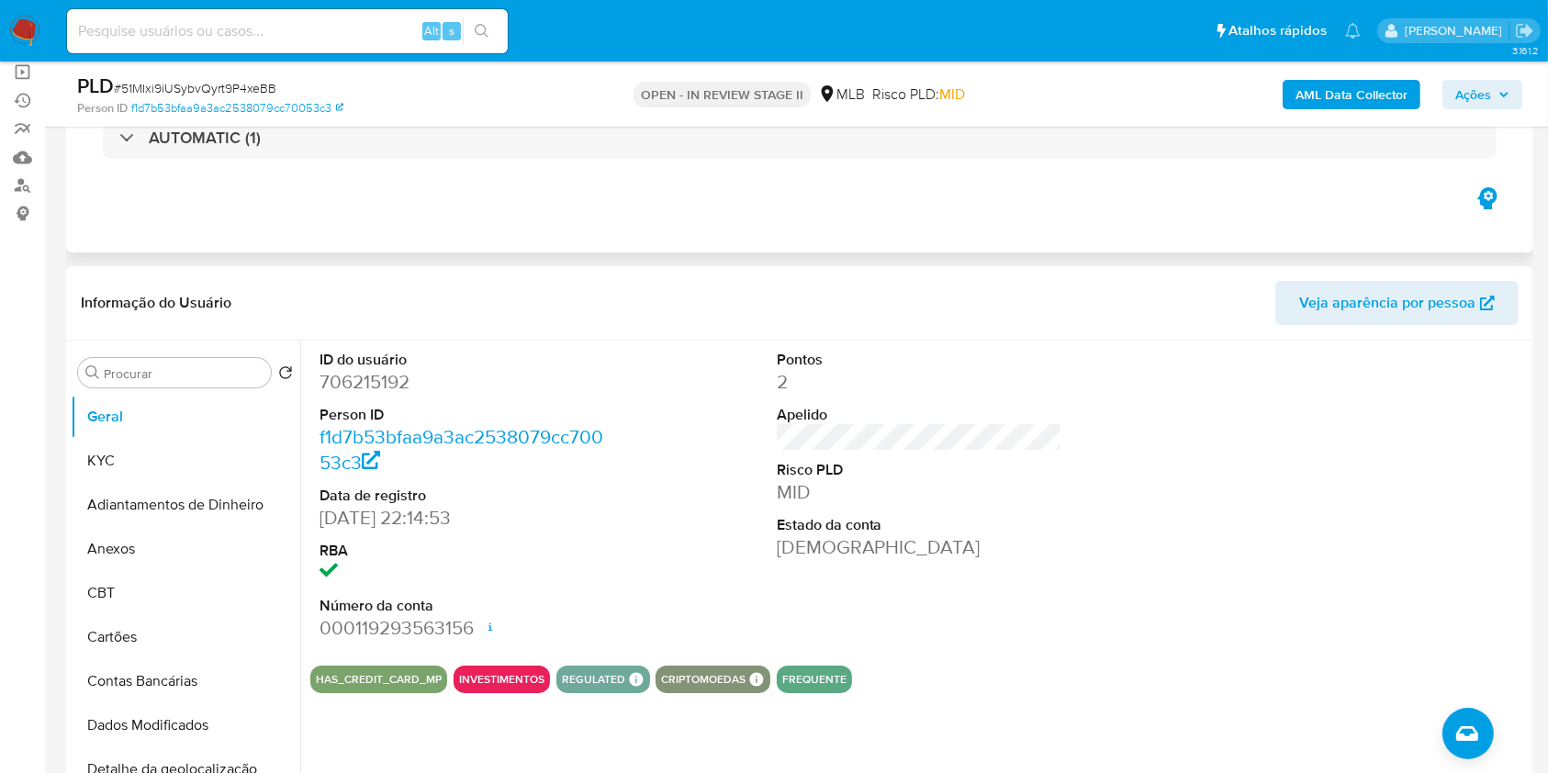
scroll to position [244, 0]
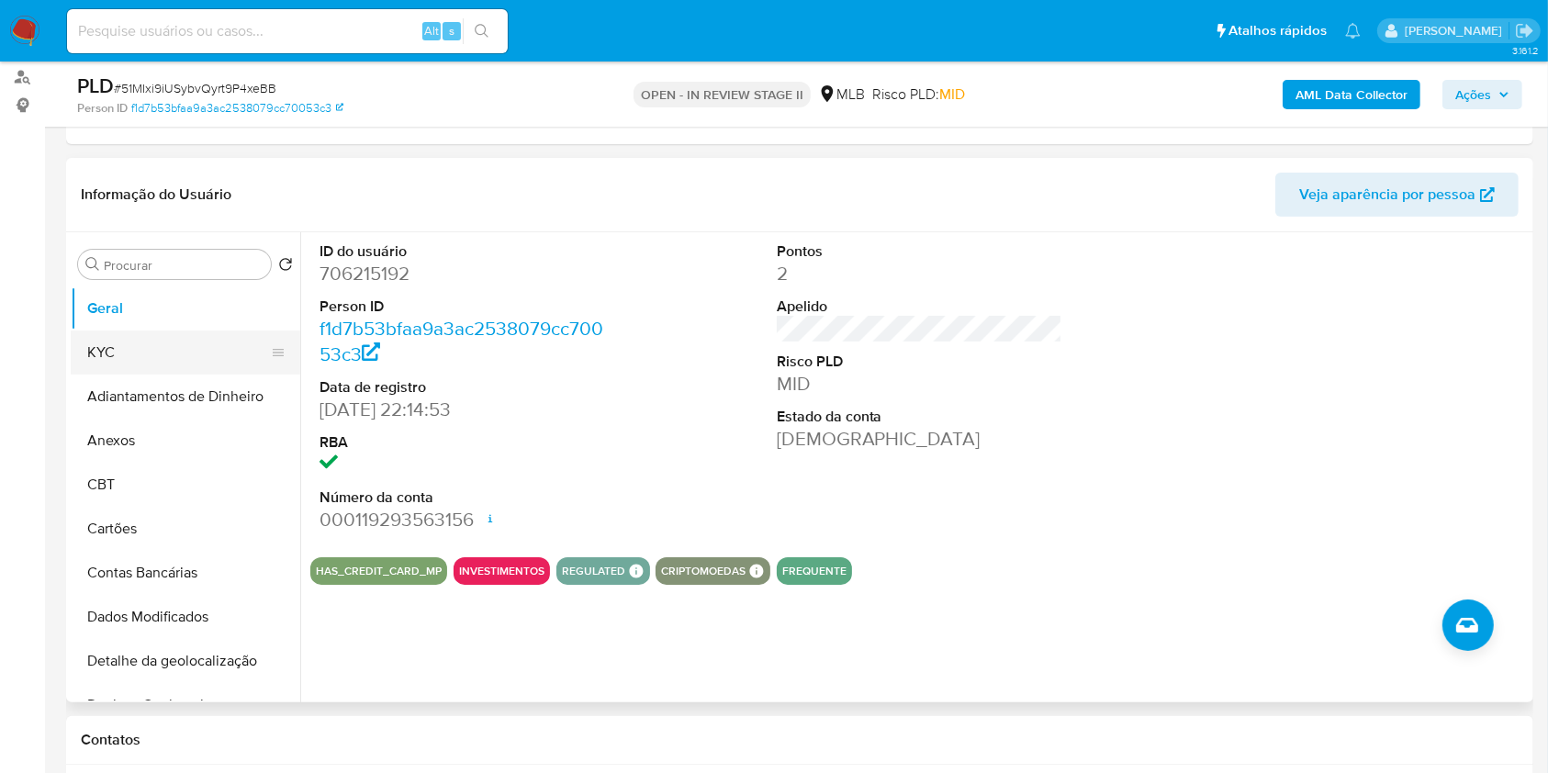
click at [188, 342] on button "KYC" at bounding box center [178, 353] width 215 height 44
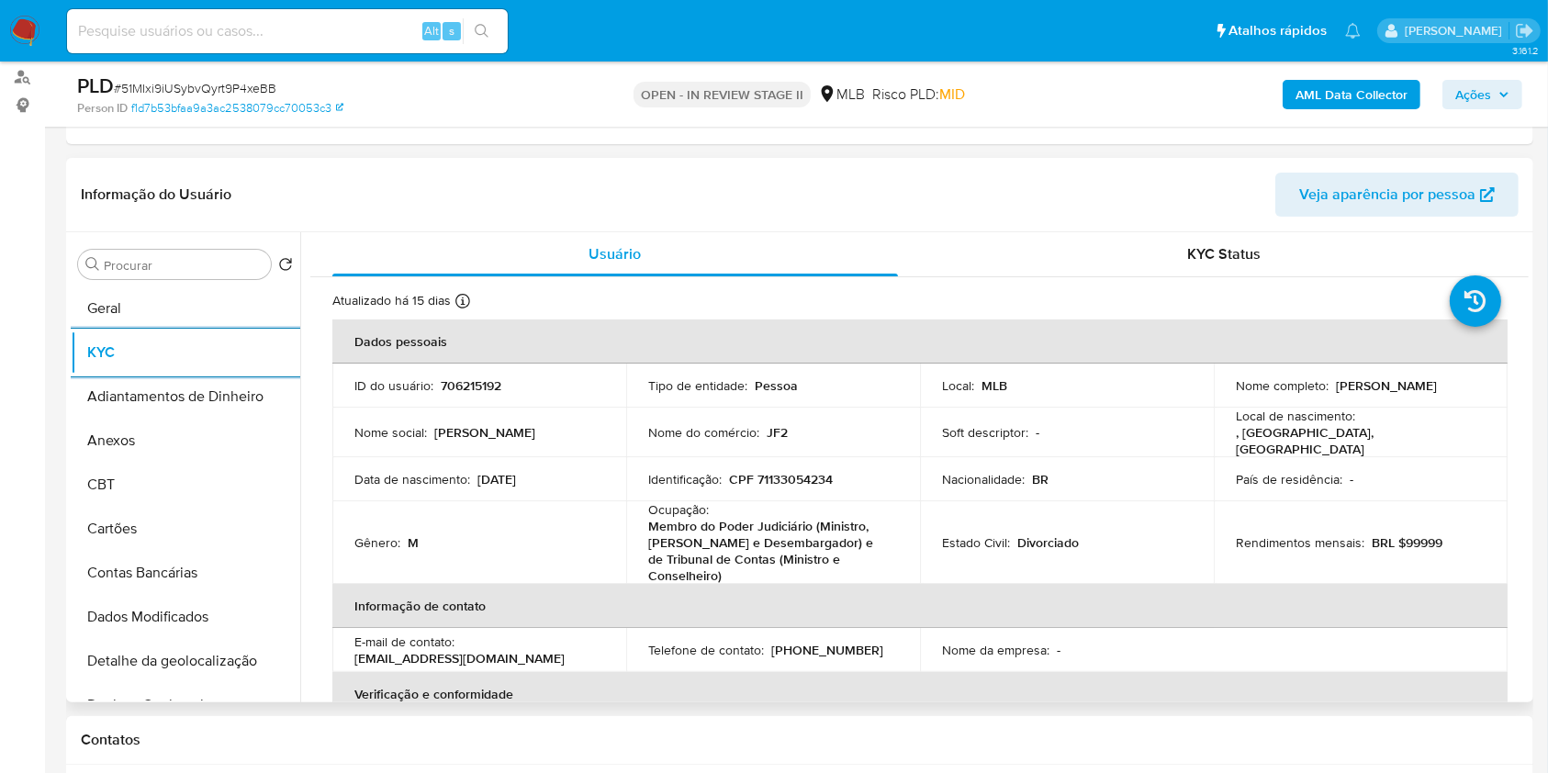
click at [820, 474] on p "CPF 71133054234" at bounding box center [781, 479] width 104 height 17
copy p "71133054234"
click at [234, 260] on input "Procurar" at bounding box center [184, 265] width 160 height 17
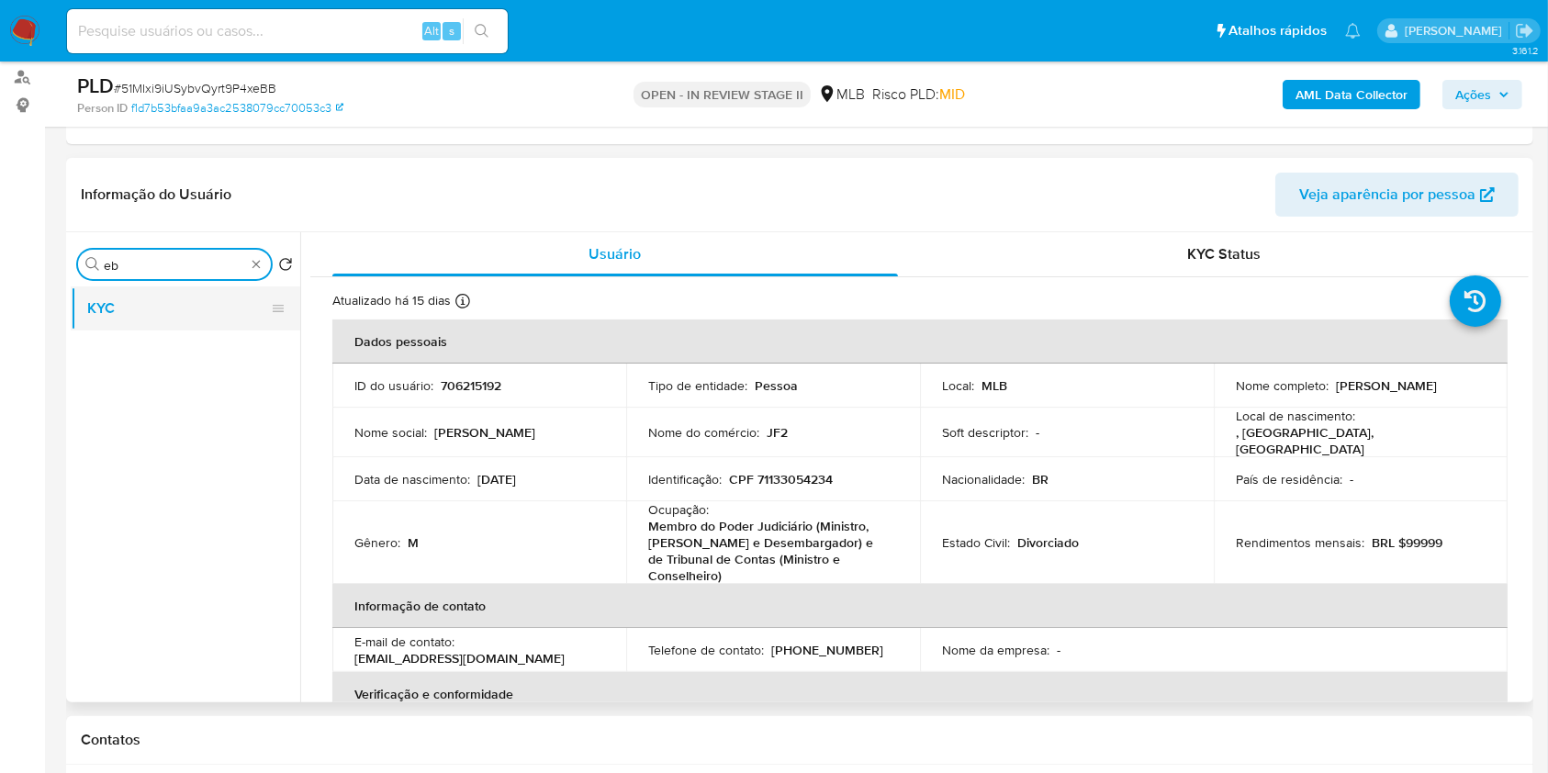
type input "e"
type input "nd"
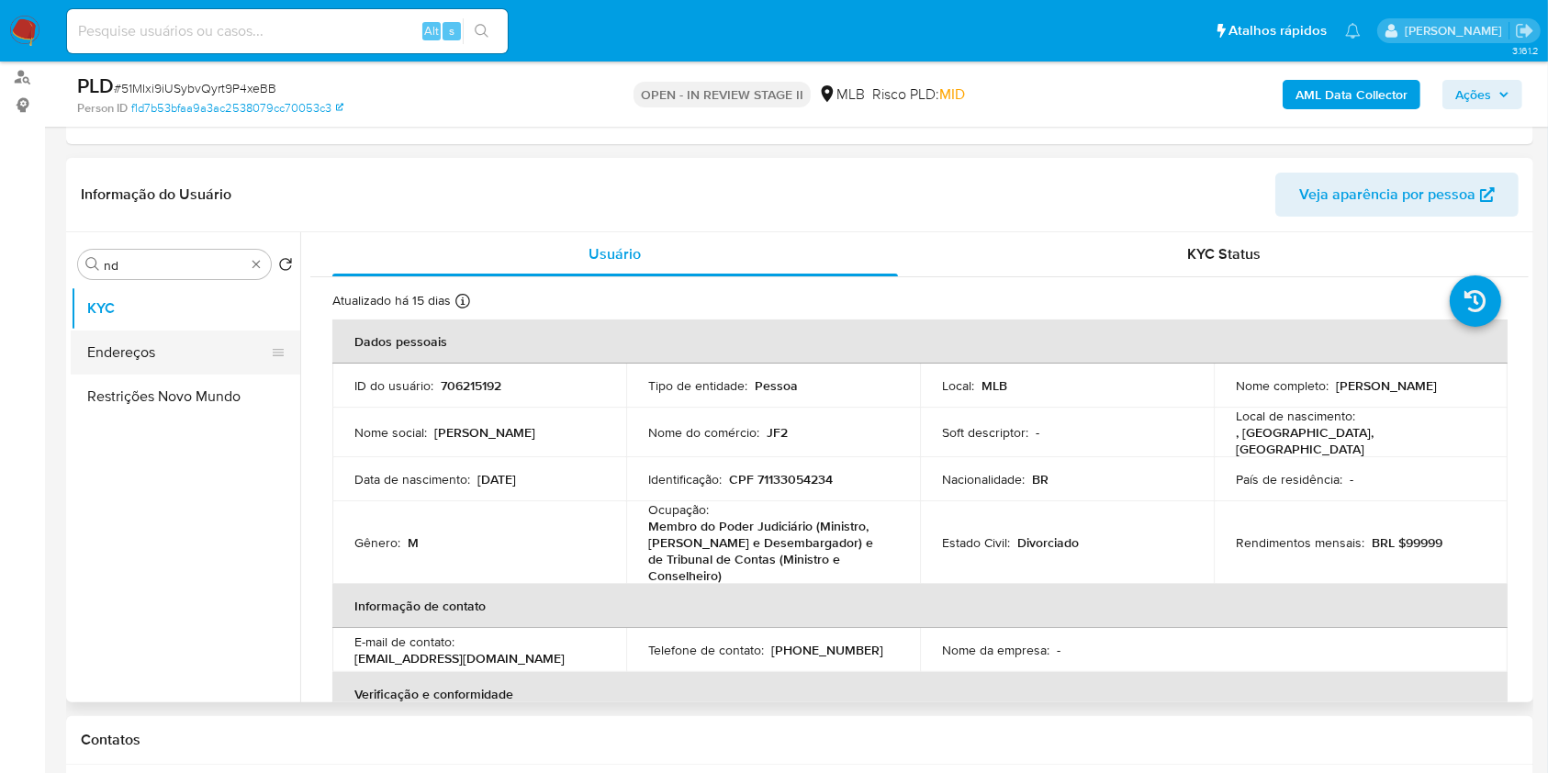
click at [206, 349] on button "Endereços" at bounding box center [178, 353] width 215 height 44
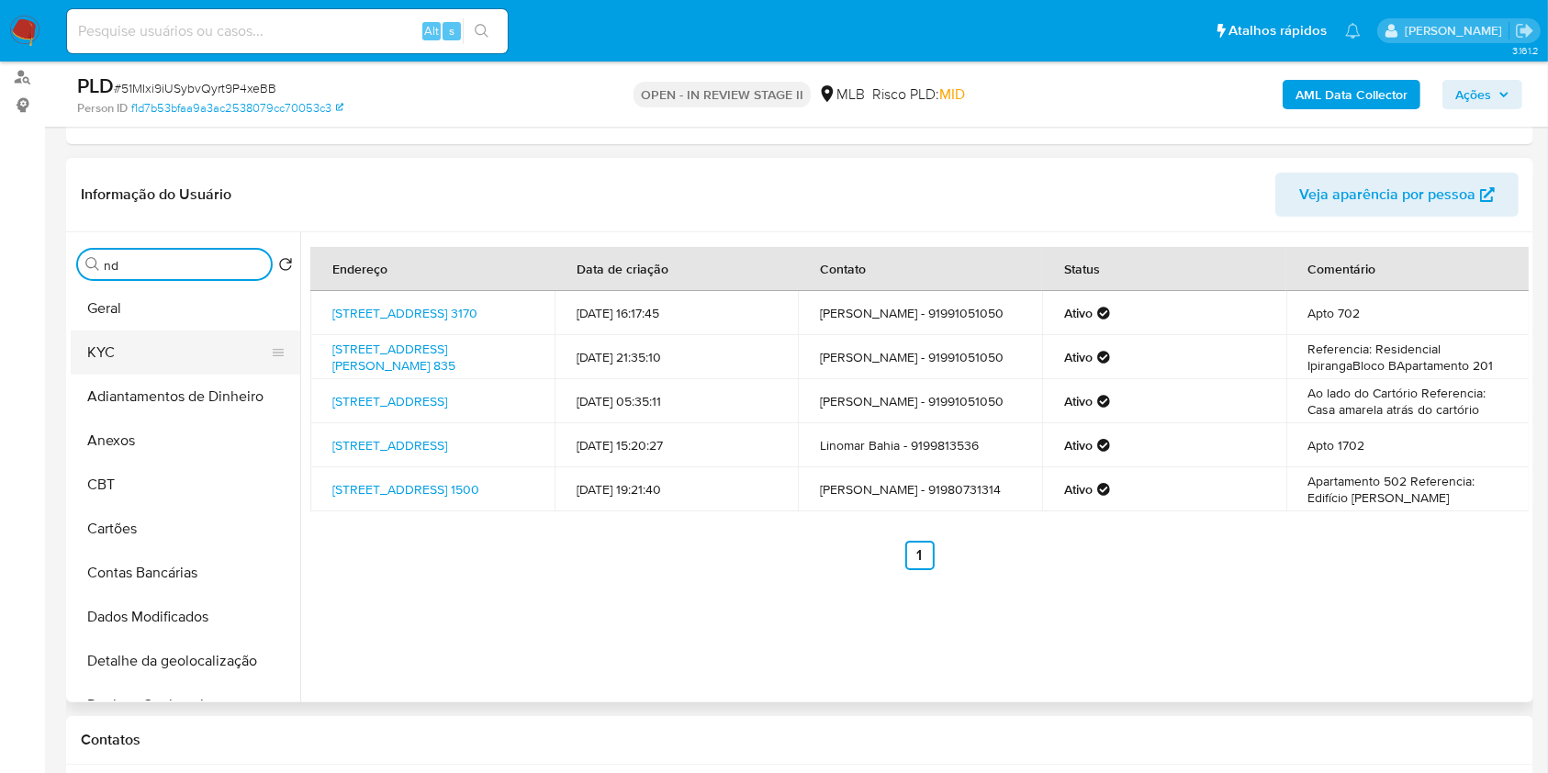
click at [197, 343] on button "KYC" at bounding box center [178, 353] width 215 height 44
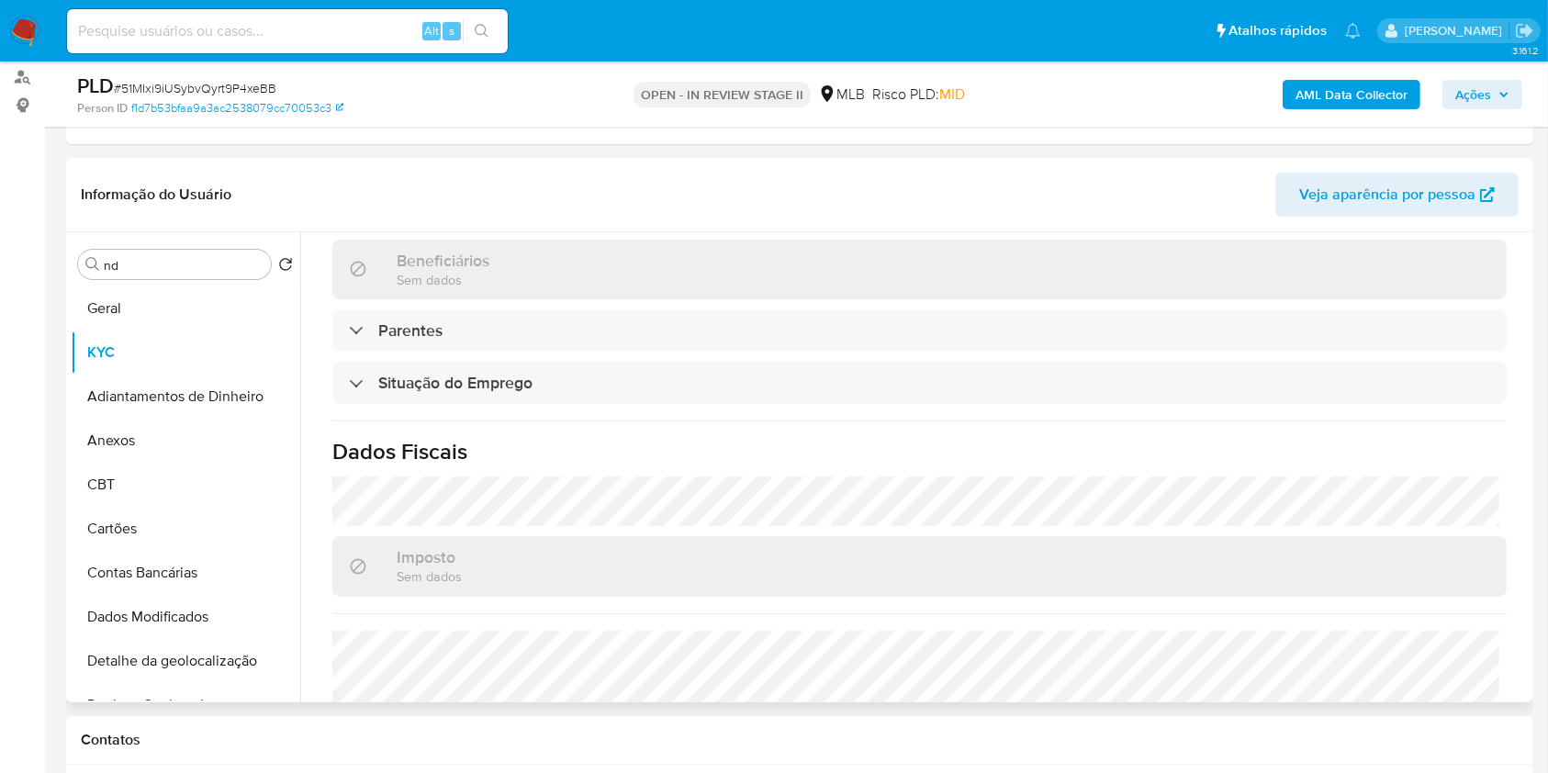
scroll to position [803, 0]
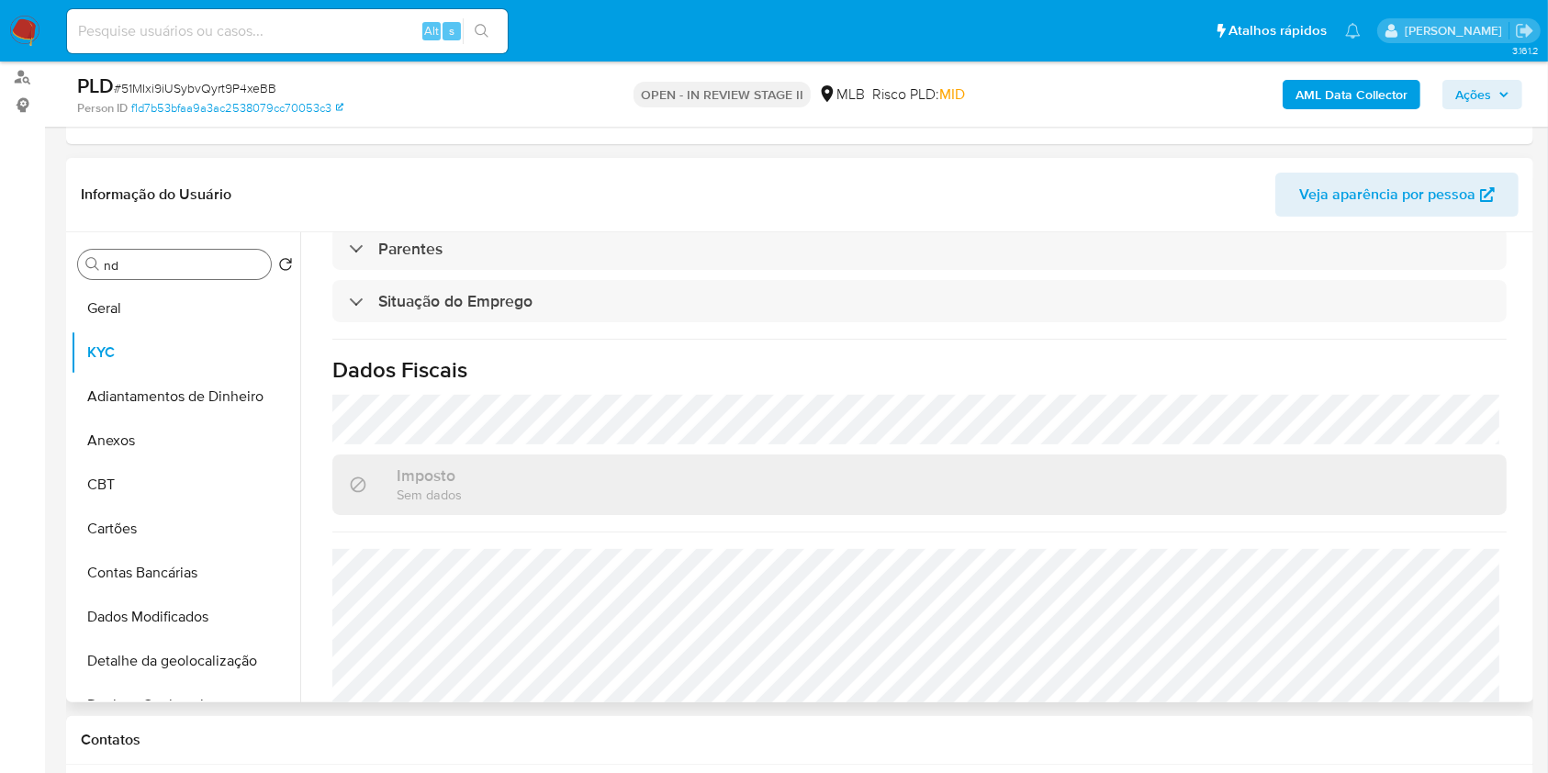
click at [238, 270] on input "nd" at bounding box center [184, 265] width 160 height 17
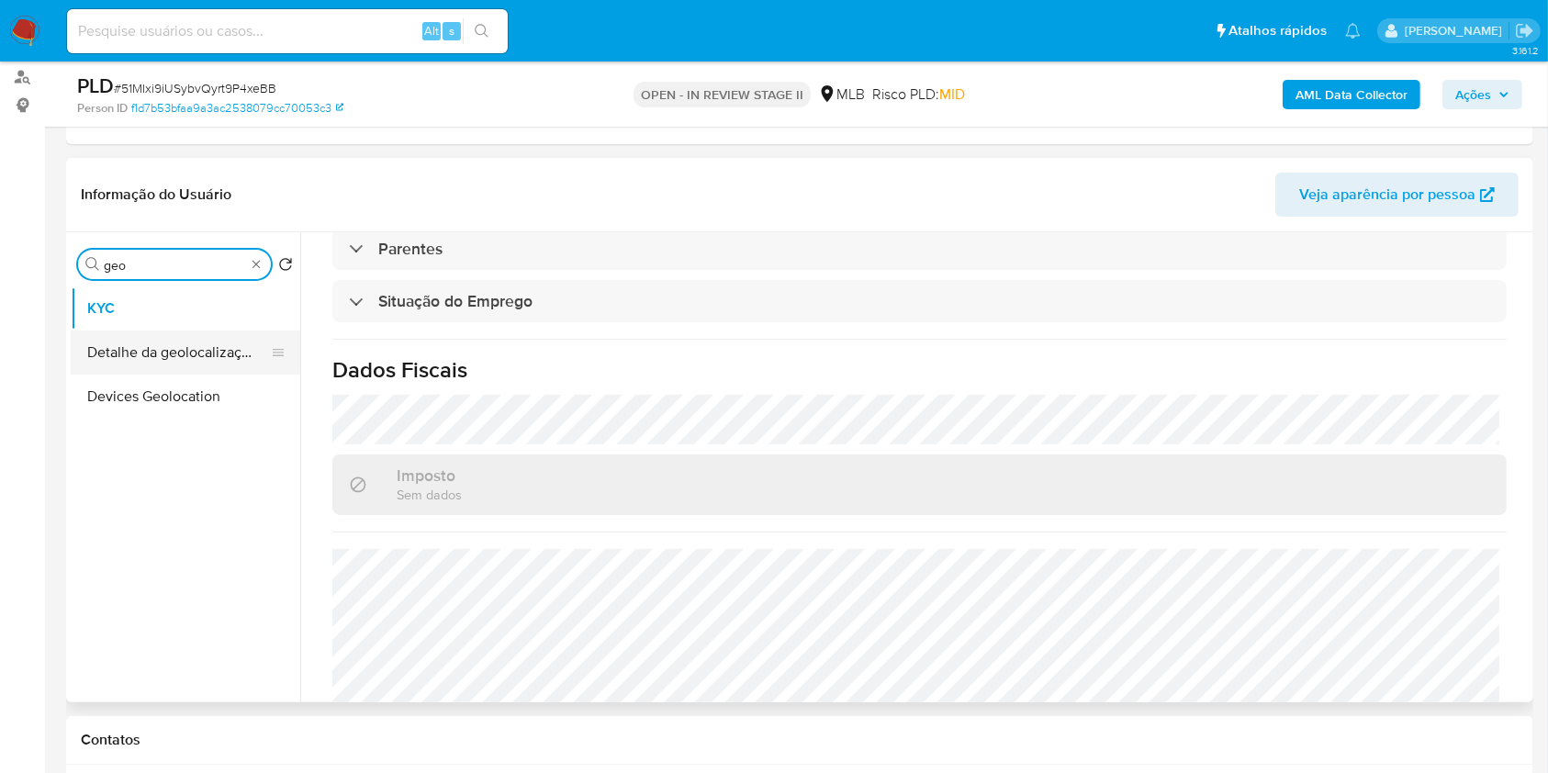
type input "geo"
click at [209, 340] on button "Detalhe da geolocalização" at bounding box center [178, 353] width 215 height 44
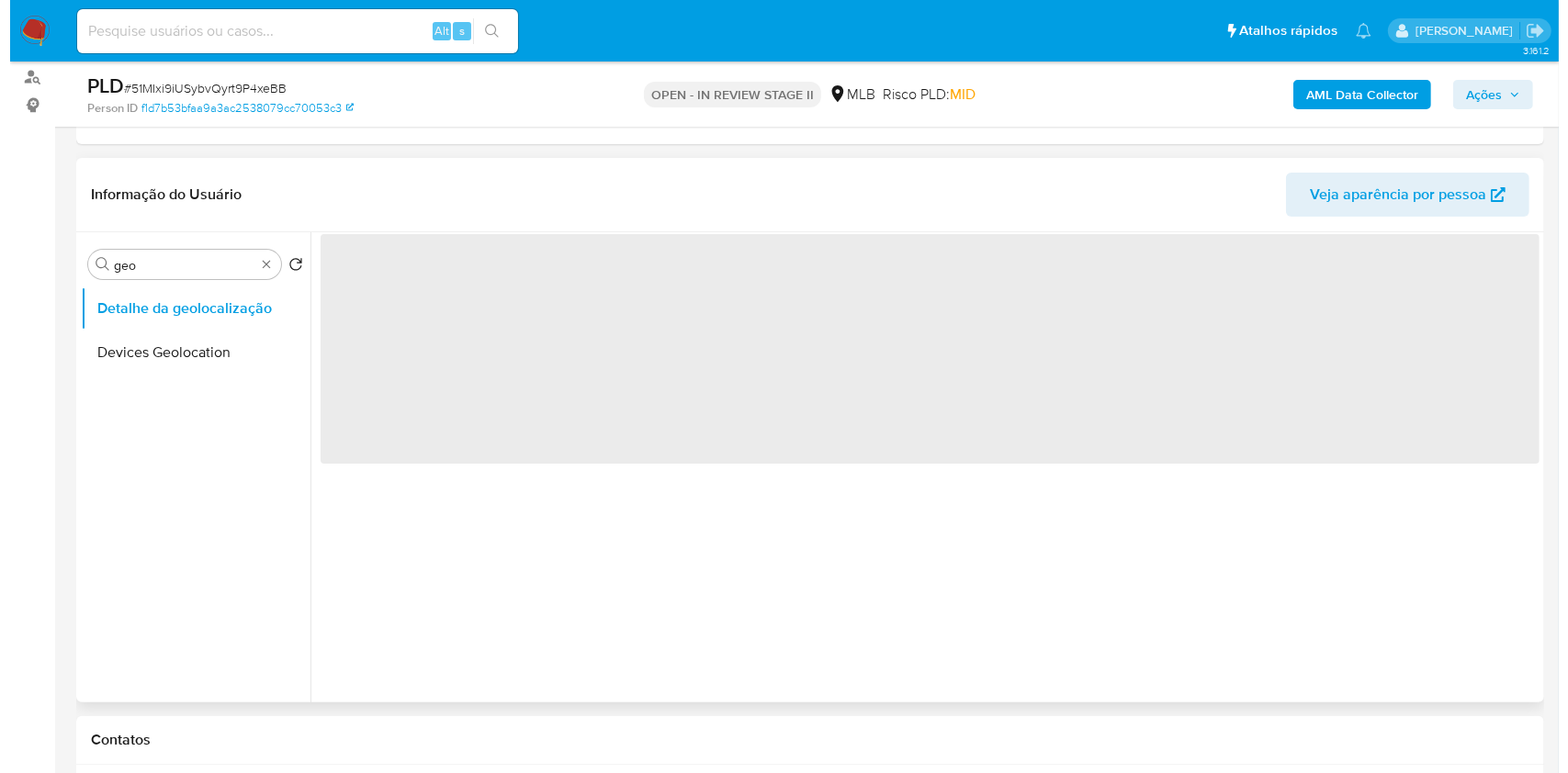
scroll to position [0, 0]
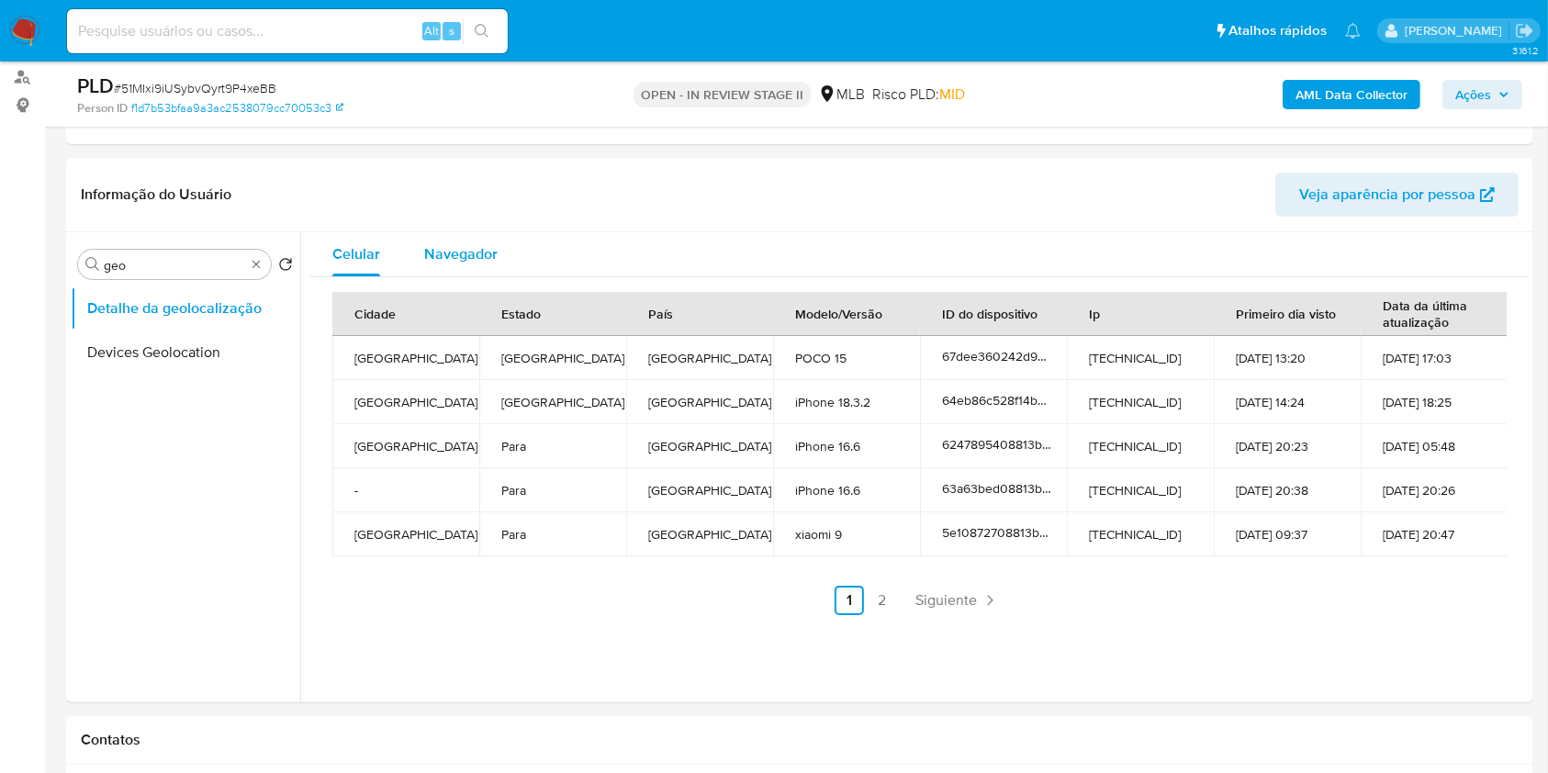
click at [436, 247] on span "Navegador" at bounding box center [460, 253] width 73 height 21
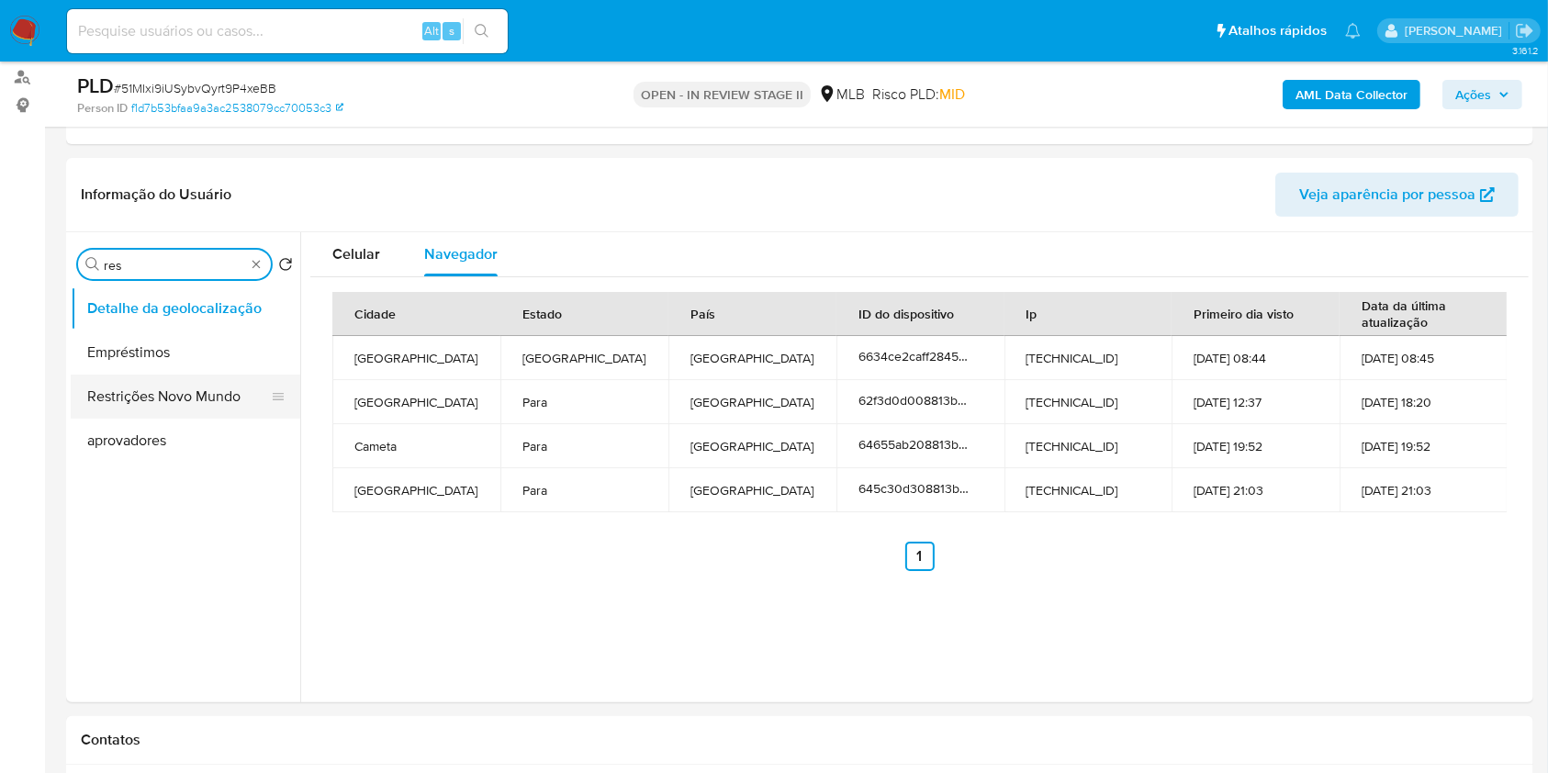
type input "res"
click at [193, 390] on button "Restrições Novo Mundo" at bounding box center [178, 397] width 215 height 44
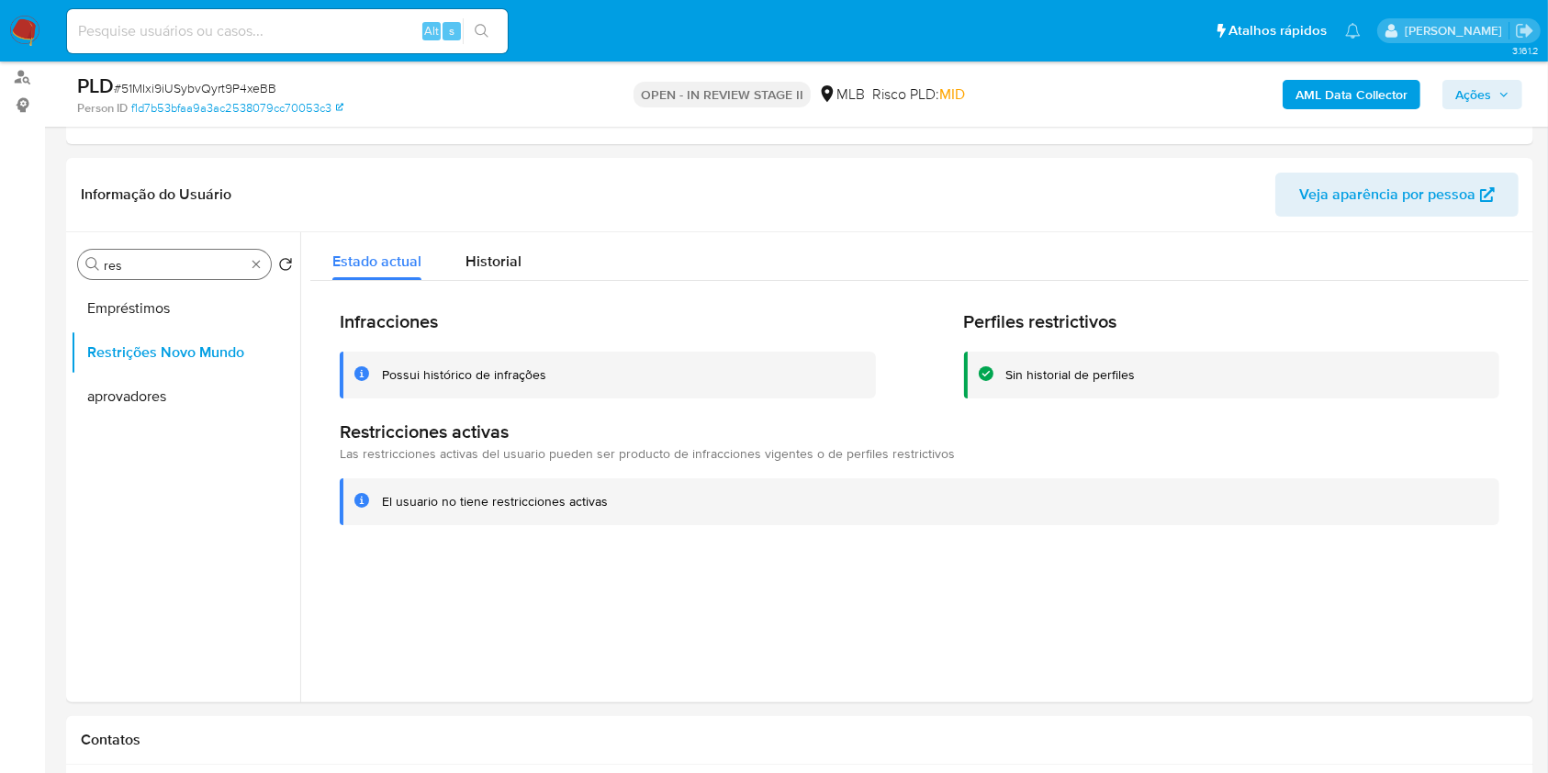
drag, startPoint x: 254, startPoint y: 265, endPoint x: 245, endPoint y: 263, distance: 9.6
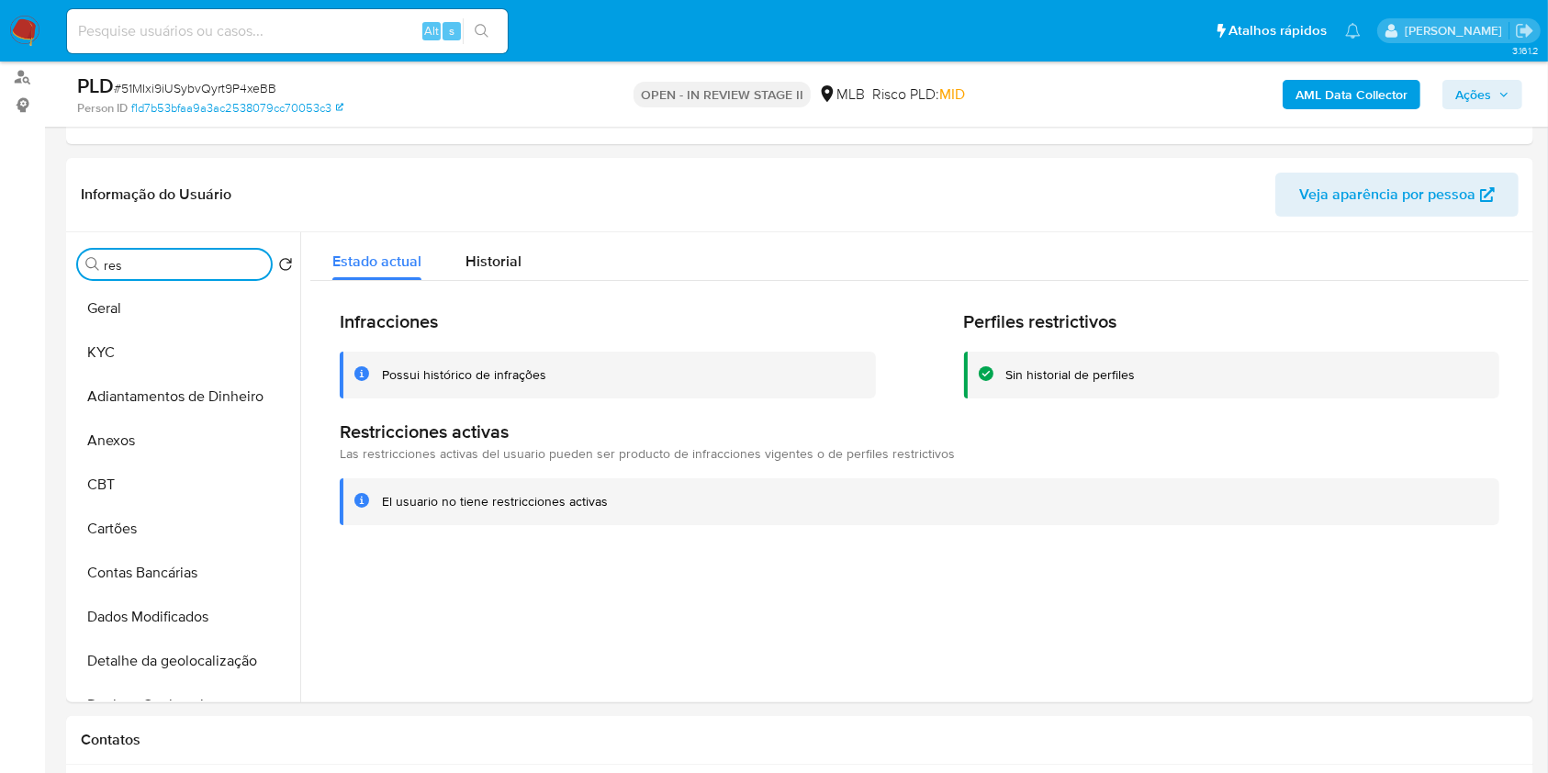
click at [239, 261] on input "res" at bounding box center [184, 265] width 160 height 17
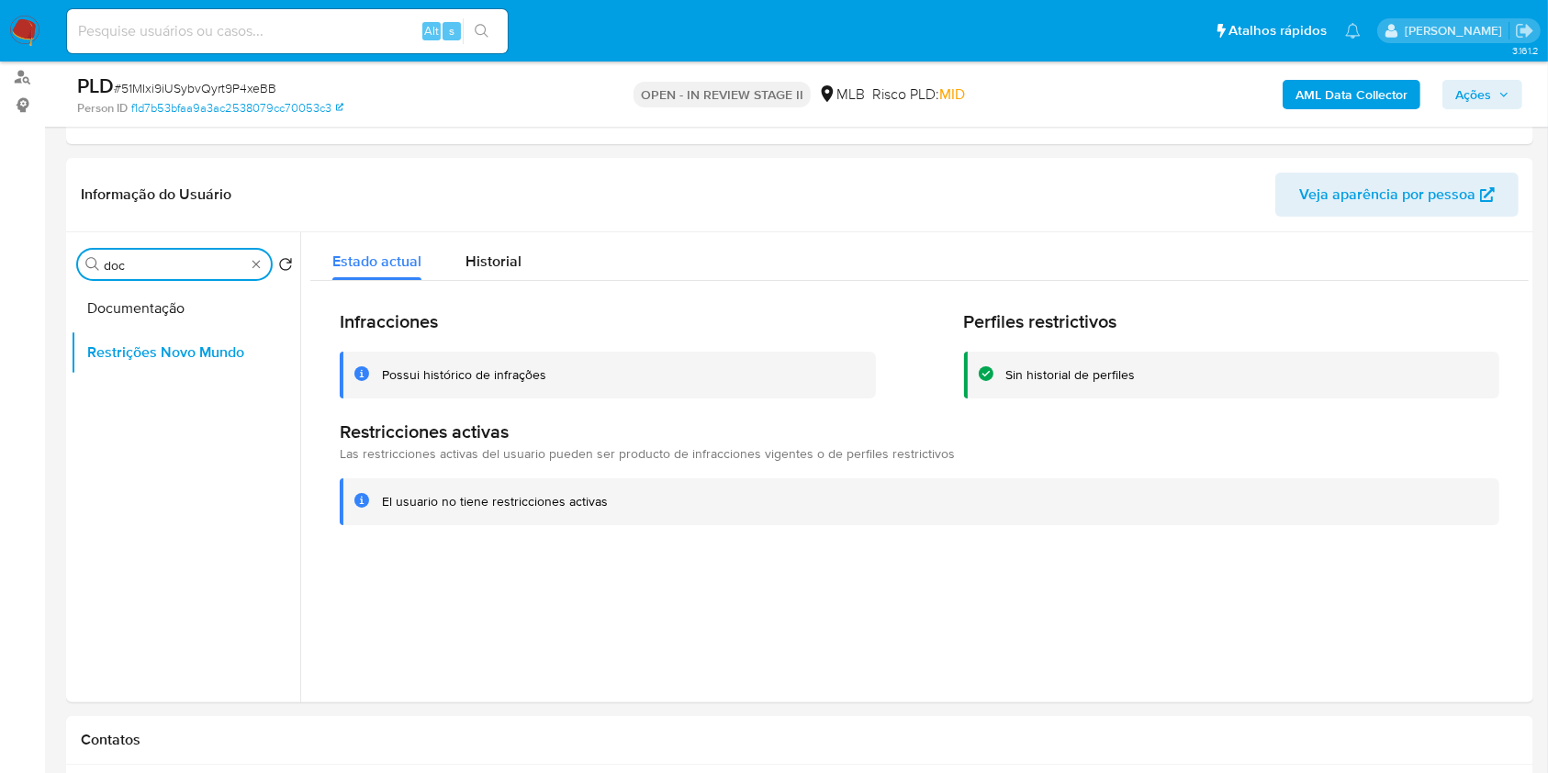
type input "doc"
click at [155, 306] on button "Documentação" at bounding box center [178, 309] width 215 height 44
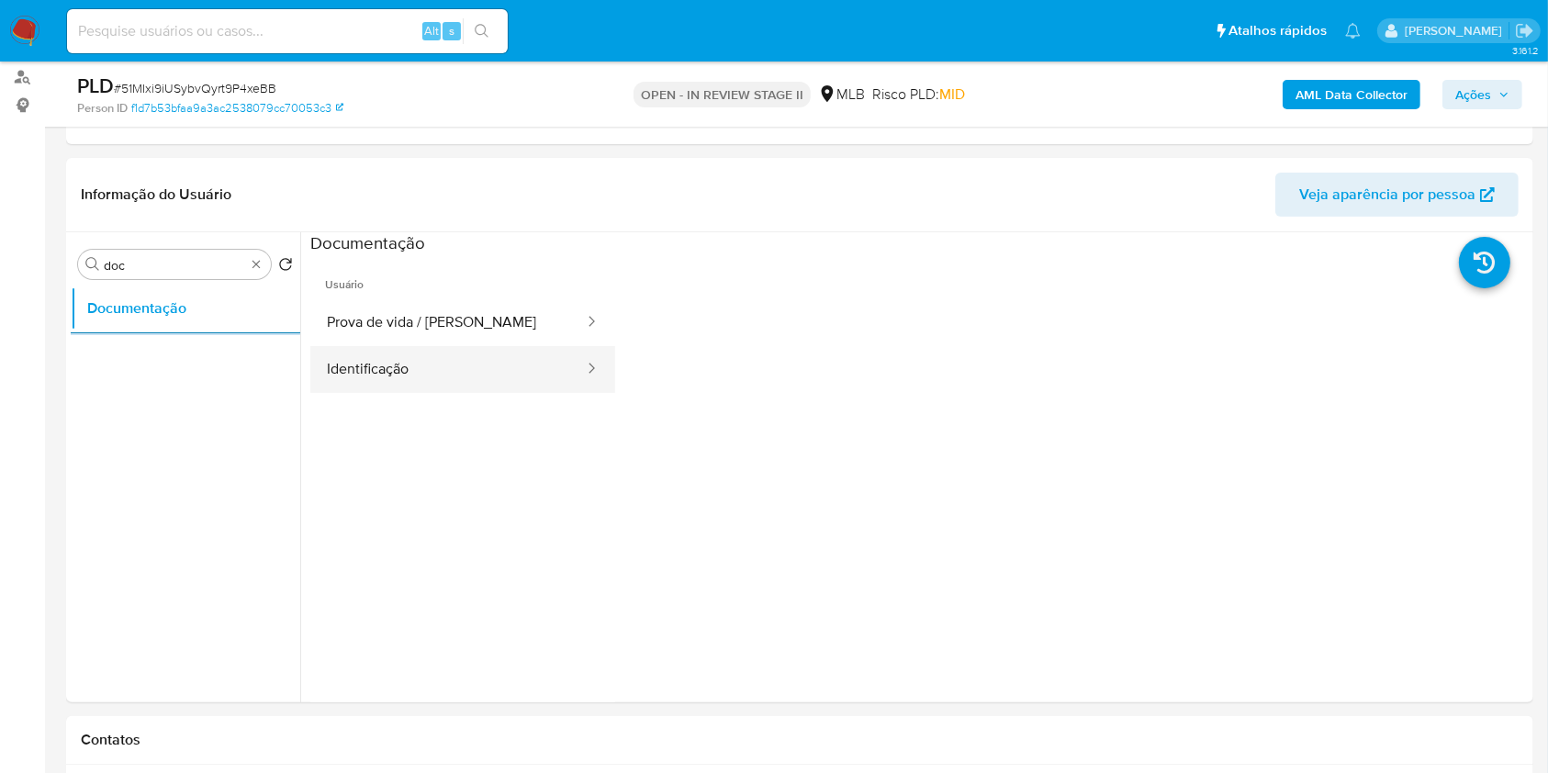
click at [393, 374] on button "Identificação" at bounding box center [448, 369] width 276 height 47
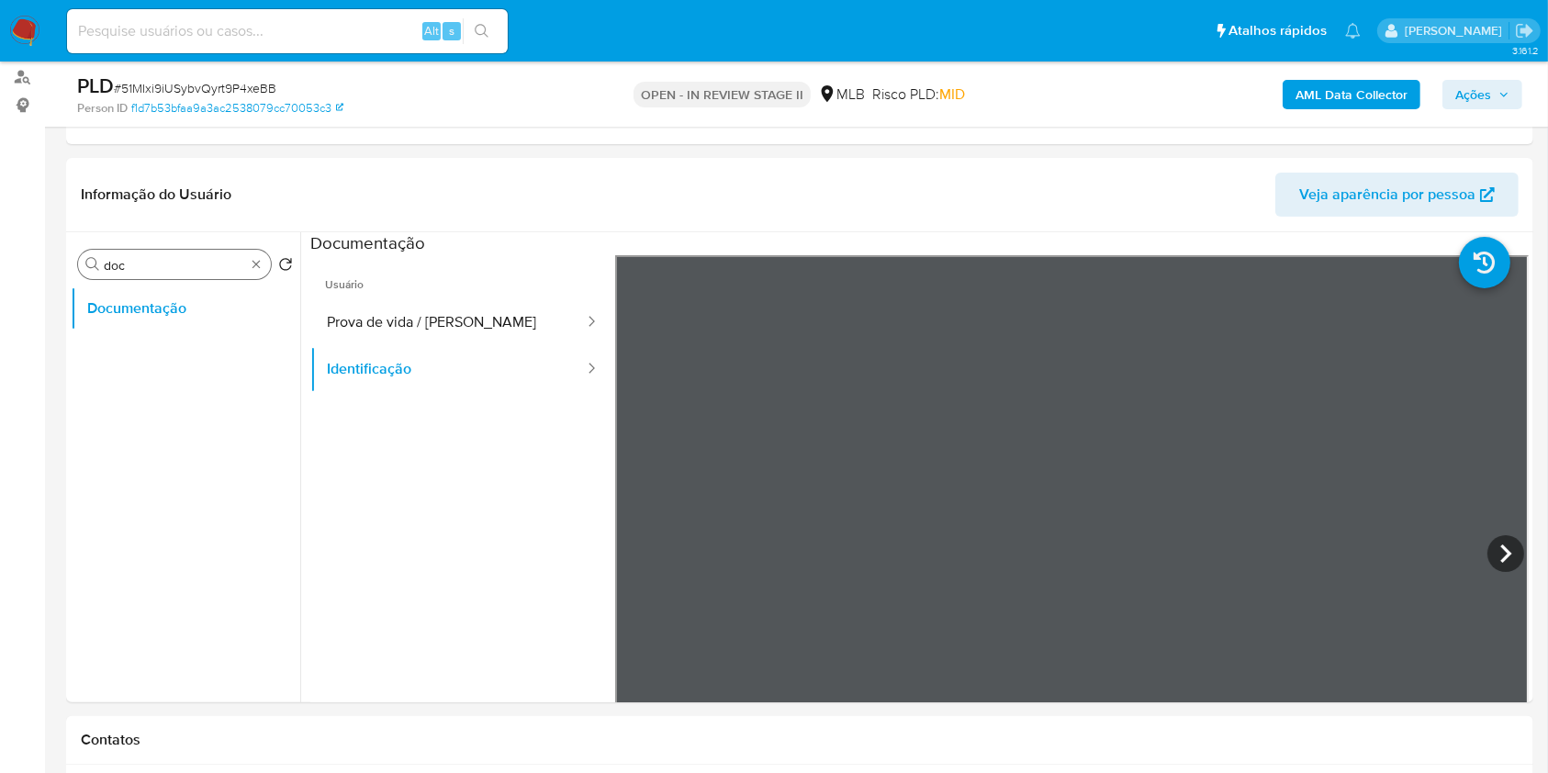
click at [260, 274] on div "Procurar doc" at bounding box center [174, 264] width 193 height 29
type input "poi"
click at [191, 283] on div "Procurar poi Retornar ao pedido padrão Dispositivos Point Documentação" at bounding box center [186, 468] width 230 height 467
click at [198, 305] on button "Dispositivos Point" at bounding box center [178, 309] width 215 height 44
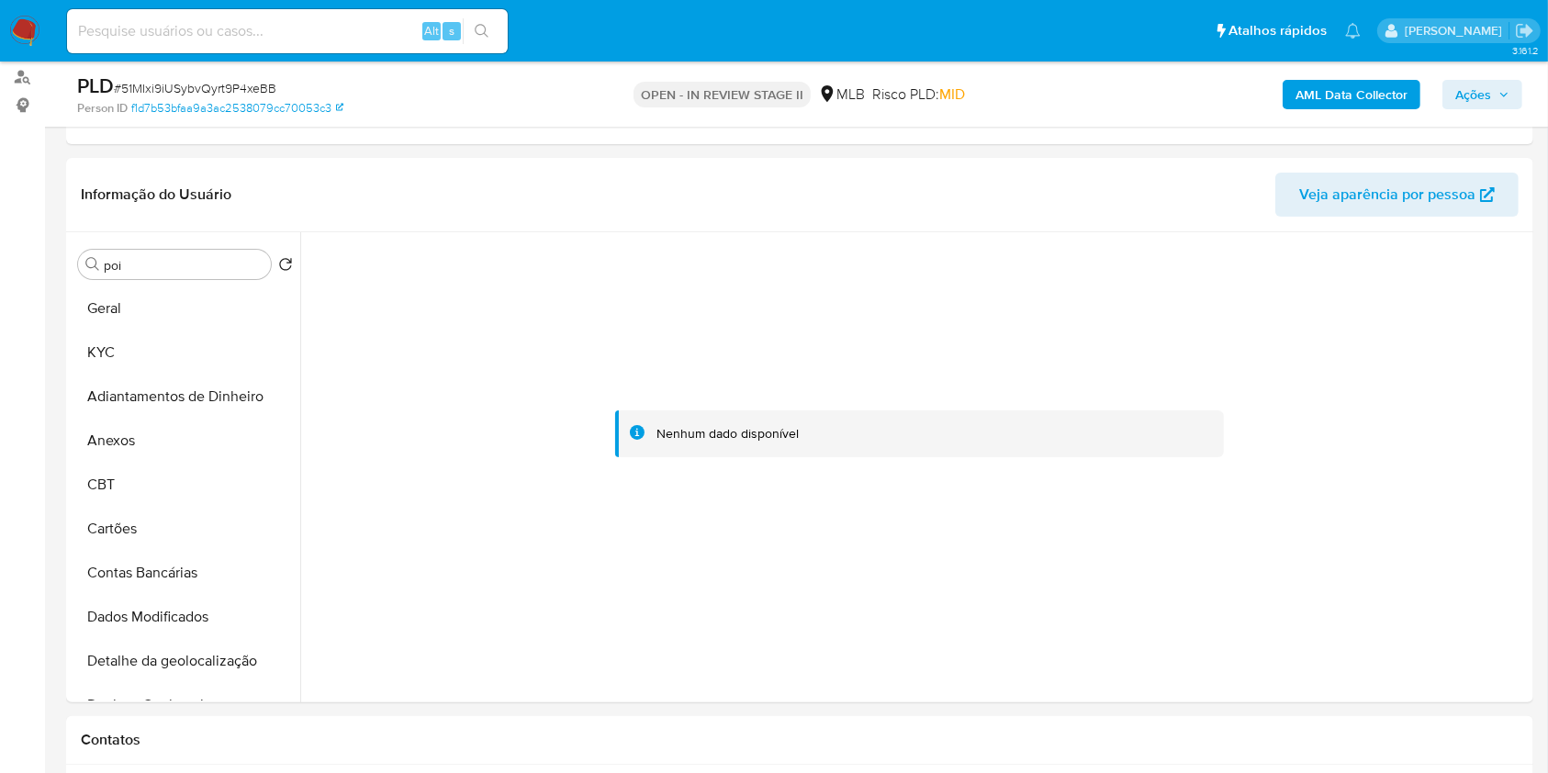
click at [1335, 95] on b "AML Data Collector" at bounding box center [1352, 94] width 112 height 29
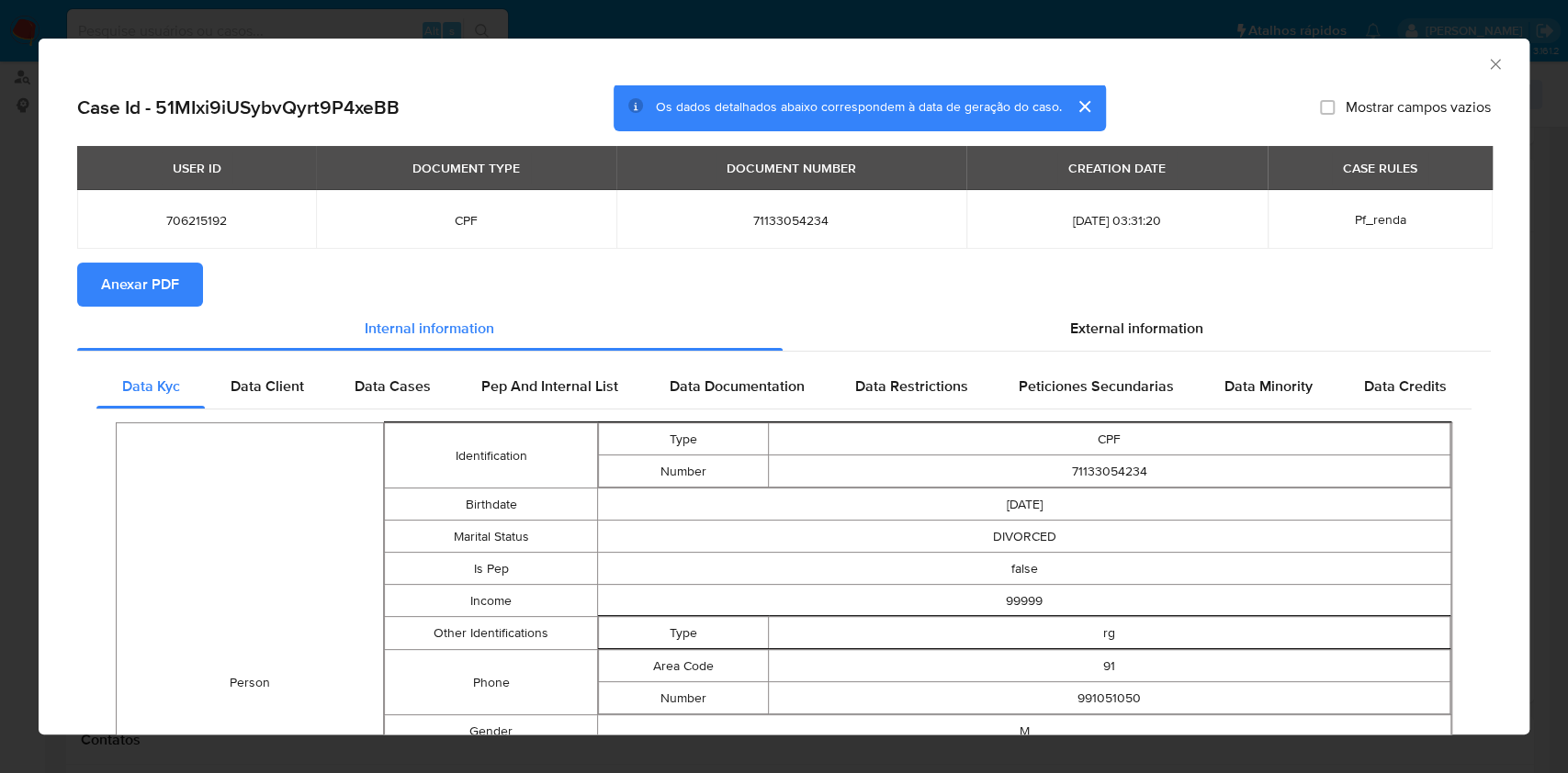
drag, startPoint x: 157, startPoint y: 276, endPoint x: 360, endPoint y: 309, distance: 205.6
click at [157, 276] on span "Anexar PDF" at bounding box center [140, 285] width 78 height 40
click at [731, 228] on span "71133054234" at bounding box center [791, 220] width 306 height 17
copy span "71133054234"
